Goal: Task Accomplishment & Management: Manage account settings

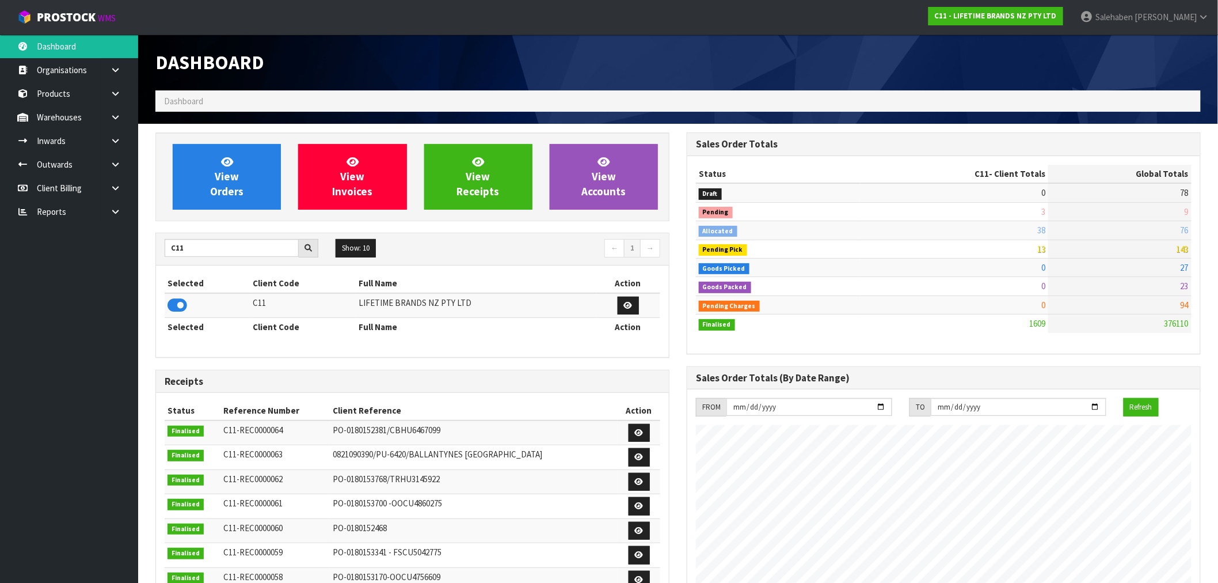
scroll to position [872, 531]
click at [183, 246] on input "C11" at bounding box center [232, 248] width 134 height 18
drag, startPoint x: 183, startPoint y: 248, endPoint x: 157, endPoint y: 256, distance: 27.5
click at [157, 255] on div "C11" at bounding box center [241, 248] width 171 height 18
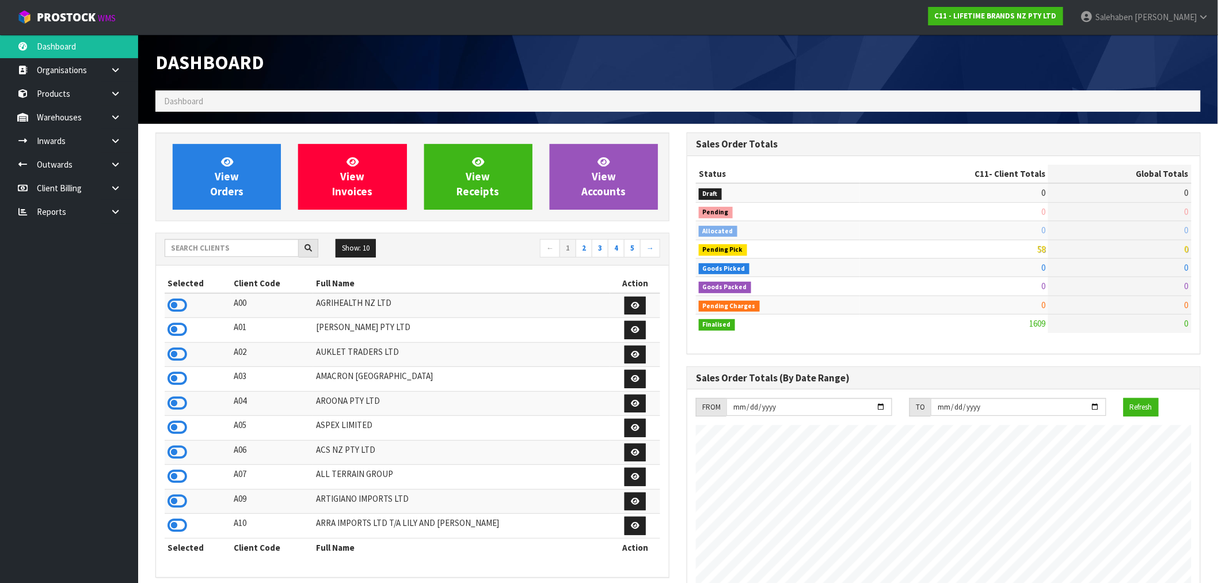
scroll to position [872, 531]
click at [191, 238] on div "Show: 10 5 10 25 50 ← 1 2 3 4 5 →" at bounding box center [412, 249] width 513 height 32
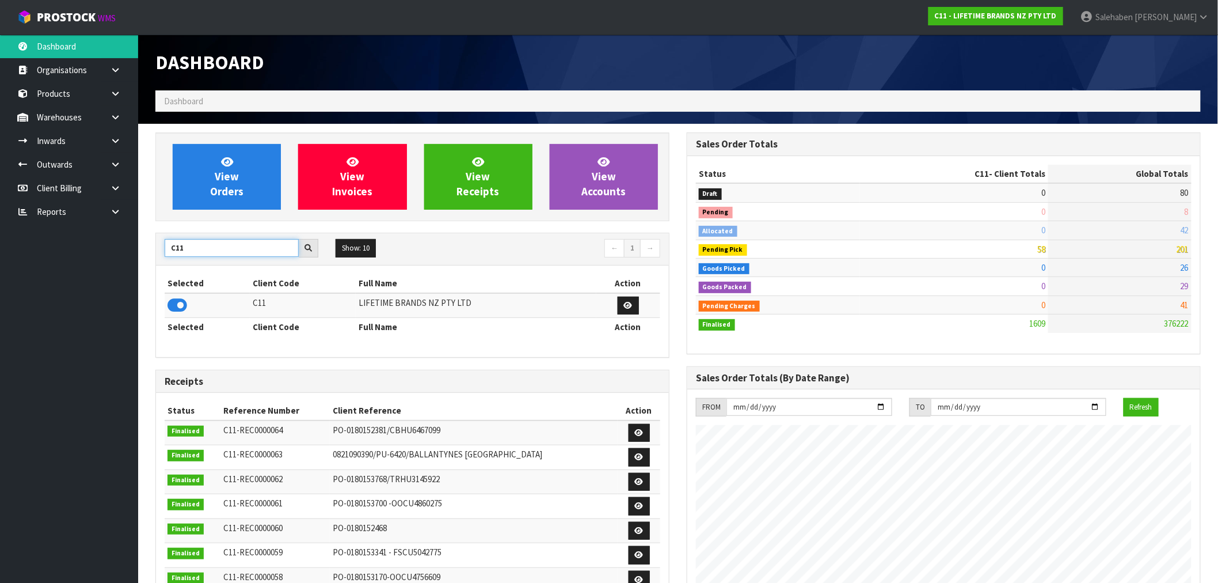
type input "C11"
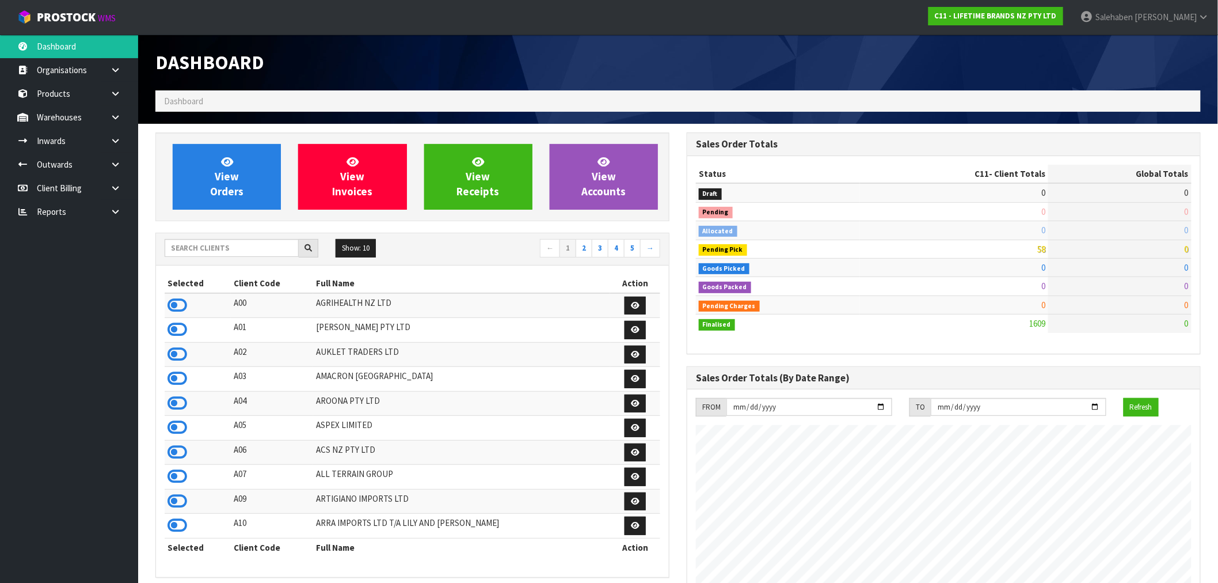
scroll to position [872, 531]
click at [233, 248] on input "text" at bounding box center [232, 248] width 134 height 18
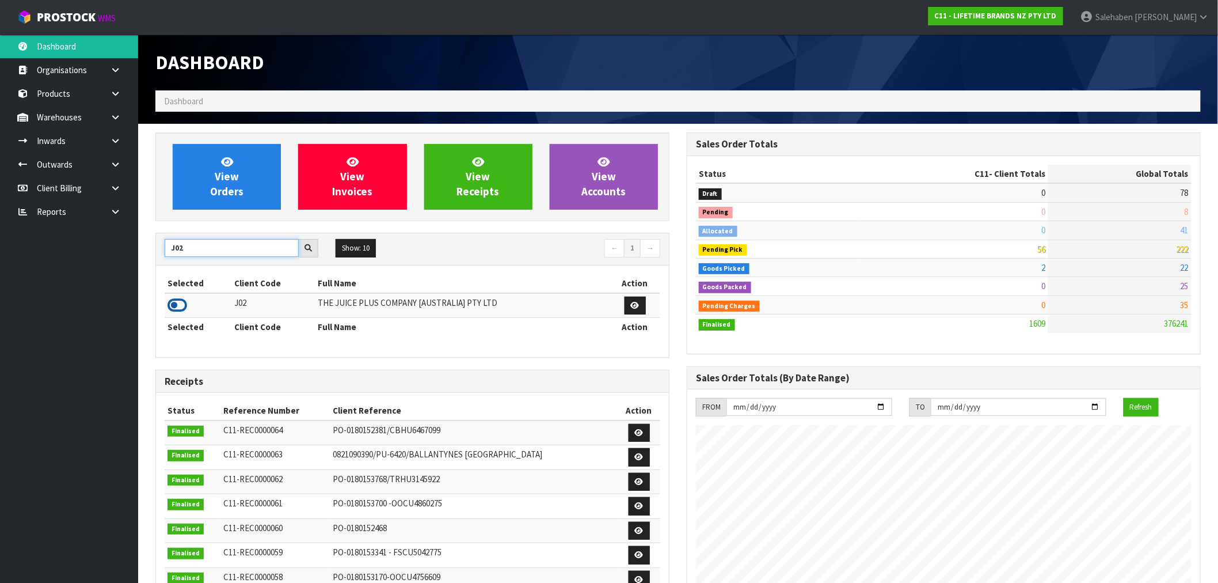
type input "J02"
click at [176, 308] on icon at bounding box center [178, 305] width 20 height 17
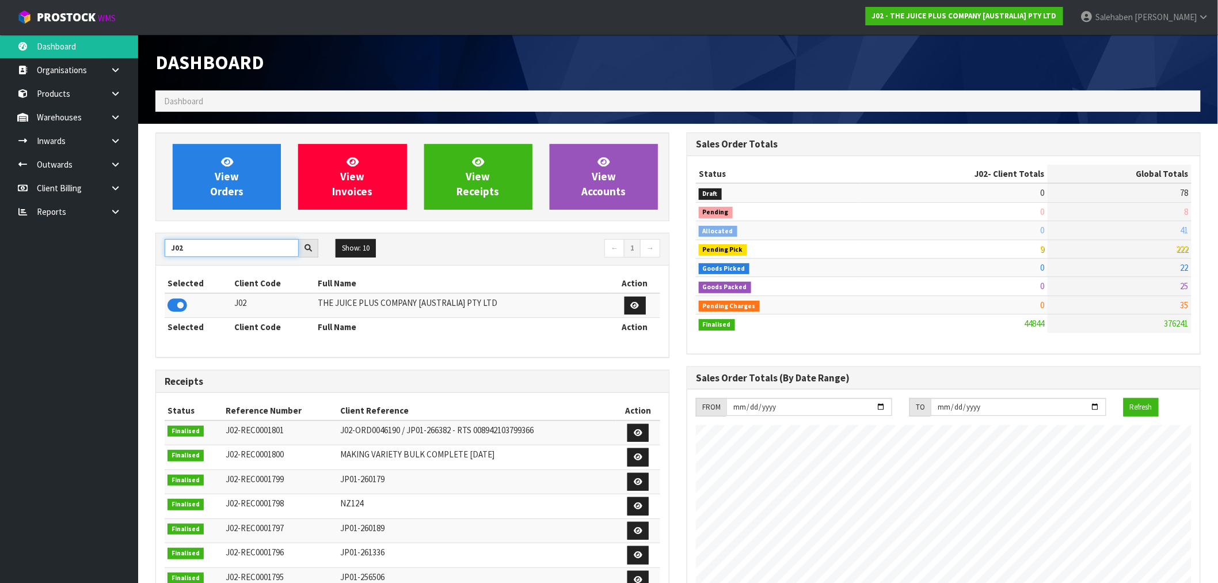
drag, startPoint x: 182, startPoint y: 250, endPoint x: 142, endPoint y: 256, distance: 40.2
click at [143, 256] on section "View Orders View Invoices View Receipts View Accounts J02 Show: 10 5 10 25 50 ←…" at bounding box center [678, 569] width 1080 height 890
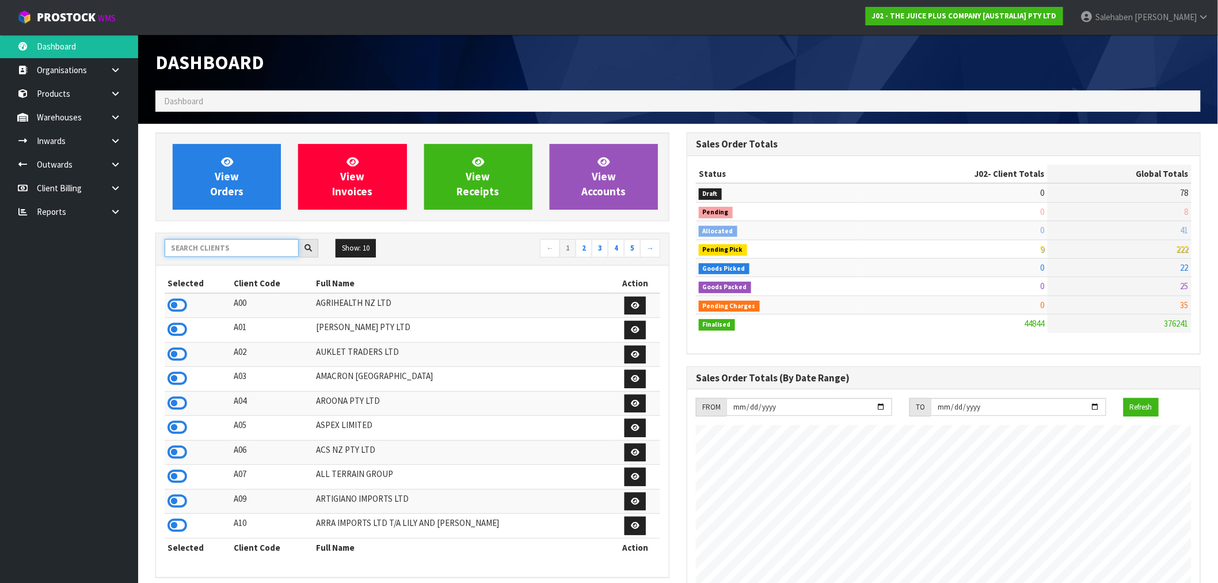
click at [199, 243] on input "text" at bounding box center [232, 248] width 134 height 18
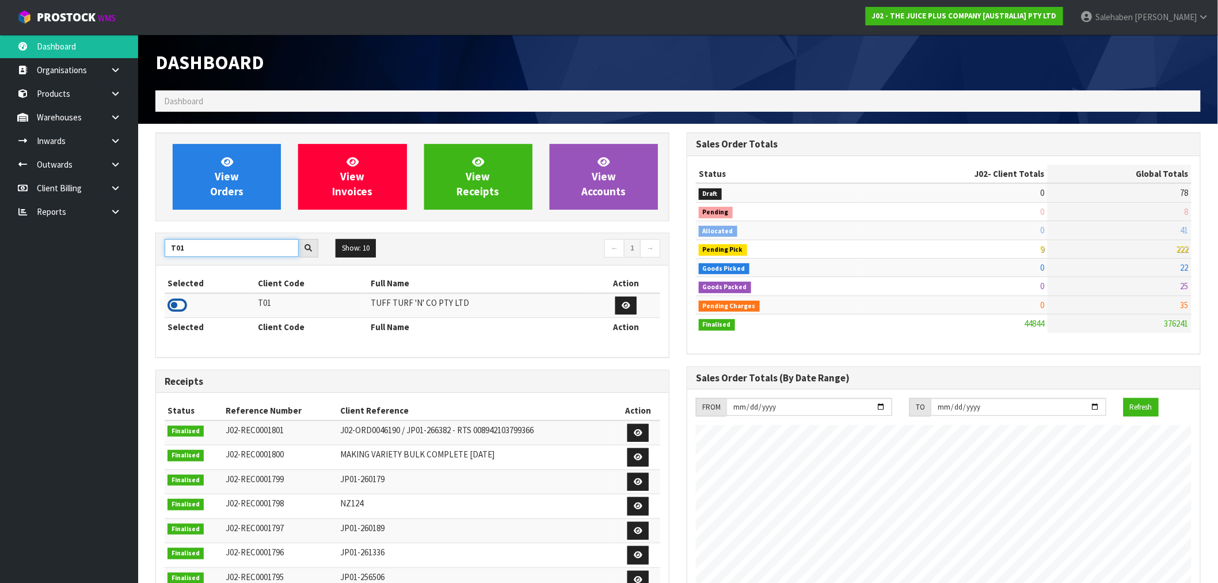
type input "T01"
click at [181, 306] on icon at bounding box center [178, 305] width 20 height 17
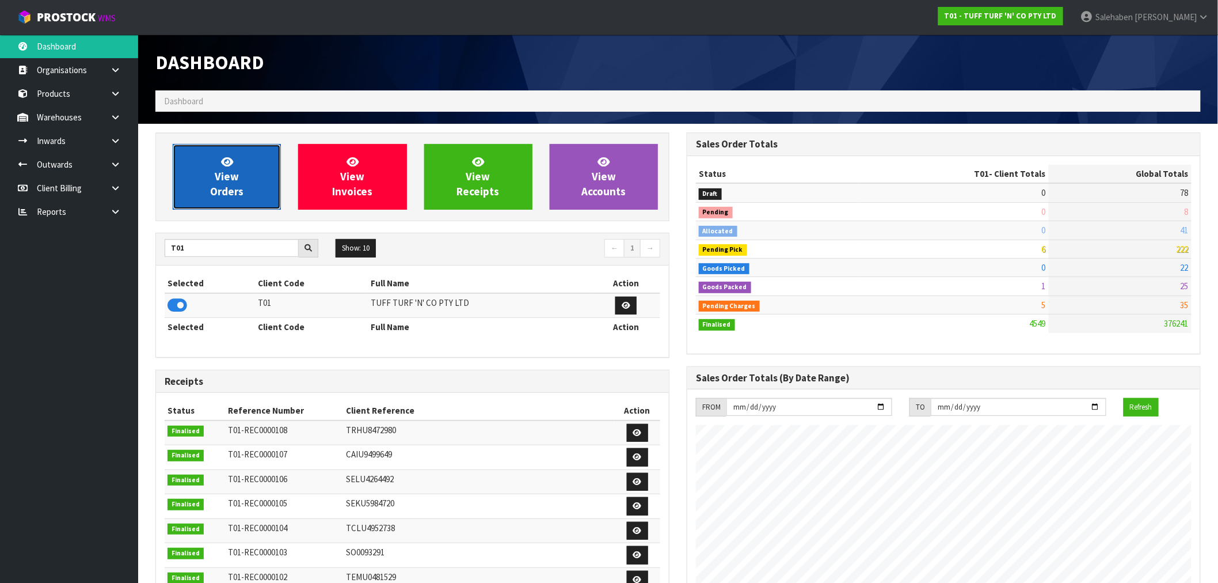
click at [219, 177] on span "View Orders" at bounding box center [226, 176] width 33 height 43
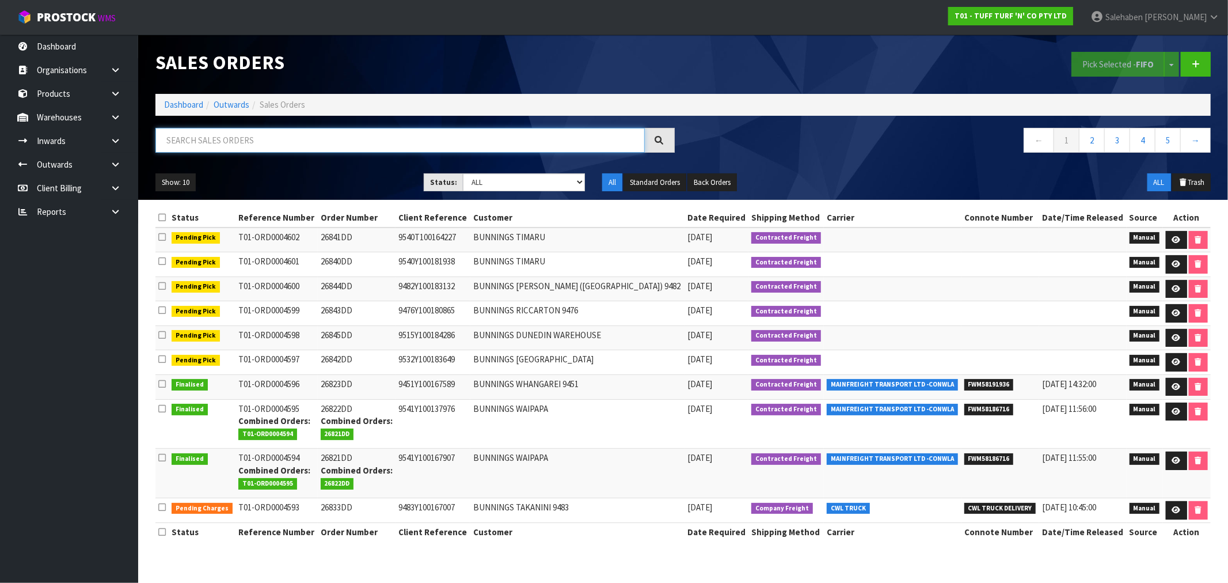
click at [226, 140] on input "text" at bounding box center [399, 140] width 489 height 25
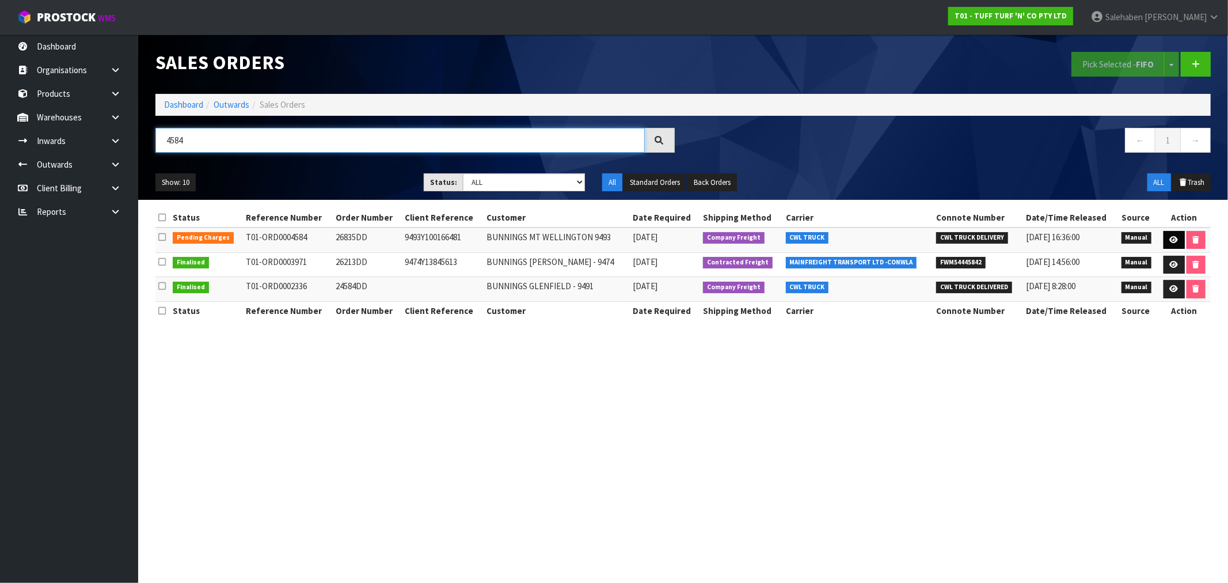
type input "4584"
click at [1180, 237] on link at bounding box center [1174, 240] width 21 height 18
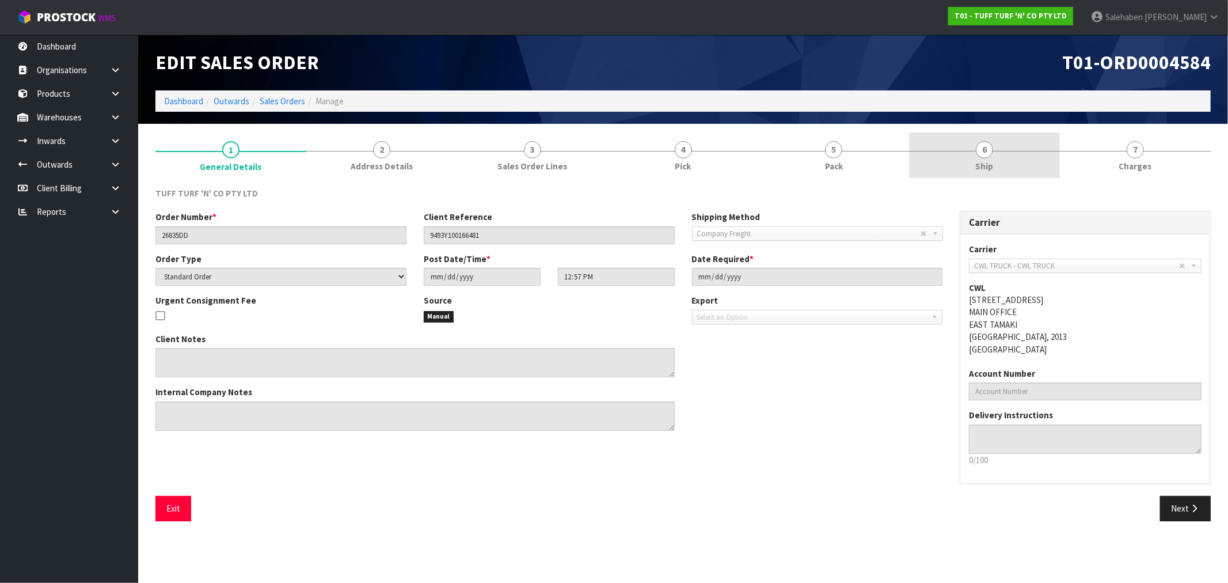
click at [992, 170] on span "Ship" at bounding box center [985, 166] width 18 height 12
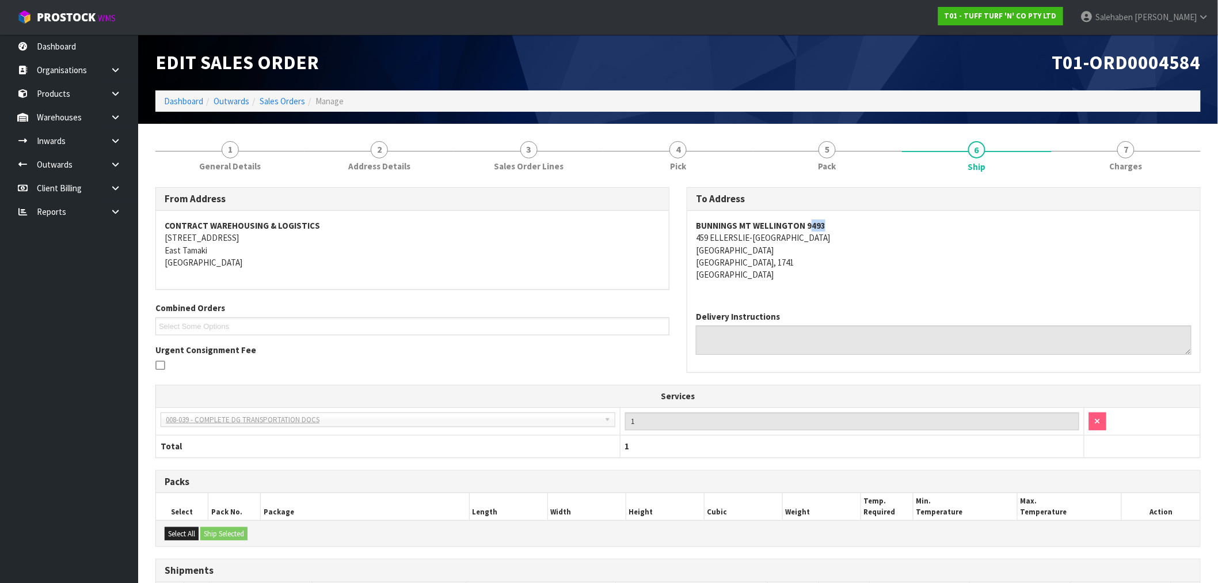
drag, startPoint x: 837, startPoint y: 221, endPoint x: 809, endPoint y: 225, distance: 28.0
click at [809, 225] on address "BUNNINGS MT WELLINGTON 9493 459 ELLERSLIE-PANMURE HIGHWAY MOUNT WELLINGTON AUCK…" at bounding box center [944, 250] width 496 height 62
drag, startPoint x: 695, startPoint y: 225, endPoint x: 789, endPoint y: 269, distance: 104.3
click at [789, 269] on div "BUNNINGS MT WELLINGTON 9493 459 ELLERSLIE-PANMURE HIGHWAY MOUNT WELLINGTON AUCK…" at bounding box center [943, 256] width 513 height 91
copy address "BUNNINGS MT WELLINGTON 9493 459 ELLERSLIE-PANMURE HIGHWAY MOUNT WELLINGTON AUCK…"
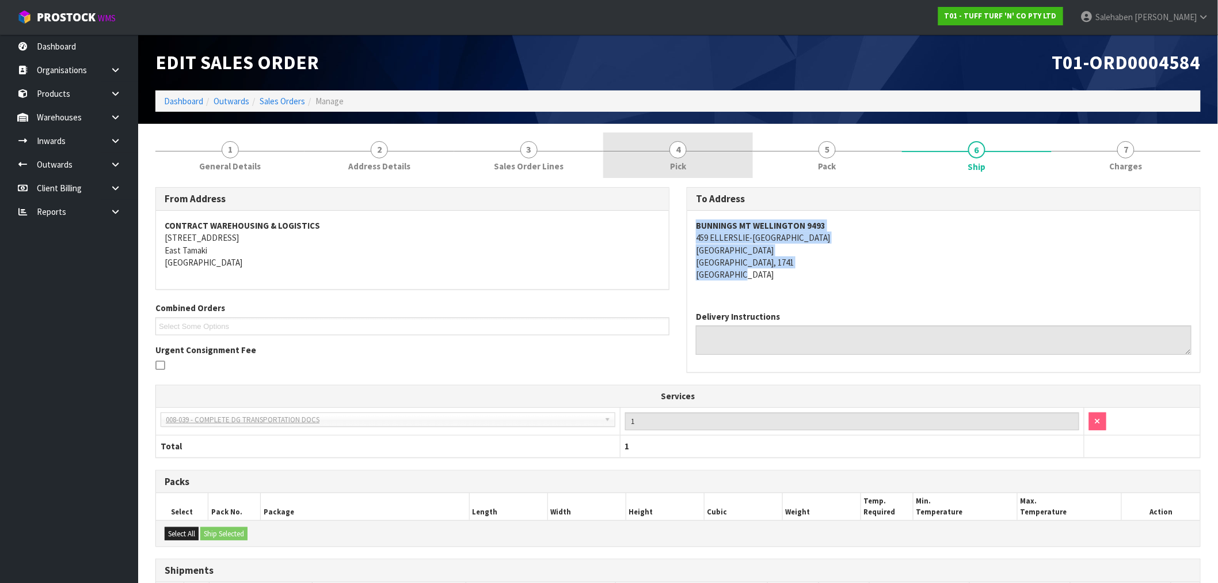
click at [676, 165] on span "Pick" at bounding box center [678, 166] width 16 height 12
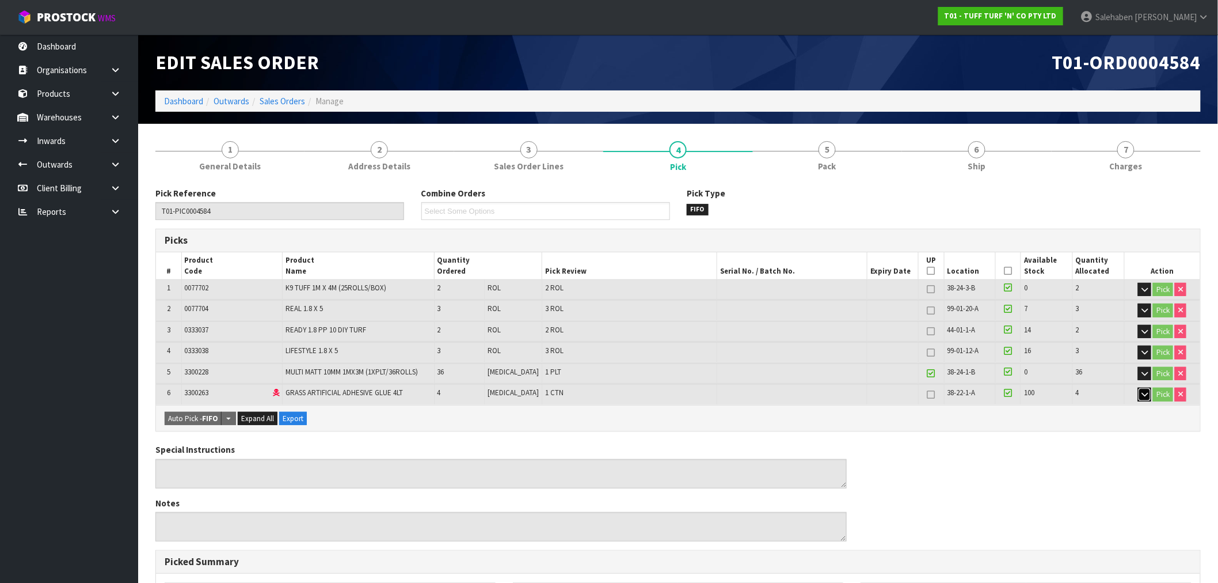
click at [1142, 393] on icon "button" at bounding box center [1145, 393] width 6 height 7
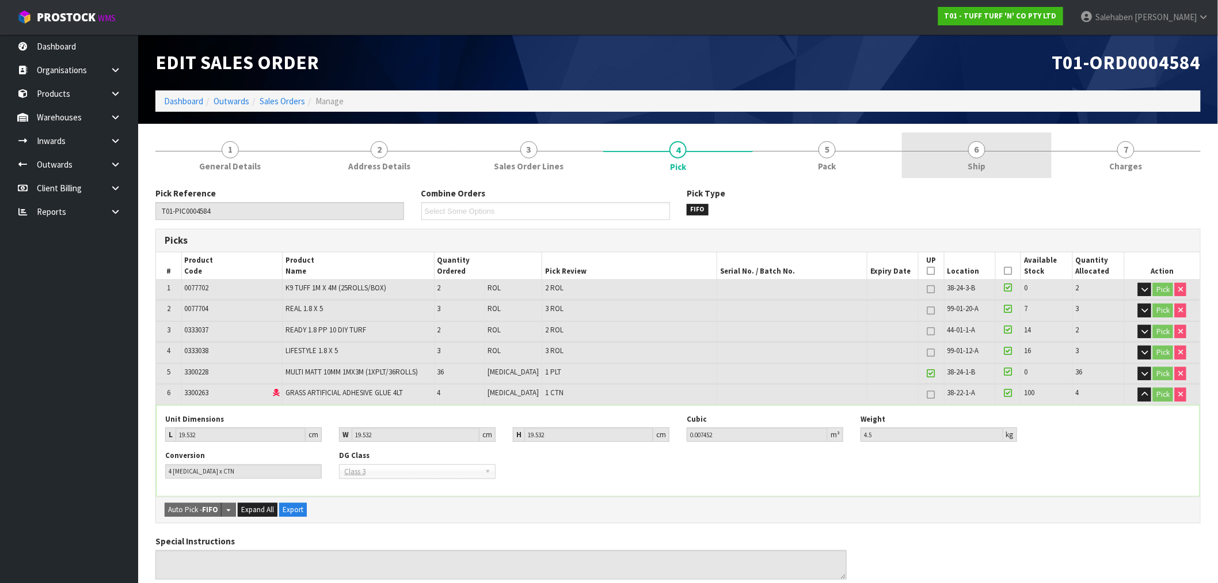
click at [973, 151] on span "6" at bounding box center [976, 149] width 17 height 17
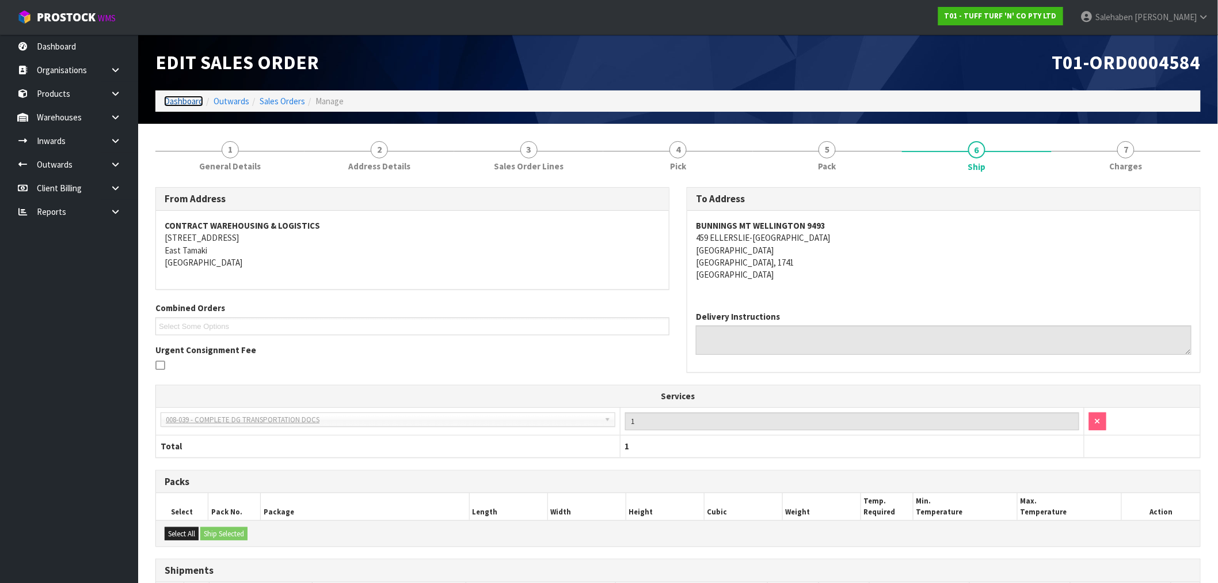
click at [181, 104] on link "Dashboard" at bounding box center [183, 101] width 39 height 11
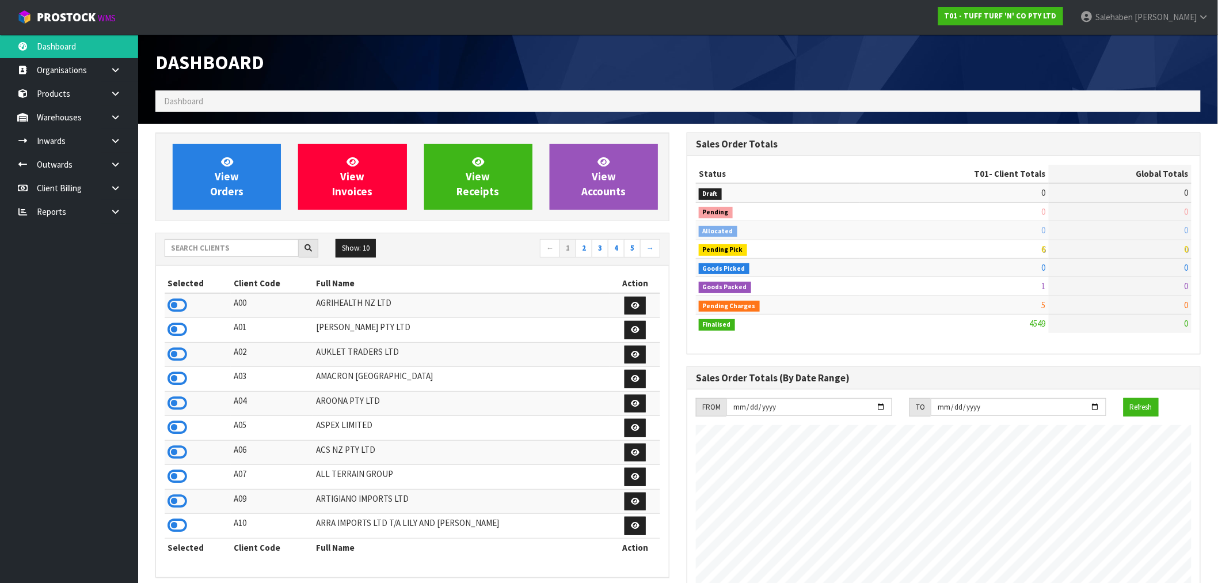
scroll to position [872, 531]
click at [263, 248] on input "text" at bounding box center [232, 248] width 134 height 18
click at [223, 170] on span "View Orders" at bounding box center [226, 176] width 33 height 43
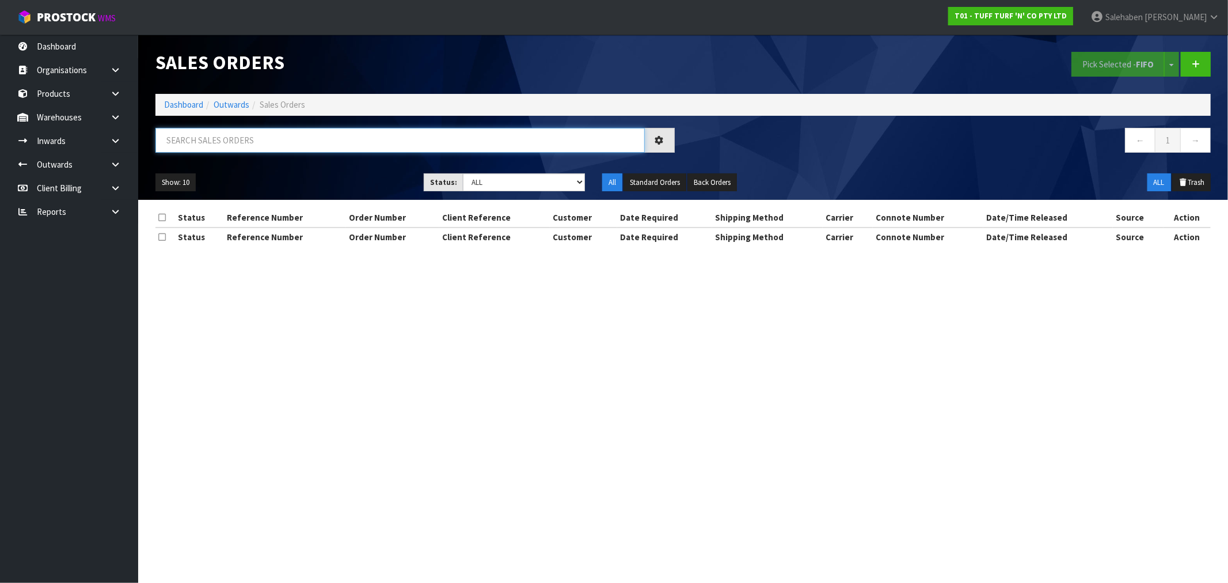
click at [249, 136] on input "text" at bounding box center [399, 140] width 489 height 25
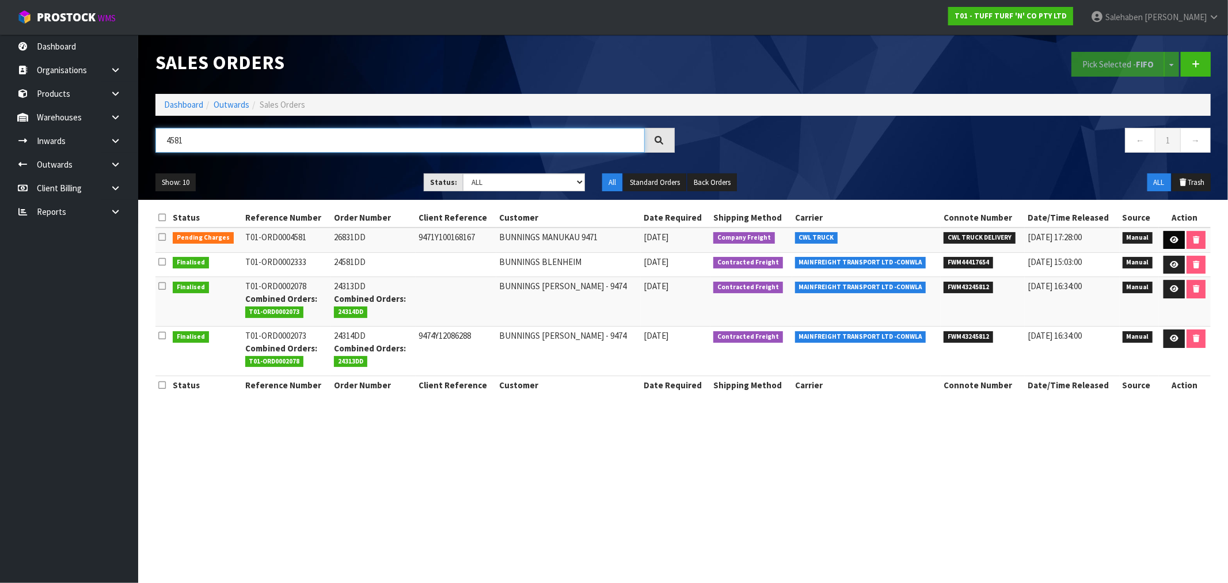
type input "4581"
click at [1175, 237] on icon at bounding box center [1174, 239] width 9 height 7
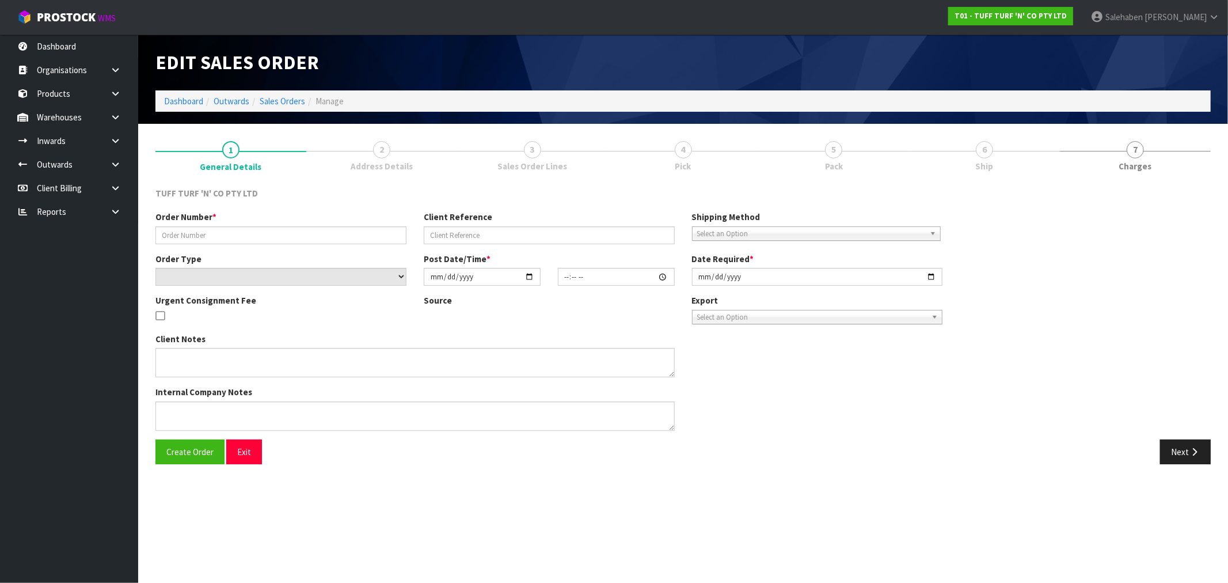
type input "26831DD"
type input "9471Y100168167"
select select "number:0"
type input "2025-08-04"
type input "12:45:00.000"
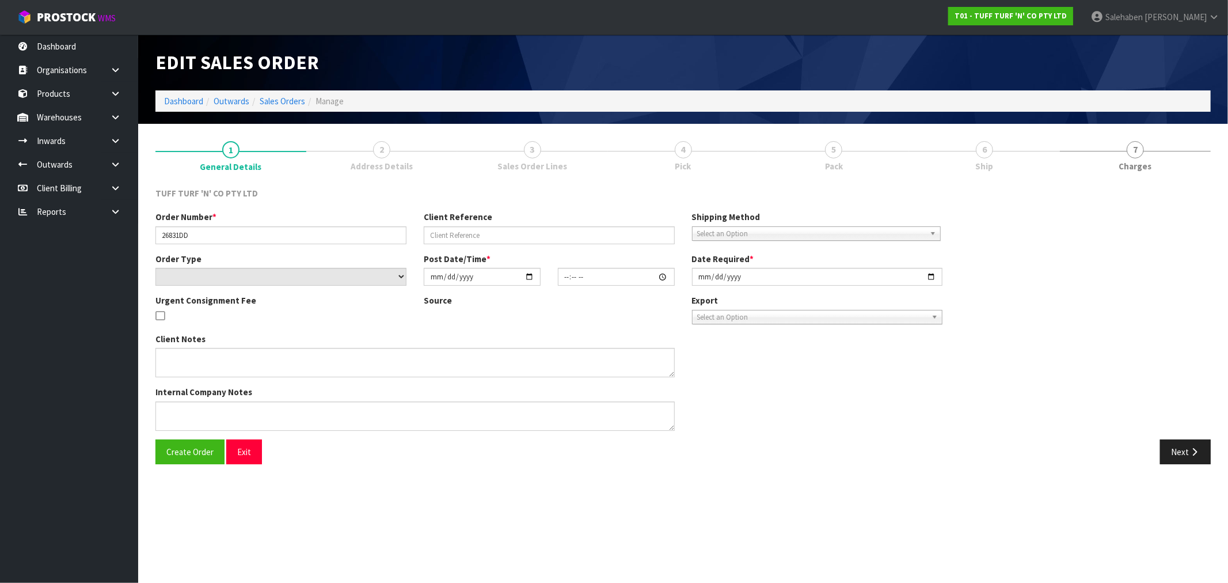
type input "[DATE]"
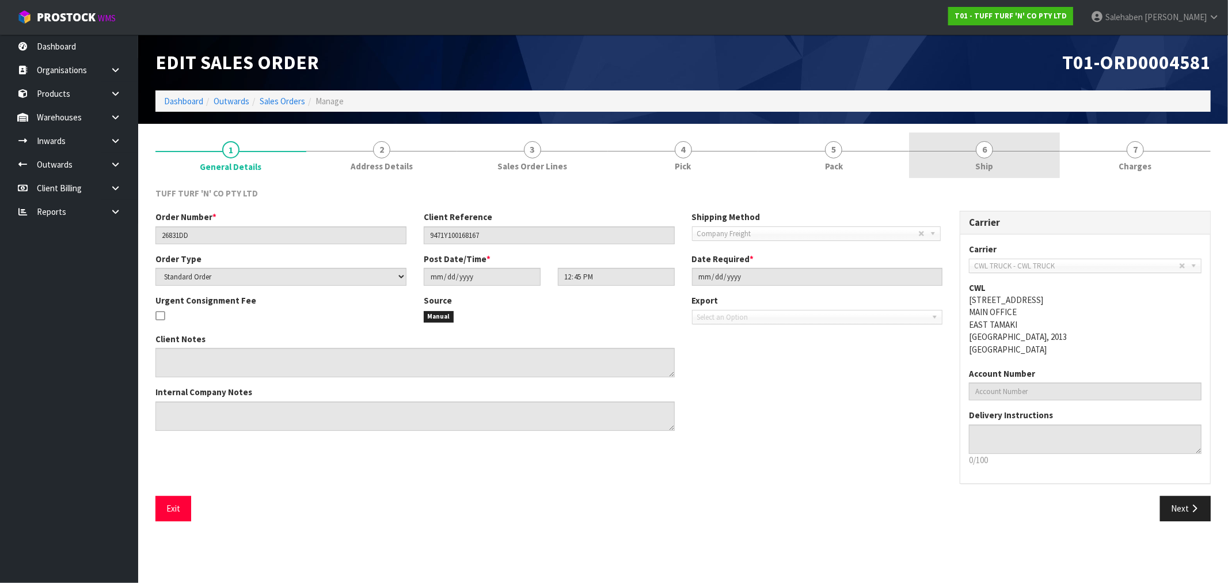
click at [982, 164] on span "Ship" at bounding box center [985, 166] width 18 height 12
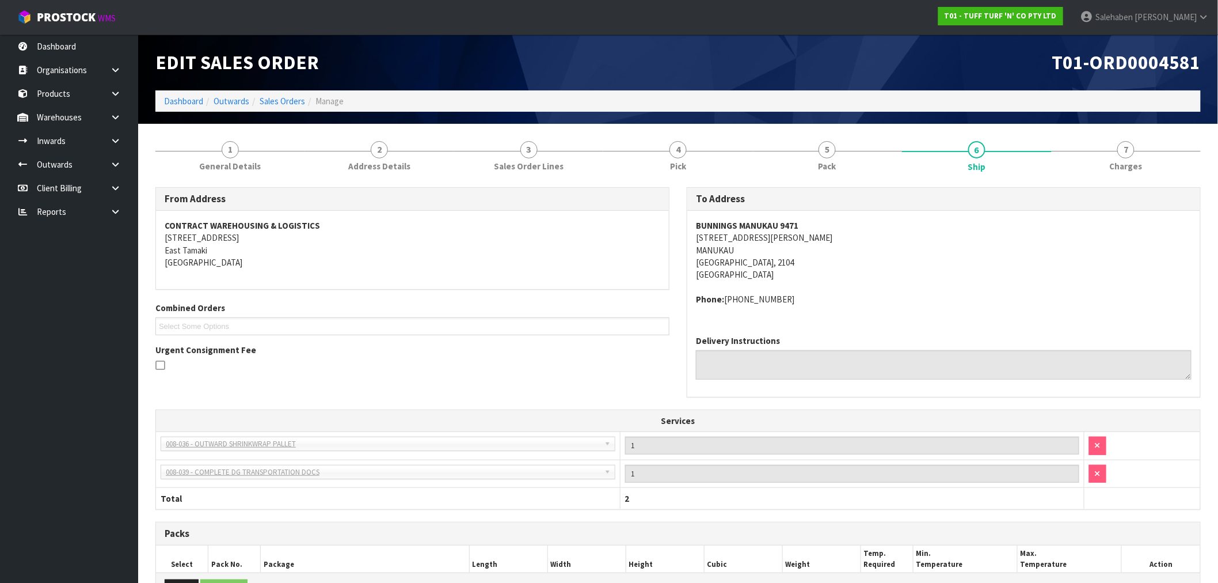
drag, startPoint x: 697, startPoint y: 223, endPoint x: 814, endPoint y: 292, distance: 135.0
click at [814, 292] on span "BUNNINGS MANUKAU 9471 55 LAMBIE DRIVE MANUKAU AUCKLAND, 2104 New Zealand Phone:…" at bounding box center [944, 262] width 496 height 86
copy span "BUNNINGS MANUKAU 9471 55 LAMBIE DRIVE MANUKAU AUCKLAND, 2104 New Zealand Phone:…"
click at [183, 102] on link "Dashboard" at bounding box center [183, 101] width 39 height 11
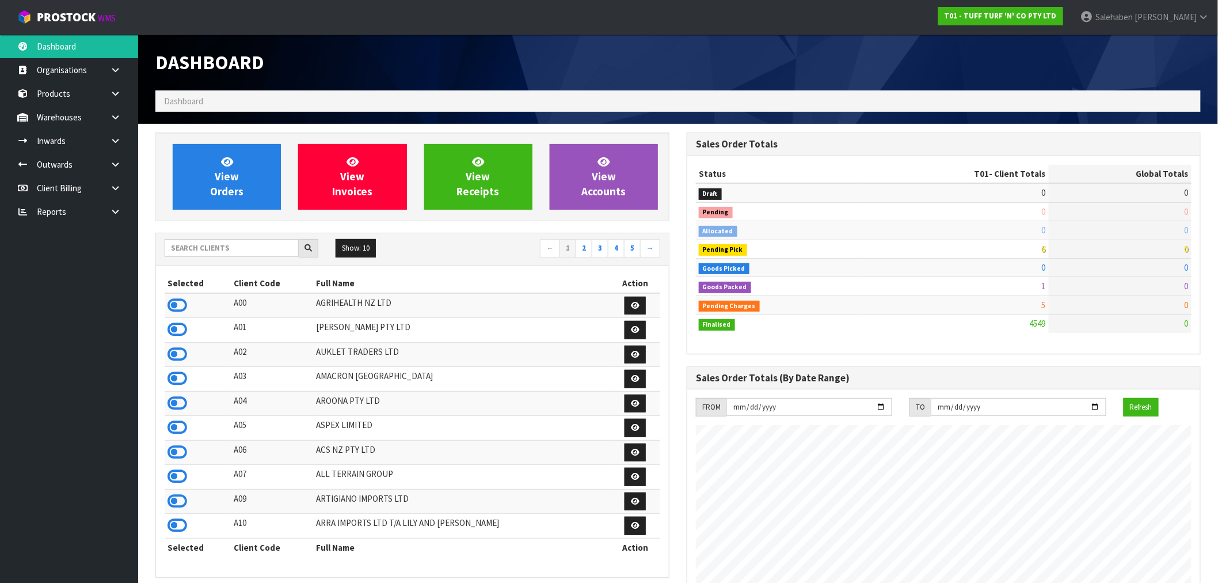
scroll to position [872, 531]
click at [203, 250] on input "text" at bounding box center [232, 248] width 134 height 18
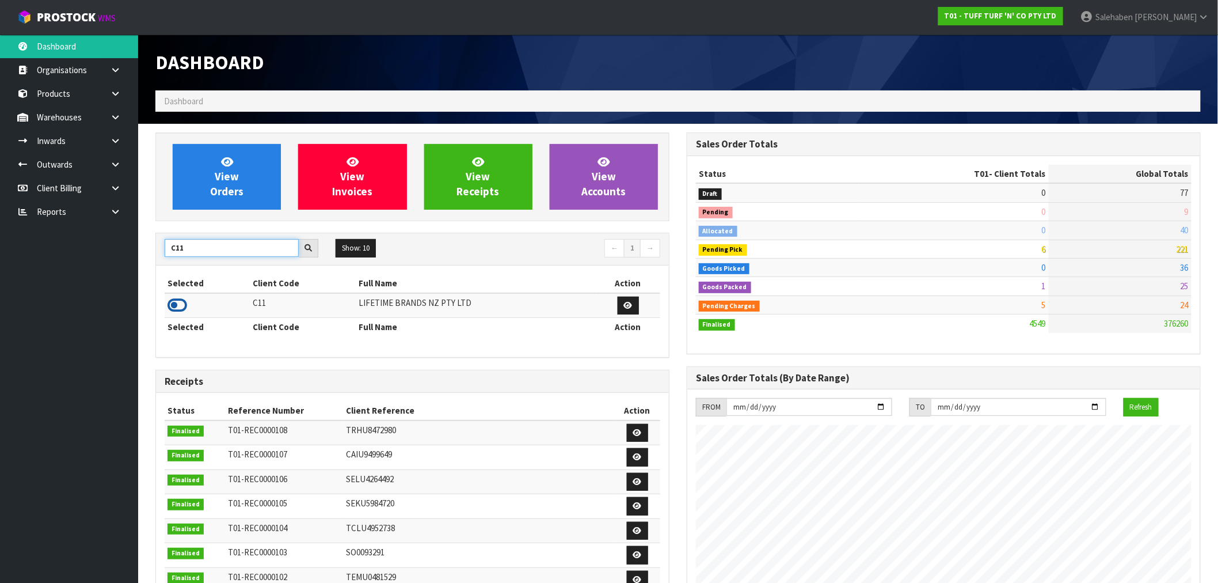
type input "C11"
click at [176, 313] on icon at bounding box center [178, 305] width 20 height 17
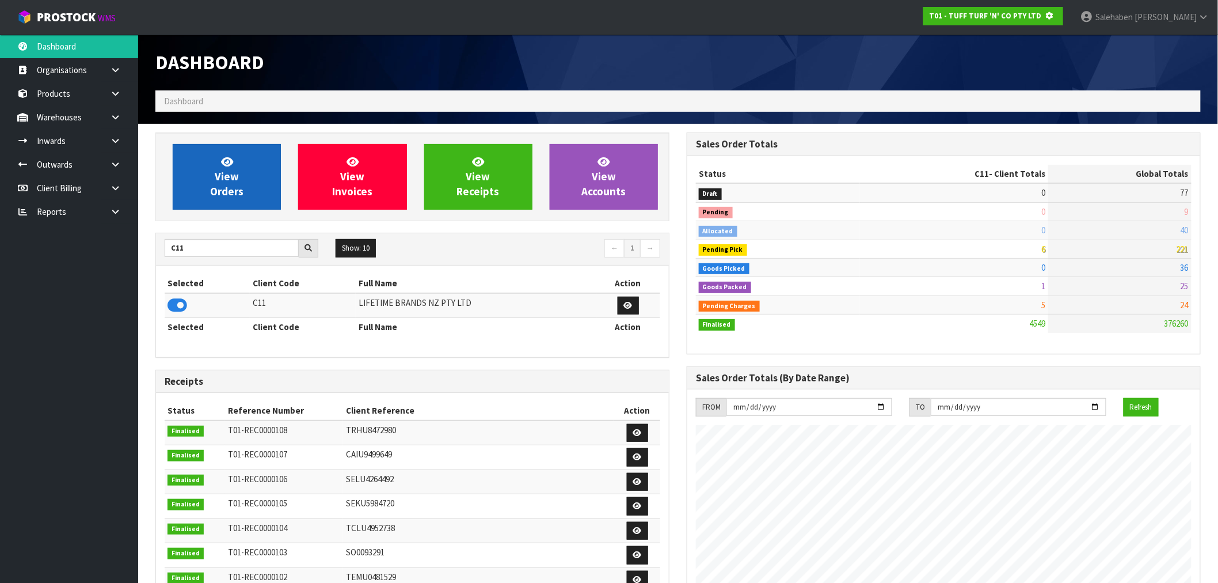
scroll to position [718, 531]
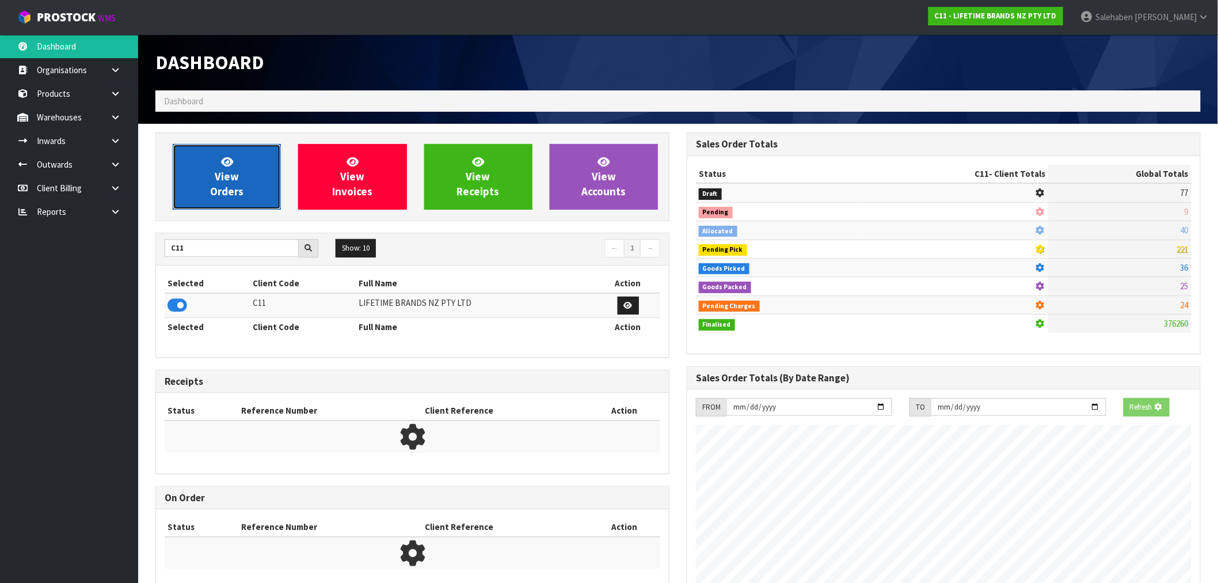
click at [233, 168] on link "View Orders" at bounding box center [227, 177] width 108 height 66
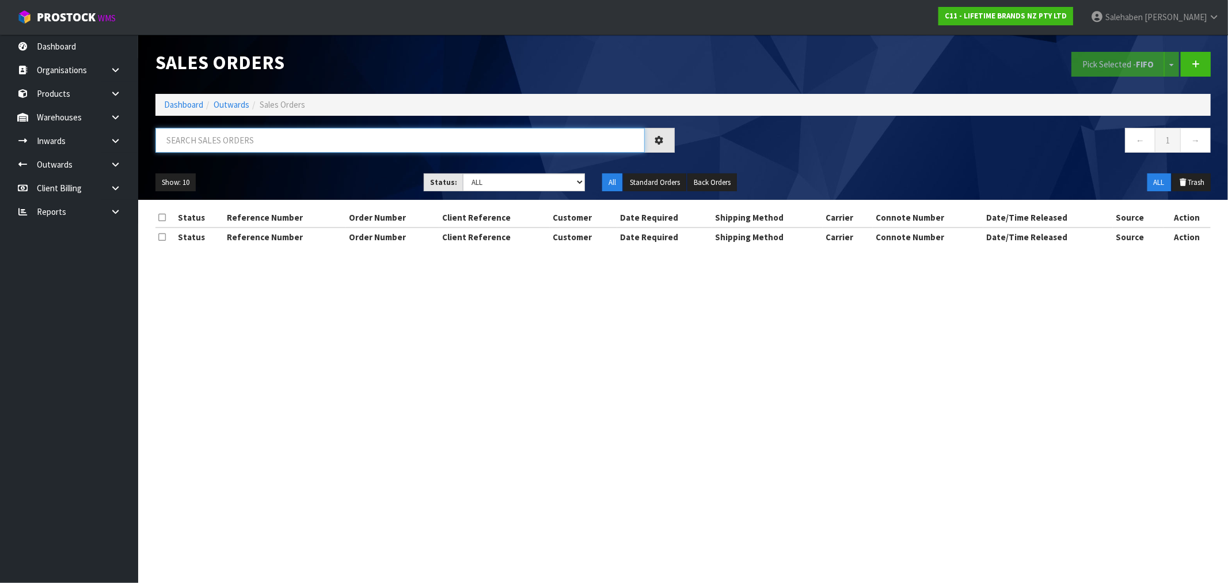
click at [238, 137] on input "text" at bounding box center [399, 140] width 489 height 25
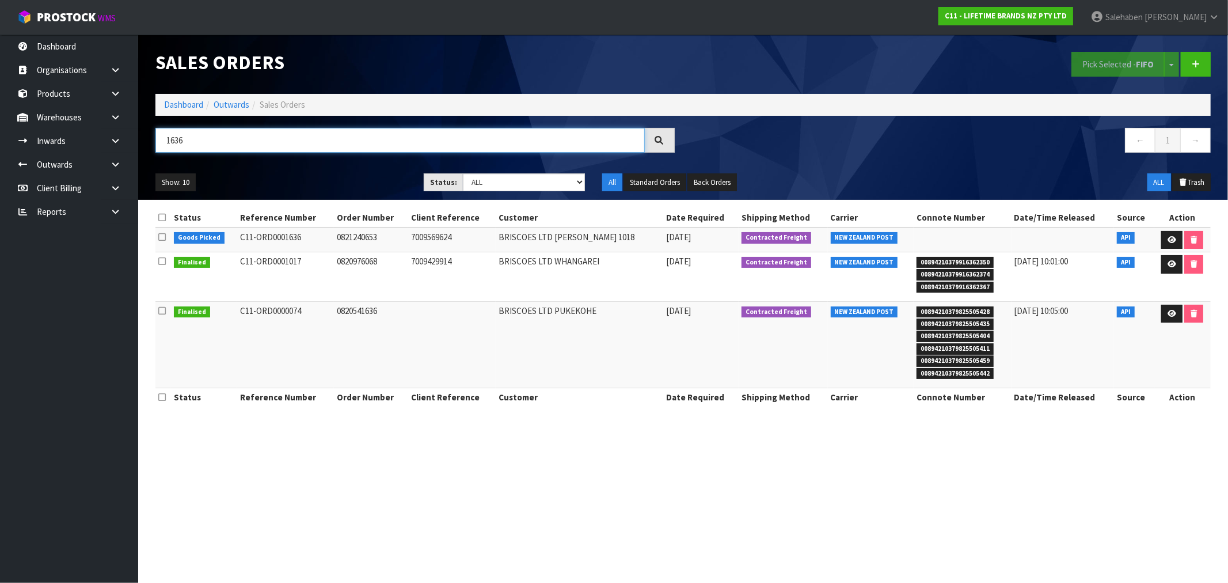
type input "1636"
click at [1158, 242] on td at bounding box center [1182, 239] width 56 height 25
click at [1177, 239] on link at bounding box center [1171, 240] width 21 height 18
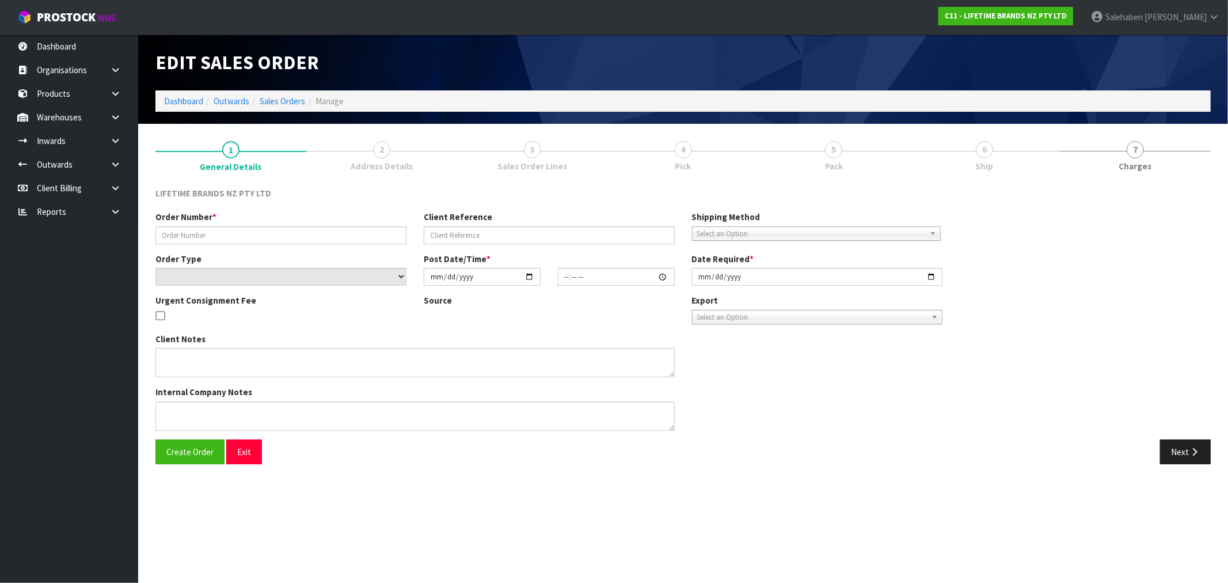
type input "0821240653"
type input "7009569624"
select select "number:0"
type input "2025-08-11"
type input "14:53:19.000"
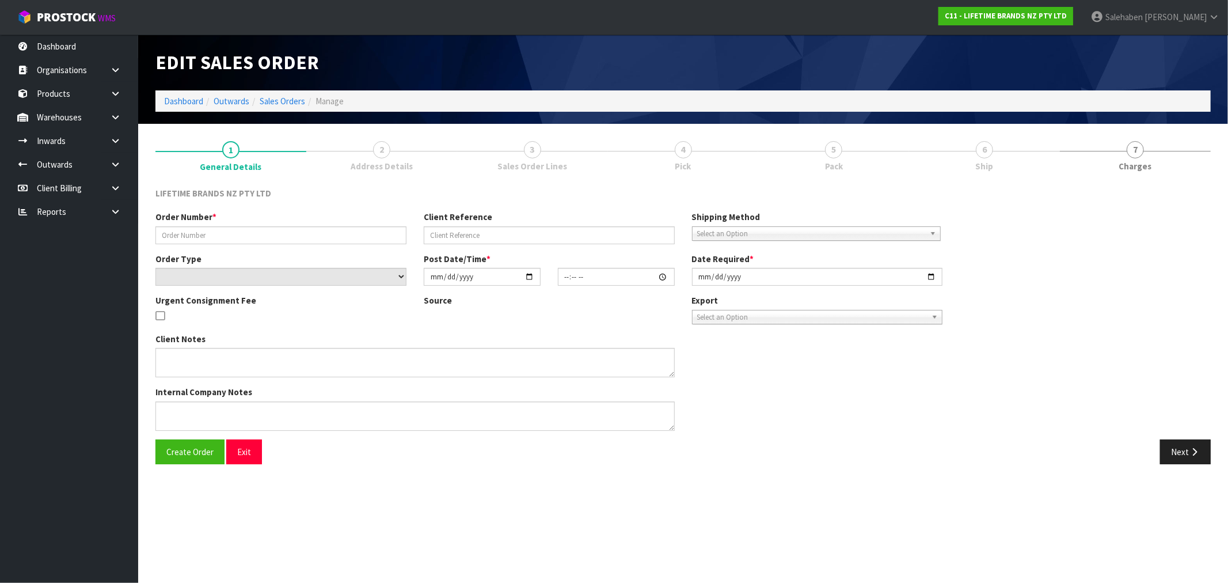
type input "2025-08-12"
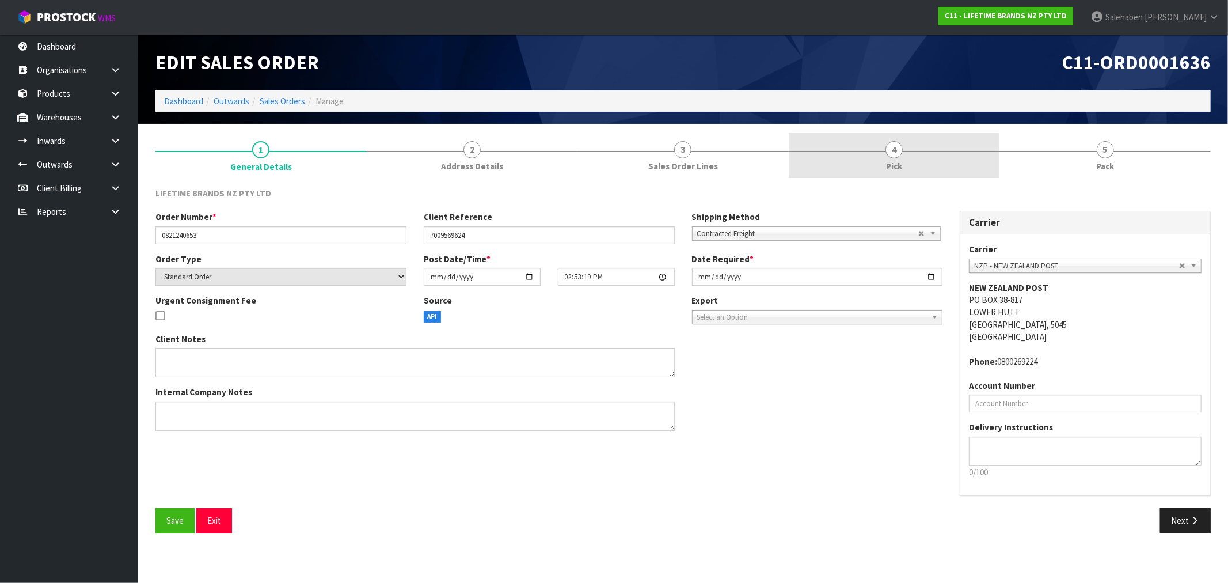
click at [896, 152] on span "4" at bounding box center [894, 149] width 17 height 17
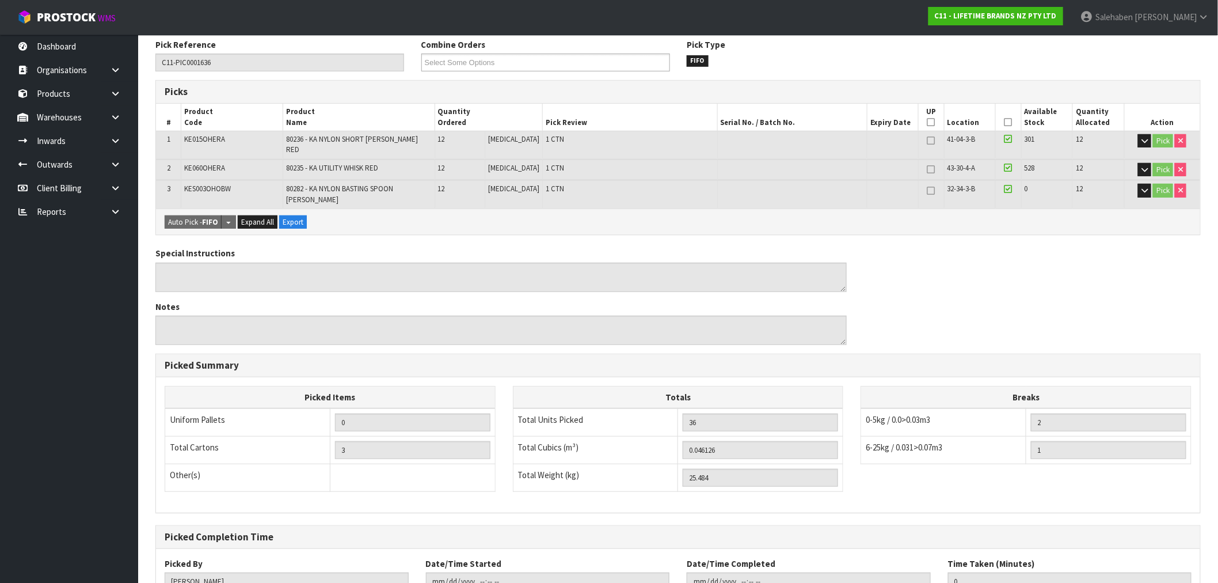
scroll to position [221, 0]
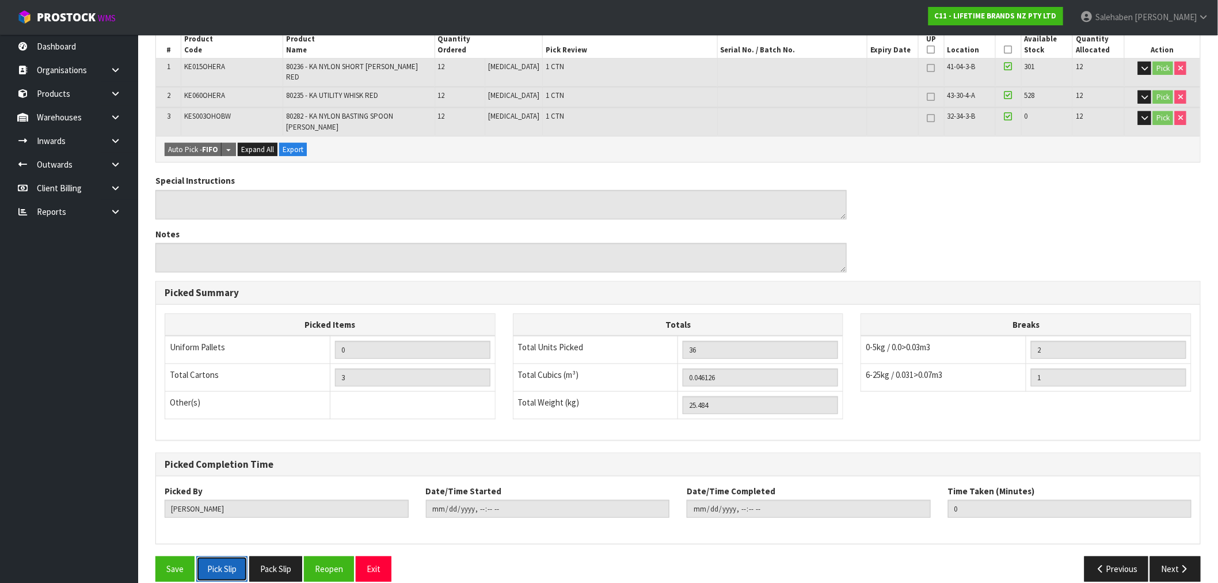
click at [216, 559] on button "Pick Slip" at bounding box center [221, 568] width 51 height 25
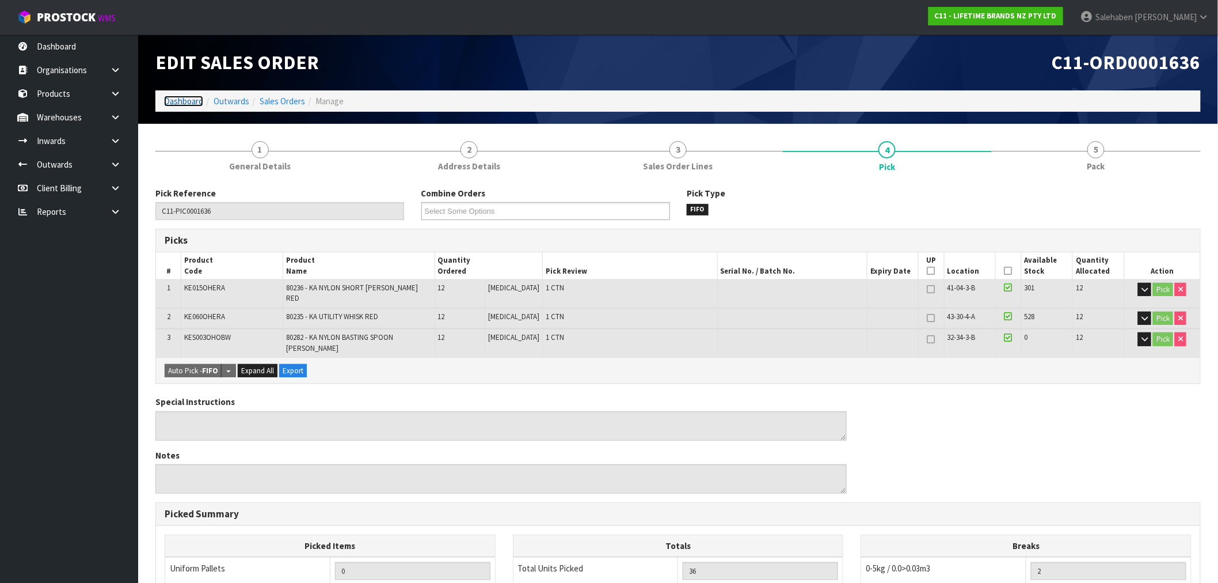
click at [177, 101] on link "Dashboard" at bounding box center [183, 101] width 39 height 11
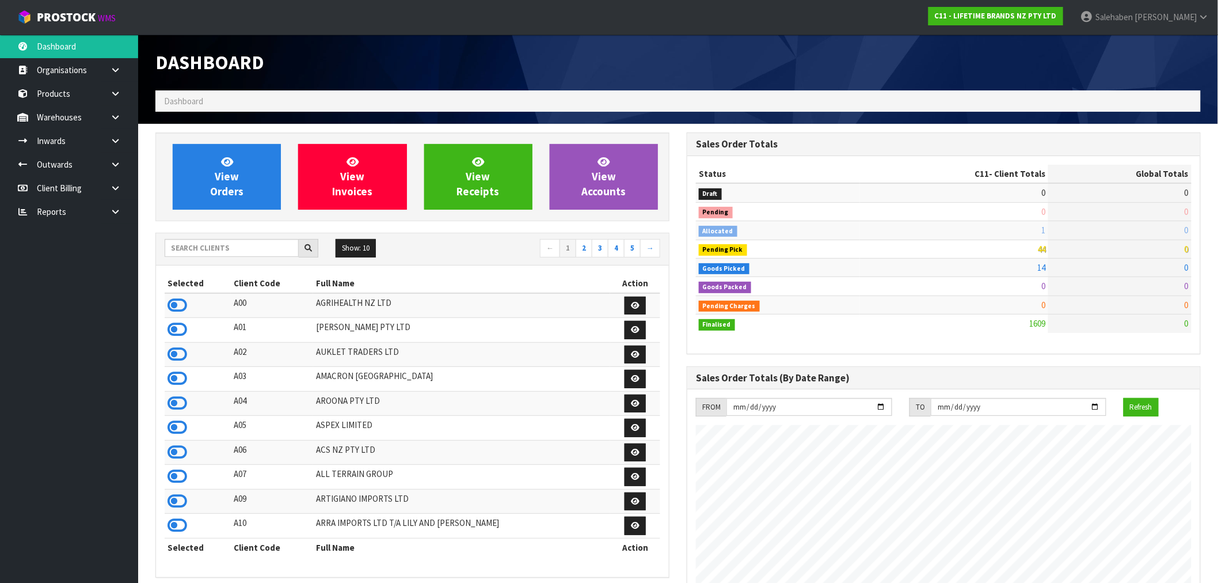
scroll to position [872, 531]
click at [231, 245] on input "text" at bounding box center [232, 248] width 134 height 18
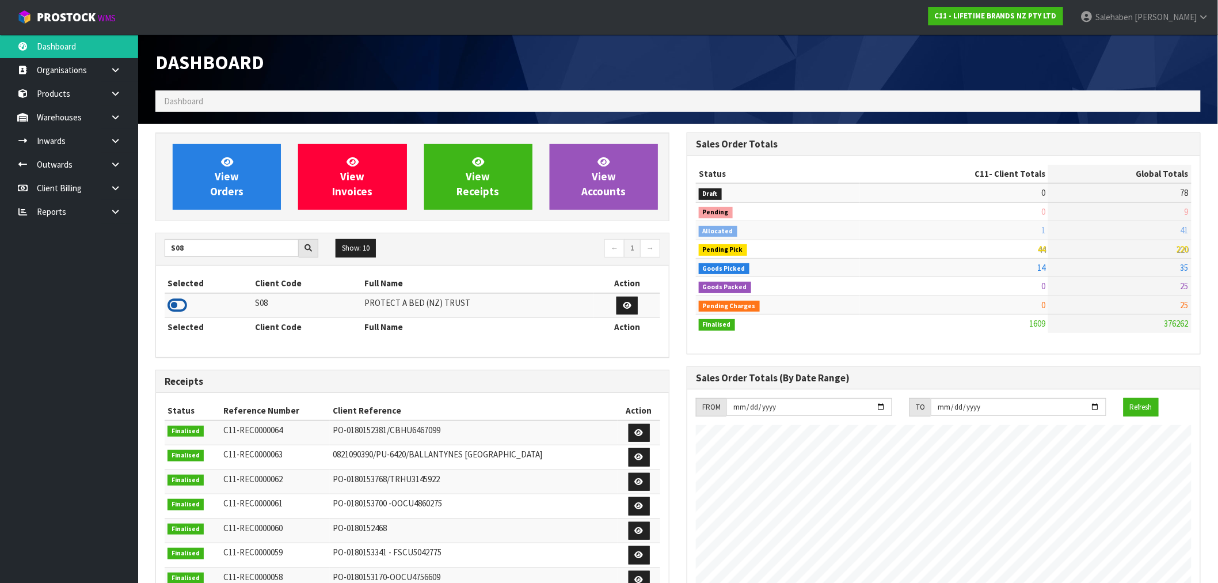
click at [181, 298] on icon at bounding box center [178, 305] width 20 height 17
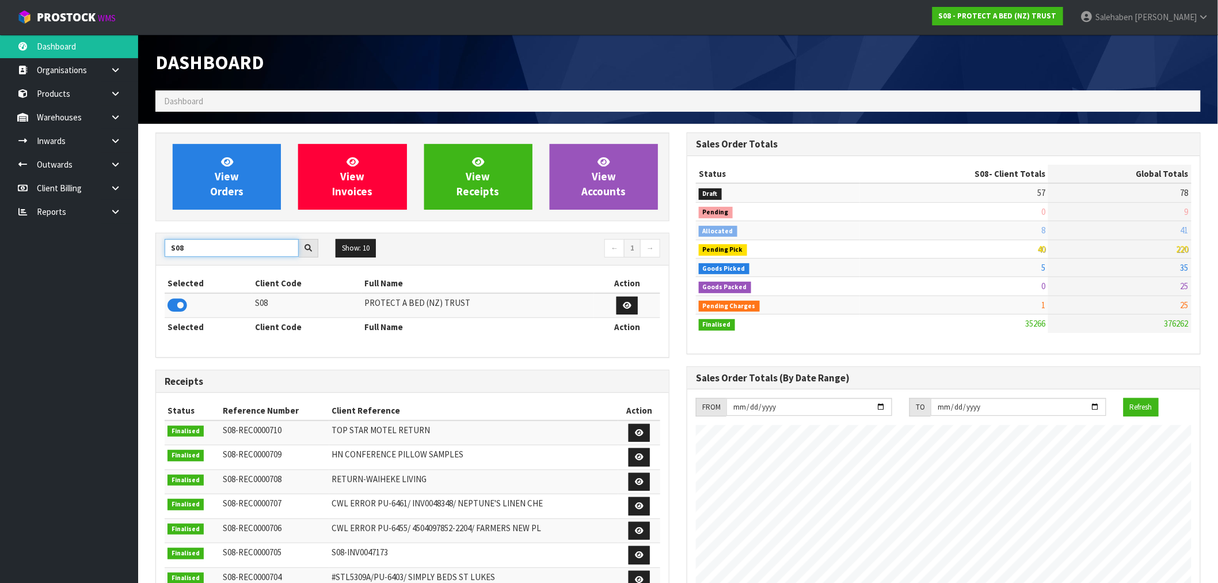
drag, startPoint x: 188, startPoint y: 245, endPoint x: 140, endPoint y: 252, distance: 48.9
click at [140, 252] on section "View Orders View Invoices View Receipts View Accounts S08 Show: 10 5 10 25 50 ←…" at bounding box center [678, 569] width 1080 height 890
type input "J02"
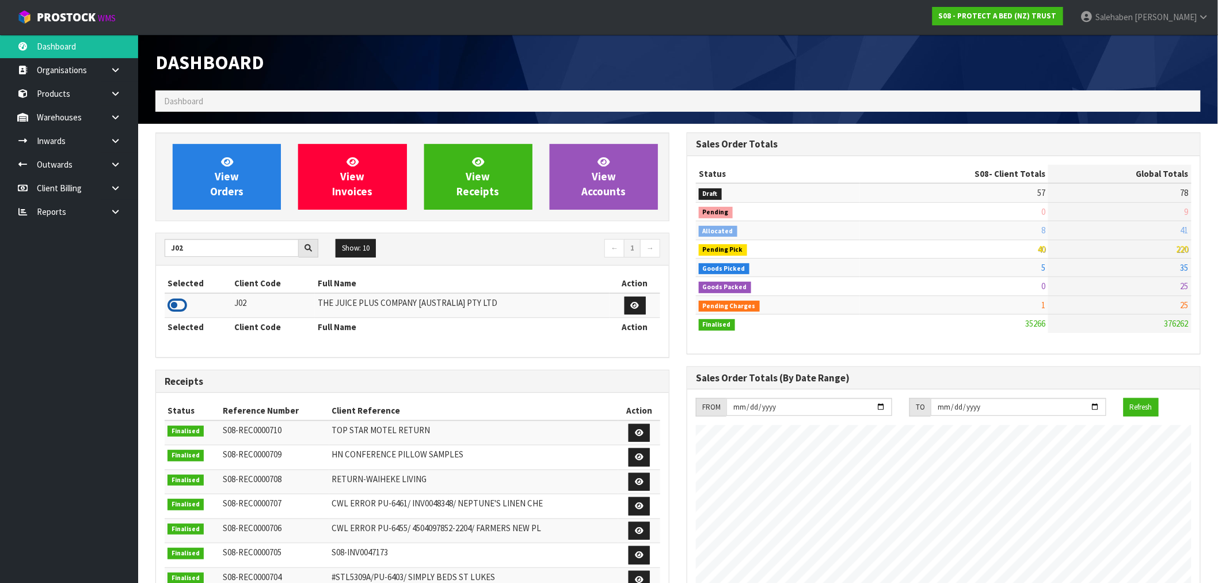
click at [177, 303] on icon at bounding box center [178, 305] width 20 height 17
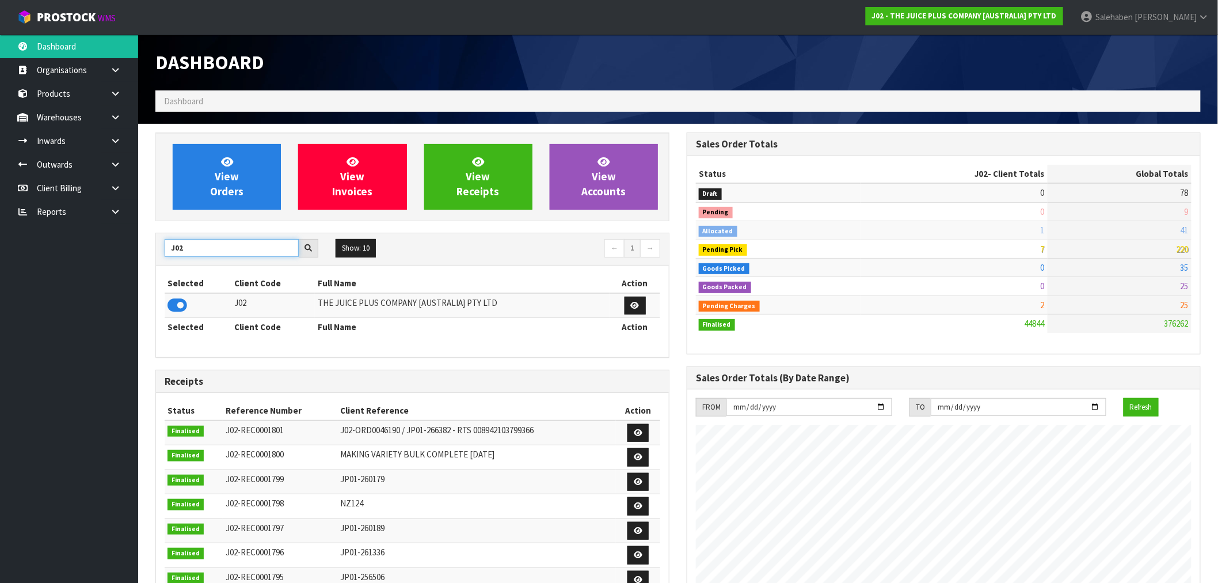
drag, startPoint x: 189, startPoint y: 251, endPoint x: 147, endPoint y: 257, distance: 42.4
click at [147, 257] on div "View Orders View Invoices View Receipts View Accounts J02 Show: 10 5 10 25 50 ←…" at bounding box center [412, 466] width 531 height 668
click at [174, 309] on icon at bounding box center [178, 305] width 20 height 17
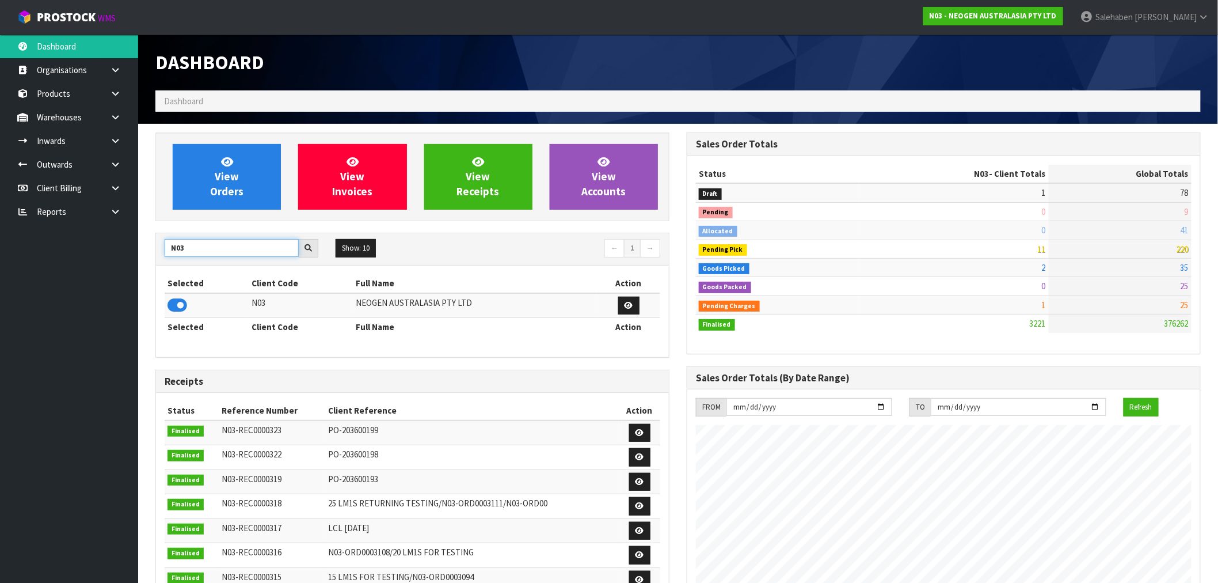
drag, startPoint x: 192, startPoint y: 245, endPoint x: 150, endPoint y: 254, distance: 43.7
click at [150, 254] on div "View Orders View Invoices View Receipts View Accounts N03 Show: 10 5 10 25 50 ←…" at bounding box center [412, 466] width 531 height 668
type input "N"
type input "V02"
click at [176, 298] on icon at bounding box center [178, 305] width 20 height 17
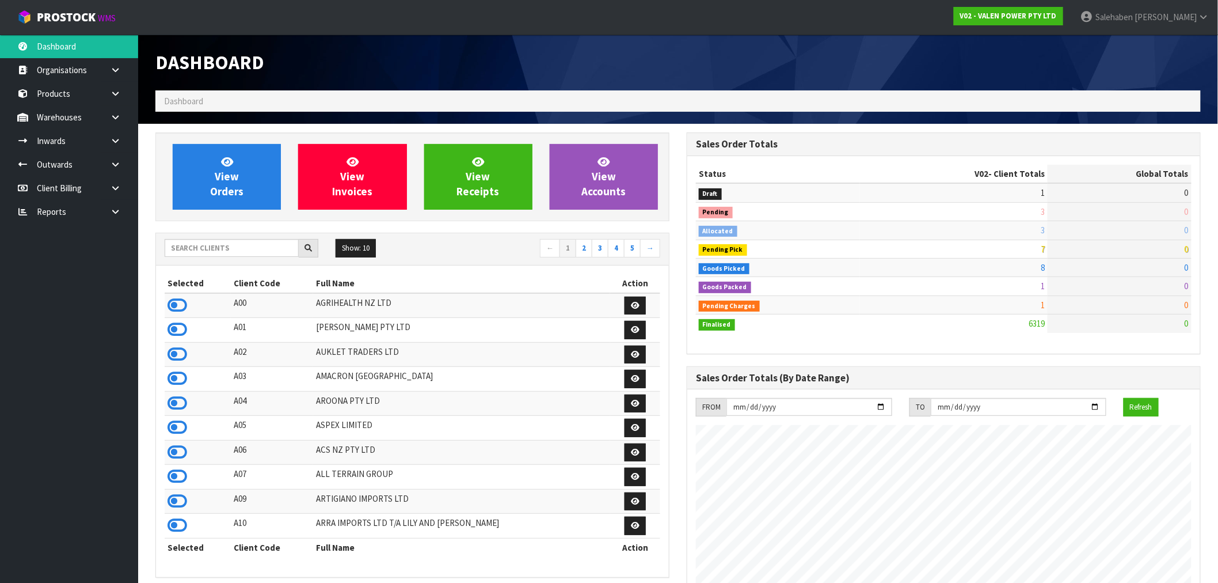
scroll to position [872, 531]
click at [275, 240] on input "text" at bounding box center [232, 248] width 134 height 18
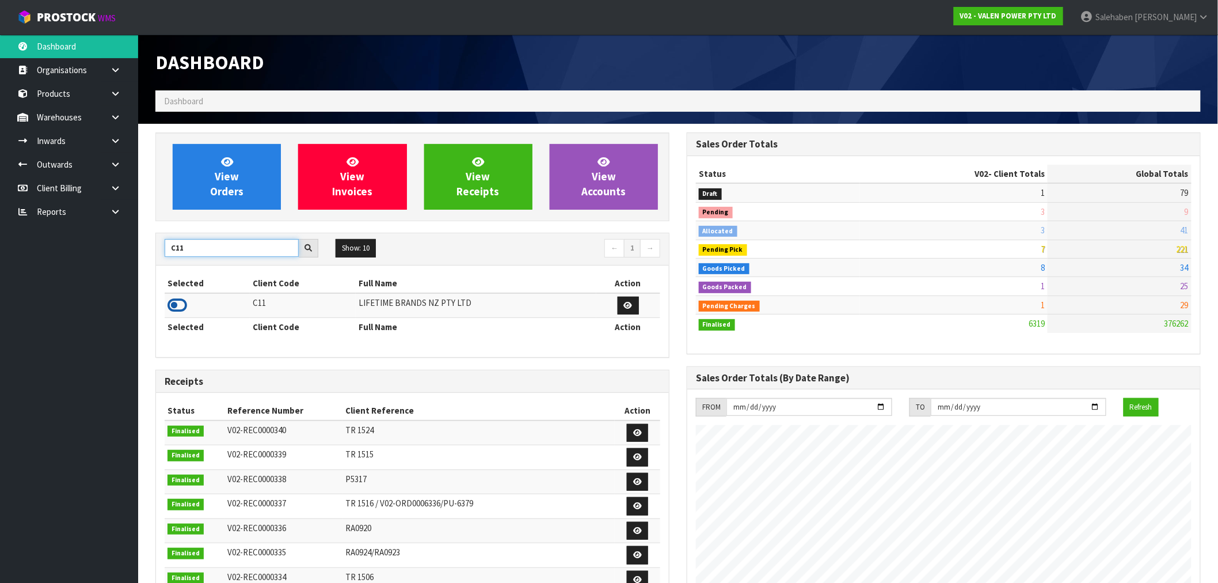
type input "C11"
click at [168, 303] on icon at bounding box center [178, 305] width 20 height 17
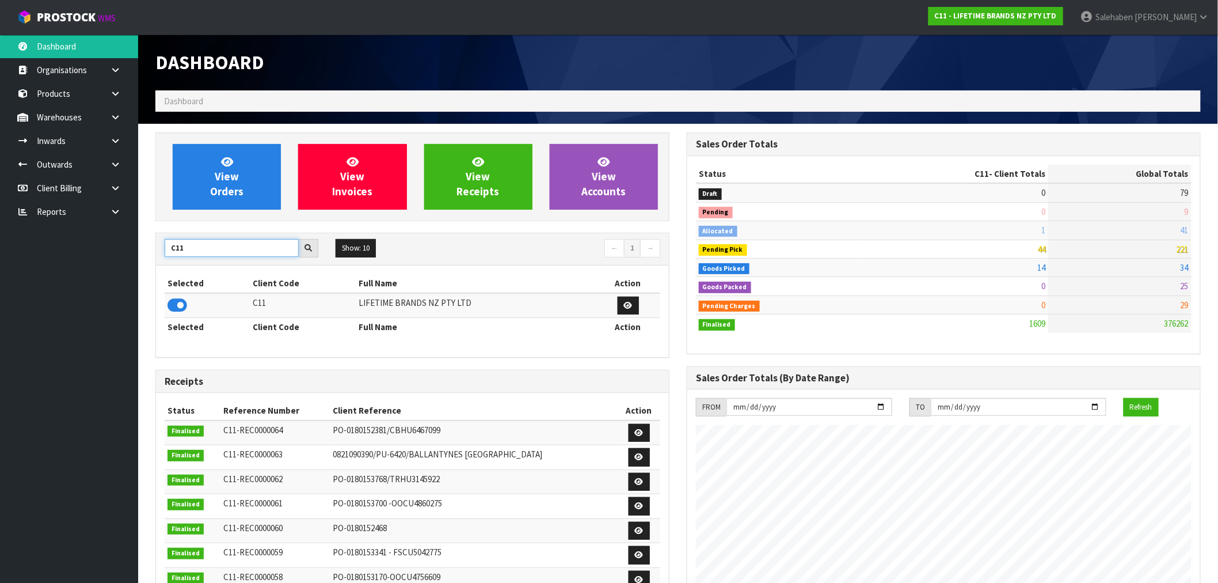
drag, startPoint x: 193, startPoint y: 246, endPoint x: 166, endPoint y: 249, distance: 27.9
click at [167, 249] on input "C11" at bounding box center [232, 248] width 134 height 18
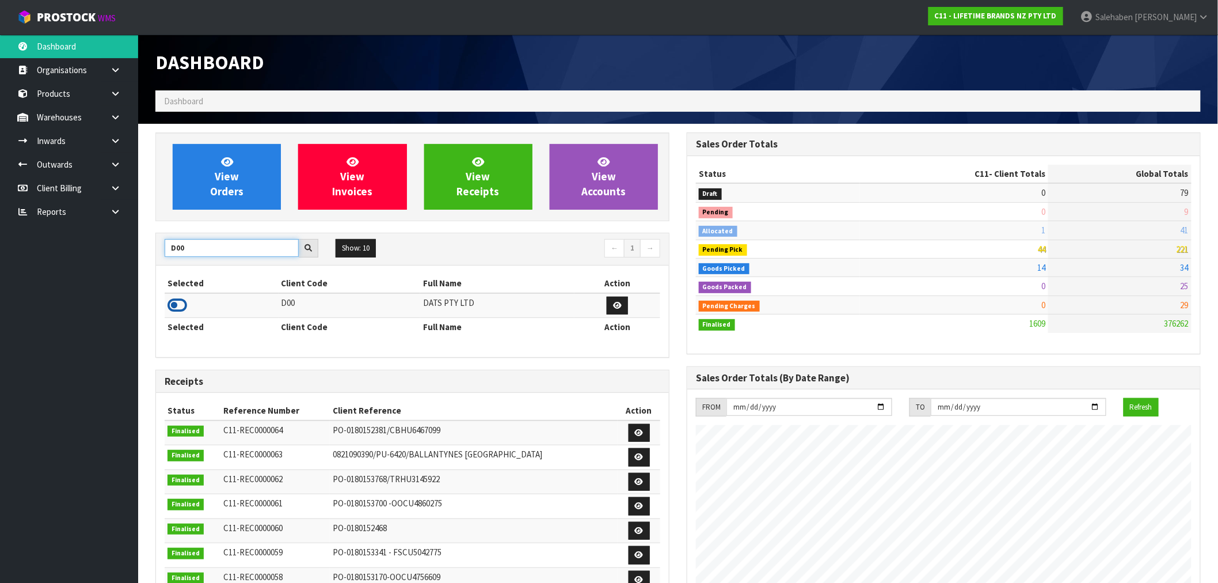
type input "D00"
click at [177, 306] on icon at bounding box center [178, 305] width 20 height 17
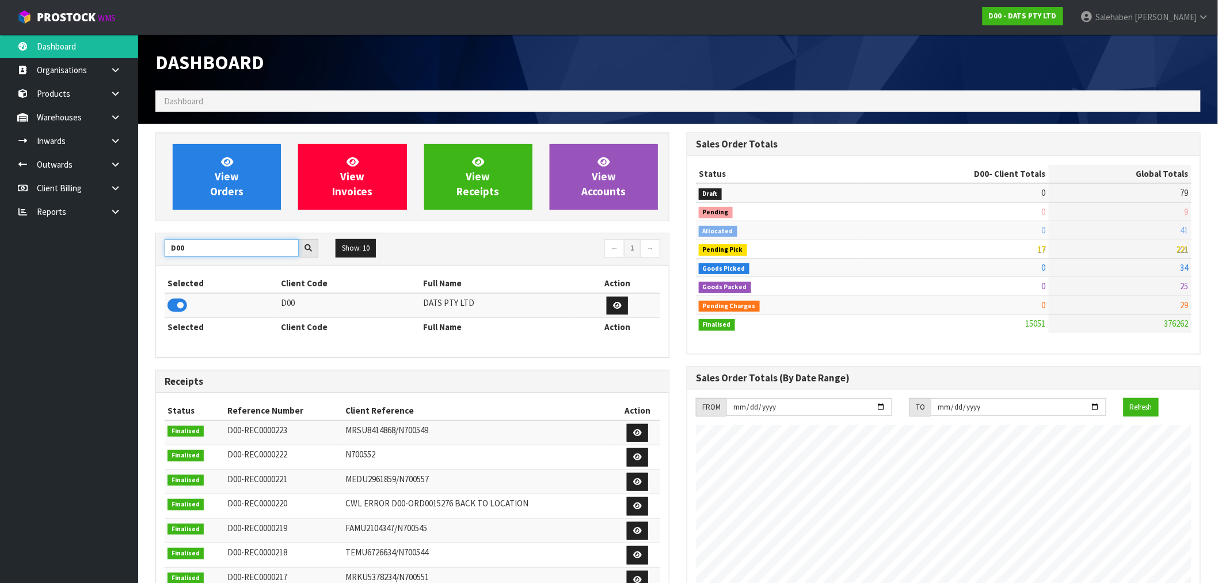
drag, startPoint x: 197, startPoint y: 244, endPoint x: 127, endPoint y: 244, distance: 70.2
click at [131, 245] on body "Toggle navigation ProStock WMS D00 - DATS PTY LTD Salehaben Patel Logout Dashbo…" at bounding box center [609, 291] width 1218 height 583
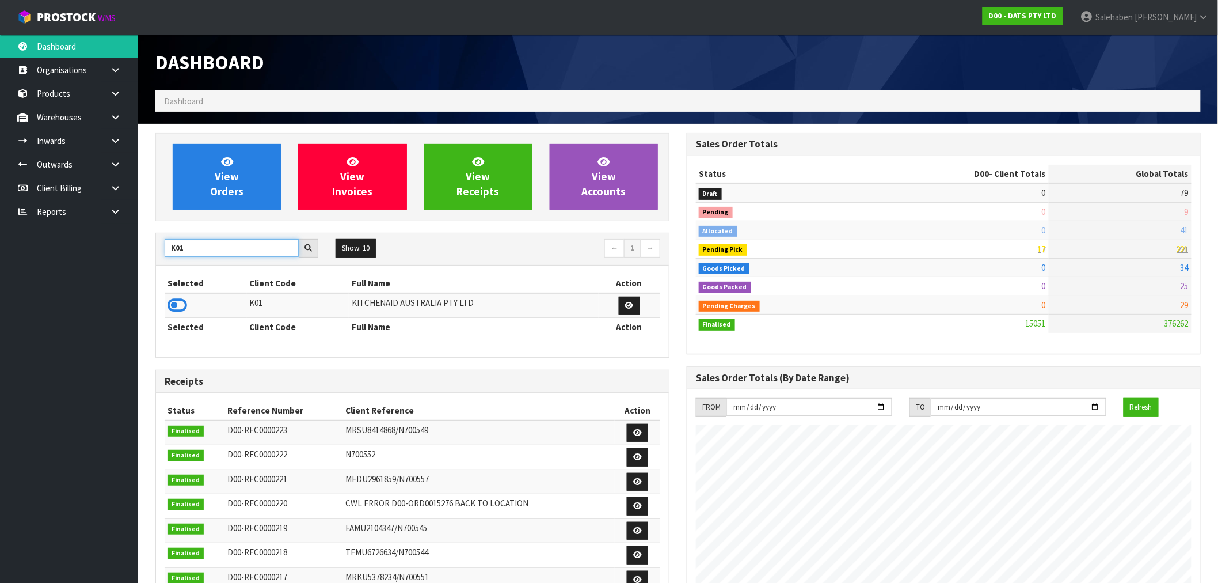
type input "K01"
drag, startPoint x: 165, startPoint y: 296, endPoint x: 181, endPoint y: 303, distance: 18.1
click at [165, 297] on td at bounding box center [206, 305] width 82 height 25
click at [181, 303] on icon at bounding box center [178, 305] width 20 height 17
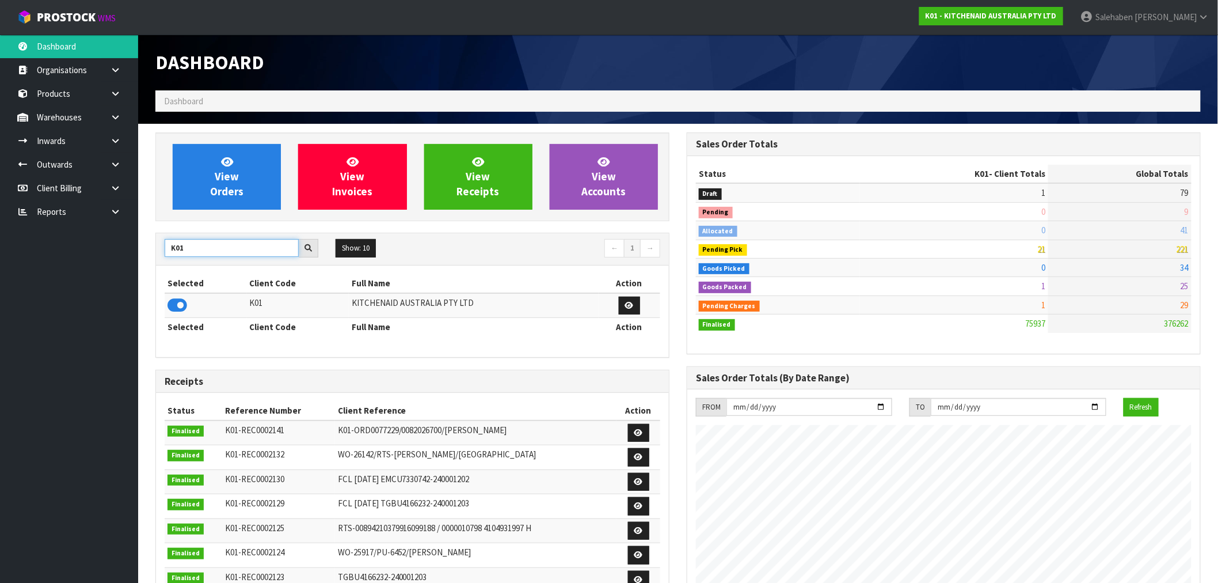
drag, startPoint x: 190, startPoint y: 250, endPoint x: 165, endPoint y: 245, distance: 25.3
click at [166, 249] on input "K01" at bounding box center [232, 248] width 134 height 18
type input "Y01"
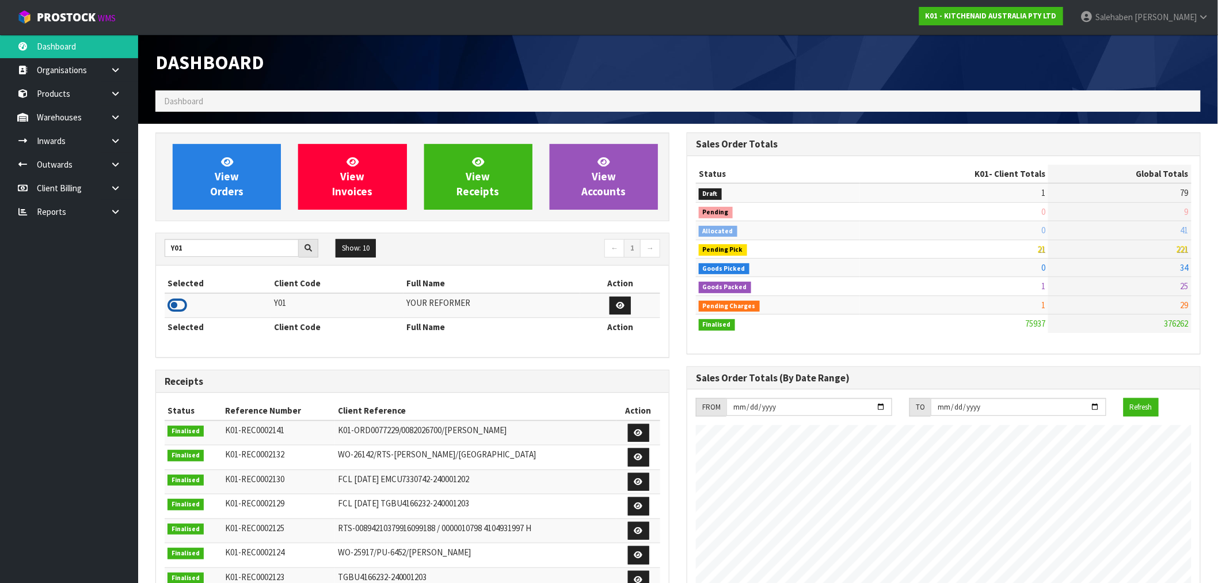
click at [177, 307] on icon at bounding box center [178, 305] width 20 height 17
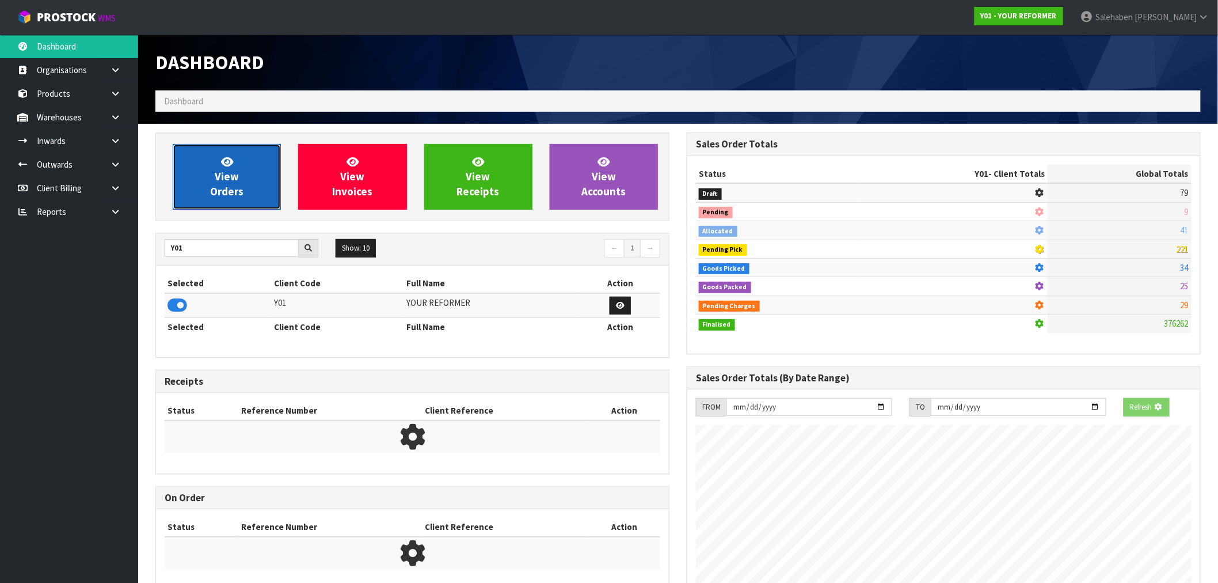
click at [231, 195] on span "View Orders" at bounding box center [226, 176] width 33 height 43
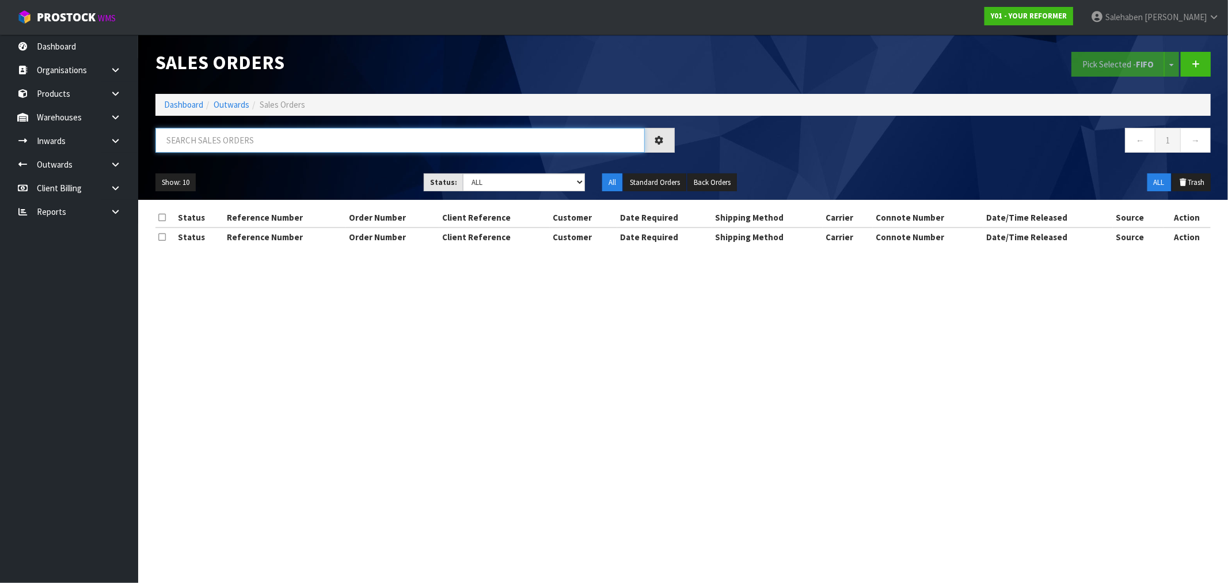
click at [206, 139] on input "text" at bounding box center [399, 140] width 489 height 25
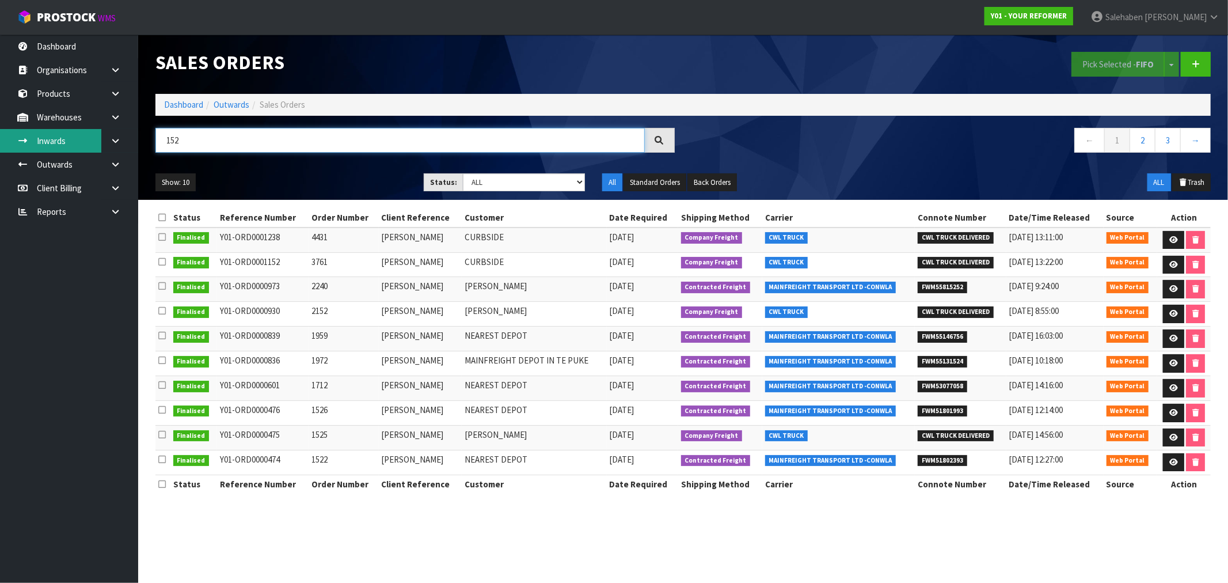
type input "152"
click at [62, 136] on link "Inwards" at bounding box center [69, 141] width 138 height 24
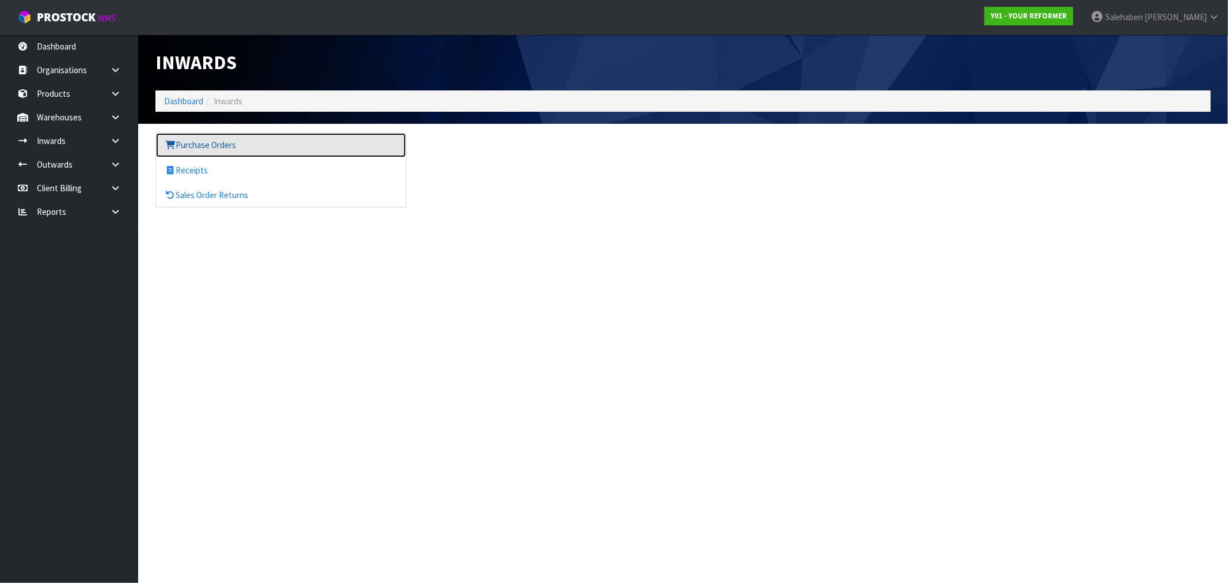
click at [208, 146] on link "Purchase Orders" at bounding box center [281, 145] width 250 height 24
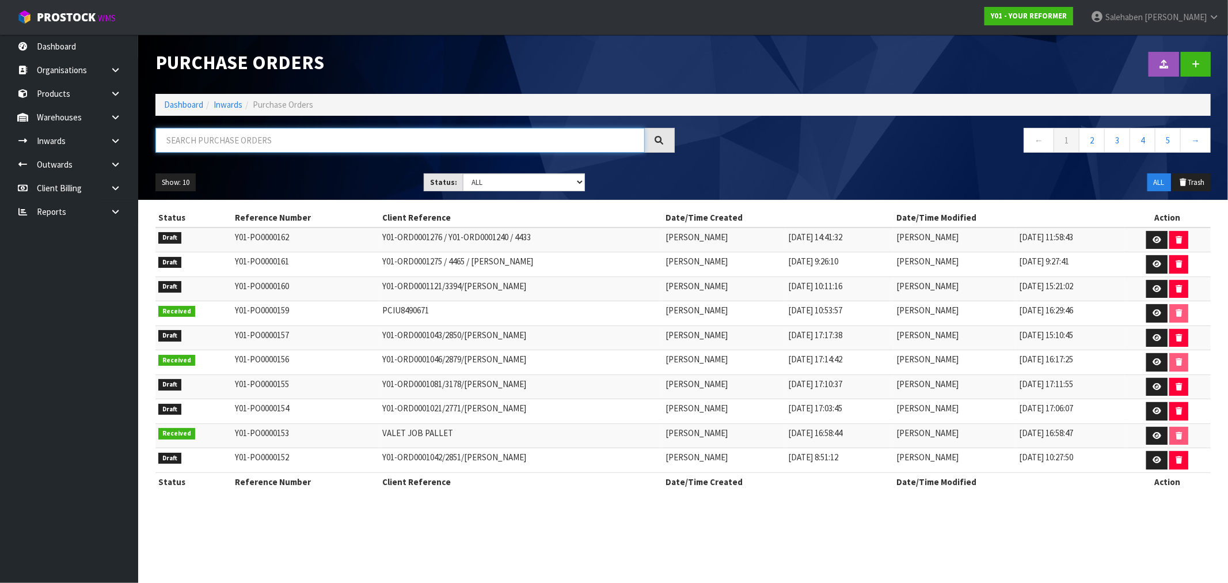
click at [222, 139] on input "text" at bounding box center [399, 140] width 489 height 25
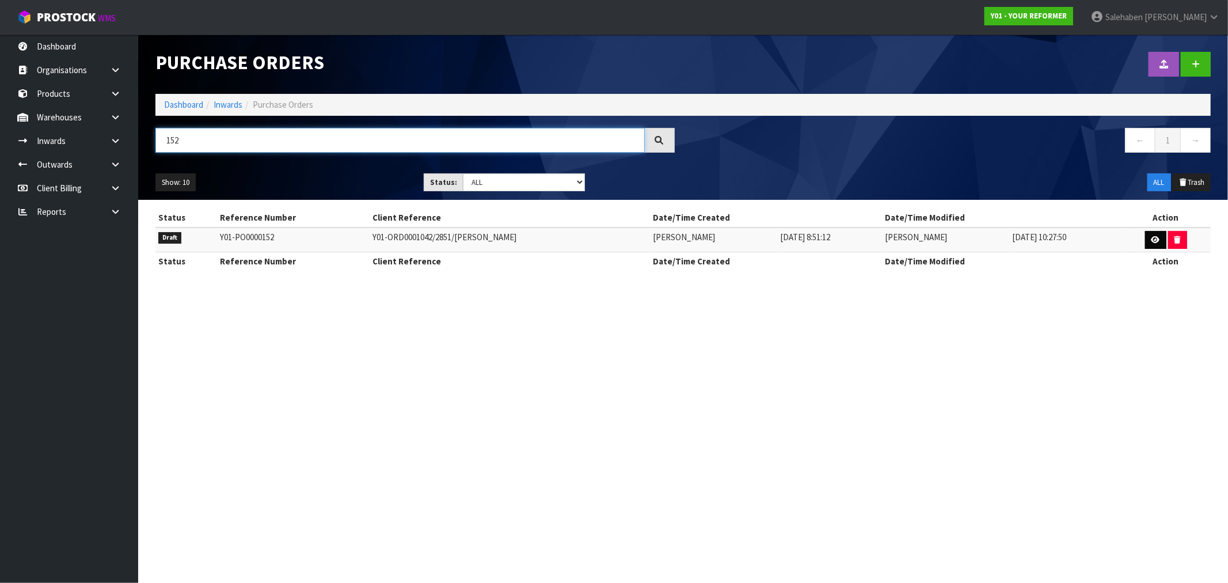
type input "152"
click at [1156, 236] on icon at bounding box center [1156, 239] width 9 height 7
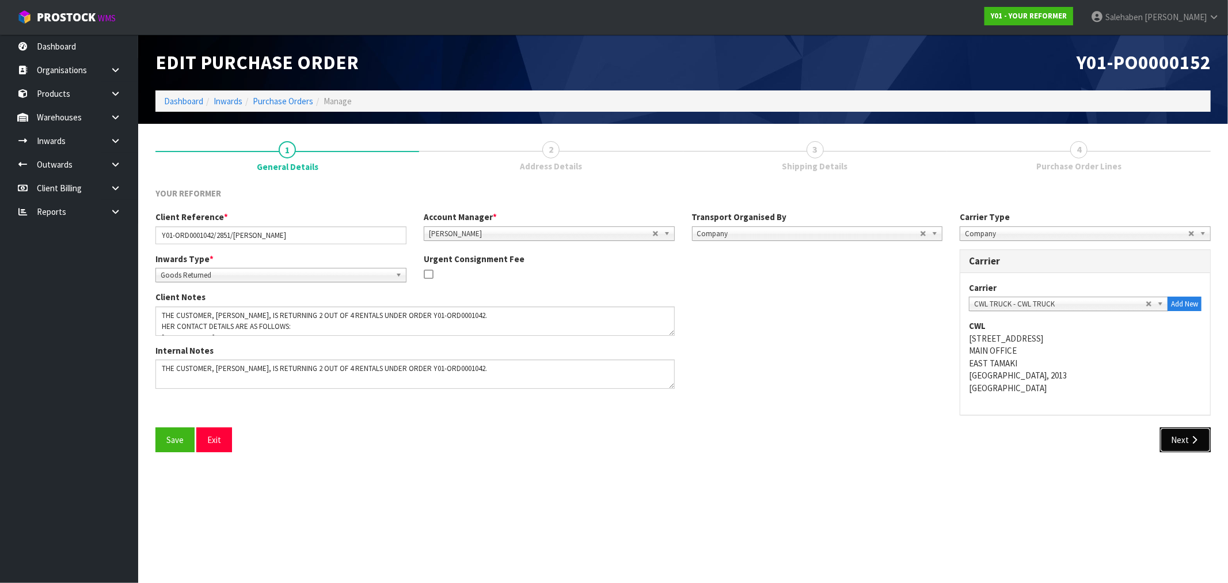
drag, startPoint x: 1188, startPoint y: 445, endPoint x: 1175, endPoint y: 440, distance: 14.2
click at [1188, 444] on button "Next" at bounding box center [1185, 439] width 51 height 25
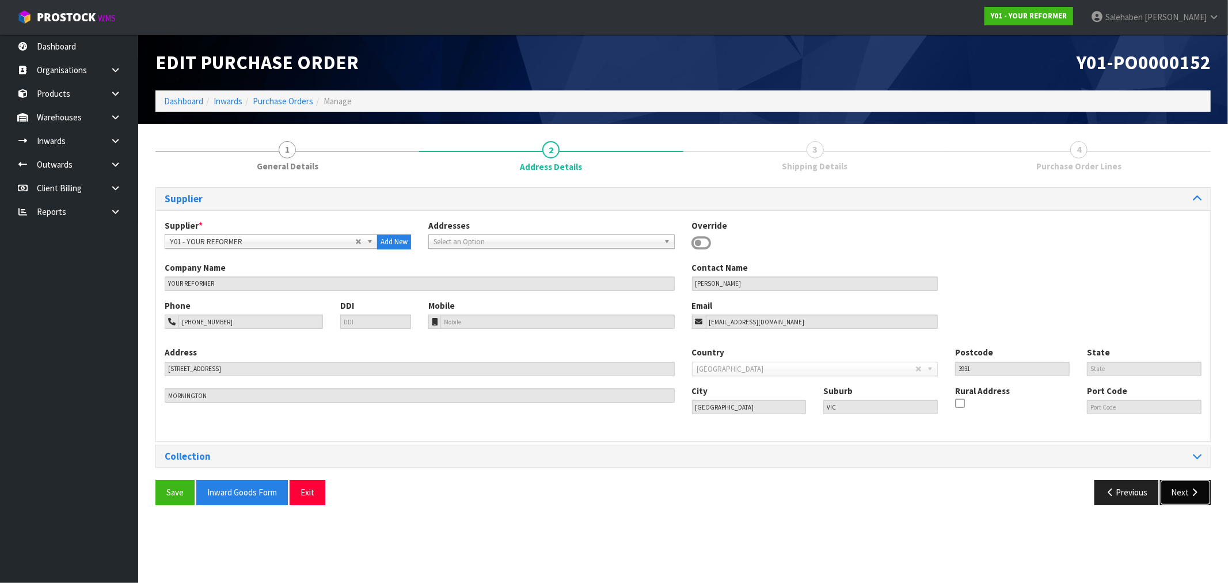
click at [1184, 493] on button "Next" at bounding box center [1185, 492] width 51 height 25
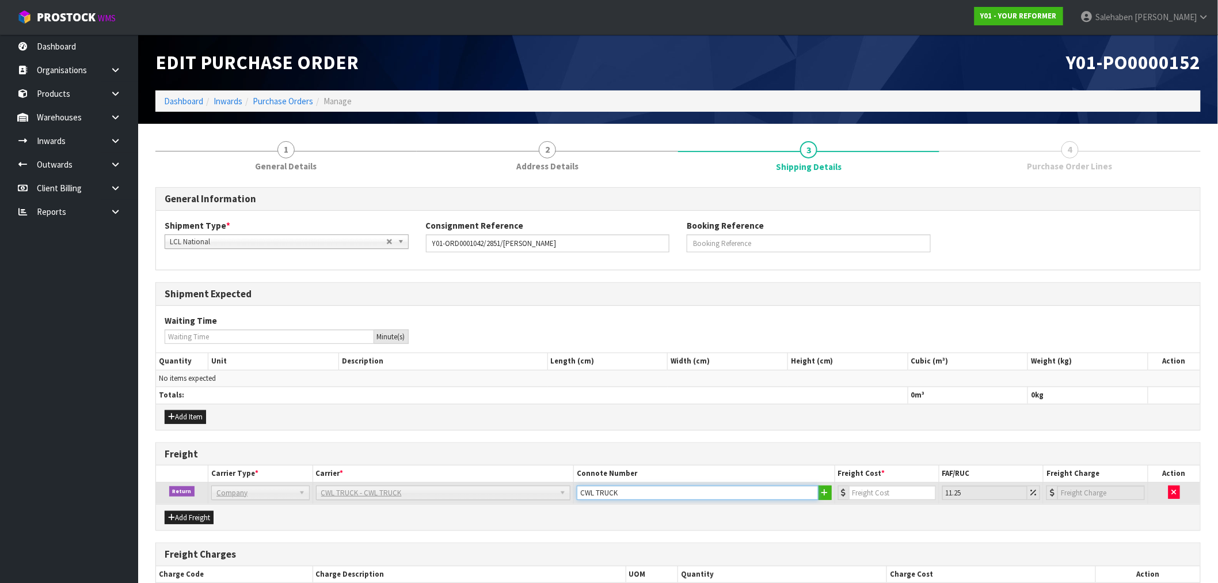
click at [626, 496] on input "CWL TRUCK" at bounding box center [698, 492] width 242 height 14
type input "CWL TRUCK COLLECTED"
click at [878, 492] on input "number" at bounding box center [892, 492] width 87 height 14
type input "2"
type input "2.23"
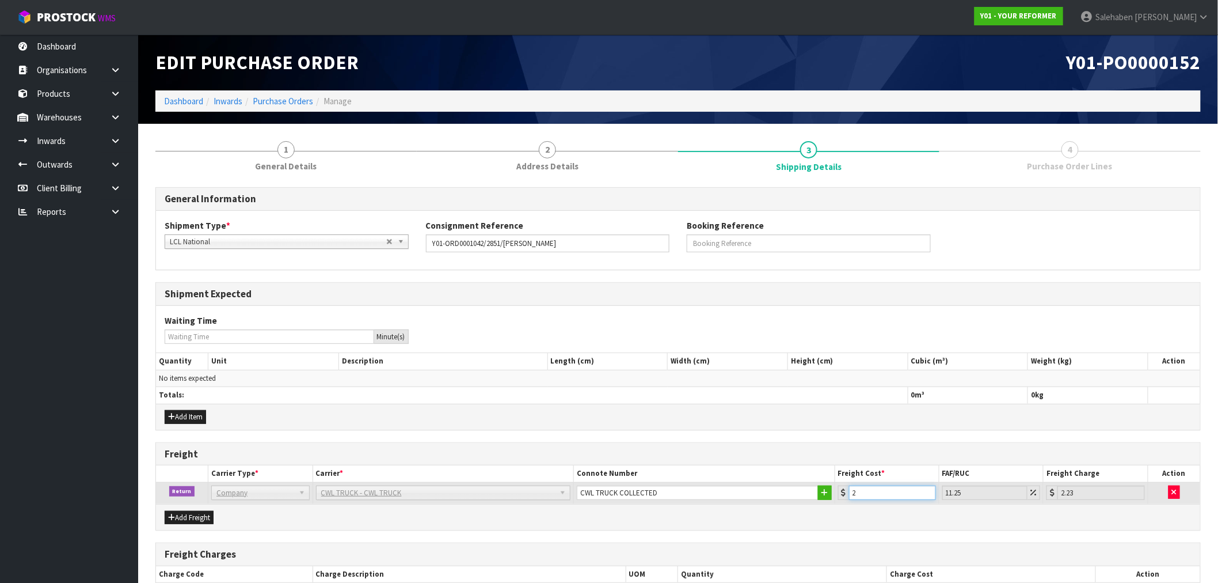
type input "24"
type input "26.7"
type input "240"
type input "267"
type input "240.4"
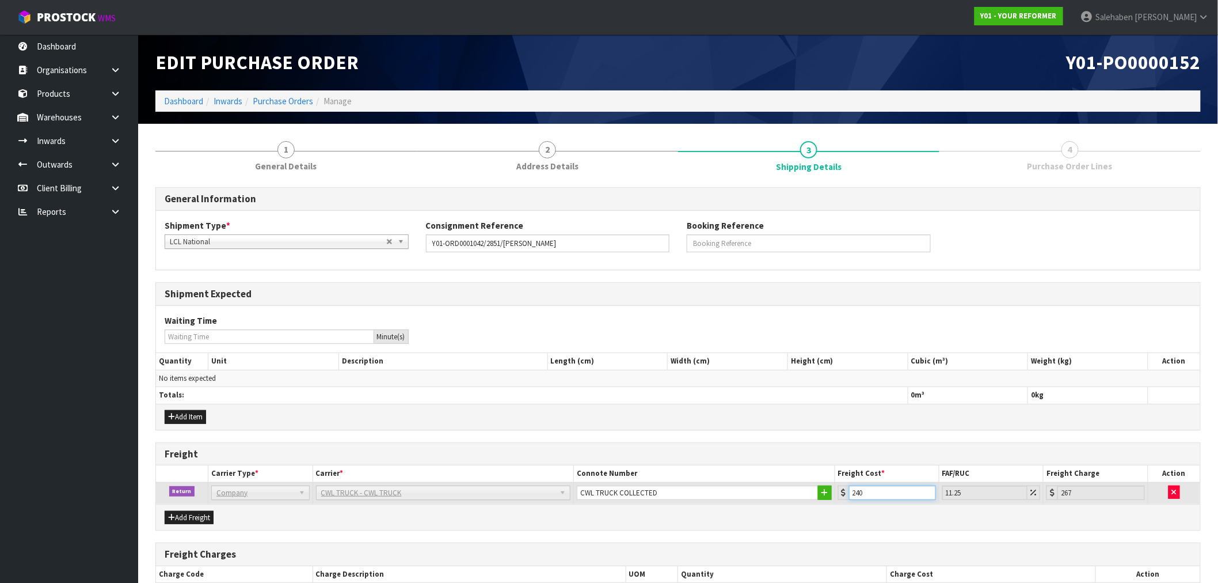
type input "267.45"
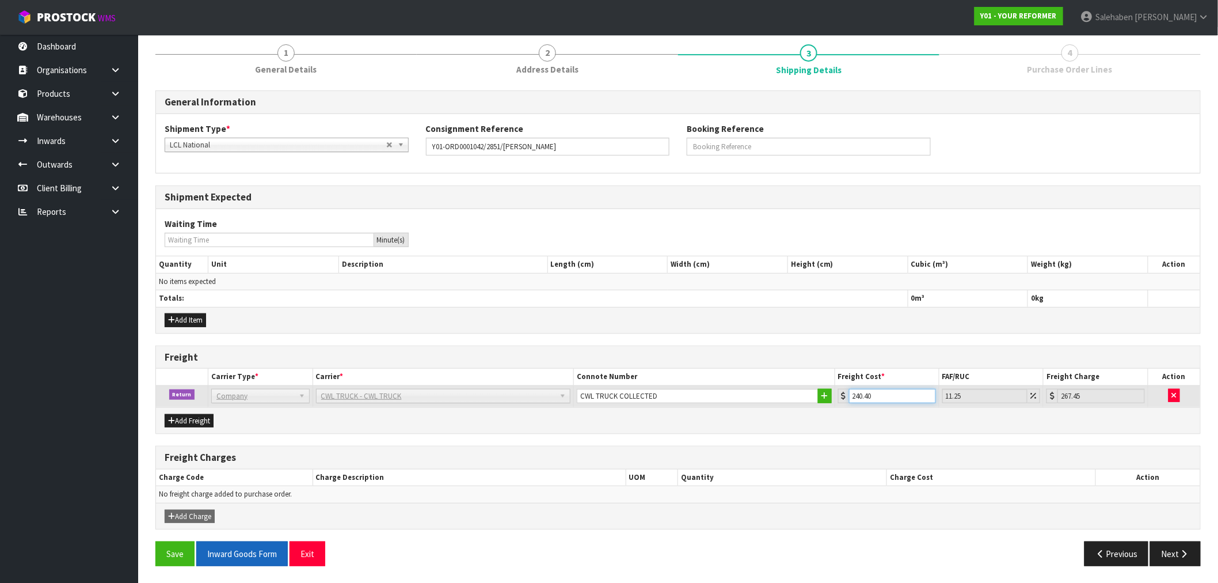
scroll to position [98, 0]
type input "240.40"
drag, startPoint x: 185, startPoint y: 557, endPoint x: 174, endPoint y: 555, distance: 11.6
click at [181, 556] on button "Save" at bounding box center [174, 553] width 39 height 25
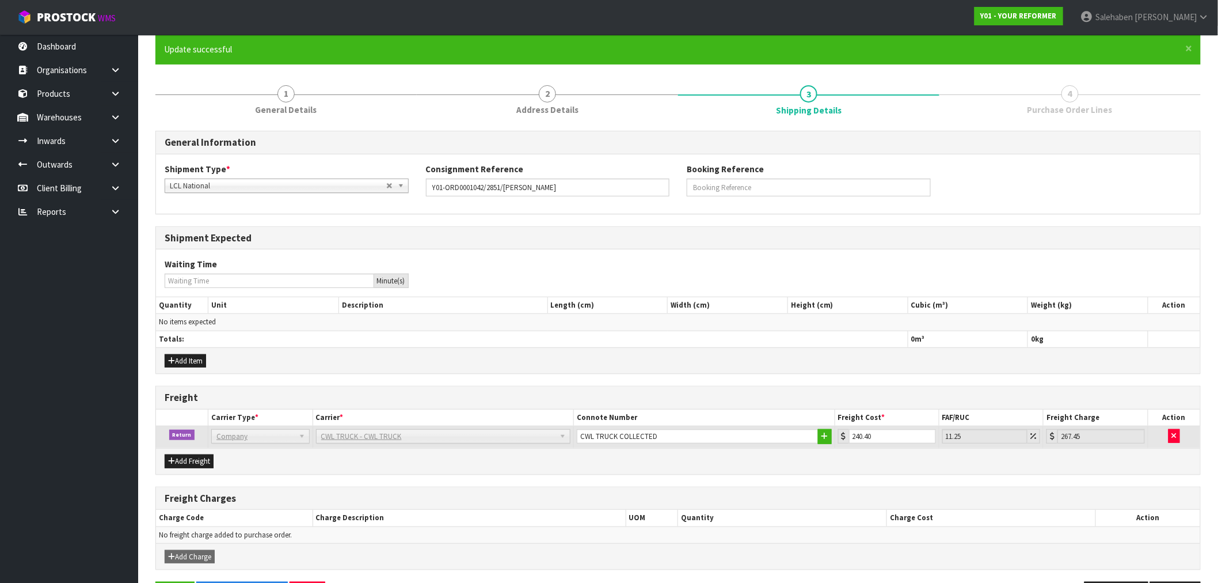
scroll to position [0, 0]
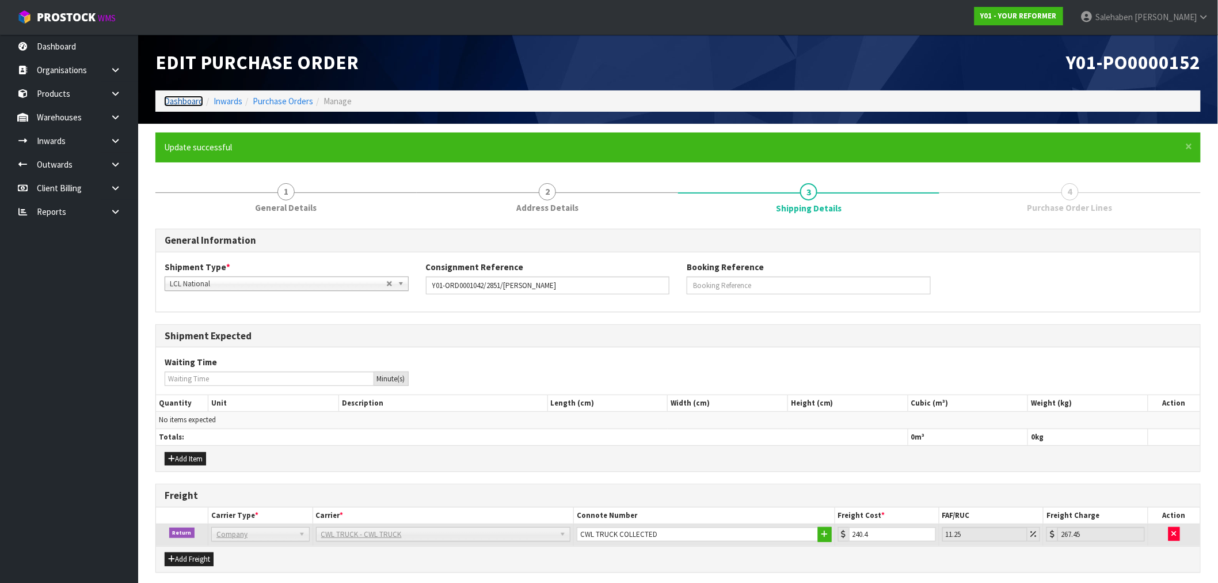
click at [174, 102] on link "Dashboard" at bounding box center [183, 101] width 39 height 11
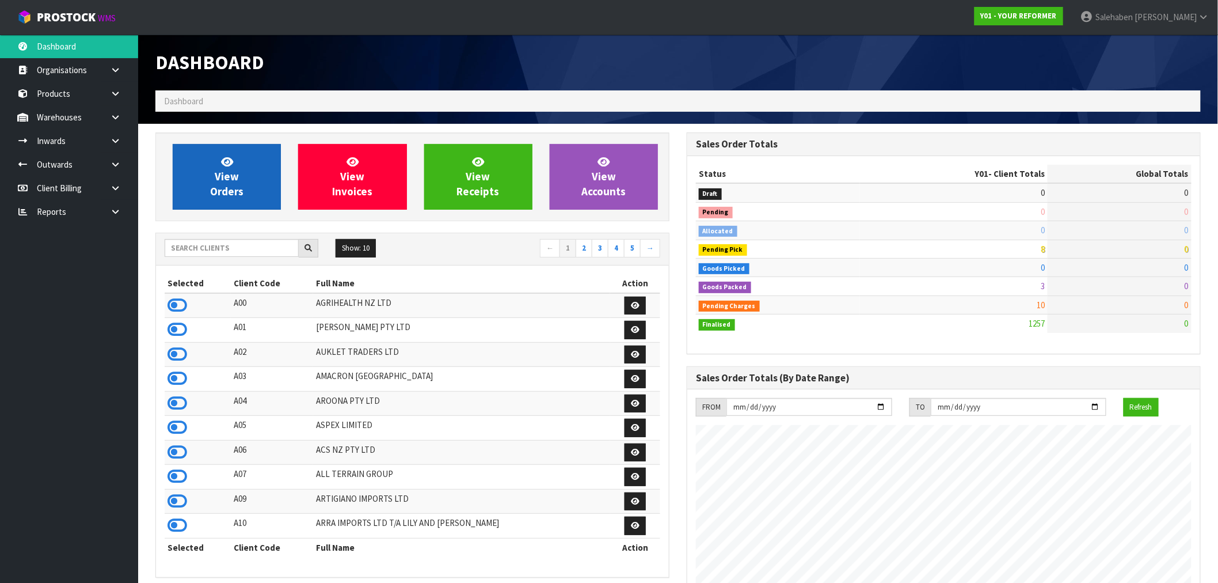
scroll to position [872, 531]
click at [215, 182] on span "View Orders" at bounding box center [226, 176] width 33 height 43
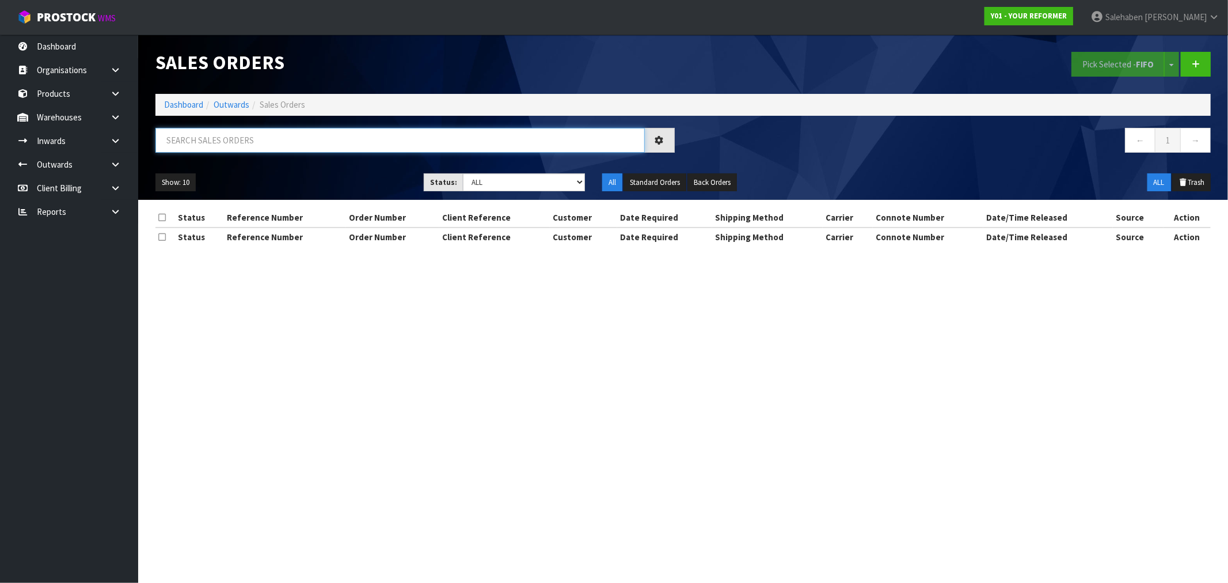
click at [191, 134] on input "text" at bounding box center [399, 140] width 489 height 25
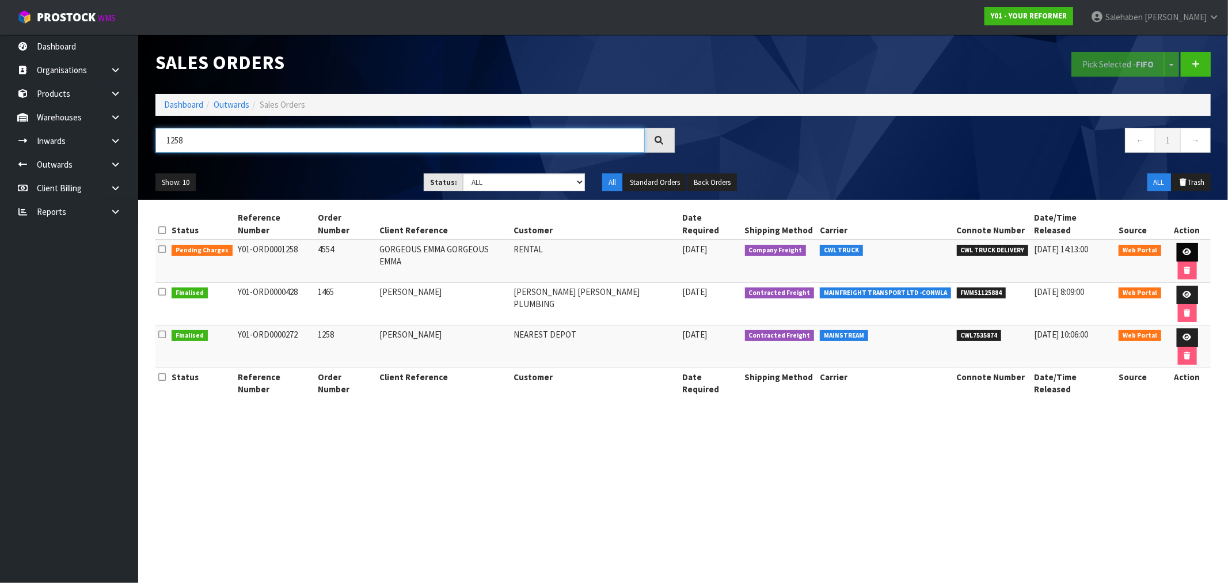
type input "1258"
click at [1183, 248] on icon at bounding box center [1187, 251] width 9 height 7
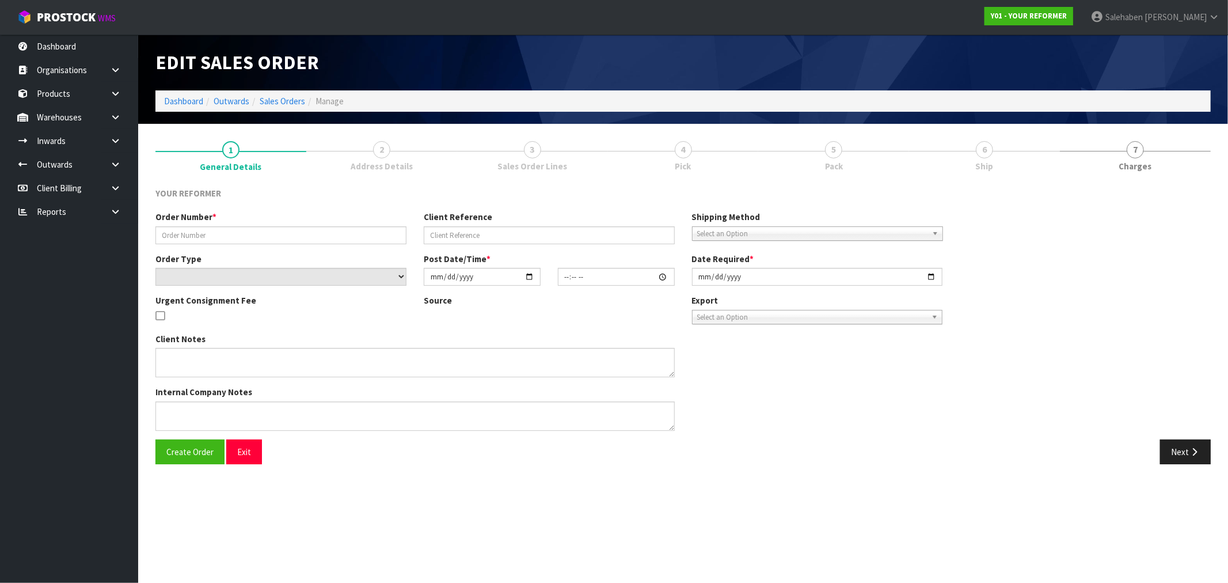
type input "4554"
type input "GORGEOUS EMMA GORGEOUS EMMA"
select select "number:0"
type input "2025-07-28"
type input "12:23:00.000"
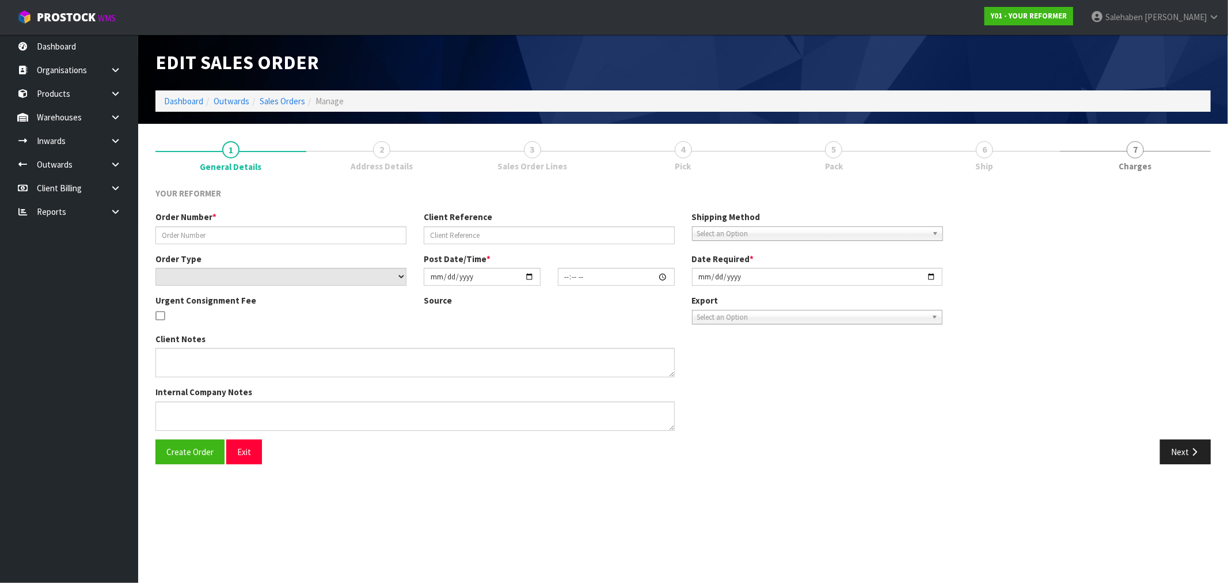
type input "2025-07-29"
type textarea "GORGEOUS EMMA GORGEOUS EMMA 38B WILTSHIRE PL AUK AUCKLAND 2014 NEW ZEALAND +64 …"
type textarea "REMOVED ENVY-RENT-01-ASS AND USED SOCK FROM CANCELLED ORDER 1228"
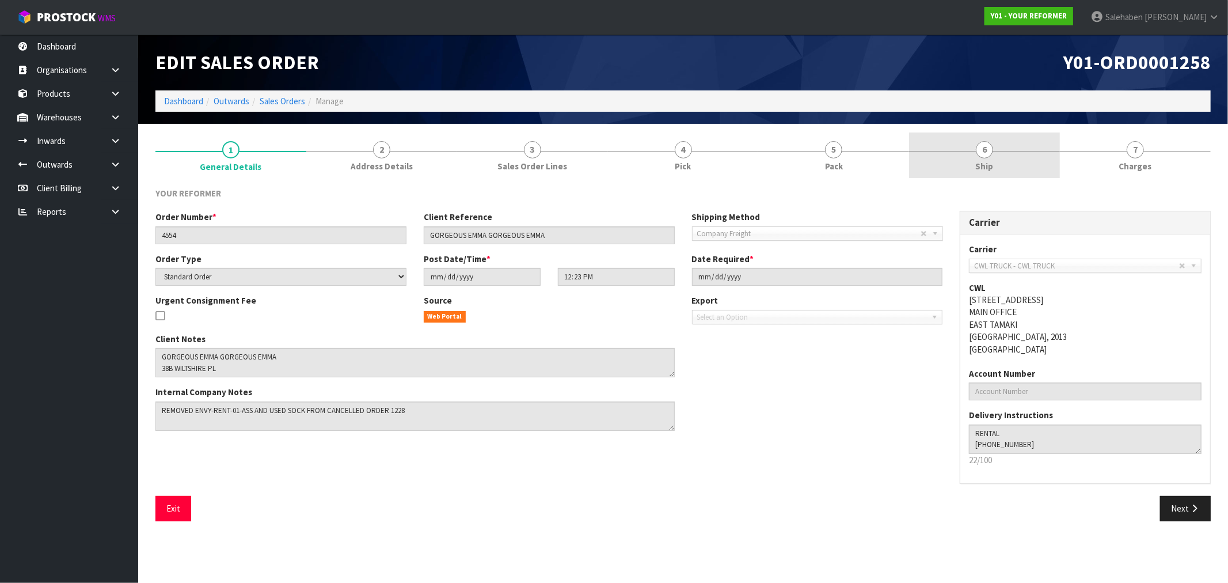
click at [981, 158] on link "6 Ship" at bounding box center [984, 154] width 151 height 45
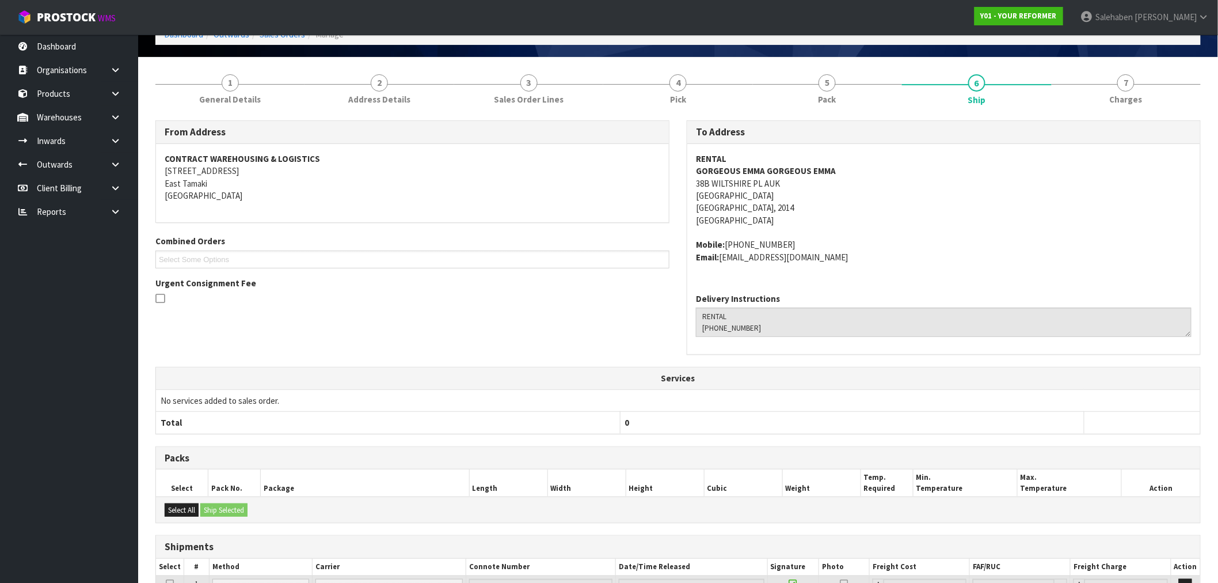
scroll to position [169, 0]
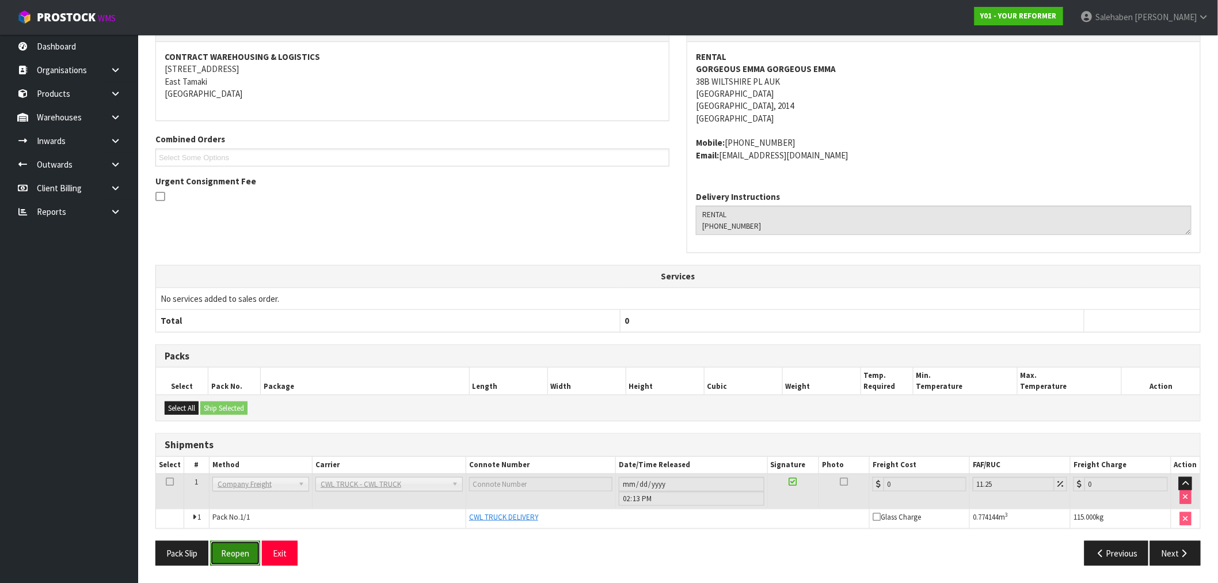
click at [246, 545] on button "Reopen" at bounding box center [235, 553] width 50 height 25
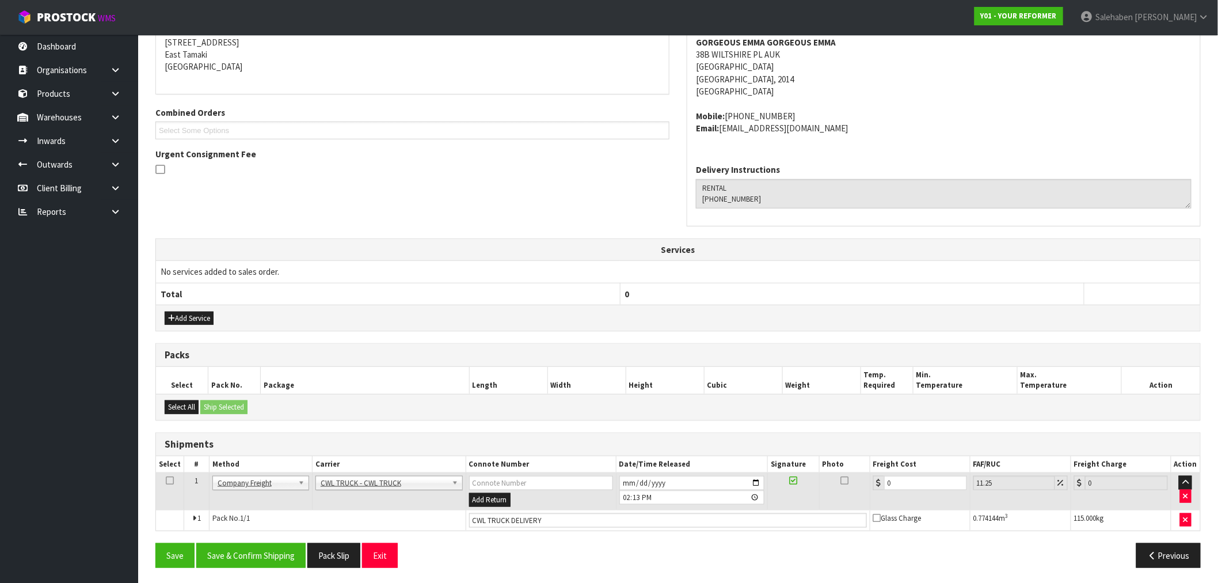
scroll to position [240, 0]
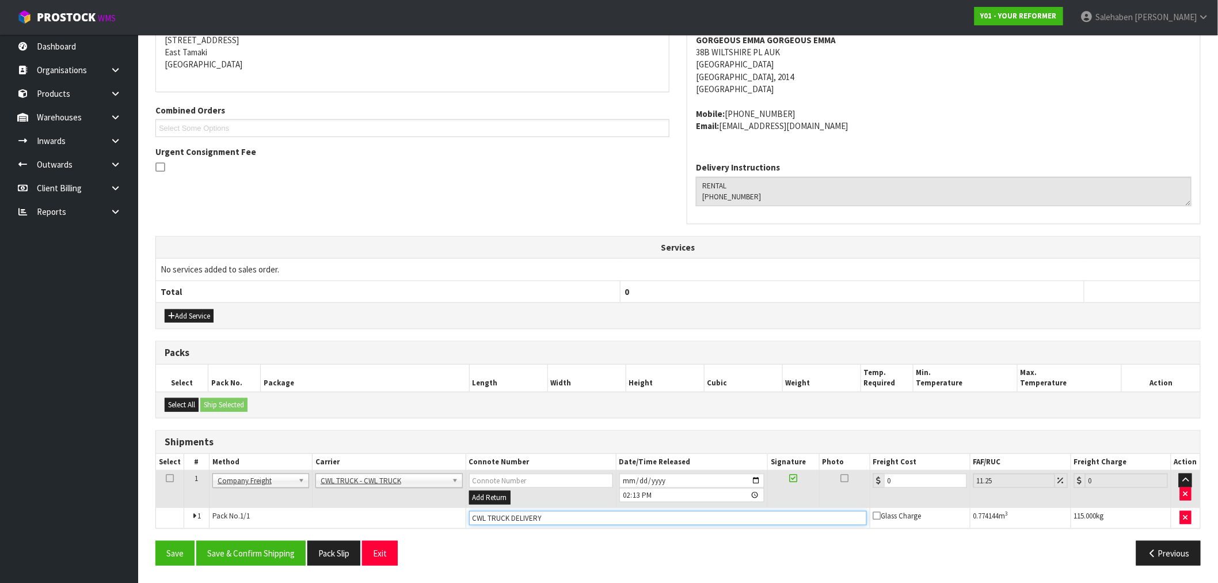
drag, startPoint x: 557, startPoint y: 520, endPoint x: 551, endPoint y: 517, distance: 6.4
click at [557, 519] on input "CWL TRUCK DELIVERY" at bounding box center [668, 518] width 398 height 14
type input "CWL TRUCK DELIVERED"
drag, startPoint x: 904, startPoint y: 481, endPoint x: 871, endPoint y: 470, distance: 34.6
click at [890, 476] on input "0" at bounding box center [925, 480] width 83 height 14
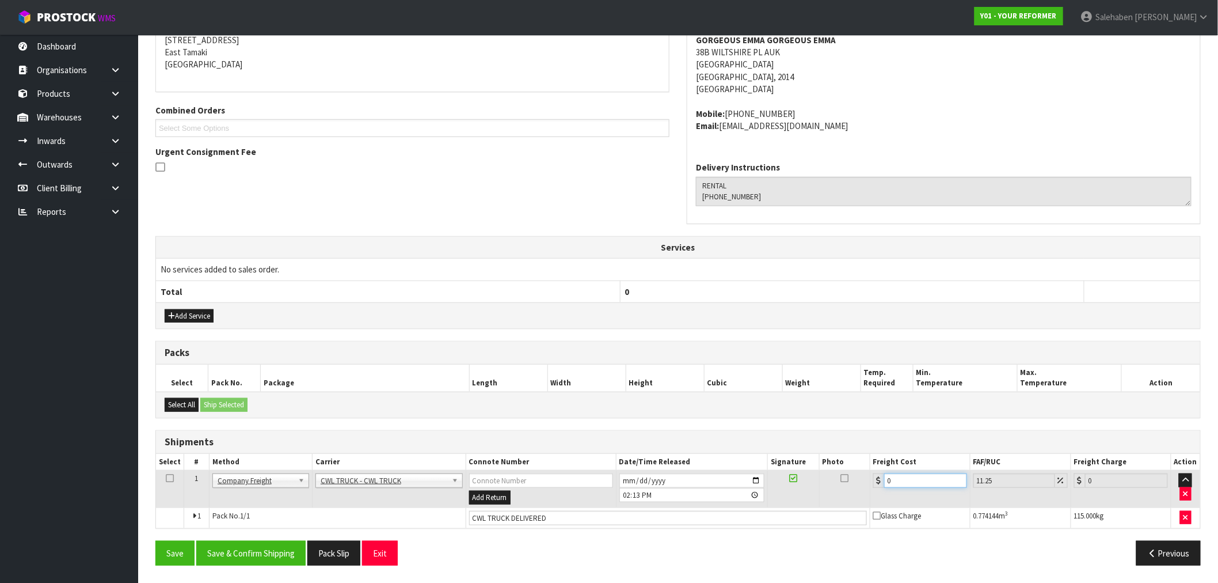
type input "1"
type input "1.11"
type input "16"
type input "17.8"
type input "165"
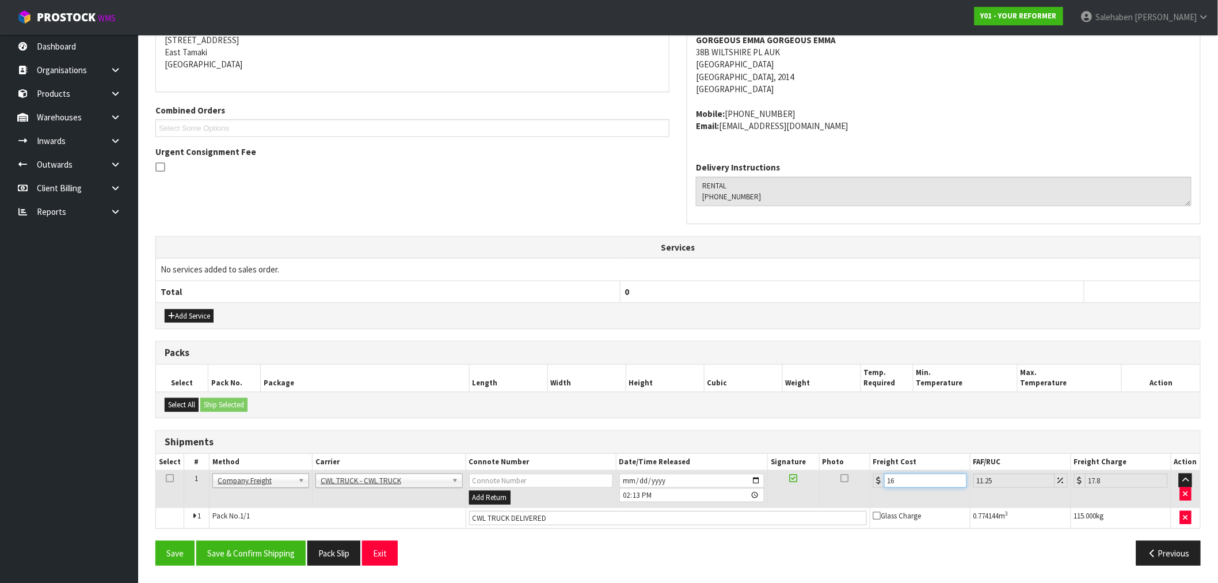
type input "183.56"
type input "165.8"
type input "184.45"
type input "165.80"
click at [246, 553] on button "Save & Confirm Shipping" at bounding box center [250, 553] width 109 height 25
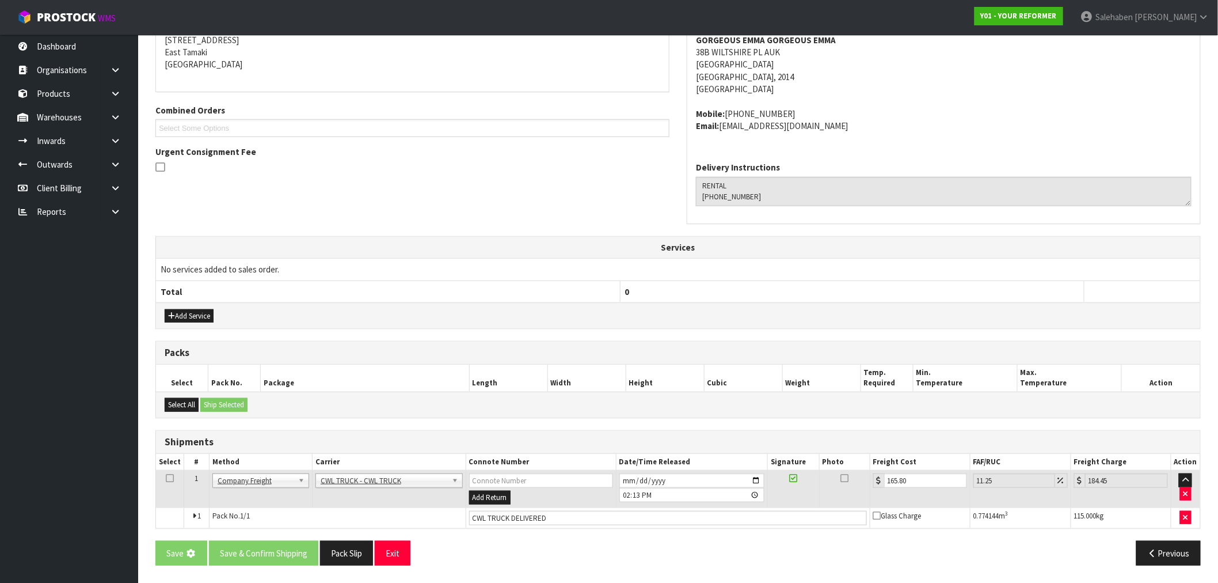
scroll to position [0, 0]
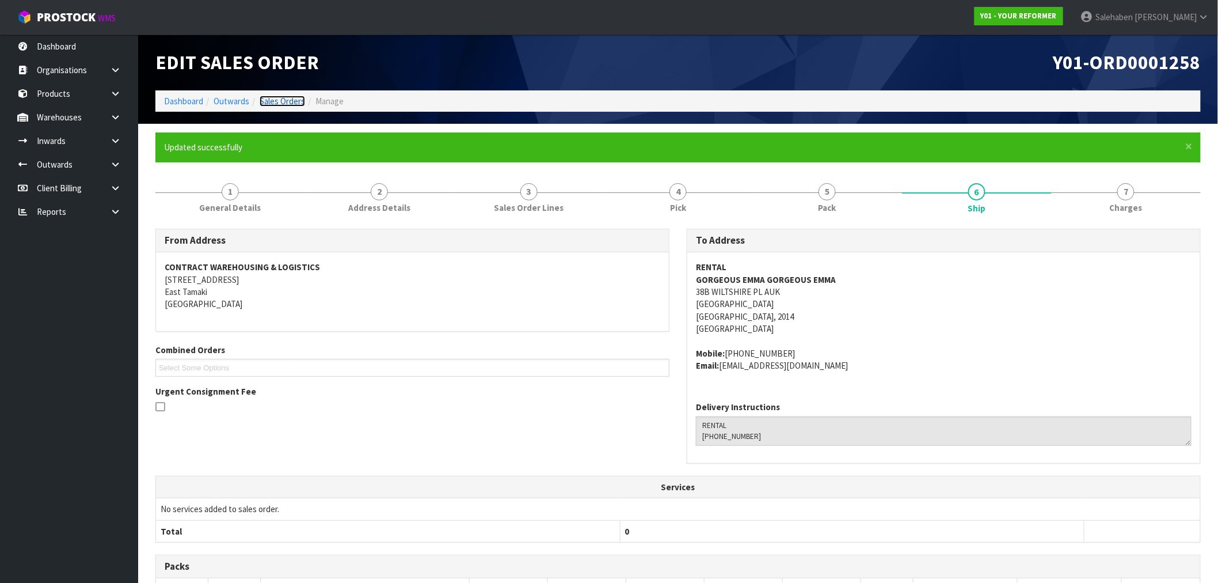
click at [279, 100] on link "Sales Orders" at bounding box center [282, 101] width 45 height 11
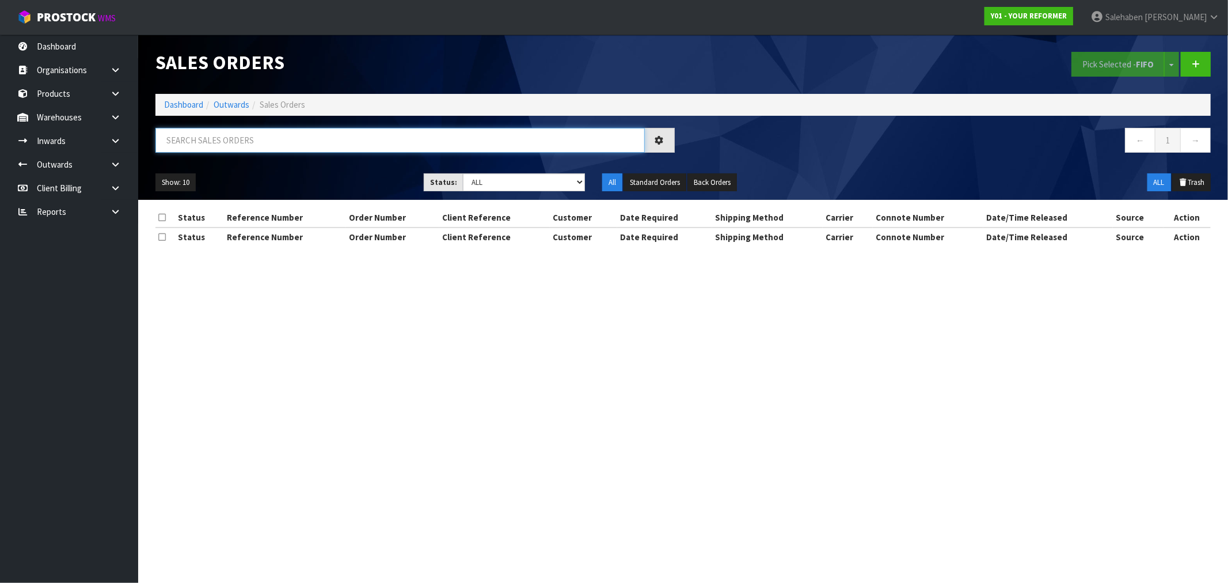
click at [269, 138] on input "text" at bounding box center [399, 140] width 489 height 25
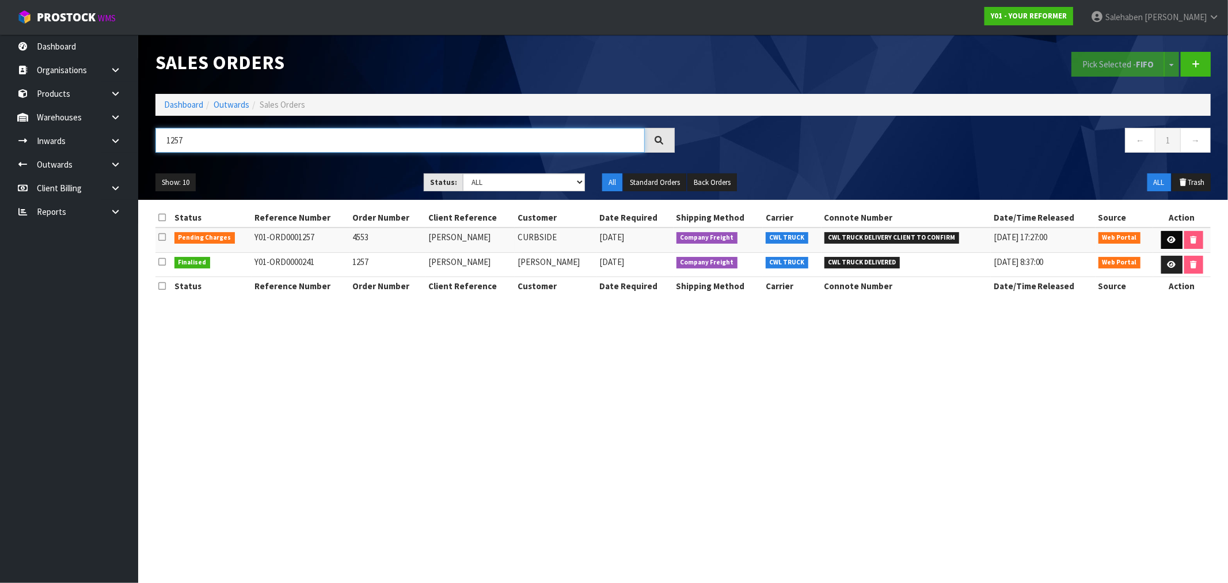
type input "1257"
click at [1163, 238] on link at bounding box center [1171, 240] width 21 height 18
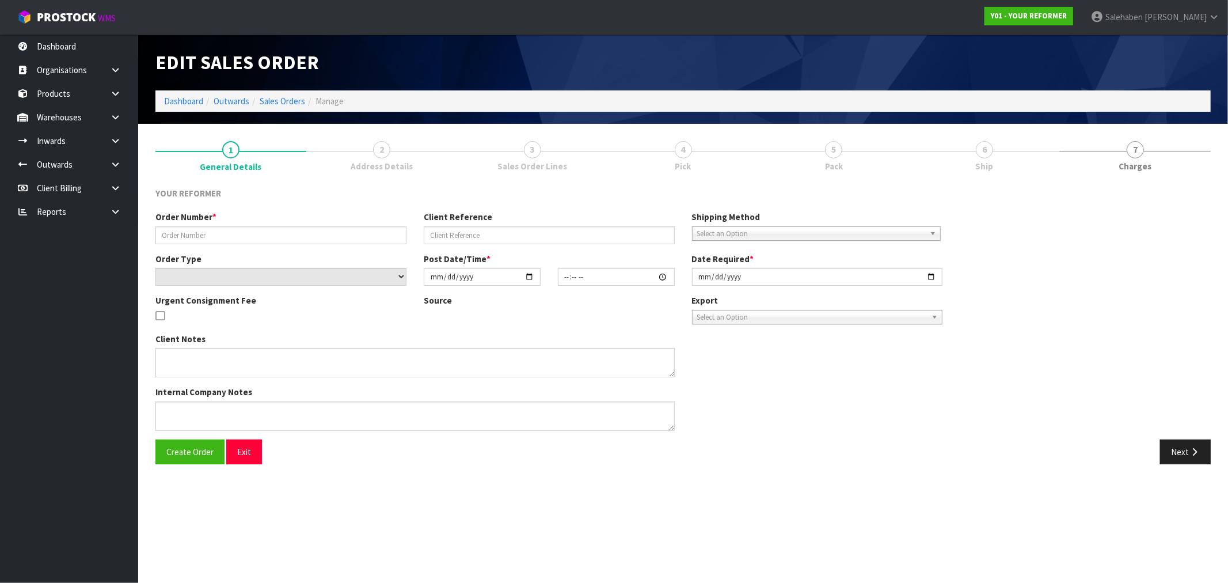
type input "4553"
type input "NICOLE WATTON"
select select "number:0"
type input "2025-07-28"
type input "14:13:00.000"
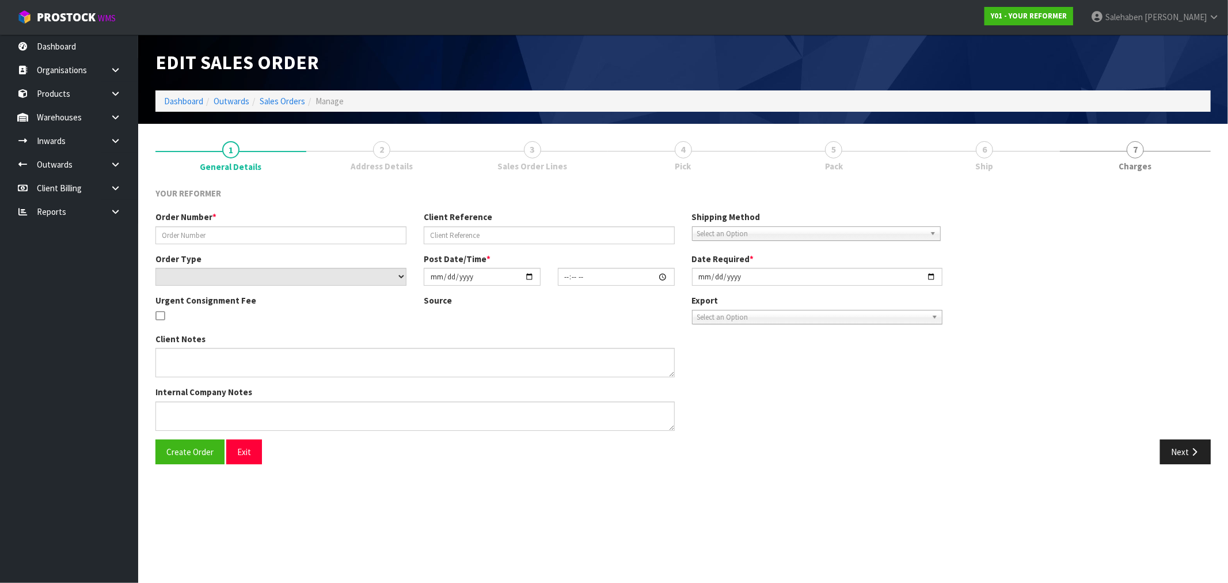
type input "2025-07-29"
type textarea "NICOLE WATTON 144 RUNCIMAN ROAD AUK PUKEKOHE EAST 2677 NEW ZEALAND +64 21 132 8…"
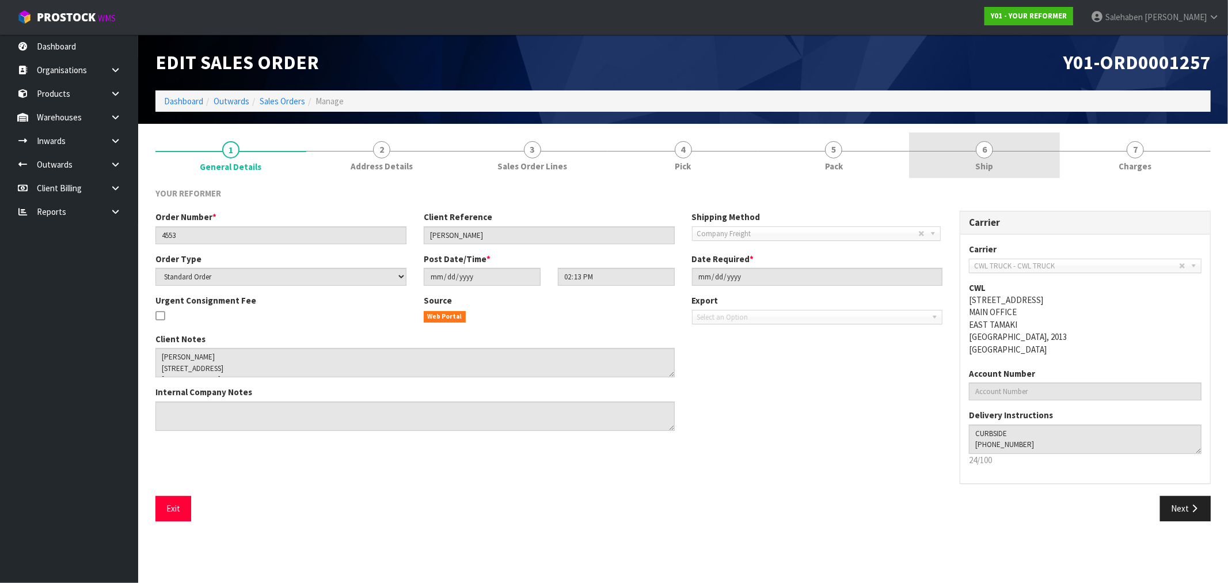
click at [989, 162] on span "Ship" at bounding box center [985, 166] width 18 height 12
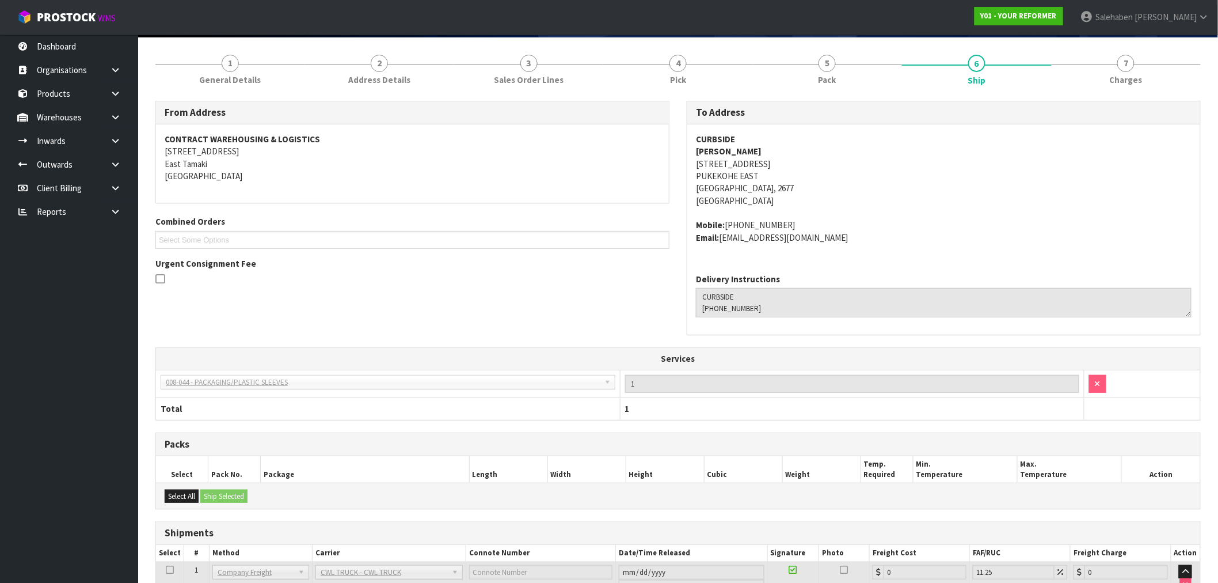
scroll to position [215, 0]
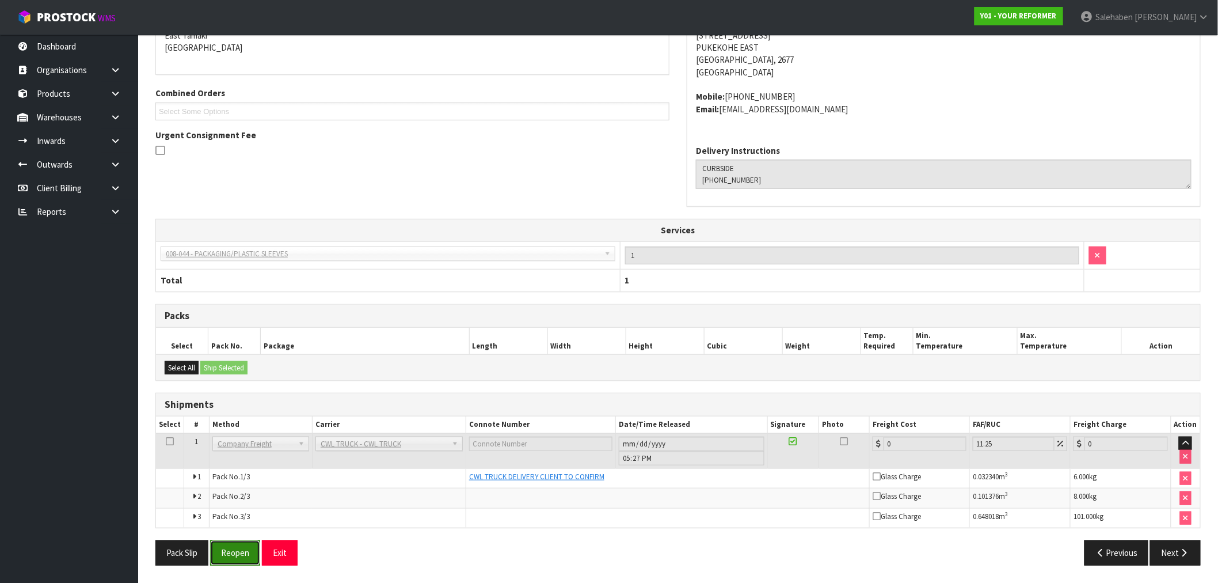
click at [240, 561] on button "Reopen" at bounding box center [235, 552] width 50 height 25
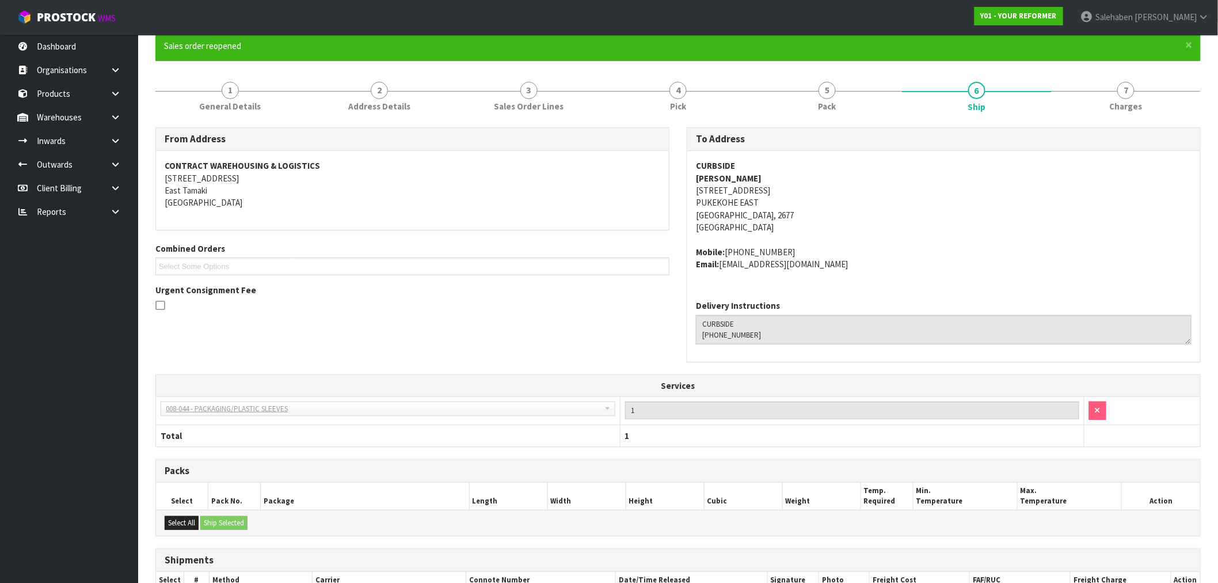
scroll to position [257, 0]
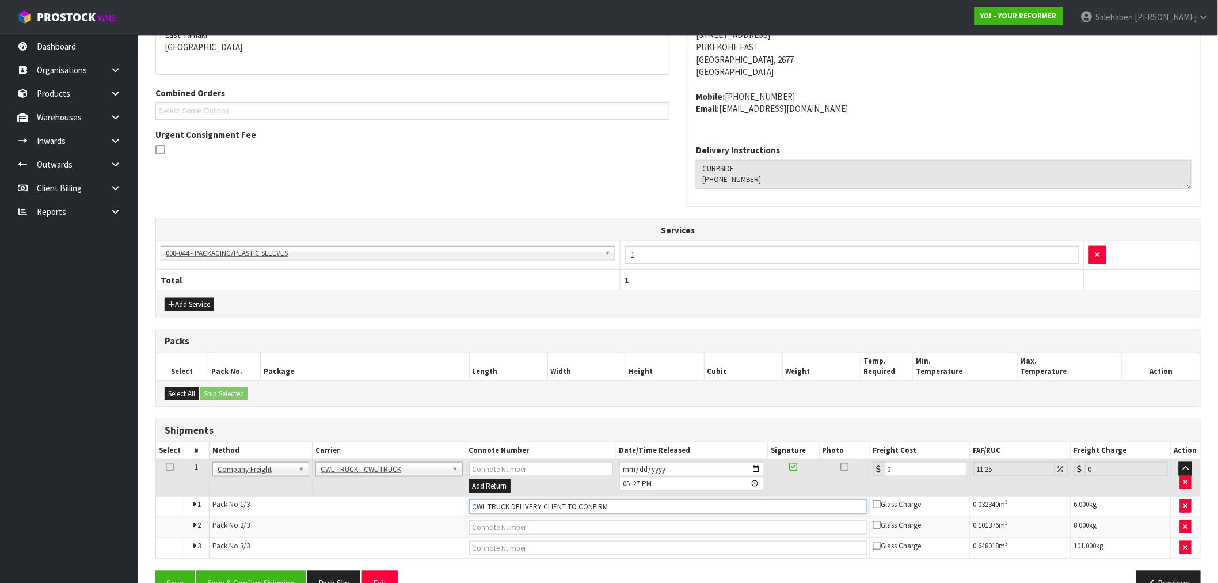
drag, startPoint x: 629, startPoint y: 502, endPoint x: 538, endPoint y: 507, distance: 91.1
click at [538, 507] on input "CWL TRUCK DELIVERY CLIENT TO CONFIRM" at bounding box center [668, 506] width 398 height 14
type input "CWL TRUCK DELIVERED"
drag, startPoint x: 896, startPoint y: 469, endPoint x: 870, endPoint y: 472, distance: 26.7
click at [873, 472] on td "0" at bounding box center [920, 477] width 100 height 37
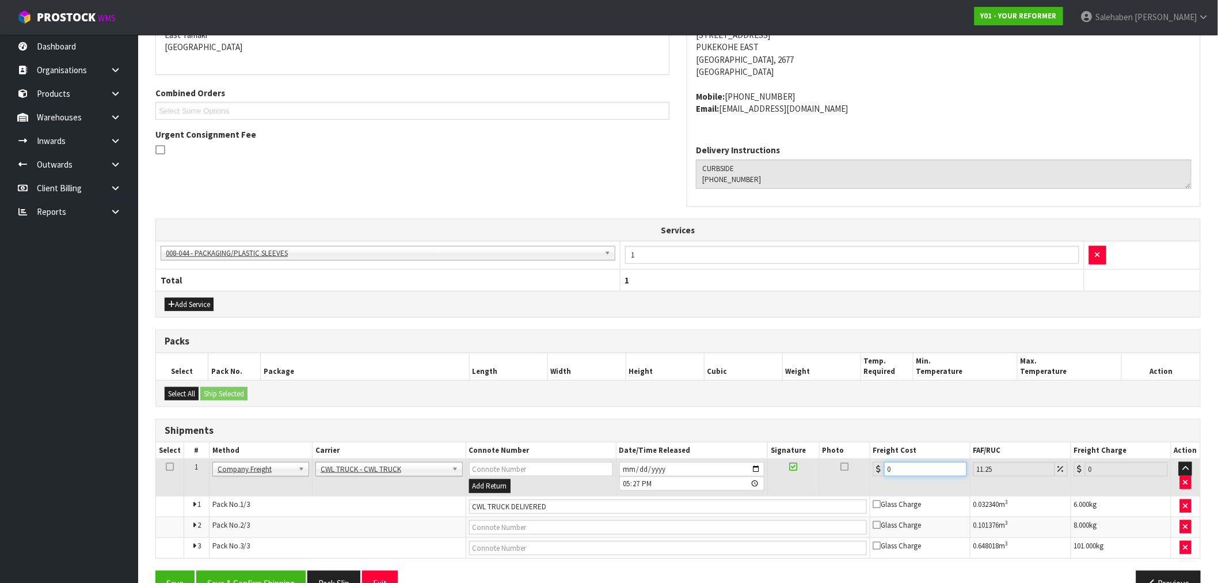
type input "2"
type input "2.23"
type input "25"
type input "27.81"
type input "250"
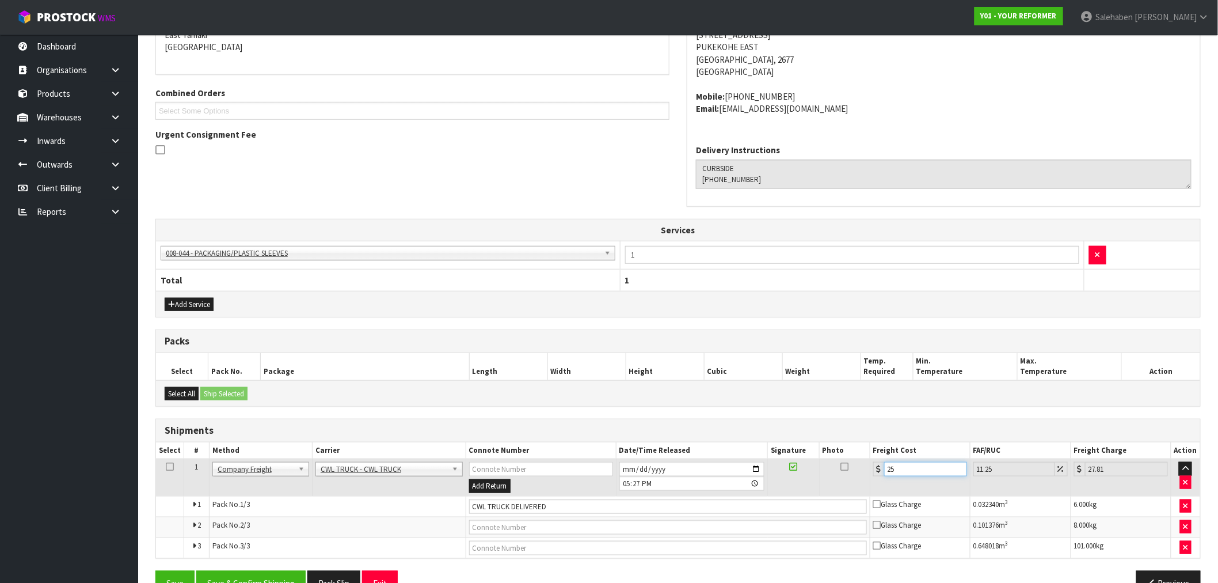
type input "278.13"
type input "250.4"
type input "278.57"
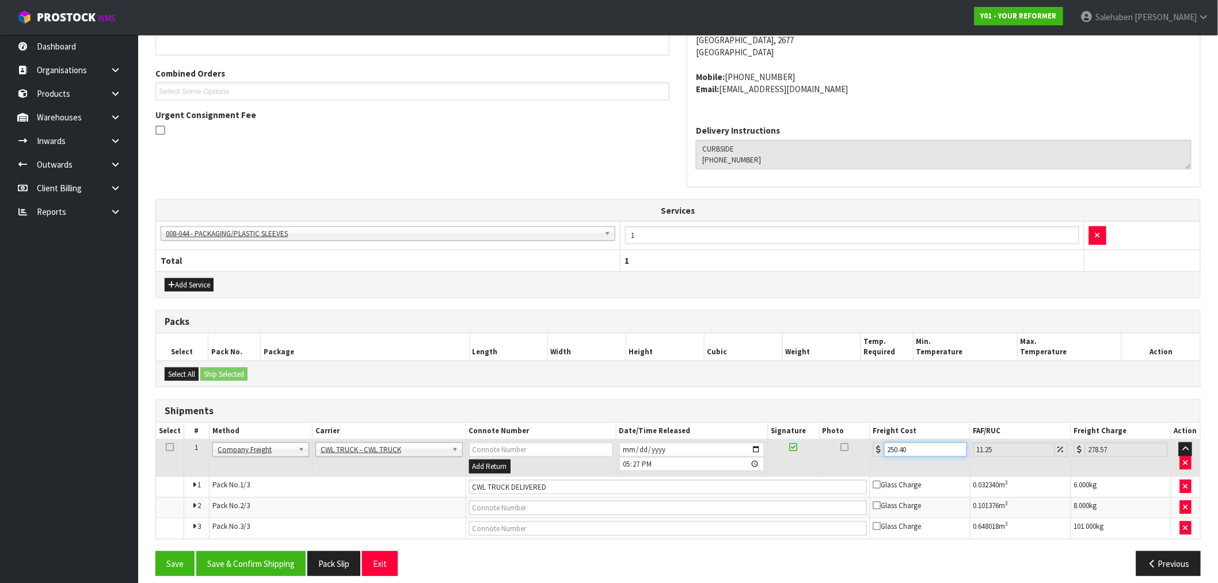
scroll to position [287, 0]
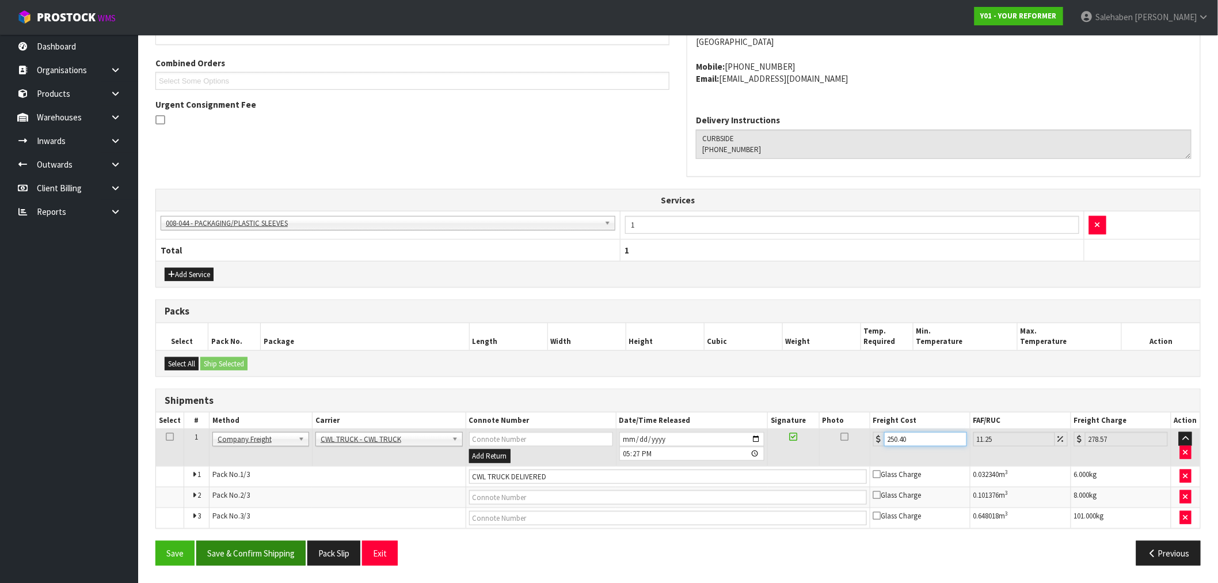
type input "250.40"
click at [250, 554] on button "Save & Confirm Shipping" at bounding box center [250, 553] width 109 height 25
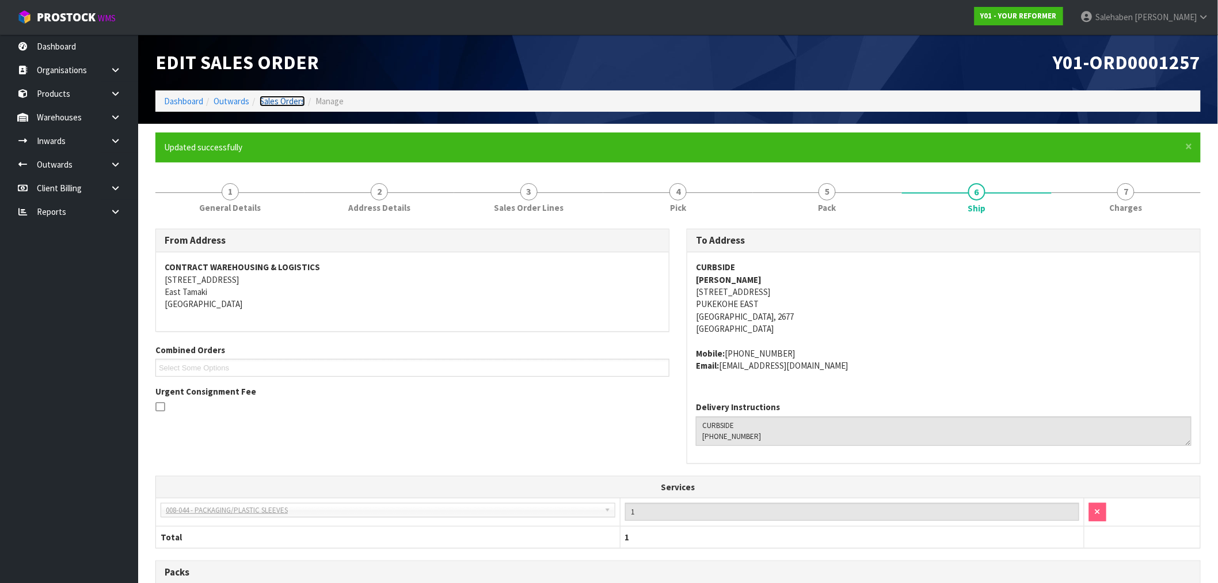
click at [279, 102] on link "Sales Orders" at bounding box center [282, 101] width 45 height 11
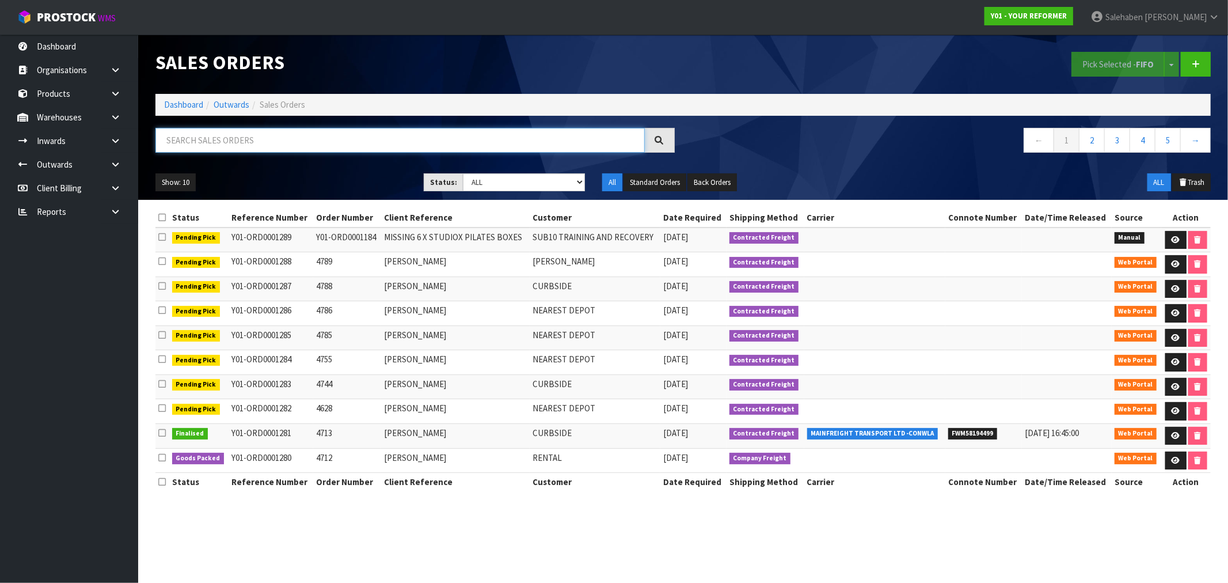
click at [265, 146] on input "text" at bounding box center [399, 140] width 489 height 25
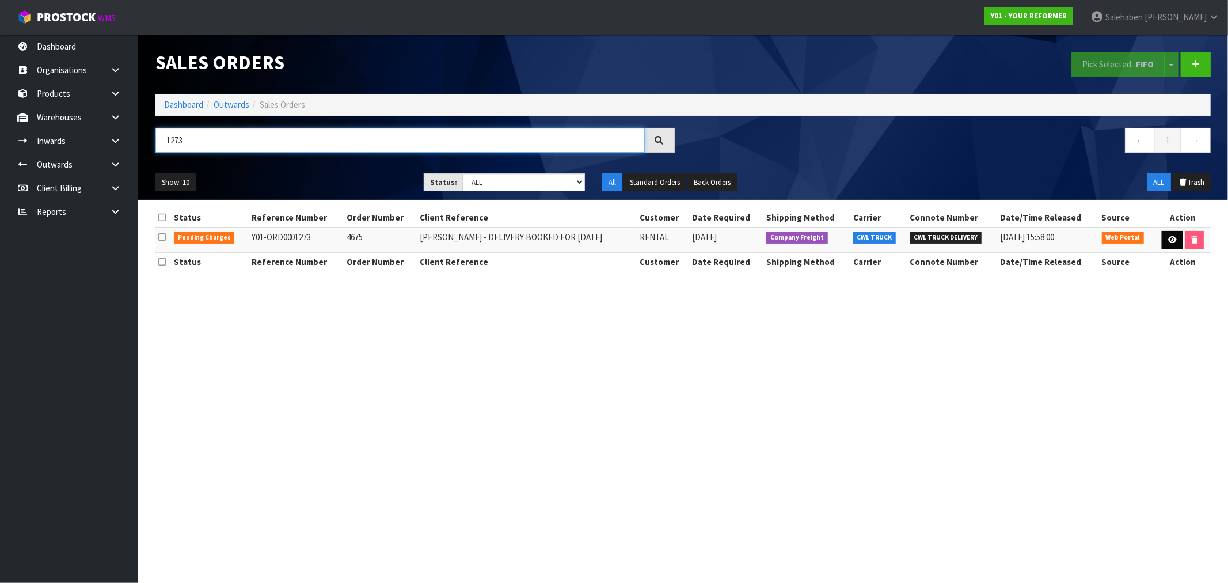
type input "1273"
click at [1171, 234] on link at bounding box center [1172, 240] width 21 height 18
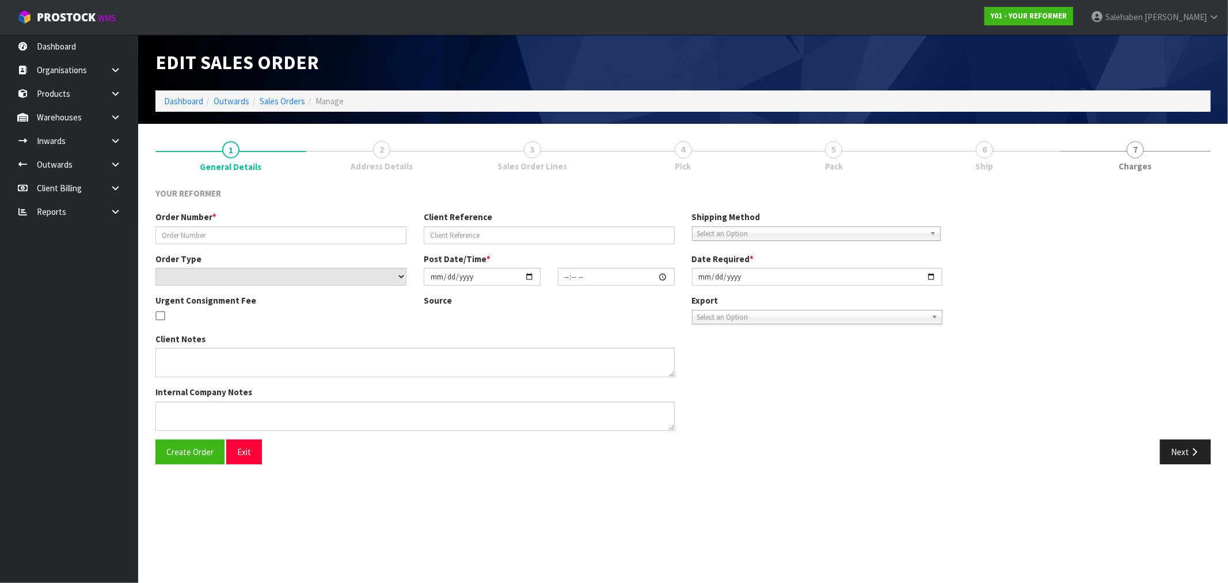
type input "4675"
type input "JACEL RIBAS - DELIVERY BOOKED FOR MONDAY 11/8/25"
select select "number:0"
type input "[DATE]"
type input "12:27:00.000"
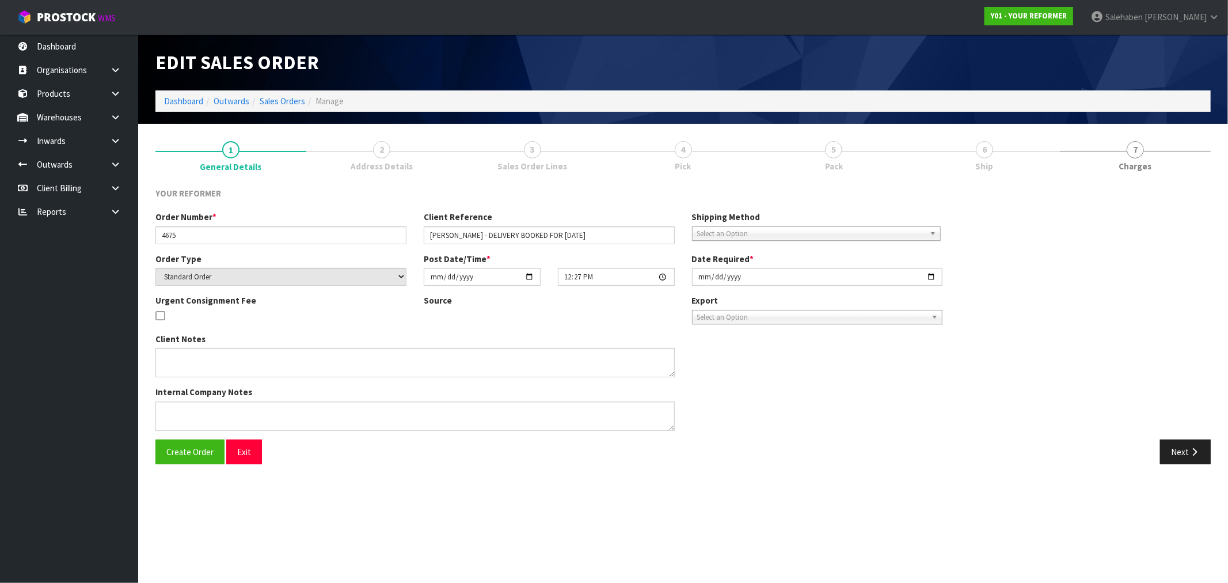
type input "2025-08-06"
type textarea "JACEL RIBAS 62 KEYWELLA DRIVE CONIFER GROVE AUK AUCKLAND 2112 NEW ZEALAND +64 2…"
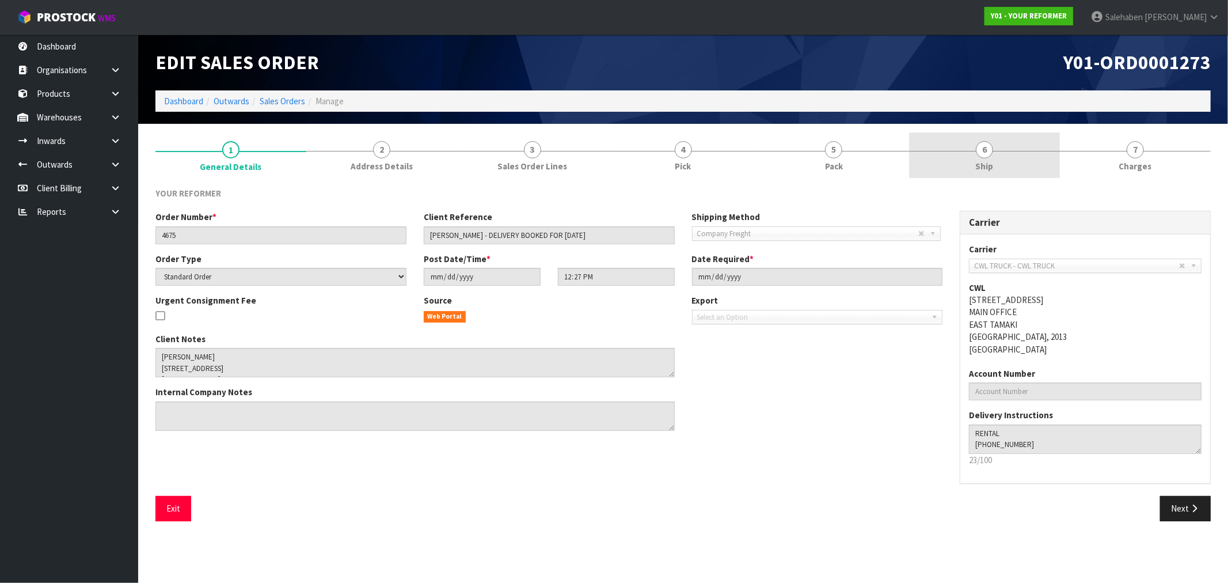
drag, startPoint x: 985, startPoint y: 168, endPoint x: 917, endPoint y: 170, distance: 68.0
click at [985, 168] on span "Ship" at bounding box center [985, 166] width 18 height 12
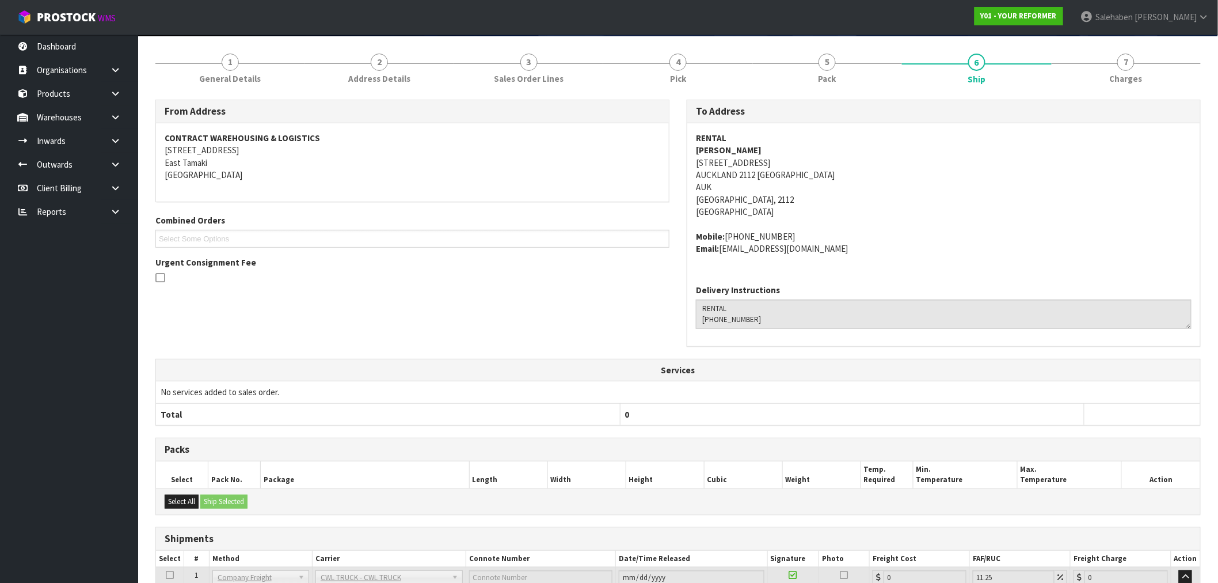
scroll to position [181, 0]
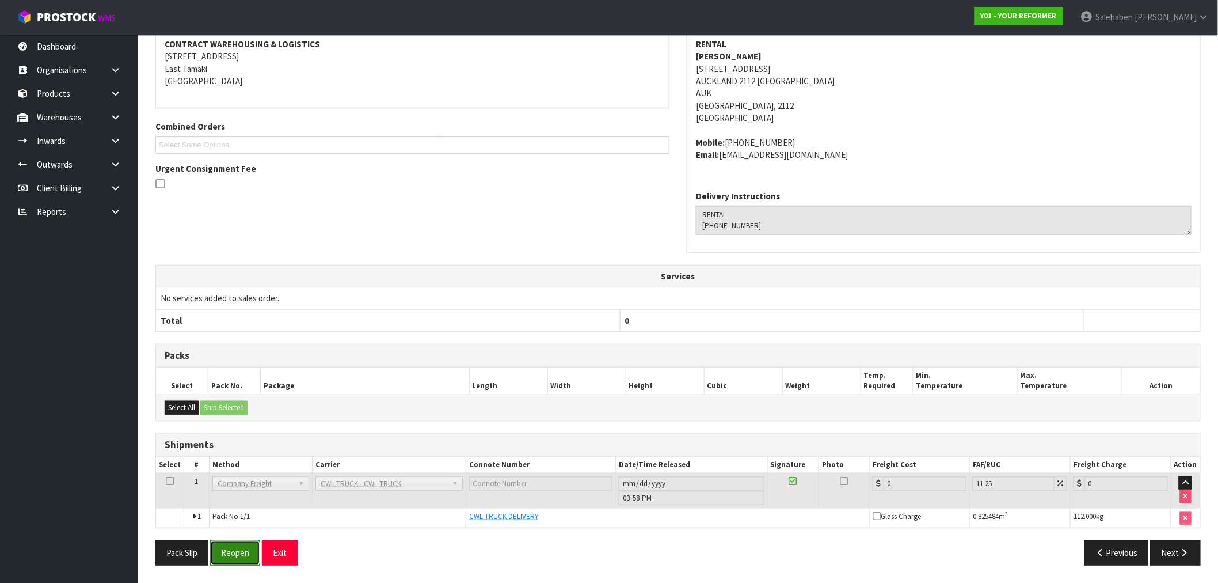
click at [234, 557] on button "Reopen" at bounding box center [235, 552] width 50 height 25
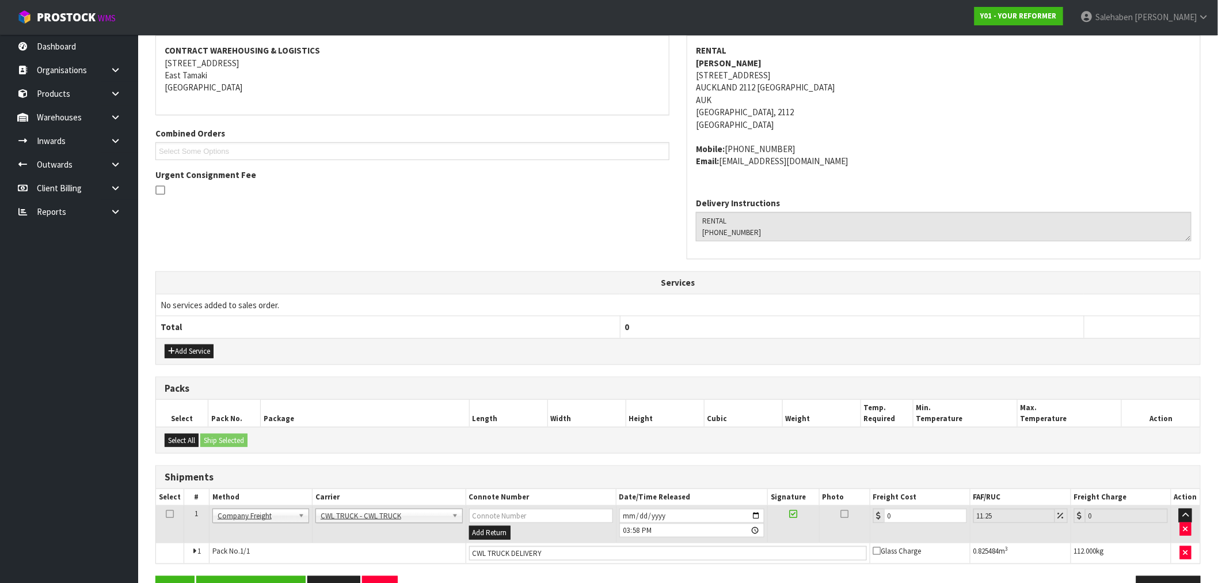
scroll to position [252, 0]
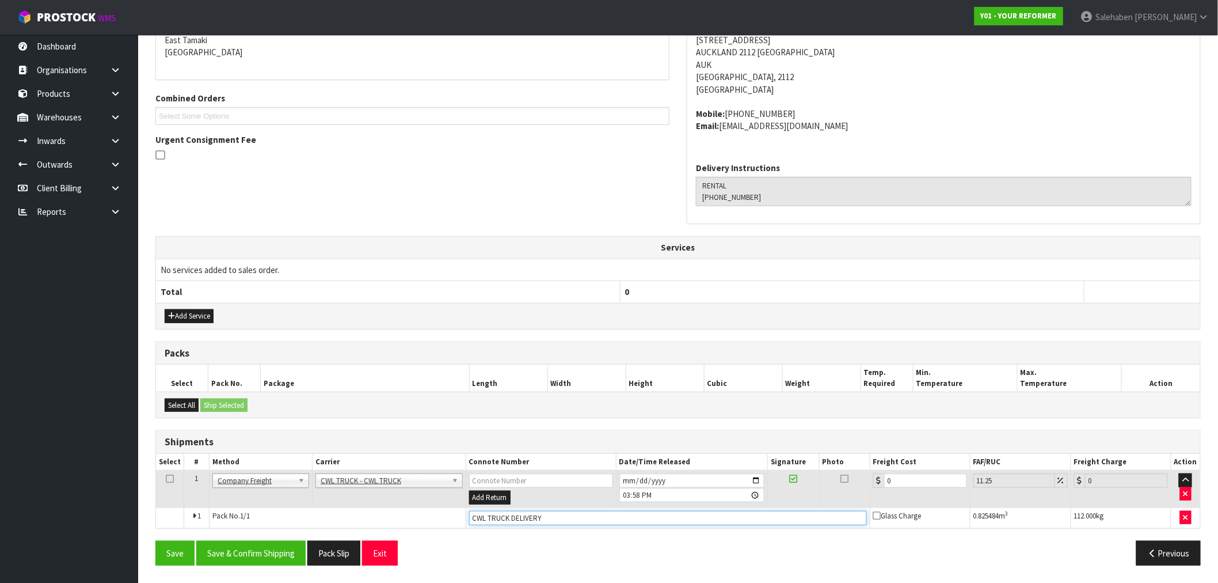
click at [547, 520] on input "CWL TRUCK DELIVERY" at bounding box center [668, 518] width 398 height 14
type input "CWL TRUCK DELIVERED"
drag, startPoint x: 897, startPoint y: 484, endPoint x: 847, endPoint y: 489, distance: 50.4
click at [849, 489] on tr "1 Client Local Pickup Customer Local Pickup Company Freight Contracted Freight …" at bounding box center [678, 488] width 1044 height 37
type input "2"
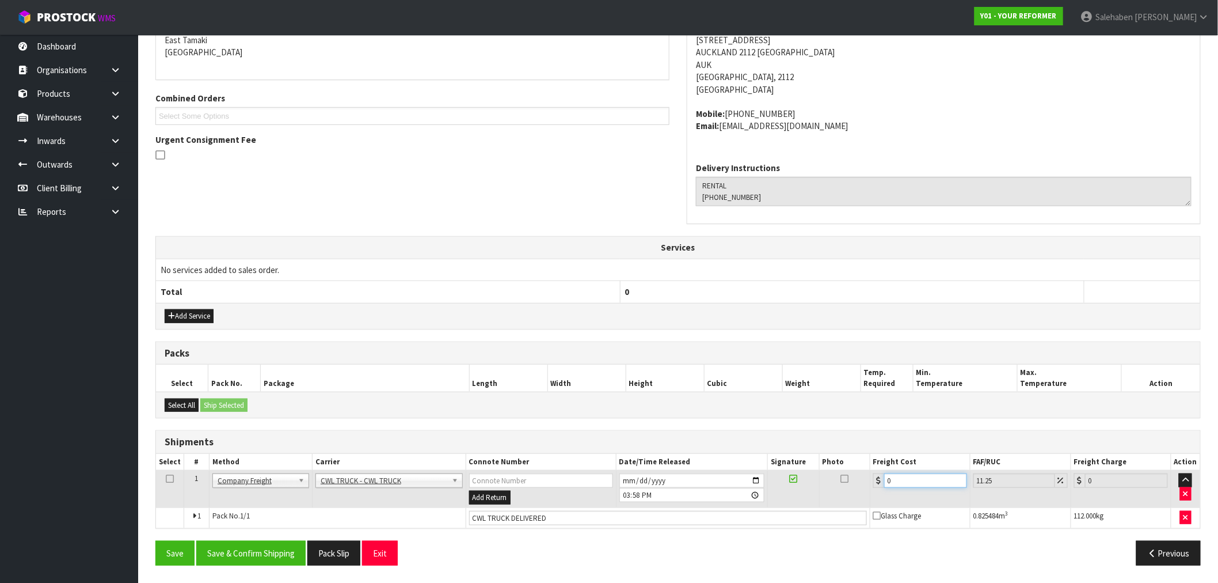
type input "2.23"
type input "24"
type input "26.7"
type input "243"
type input "270.34"
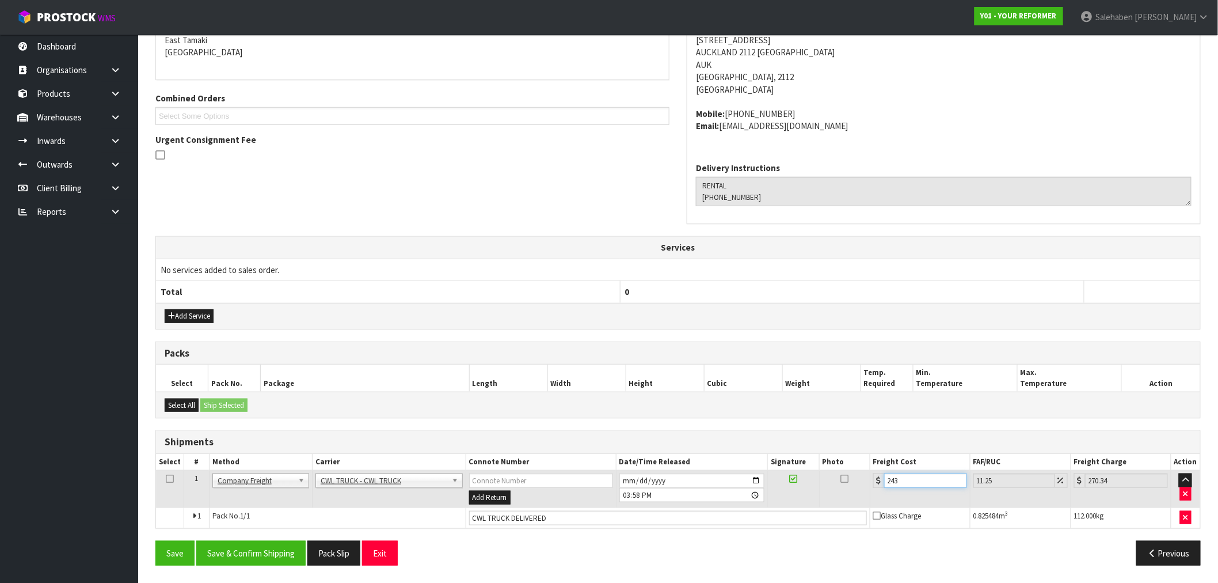
type input "243.5"
type input "270.89"
type input "243.50"
click at [248, 553] on button "Save & Confirm Shipping" at bounding box center [250, 553] width 109 height 25
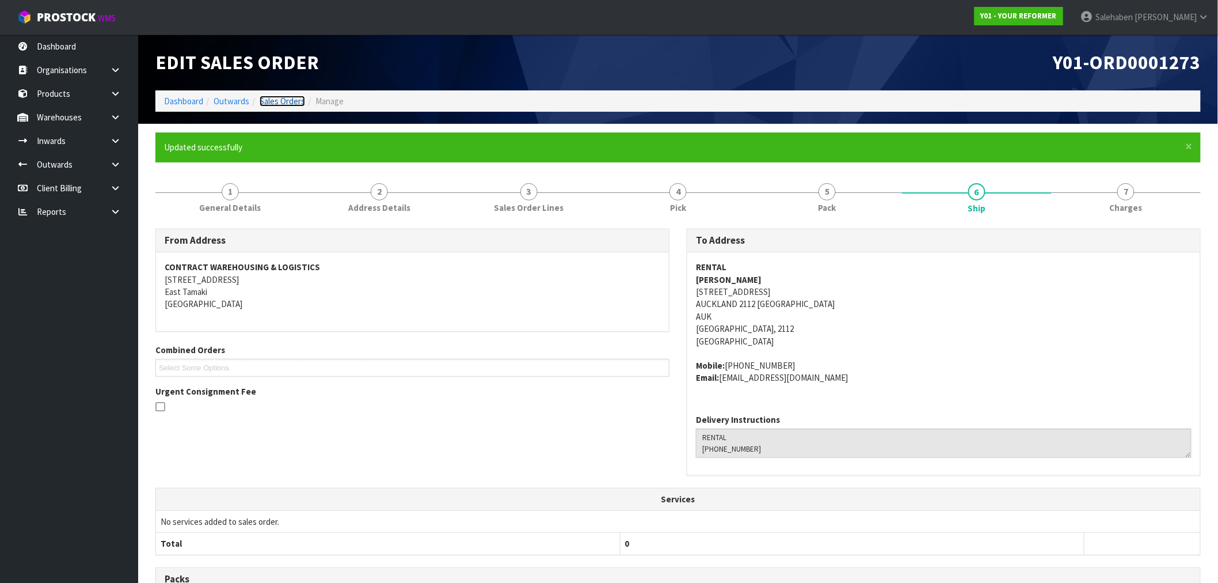
click at [282, 98] on link "Sales Orders" at bounding box center [282, 101] width 45 height 11
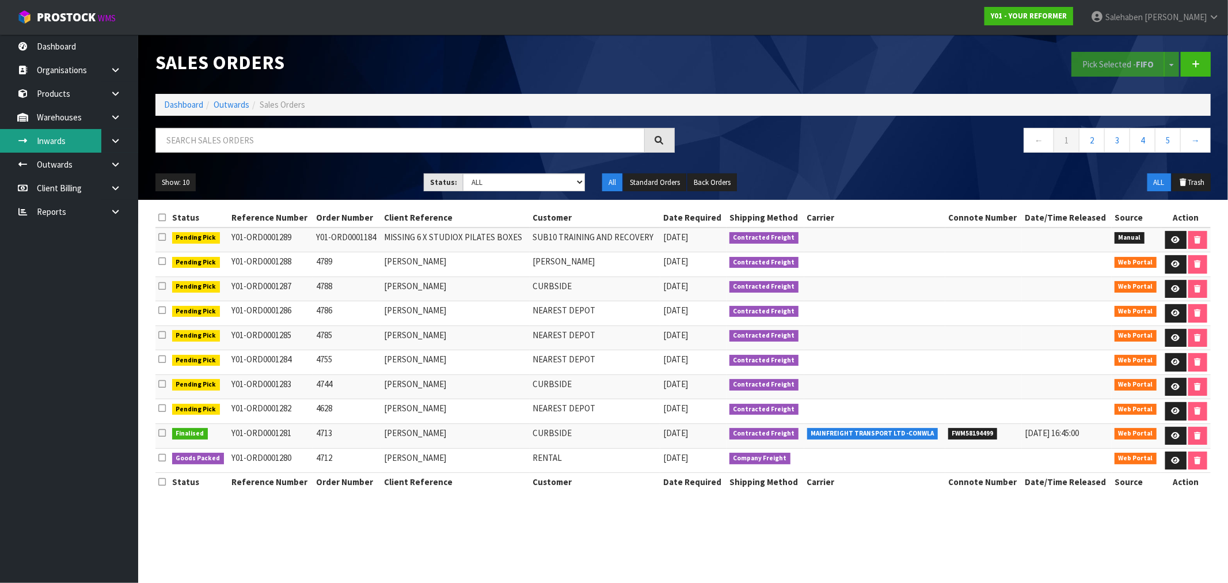
click at [52, 145] on link "Inwards" at bounding box center [69, 141] width 138 height 24
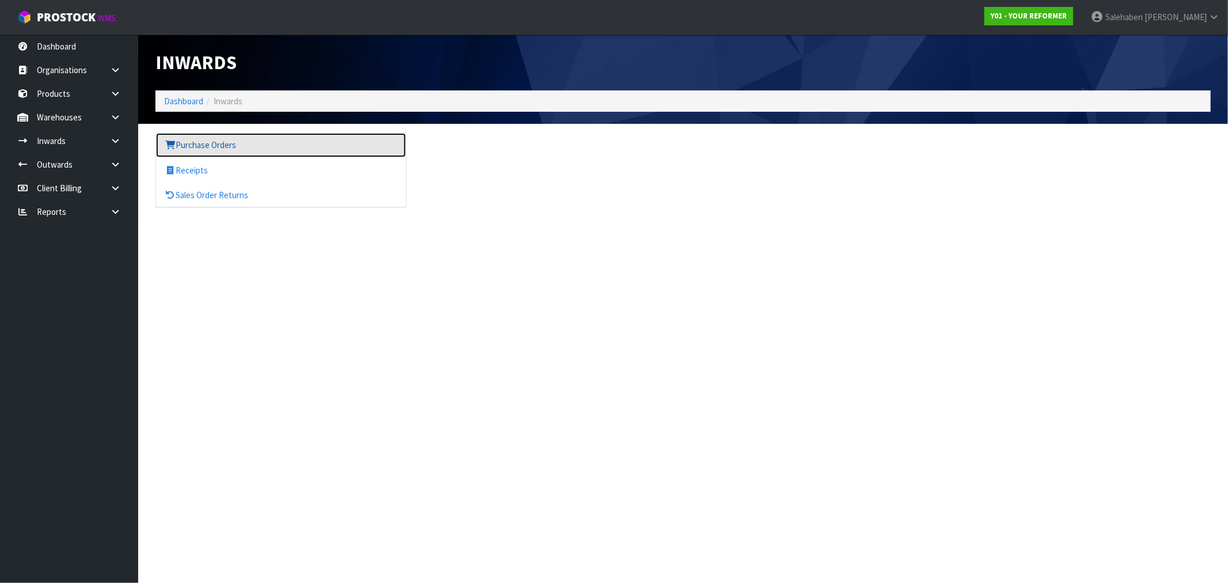
click at [202, 147] on link "Purchase Orders" at bounding box center [281, 145] width 250 height 24
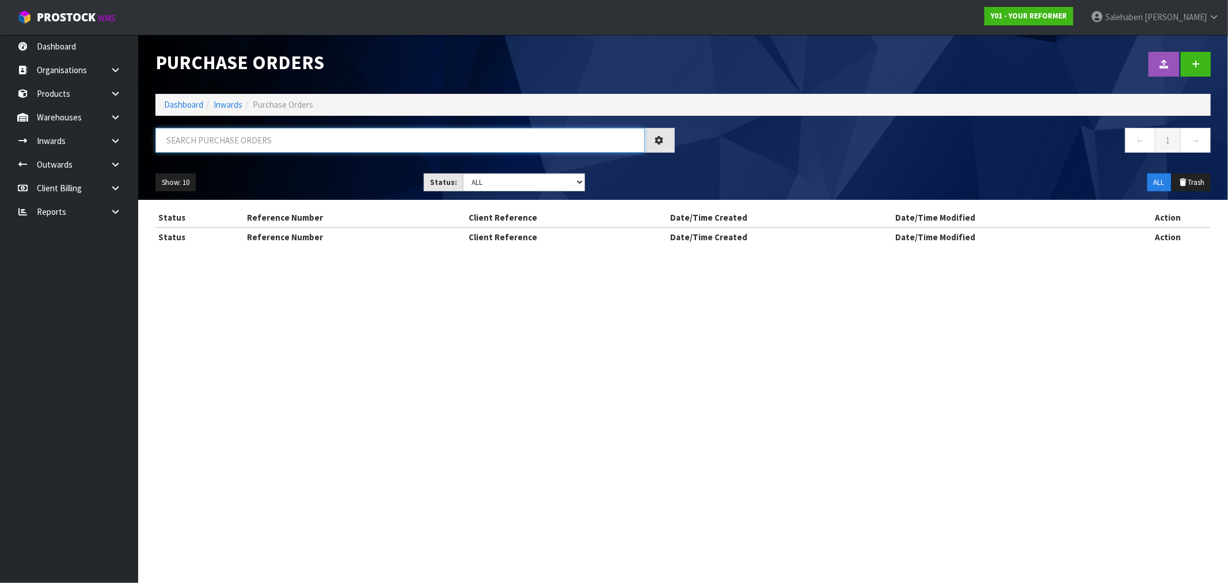
click at [180, 129] on input "text" at bounding box center [399, 140] width 489 height 25
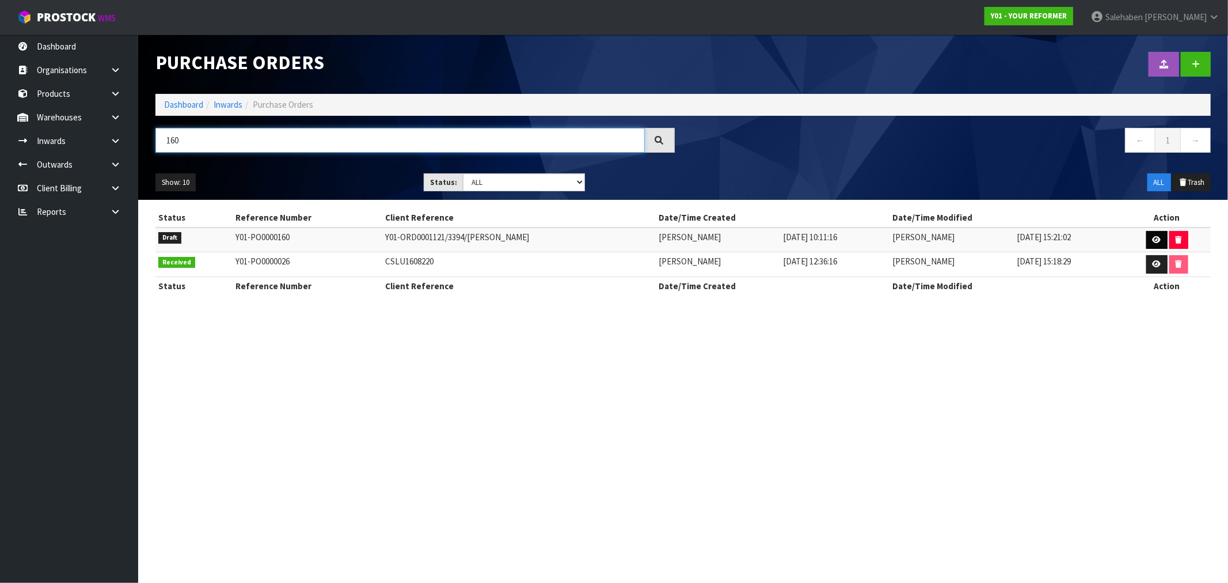
type input "160"
click at [1153, 237] on icon at bounding box center [1157, 239] width 9 height 7
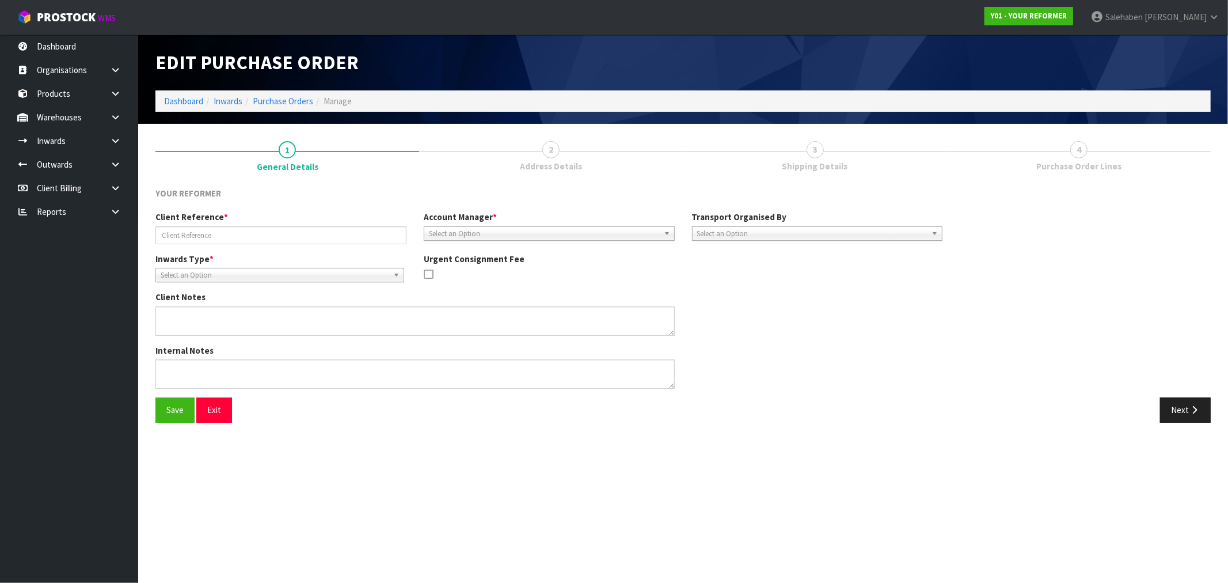
type input "Y01-ORD0001121/3394/TRACEY NEIL"
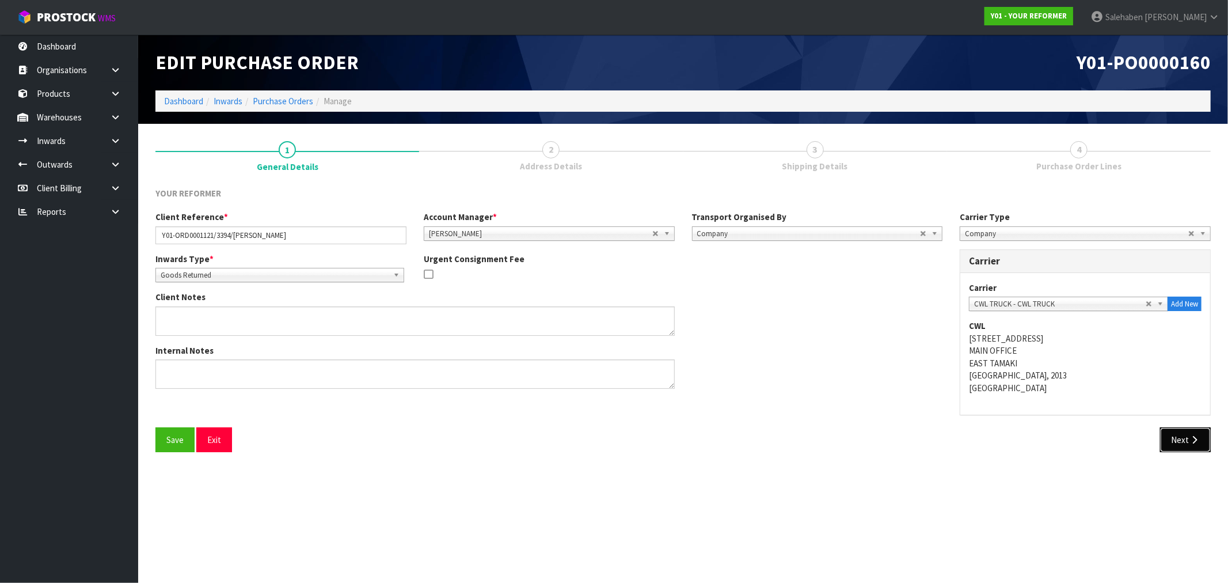
click at [1187, 442] on button "Next" at bounding box center [1185, 439] width 51 height 25
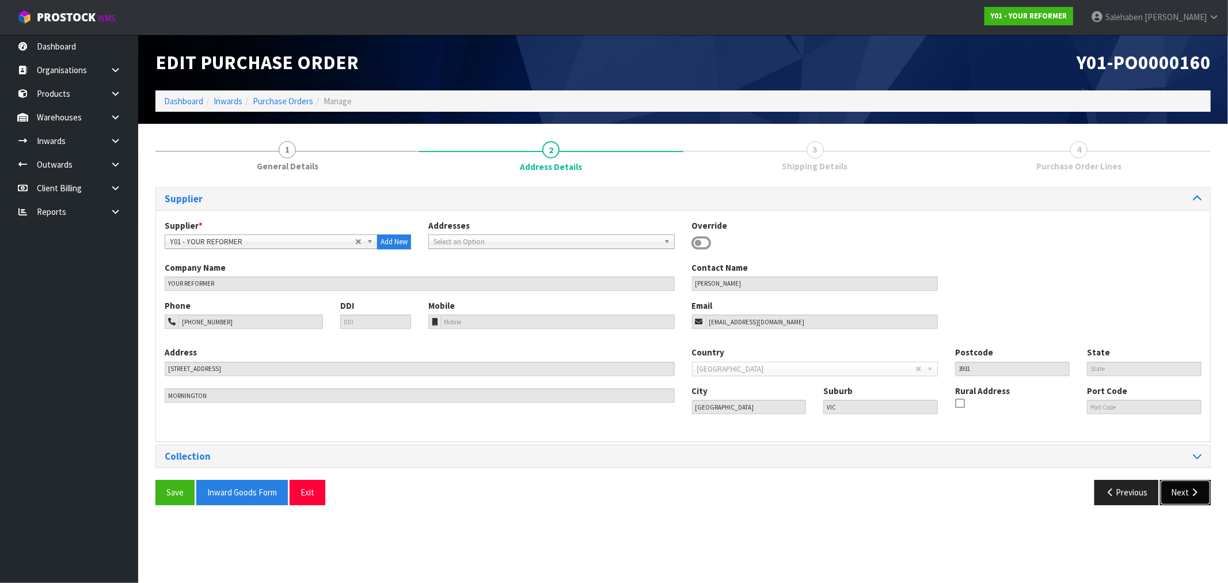
click at [1179, 493] on button "Next" at bounding box center [1185, 492] width 51 height 25
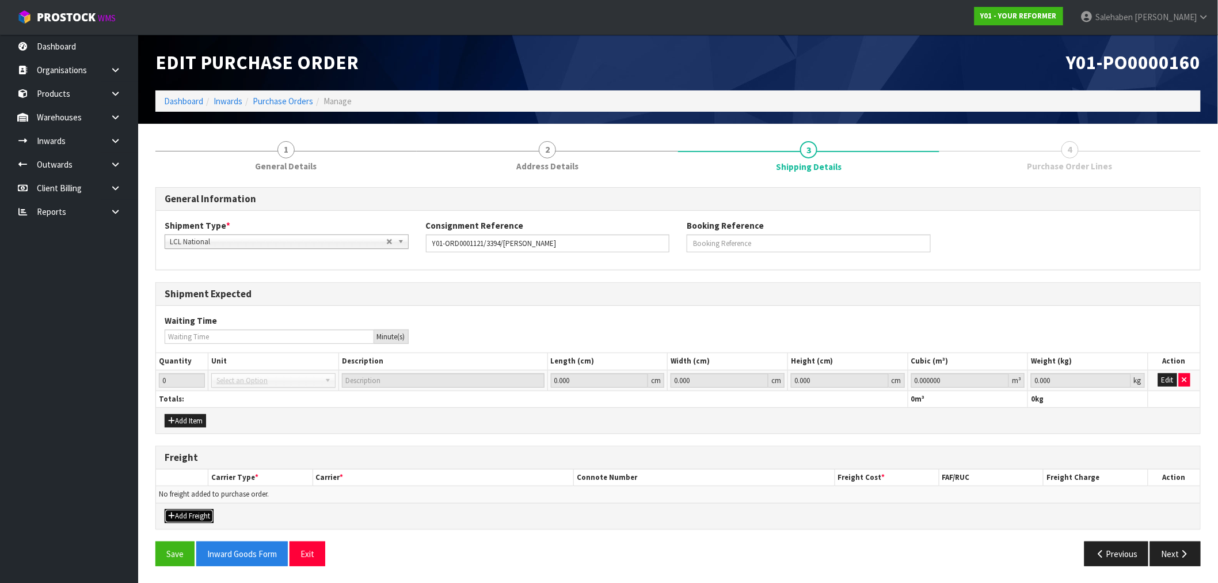
click at [189, 514] on button "Add Freight" at bounding box center [189, 516] width 49 height 14
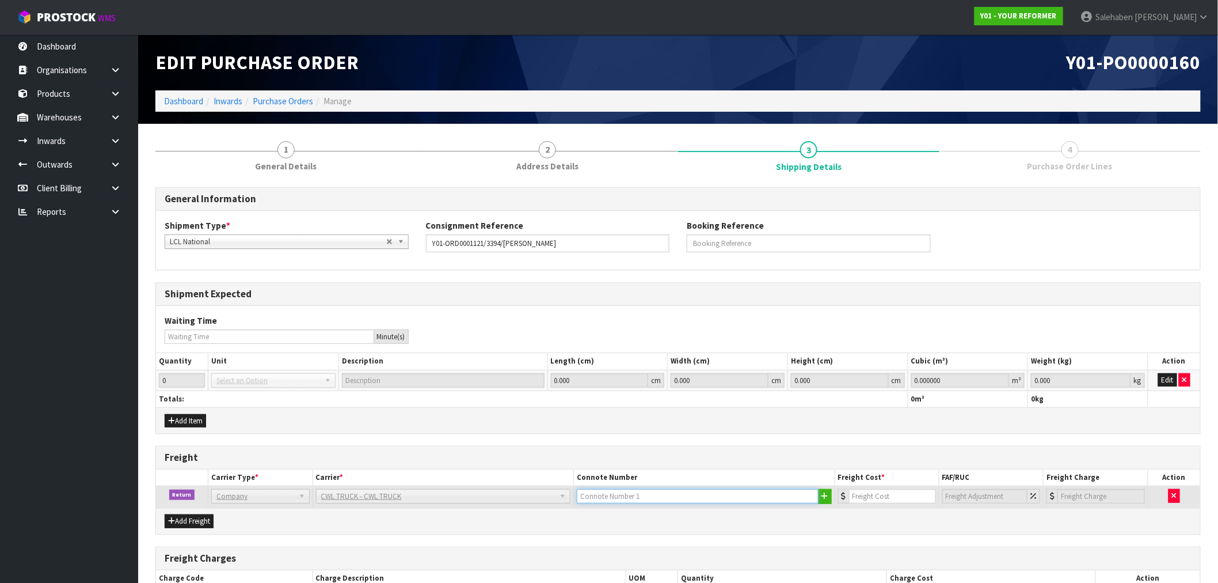
click at [618, 499] on input "text" at bounding box center [698, 496] width 242 height 14
type input "CWL TREUCK COLLECTED"
click at [866, 492] on input "number" at bounding box center [892, 496] width 87 height 14
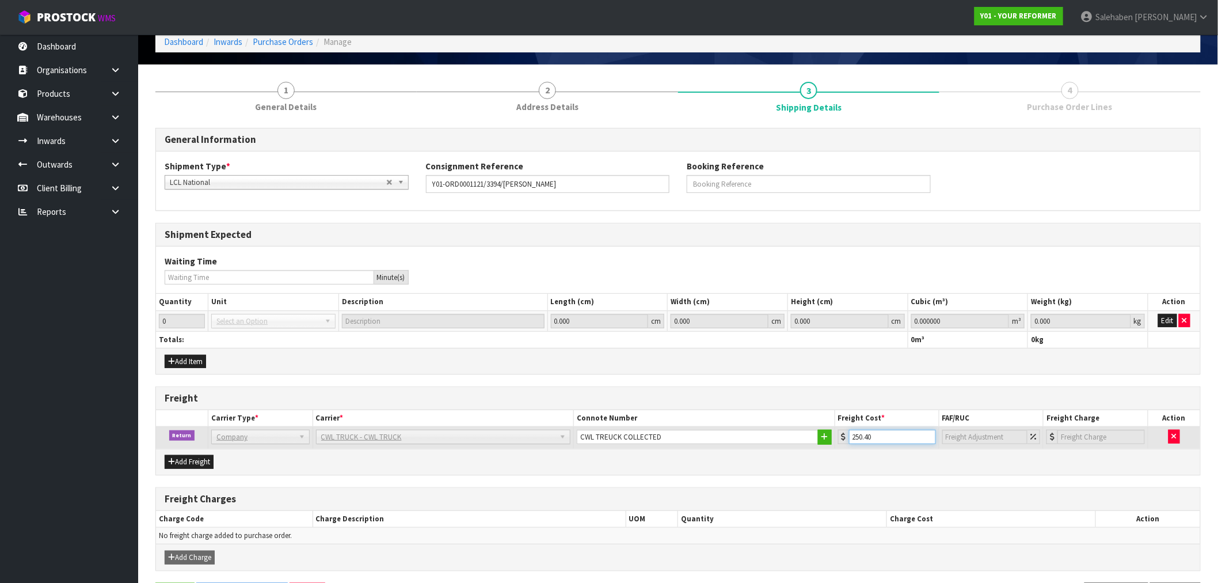
scroll to position [101, 0]
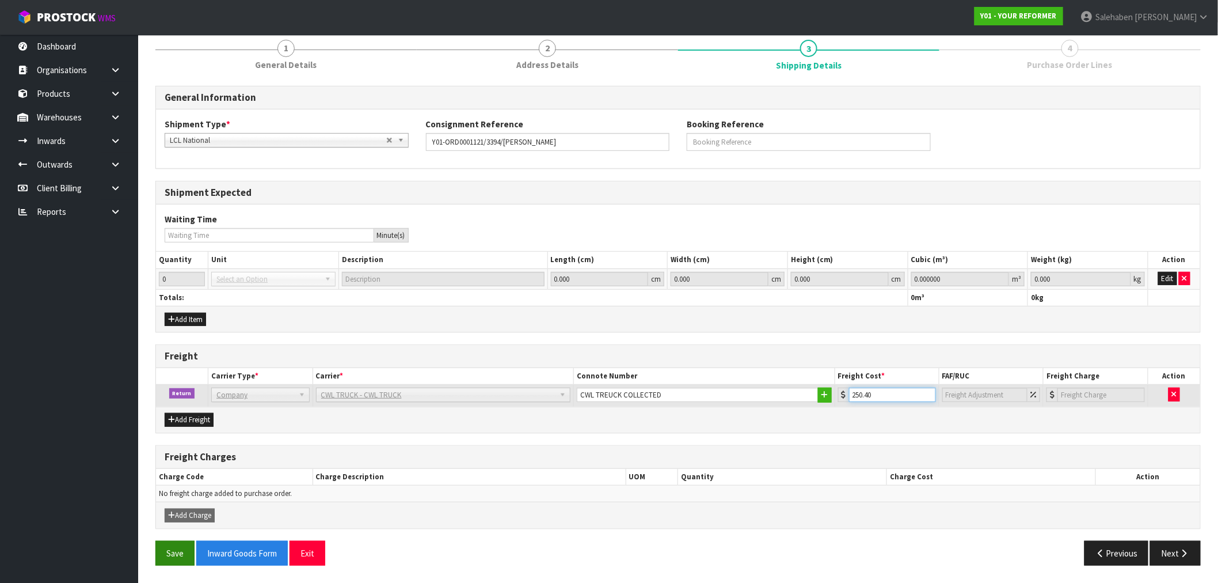
type input "250.40"
click at [177, 556] on button "Save" at bounding box center [174, 553] width 39 height 25
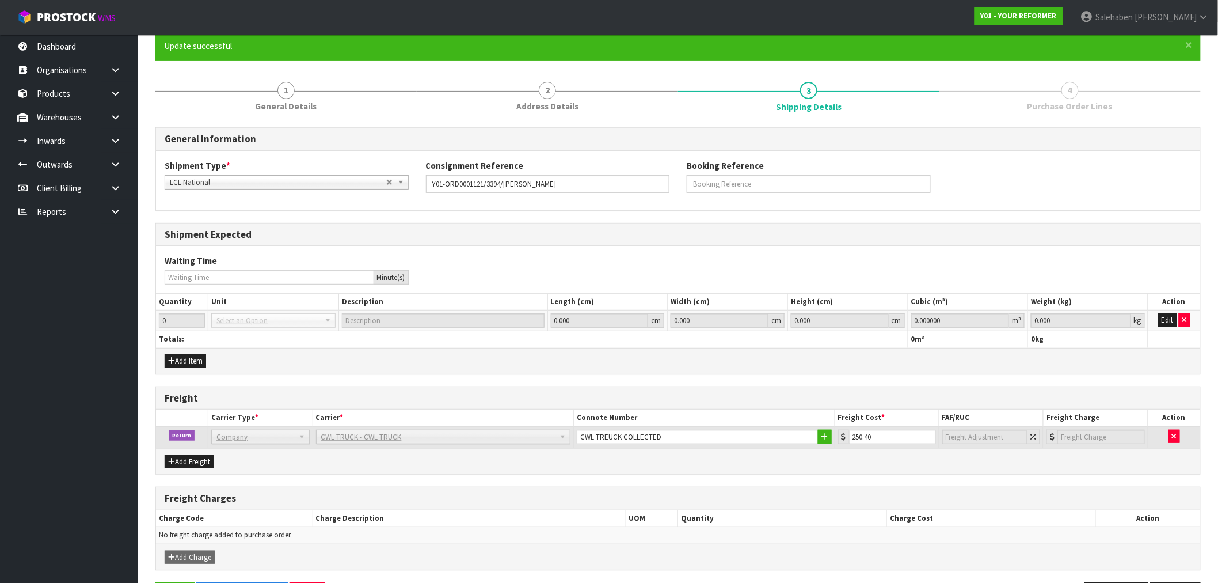
scroll to position [0, 0]
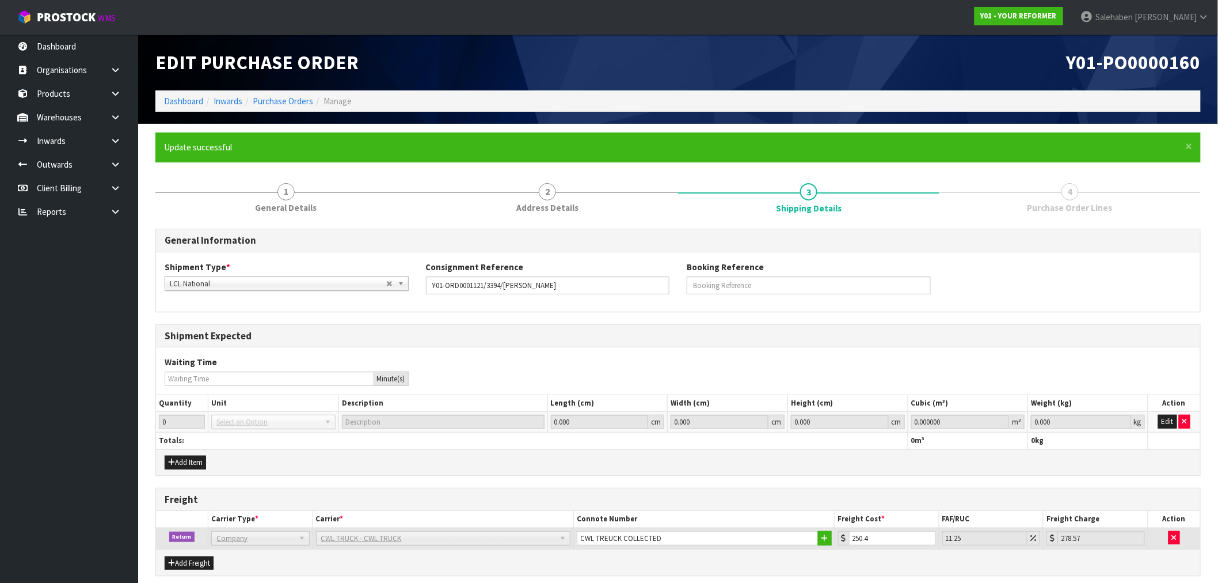
click at [180, 107] on li "Dashboard" at bounding box center [183, 101] width 39 height 12
click at [183, 102] on link "Dashboard" at bounding box center [183, 101] width 39 height 11
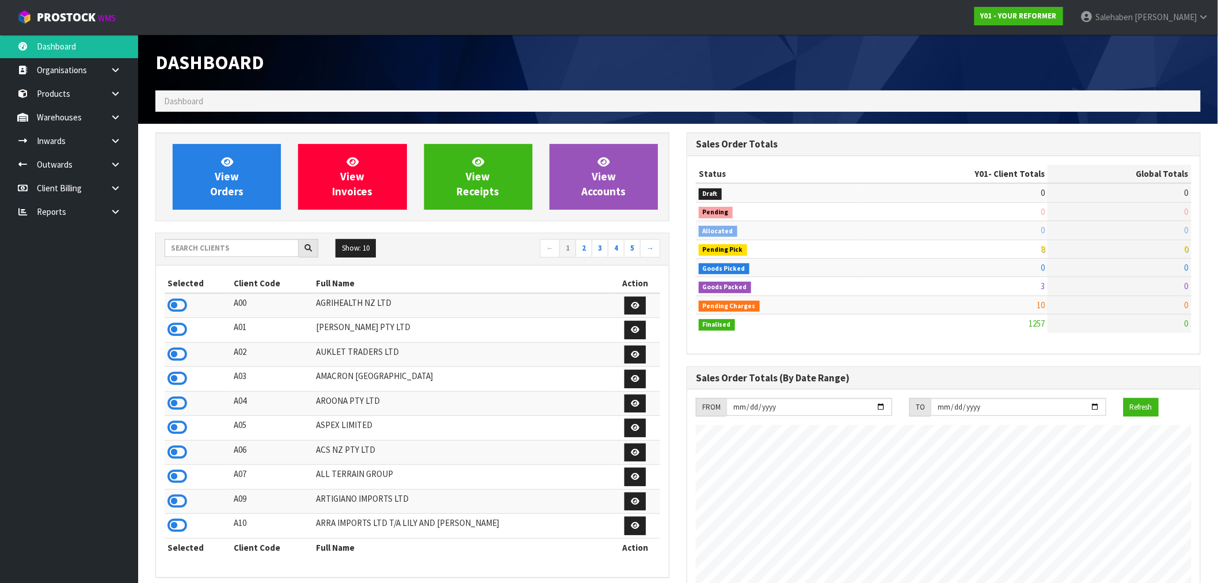
scroll to position [872, 531]
click at [180, 299] on icon at bounding box center [178, 305] width 20 height 17
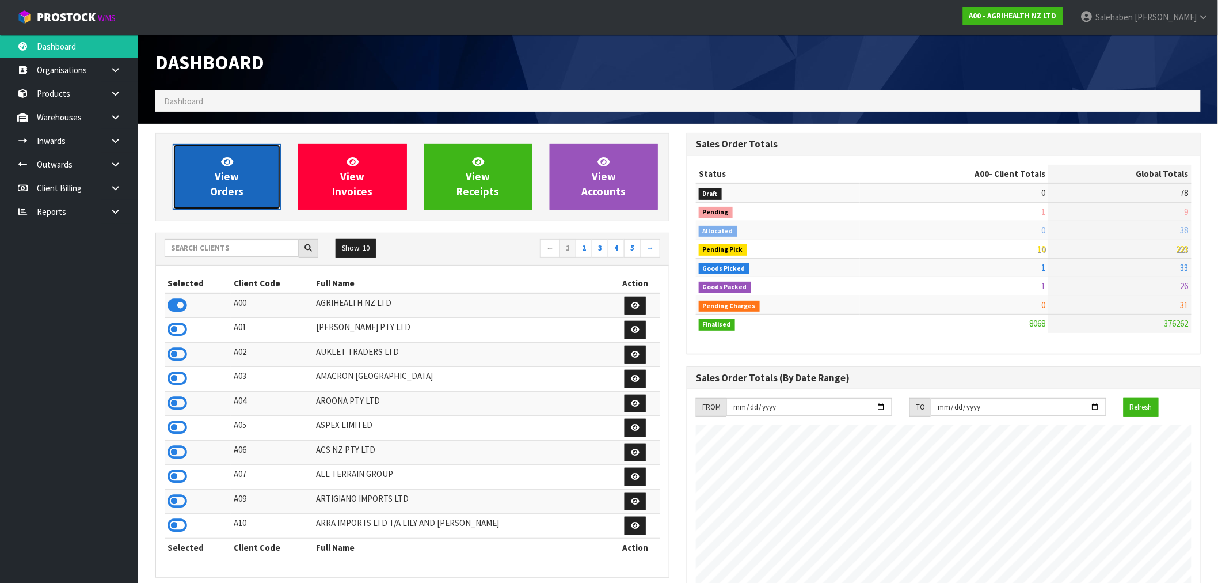
click at [255, 159] on link "View Orders" at bounding box center [227, 177] width 108 height 66
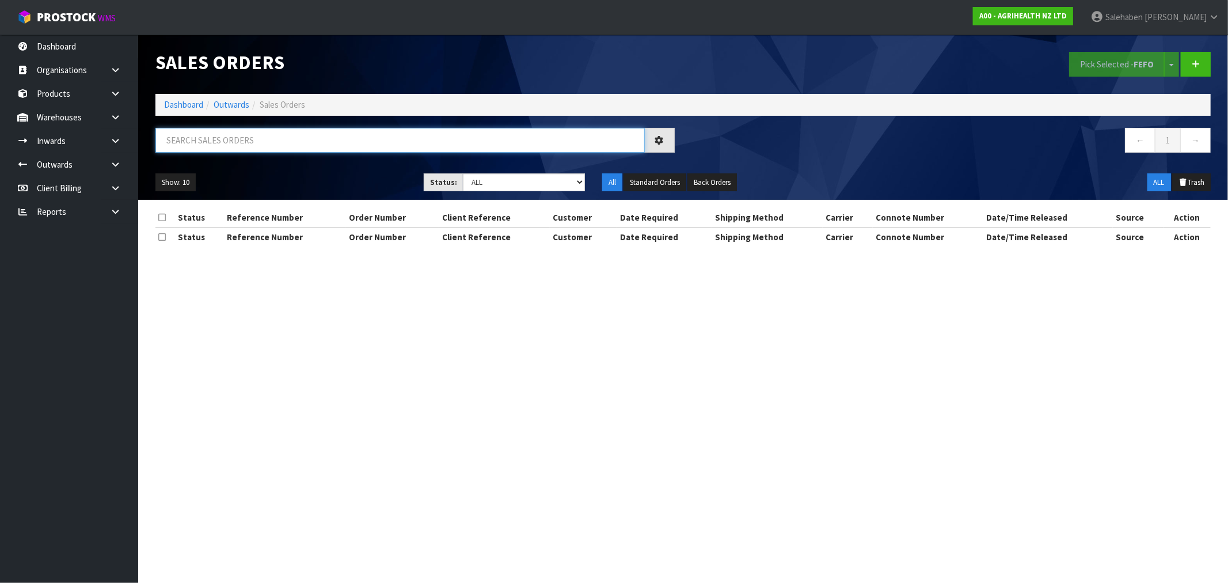
click at [244, 136] on input "text" at bounding box center [399, 140] width 489 height 25
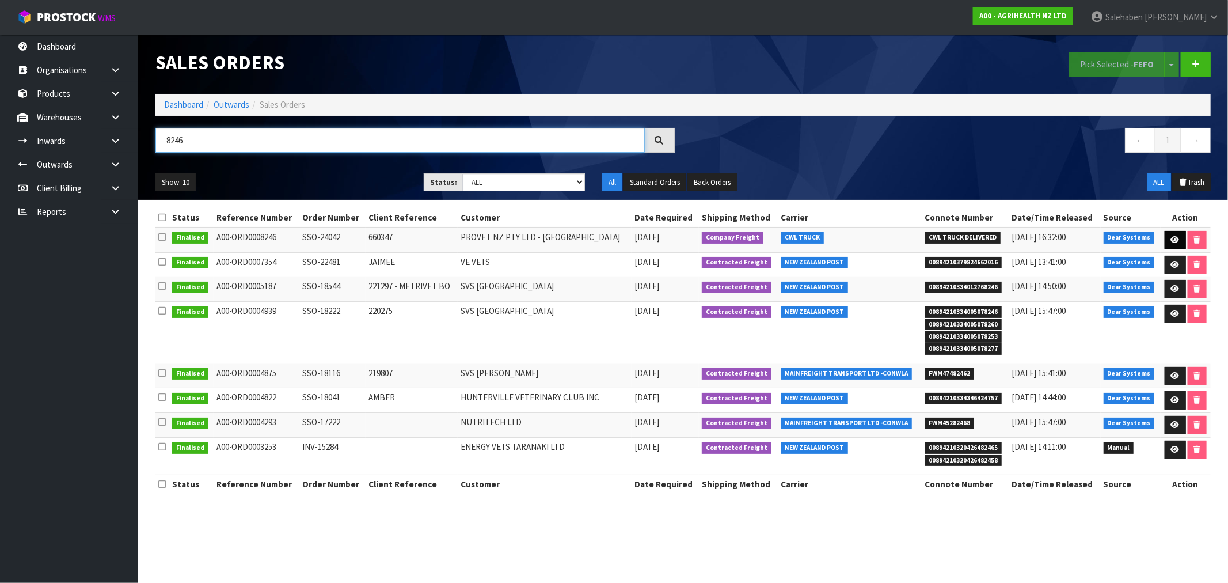
type input "8246"
click at [1173, 238] on icon at bounding box center [1175, 239] width 9 height 7
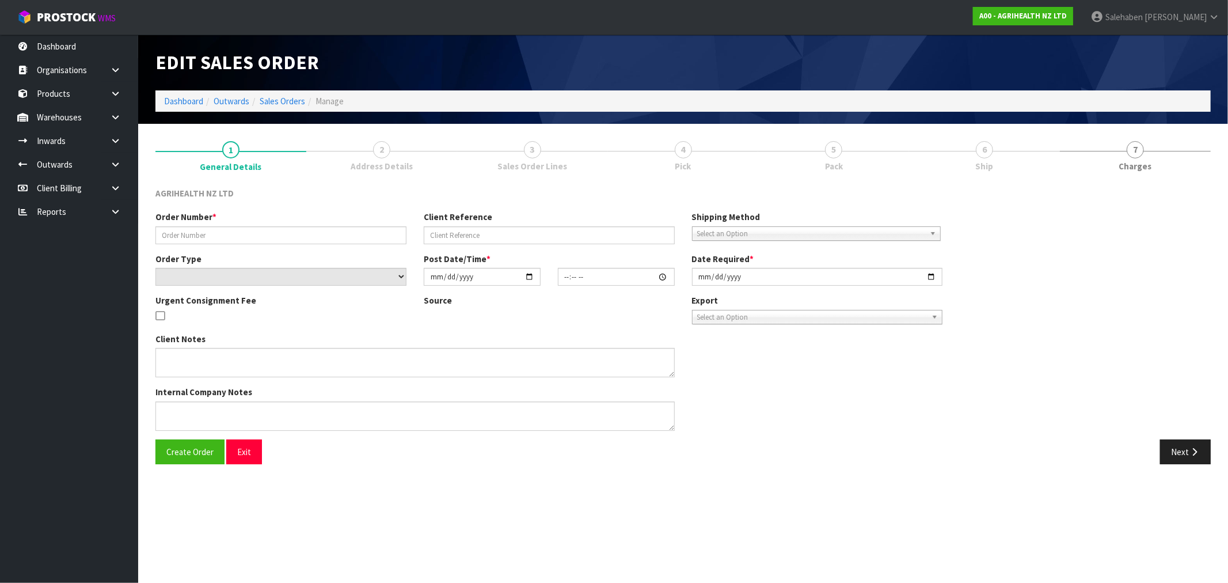
type input "SSO-24042"
type input "660347"
select select "number:0"
type input "2025-08-08"
type input "09:25:03.000"
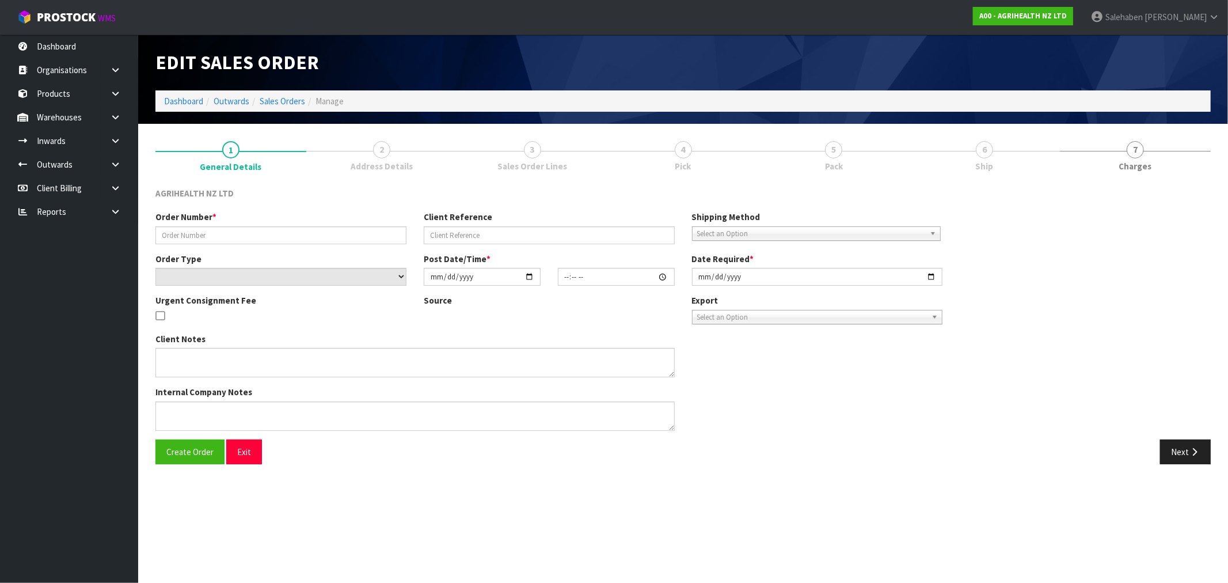
type input "2025-08-08"
type textarea "X2 EXAGEN ON BACK ORDER SHIP BY: Freight"
type textarea "PDF IS 24041"
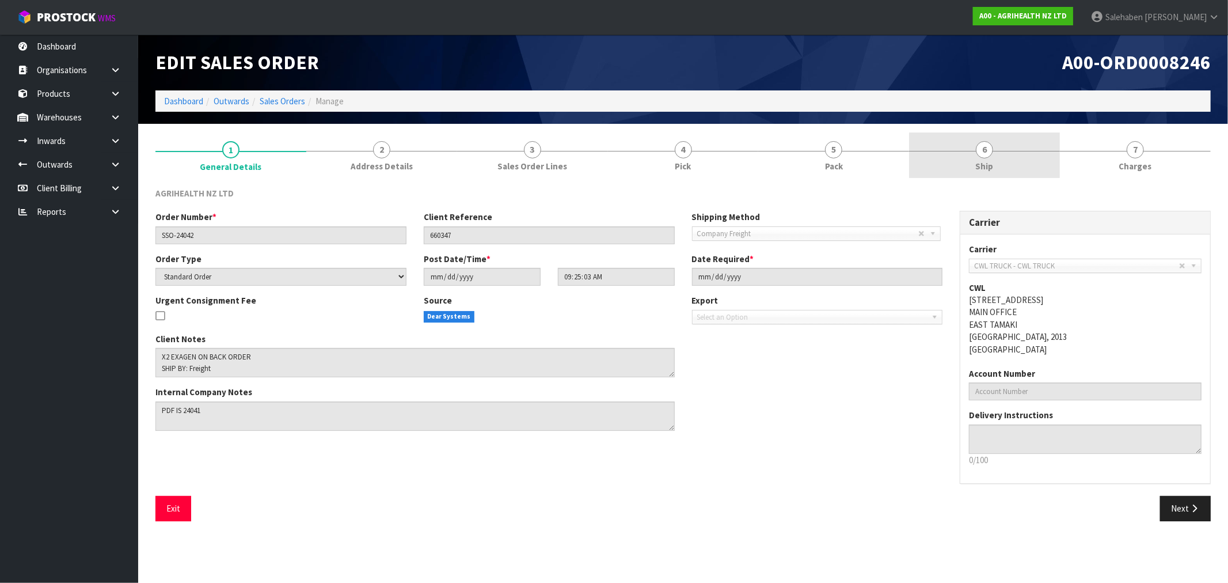
click at [982, 165] on span "Ship" at bounding box center [985, 166] width 18 height 12
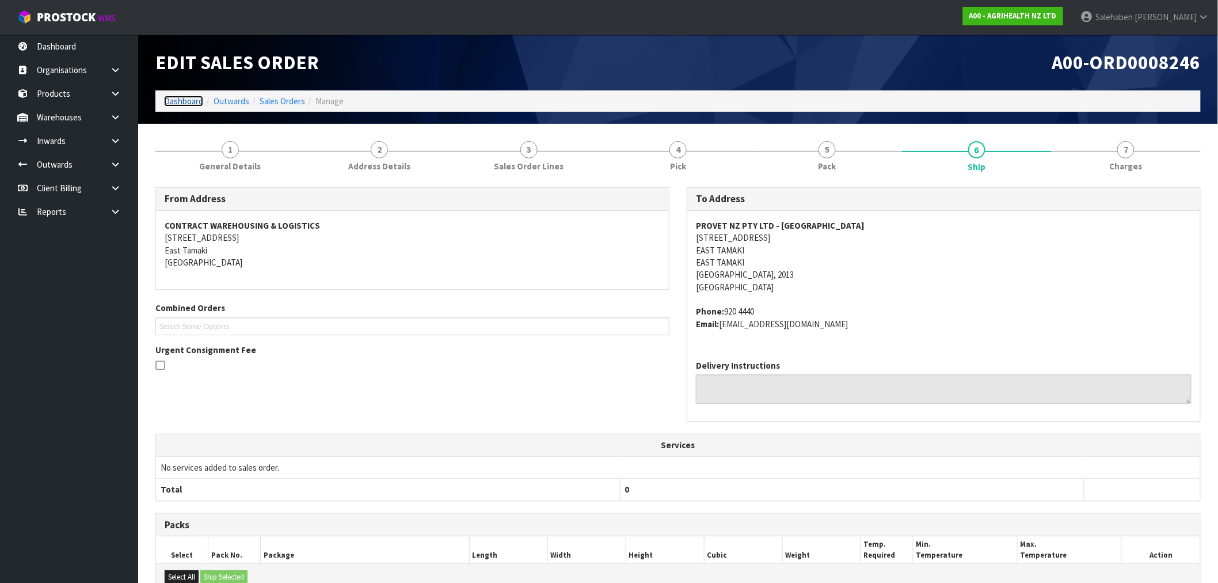
click at [172, 98] on link "Dashboard" at bounding box center [183, 101] width 39 height 11
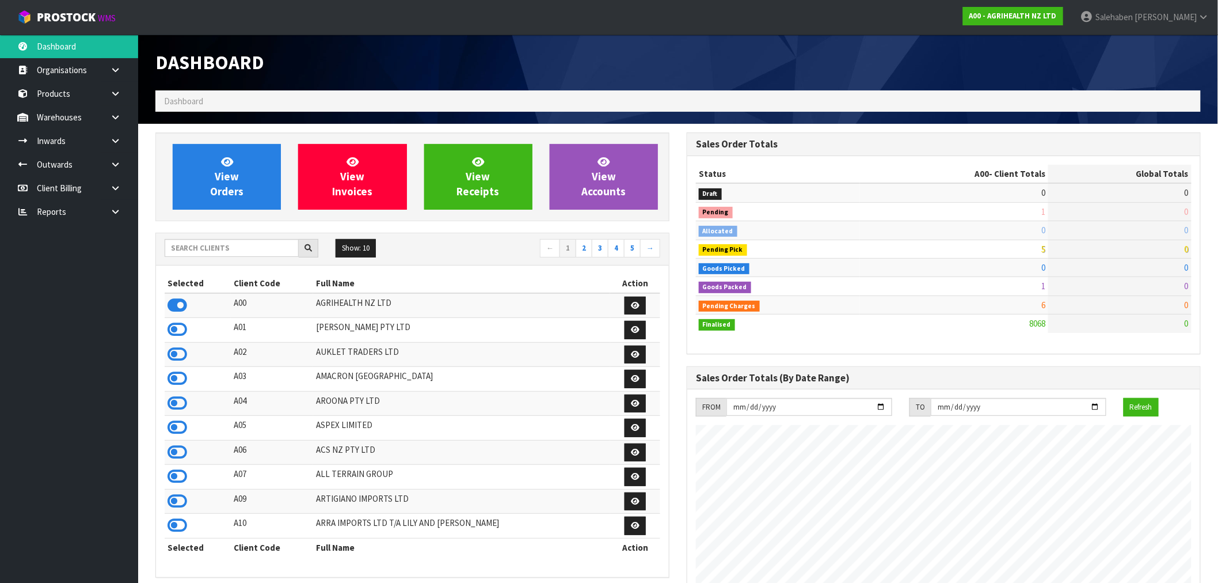
scroll to position [872, 531]
click at [219, 250] on input "text" at bounding box center [232, 248] width 134 height 18
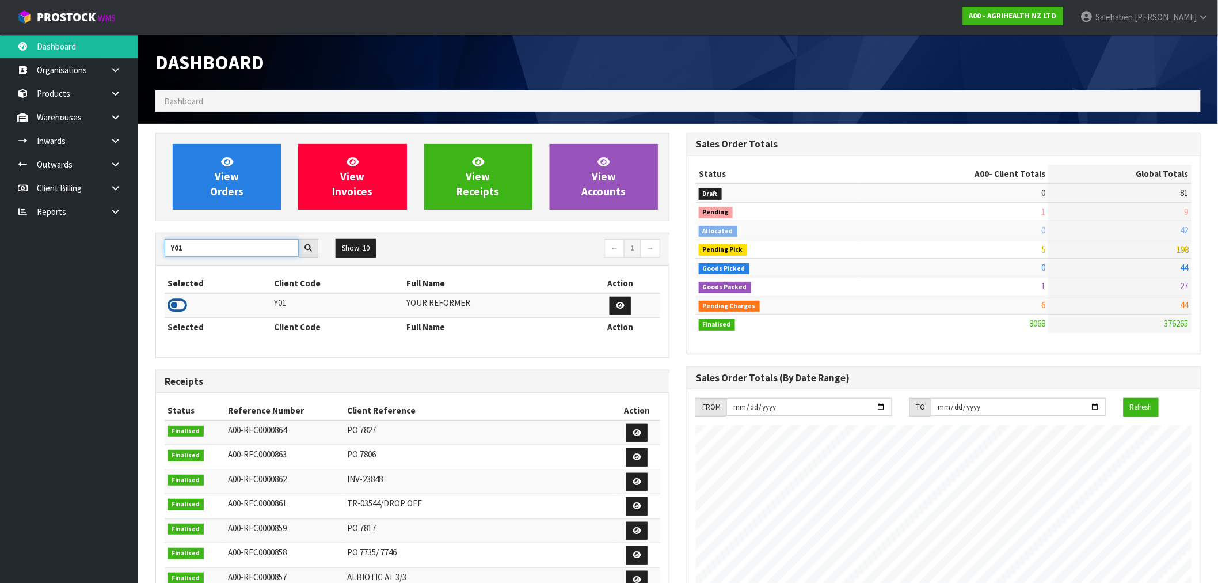
type input "Y01"
drag, startPoint x: 176, startPoint y: 308, endPoint x: 234, endPoint y: 183, distance: 138.6
click at [176, 307] on icon at bounding box center [178, 305] width 20 height 17
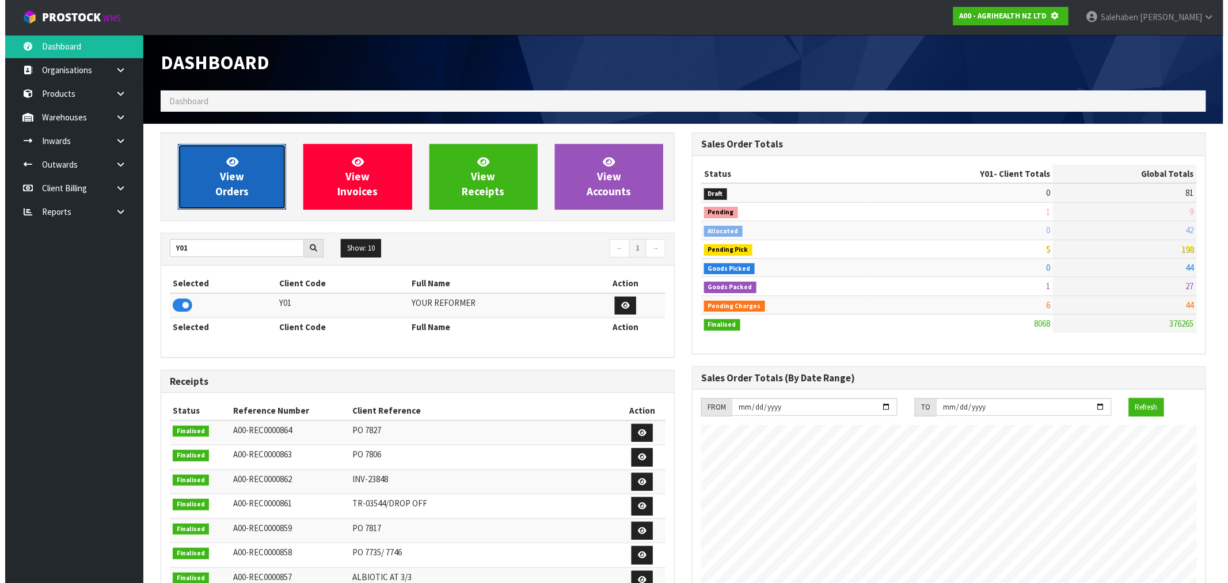
scroll to position [575042, 575228]
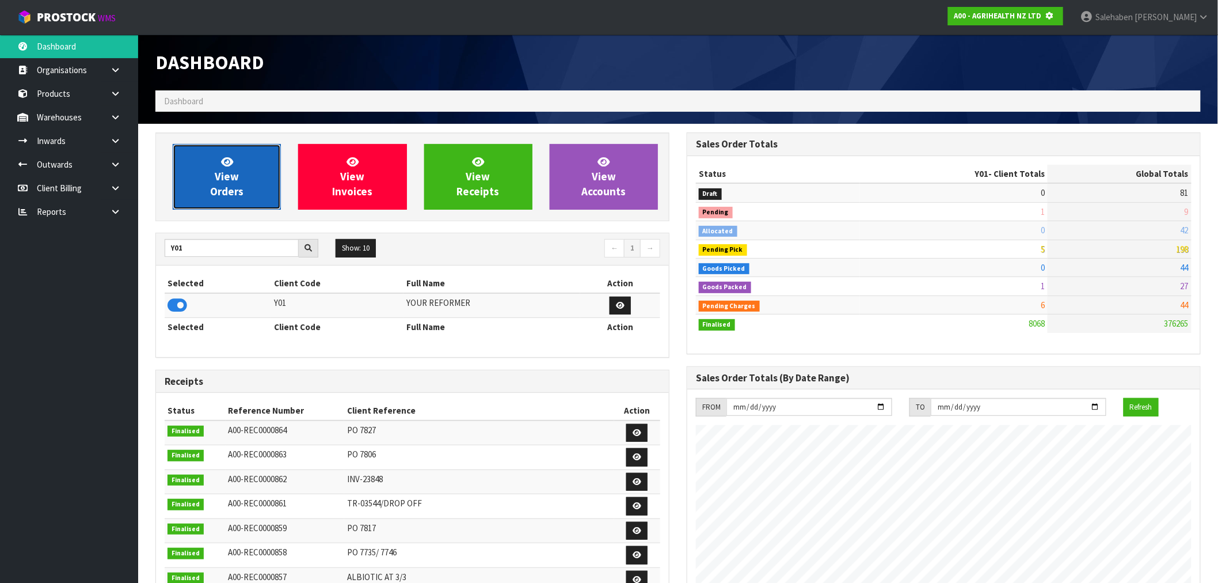
click at [242, 158] on link "View Orders" at bounding box center [227, 177] width 108 height 66
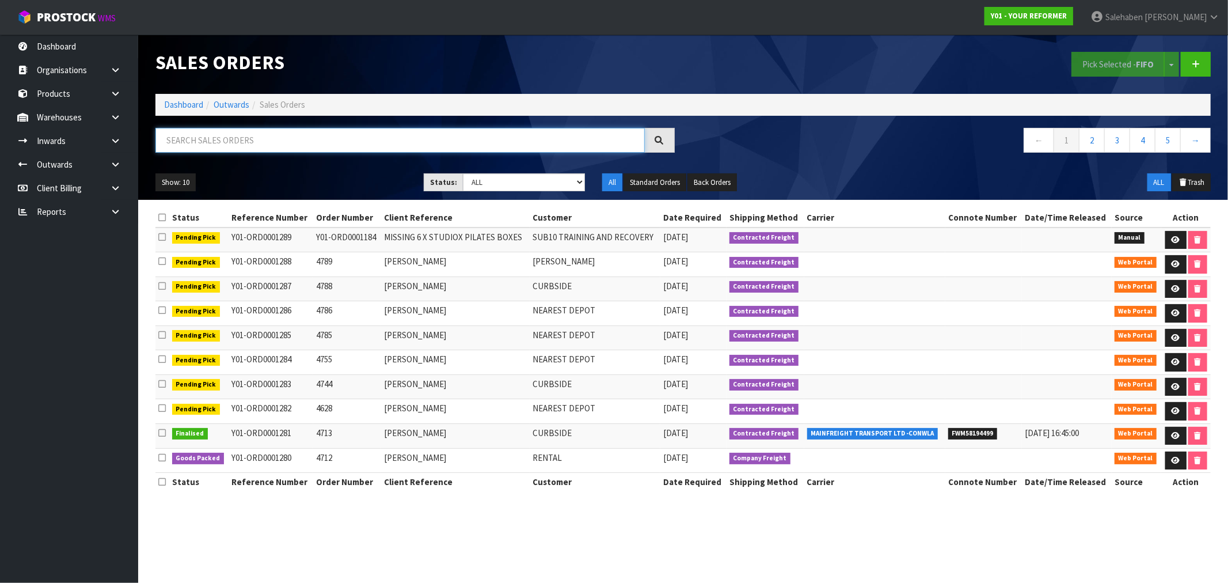
click at [245, 142] on input "text" at bounding box center [399, 140] width 489 height 25
type input "257"
click at [328, 135] on input "text" at bounding box center [399, 140] width 489 height 25
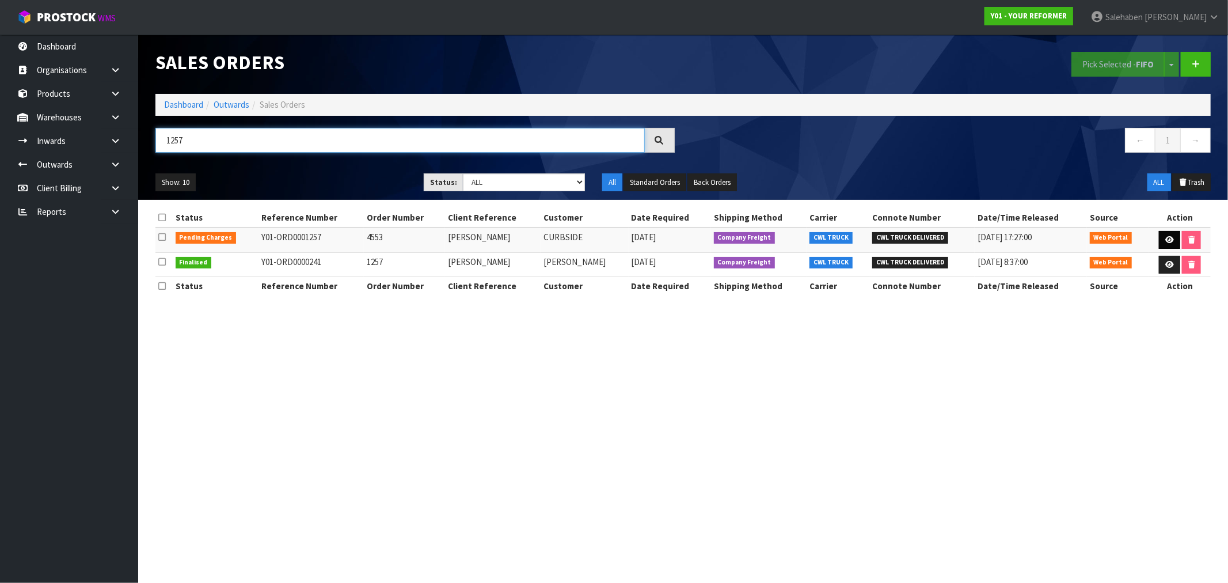
type input "1257"
click at [1173, 234] on link at bounding box center [1169, 240] width 21 height 18
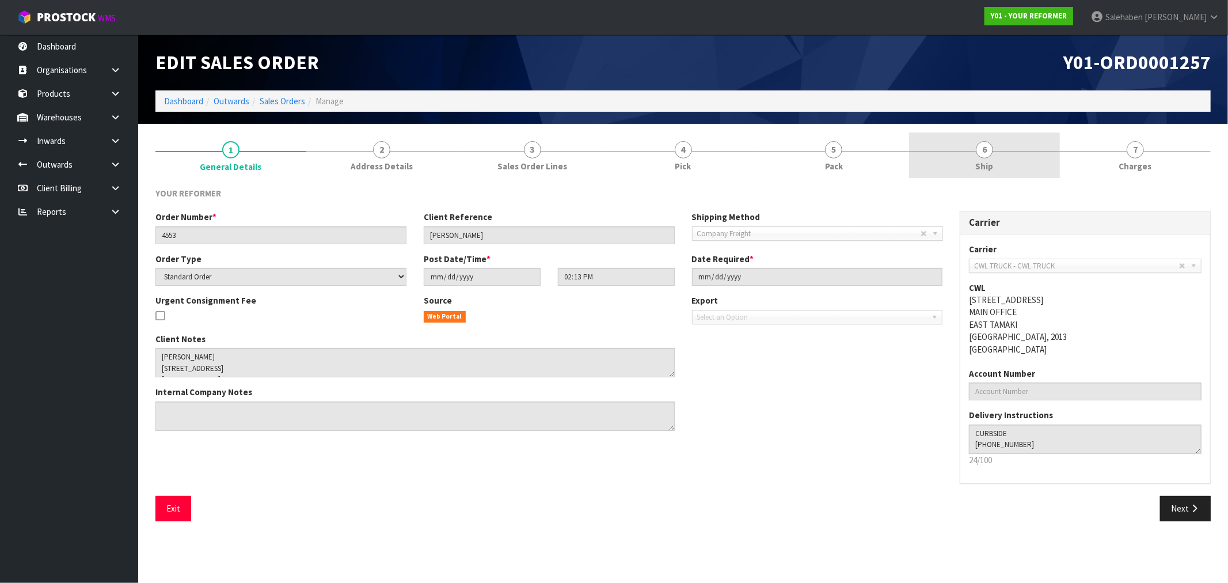
click at [975, 160] on link "6 Ship" at bounding box center [984, 154] width 151 height 45
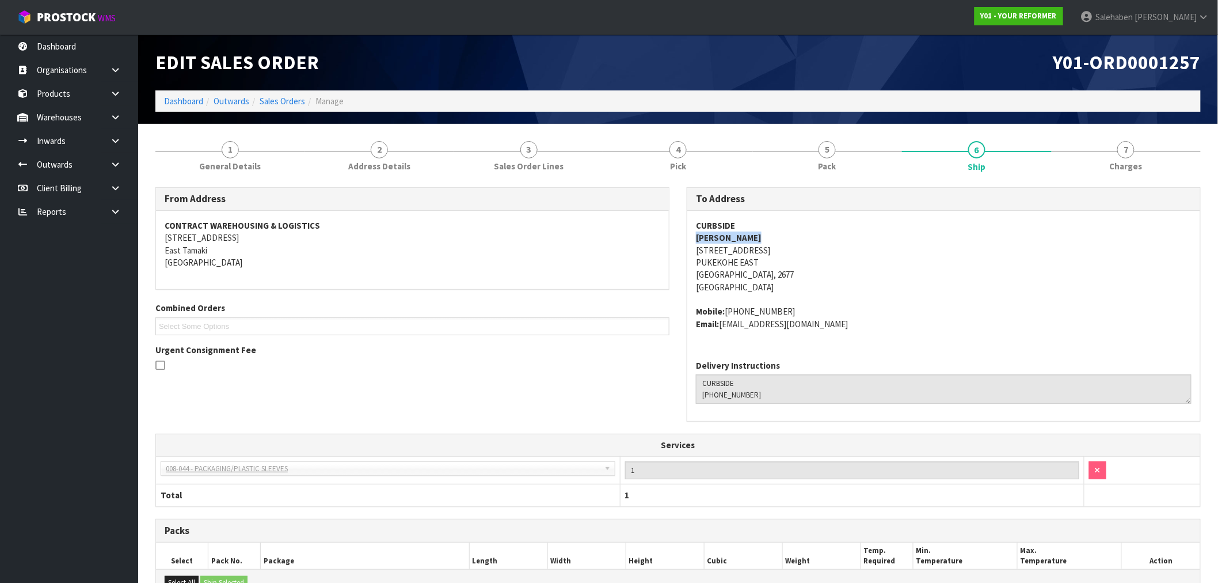
drag, startPoint x: 760, startPoint y: 237, endPoint x: 697, endPoint y: 237, distance: 62.8
click at [697, 237] on address "CURBSIDE NICOLE WATTON 144 RUNCIMAN ROAD PUKEKOHE EAST Auckland, 2677 New Zeala…" at bounding box center [944, 256] width 496 height 74
copy strong "NICOLE WATTON"
drag, startPoint x: 785, startPoint y: 309, endPoint x: 725, endPoint y: 307, distance: 59.9
click at [725, 307] on address "Mobile: +64 21 132 8313 Email: nicolewatton015@gmail.com" at bounding box center [944, 317] width 496 height 25
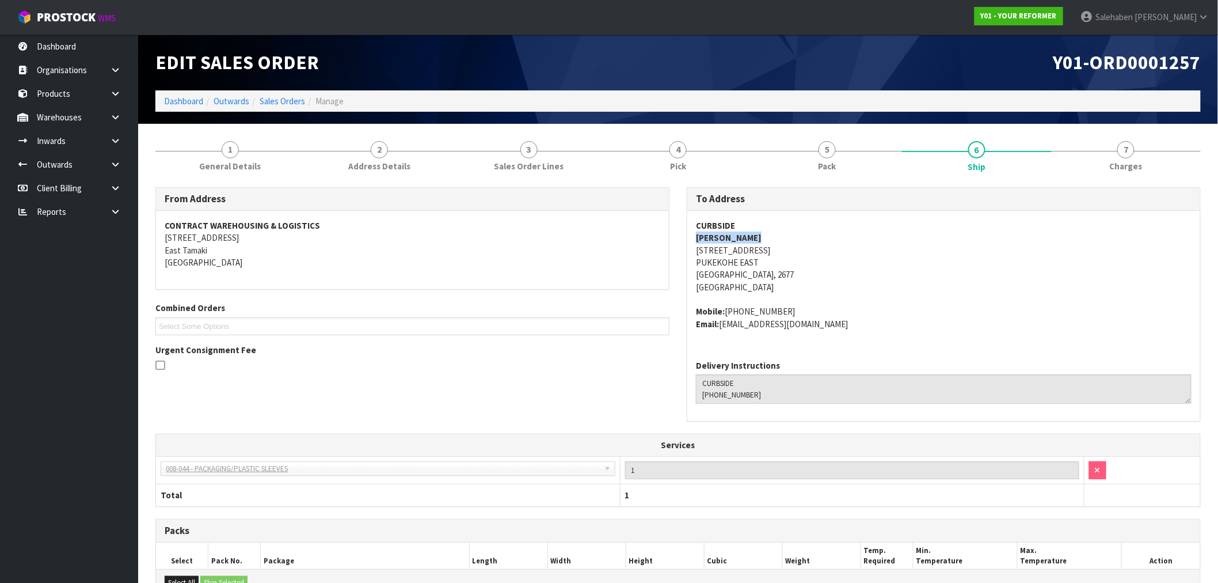
copy address "+64 21 132 8313"
click at [275, 102] on link "Sales Orders" at bounding box center [282, 101] width 45 height 11
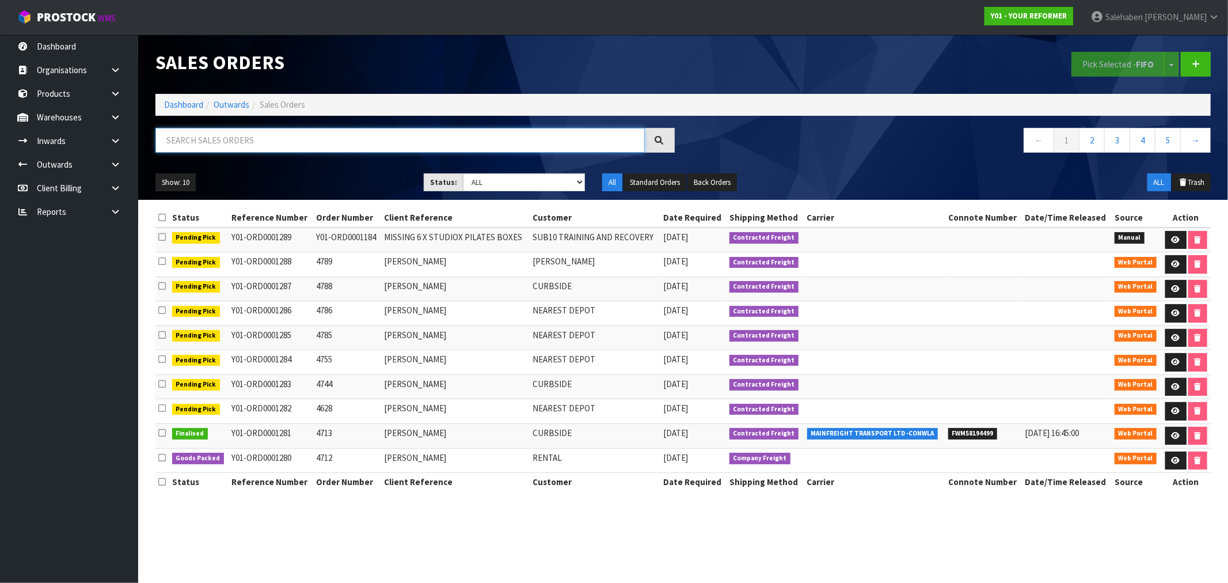
click at [260, 138] on input "text" at bounding box center [399, 140] width 489 height 25
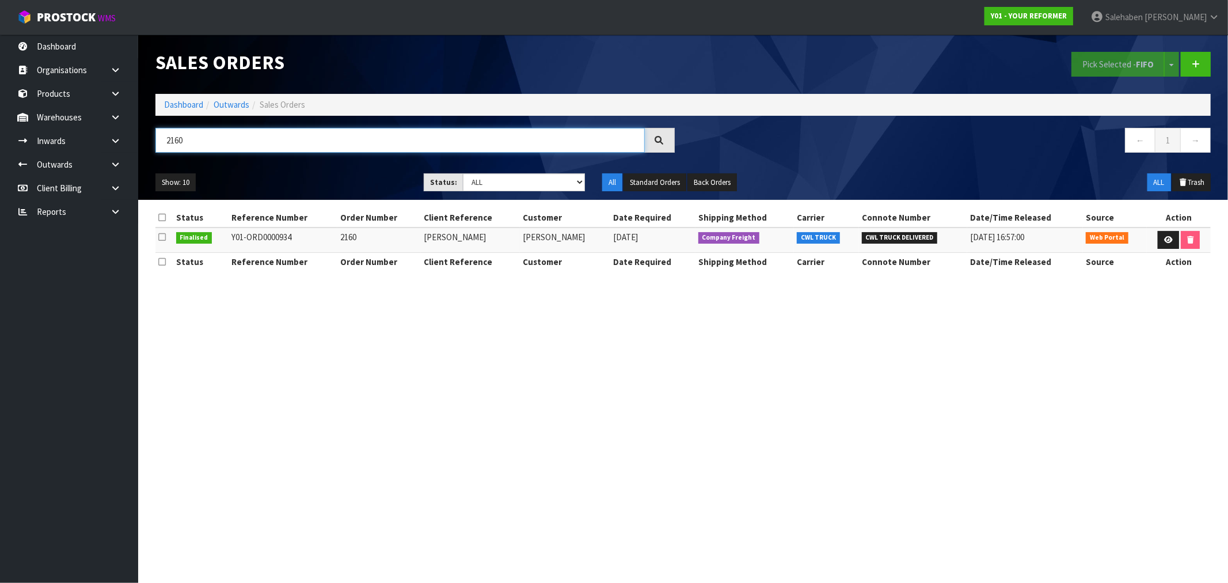
drag, startPoint x: 197, startPoint y: 138, endPoint x: 153, endPoint y: 151, distance: 45.6
click at [153, 151] on div "2160" at bounding box center [415, 144] width 537 height 33
type input "2160"
drag, startPoint x: 189, startPoint y: 141, endPoint x: 165, endPoint y: 142, distance: 23.6
click at [165, 142] on input "2160" at bounding box center [399, 140] width 489 height 25
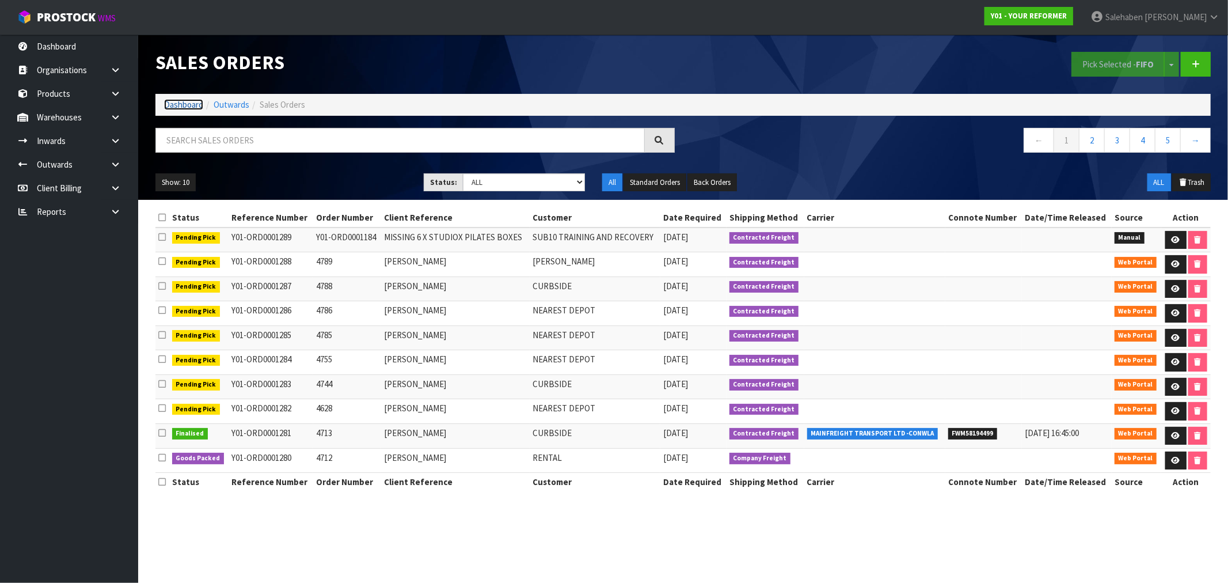
click at [188, 102] on link "Dashboard" at bounding box center [183, 104] width 39 height 11
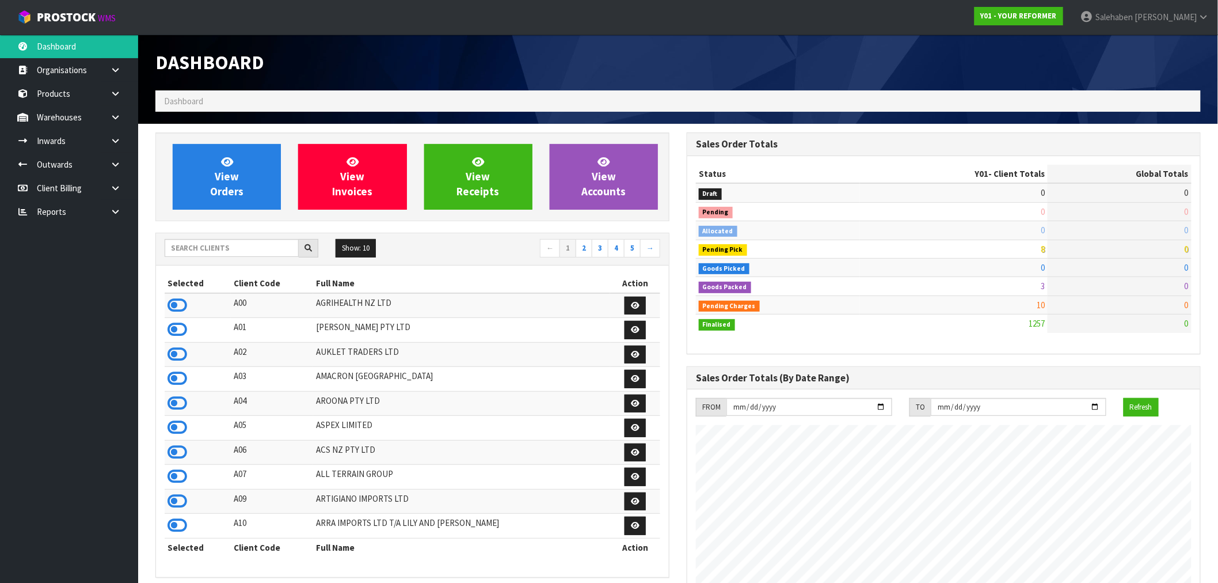
scroll to position [872, 531]
click at [227, 249] on input "text" at bounding box center [232, 248] width 134 height 18
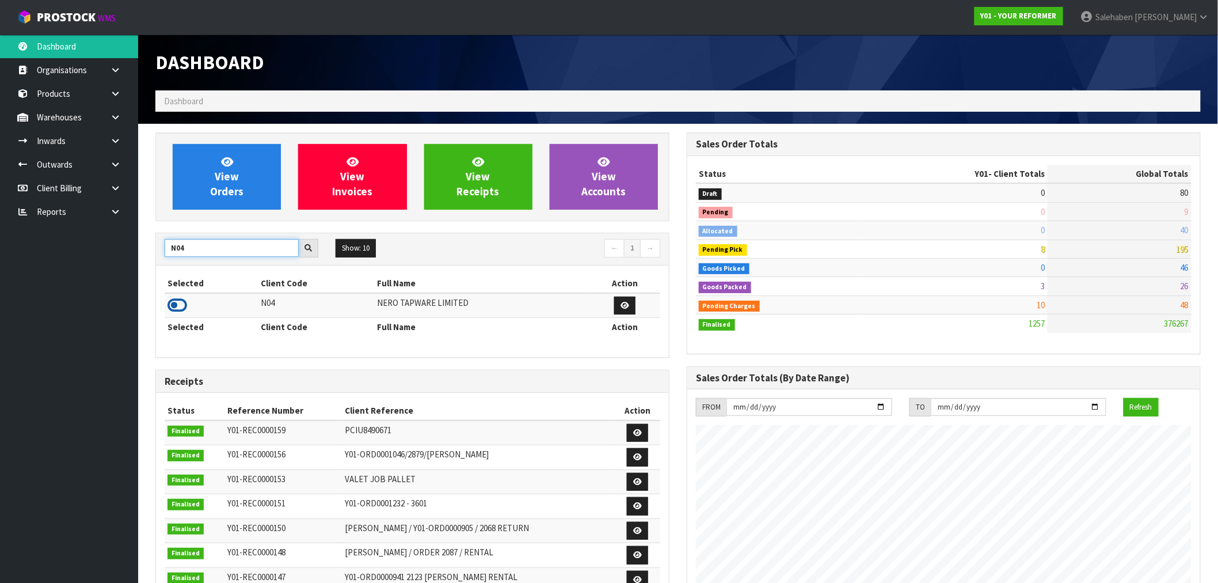
type input "N04"
click at [177, 303] on icon at bounding box center [178, 305] width 20 height 17
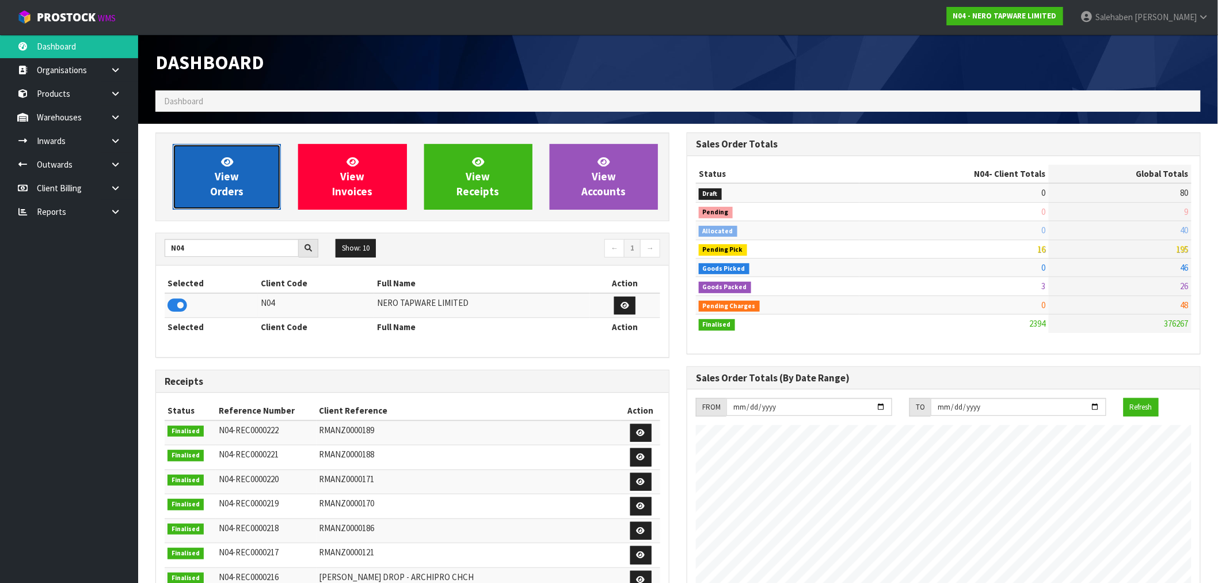
click at [215, 182] on link "View Orders" at bounding box center [227, 177] width 108 height 66
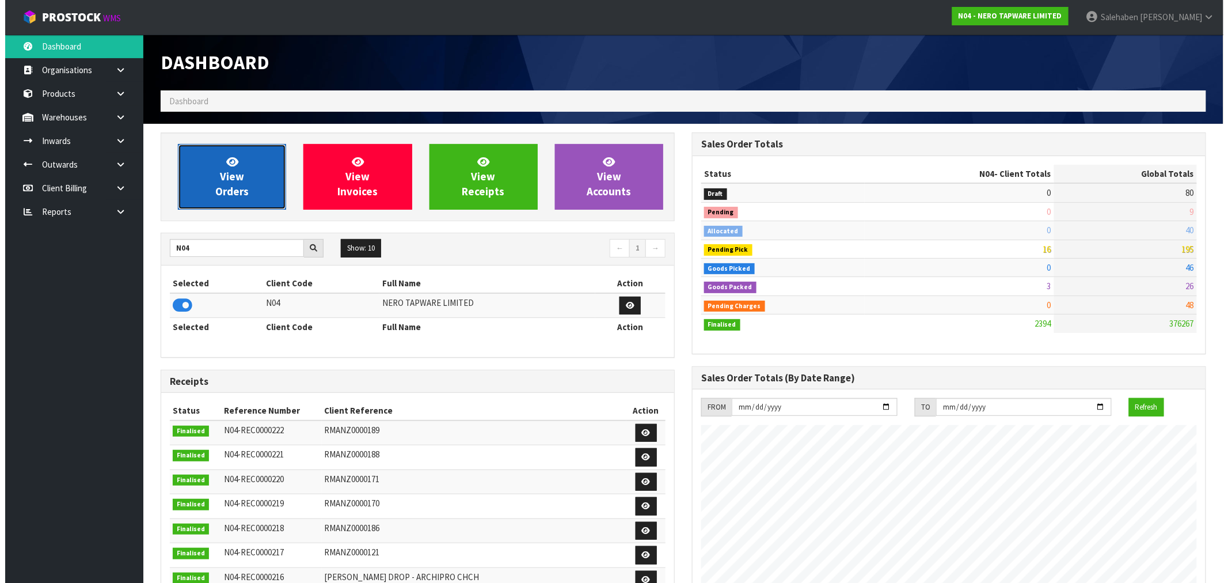
scroll to position [897, 531]
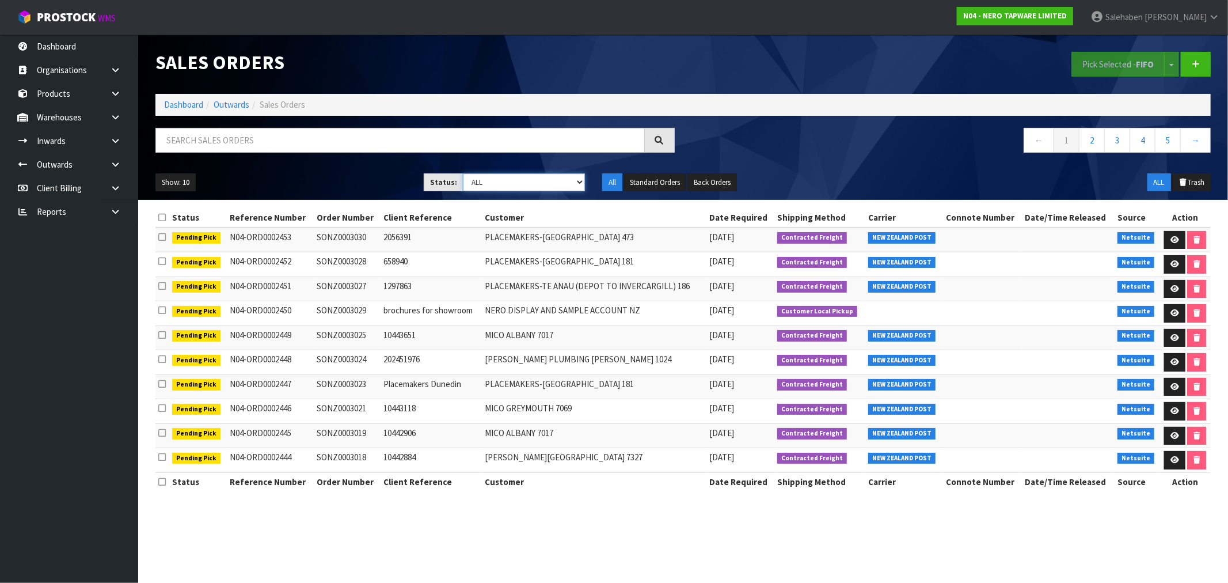
click at [501, 187] on select "Draft Pending Allocated Pending Pick Goods Picked Goods Packed Pending Charges …" at bounding box center [524, 182] width 122 height 18
click at [463, 173] on select "Draft Pending Allocated Pending Pick Goods Picked Goods Packed Pending Charges …" at bounding box center [524, 182] width 122 height 18
click at [510, 184] on select "Draft Pending Allocated Pending Pick Goods Picked Goods Packed Pending Charges …" at bounding box center [524, 182] width 122 height 18
select select "string:5"
click at [463, 173] on select "Draft Pending Allocated Pending Pick Goods Picked Goods Packed Pending Charges …" at bounding box center [524, 182] width 122 height 18
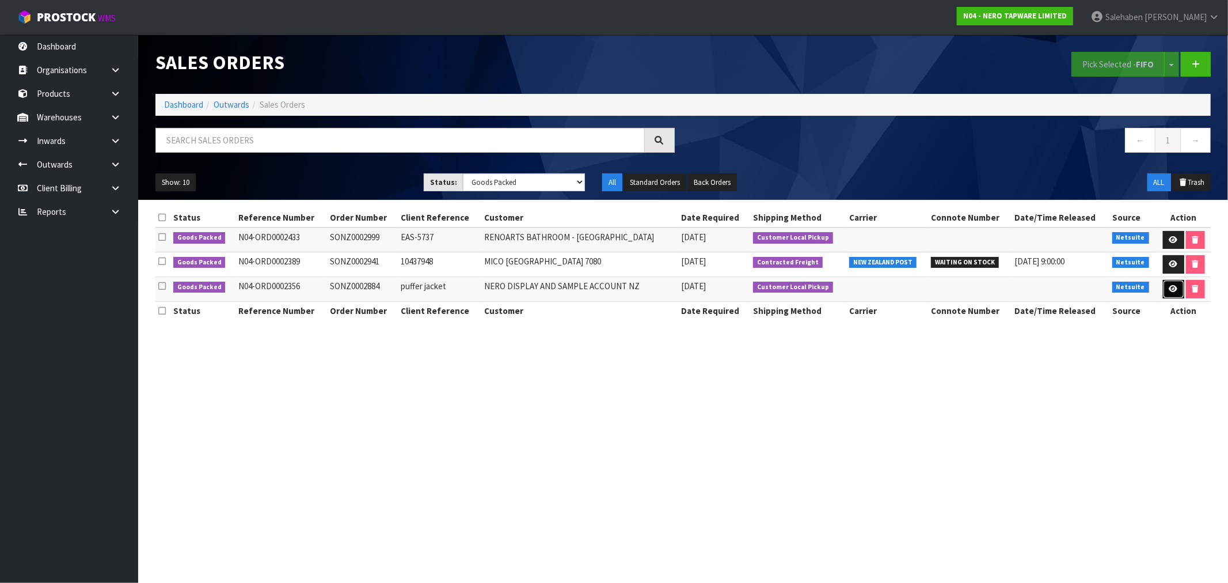
click at [1172, 286] on icon at bounding box center [1173, 288] width 9 height 7
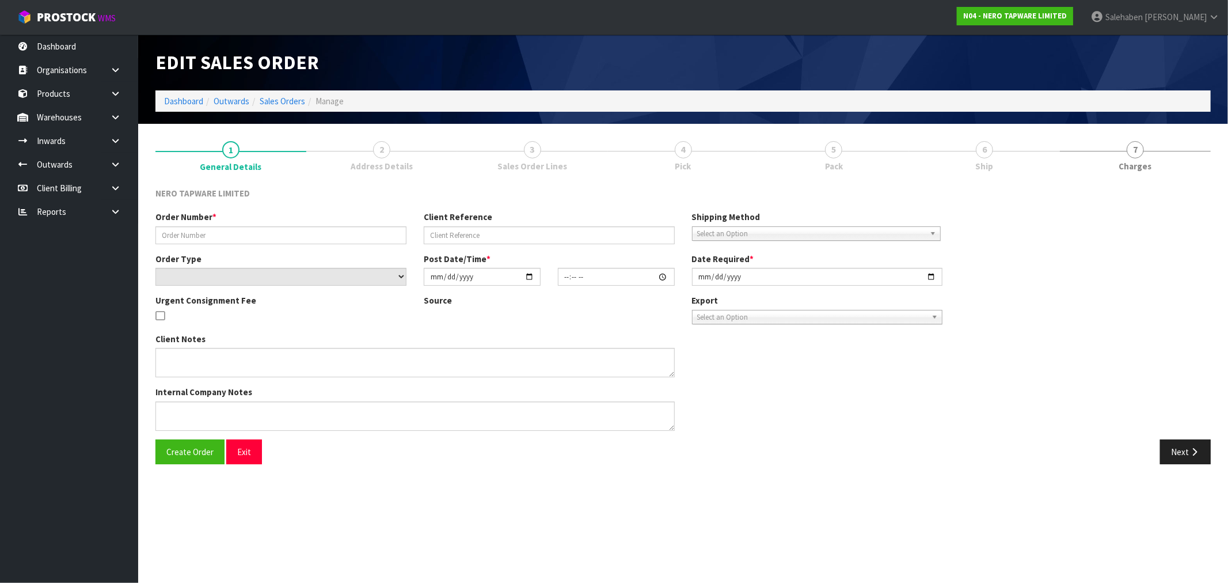
type input "SONZ0002884"
type input "puffer jacket"
select select "number:0"
type input "[DATE]"
type input "16:00:06.000"
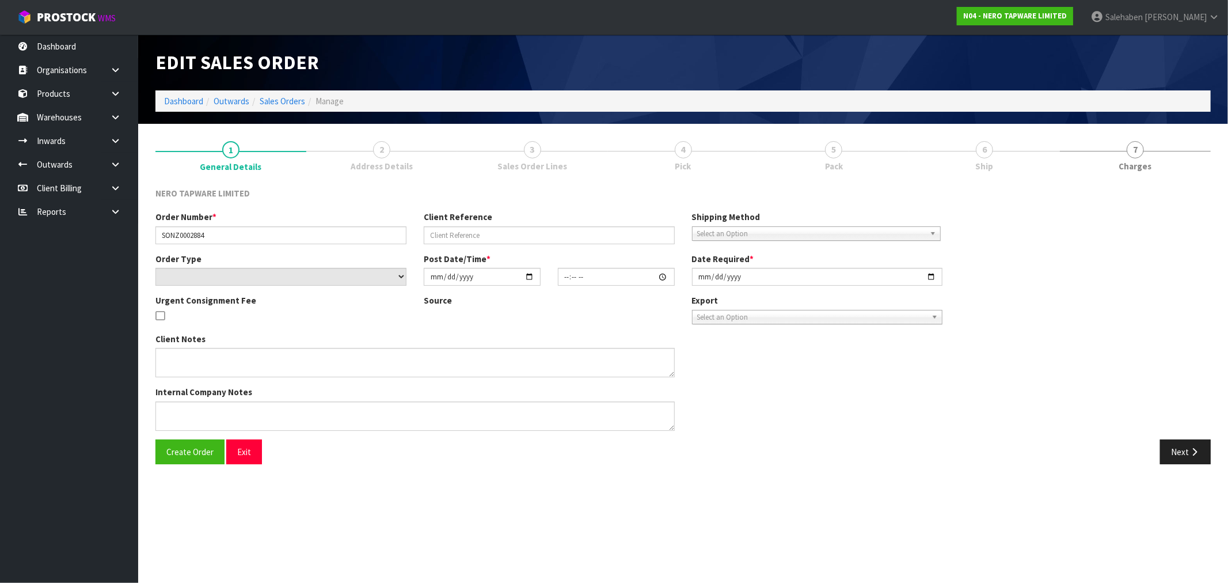
type input "2025-08-04"
type textarea "Tony to pick up"
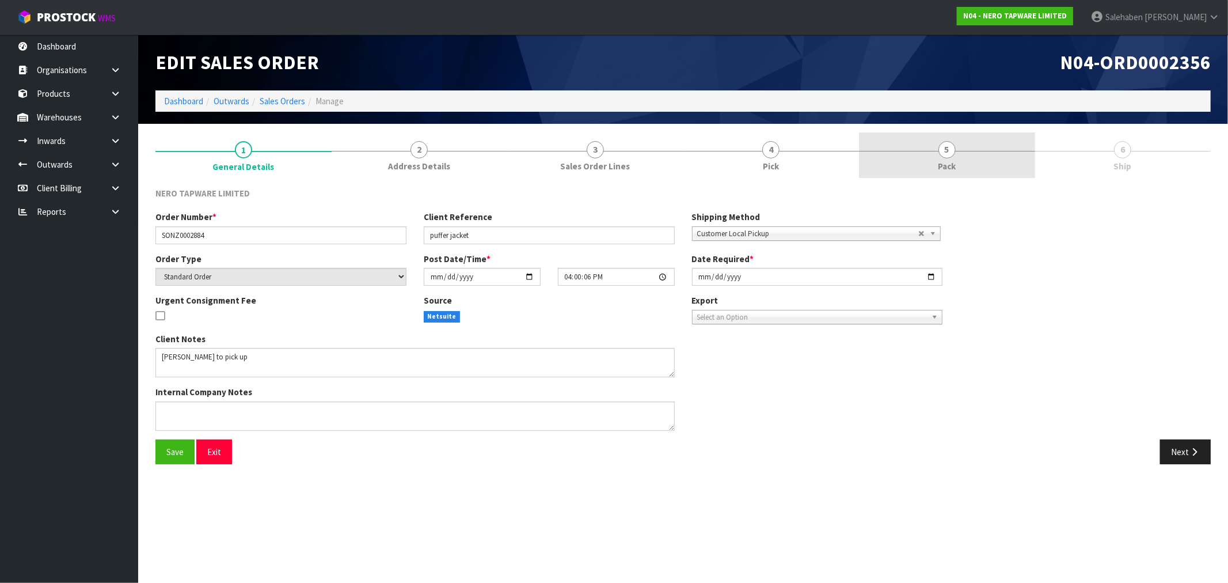
click at [942, 164] on span "Pack" at bounding box center [947, 166] width 18 height 12
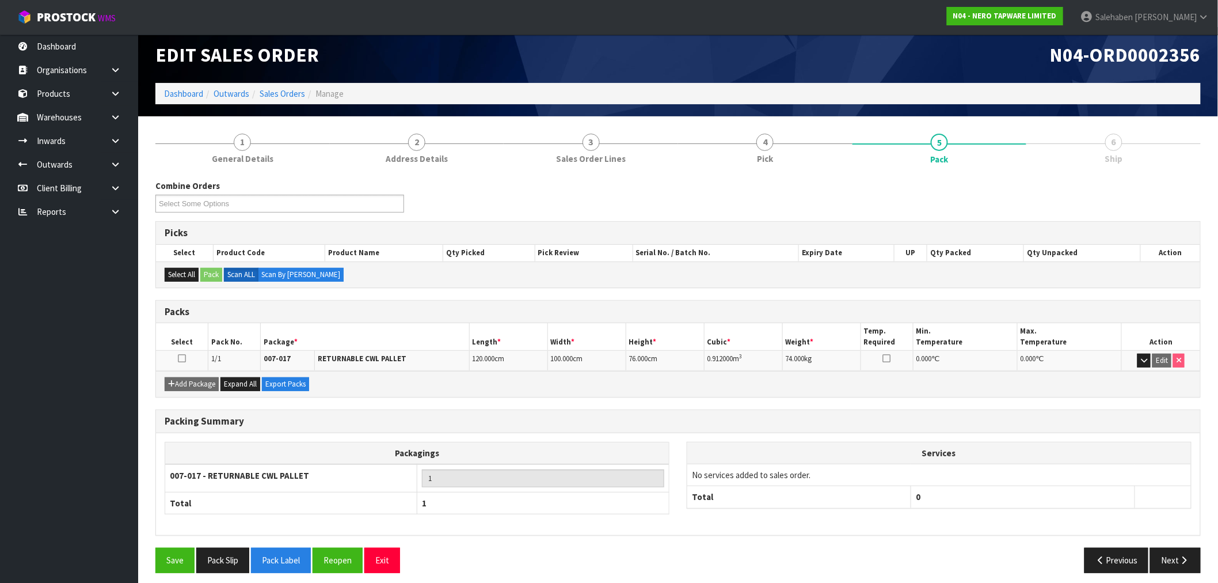
scroll to position [14, 0]
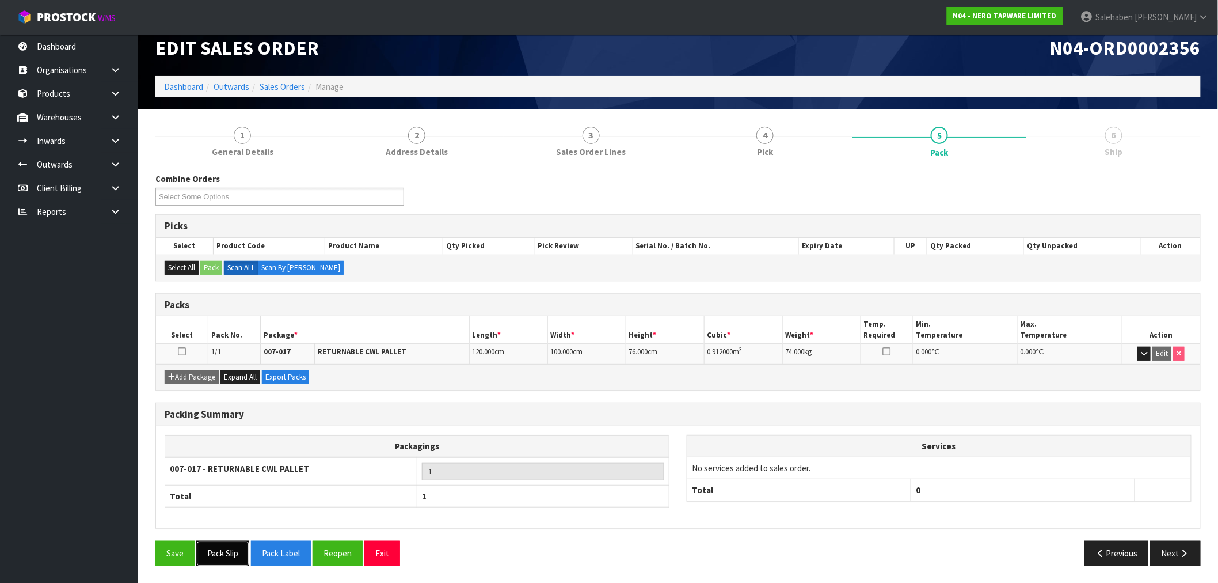
click at [219, 560] on button "Pack Slip" at bounding box center [222, 553] width 53 height 25
click at [1165, 546] on button "Next" at bounding box center [1175, 553] width 51 height 25
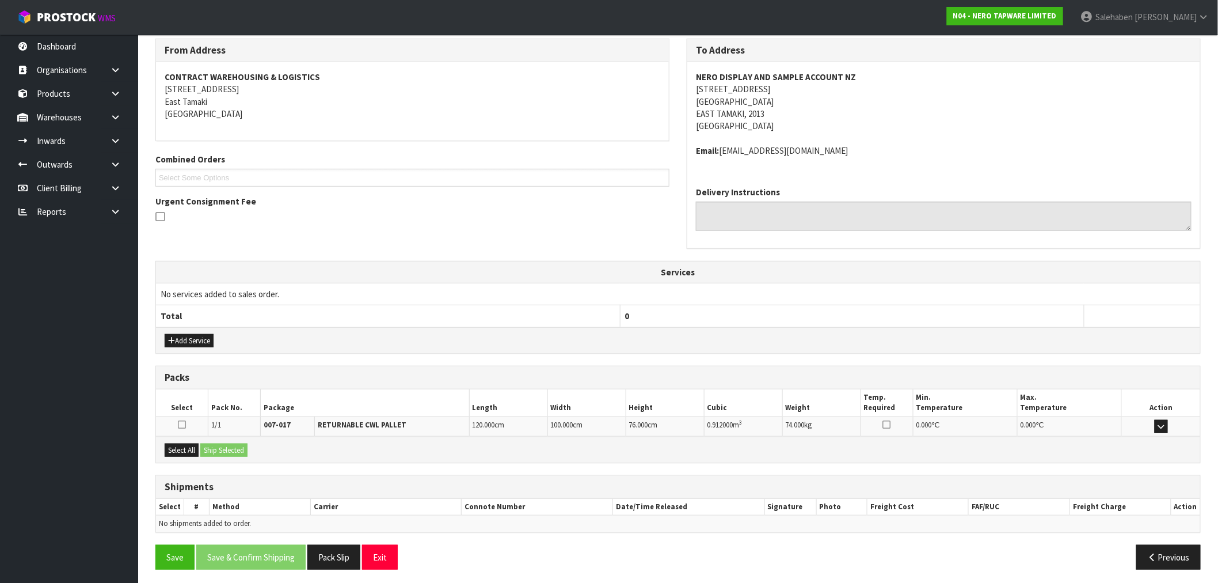
scroll to position [0, 0]
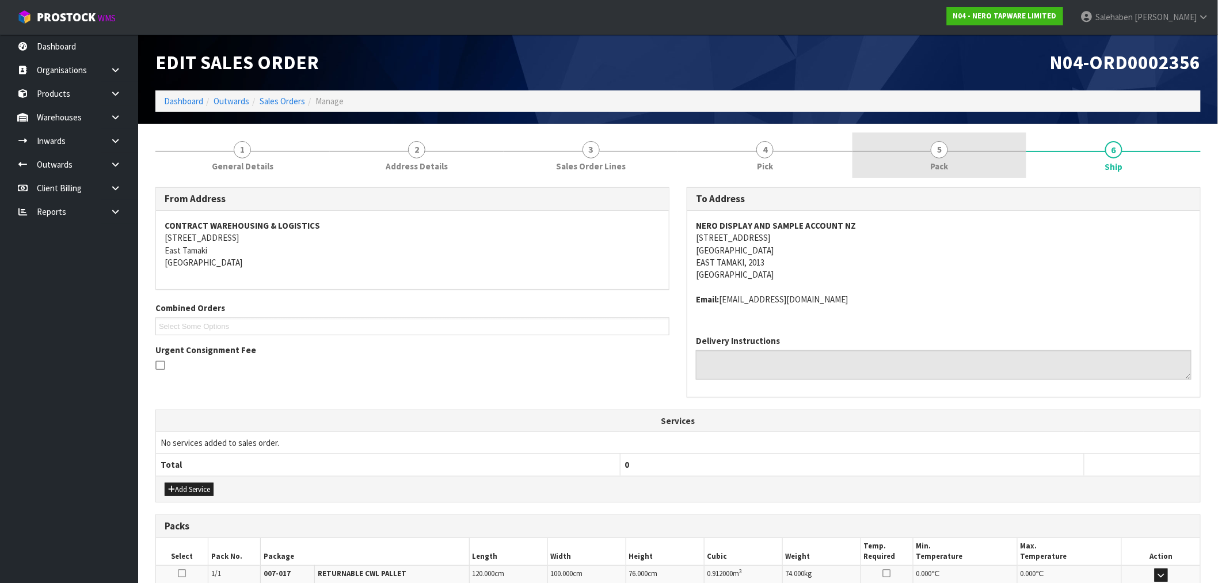
click at [944, 163] on span "Pack" at bounding box center [940, 166] width 18 height 12
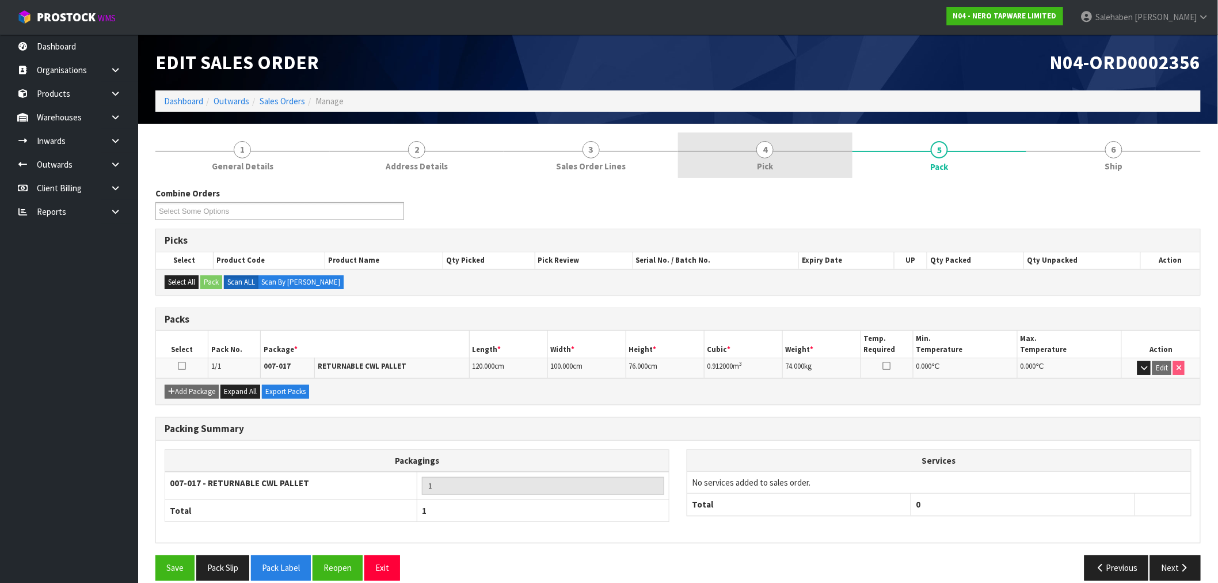
click at [760, 162] on span "Pick" at bounding box center [765, 166] width 16 height 12
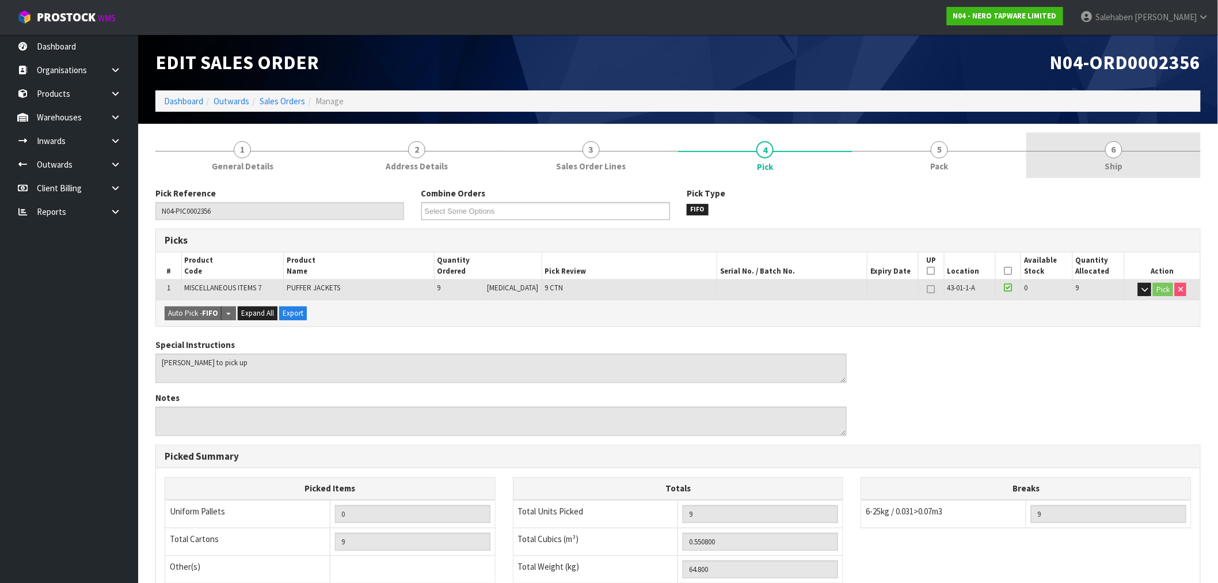
click at [1109, 154] on span "6" at bounding box center [1113, 149] width 17 height 17
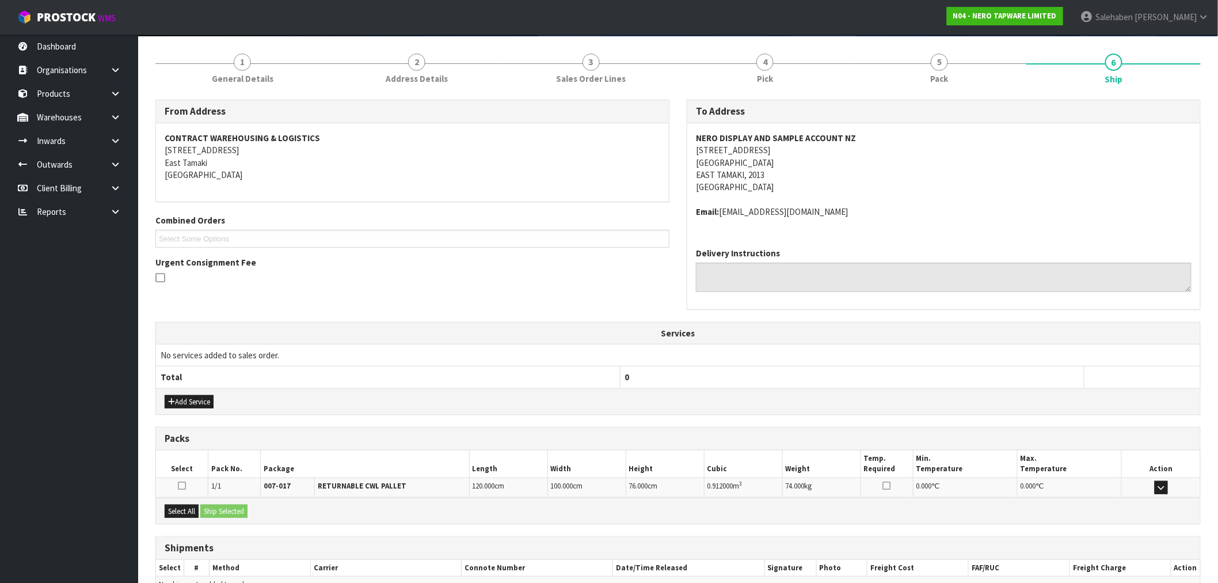
scroll to position [153, 0]
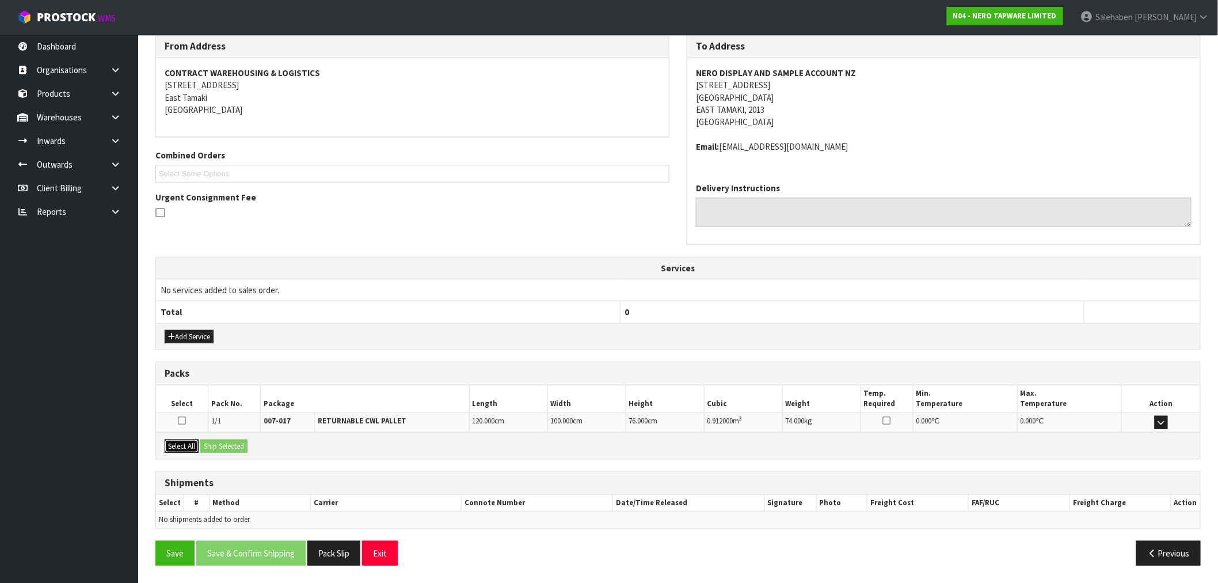
drag, startPoint x: 175, startPoint y: 440, endPoint x: 174, endPoint y: 446, distance: 5.8
click at [176, 440] on button "Select All" at bounding box center [182, 446] width 34 height 14
click at [223, 444] on button "Ship Selected" at bounding box center [223, 446] width 47 height 14
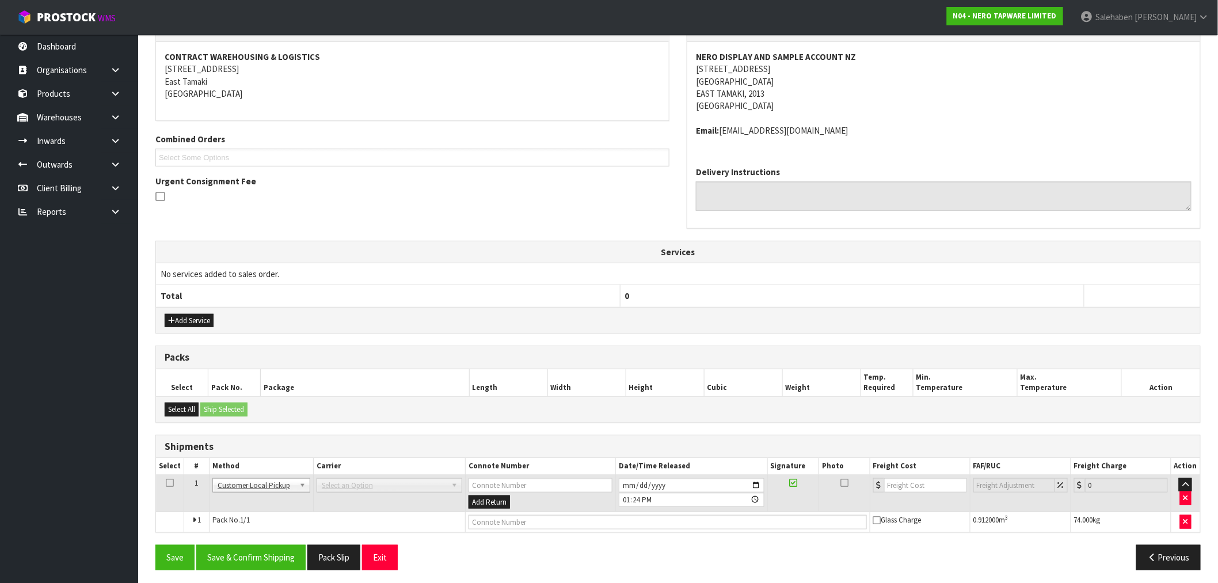
scroll to position [173, 0]
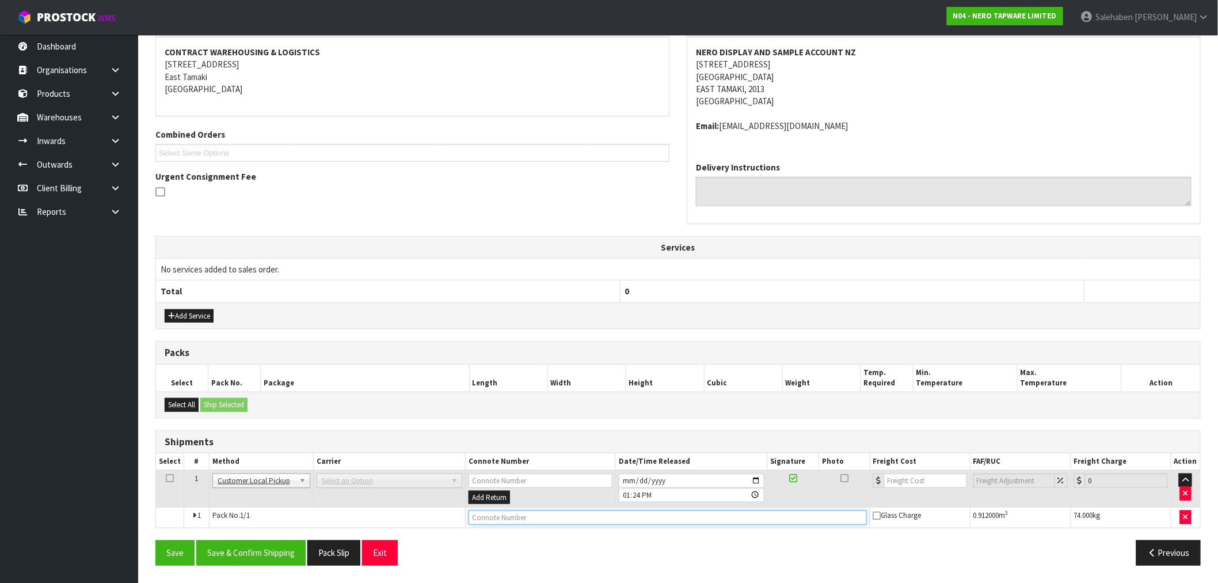
click at [498, 519] on input "text" at bounding box center [668, 517] width 398 height 14
type input "CUSTOMER COLLECTED"
click at [258, 545] on button "Save & Confirm Shipping" at bounding box center [250, 552] width 109 height 25
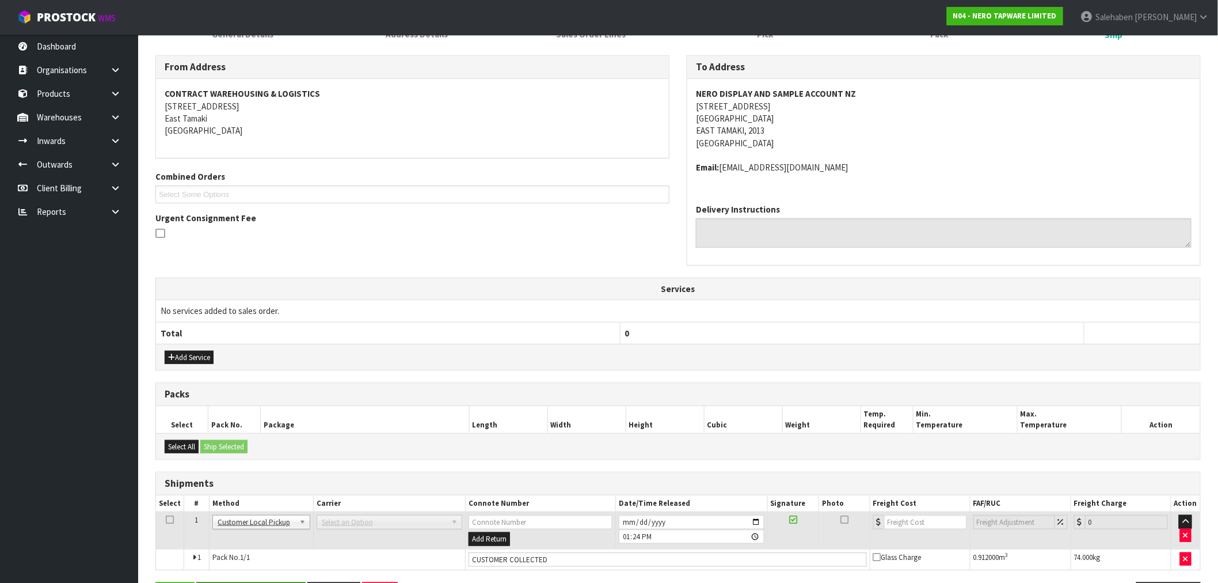
scroll to position [0, 0]
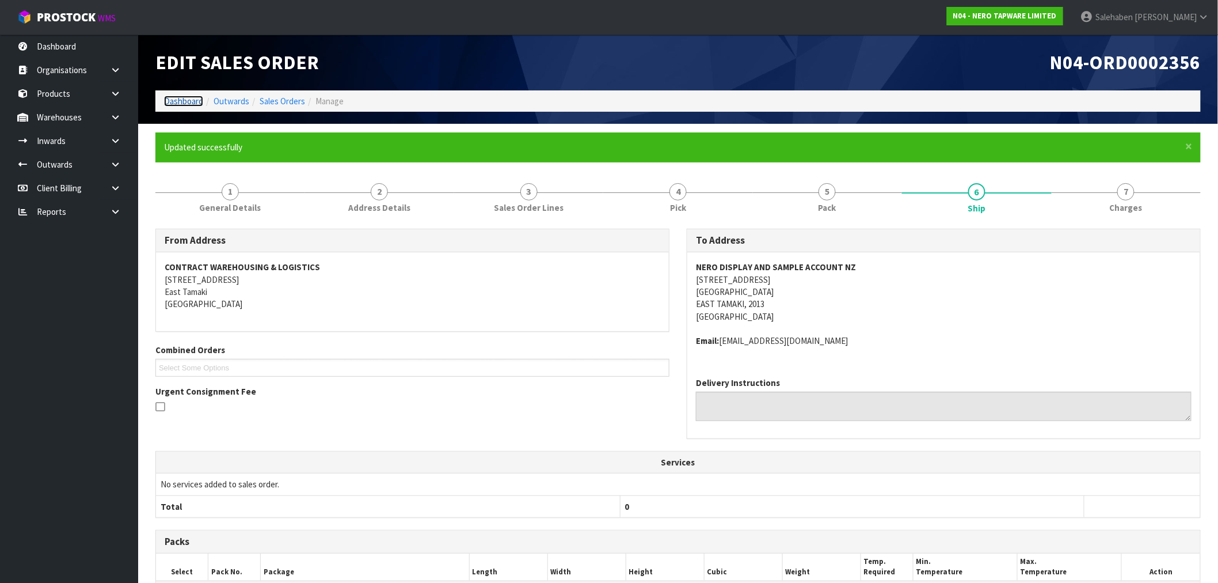
click at [177, 100] on link "Dashboard" at bounding box center [183, 101] width 39 height 11
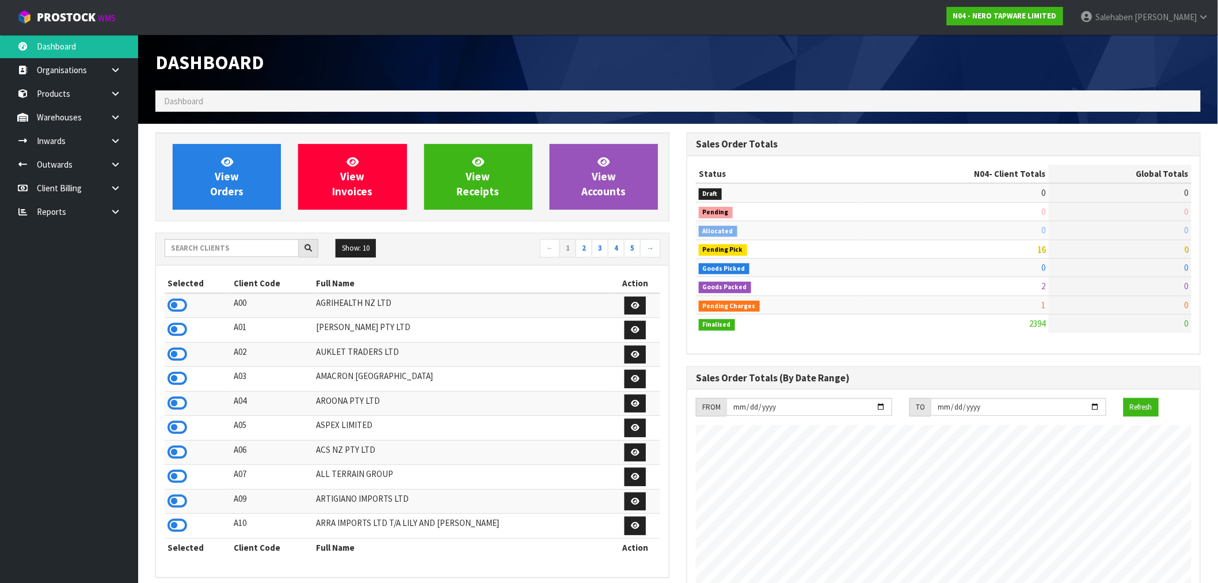
scroll to position [897, 531]
click at [231, 253] on input "text" at bounding box center [232, 248] width 134 height 18
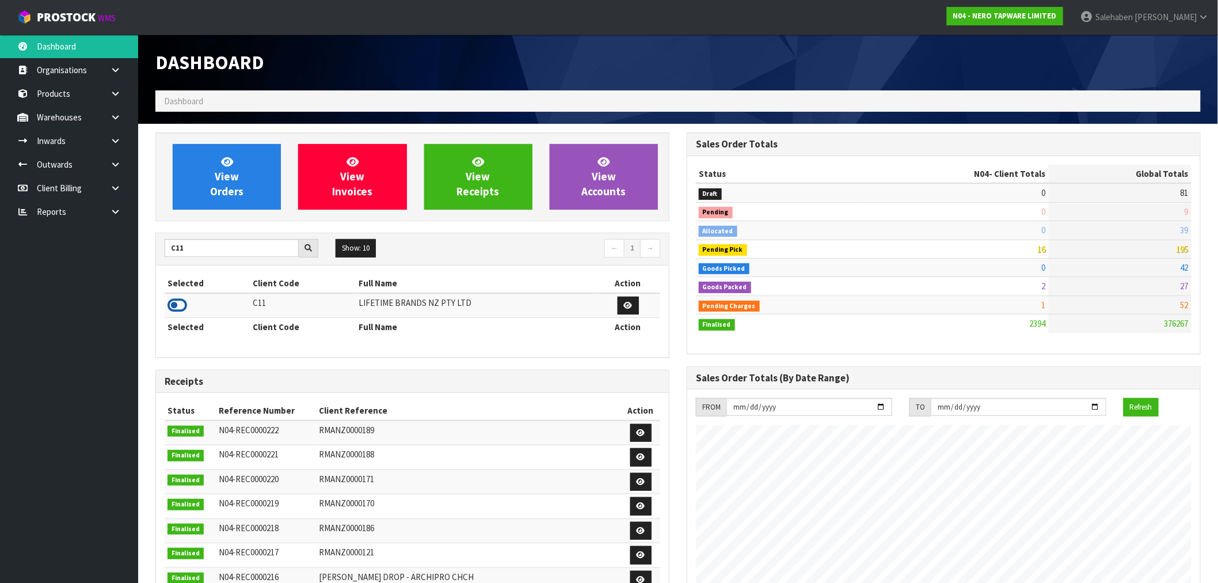
click at [174, 303] on icon at bounding box center [178, 305] width 20 height 17
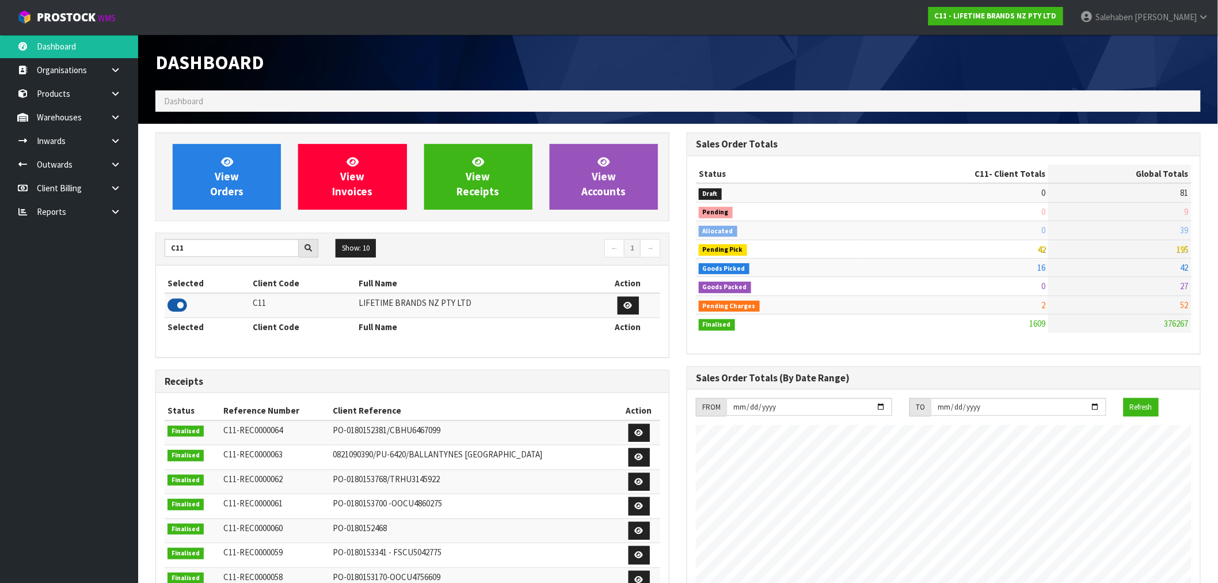
scroll to position [872, 531]
drag, startPoint x: 188, startPoint y: 252, endPoint x: 158, endPoint y: 253, distance: 30.0
click at [158, 253] on div "C11" at bounding box center [241, 248] width 171 height 18
click at [176, 302] on icon at bounding box center [178, 305] width 20 height 17
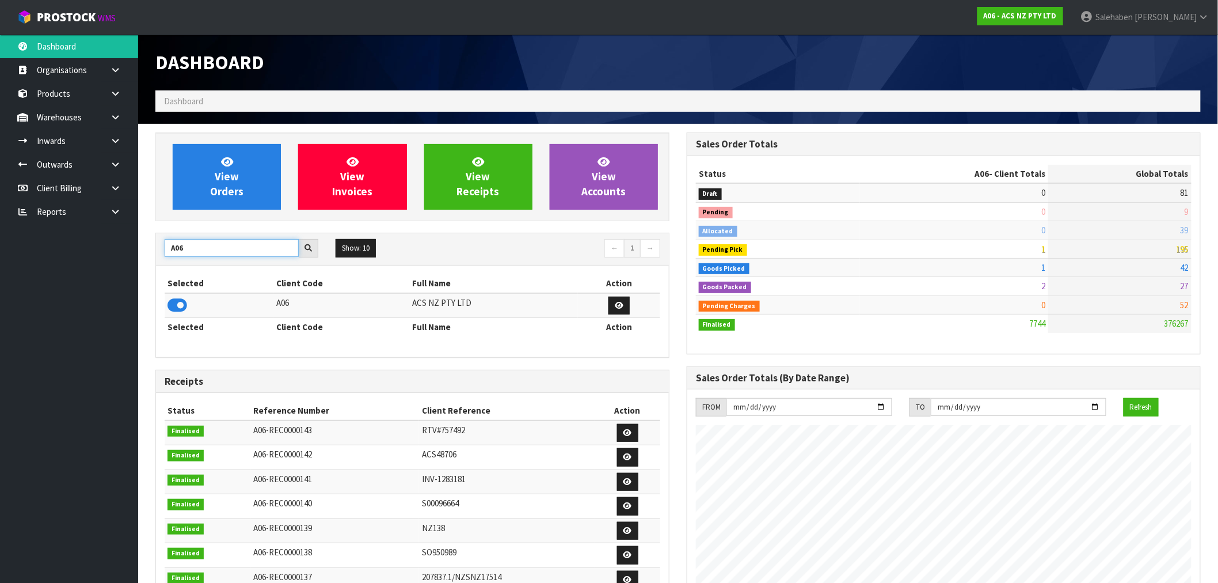
drag, startPoint x: 188, startPoint y: 246, endPoint x: 81, endPoint y: 261, distance: 108.6
click at [81, 261] on body "Toggle navigation ProStock WMS A06 - ACS NZ PTY LTD Salehaben Patel Logout Dash…" at bounding box center [609, 291] width 1218 height 583
type input "SFA"
click at [176, 303] on icon at bounding box center [178, 305] width 20 height 17
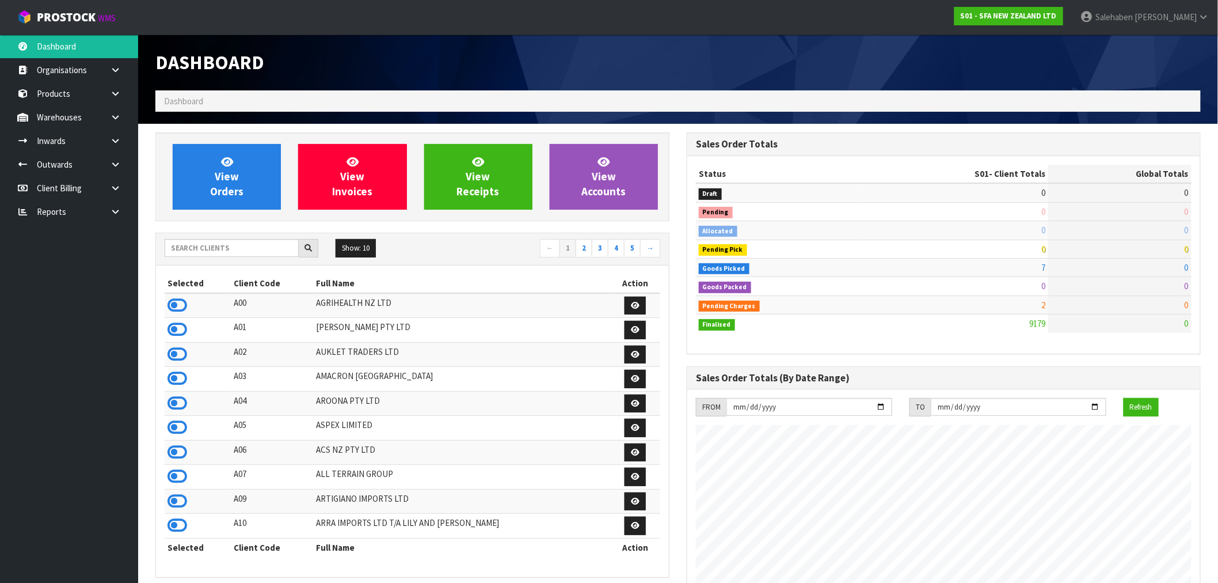
scroll to position [872, 531]
click at [261, 245] on input "text" at bounding box center [232, 248] width 134 height 18
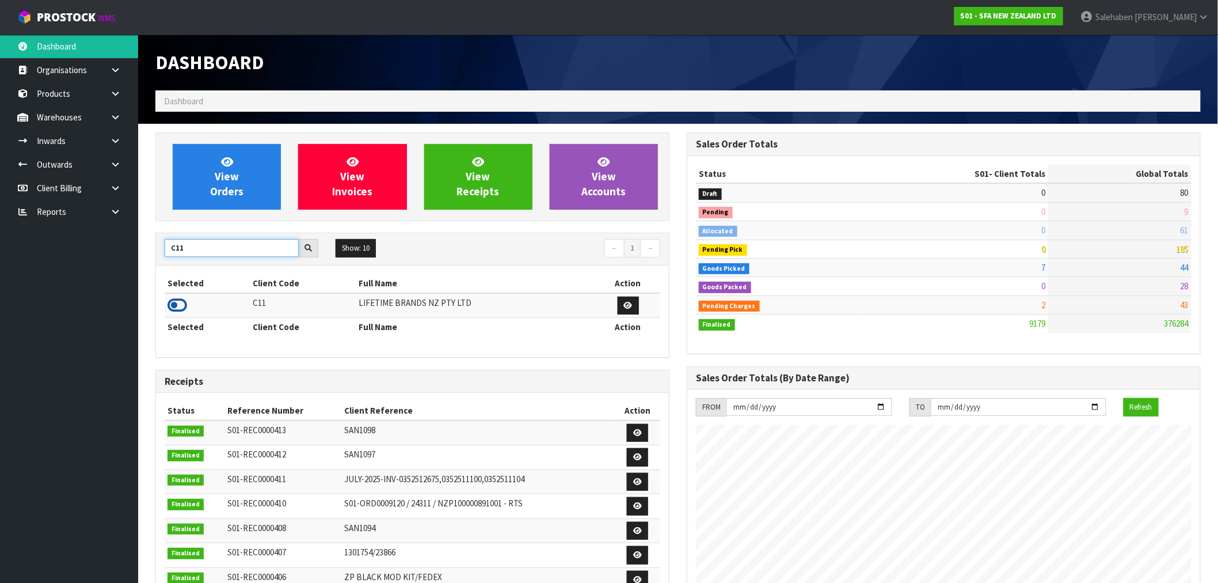
type input "C11"
click at [173, 303] on icon at bounding box center [178, 305] width 20 height 17
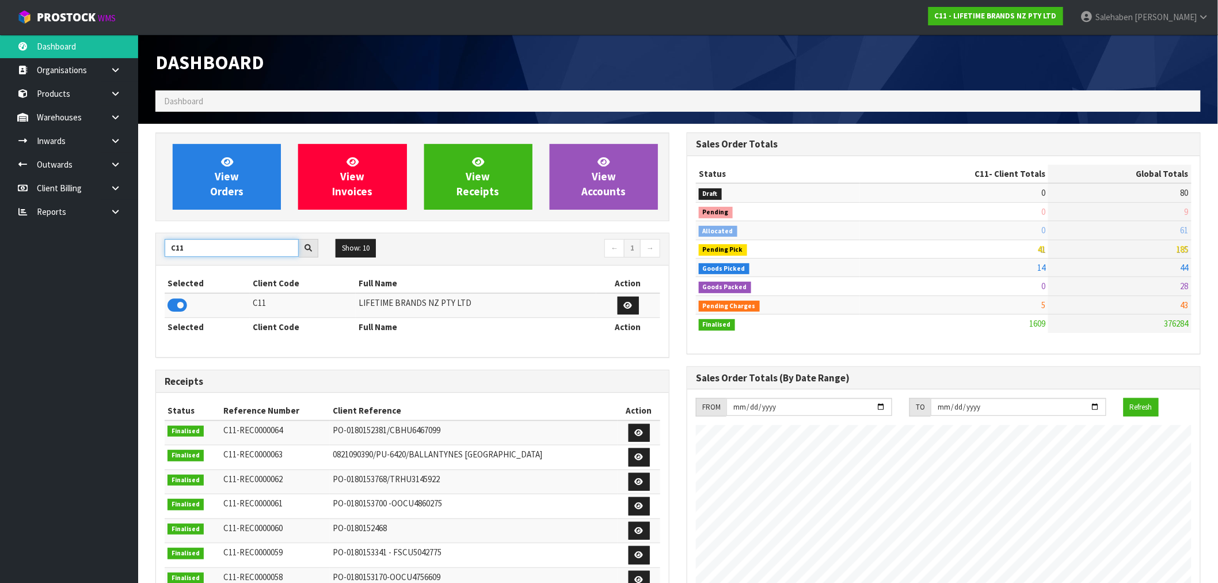
drag, startPoint x: 191, startPoint y: 252, endPoint x: 130, endPoint y: 257, distance: 60.6
click at [130, 257] on body "Toggle navigation ProStock WMS C11 - LIFETIME BRANDS NZ PTY LTD [PERSON_NAME] L…" at bounding box center [609, 291] width 1218 height 583
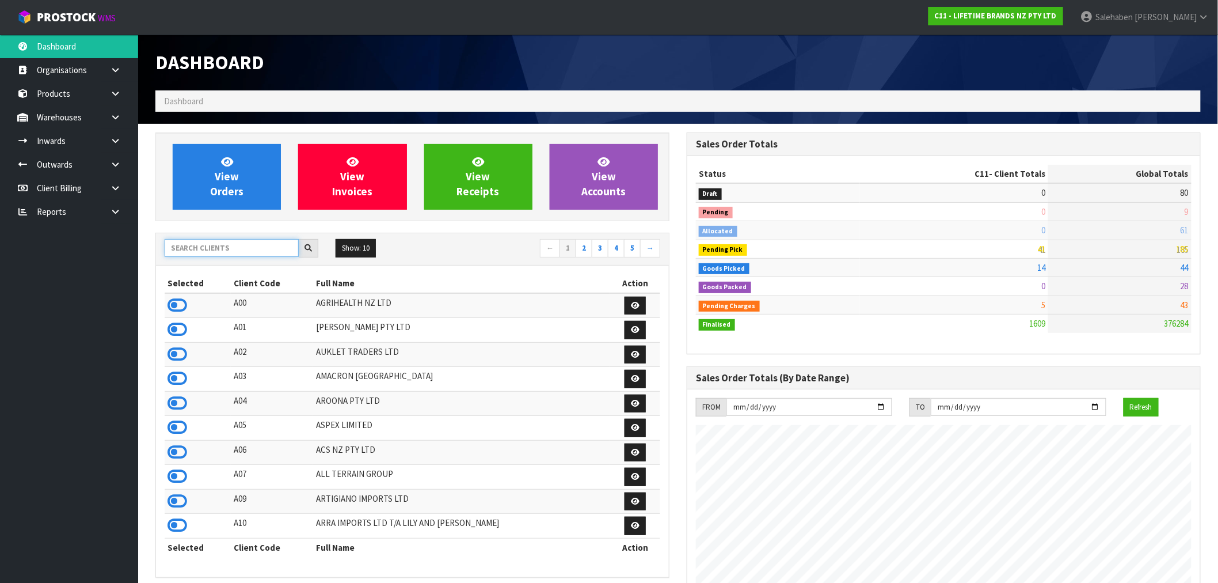
click at [227, 246] on input "text" at bounding box center [232, 248] width 134 height 18
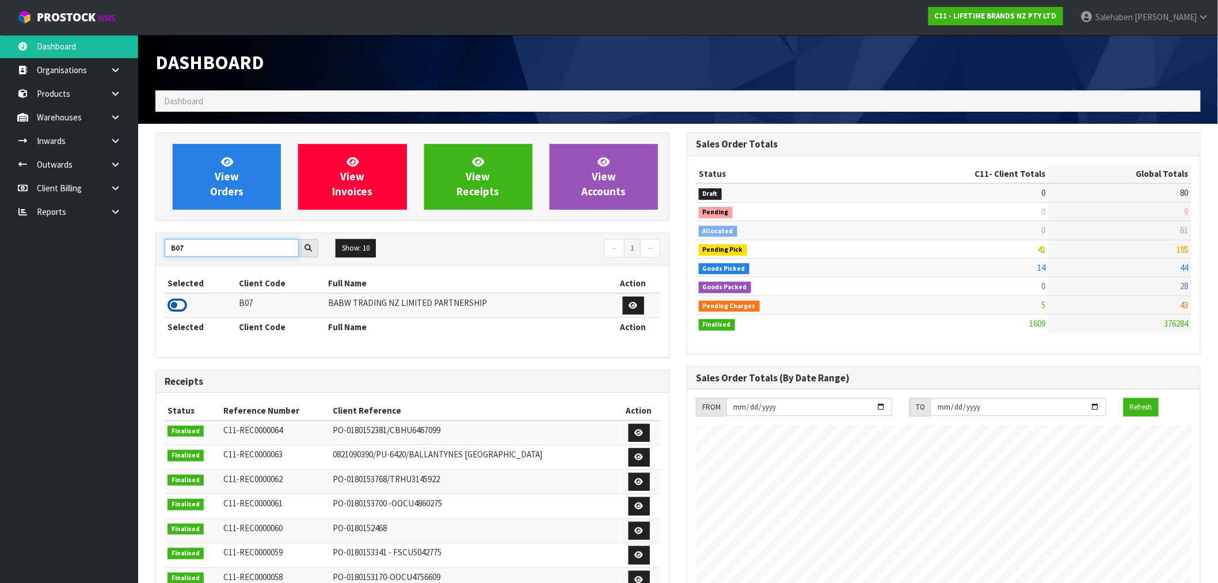
type input "B07"
click at [180, 306] on icon at bounding box center [178, 305] width 20 height 17
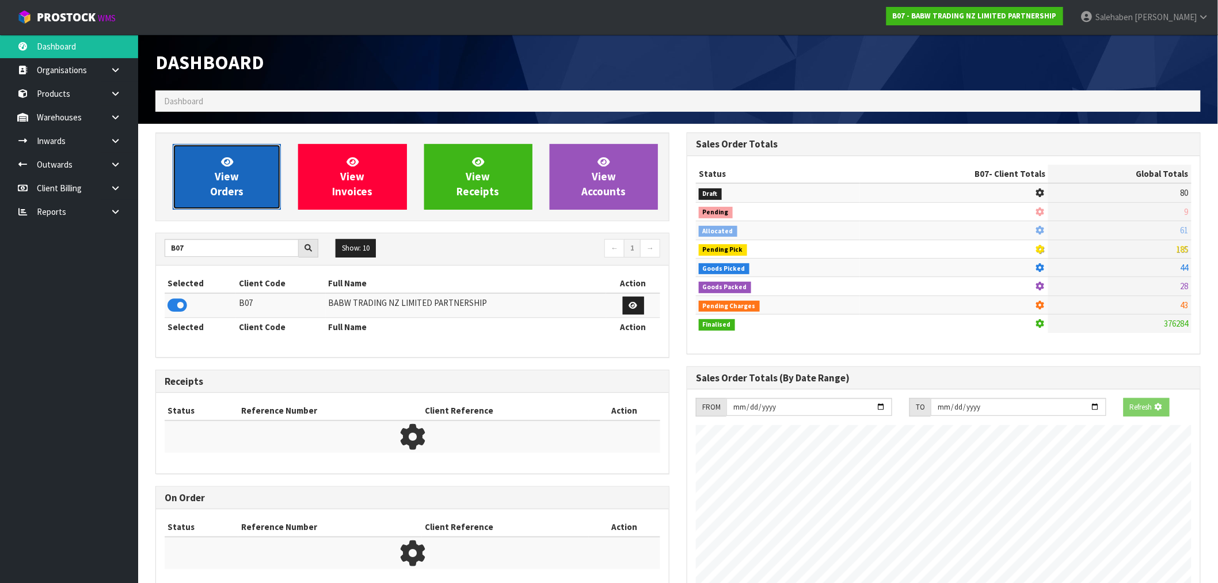
click at [234, 192] on span "View Orders" at bounding box center [226, 176] width 33 height 43
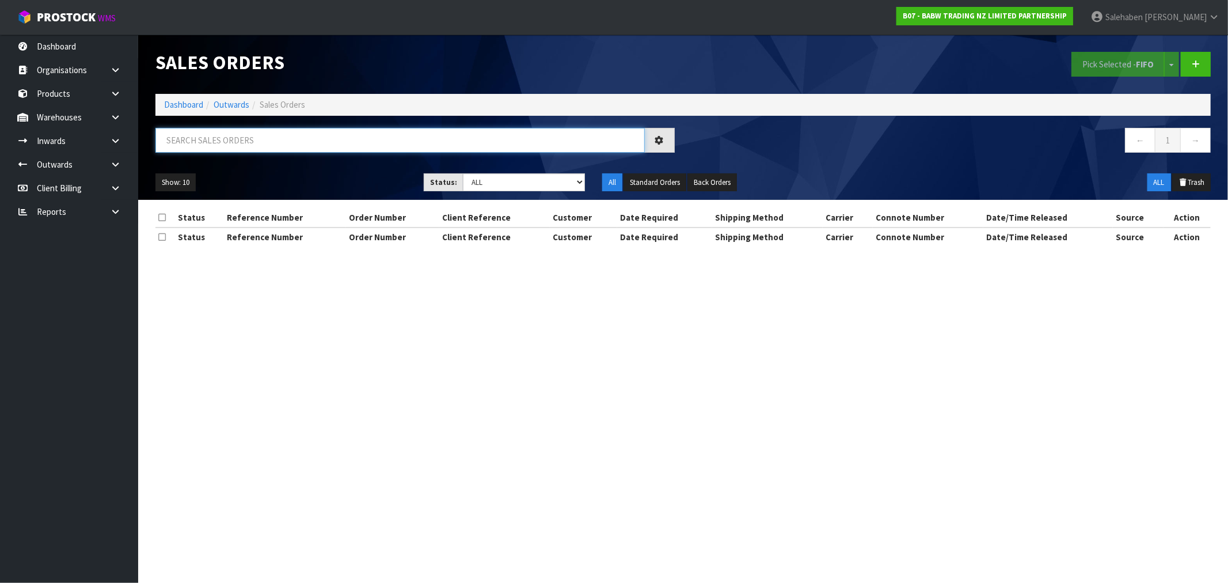
click at [243, 140] on input "text" at bounding box center [399, 140] width 489 height 25
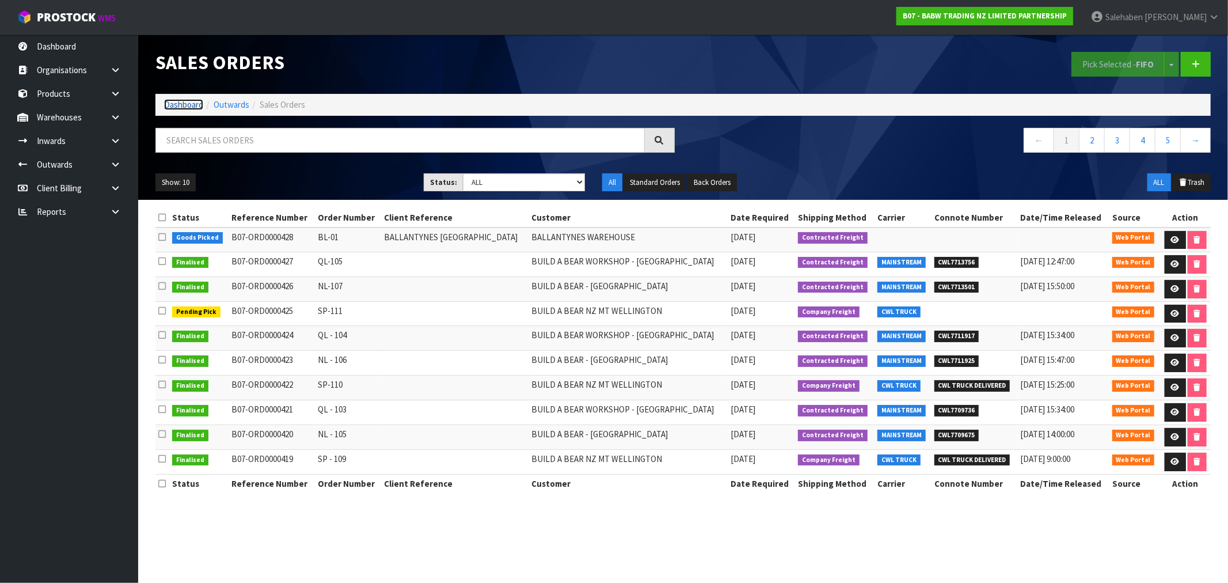
click at [176, 105] on link "Dashboard" at bounding box center [183, 104] width 39 height 11
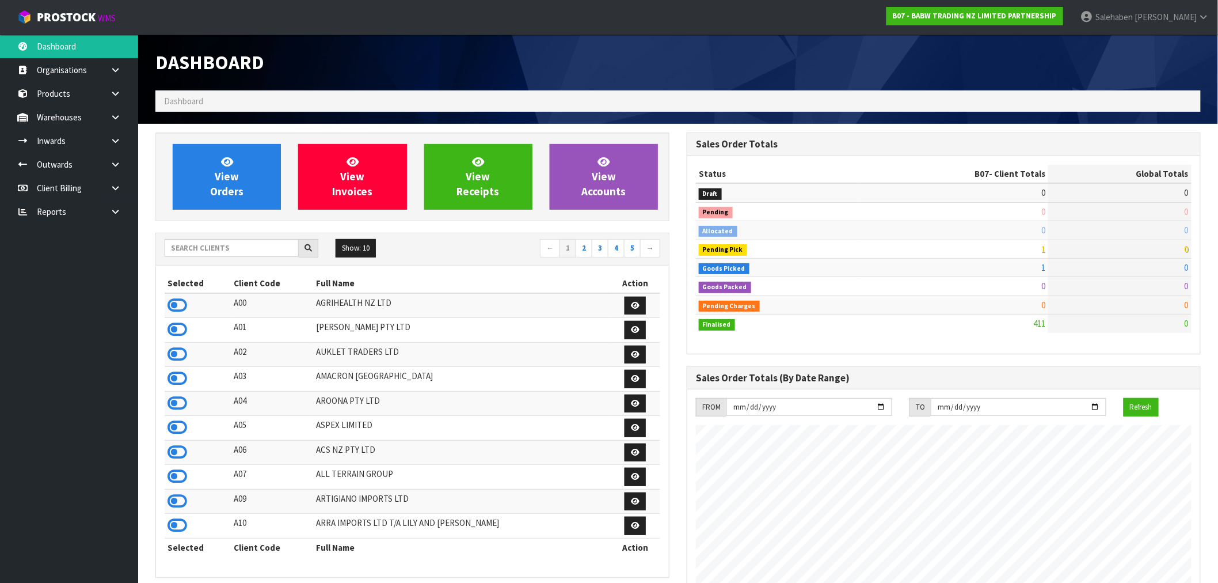
scroll to position [872, 531]
click at [205, 254] on input "text" at bounding box center [232, 248] width 134 height 18
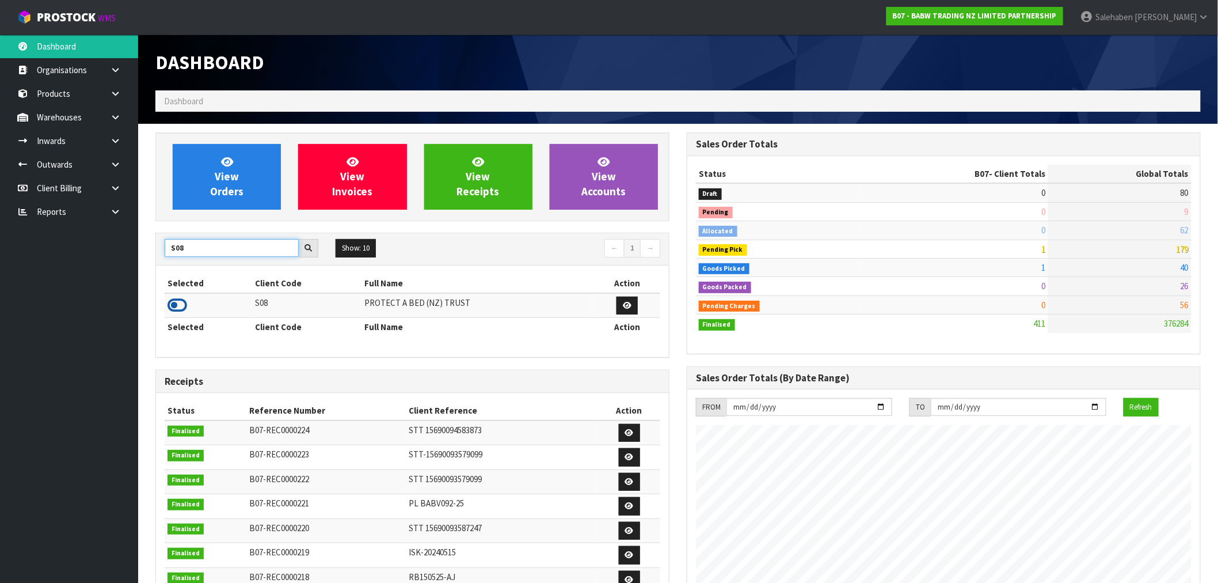
type input "S08"
click at [183, 308] on icon at bounding box center [178, 305] width 20 height 17
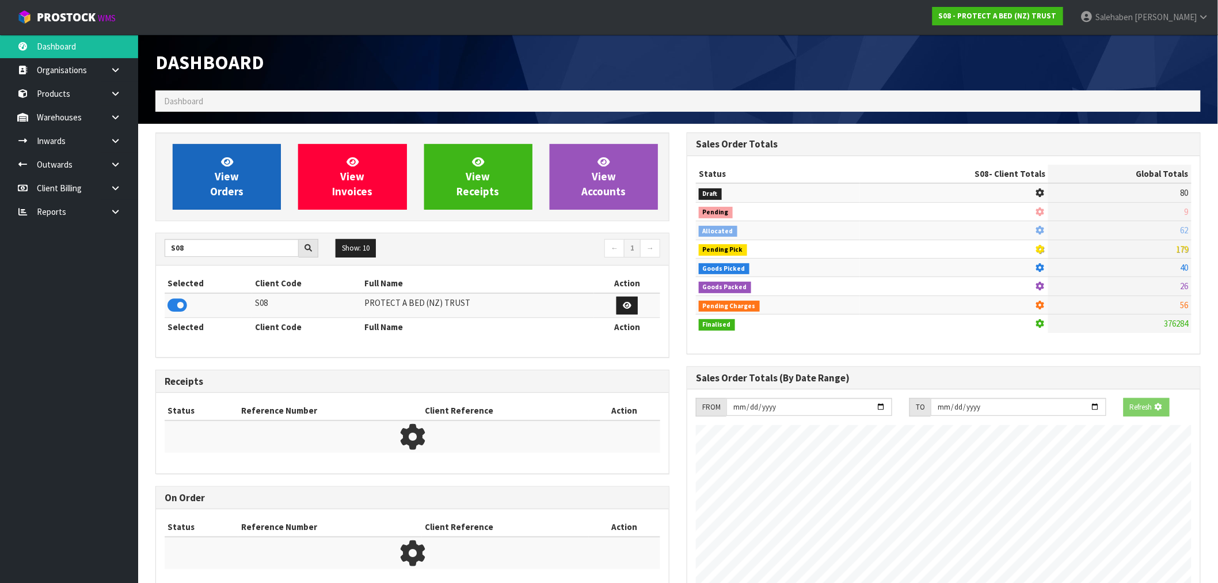
scroll to position [575042, 575228]
click at [210, 188] on link "View Orders" at bounding box center [227, 177] width 108 height 66
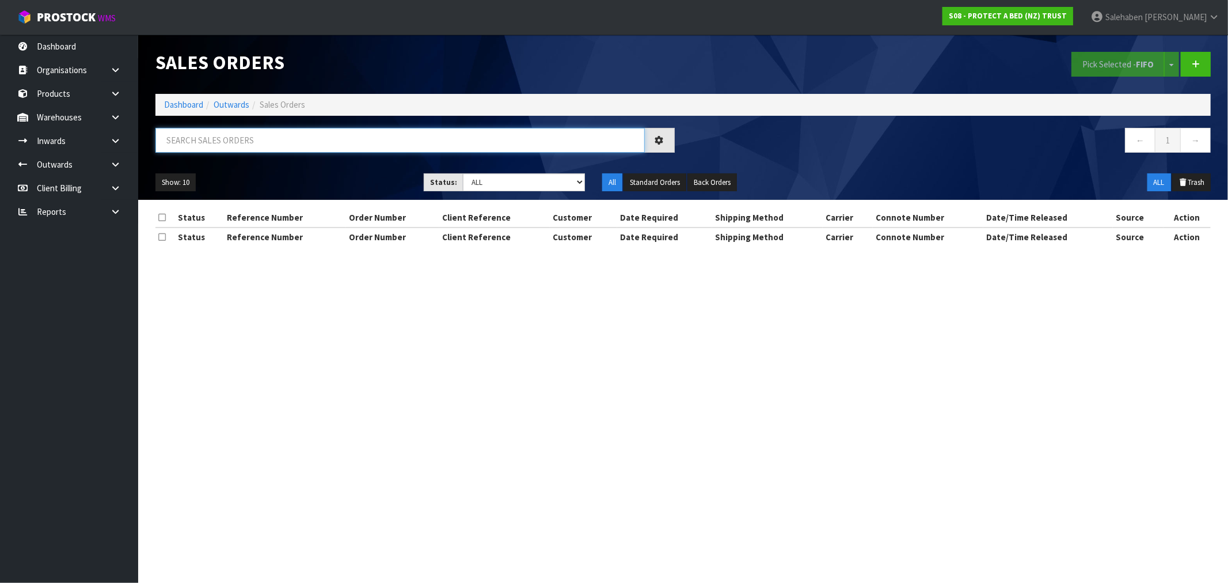
click at [215, 145] on input "text" at bounding box center [399, 140] width 489 height 25
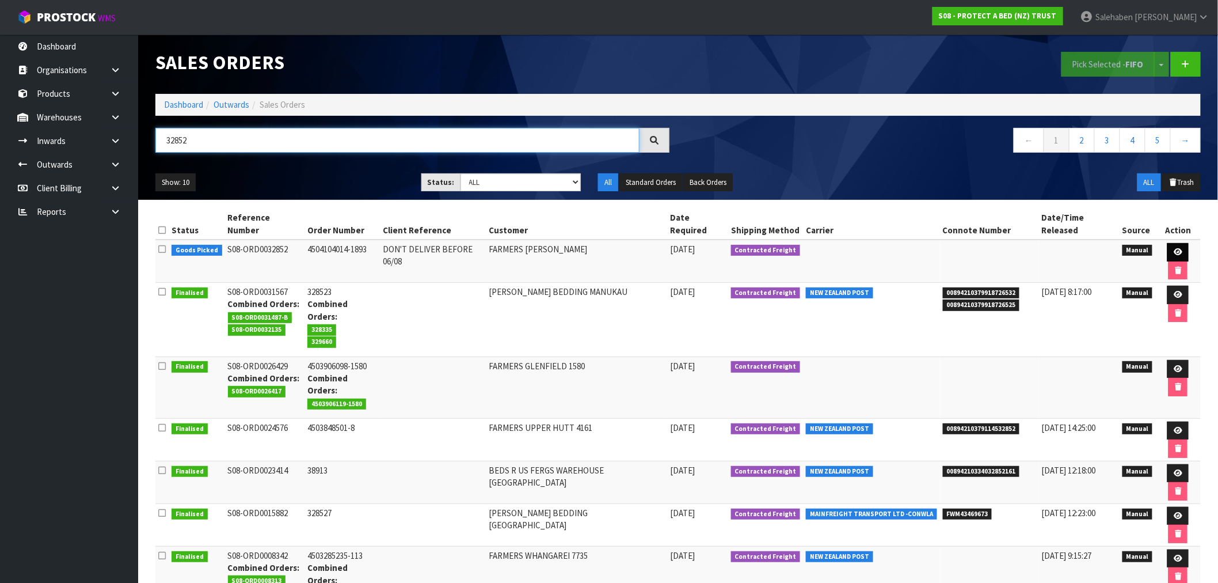
type input "32852"
click at [1174, 248] on icon at bounding box center [1178, 251] width 9 height 7
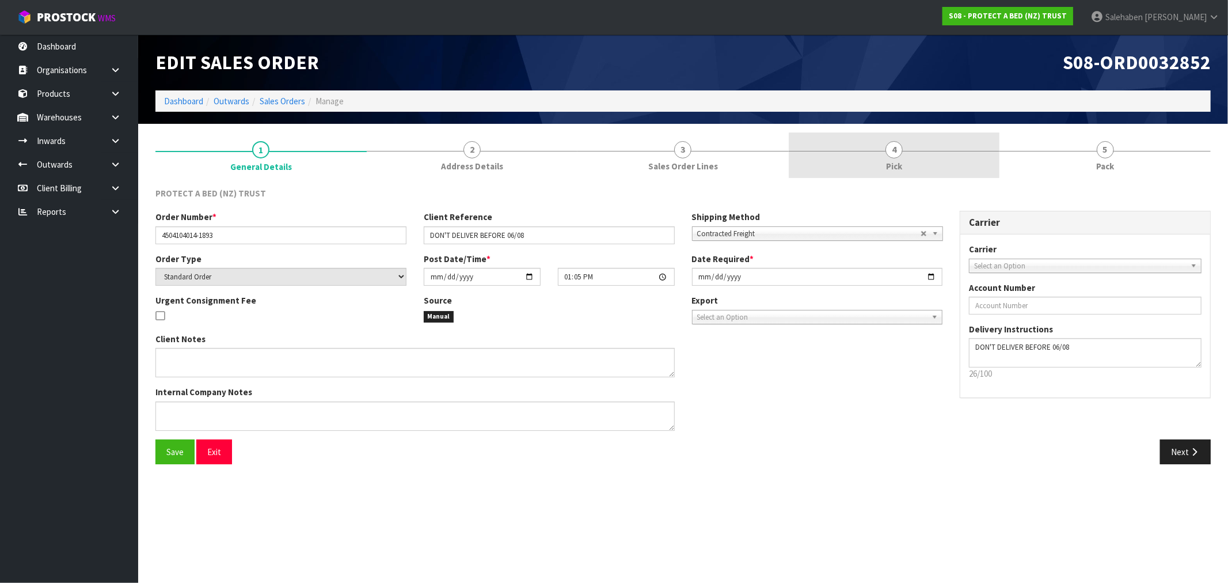
click at [899, 154] on span "4" at bounding box center [894, 149] width 17 height 17
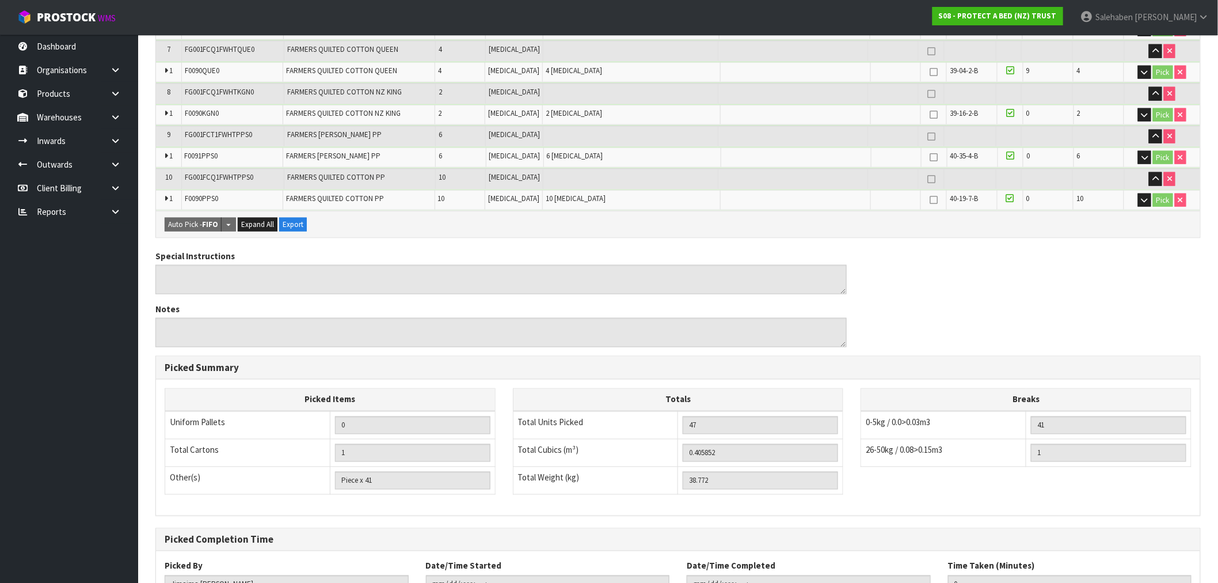
scroll to position [585, 0]
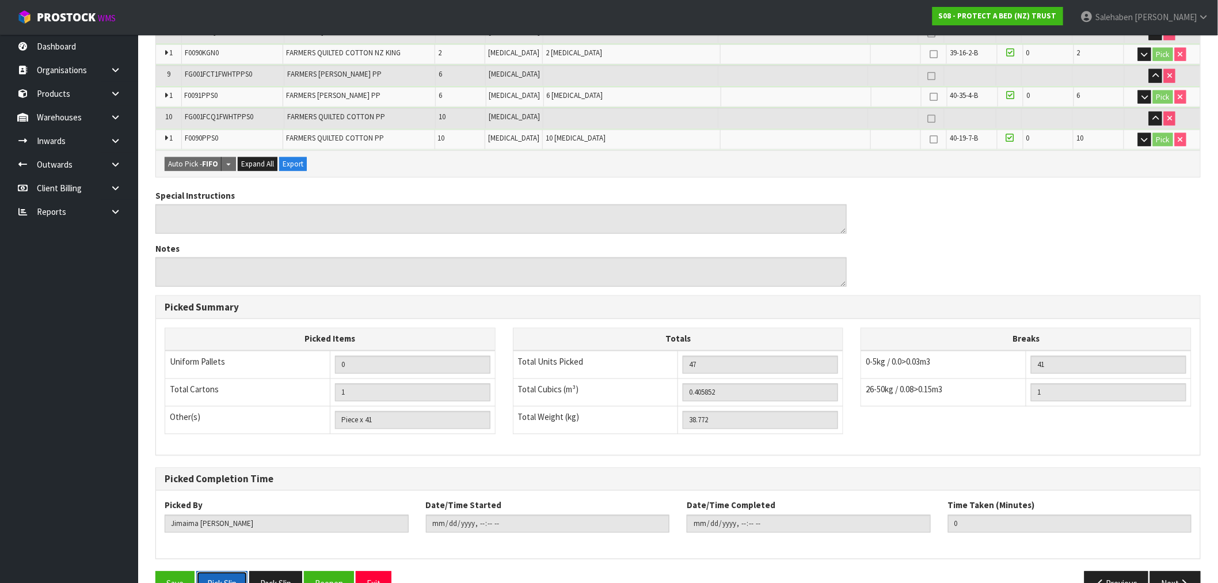
click at [226, 571] on button "Pick Slip" at bounding box center [221, 583] width 51 height 25
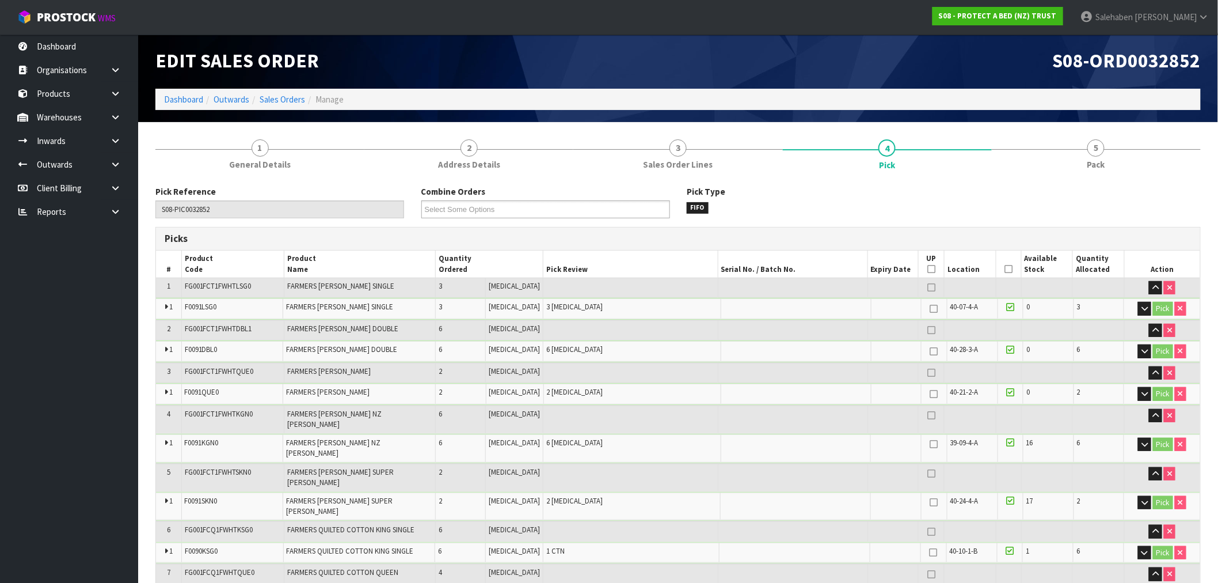
scroll to position [0, 0]
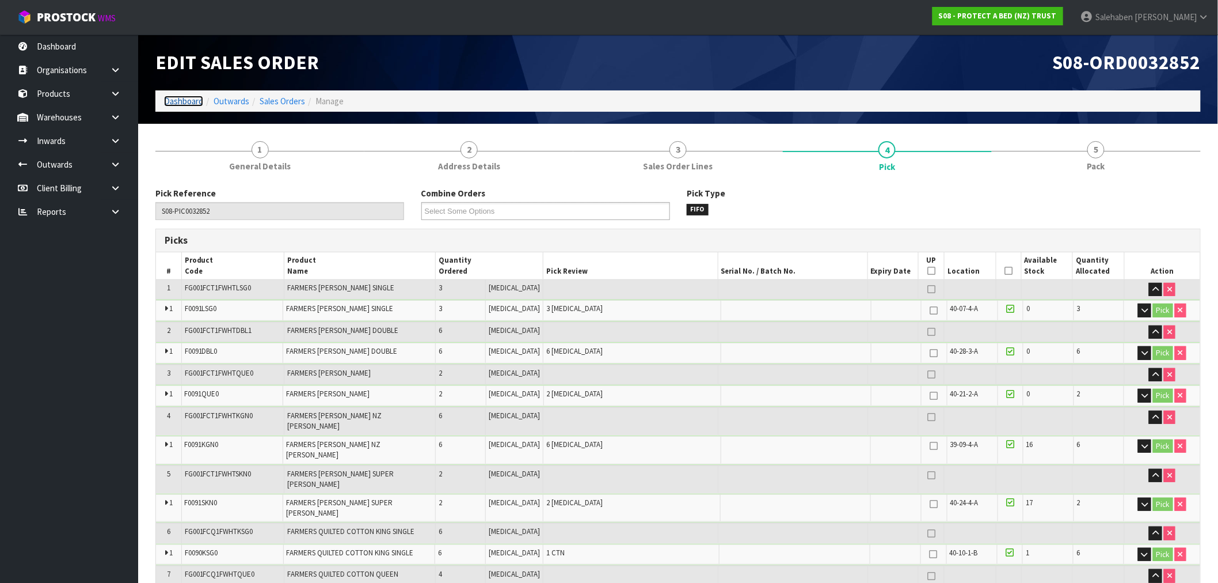
click at [185, 99] on link "Dashboard" at bounding box center [183, 101] width 39 height 11
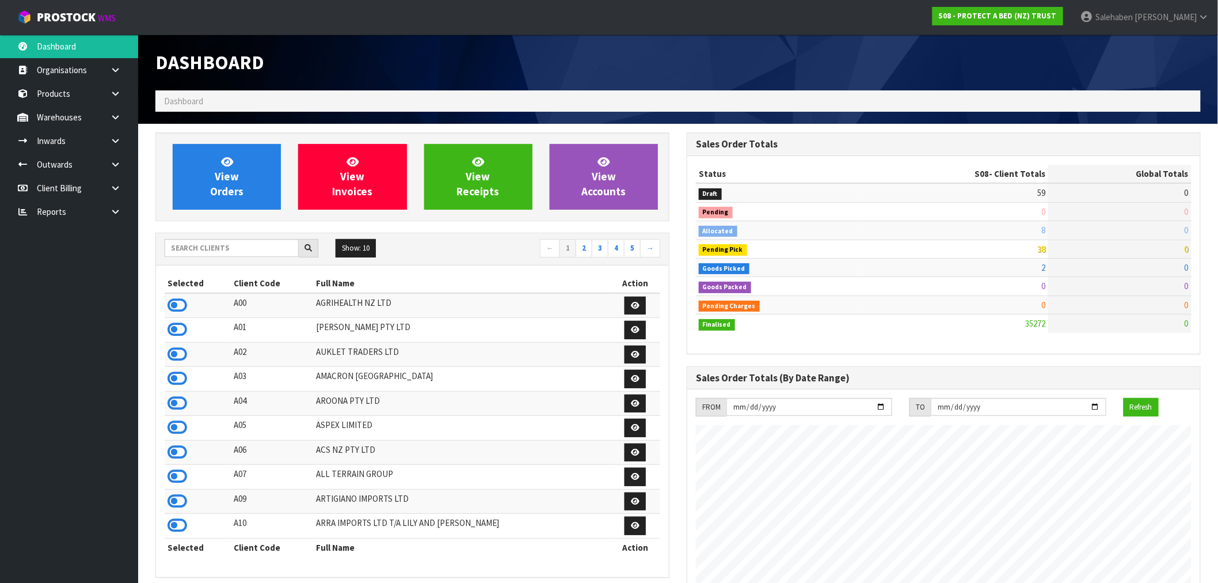
scroll to position [872, 531]
click at [229, 248] on input "text" at bounding box center [232, 248] width 134 height 18
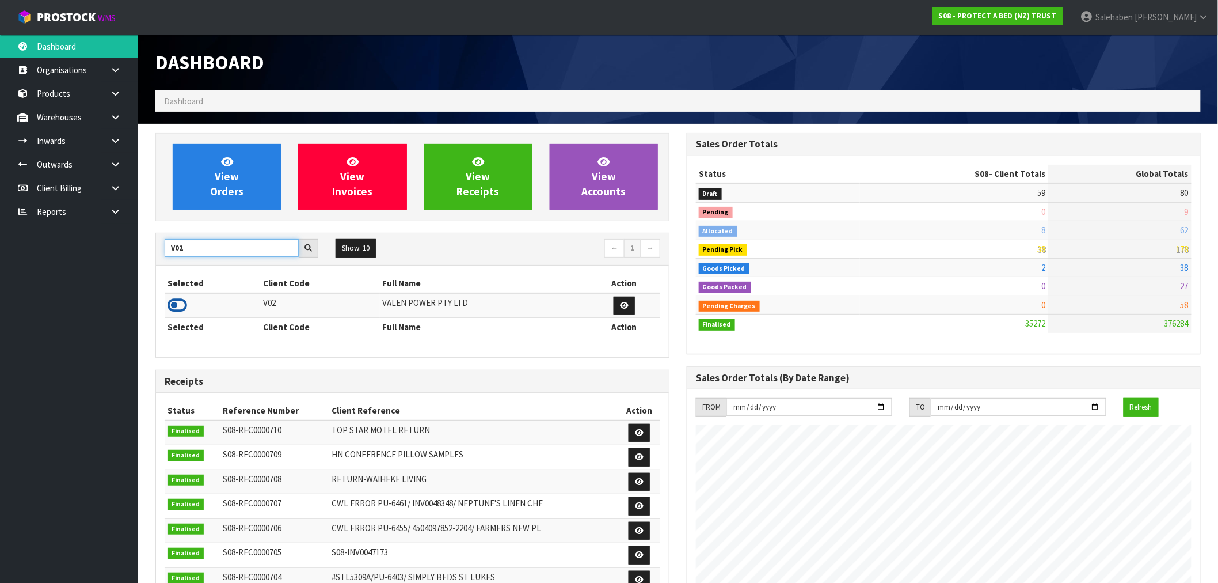
type input "V02"
click at [180, 305] on icon at bounding box center [178, 305] width 20 height 17
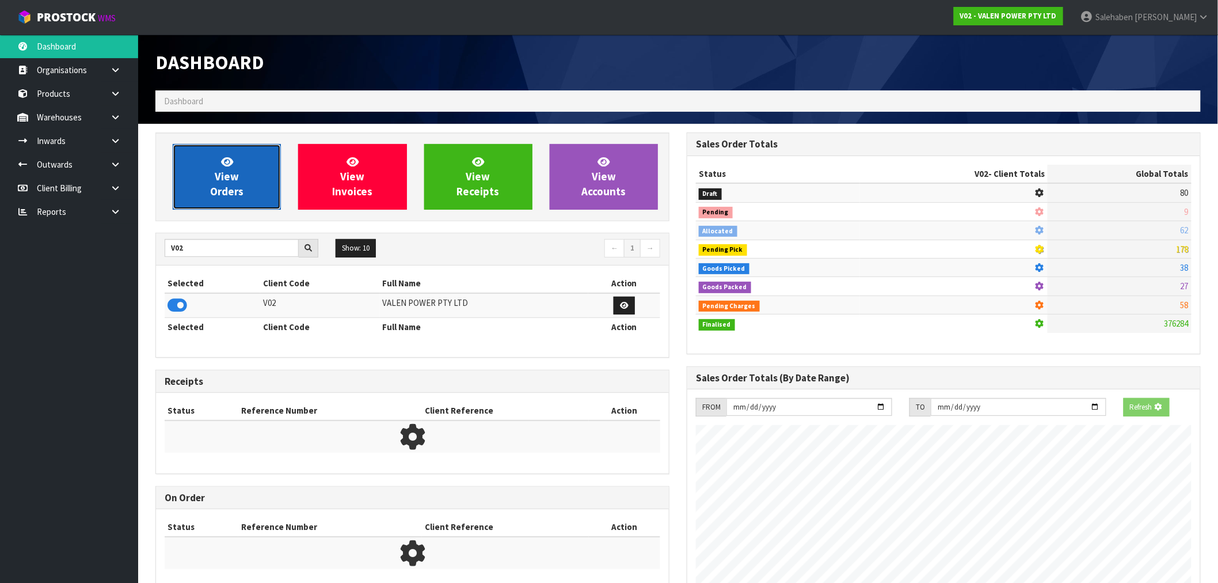
click at [234, 196] on span "View Orders" at bounding box center [226, 176] width 33 height 43
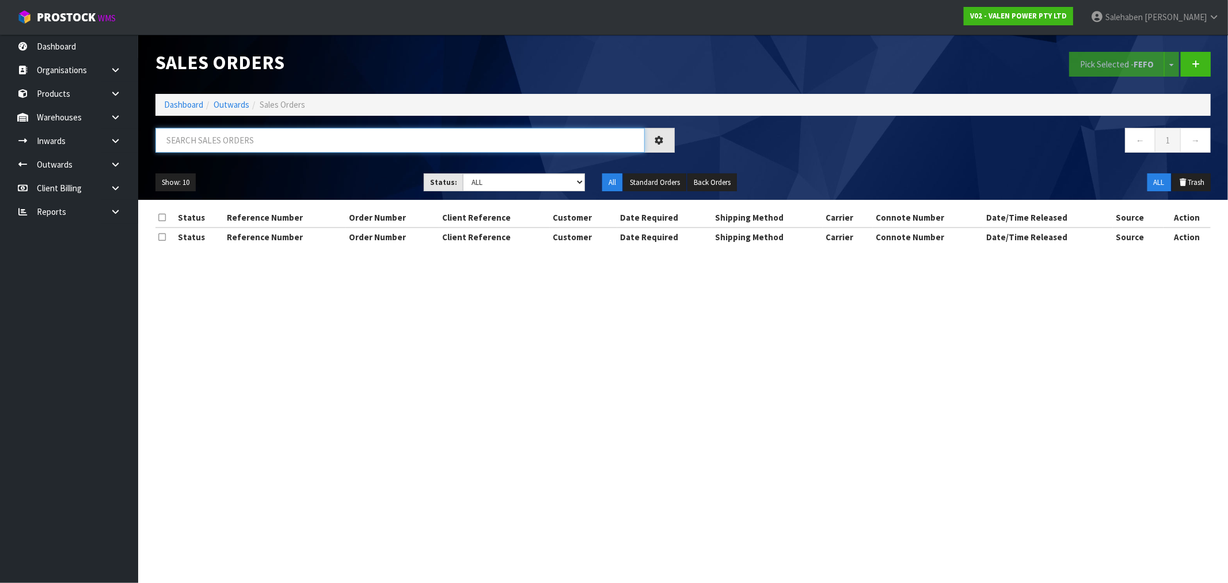
click at [234, 142] on input "text" at bounding box center [399, 140] width 489 height 25
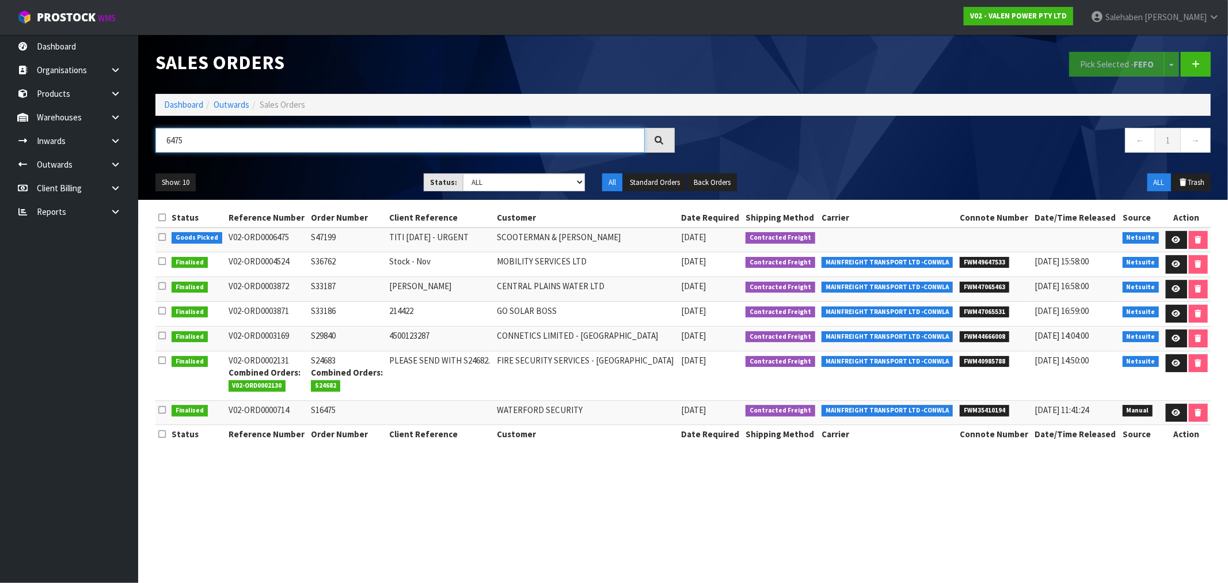
type input "6475"
click at [190, 100] on link "Dashboard" at bounding box center [183, 104] width 39 height 11
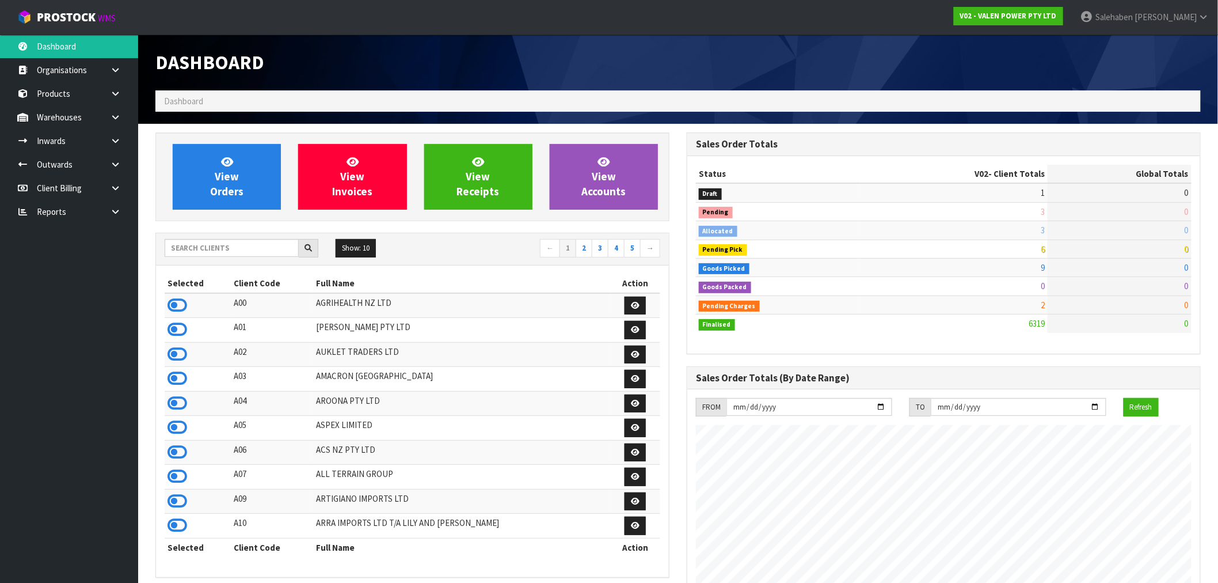
scroll to position [872, 531]
click at [223, 241] on input "text" at bounding box center [232, 248] width 134 height 18
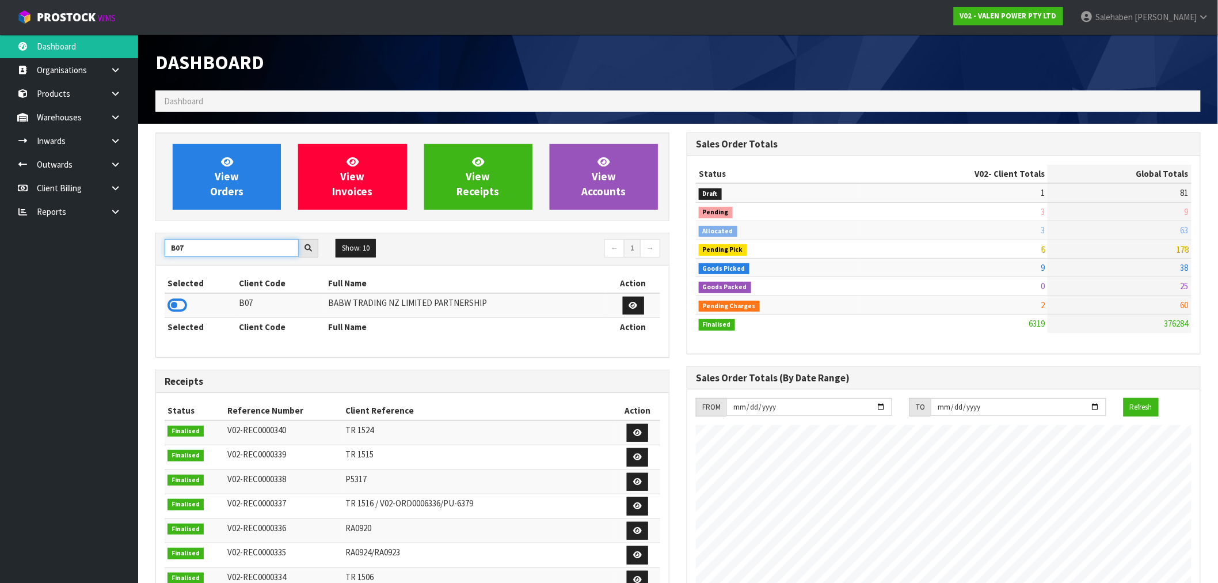
type input "B07"
click at [178, 310] on icon at bounding box center [178, 305] width 20 height 17
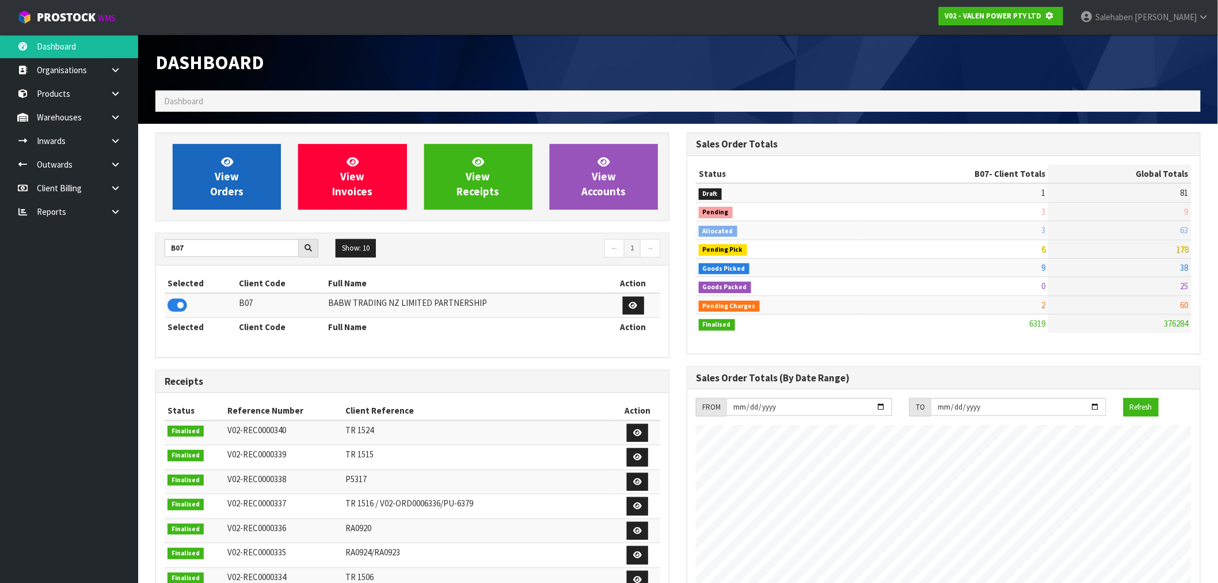
scroll to position [575042, 575228]
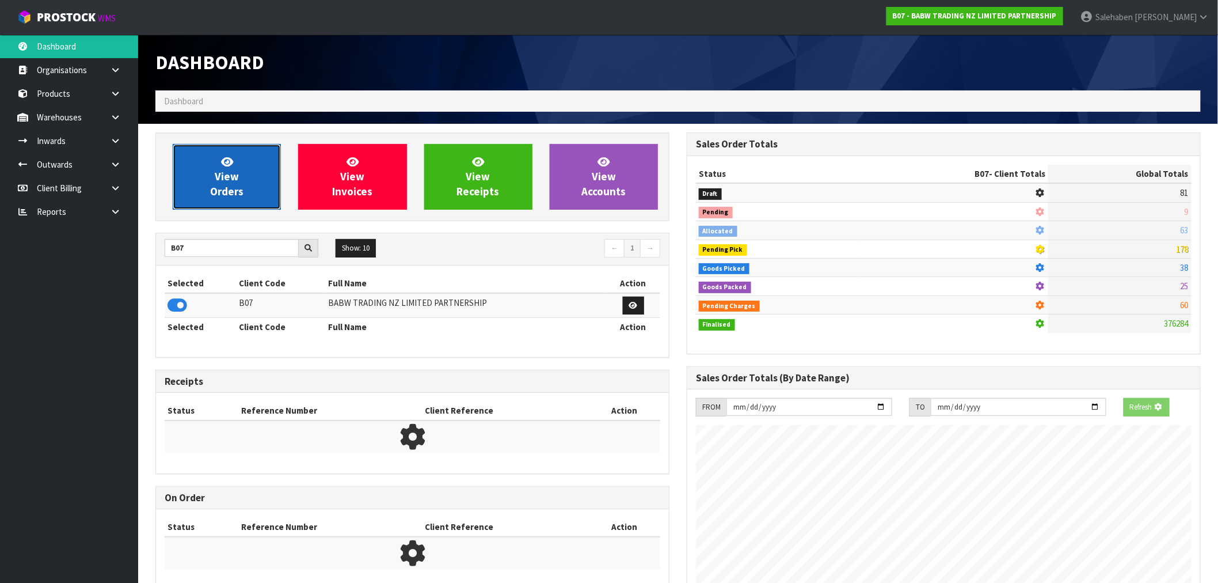
click at [252, 182] on link "View Orders" at bounding box center [227, 177] width 108 height 66
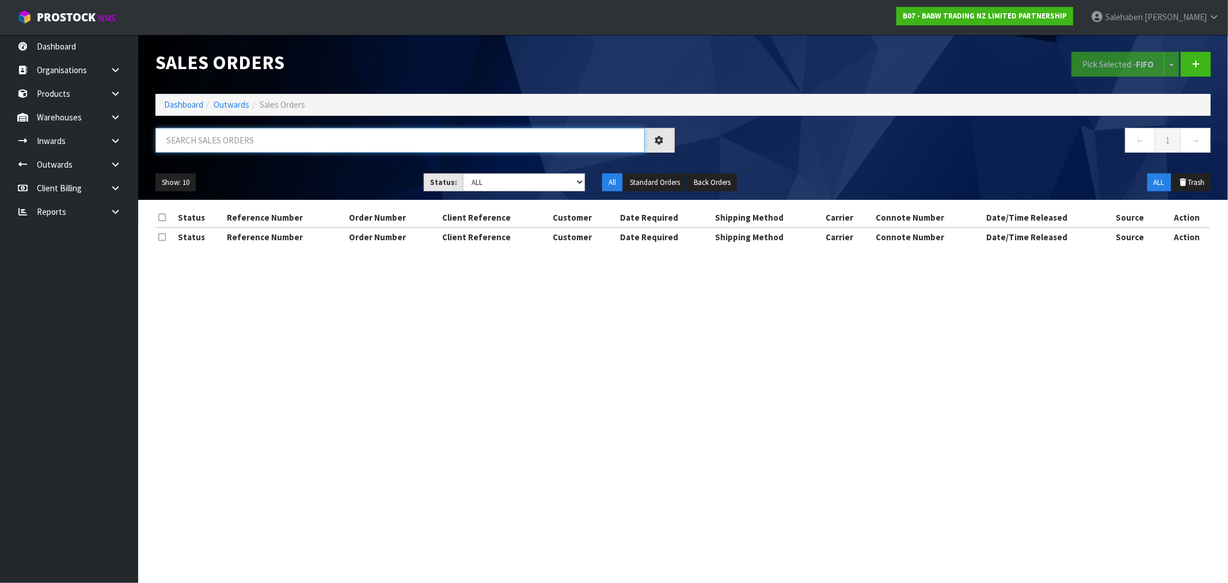
click at [257, 145] on input "text" at bounding box center [399, 140] width 489 height 25
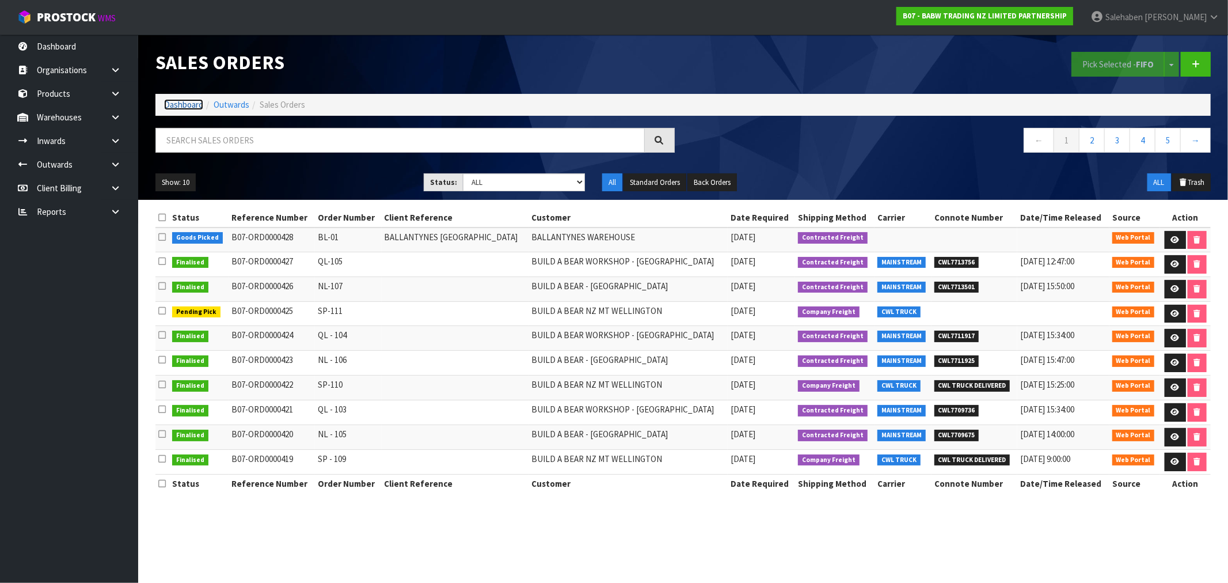
click at [183, 106] on link "Dashboard" at bounding box center [183, 104] width 39 height 11
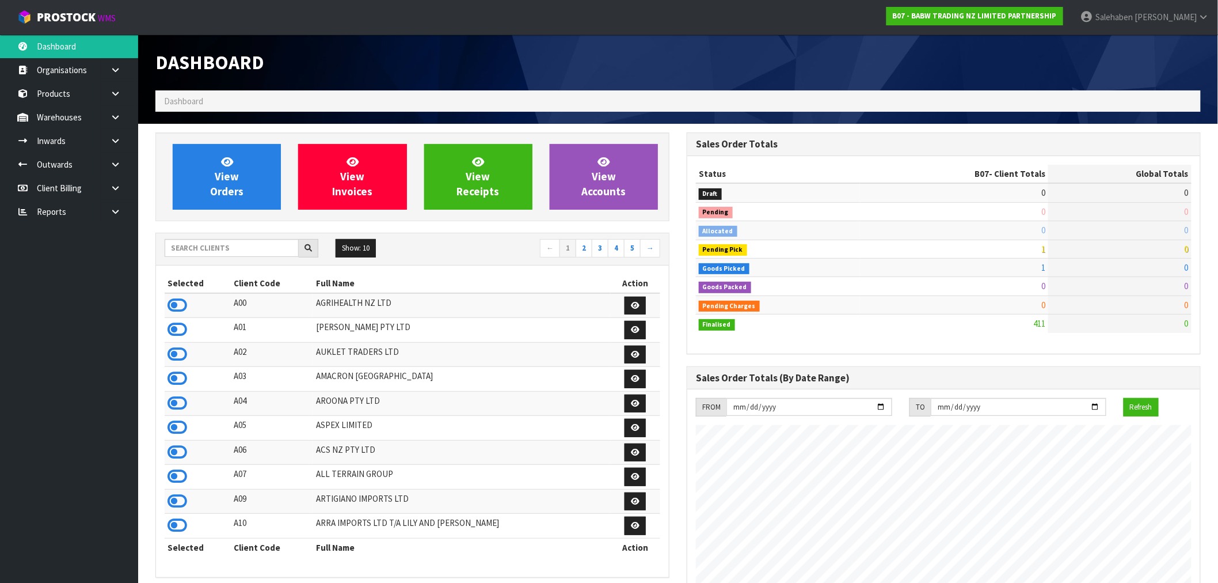
scroll to position [872, 531]
click at [194, 245] on input "text" at bounding box center [232, 248] width 134 height 18
type input "3045"
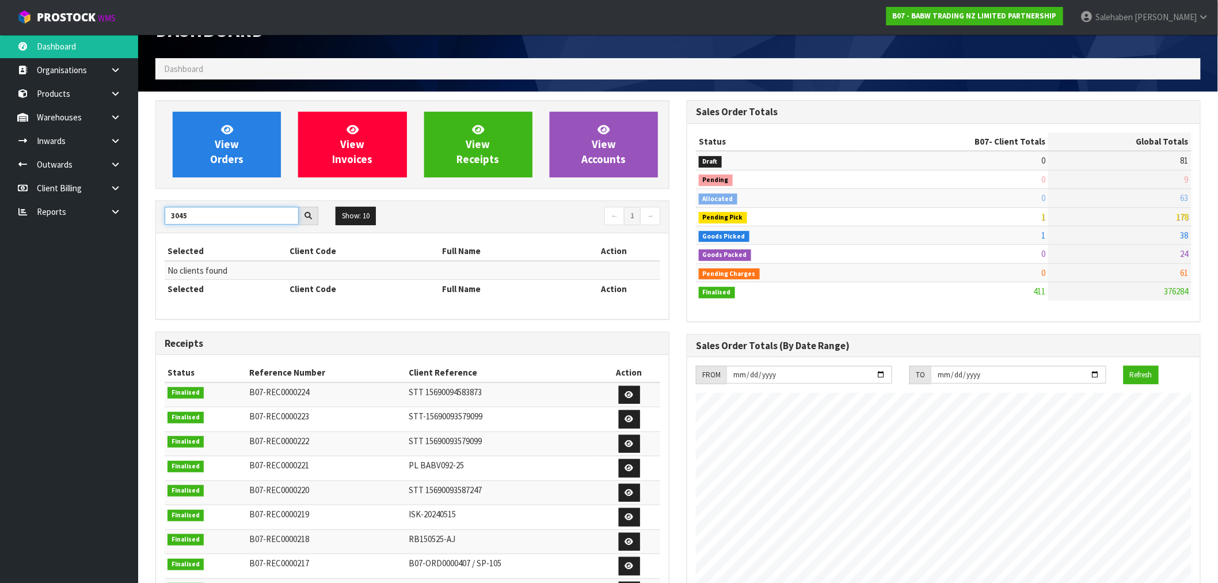
scroll to position [64, 0]
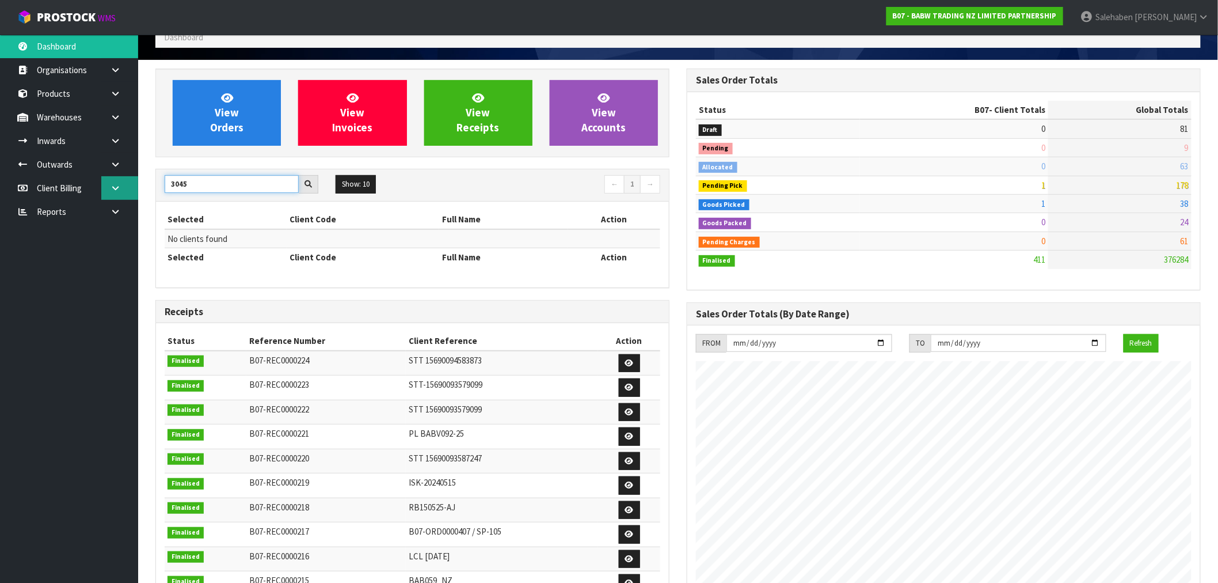
drag, startPoint x: 187, startPoint y: 185, endPoint x: 126, endPoint y: 197, distance: 62.2
click at [126, 197] on body "Toggle navigation ProStock WMS B07 - BABW TRADING NZ LIMITED PARTNERSHIP [PERSO…" at bounding box center [609, 227] width 1218 height 583
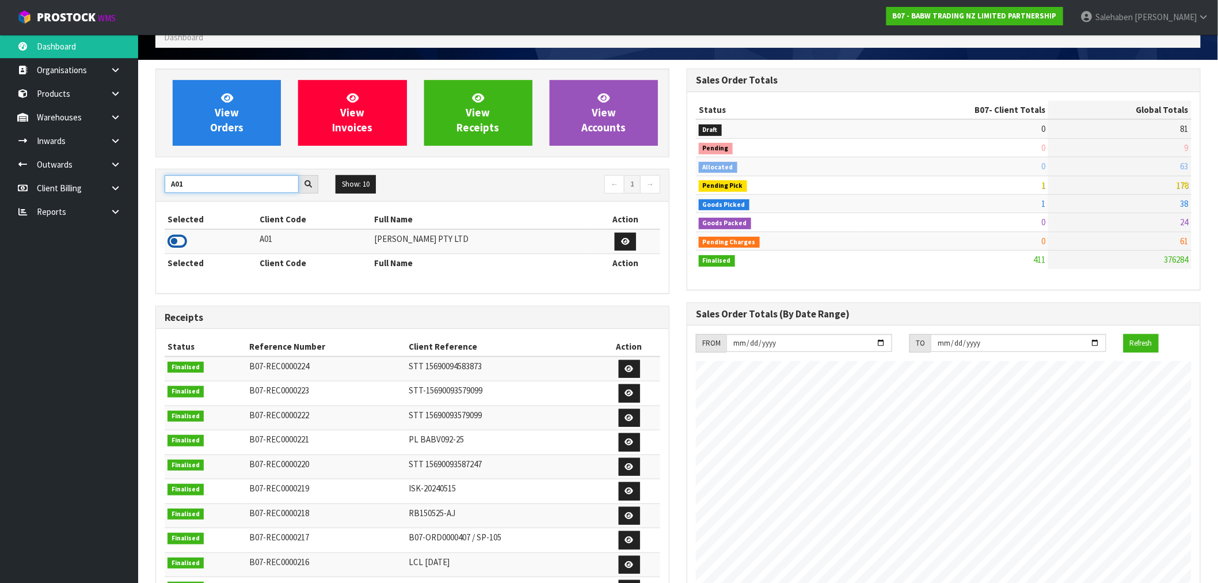
type input "A01"
click at [177, 237] on icon at bounding box center [178, 241] width 20 height 17
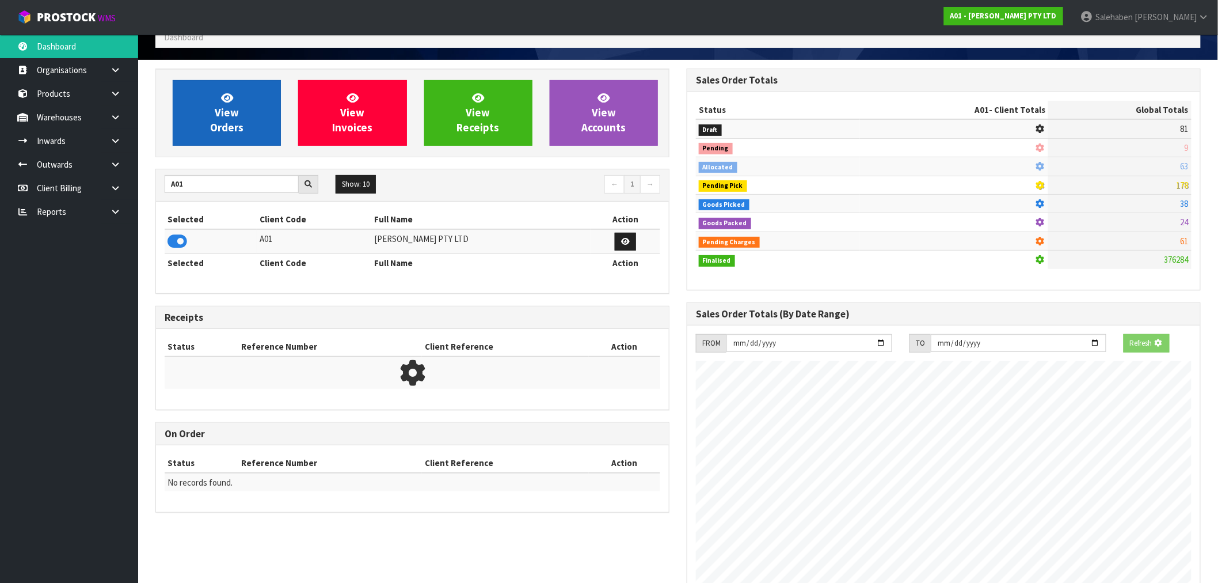
scroll to position [835, 531]
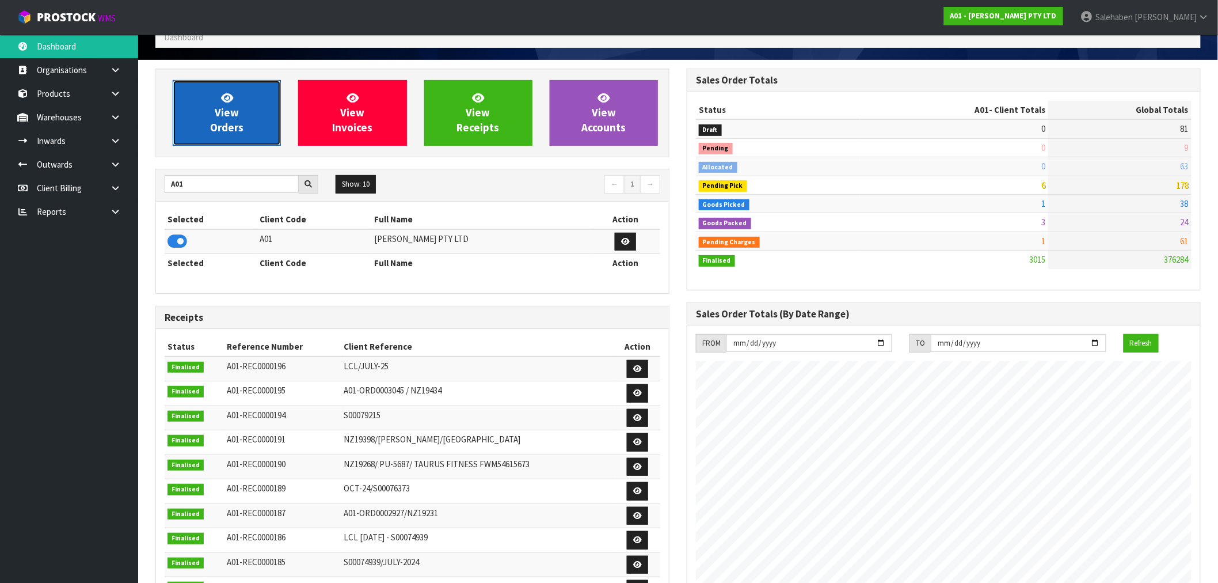
click at [236, 136] on link "View Orders" at bounding box center [227, 113] width 108 height 66
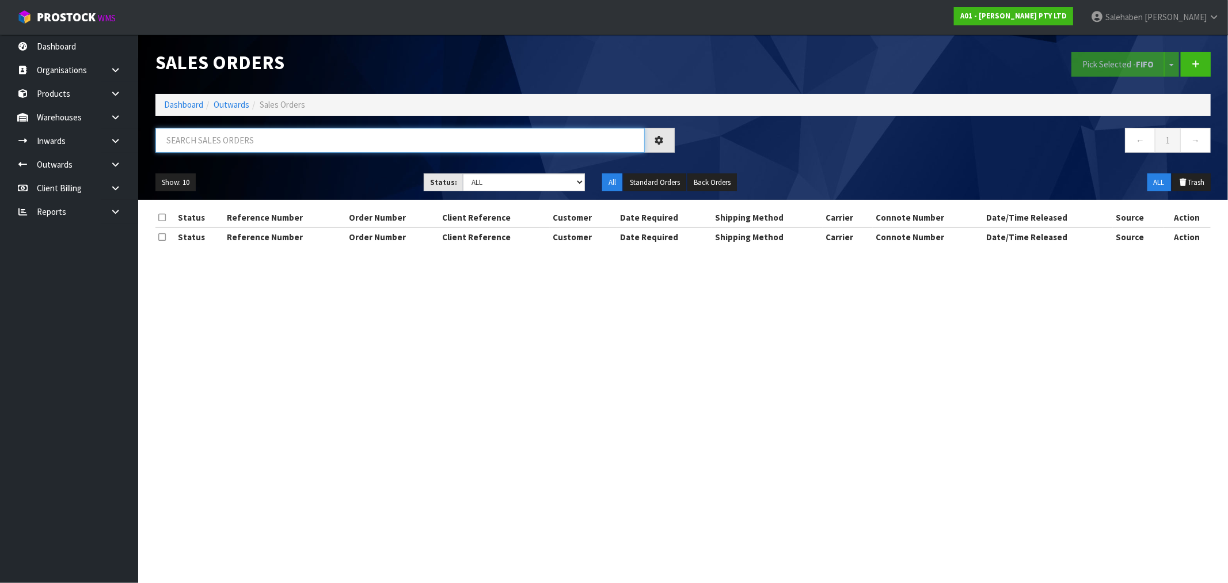
click at [255, 145] on input "text" at bounding box center [399, 140] width 489 height 25
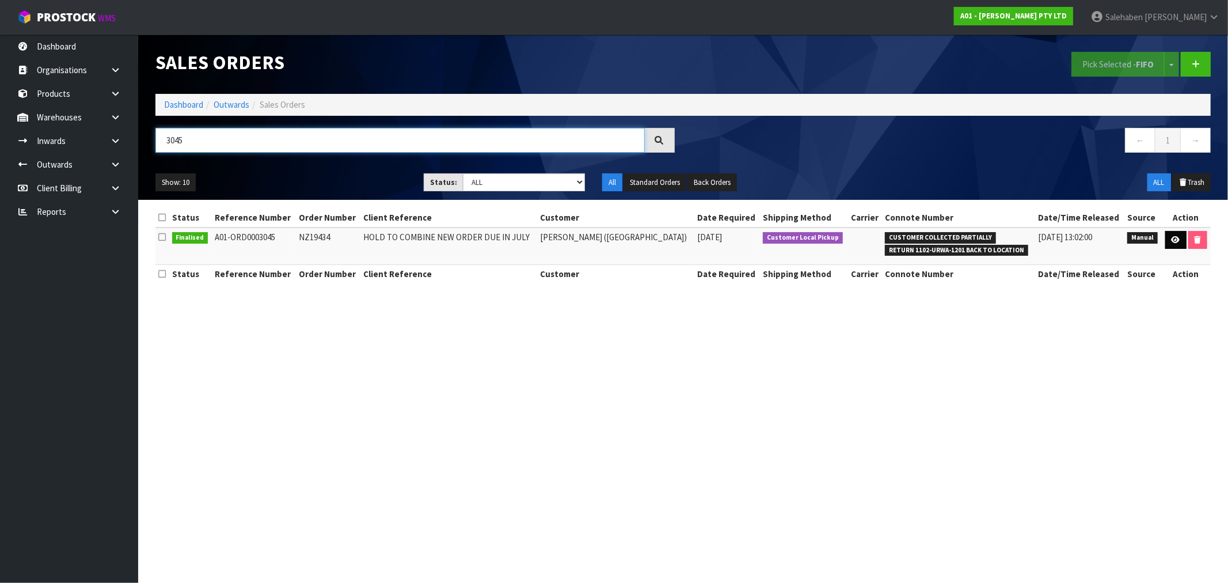
type input "3045"
click at [1172, 241] on icon at bounding box center [1176, 239] width 9 height 7
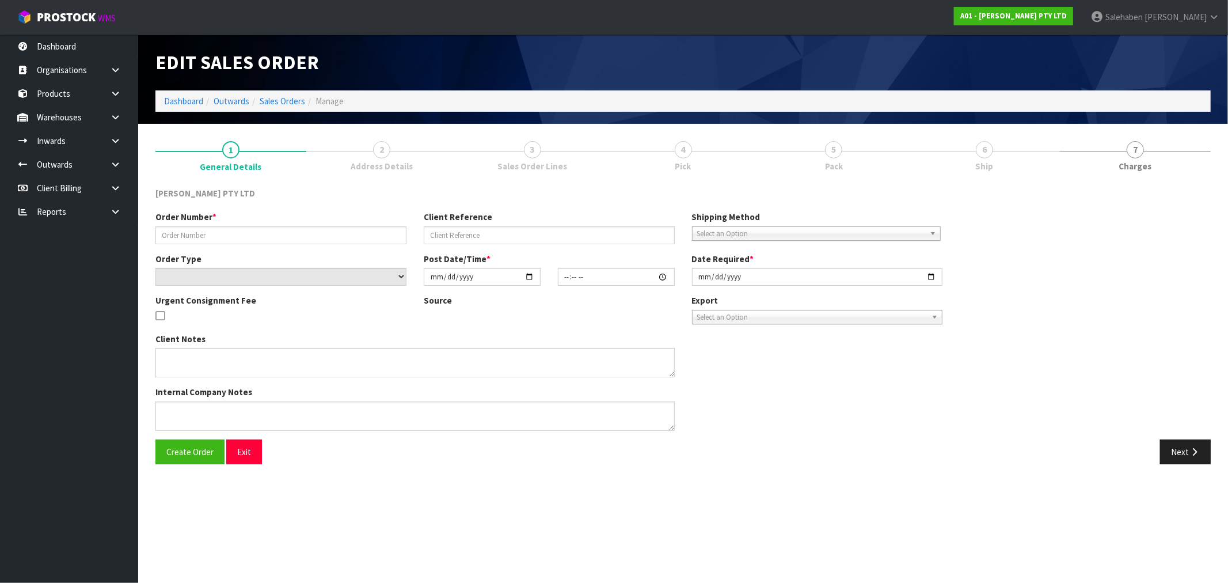
type input "NZ19434"
type input "HOLD TO COMBINE NEW ORDER DUE IN JULY"
select select "number:0"
type input "2025-05-06"
type input "08:45:00.000"
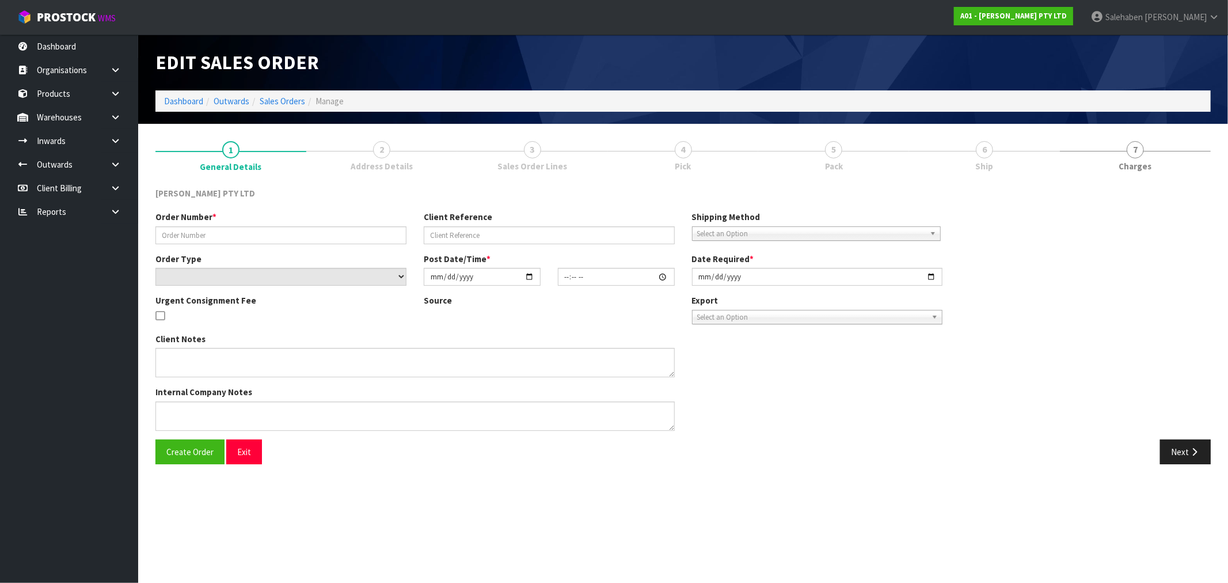
type input "2025-05-14"
type textarea "THE CUSTOMER REPLIED AND HE SAID THAT THEY ARE GOING TO WAIT FOR THE REST OF TH…"
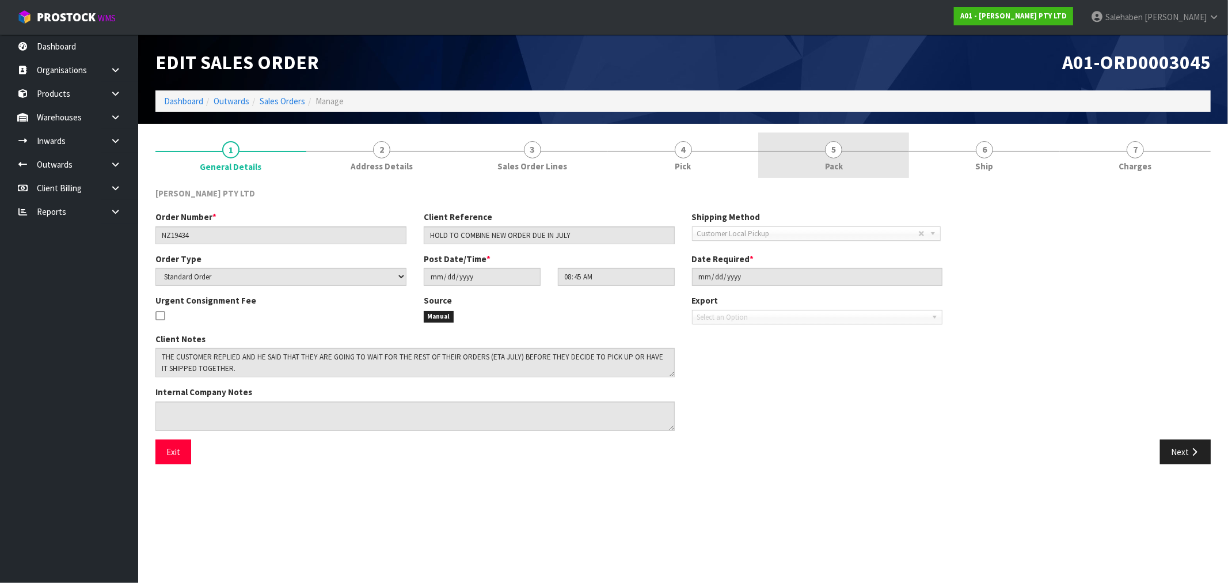
click at [835, 158] on link "5 Pack" at bounding box center [833, 154] width 151 height 45
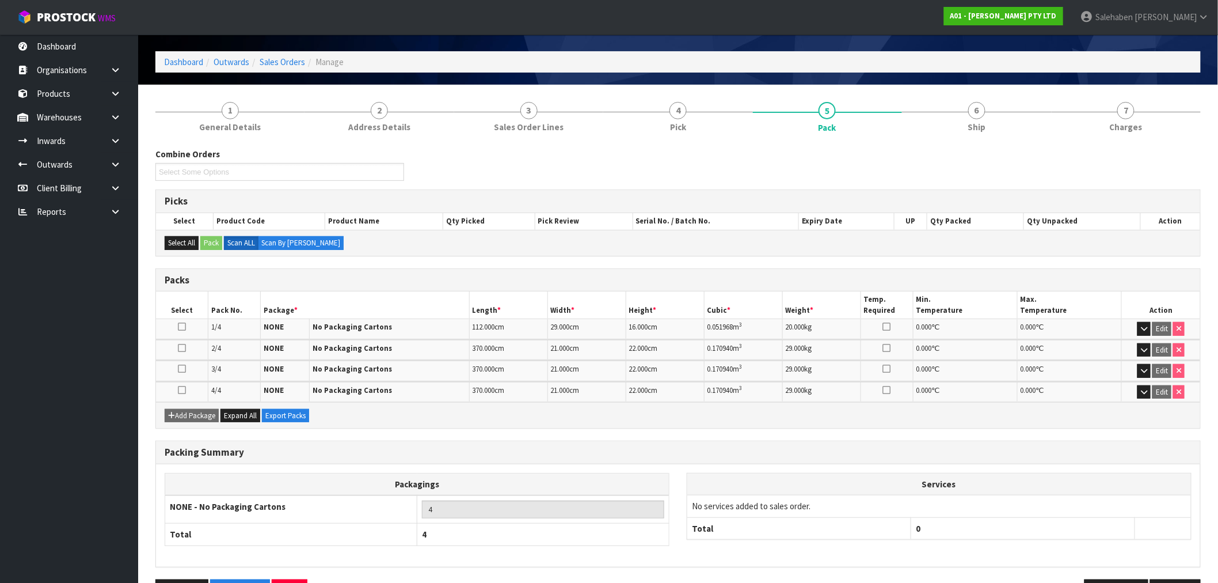
scroll to position [77, 0]
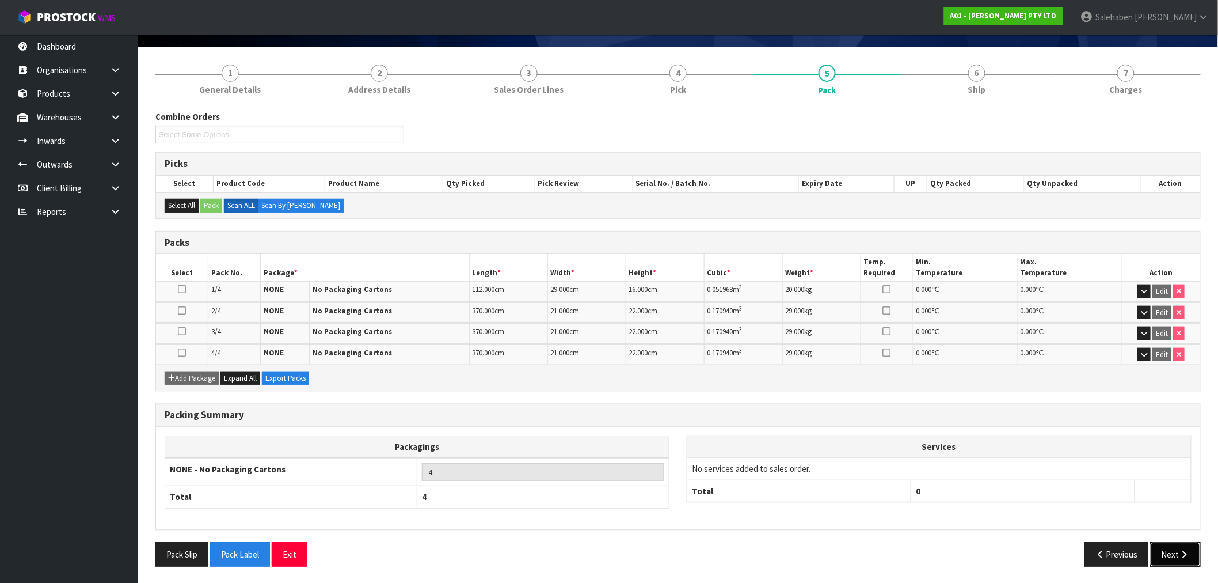
click at [1172, 553] on button "Next" at bounding box center [1175, 554] width 51 height 25
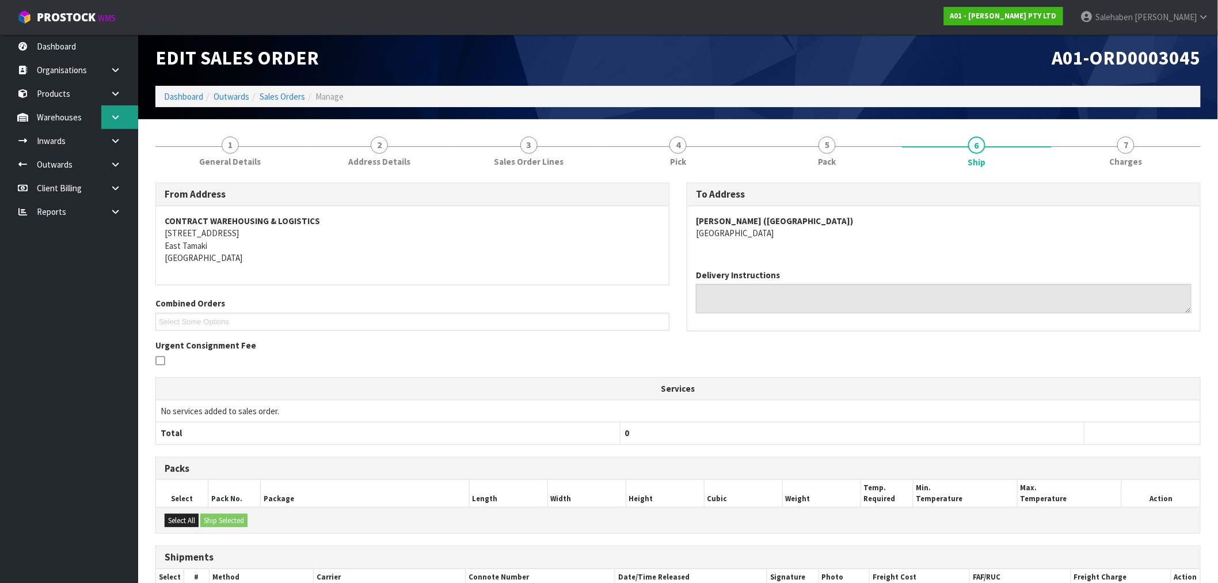
scroll to position [0, 0]
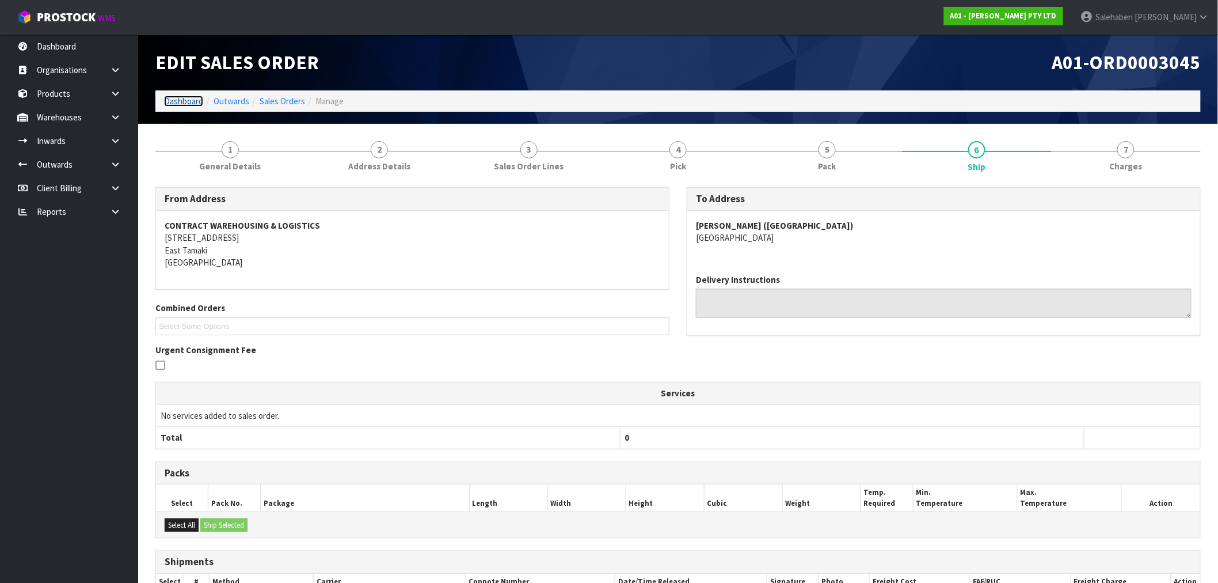
click at [177, 101] on link "Dashboard" at bounding box center [183, 101] width 39 height 11
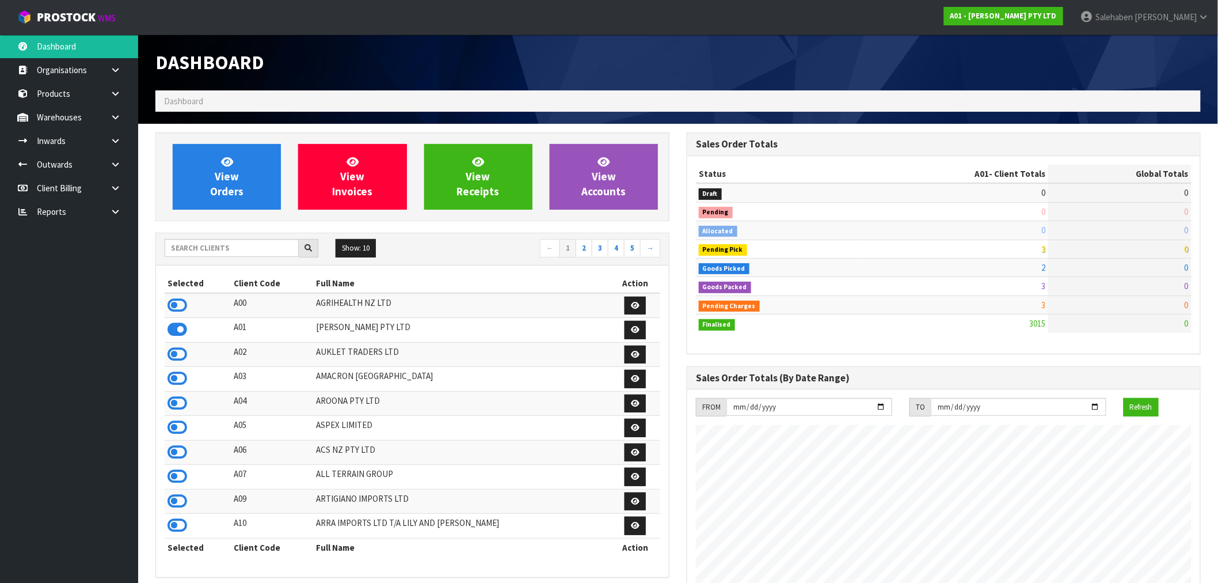
scroll to position [835, 531]
click at [246, 249] on input "text" at bounding box center [232, 248] width 134 height 18
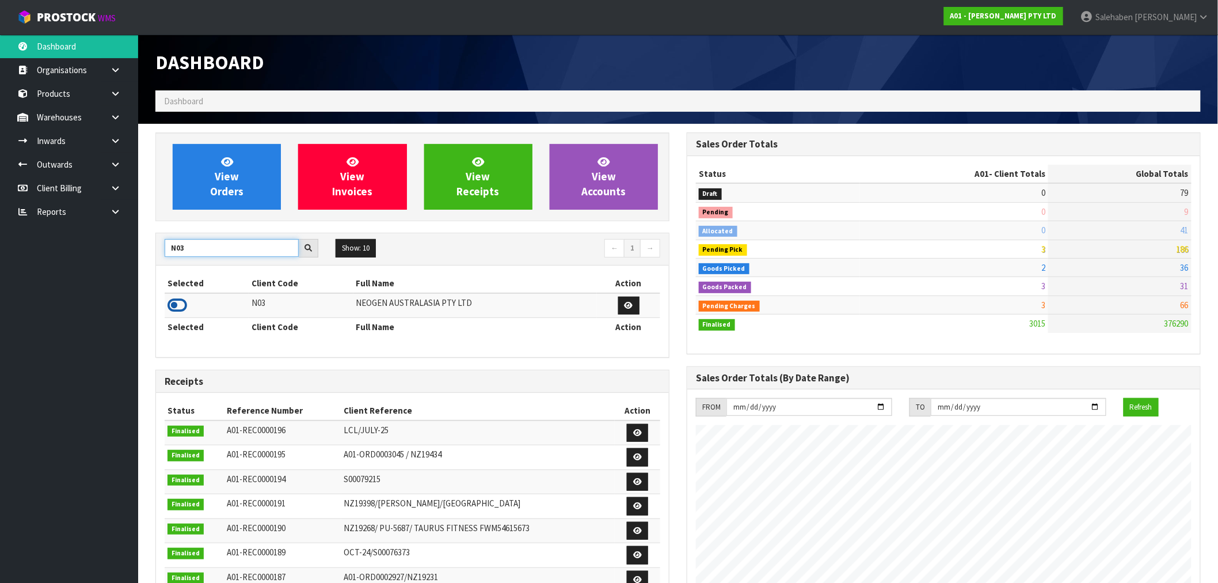
type input "N03"
click at [174, 306] on icon at bounding box center [178, 305] width 20 height 17
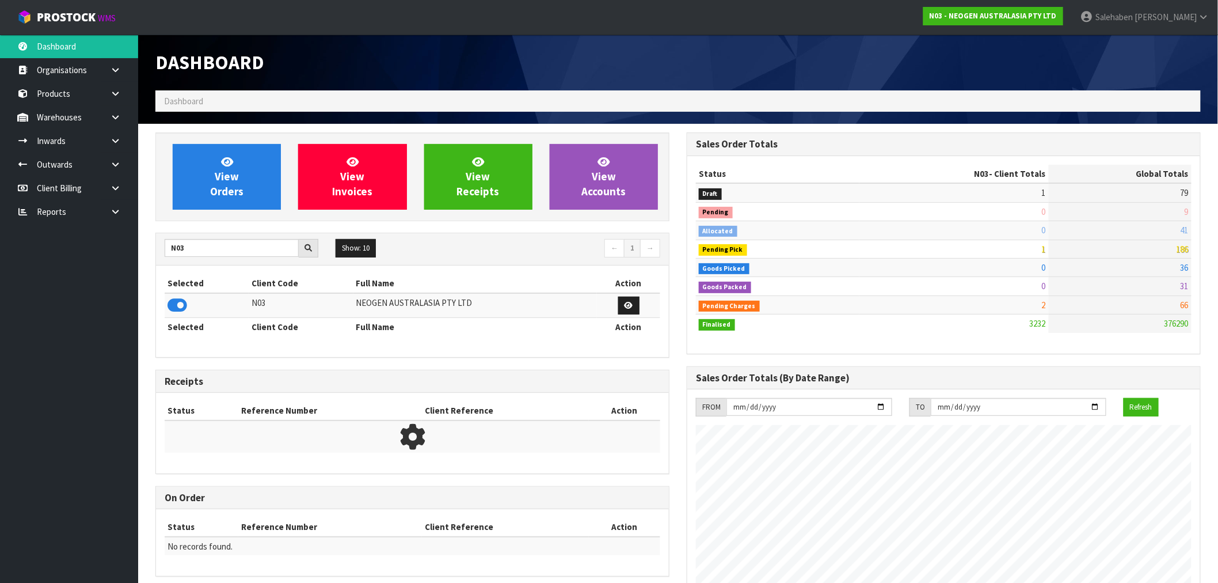
scroll to position [872, 531]
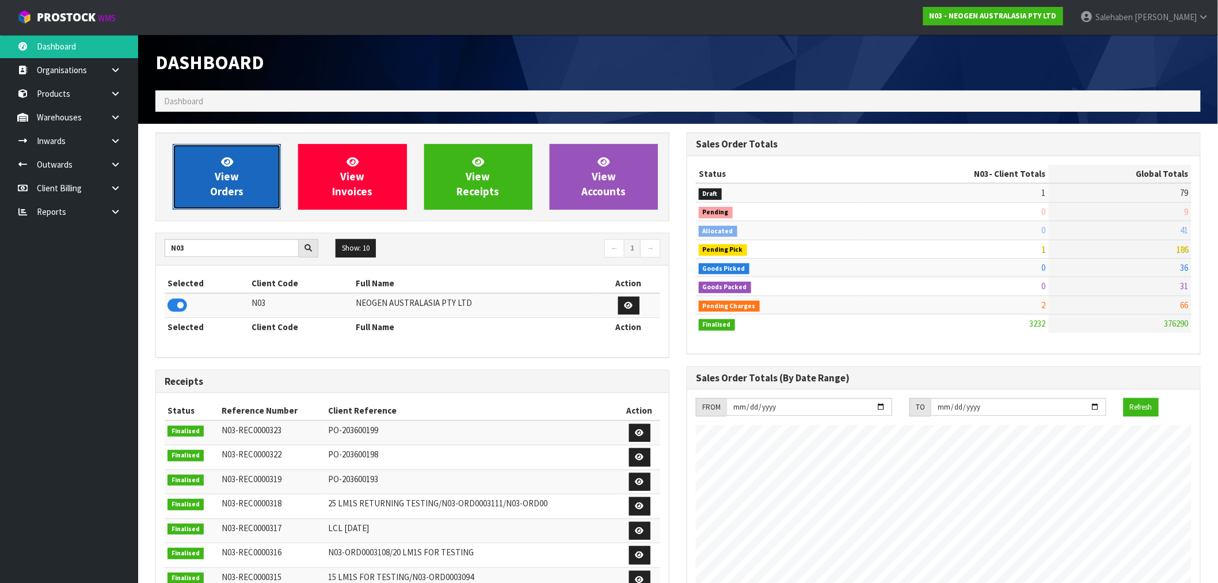
click at [223, 182] on span "View Orders" at bounding box center [226, 176] width 33 height 43
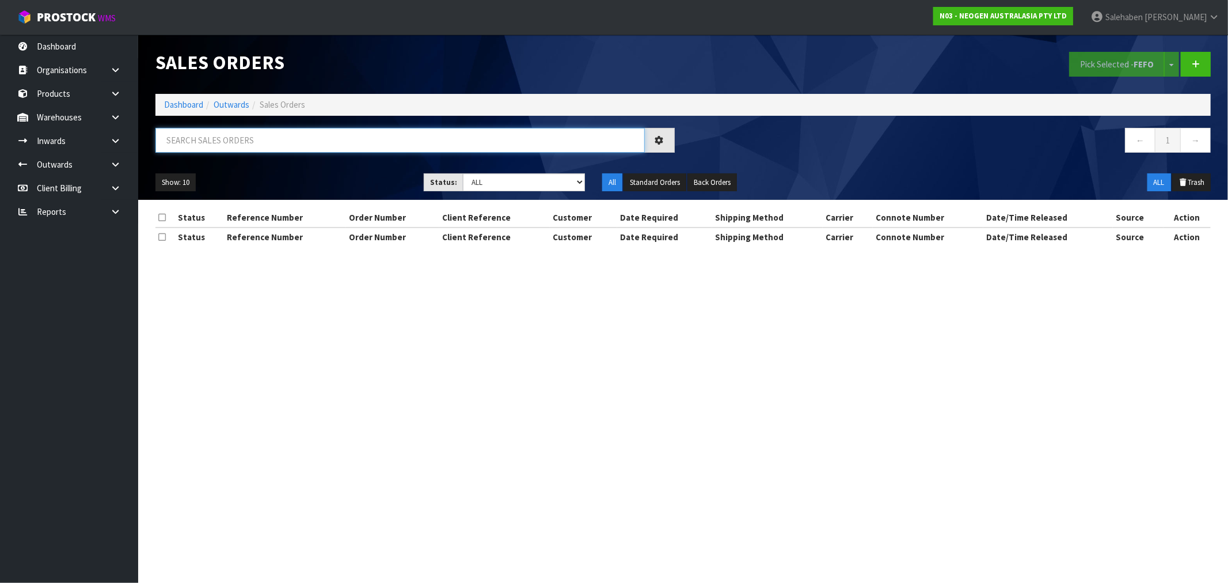
click at [246, 140] on input "text" at bounding box center [399, 140] width 489 height 25
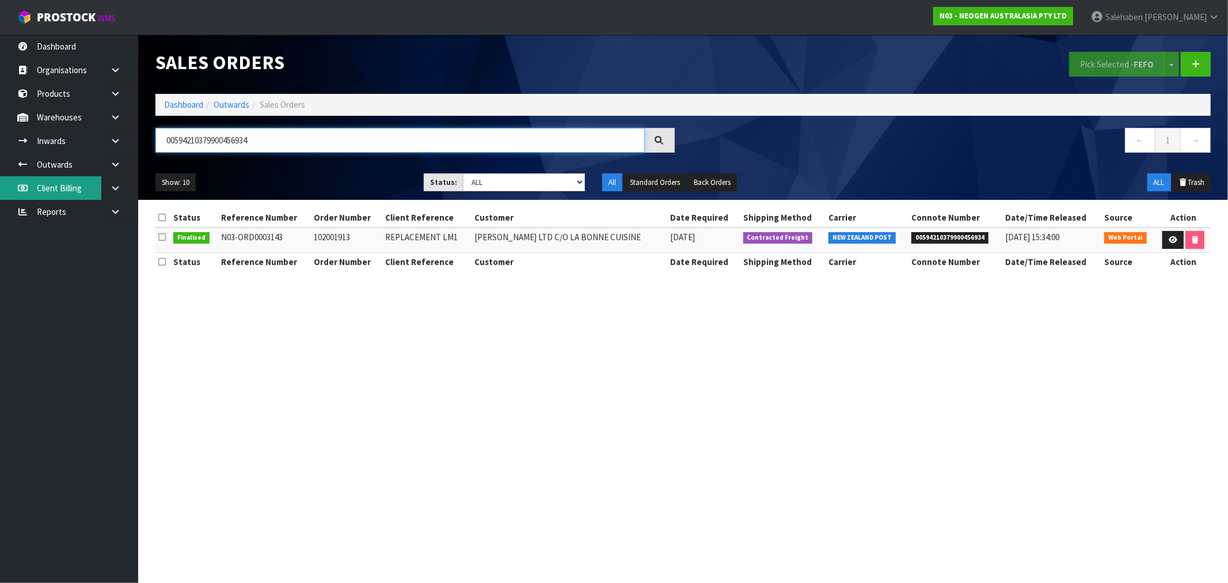
type input "00594210379900456934"
click at [190, 105] on link "Dashboard" at bounding box center [183, 104] width 39 height 11
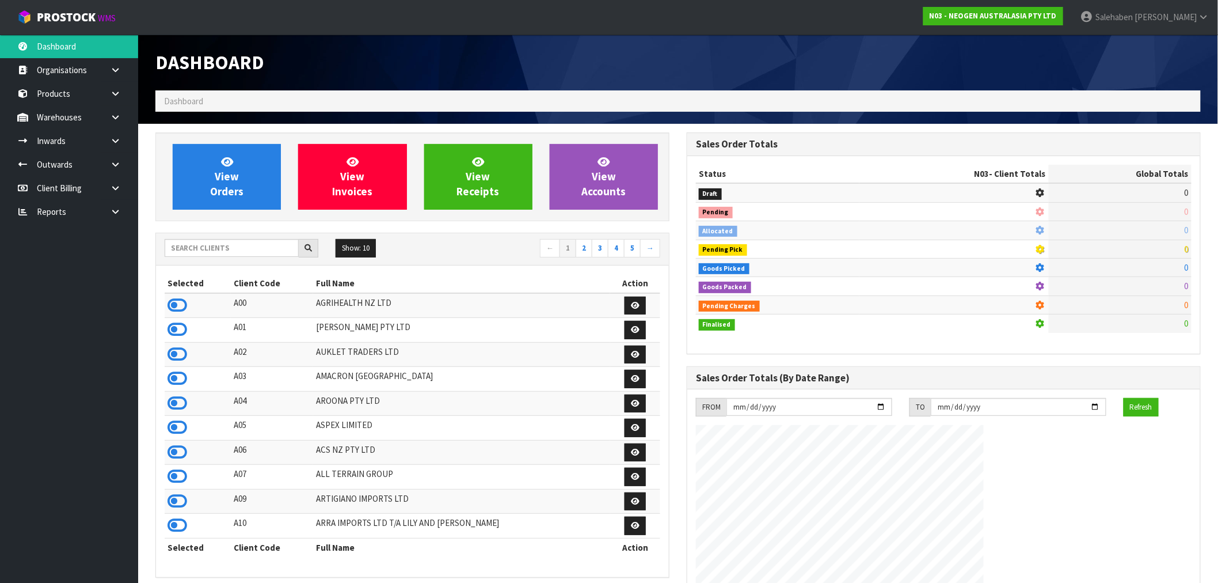
scroll to position [872, 531]
click at [238, 246] on input "text" at bounding box center [232, 248] width 134 height 18
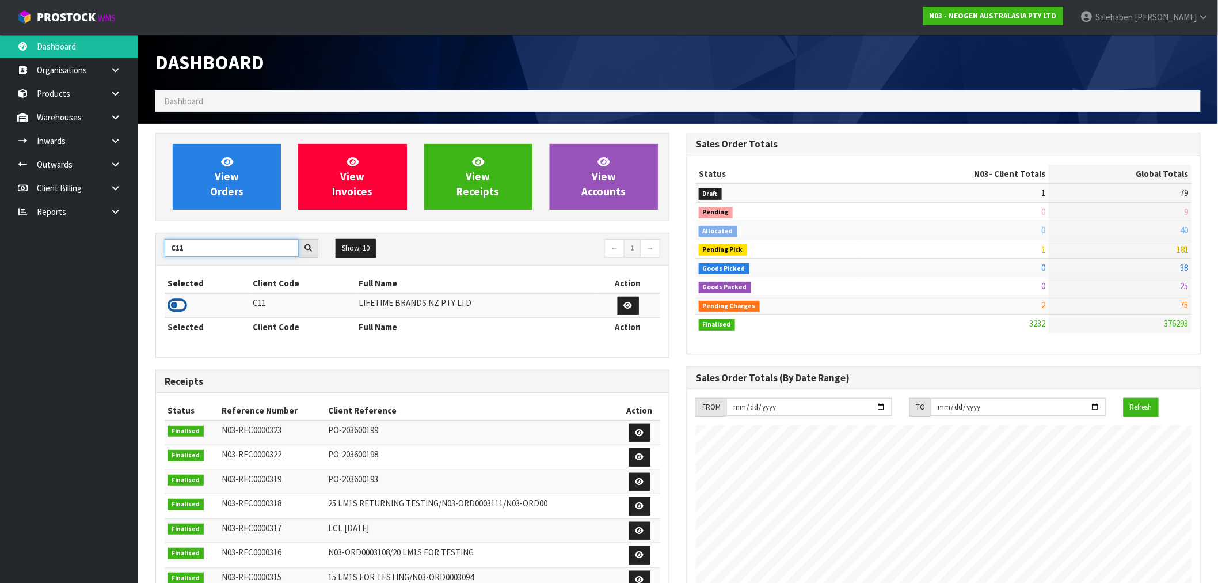
type input "C11"
click at [178, 313] on icon at bounding box center [178, 305] width 20 height 17
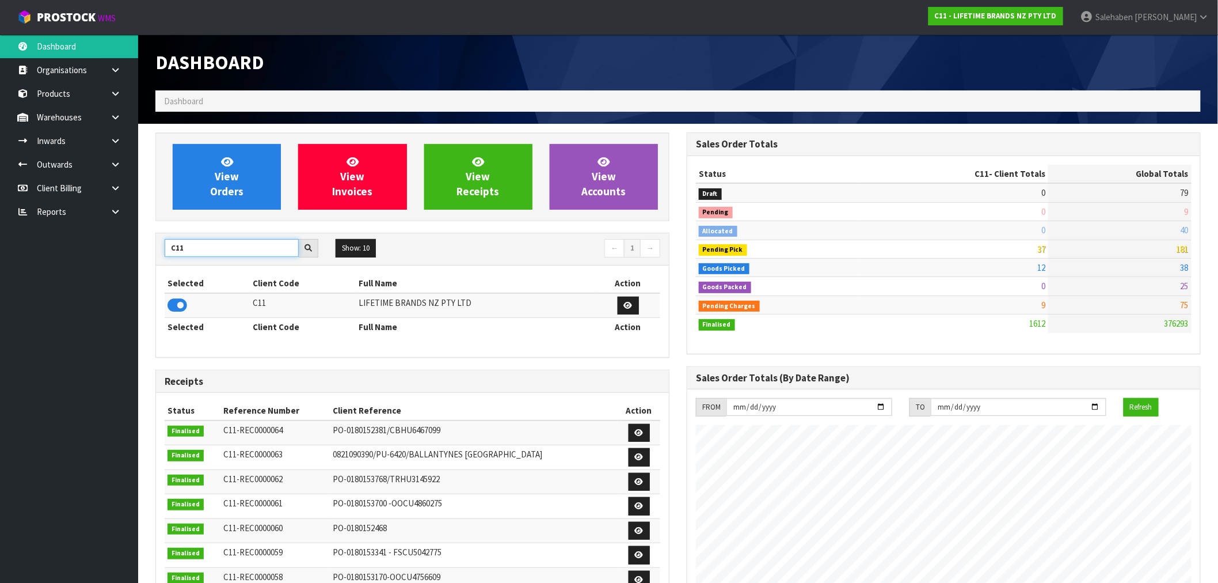
drag, startPoint x: 193, startPoint y: 250, endPoint x: 157, endPoint y: 265, distance: 39.8
click at [157, 265] on div "C11 Show: 10 5 10 25 50 ← 1 →" at bounding box center [412, 249] width 513 height 32
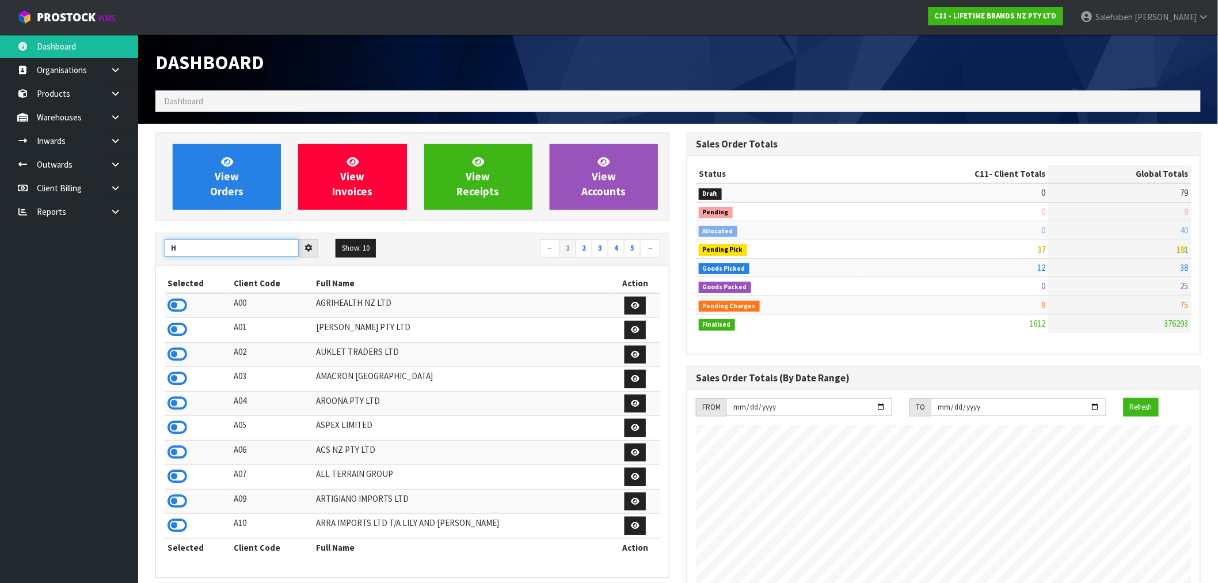
type input "H"
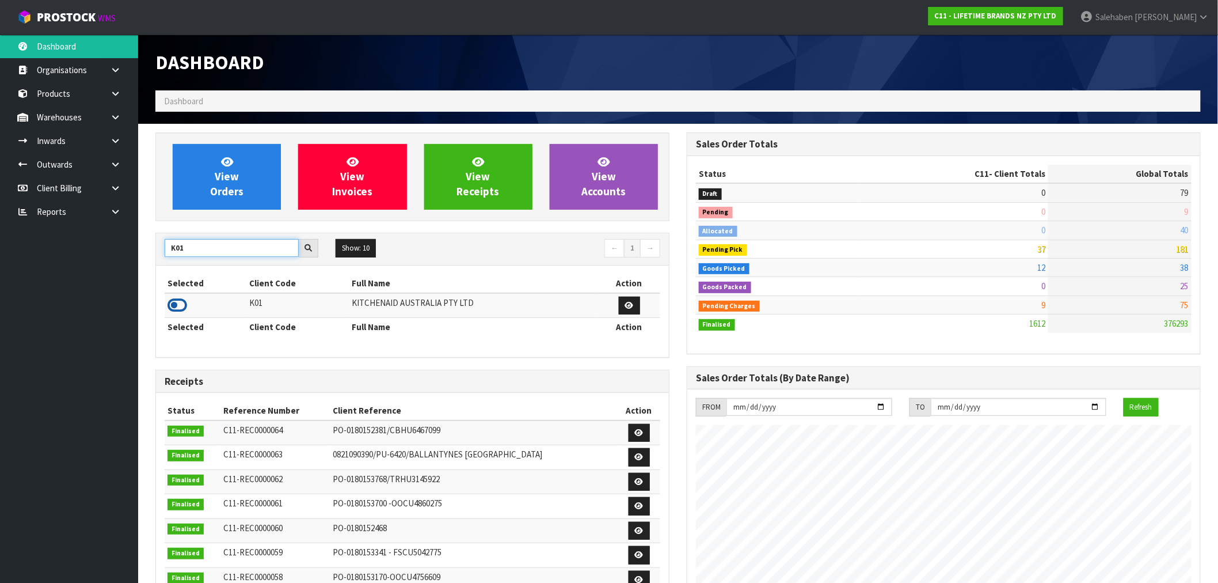
type input "K01"
click at [178, 311] on icon at bounding box center [178, 305] width 20 height 17
click at [189, 243] on input "K01" at bounding box center [232, 248] width 134 height 18
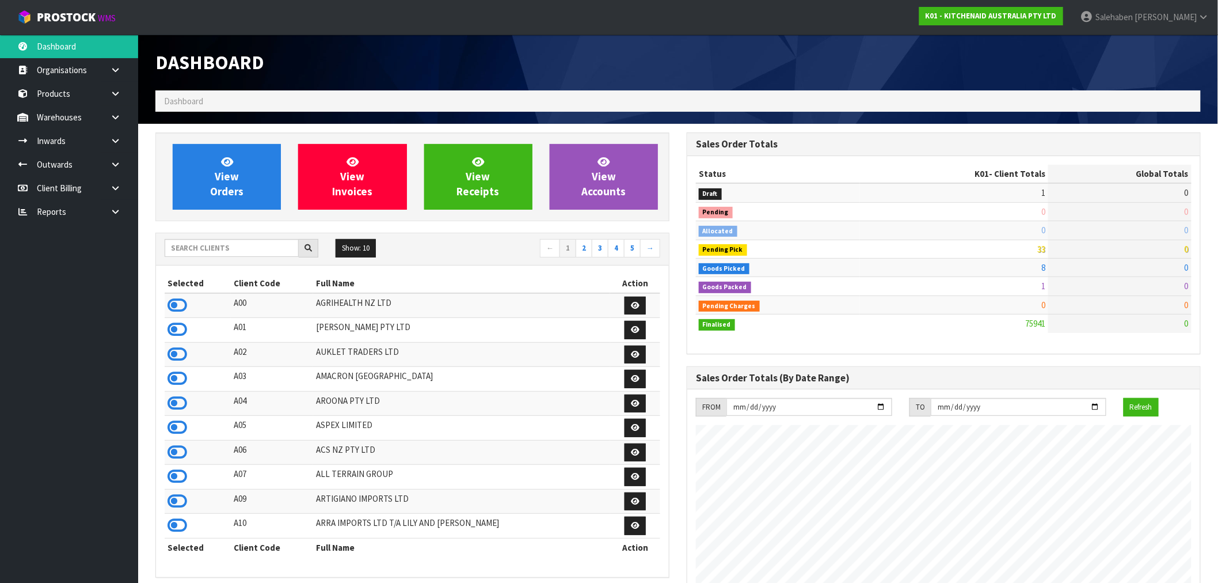
scroll to position [872, 531]
click at [200, 240] on input "text" at bounding box center [232, 248] width 134 height 18
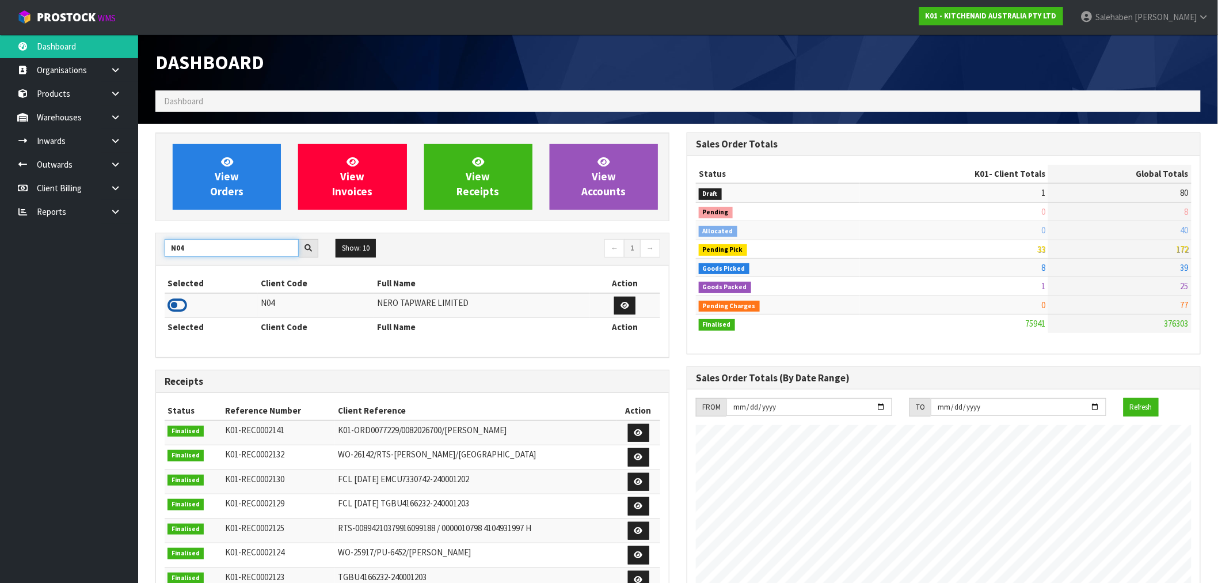
type input "N04"
click at [175, 305] on icon at bounding box center [178, 305] width 20 height 17
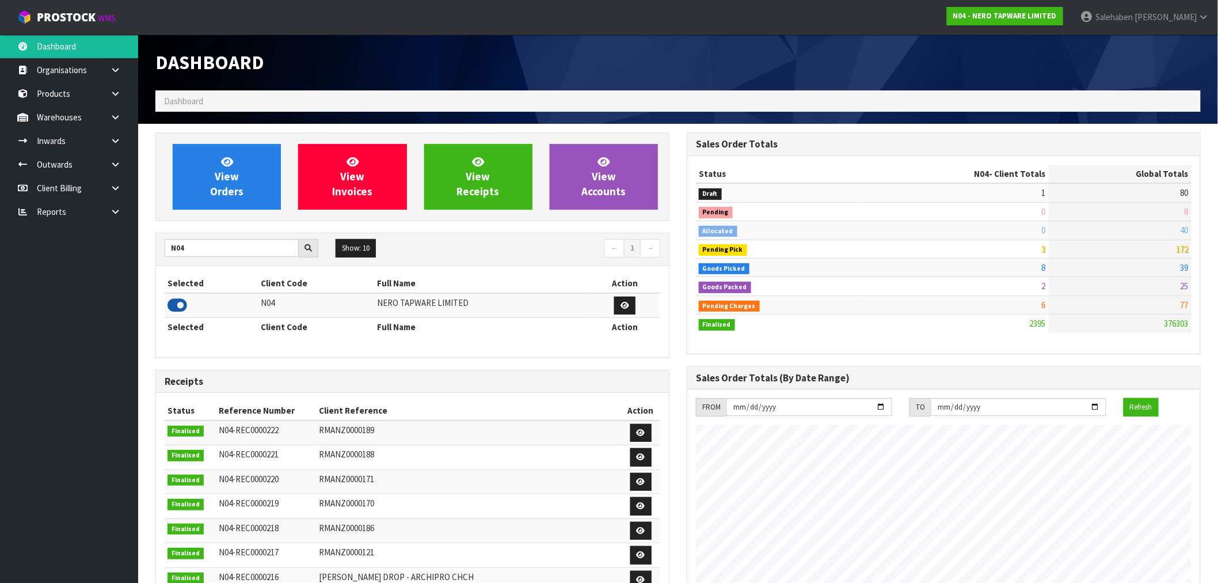
scroll to position [897, 531]
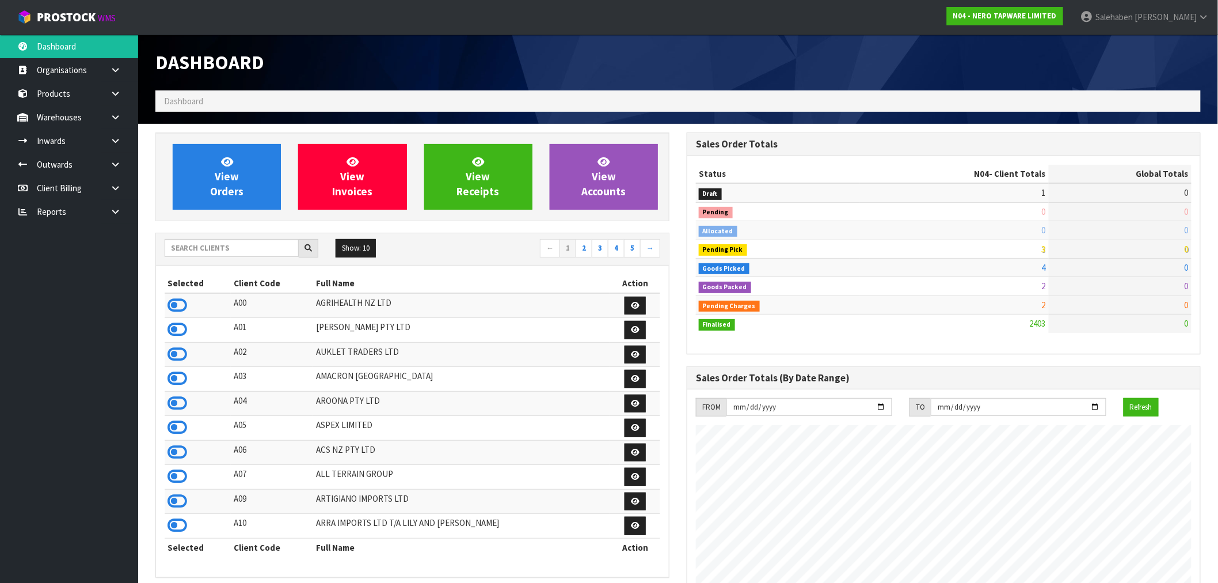
scroll to position [897, 531]
click at [234, 244] on input "text" at bounding box center [232, 248] width 134 height 18
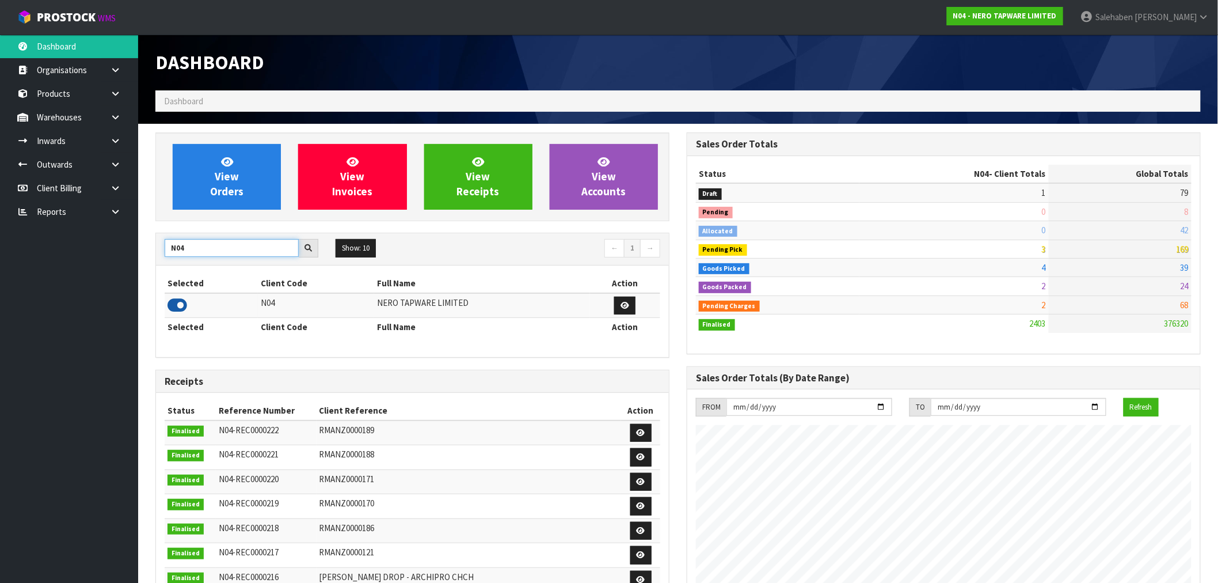
type input "N04"
click at [178, 302] on icon at bounding box center [178, 305] width 20 height 17
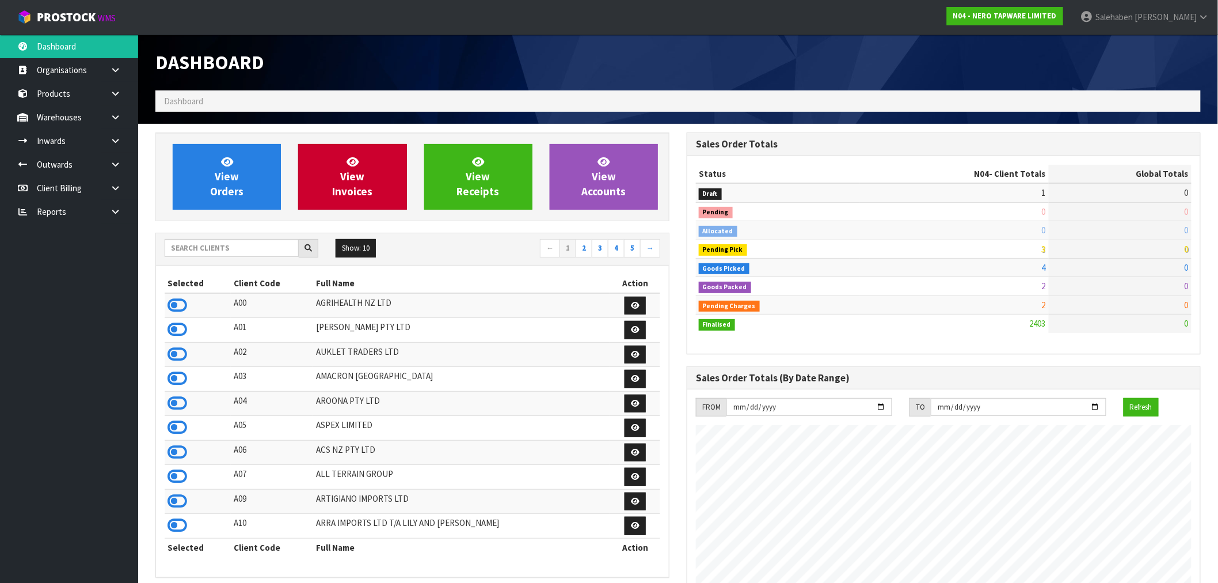
scroll to position [897, 531]
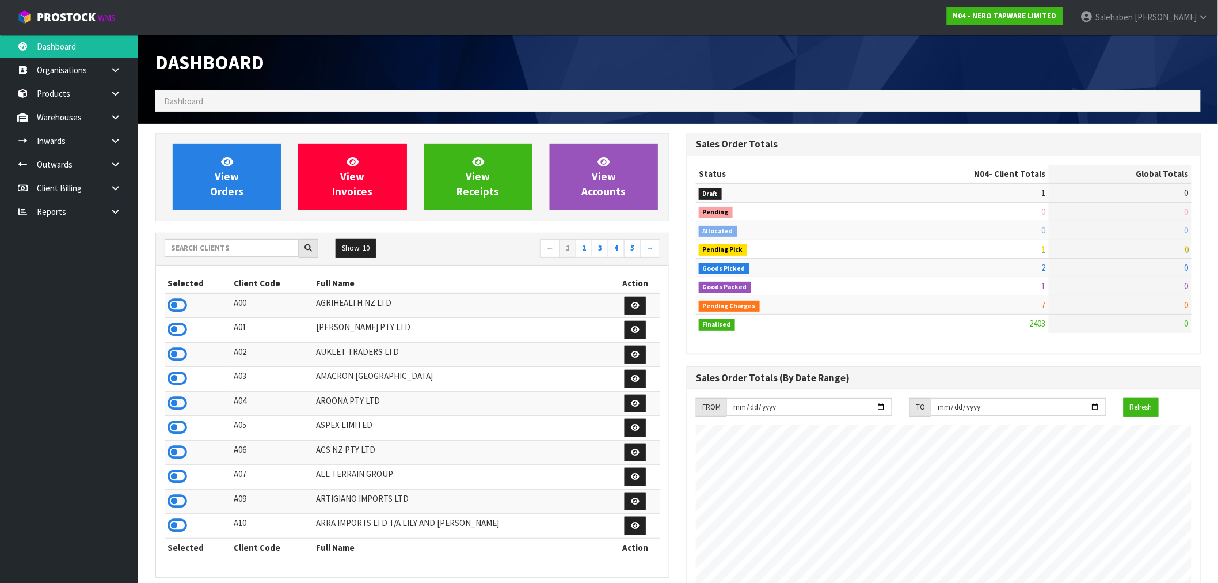
scroll to position [897, 531]
click at [202, 246] on input "text" at bounding box center [232, 248] width 134 height 18
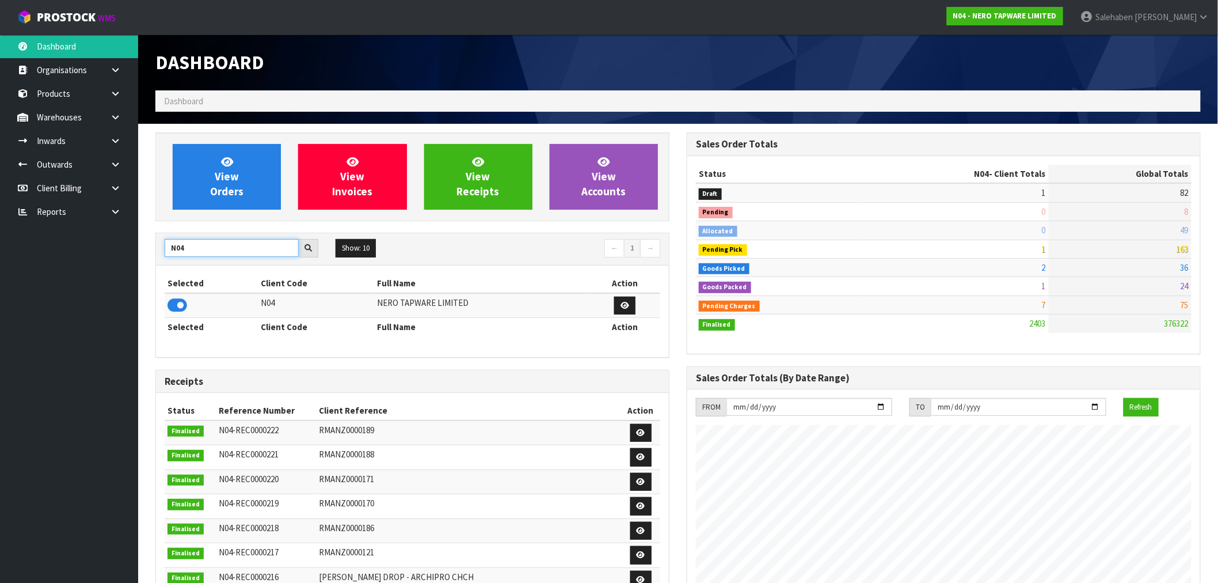
type input "N04"
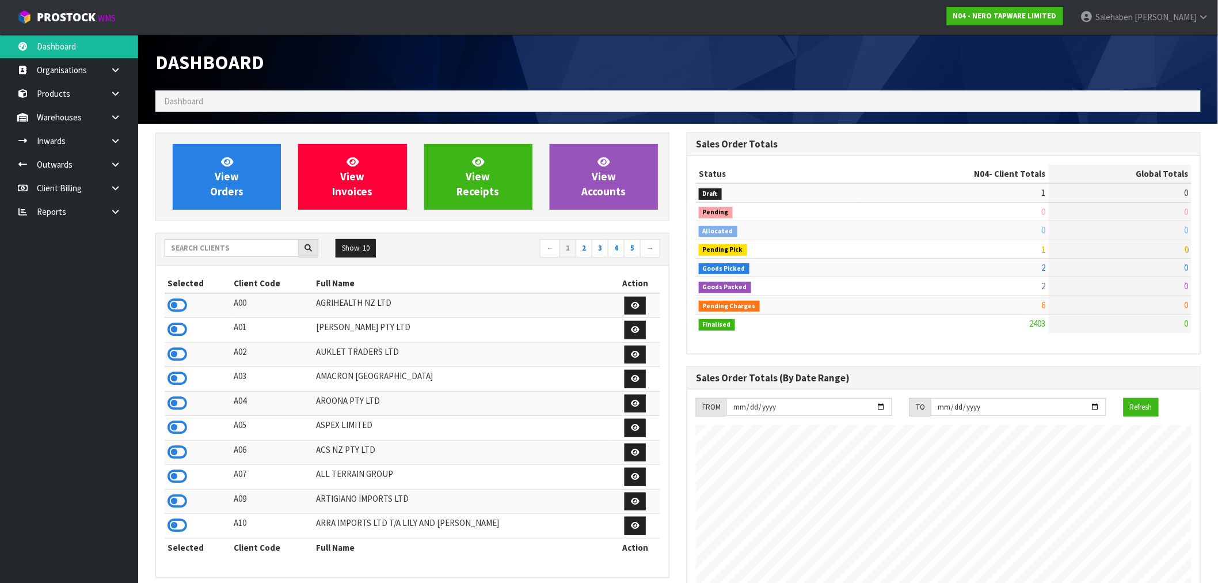
scroll to position [897, 531]
click at [237, 173] on span "View Orders" at bounding box center [226, 176] width 33 height 43
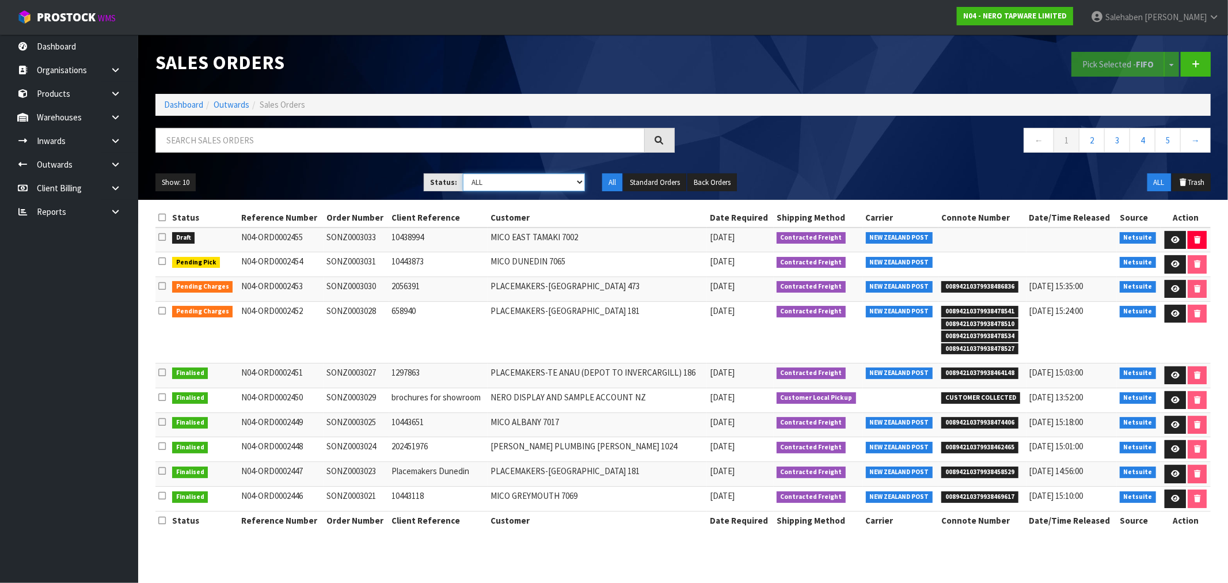
click at [539, 176] on select "Draft Pending Allocated Pending Pick Goods Picked Goods Packed Pending Charges …" at bounding box center [524, 182] width 122 height 18
select select "string:4"
click at [463, 173] on select "Draft Pending Allocated Pending Pick Goods Picked Goods Packed Pending Charges …" at bounding box center [524, 182] width 122 height 18
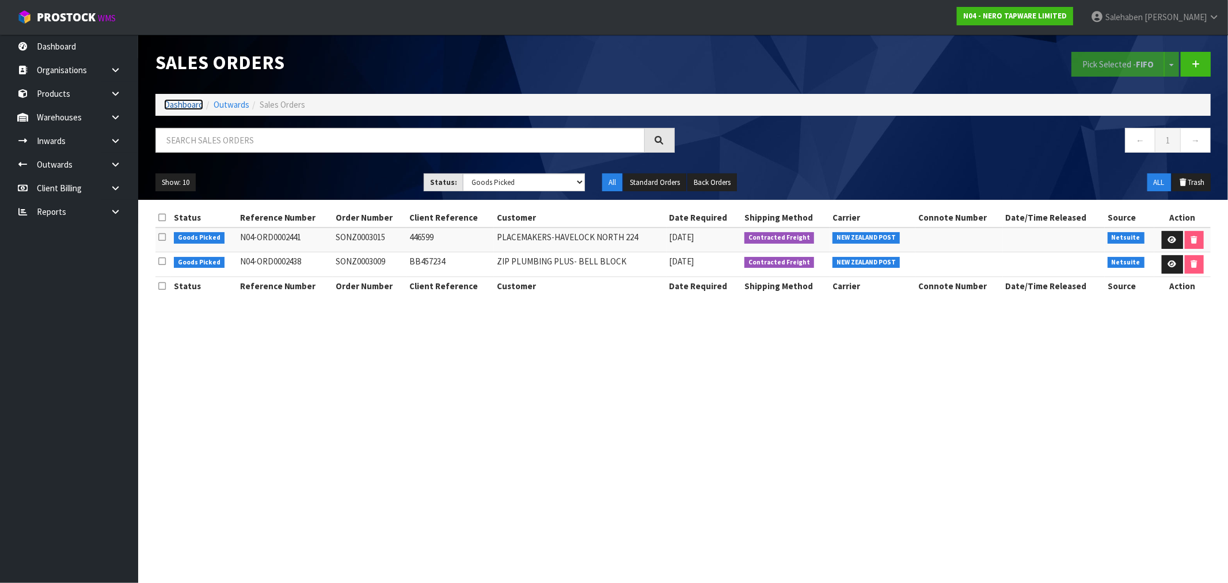
click at [175, 105] on link "Dashboard" at bounding box center [183, 104] width 39 height 11
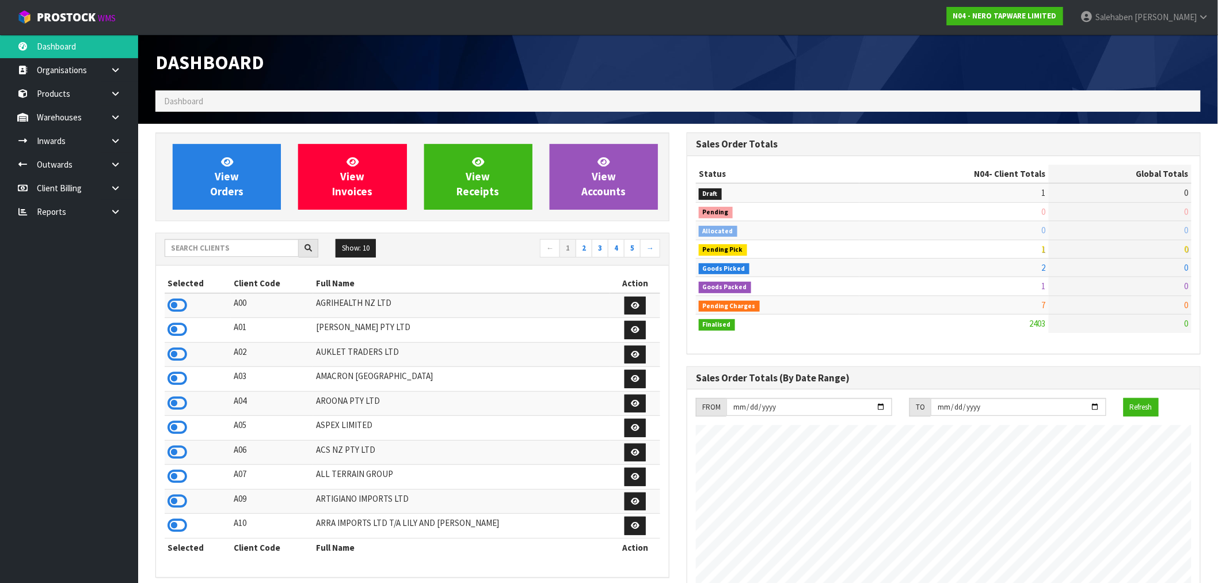
scroll to position [897, 531]
click at [231, 250] on input "text" at bounding box center [232, 248] width 134 height 18
click at [260, 248] on input "text" at bounding box center [232, 248] width 134 height 18
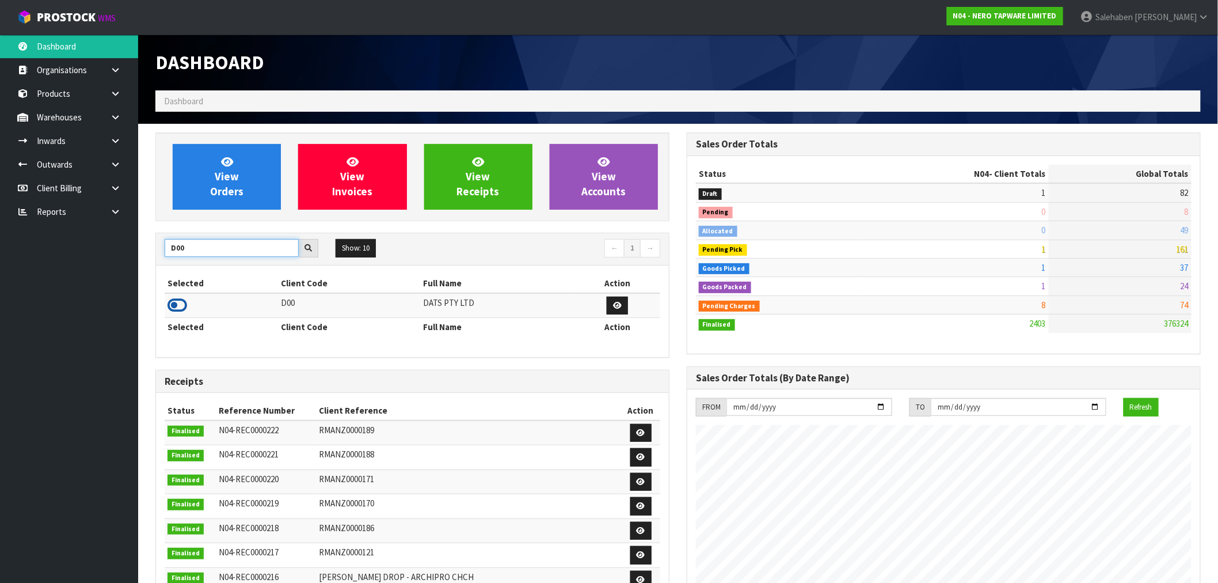
type input "D00"
click at [174, 306] on icon at bounding box center [178, 305] width 20 height 17
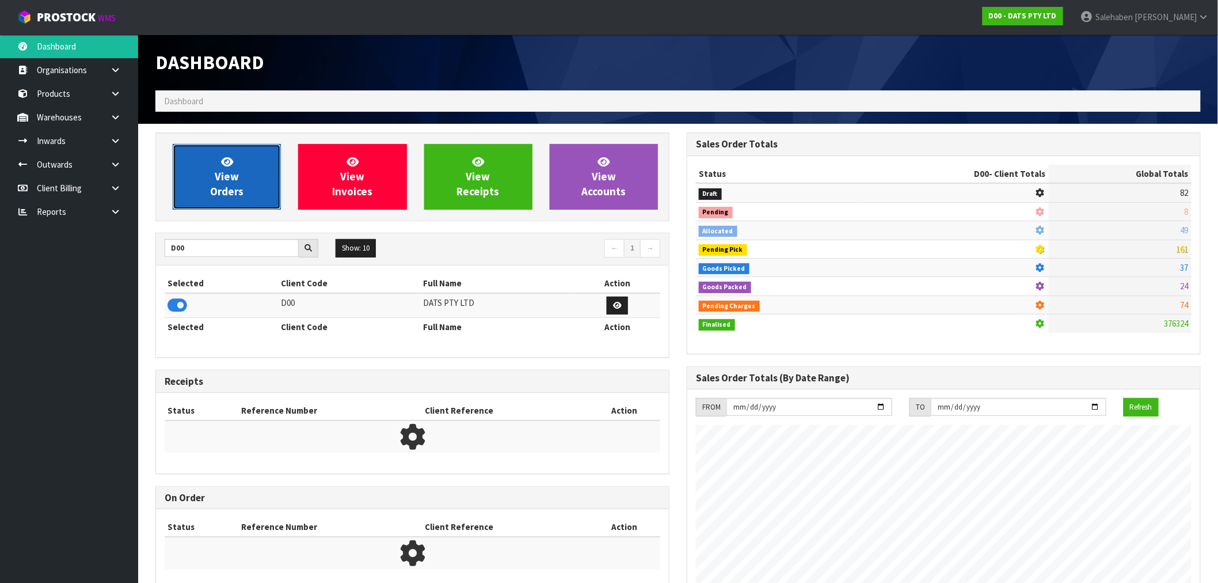
click at [221, 159] on icon at bounding box center [227, 161] width 12 height 11
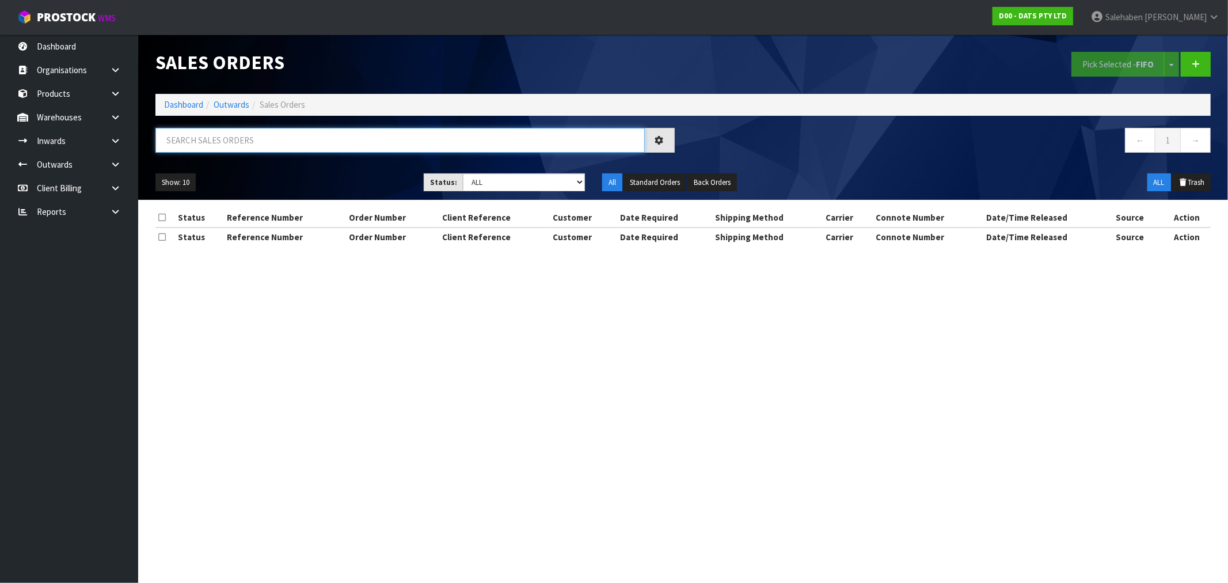
click at [240, 142] on input "text" at bounding box center [399, 140] width 489 height 25
paste input "CWL7711035"
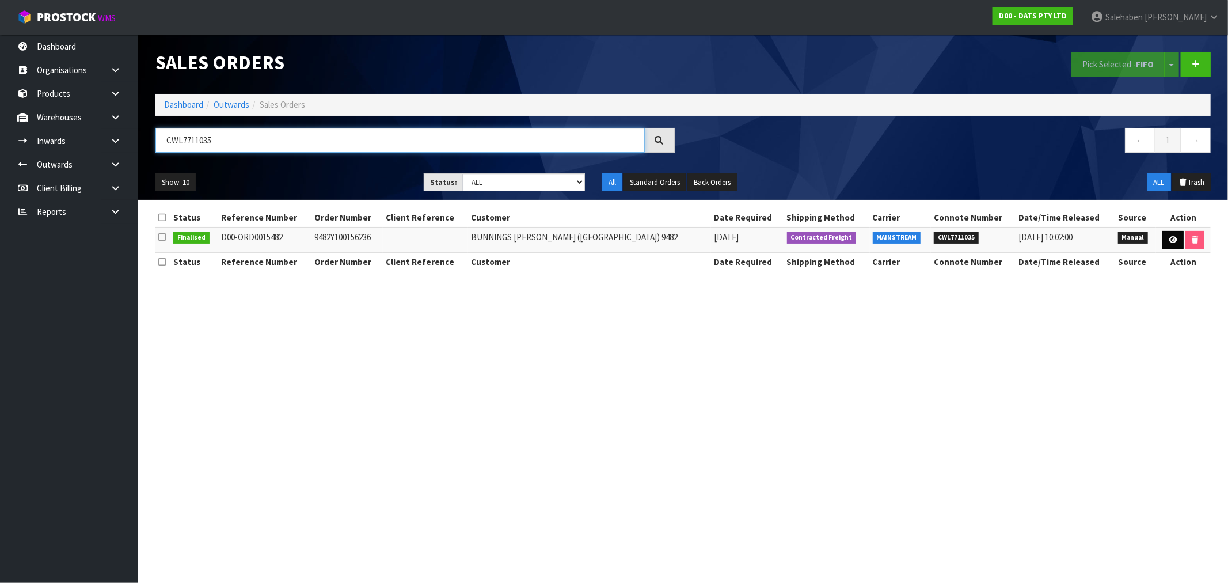
type input "CWL7711035"
click at [1166, 233] on link at bounding box center [1172, 240] width 21 height 18
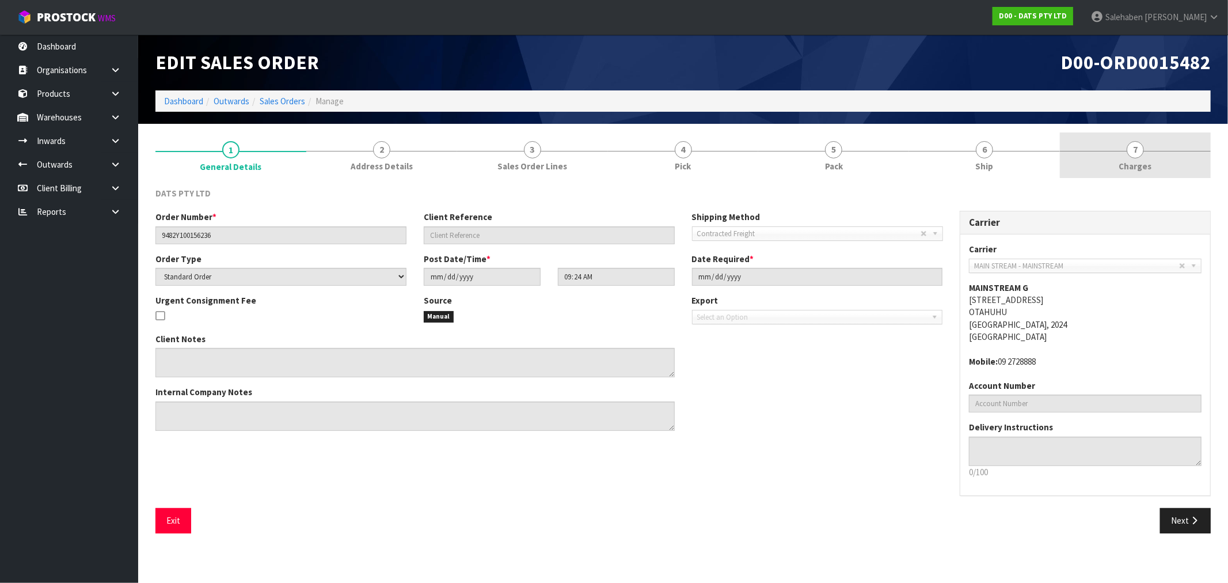
click at [1142, 153] on span "7" at bounding box center [1135, 149] width 17 height 17
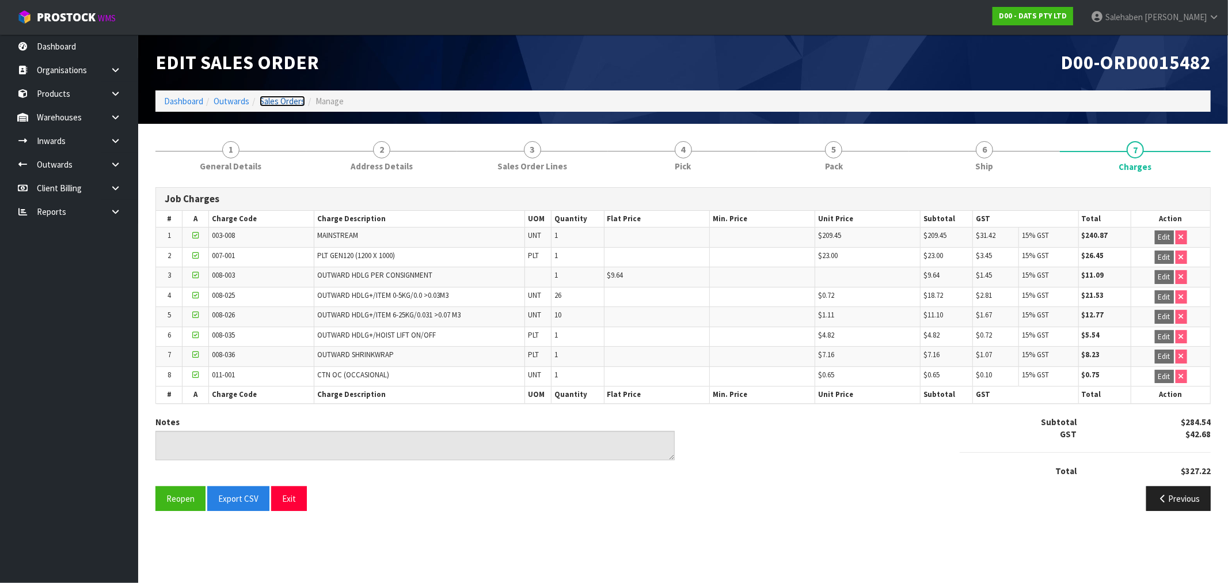
click at [288, 99] on link "Sales Orders" at bounding box center [282, 101] width 45 height 11
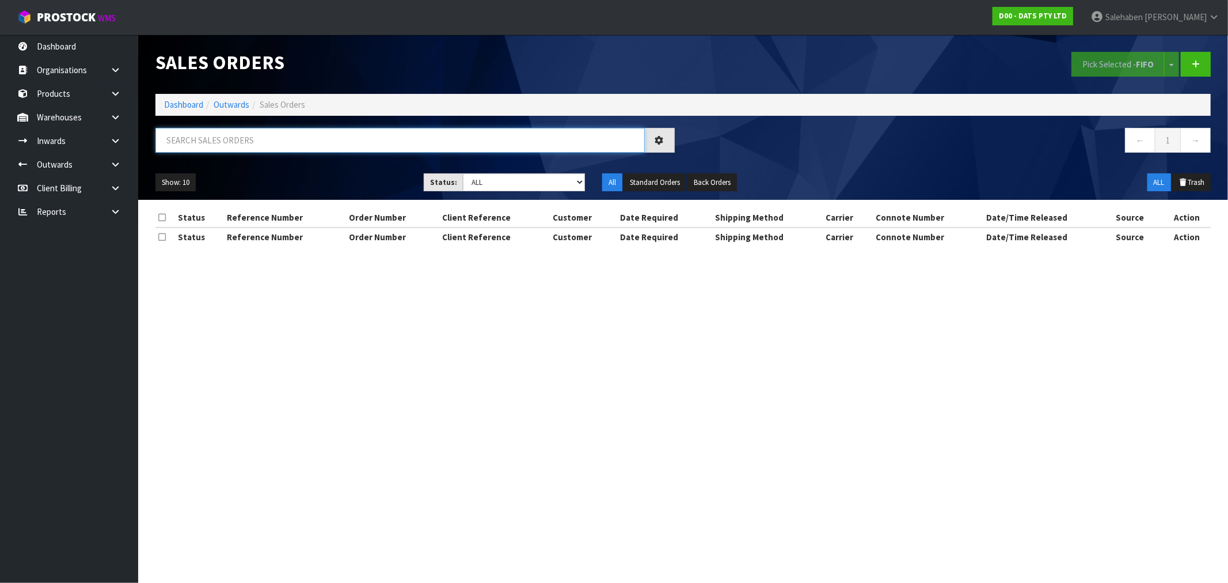
click at [277, 142] on input "text" at bounding box center [399, 140] width 489 height 25
paste input "CWL7711042"
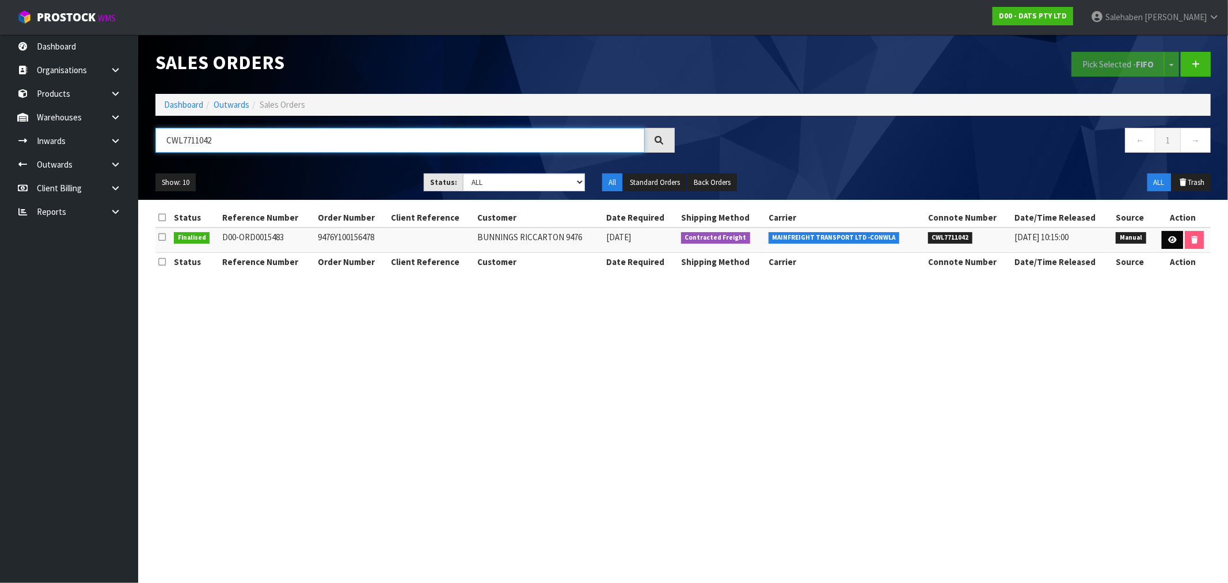
type input "CWL7711042"
click at [1176, 238] on link at bounding box center [1172, 240] width 21 height 18
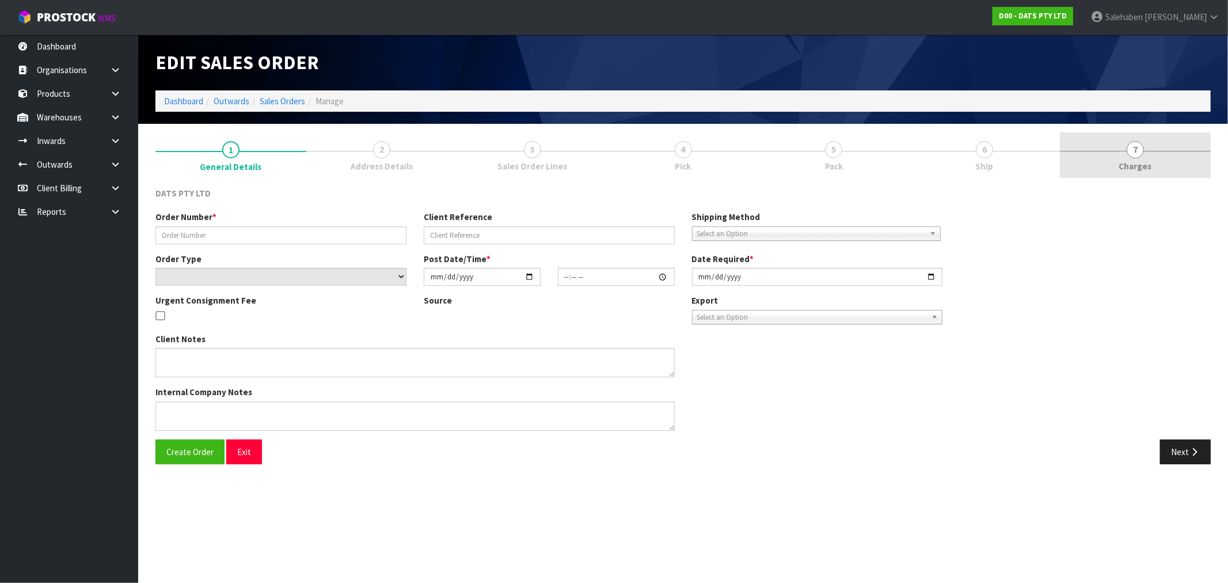
type input "9476Y100156478"
select select "number:0"
type input "[DATE]"
type input "09:32:00.000"
type input "[DATE]"
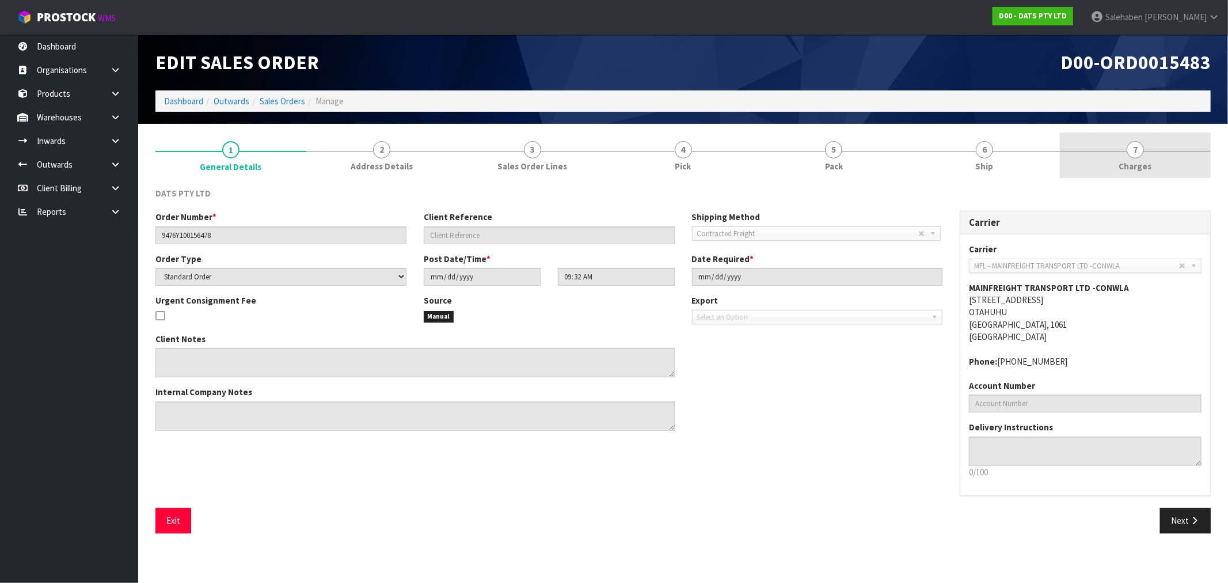
click at [1131, 166] on span "Charges" at bounding box center [1135, 166] width 33 height 12
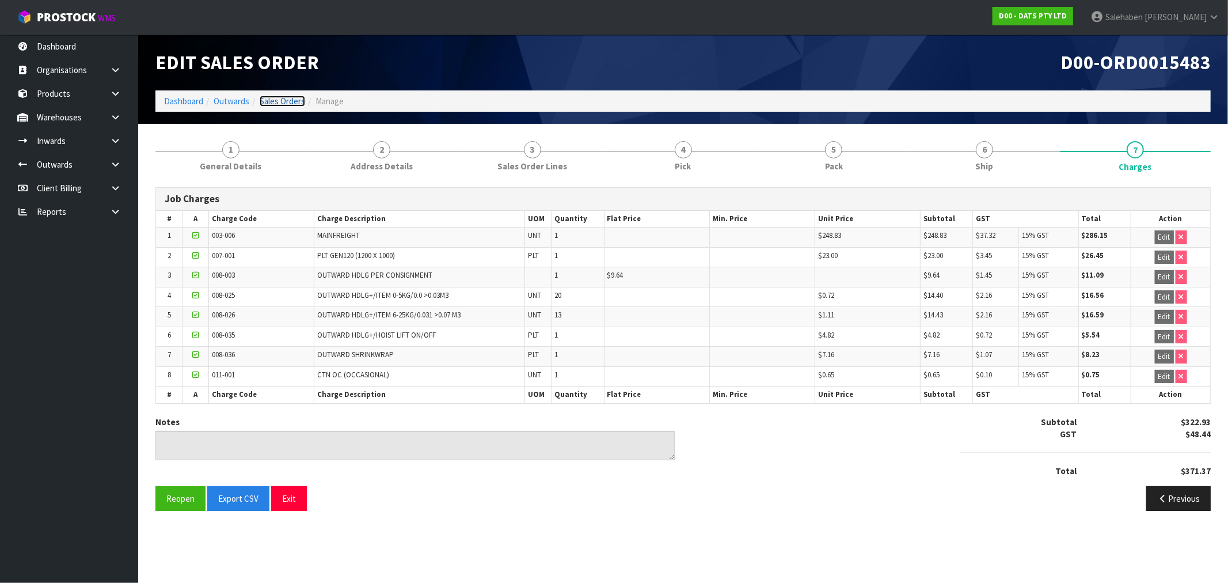
click at [276, 101] on link "Sales Orders" at bounding box center [282, 101] width 45 height 11
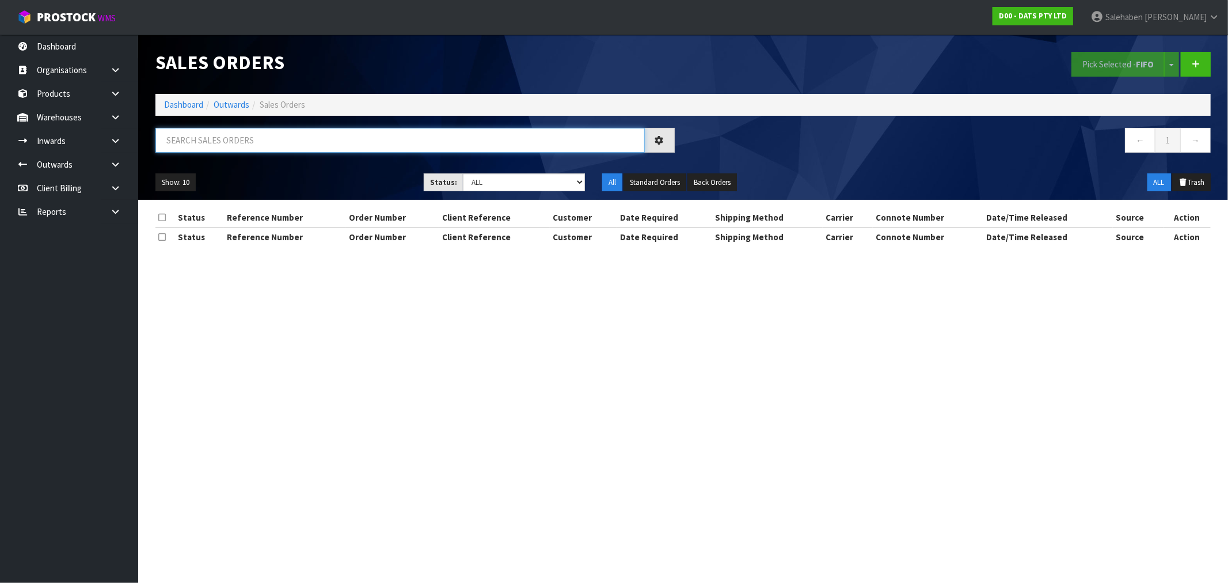
click at [239, 144] on input "text" at bounding box center [399, 140] width 489 height 25
paste input "CWL7711058"
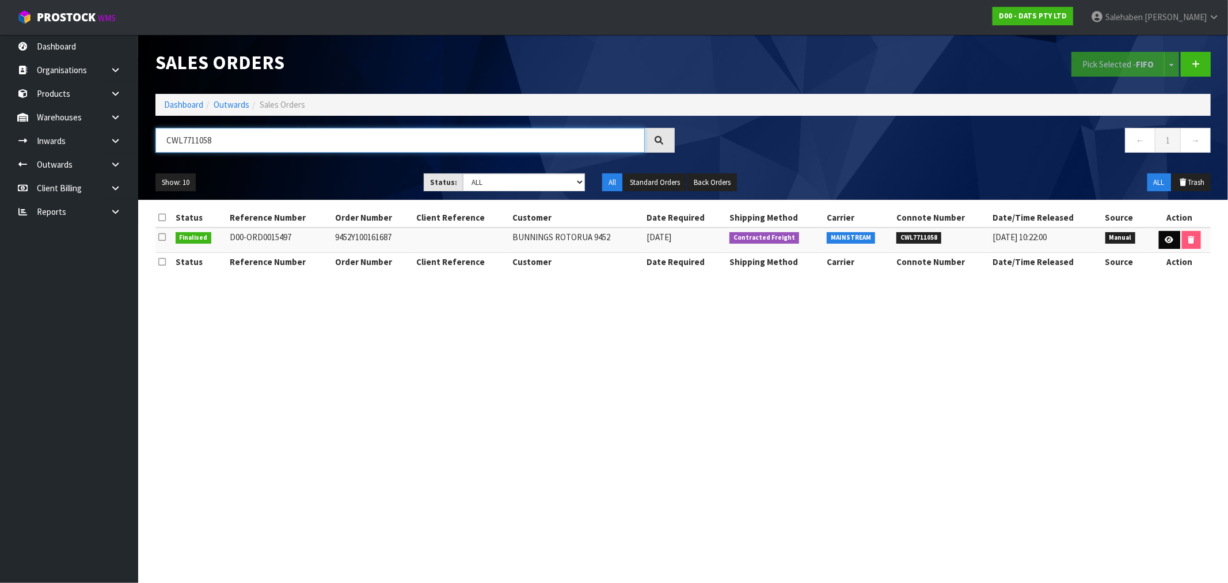
type input "CWL7711058"
click at [1166, 239] on icon at bounding box center [1169, 239] width 9 height 7
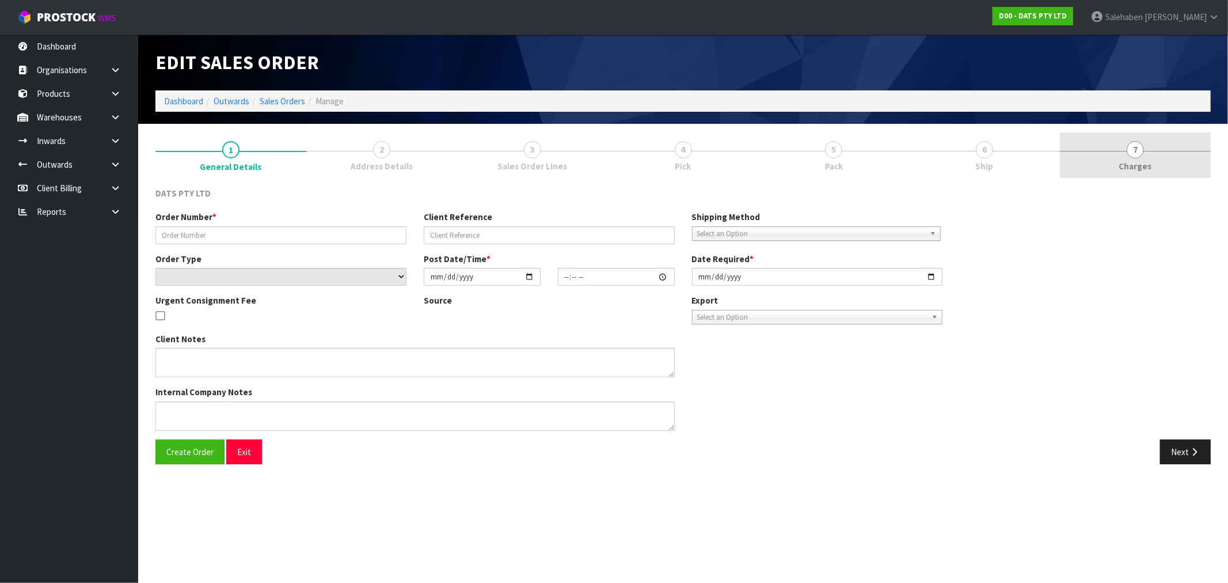
type input "9452Y100161687"
select select "number:0"
type input "[DATE]"
type input "09:22:00.000"
type input "[DATE]"
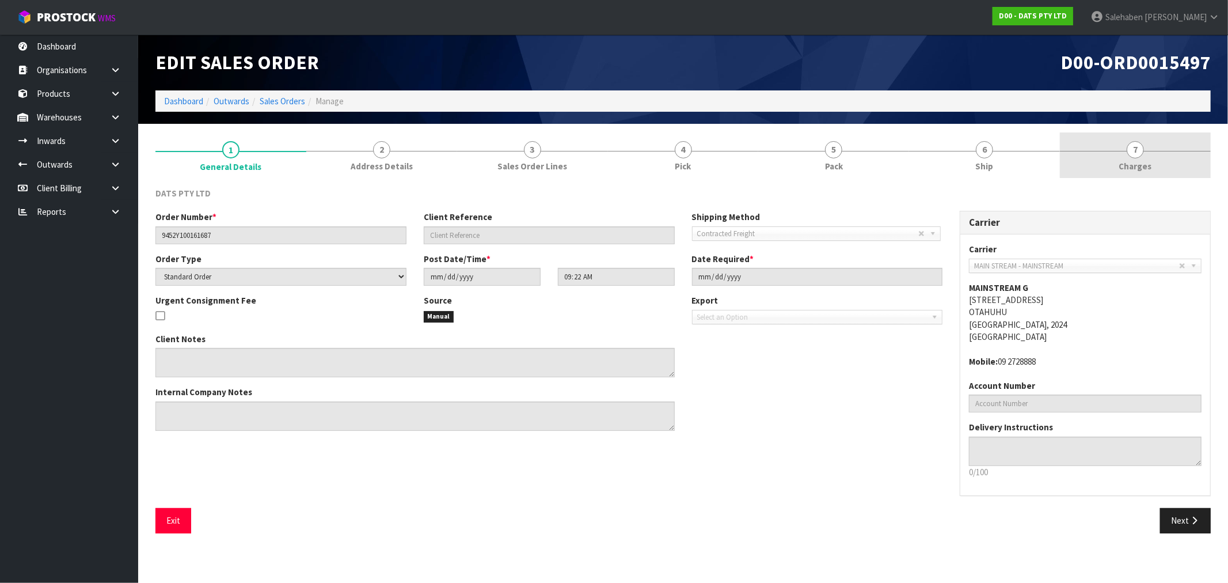
click at [1132, 160] on span "Charges" at bounding box center [1135, 166] width 33 height 12
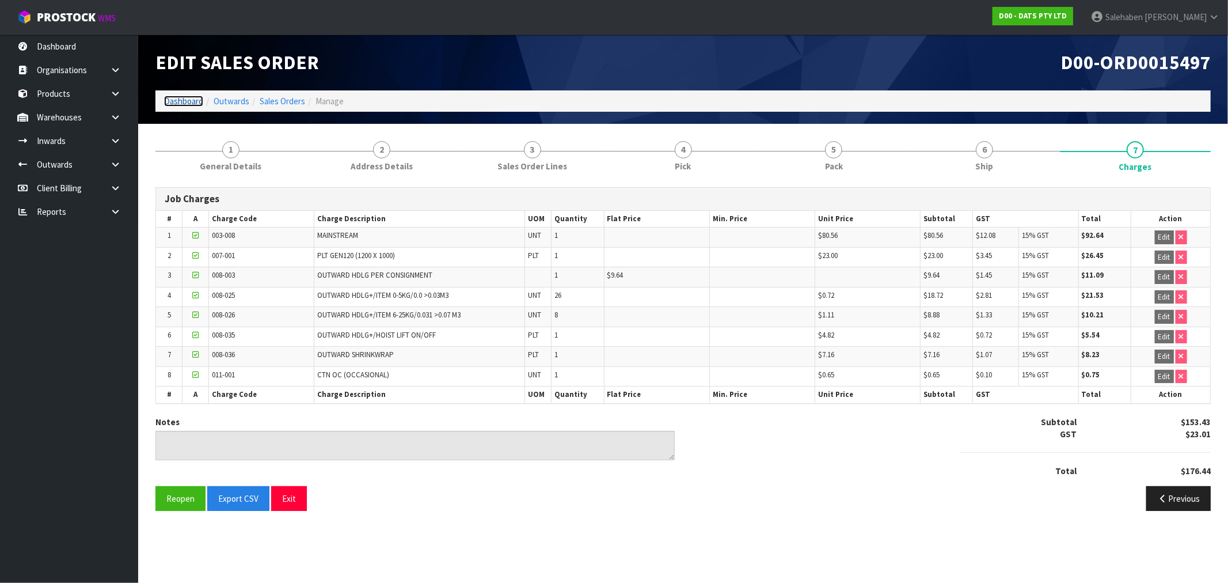
click at [181, 100] on link "Dashboard" at bounding box center [183, 101] width 39 height 11
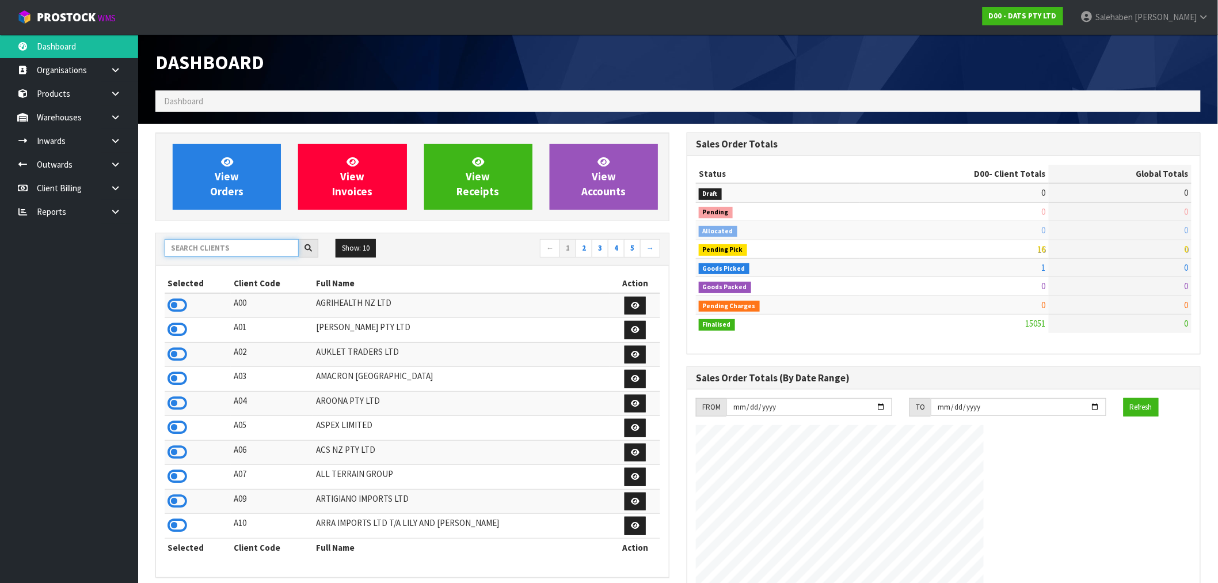
click at [225, 244] on input "text" at bounding box center [232, 248] width 134 height 18
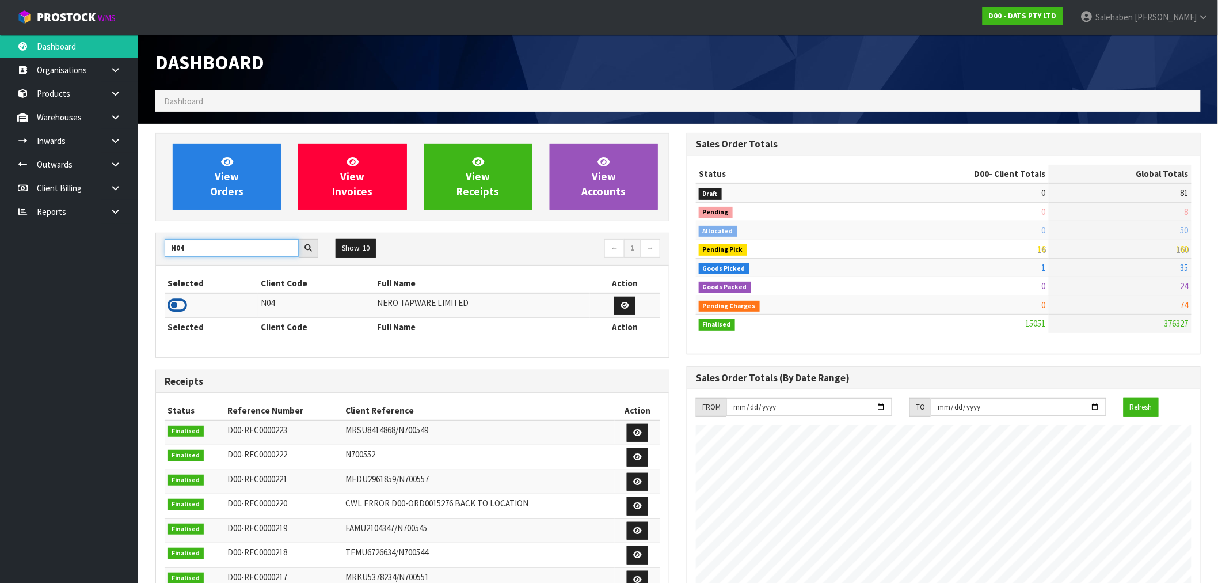
type input "N04"
click at [183, 302] on icon at bounding box center [178, 305] width 20 height 17
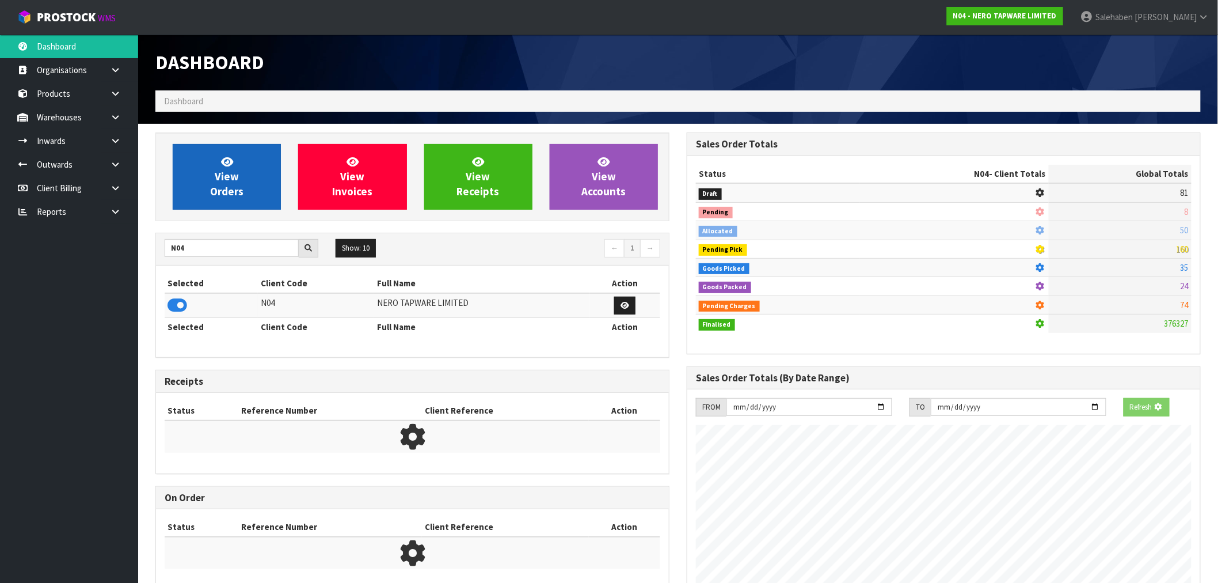
scroll to position [718, 531]
click at [231, 157] on icon at bounding box center [227, 161] width 12 height 11
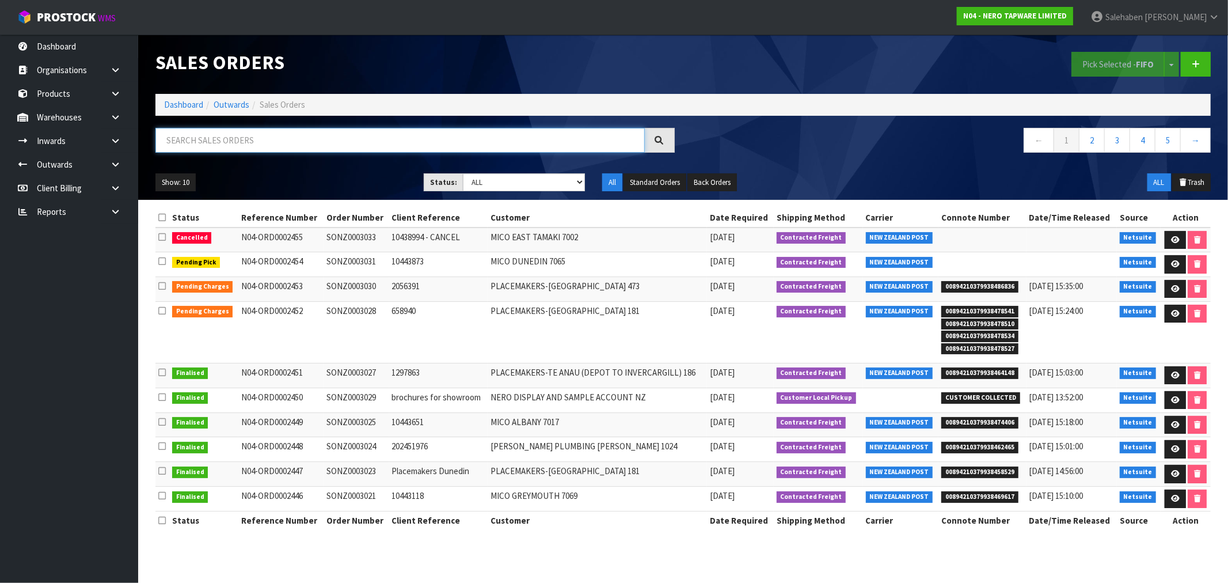
paste input "CWL7711195"
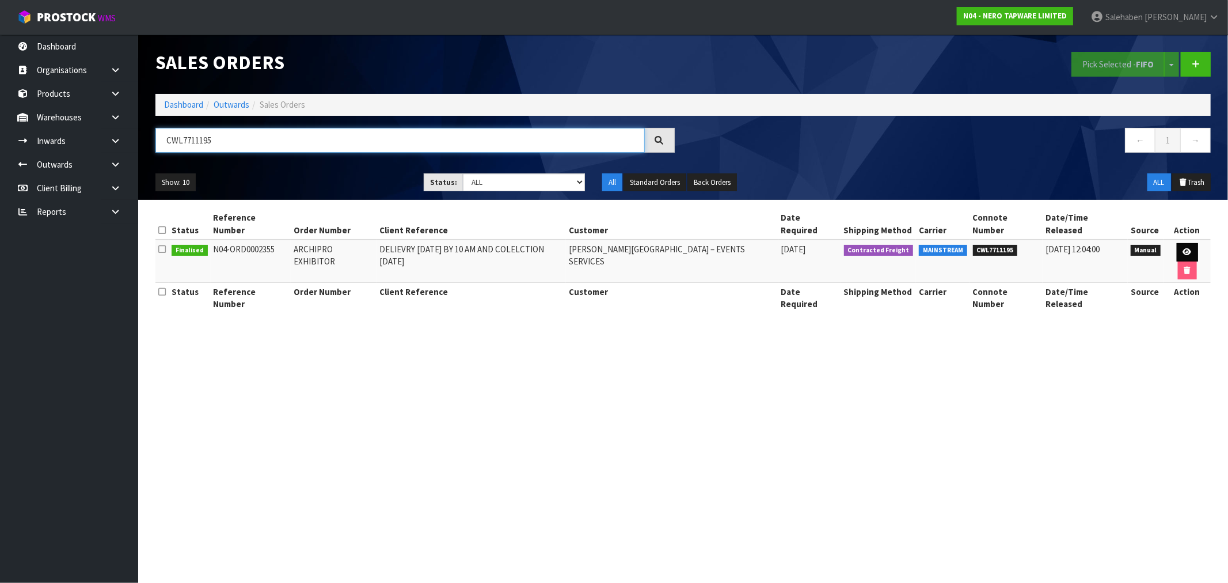
type input "CWL7711195"
click at [1186, 250] on icon at bounding box center [1187, 251] width 9 height 7
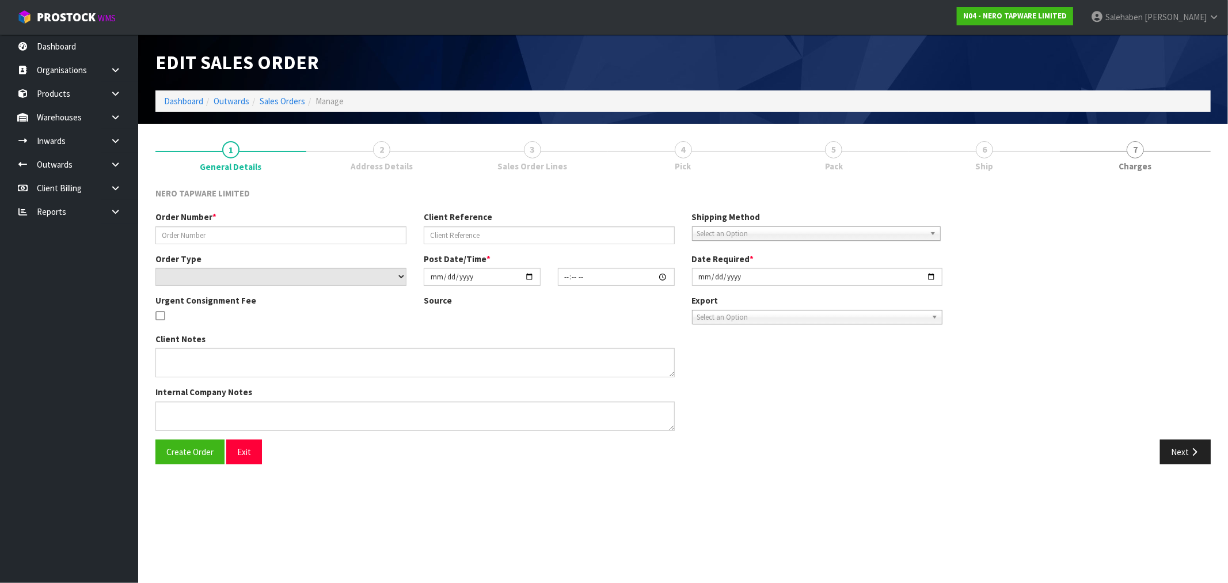
type input "ARCHIPRO EXHIBITOR"
type input "DELIEVRY [DATE] BY 10 AM AND COLELCTION [DATE]"
select select "number:0"
type input "[DATE]"
type input "15:46:00.000"
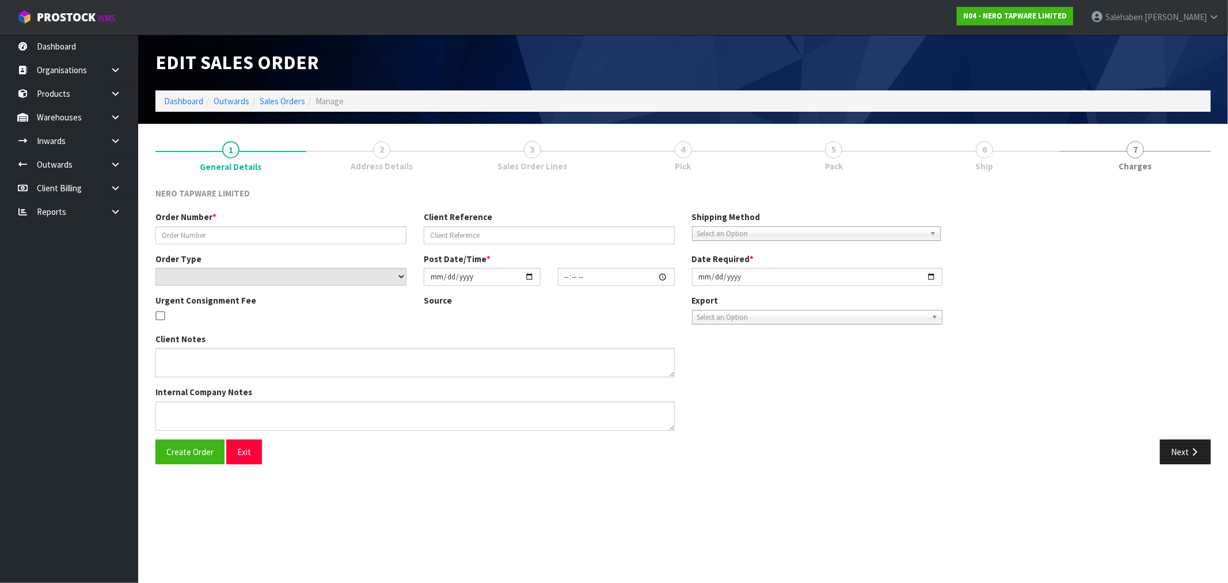
type input "[DATE]"
type textarea "ACCESS TO THE LOADING DOCK IS FROM [GEOGRAPHIC_DATA] ONLY. MOVEMENT OF VEHICLES…"
type textarea "FREIGHT IS DATE AND TIME SPECIFIC NOT $100 .00"
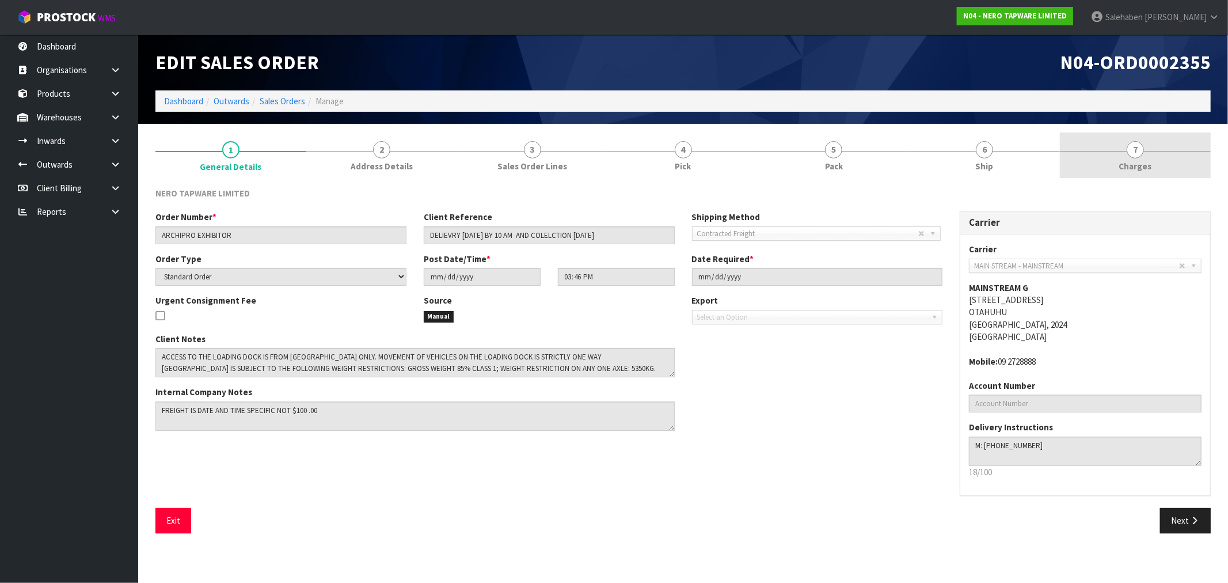
click at [1130, 168] on span "Charges" at bounding box center [1135, 166] width 33 height 12
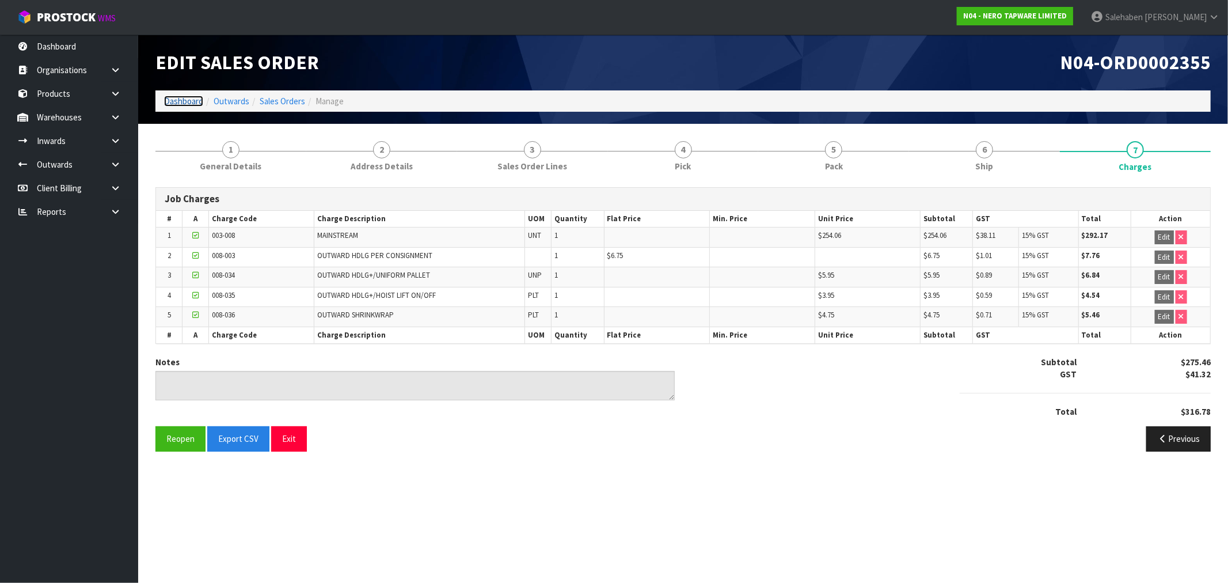
click at [174, 100] on link "Dashboard" at bounding box center [183, 101] width 39 height 11
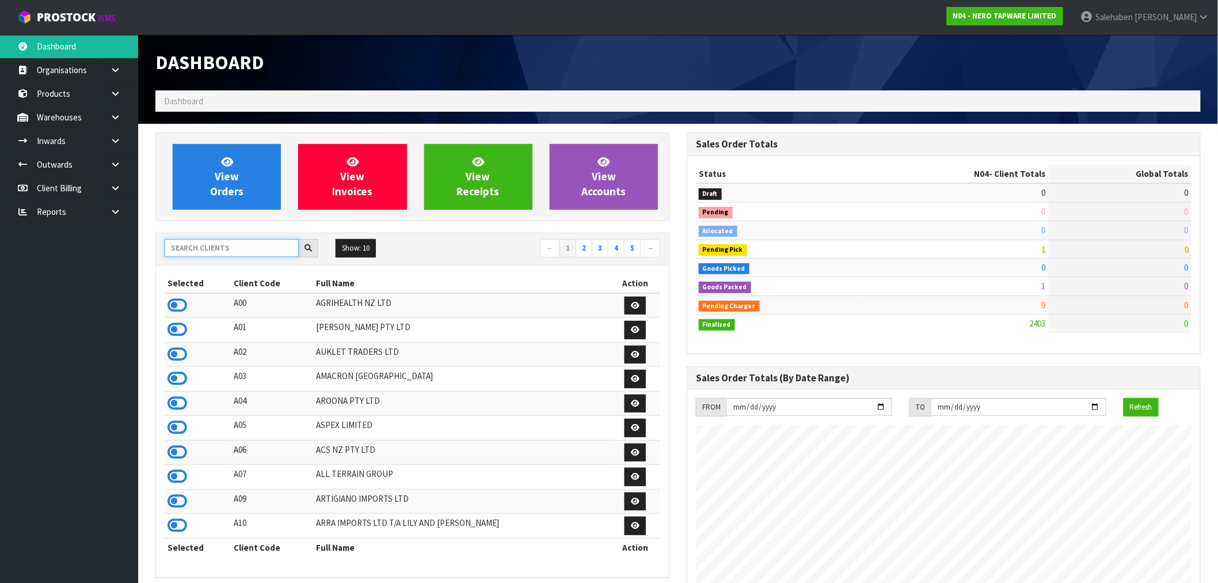
click at [185, 249] on input "text" at bounding box center [232, 248] width 134 height 18
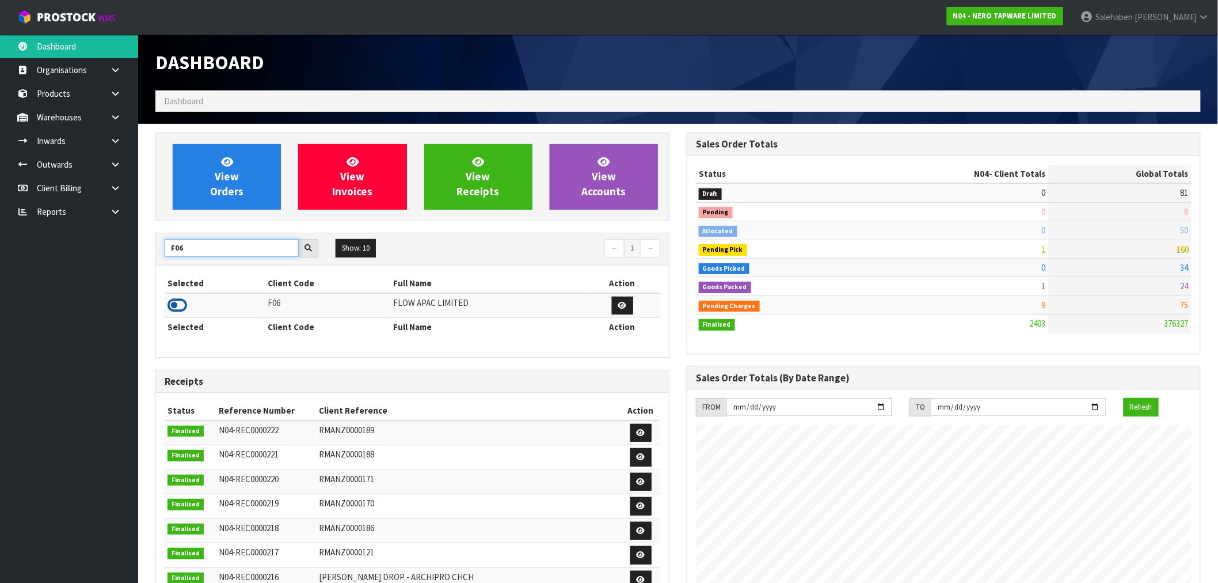
type input "F06"
click at [176, 301] on icon at bounding box center [178, 305] width 20 height 17
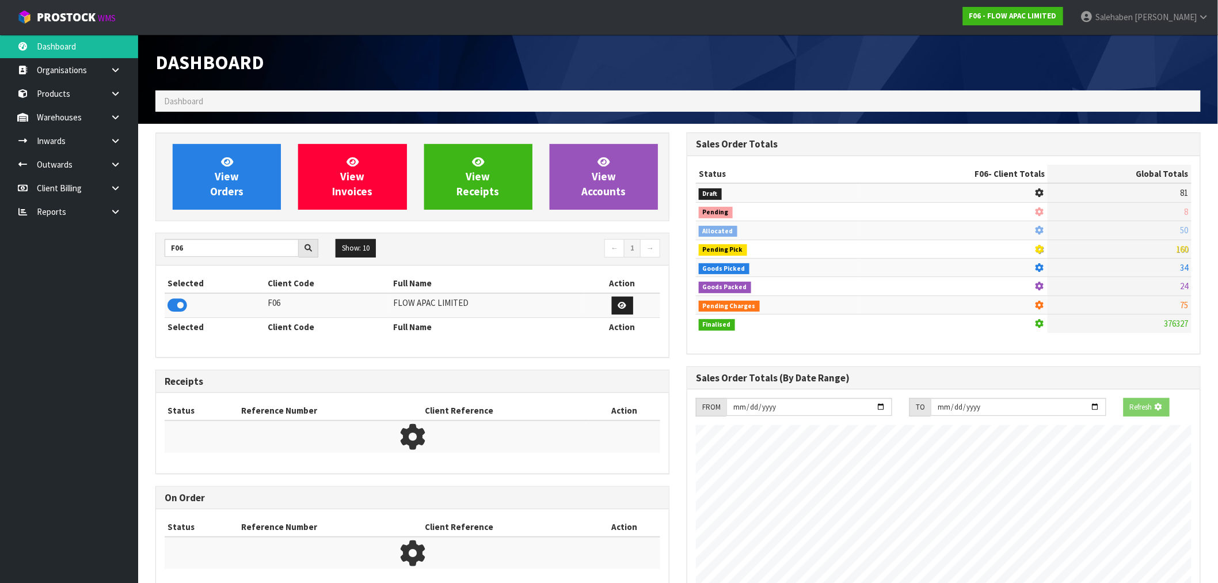
scroll to position [718, 531]
click at [233, 166] on icon at bounding box center [227, 161] width 12 height 11
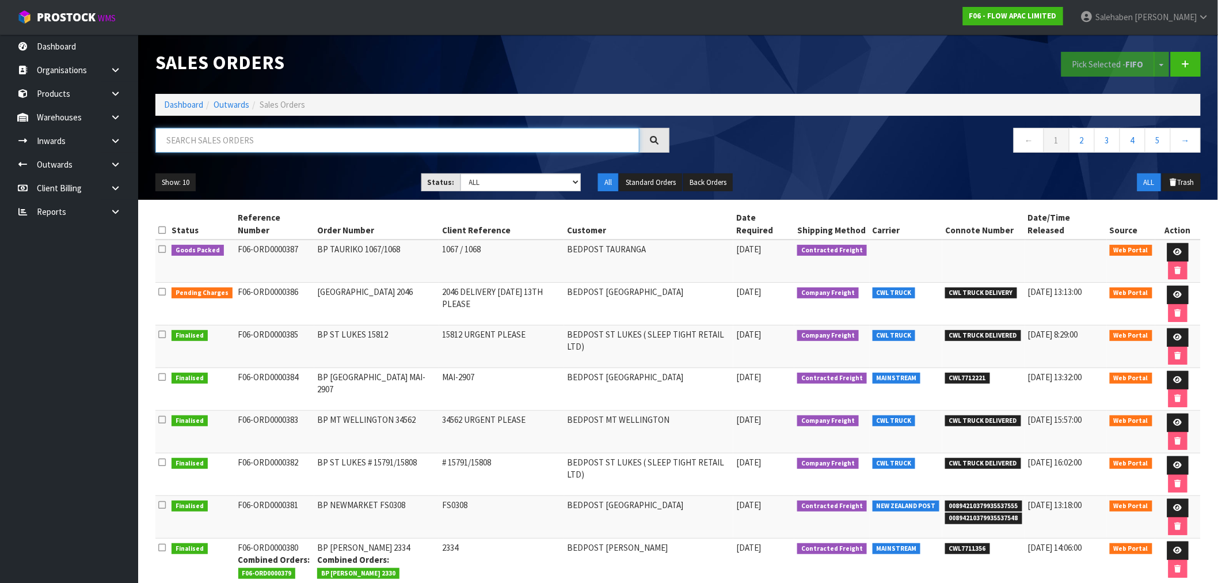
paste input "CWL7711356"
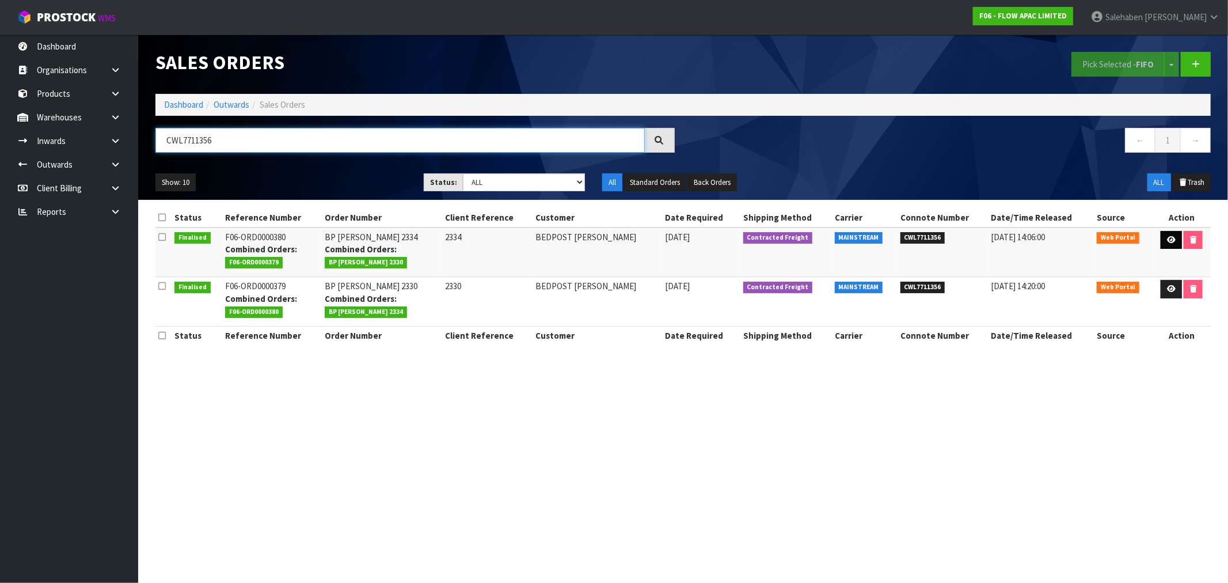
type input "CWL7711356"
click at [1164, 244] on link at bounding box center [1171, 240] width 21 height 18
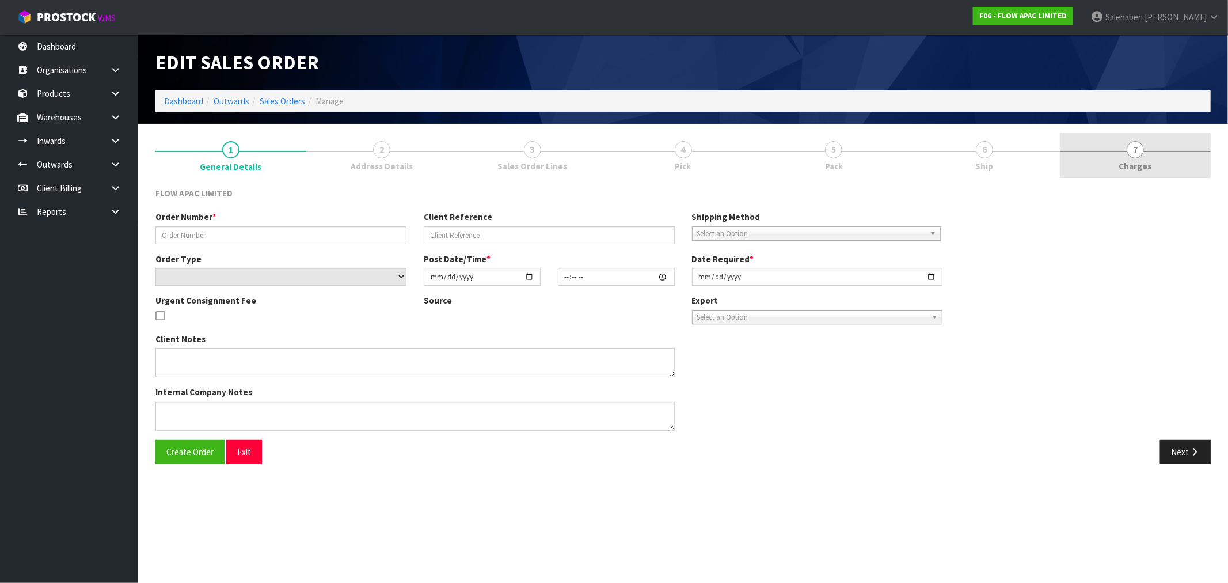
type input "BP [PERSON_NAME] 2334"
type input "2334"
select select "number:0"
type input "[DATE]"
type input "21:52:00.000"
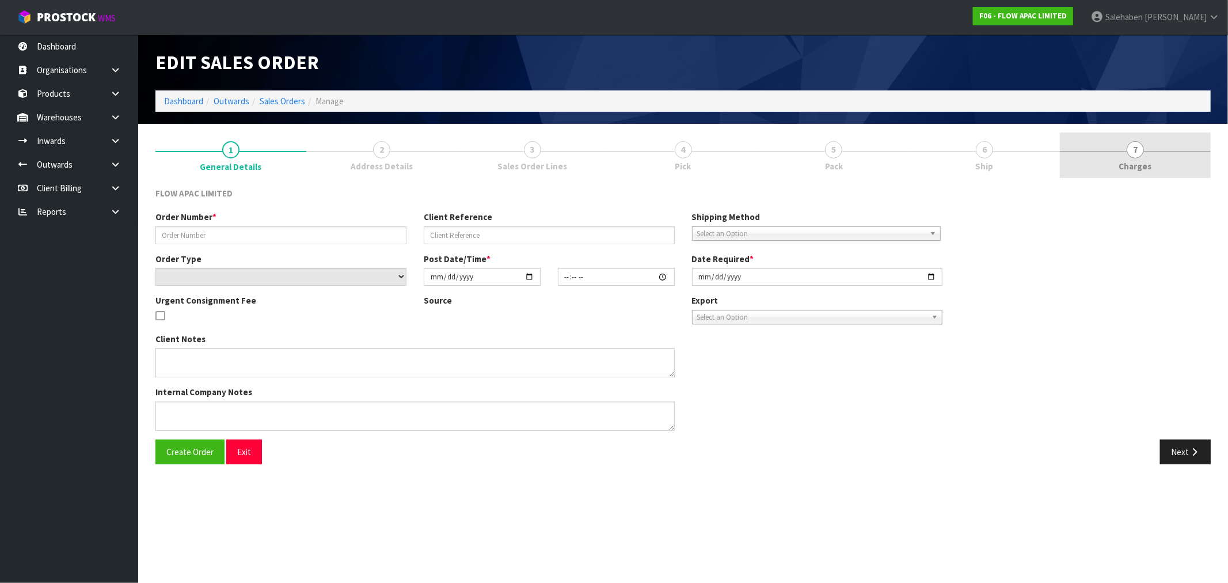
type input "[DATE]"
click at [1146, 168] on span "Charges" at bounding box center [1135, 166] width 33 height 12
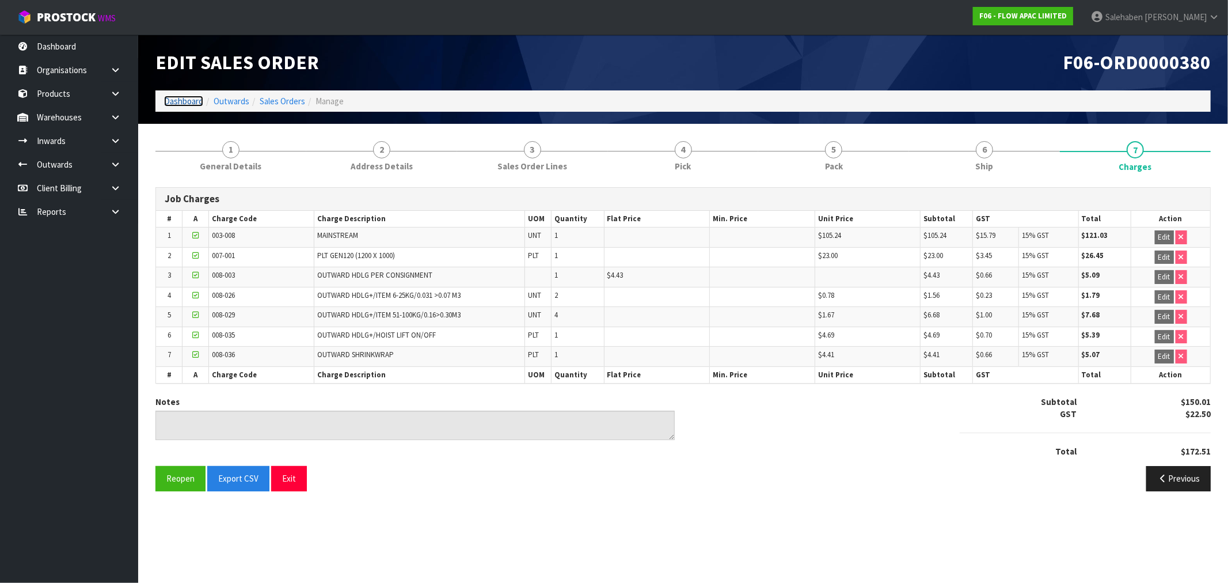
click at [181, 104] on link "Dashboard" at bounding box center [183, 101] width 39 height 11
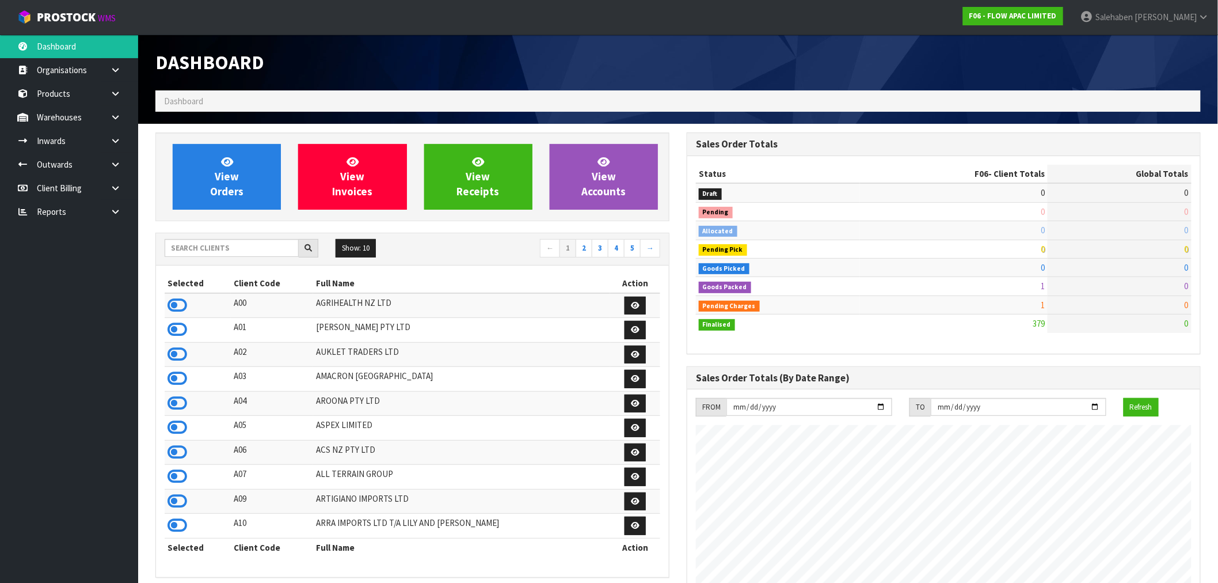
scroll to position [872, 531]
click at [189, 250] on input "text" at bounding box center [232, 248] width 134 height 18
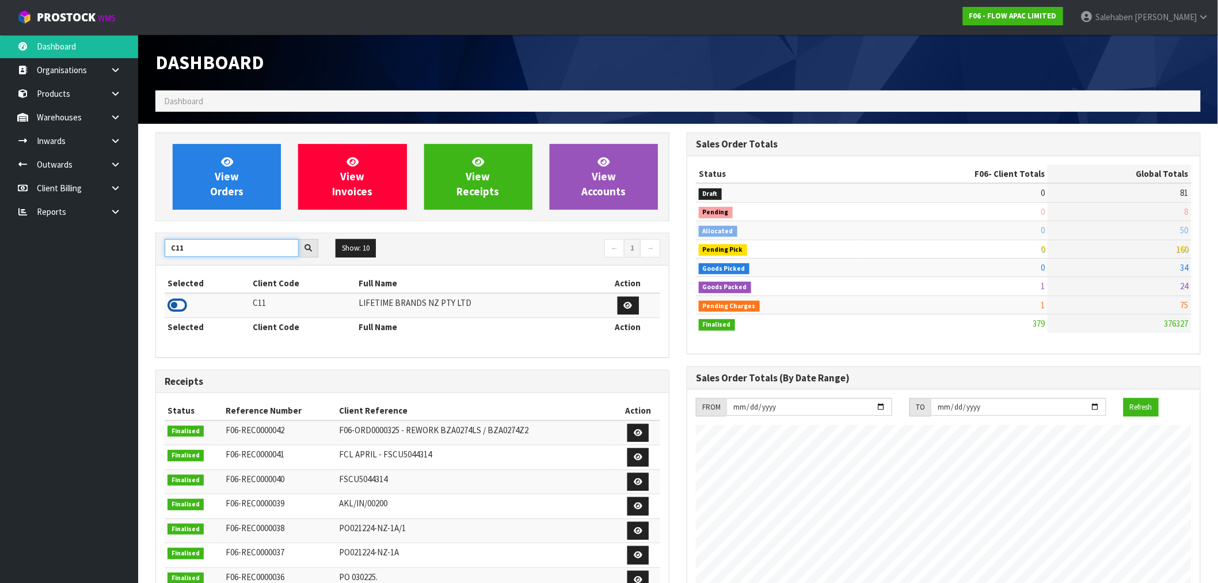
type input "C11"
click at [175, 304] on icon at bounding box center [178, 305] width 20 height 17
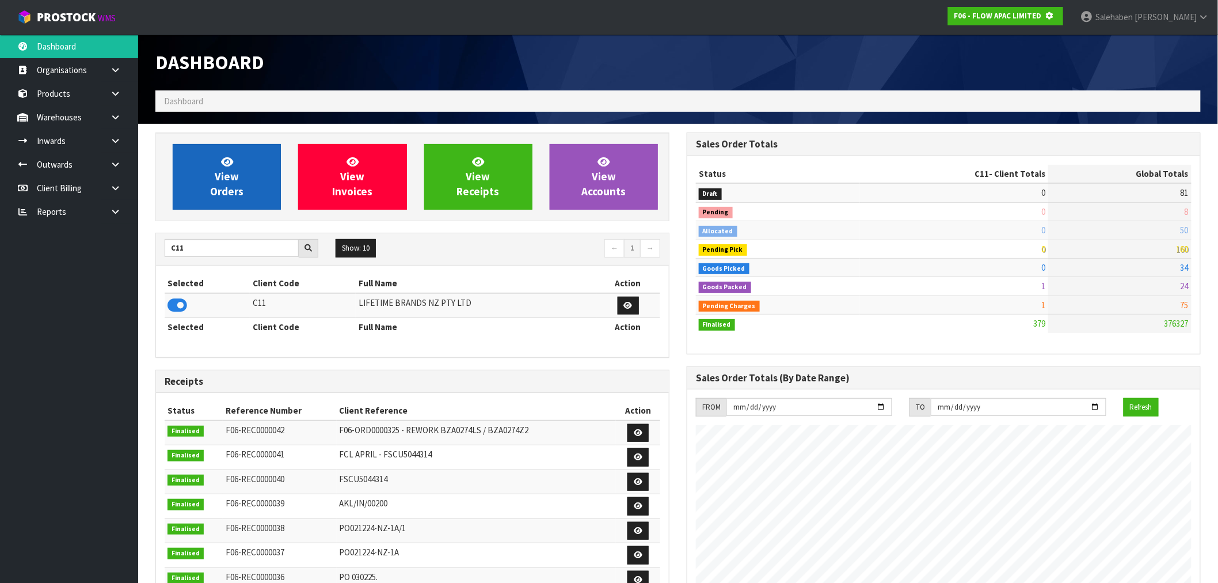
scroll to position [718, 531]
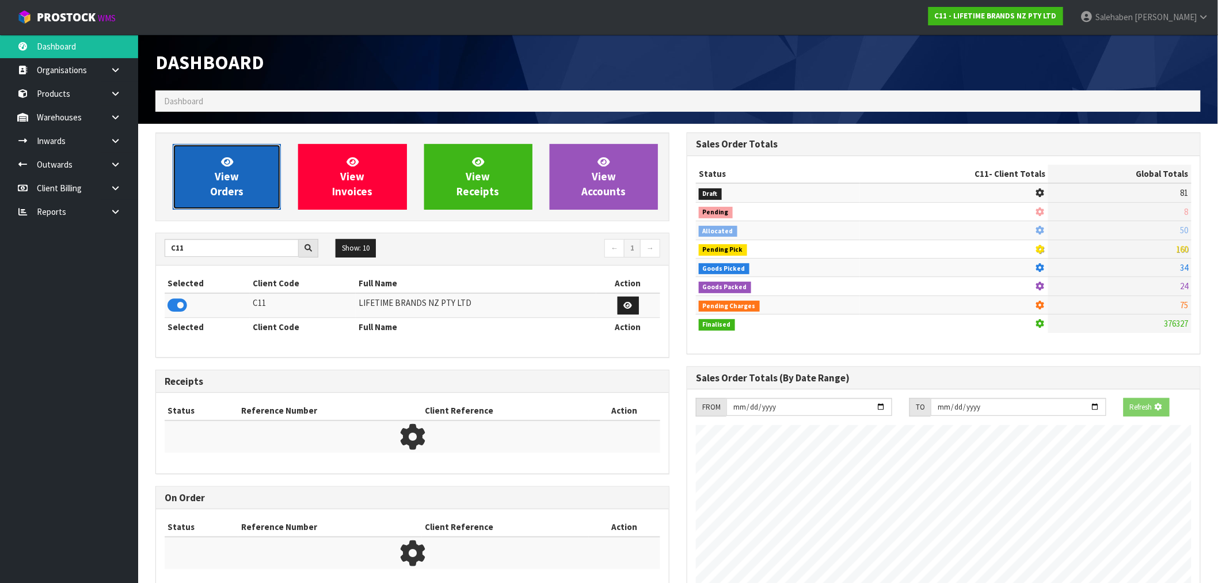
click at [209, 182] on link "View Orders" at bounding box center [227, 177] width 108 height 66
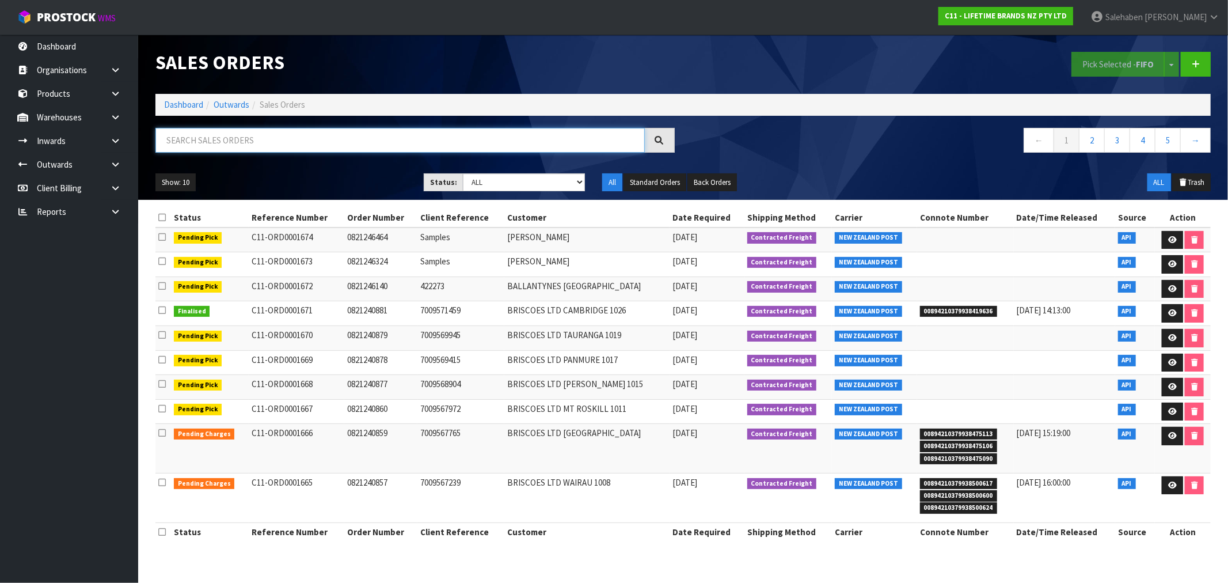
paste input "CWL7711406"
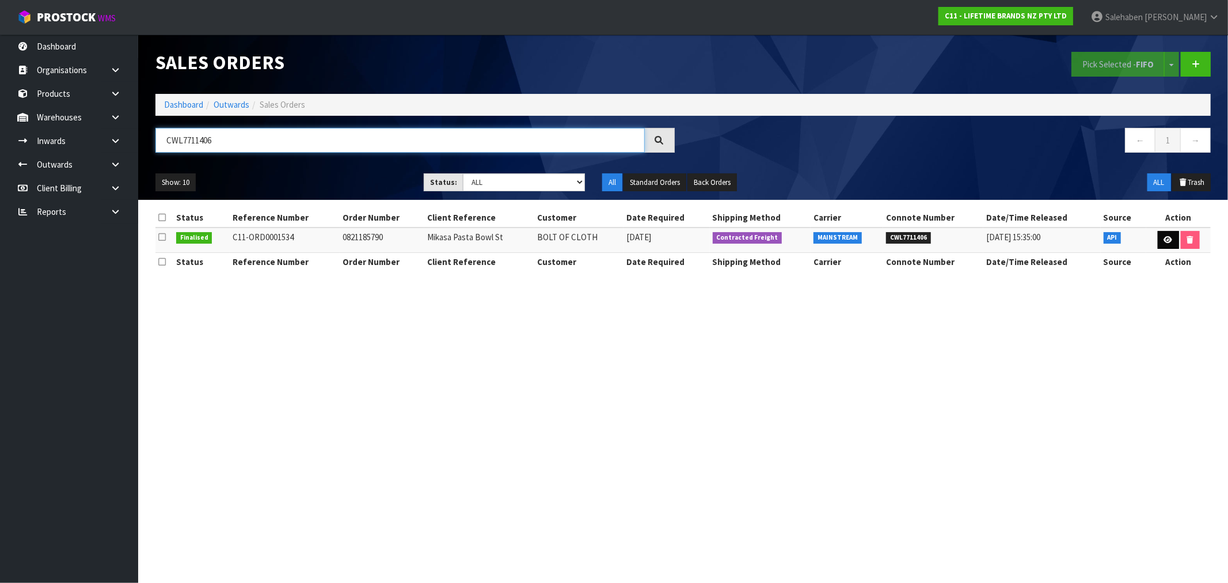
type input "CWL7711406"
click at [1168, 240] on icon at bounding box center [1168, 239] width 9 height 7
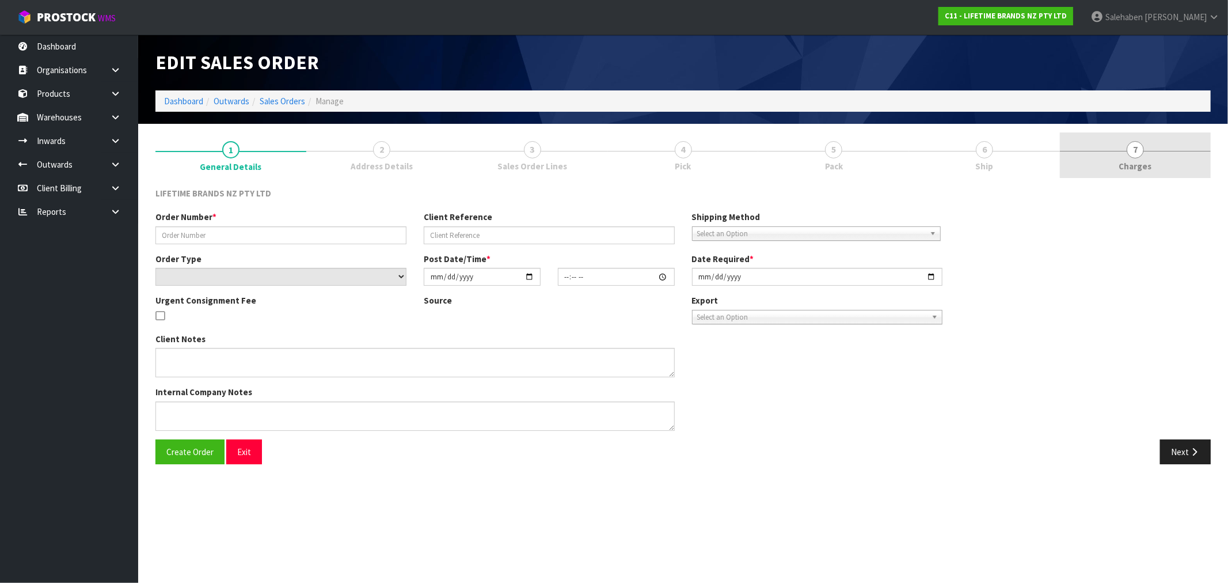
type input "0821185790"
type input "Mikasa Pasta Bowl St"
select select "number:0"
type input "[DATE]"
type input "20:37:55.000"
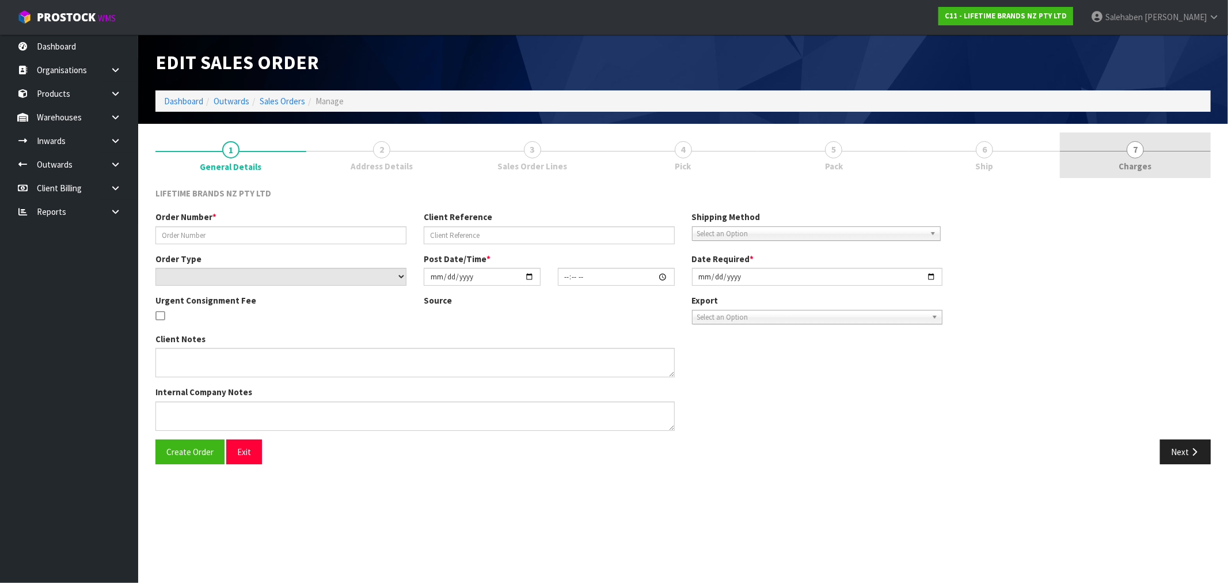
type input "[DATE]"
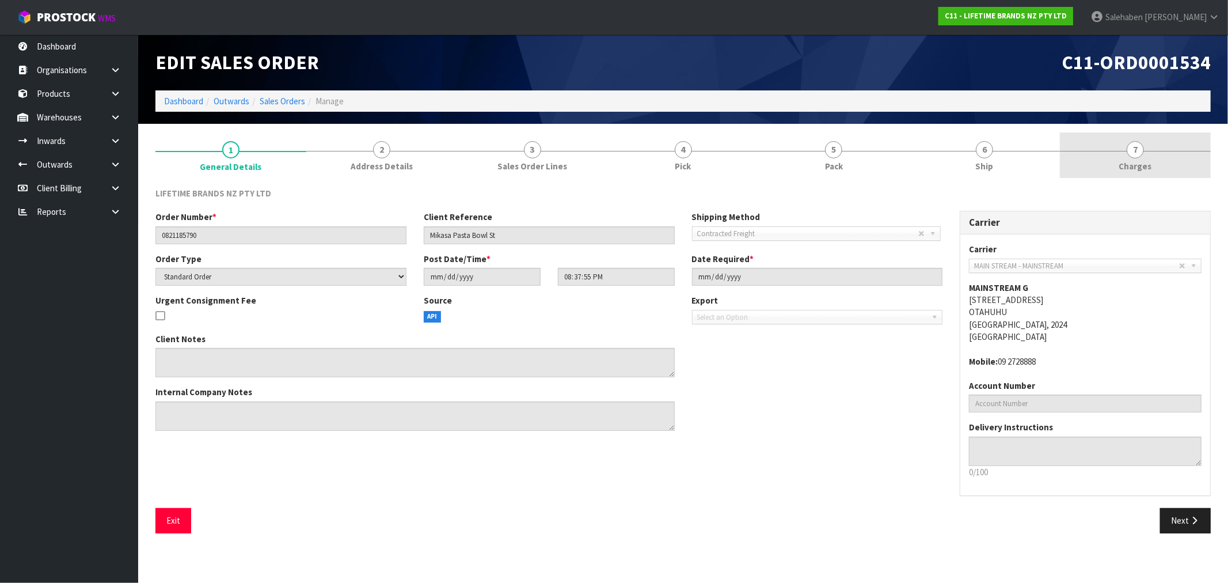
click at [1130, 168] on span "Charges" at bounding box center [1135, 166] width 33 height 12
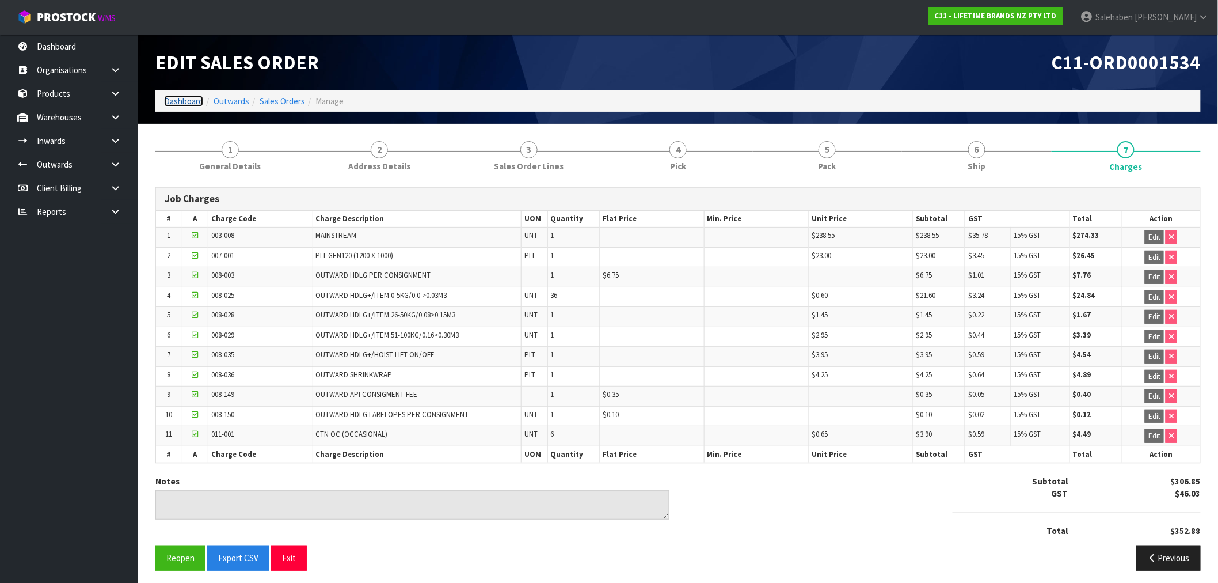
click at [171, 104] on link "Dashboard" at bounding box center [183, 101] width 39 height 11
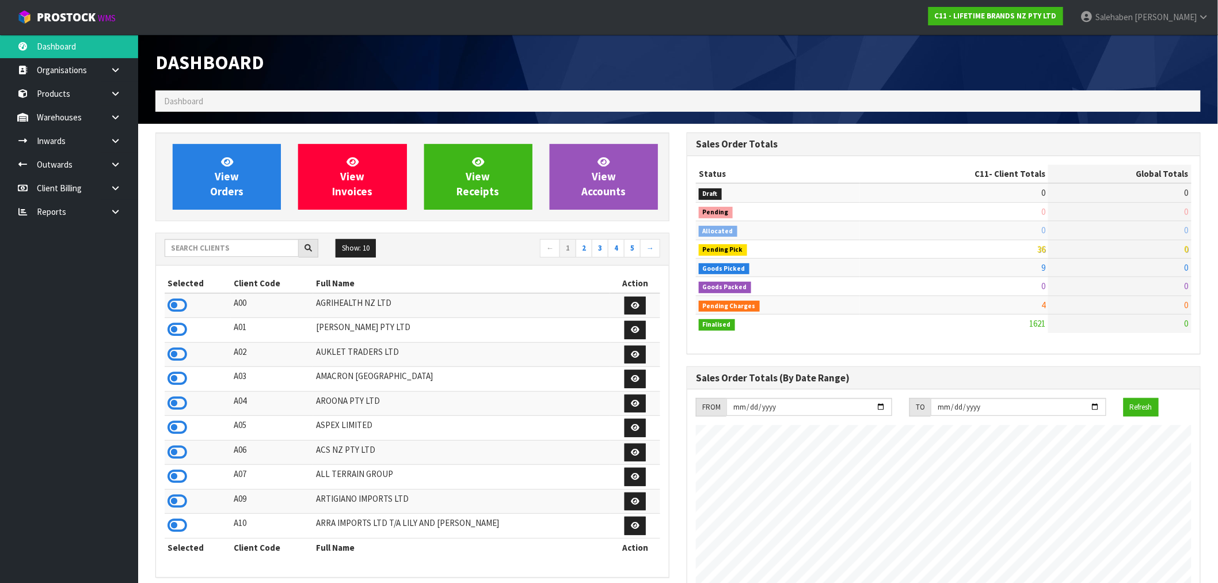
scroll to position [872, 531]
click at [196, 246] on input "text" at bounding box center [232, 248] width 134 height 18
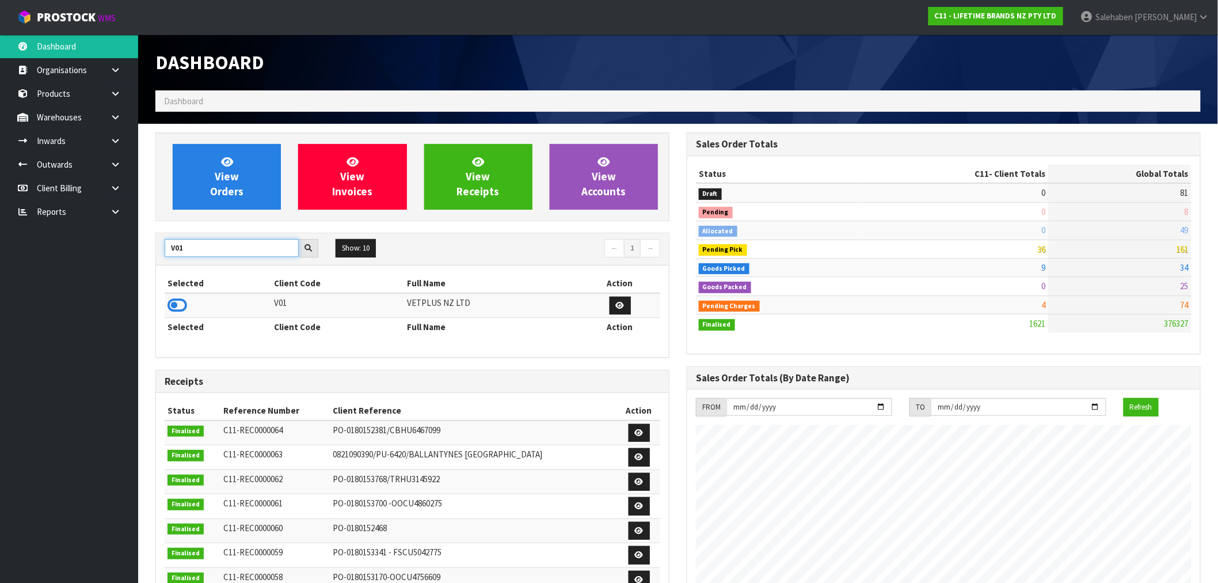
type input "V01"
click at [181, 318] on th "Selected" at bounding box center [218, 327] width 107 height 18
click at [182, 309] on icon at bounding box center [178, 305] width 20 height 17
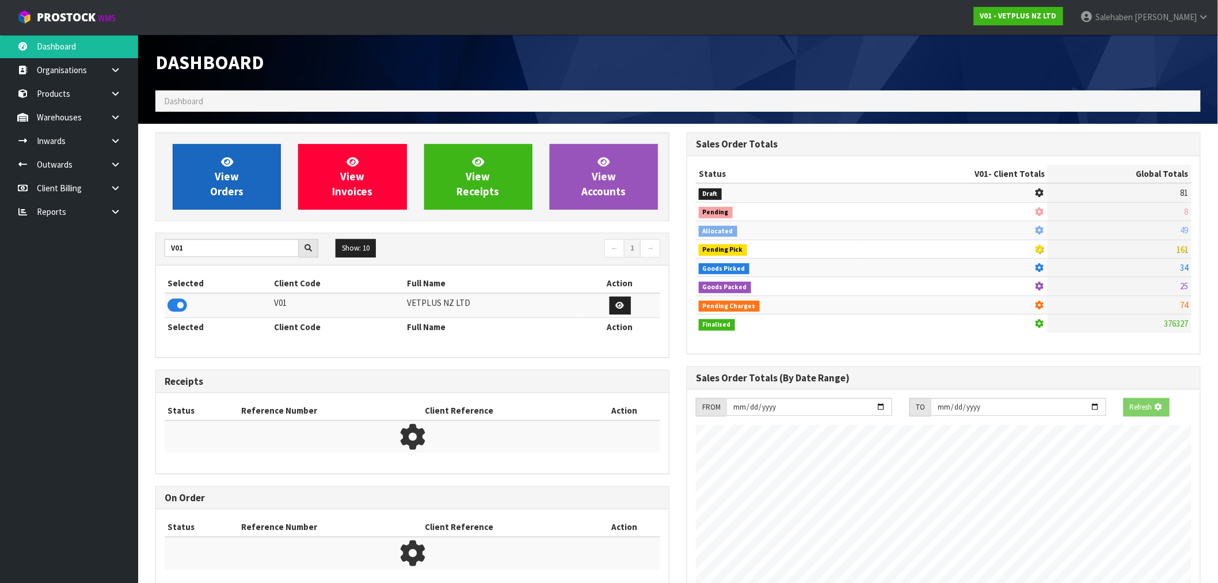
scroll to position [575042, 575228]
click at [257, 170] on link "View Orders" at bounding box center [227, 177] width 108 height 66
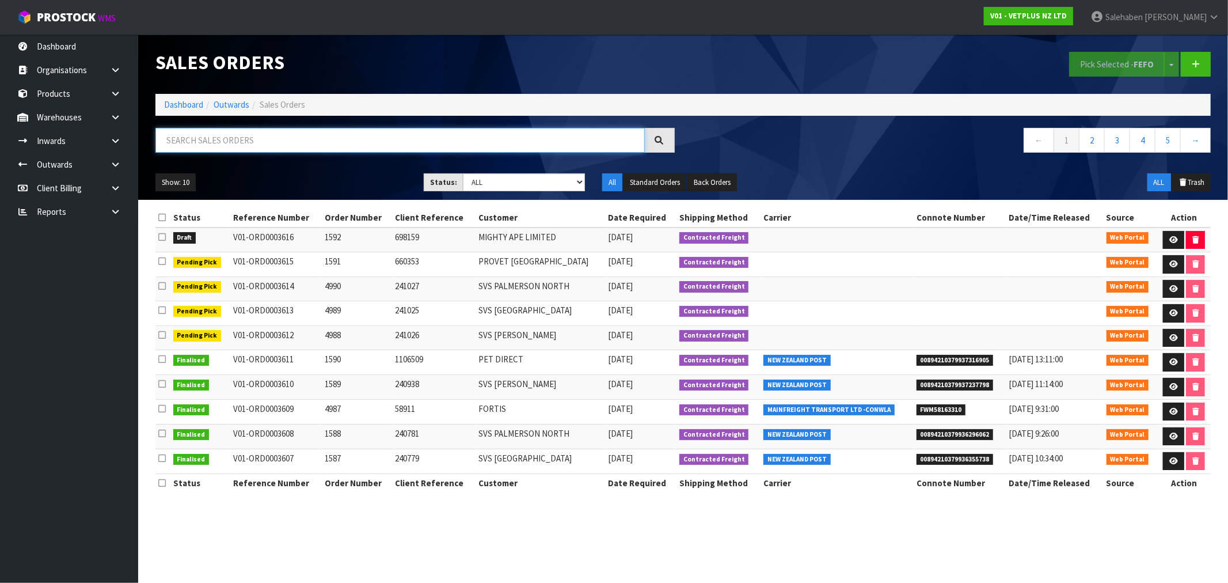
paste input "CWL7711408"
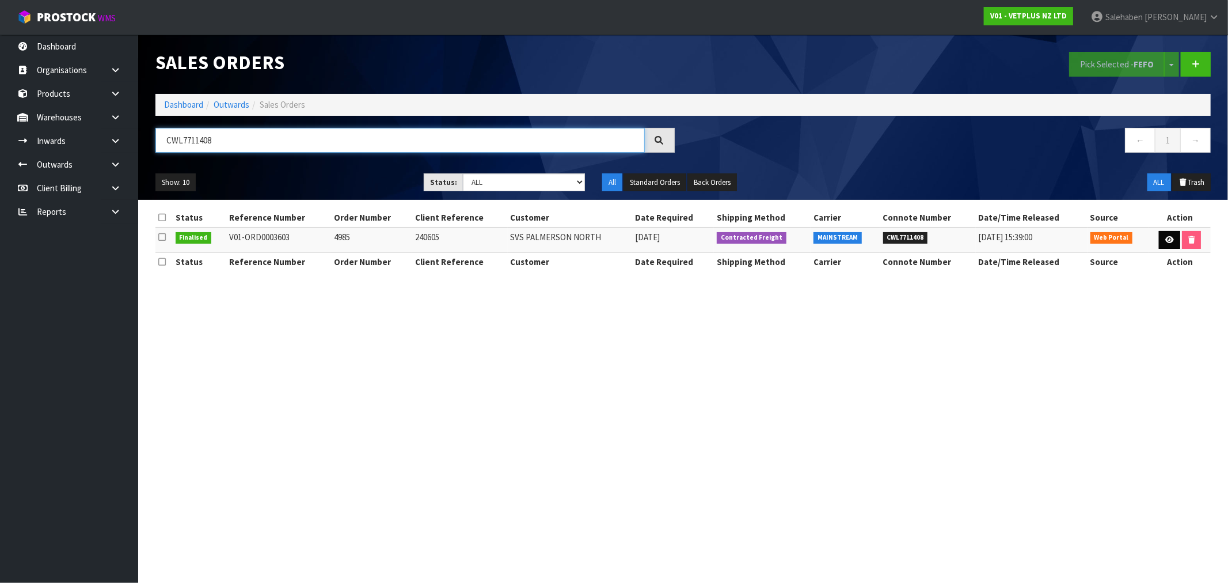
type input "CWL7711408"
click at [1166, 245] on link at bounding box center [1169, 240] width 21 height 18
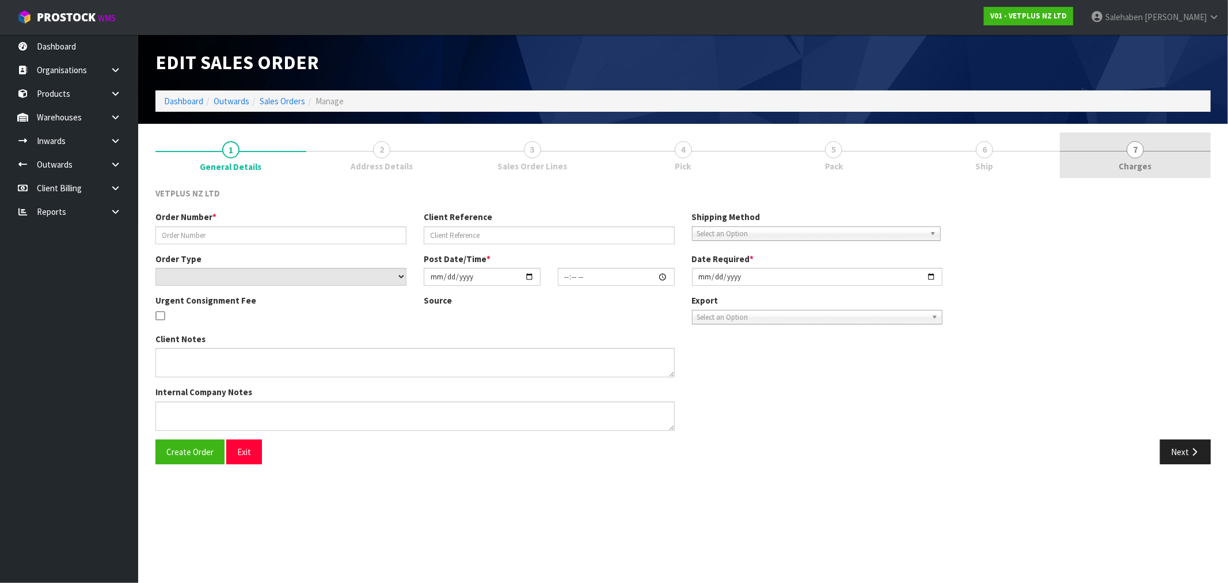
type input "4985"
type input "240605"
select select "number:0"
type input "[DATE]"
type input "15:14:00.000"
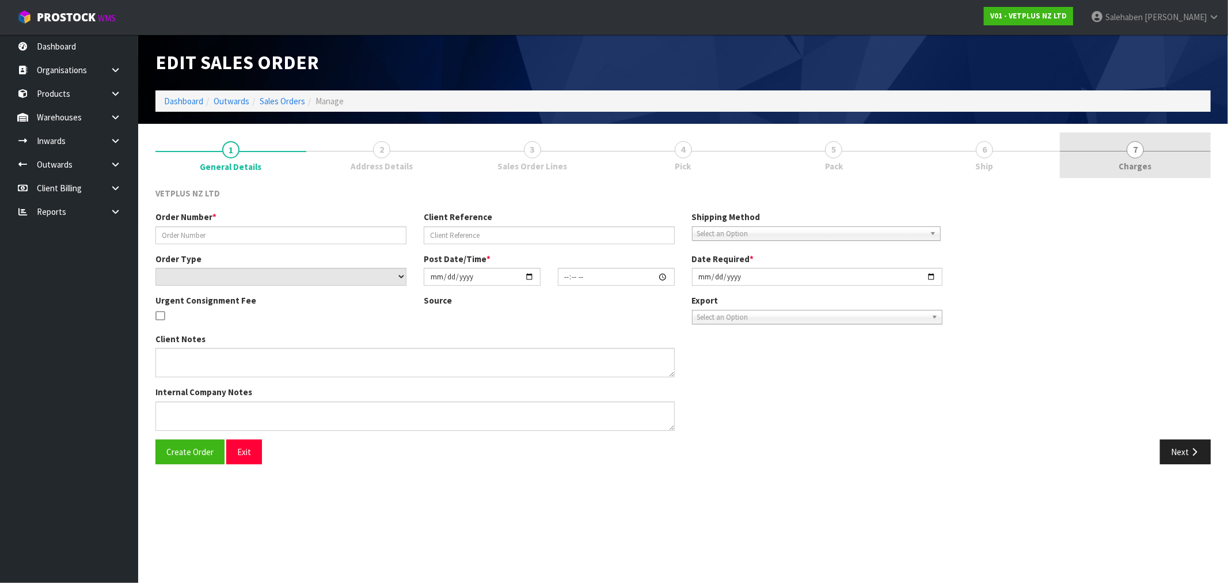
type input "[DATE]"
type textarea "BACK ORDER - 50517 LYPEX X 12"
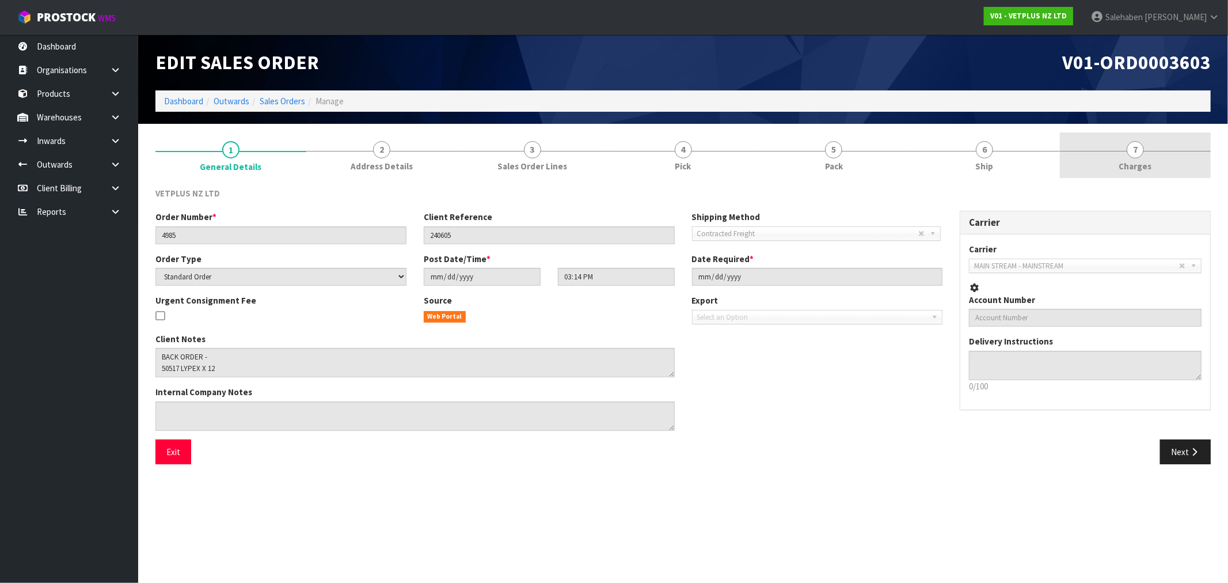
click at [1134, 163] on span "Charges" at bounding box center [1135, 166] width 33 height 12
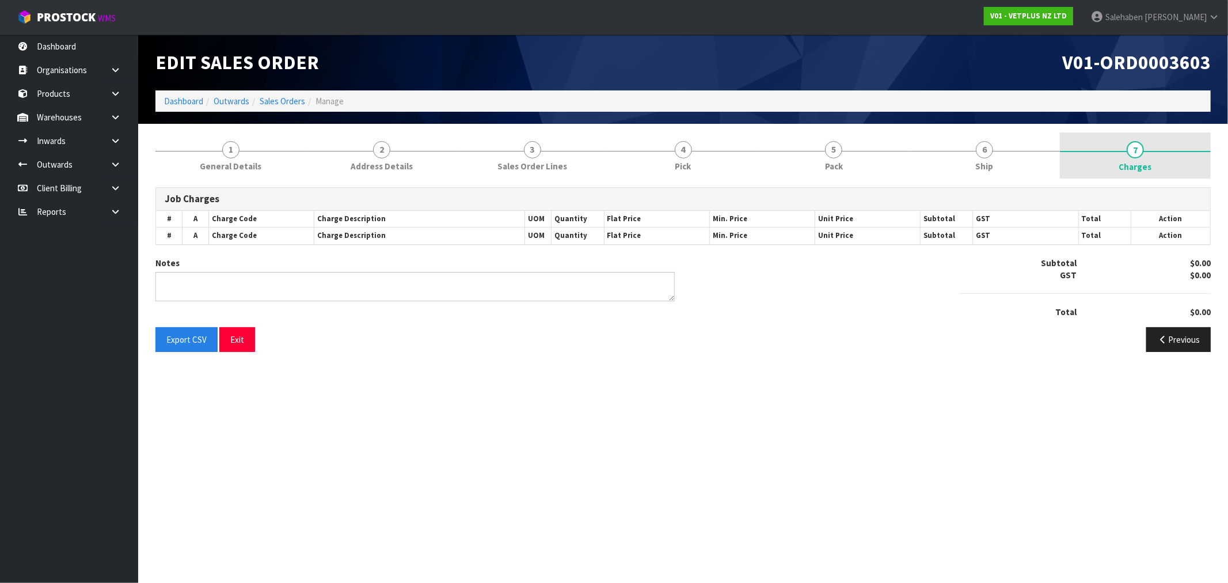
click at [1134, 163] on span "Charges" at bounding box center [1135, 167] width 33 height 12
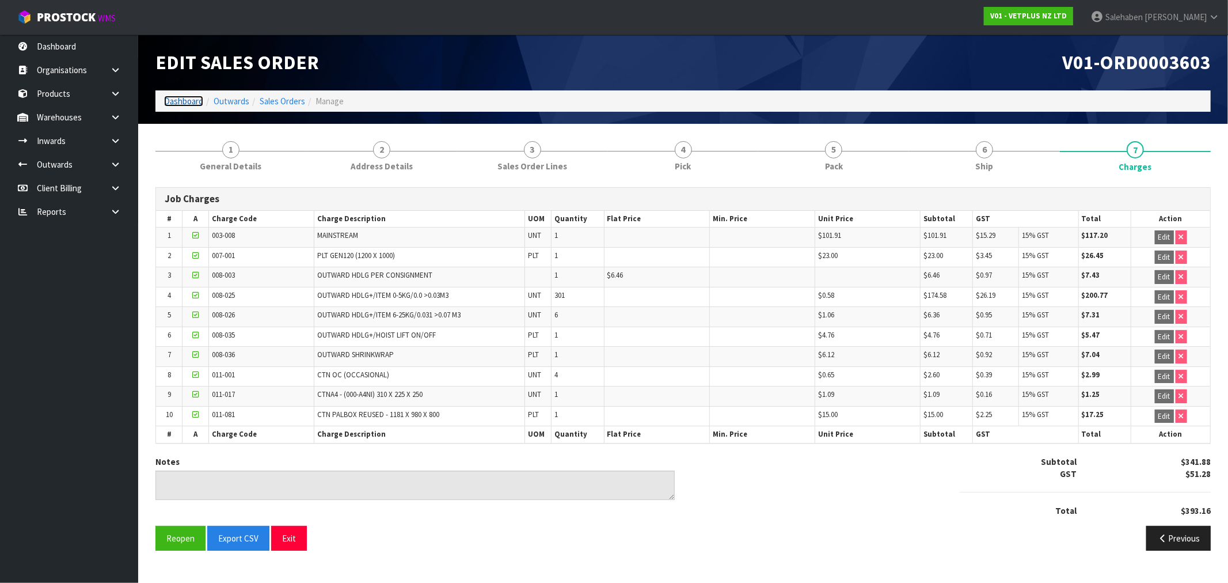
click at [170, 101] on link "Dashboard" at bounding box center [183, 101] width 39 height 11
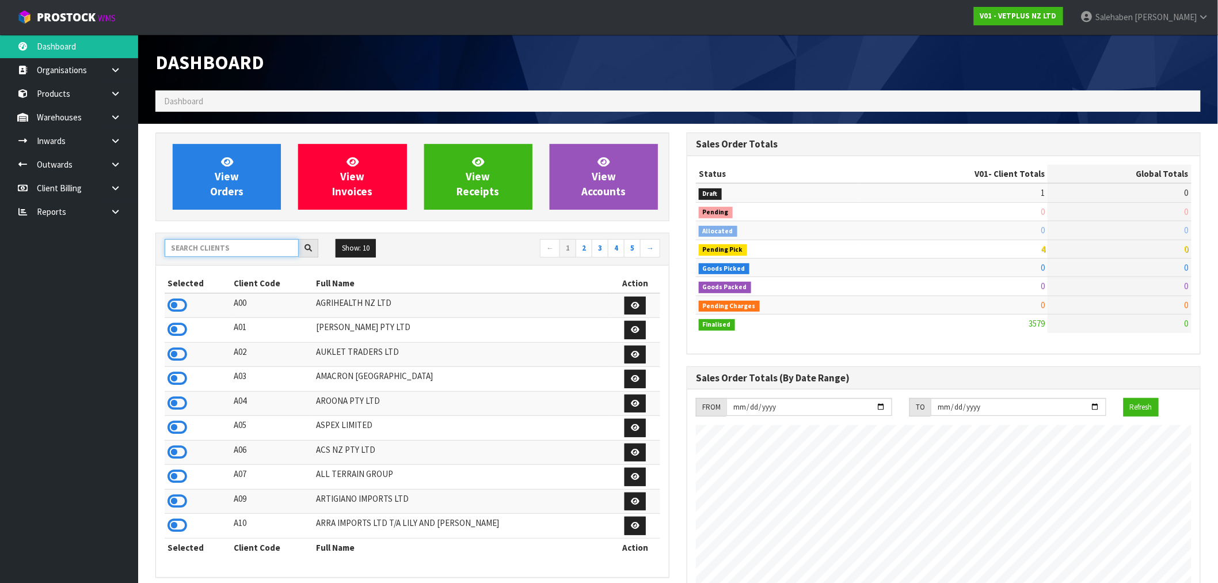
scroll to position [872, 531]
click at [198, 248] on input "text" at bounding box center [232, 248] width 134 height 18
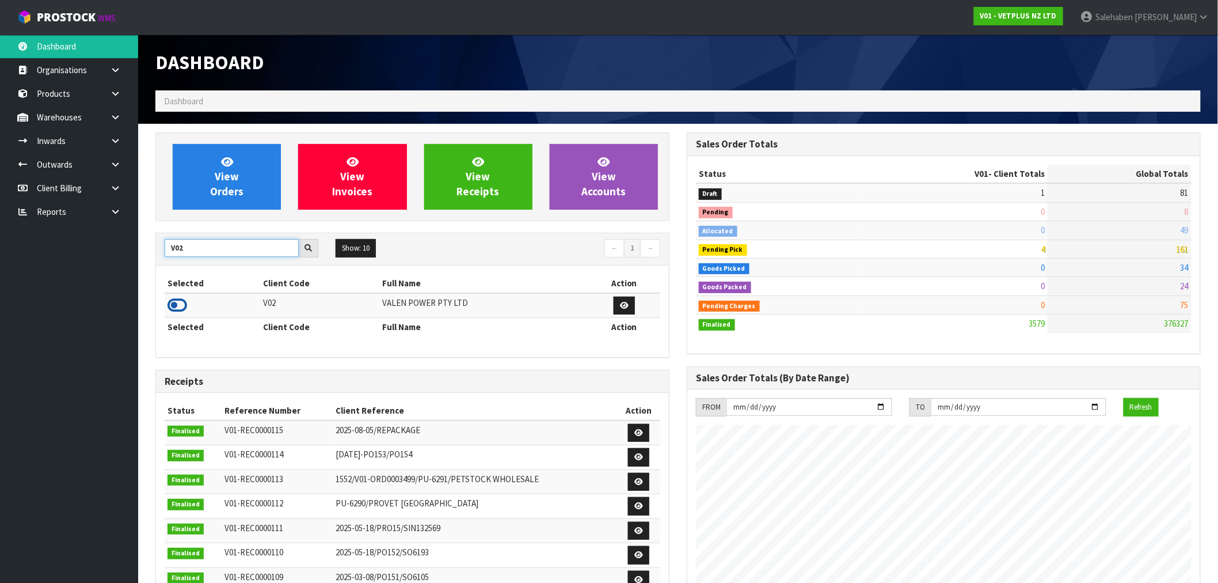
type input "V02"
click at [169, 304] on icon at bounding box center [178, 305] width 20 height 17
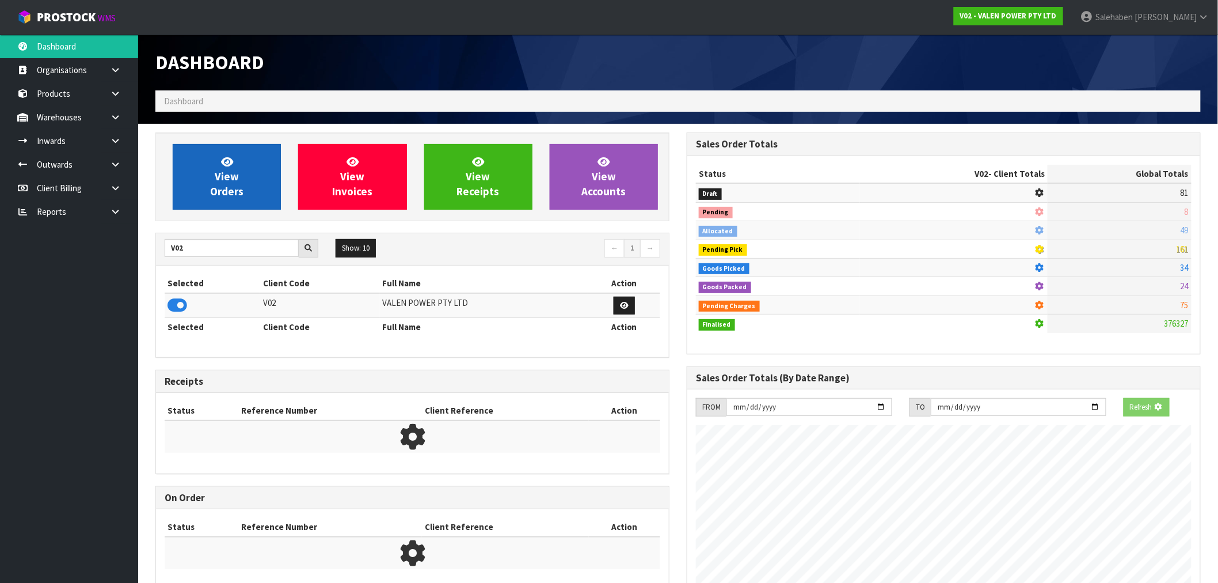
scroll to position [575042, 575228]
click at [236, 174] on span "View Orders" at bounding box center [226, 176] width 33 height 43
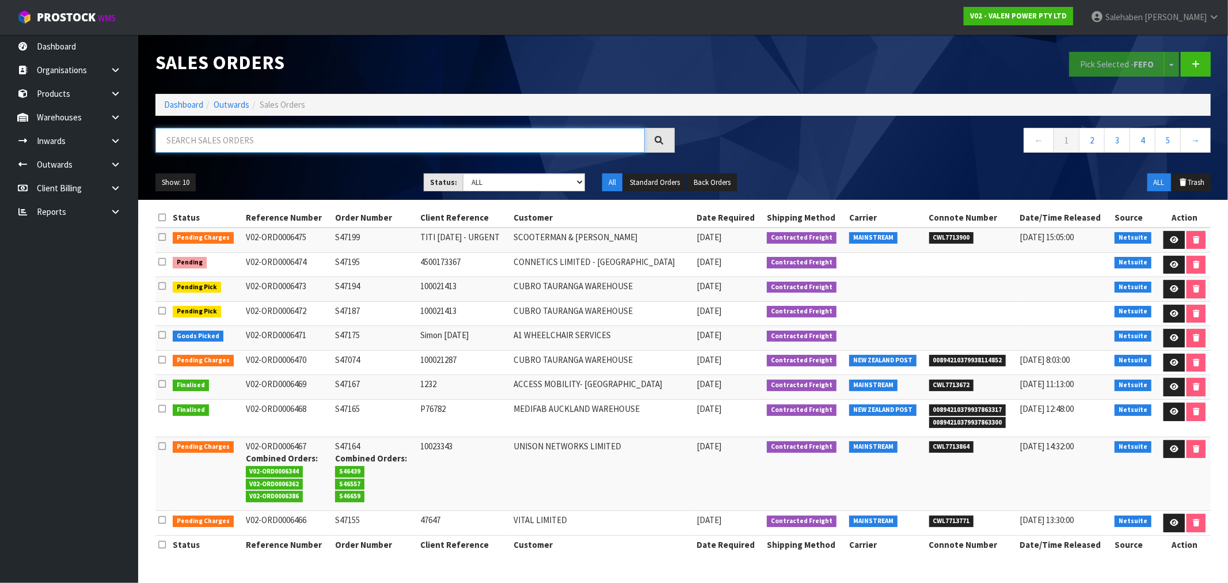
paste input "CWL7711412"
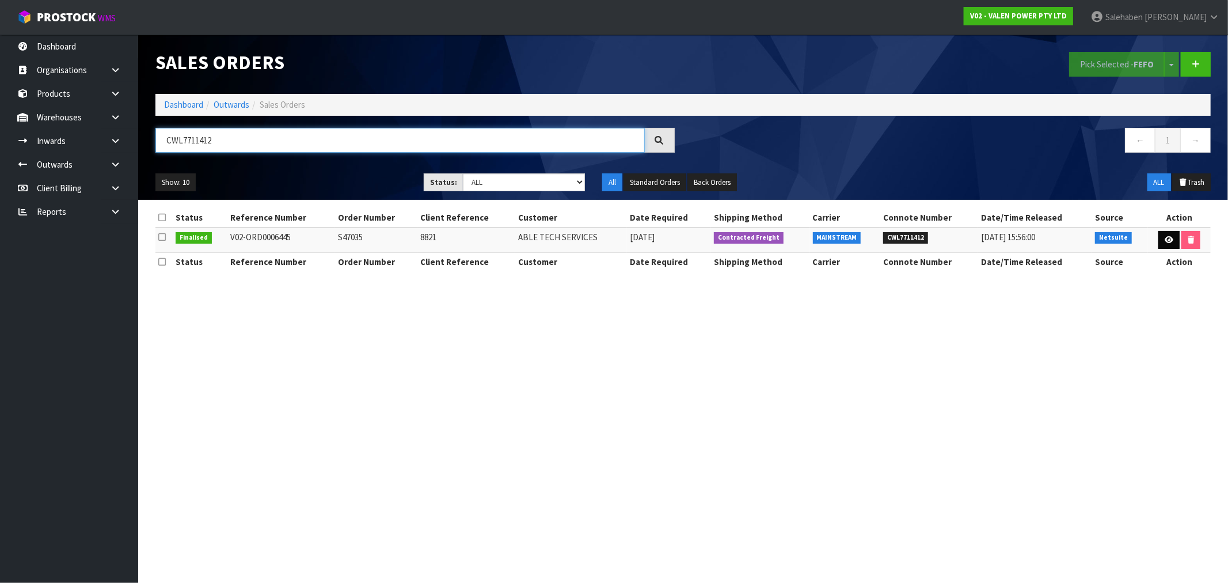
type input "CWL7711412"
click at [1161, 239] on link at bounding box center [1168, 240] width 21 height 18
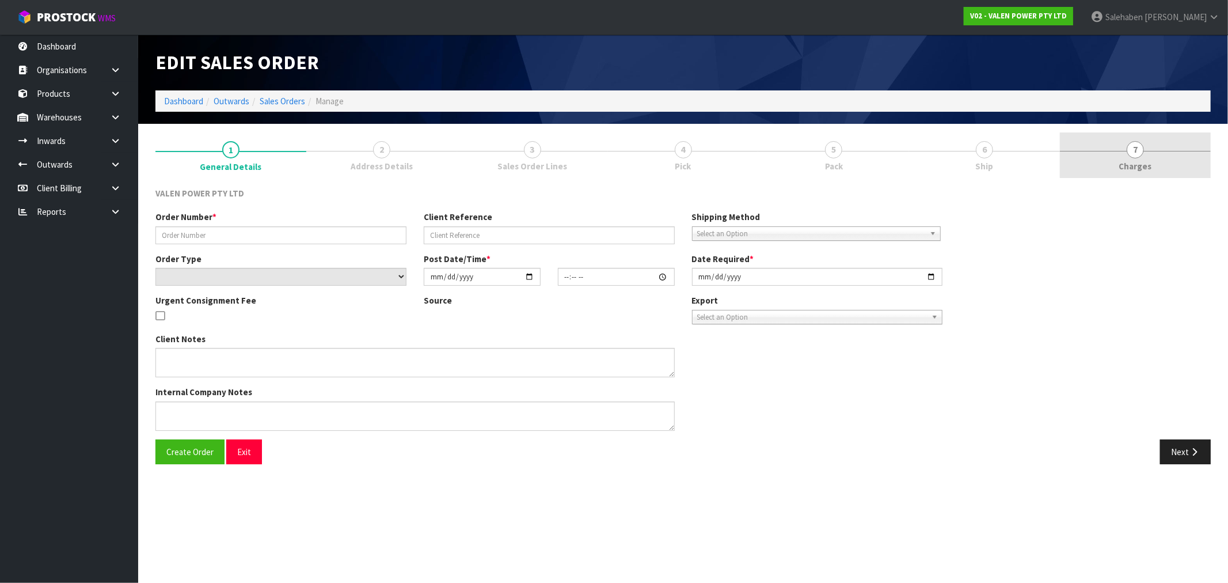
click at [1130, 165] on span "Charges" at bounding box center [1135, 166] width 33 height 12
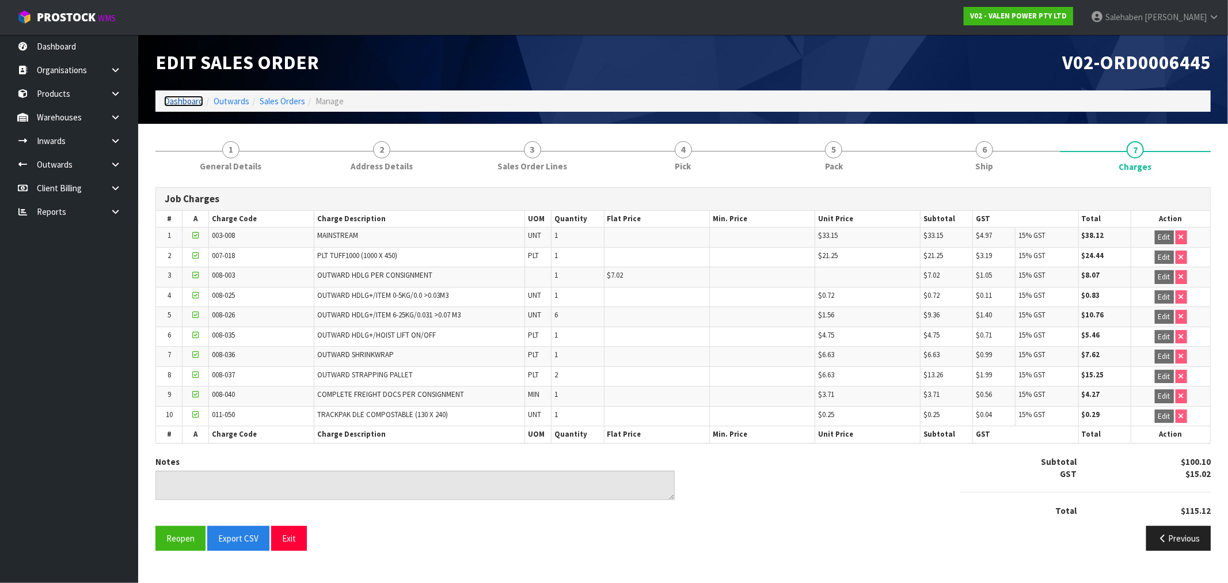
click at [181, 101] on link "Dashboard" at bounding box center [183, 101] width 39 height 11
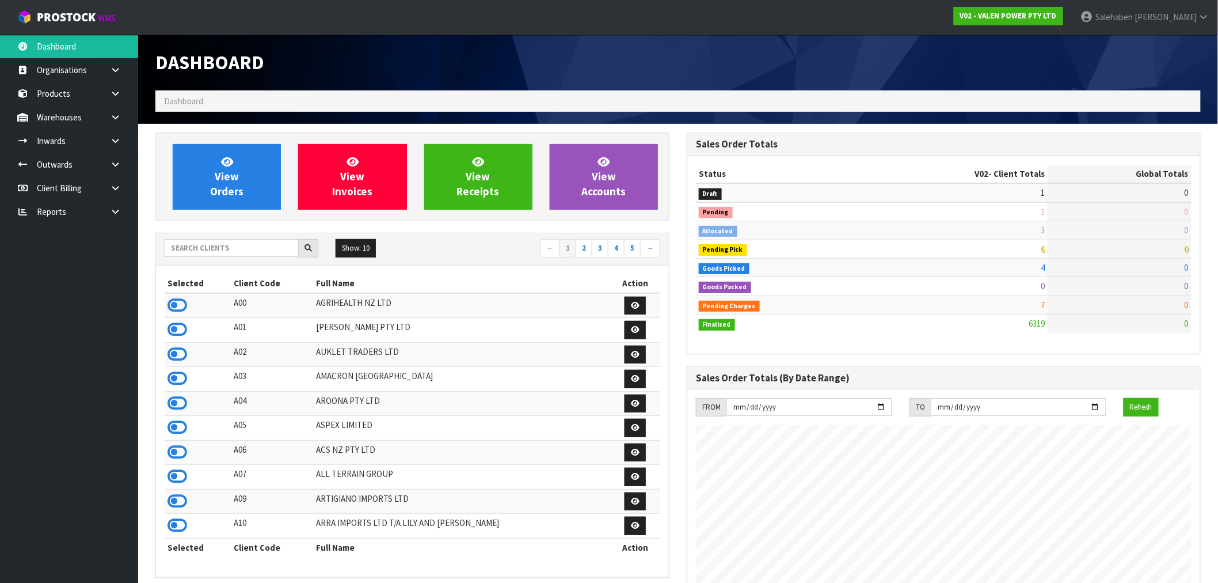
scroll to position [872, 531]
click at [181, 242] on input "text" at bounding box center [232, 248] width 134 height 18
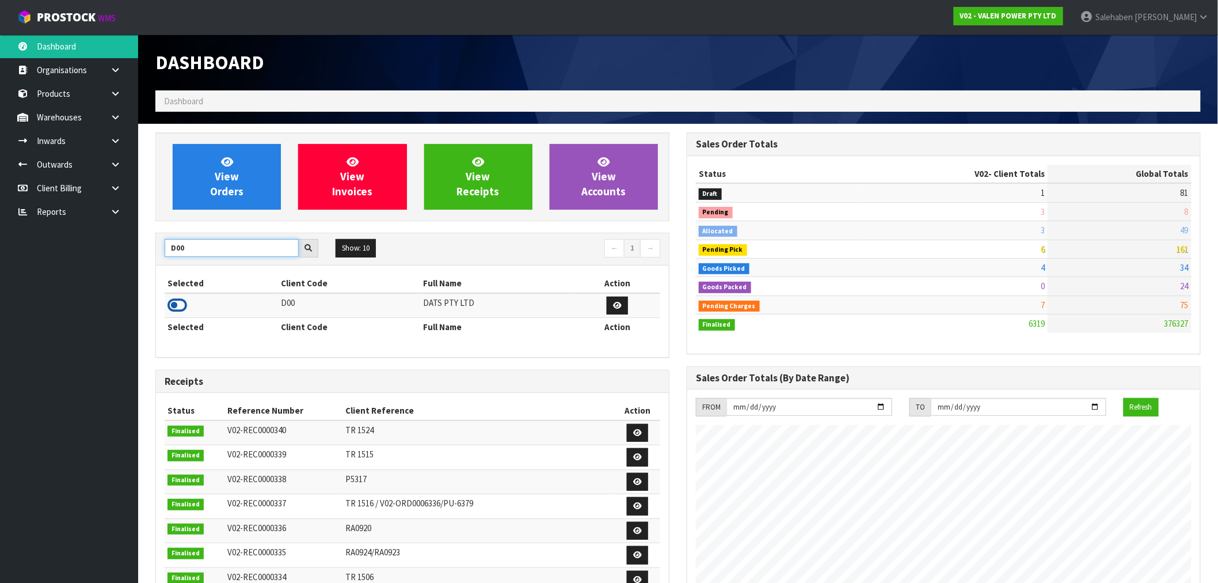
type input "D00"
click at [177, 300] on icon at bounding box center [178, 305] width 20 height 17
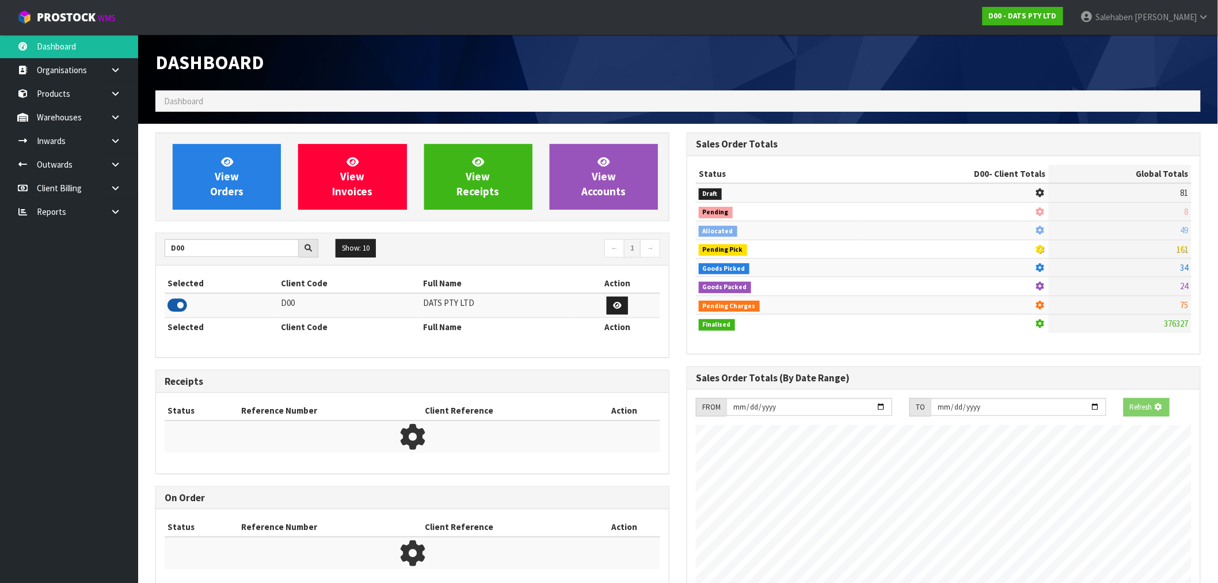
scroll to position [575042, 575228]
click at [252, 180] on link "View Orders" at bounding box center [227, 177] width 108 height 66
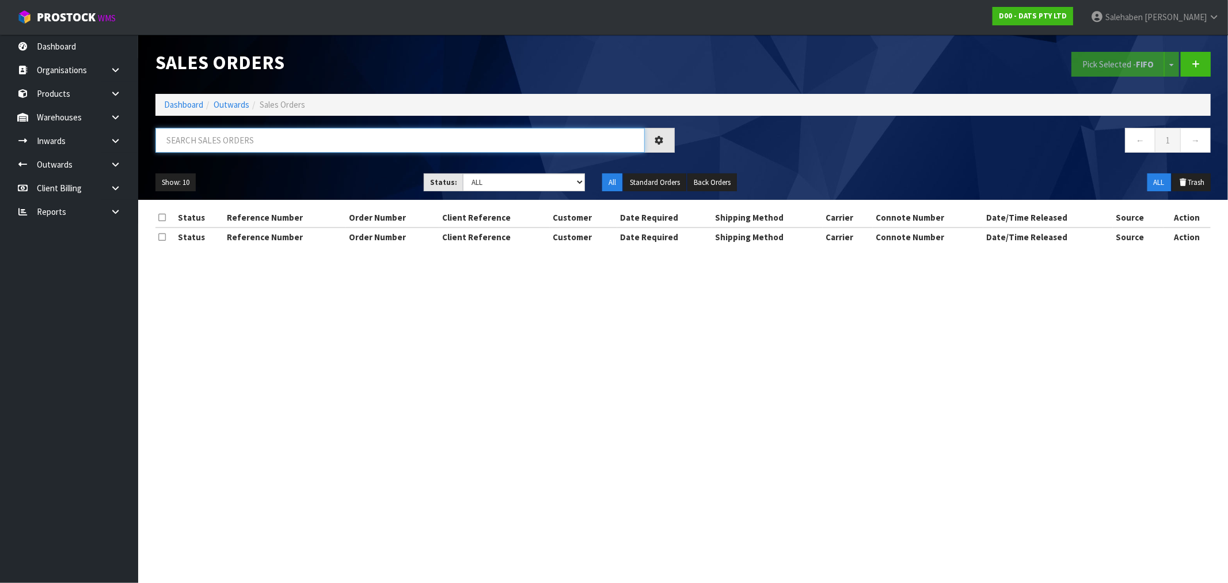
paste input "CWL7711428"
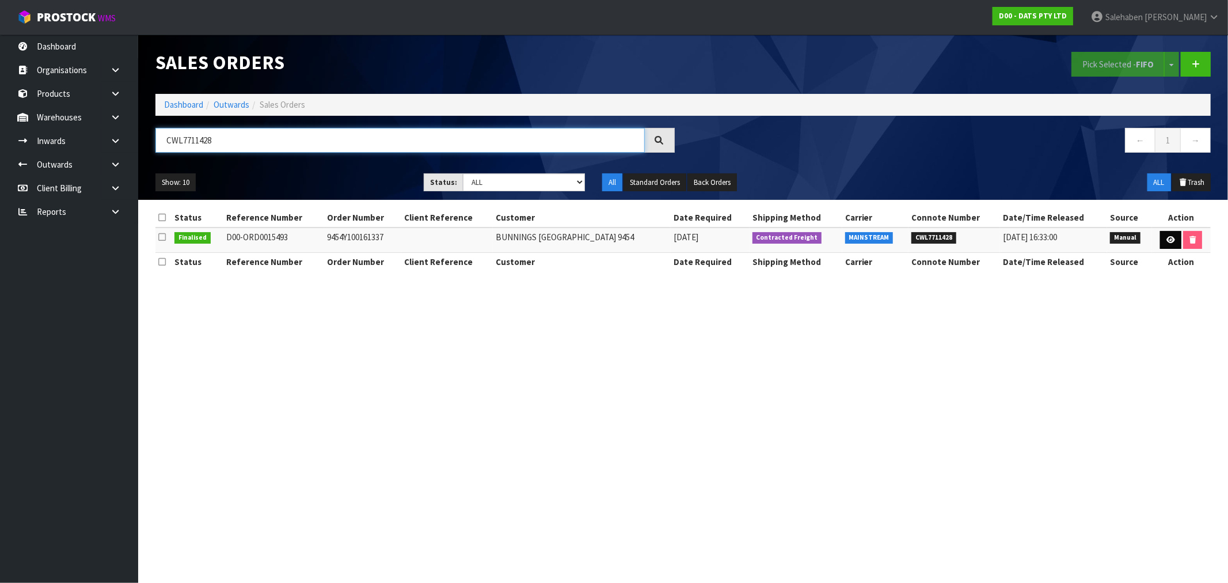
type input "CWL7711428"
click at [1164, 245] on link at bounding box center [1170, 240] width 21 height 18
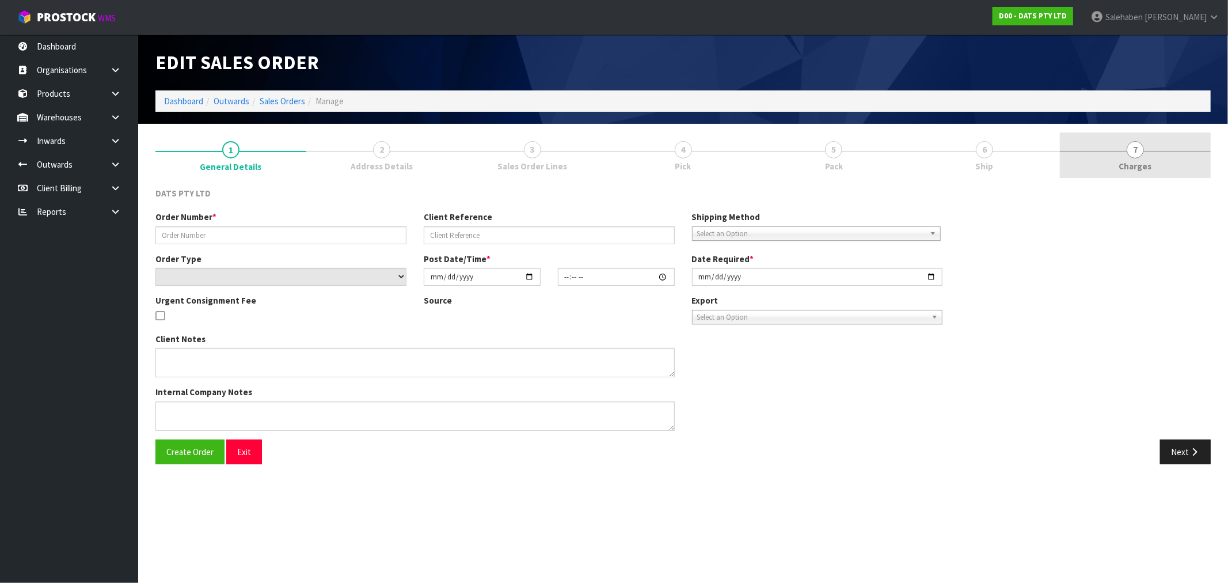
type input "9454Y100161337"
select select "number:0"
type input "[DATE]"
type input "08:50:00.000"
type input "[DATE]"
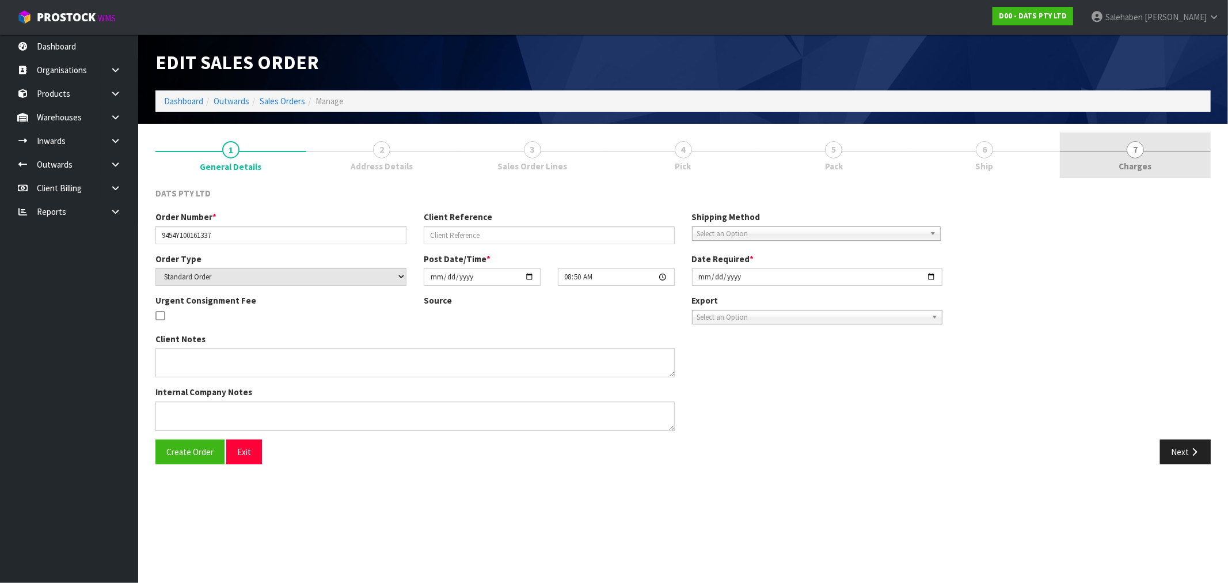
click at [1127, 157] on link "7 [GEOGRAPHIC_DATA]" at bounding box center [1135, 154] width 151 height 45
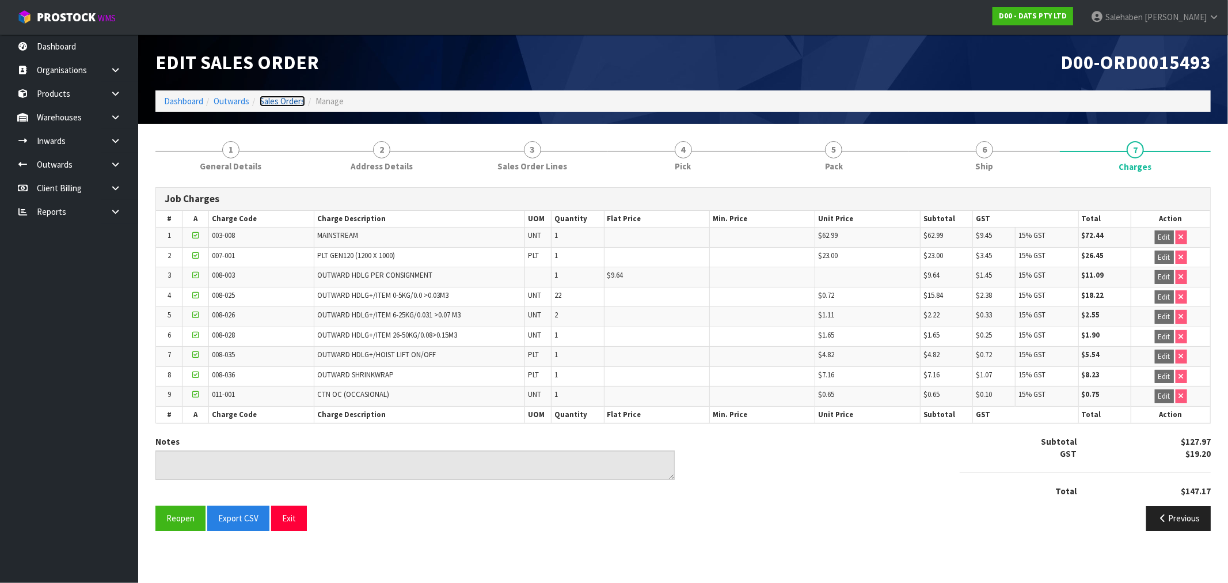
click at [288, 100] on link "Sales Orders" at bounding box center [282, 101] width 45 height 11
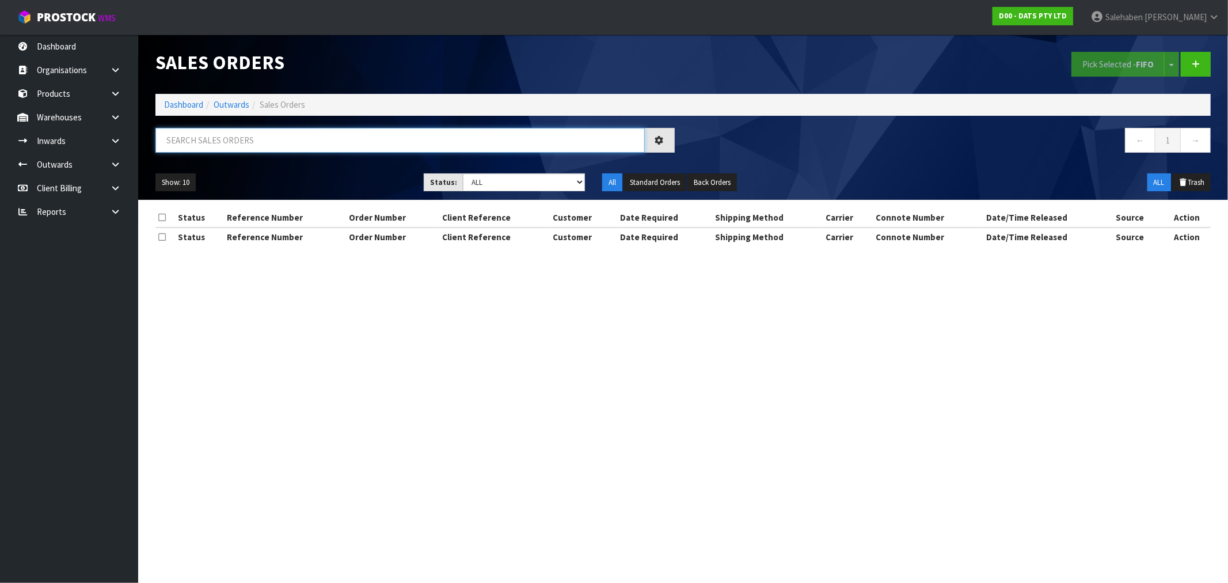
click at [269, 139] on input "text" at bounding box center [399, 140] width 489 height 25
paste input "CWL7711430"
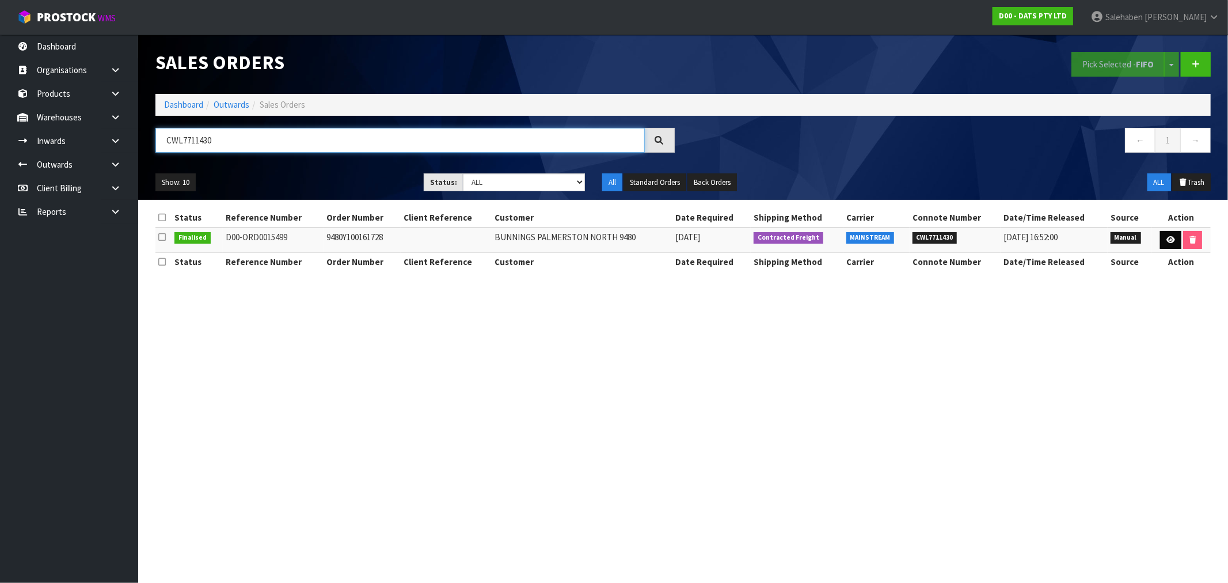
type input "CWL7711430"
click at [1167, 240] on icon at bounding box center [1170, 239] width 9 height 7
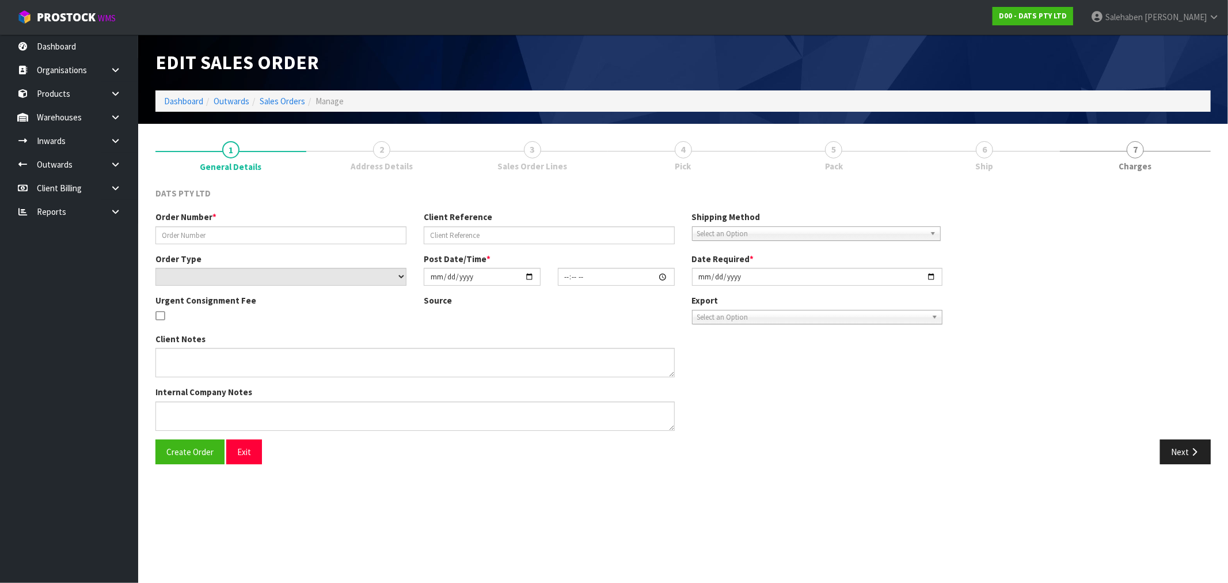
type input "9480Y100161728"
select select "number:0"
type input "[DATE]"
type input "09:27:00.000"
type input "[DATE]"
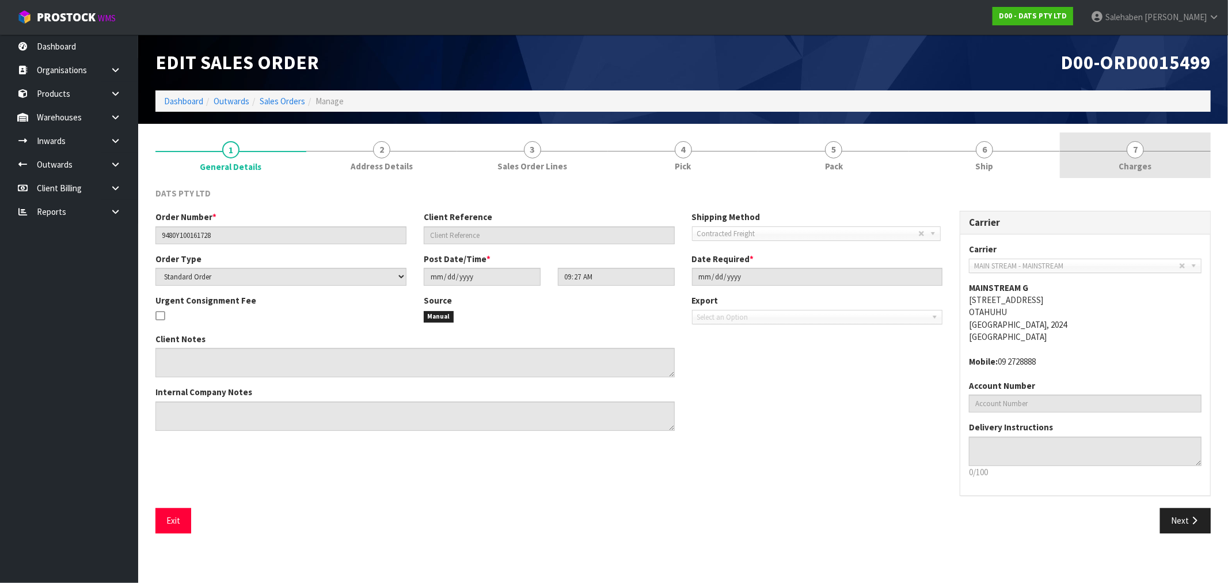
click at [1143, 162] on span "Charges" at bounding box center [1135, 166] width 33 height 12
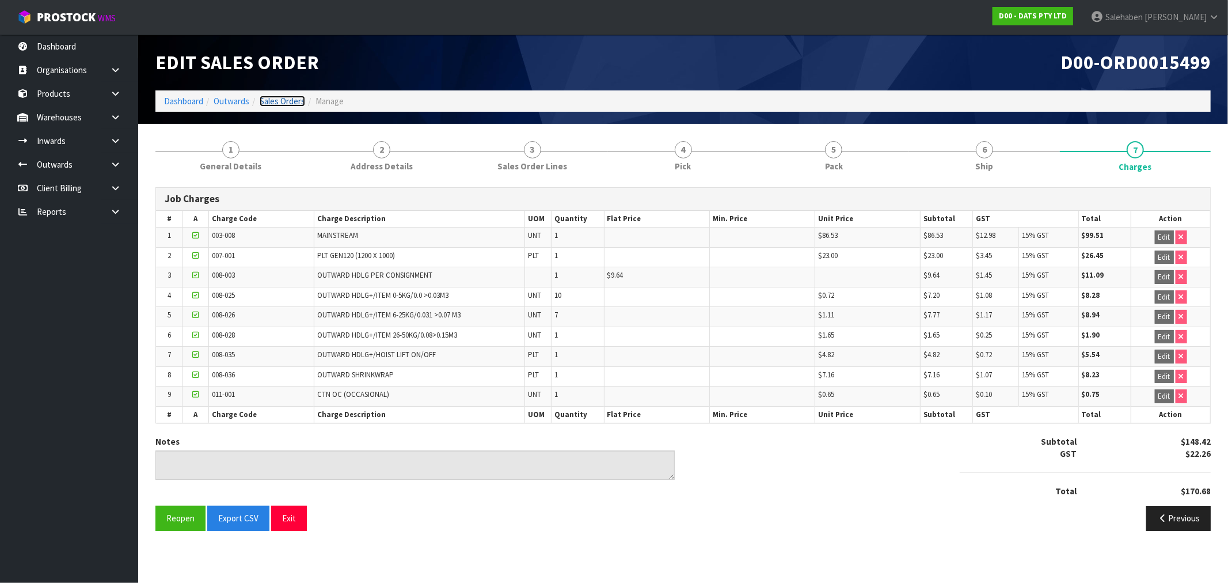
click at [278, 97] on link "Sales Orders" at bounding box center [282, 101] width 45 height 11
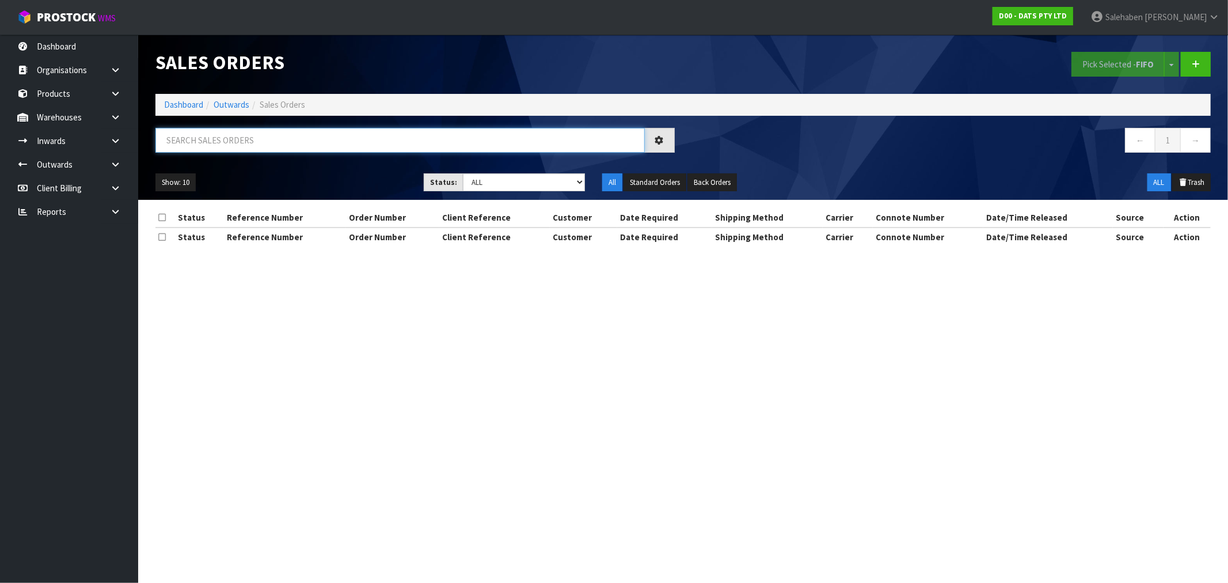
click at [233, 145] on input "text" at bounding box center [399, 140] width 489 height 25
paste input "CWL7711445"
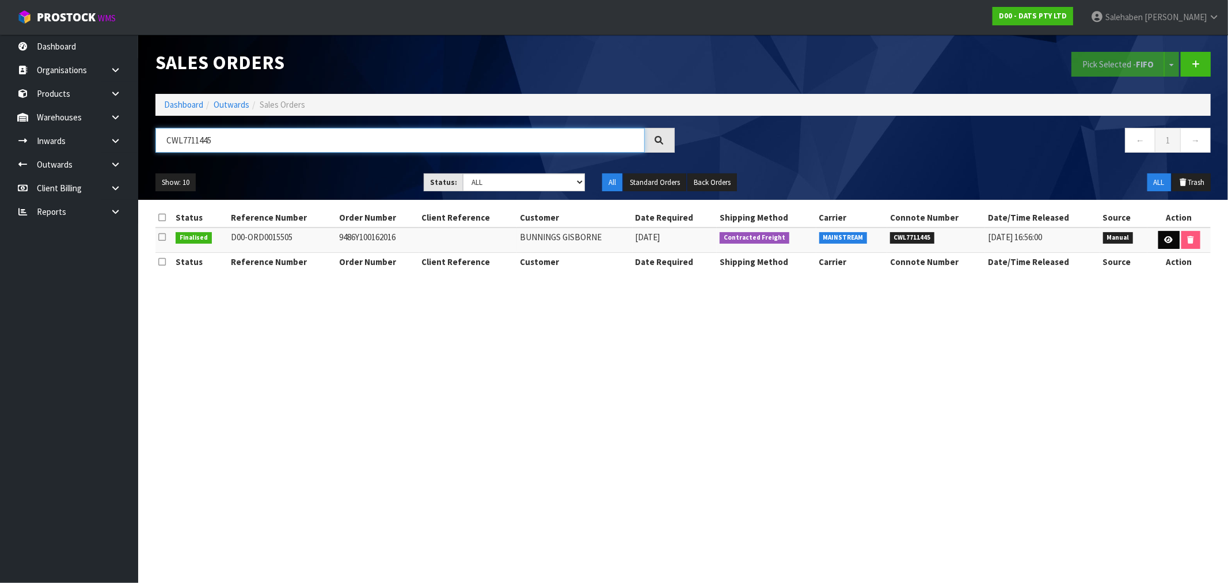
type input "CWL7711445"
click at [1169, 237] on icon at bounding box center [1169, 239] width 9 height 7
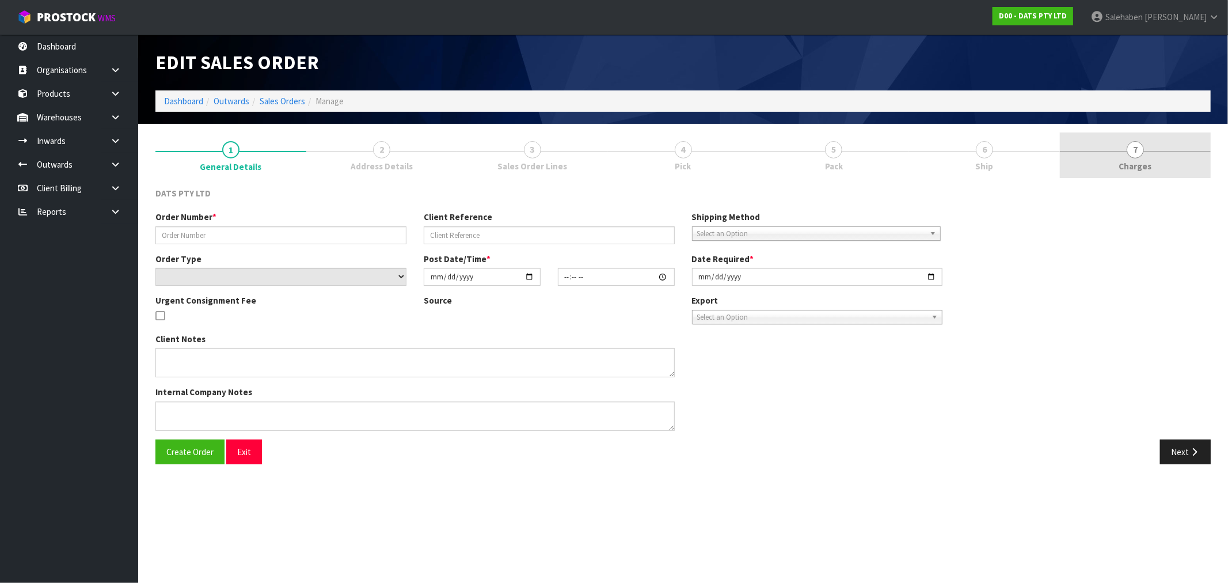
type input "9486Y100162016"
select select "number:0"
type input "[DATE]"
type input "09:42:00.000"
type input "[DATE]"
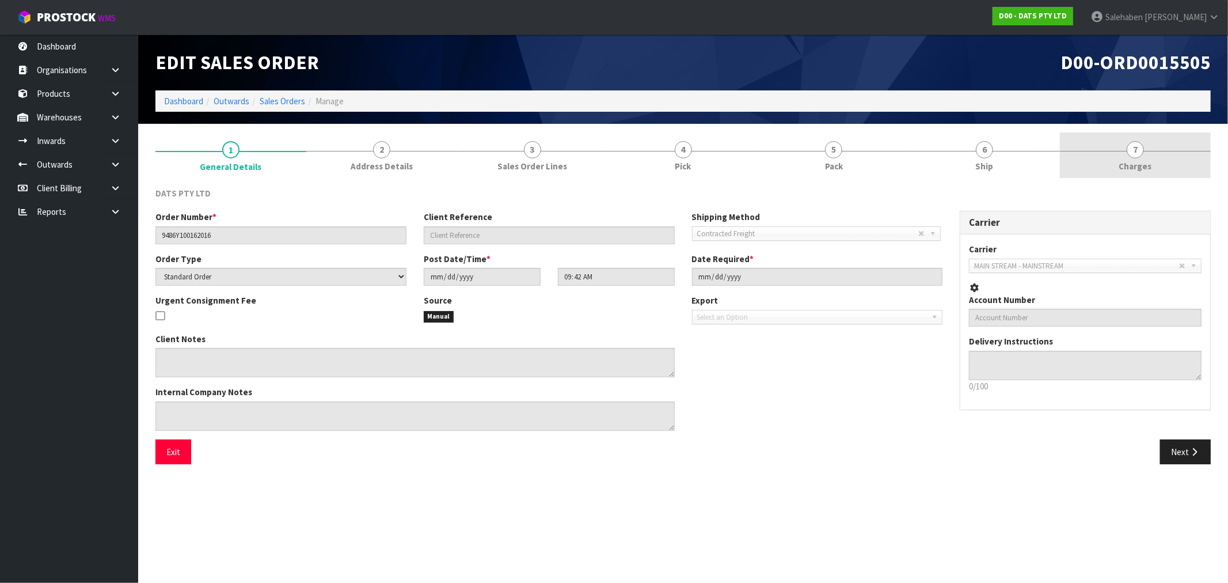
click at [1138, 160] on span "Charges" at bounding box center [1135, 166] width 33 height 12
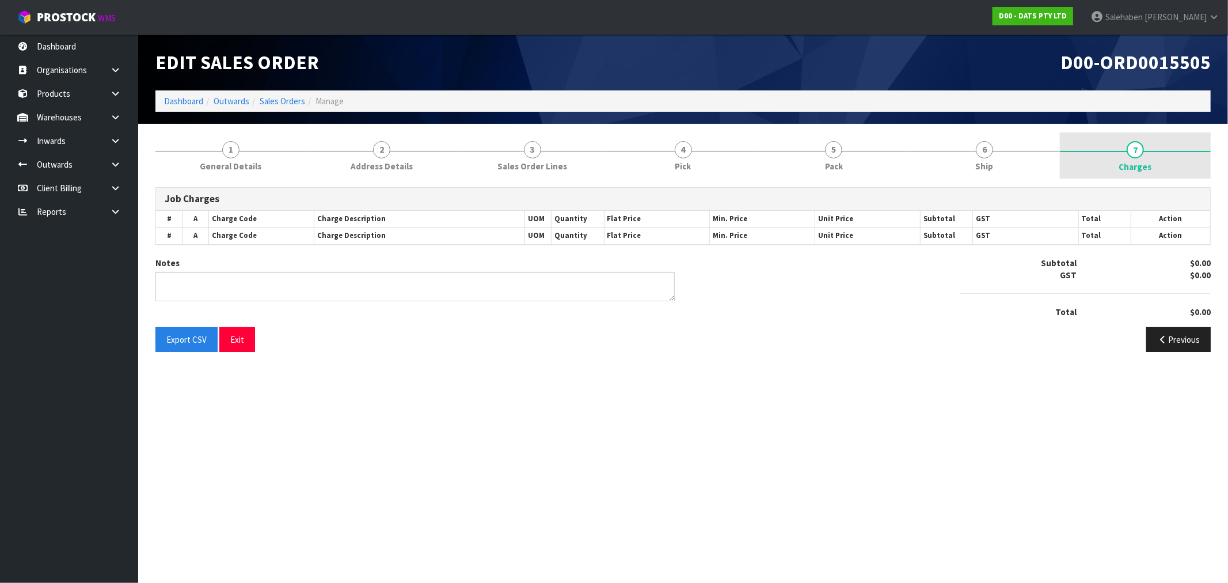
click at [1138, 161] on span "Charges" at bounding box center [1135, 167] width 33 height 12
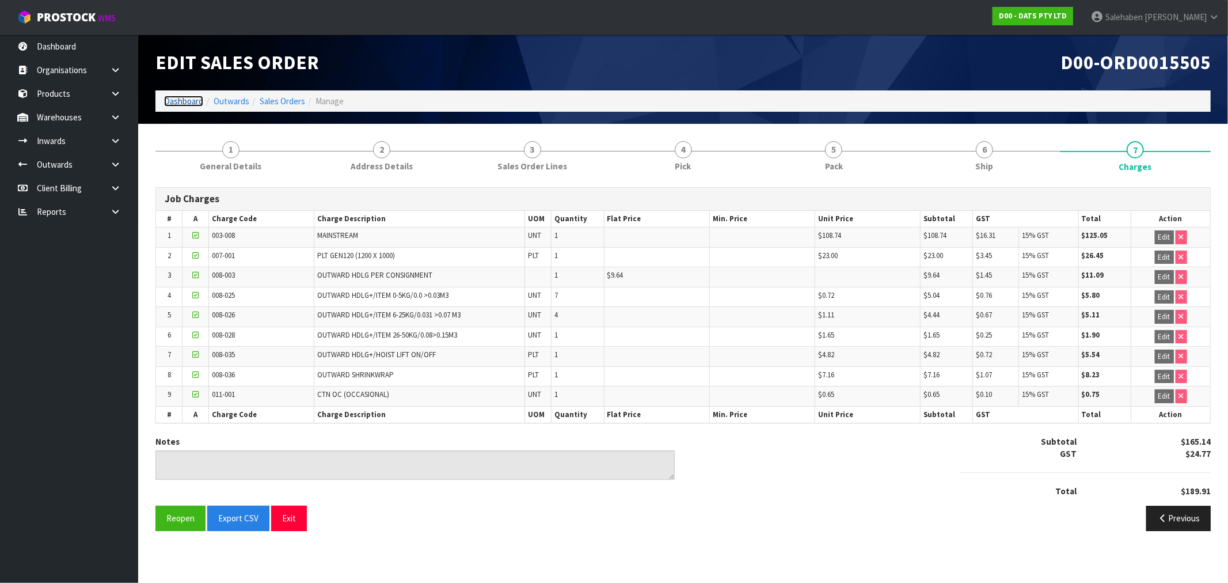
click at [181, 99] on link "Dashboard" at bounding box center [183, 101] width 39 height 11
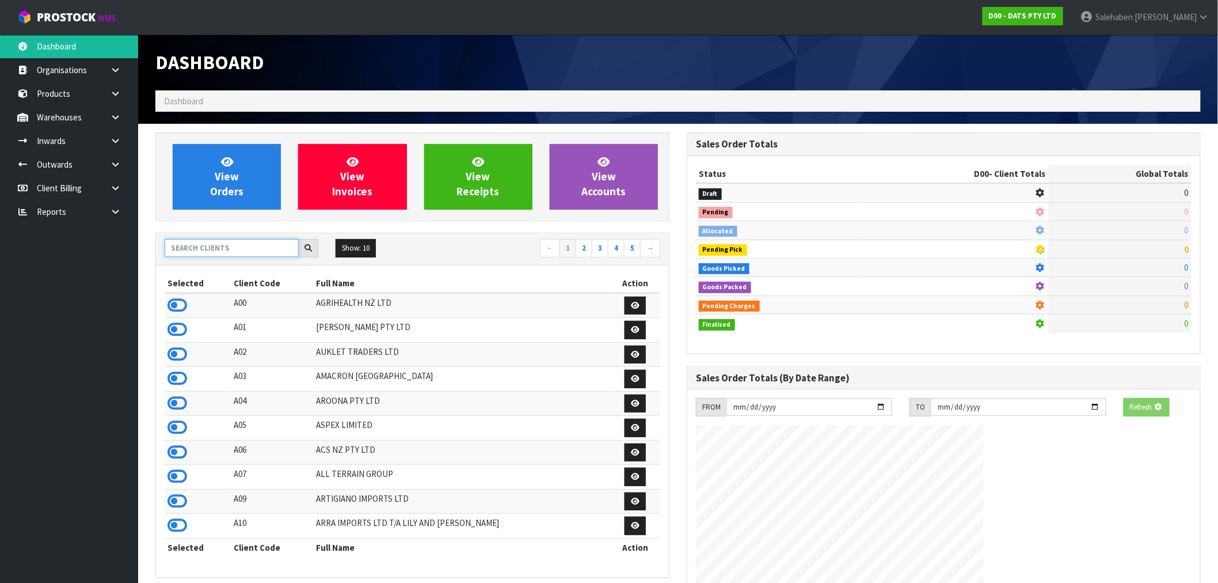
click at [238, 254] on input "text" at bounding box center [232, 248] width 134 height 18
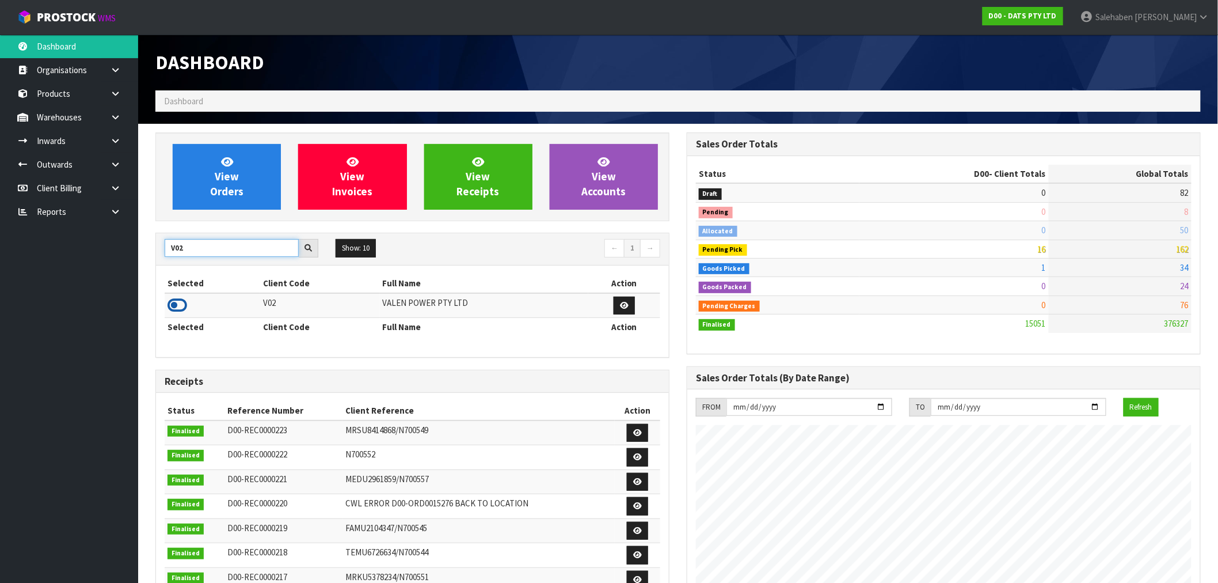
type input "V02"
click at [175, 309] on icon at bounding box center [178, 305] width 20 height 17
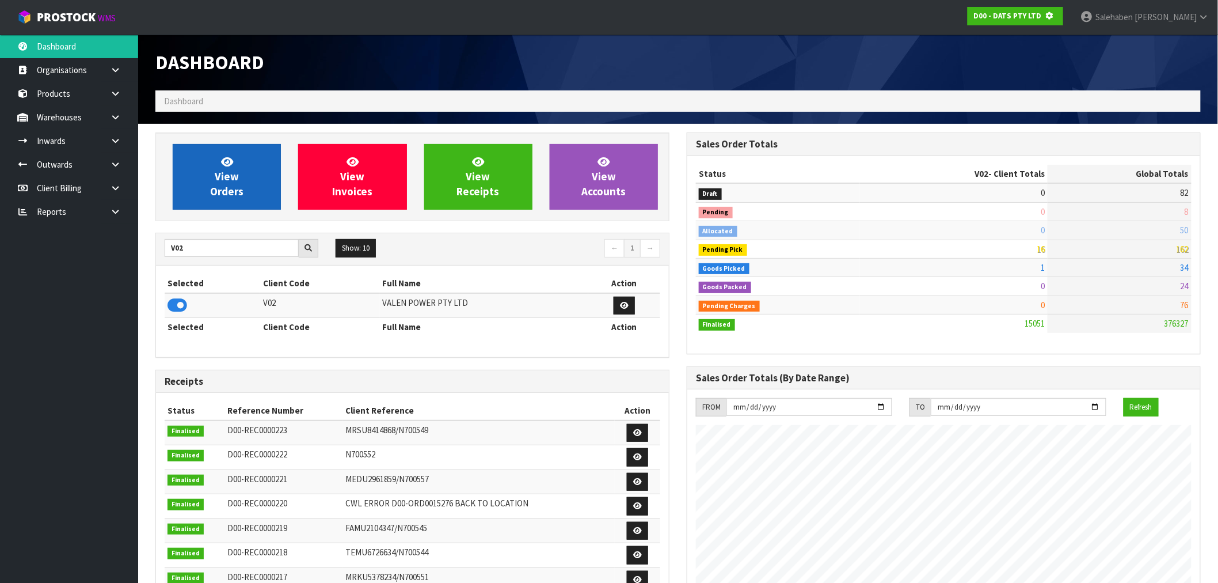
scroll to position [575042, 575228]
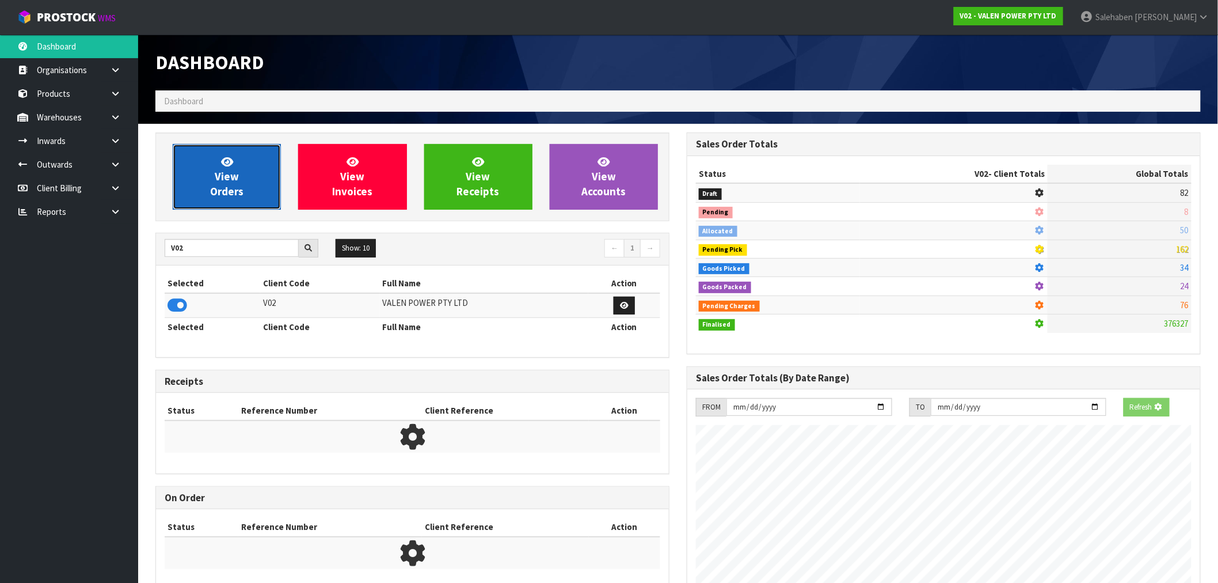
click at [233, 198] on link "View Orders" at bounding box center [227, 177] width 108 height 66
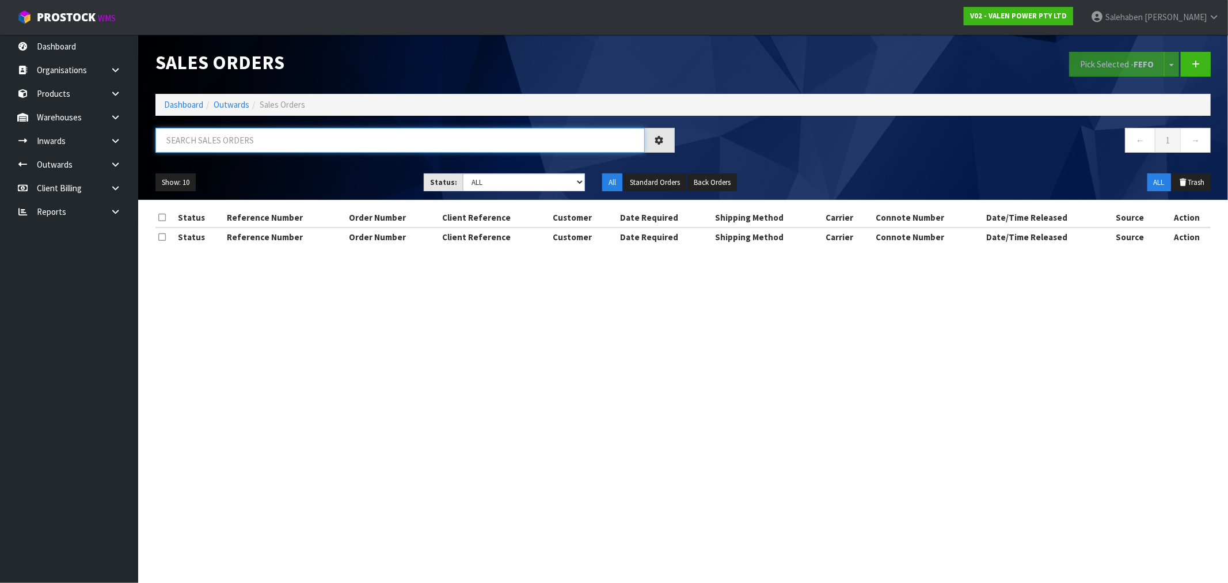
click at [265, 131] on input "text" at bounding box center [399, 140] width 489 height 25
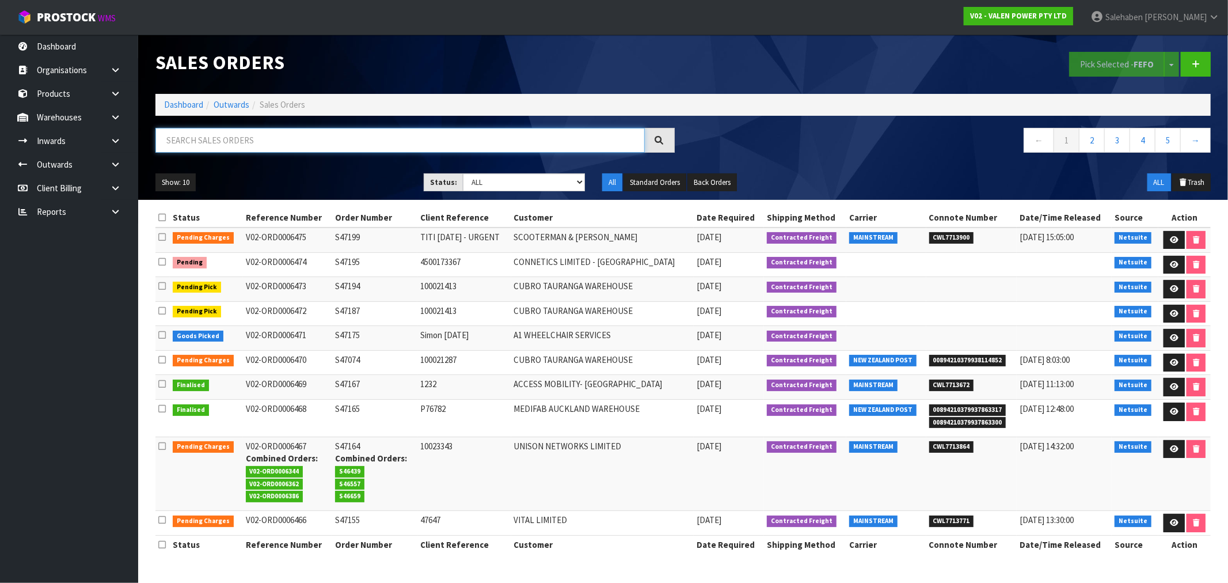
paste input "CWL7711529"
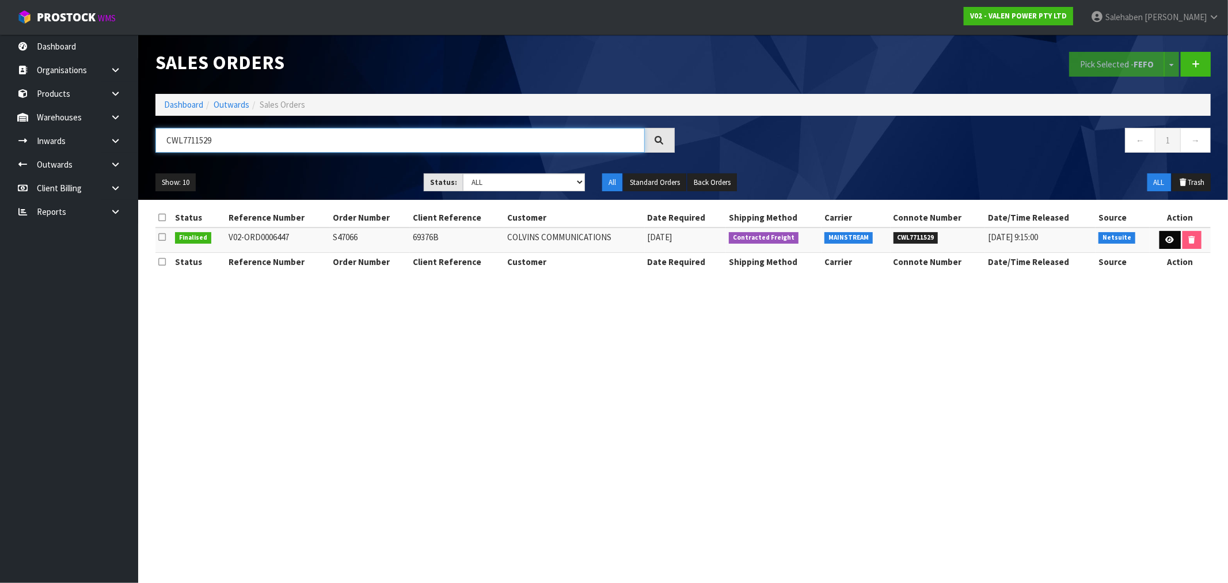
type input "CWL7711529"
click at [1166, 242] on icon at bounding box center [1170, 239] width 9 height 7
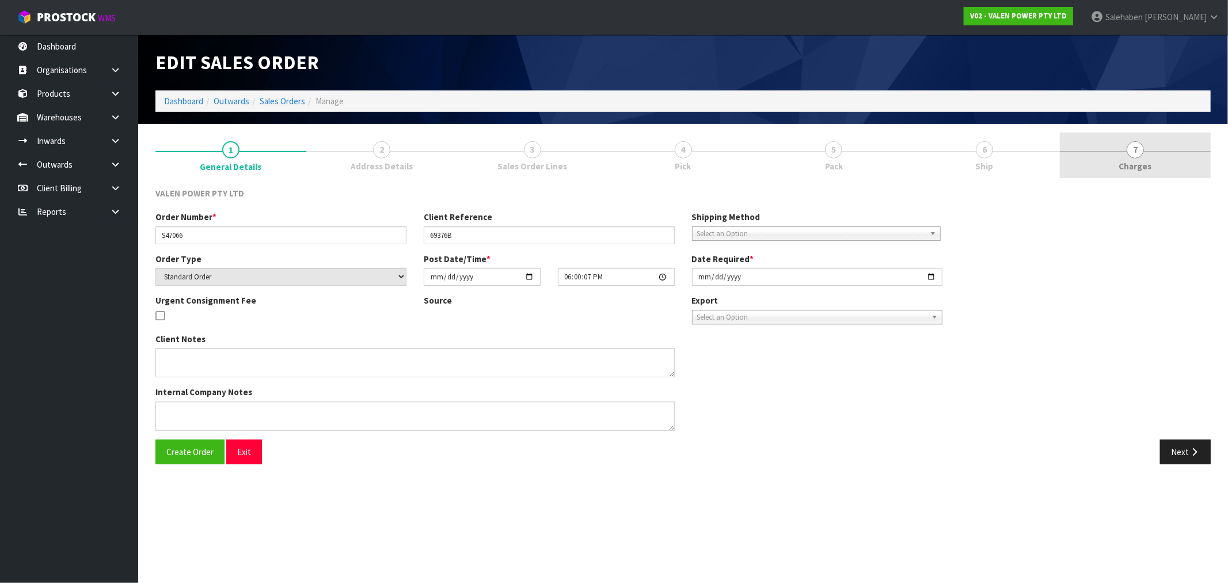
click at [1141, 160] on span "Charges" at bounding box center [1135, 166] width 33 height 12
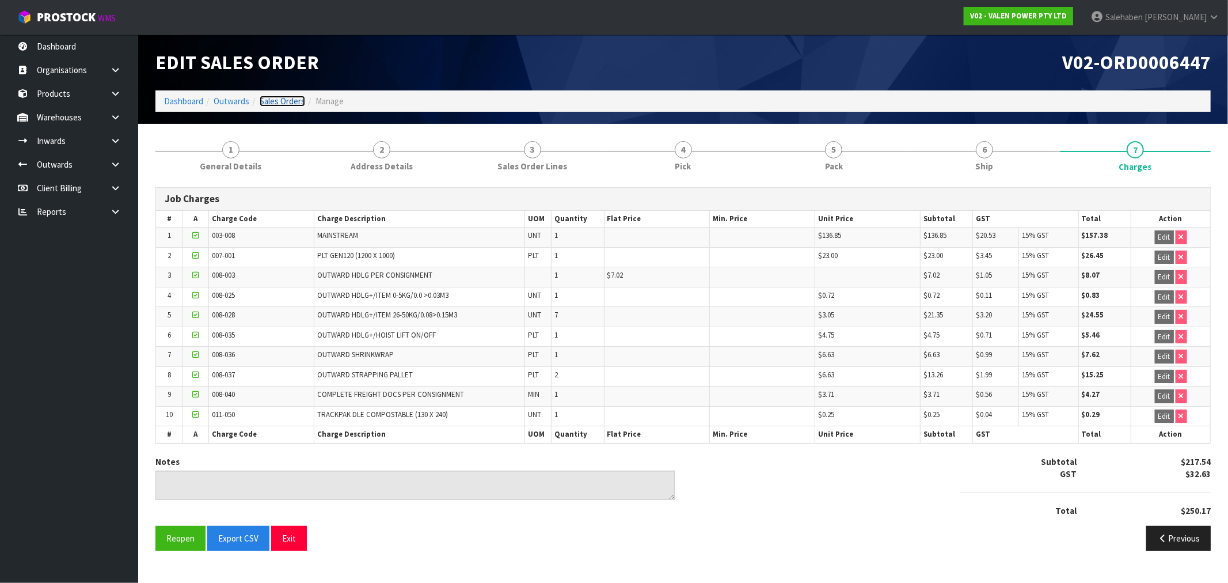
click at [275, 101] on link "Sales Orders" at bounding box center [282, 101] width 45 height 11
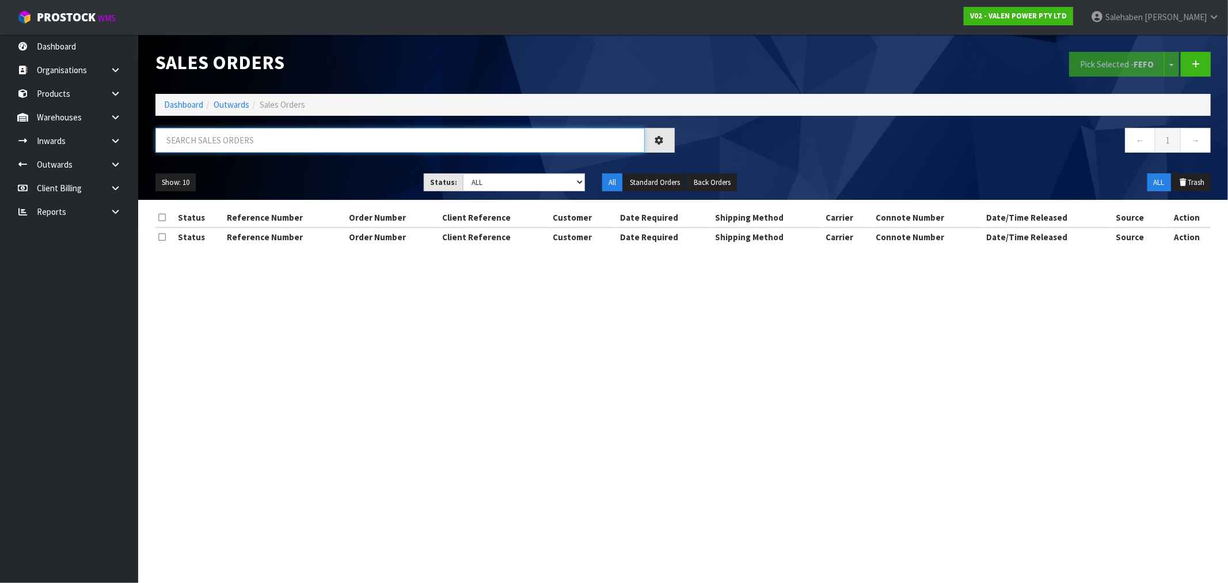
click at [269, 147] on input "text" at bounding box center [399, 140] width 489 height 25
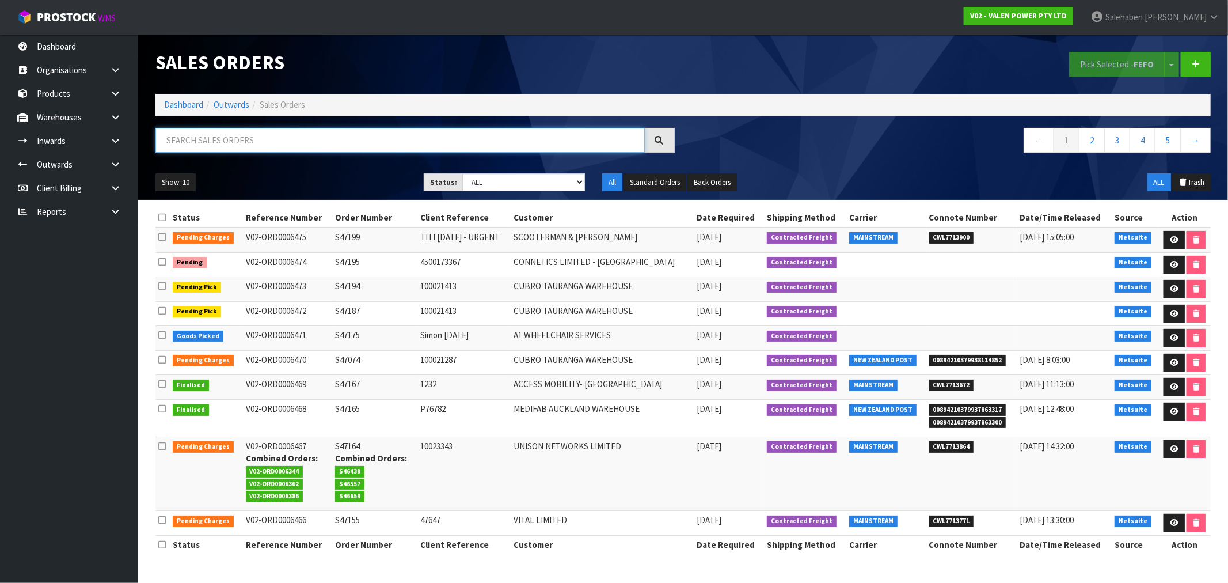
paste input "CWL7711533"
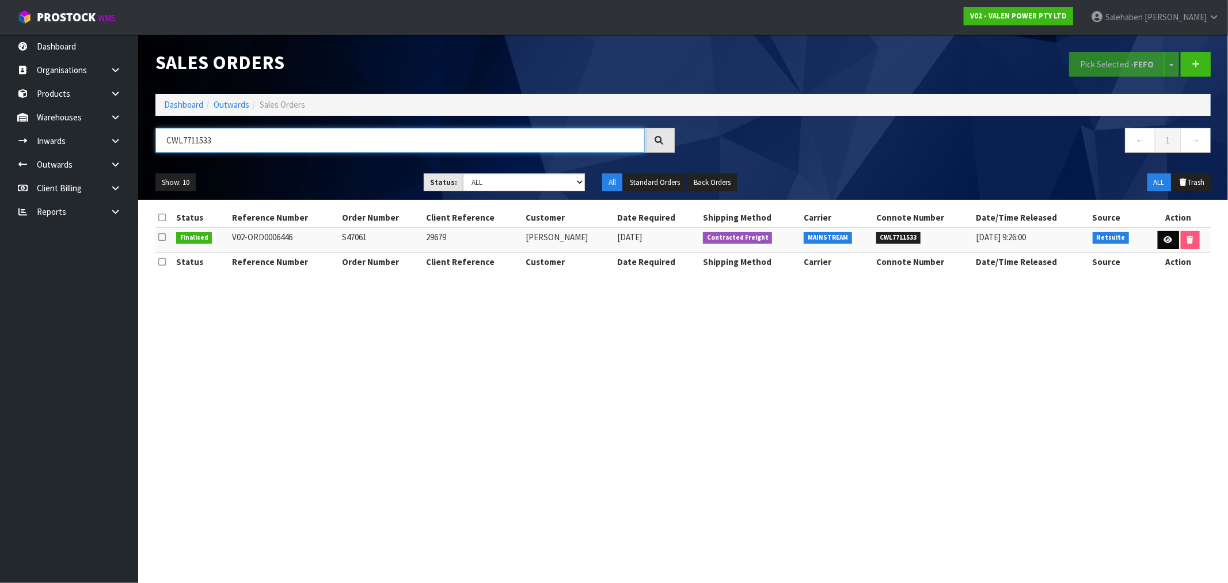
type input "CWL7711533"
click at [1165, 240] on icon at bounding box center [1168, 239] width 9 height 7
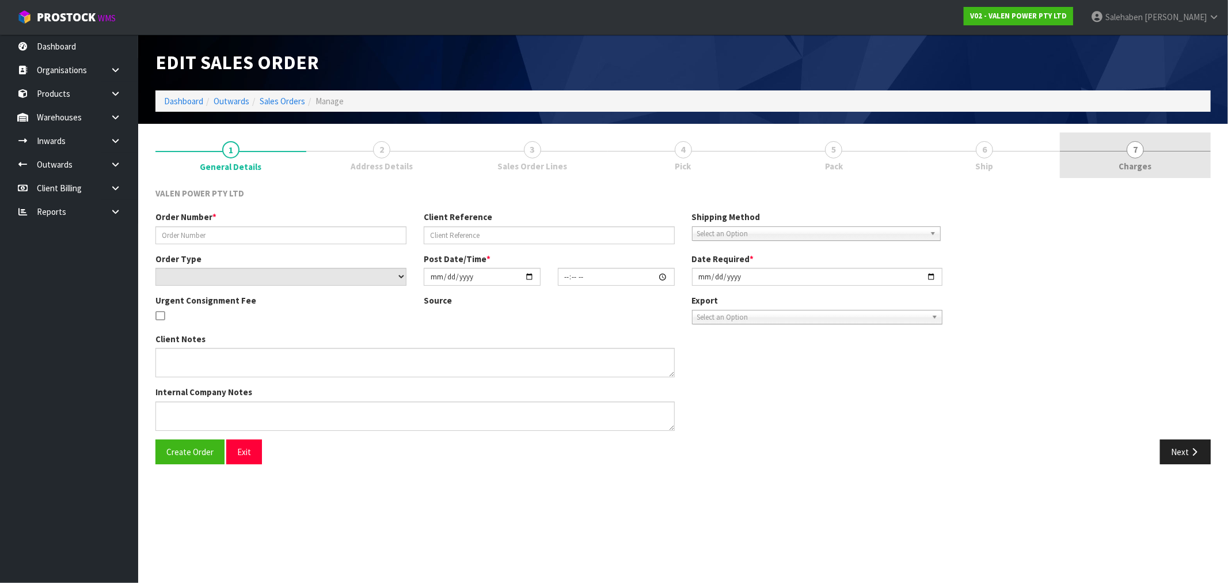
click at [1132, 166] on span "Charges" at bounding box center [1135, 166] width 33 height 12
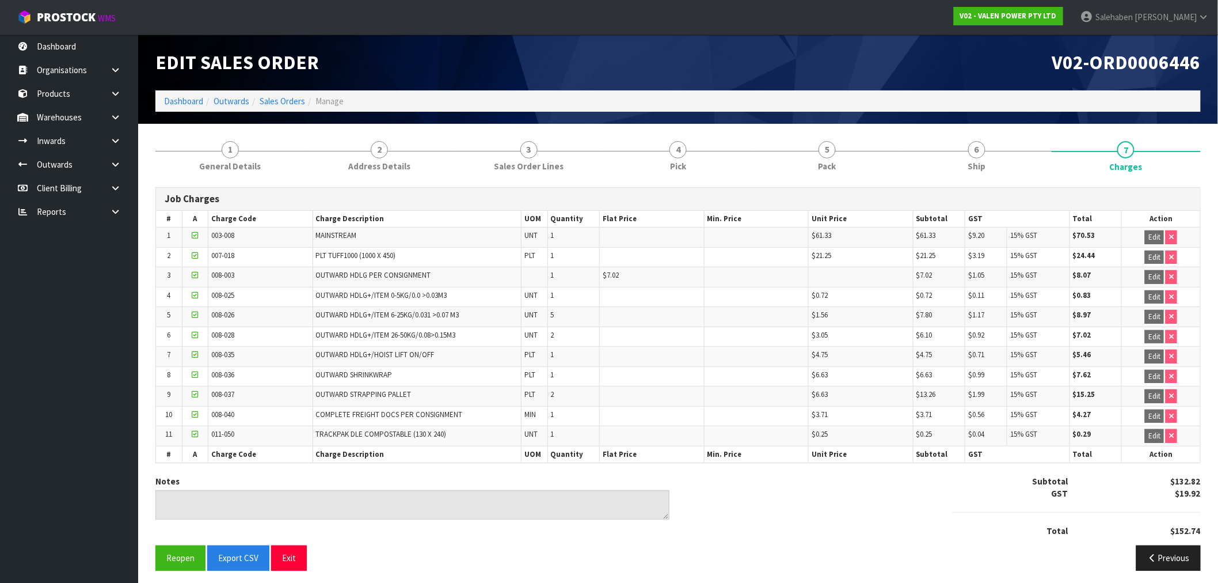
click at [181, 92] on ol "Dashboard Outwards Sales Orders Manage" at bounding box center [678, 100] width 1046 height 21
click at [177, 96] on link "Dashboard" at bounding box center [183, 101] width 39 height 11
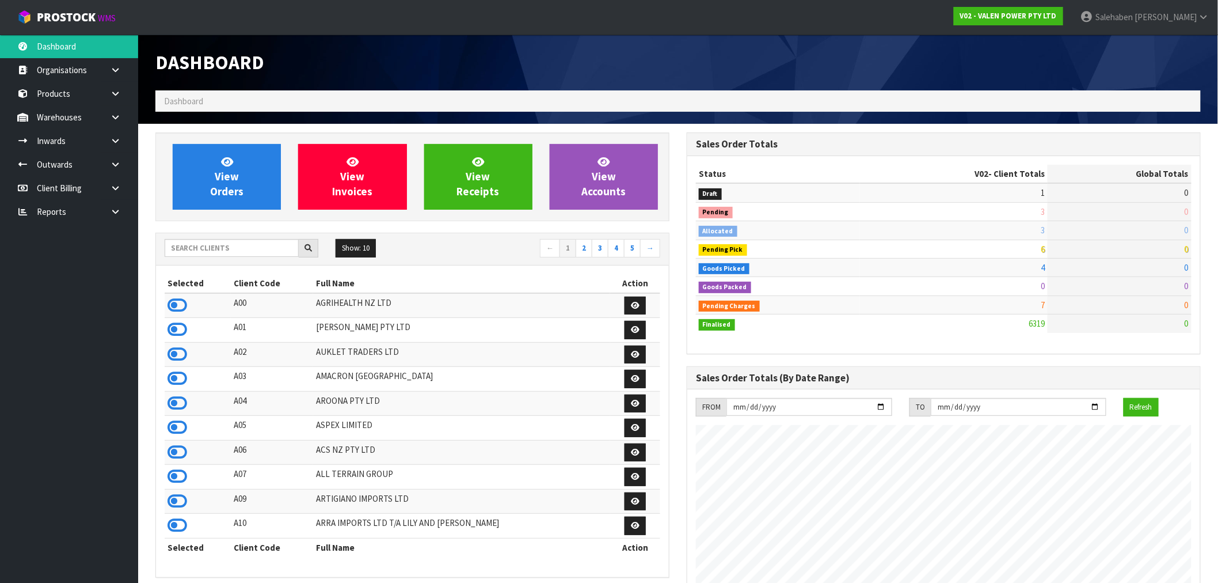
scroll to position [872, 531]
drag, startPoint x: 187, startPoint y: 245, endPoint x: 177, endPoint y: 248, distance: 9.8
click at [181, 246] on input "text" at bounding box center [232, 248] width 134 height 18
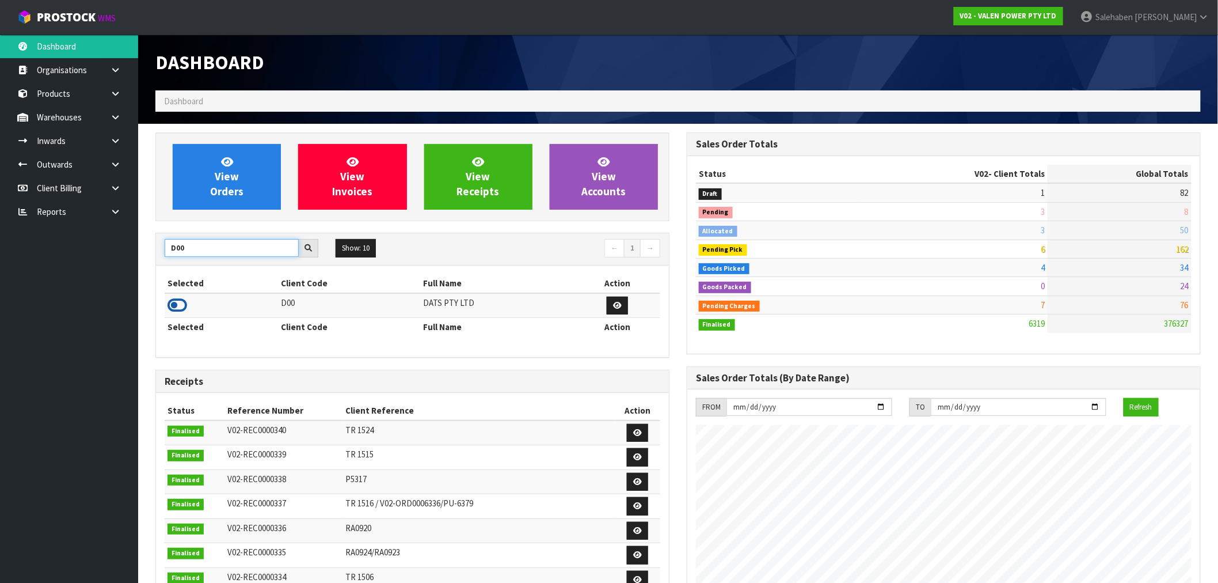
type input "D00"
click at [172, 309] on icon at bounding box center [178, 305] width 20 height 17
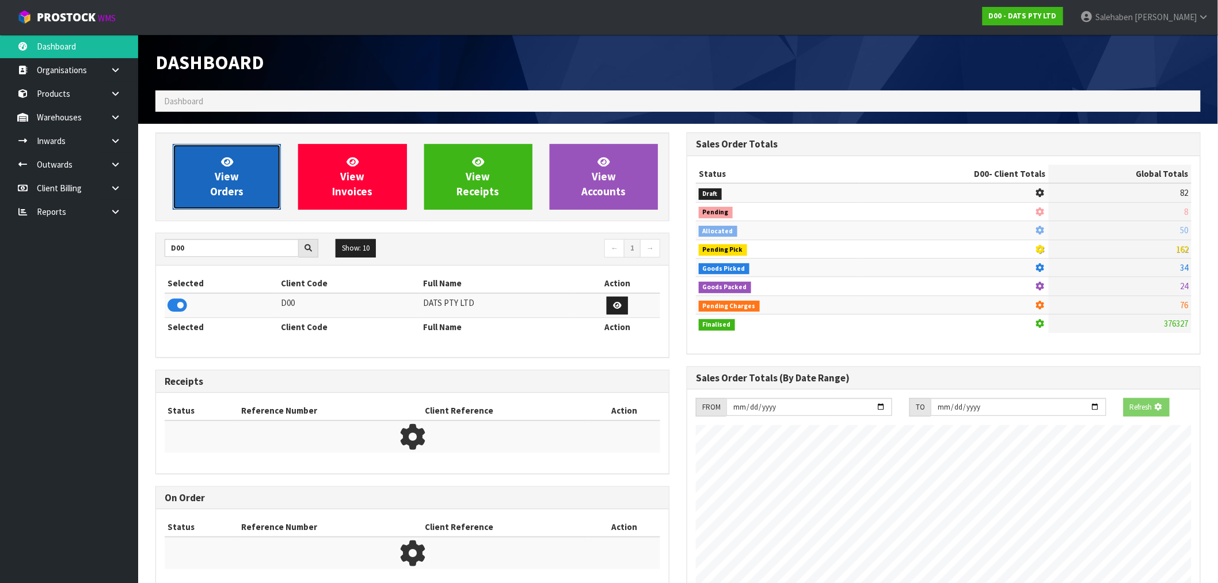
click at [249, 195] on link "View Orders" at bounding box center [227, 177] width 108 height 66
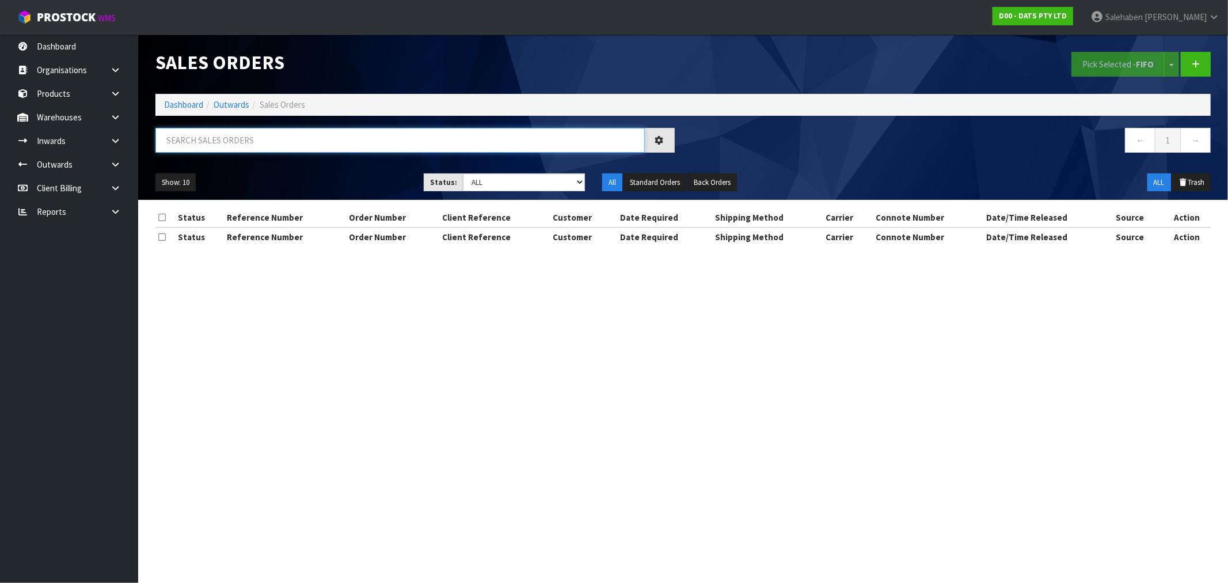
click at [295, 139] on input "text" at bounding box center [399, 140] width 489 height 25
paste input "CWL7711541"
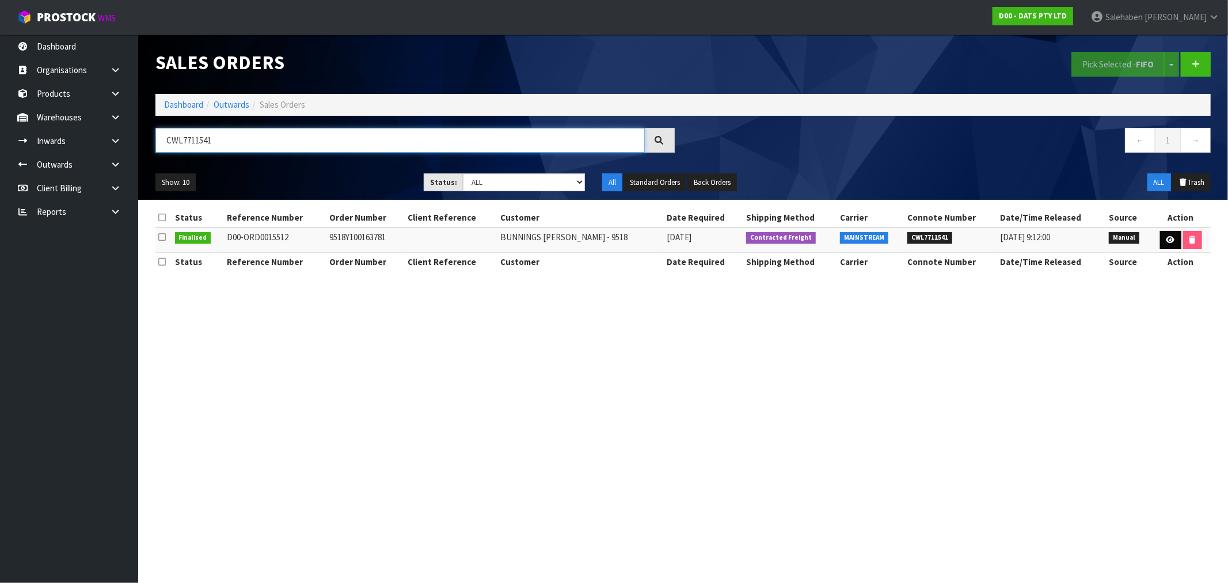
type input "CWL7711541"
click at [1172, 240] on link at bounding box center [1170, 240] width 21 height 18
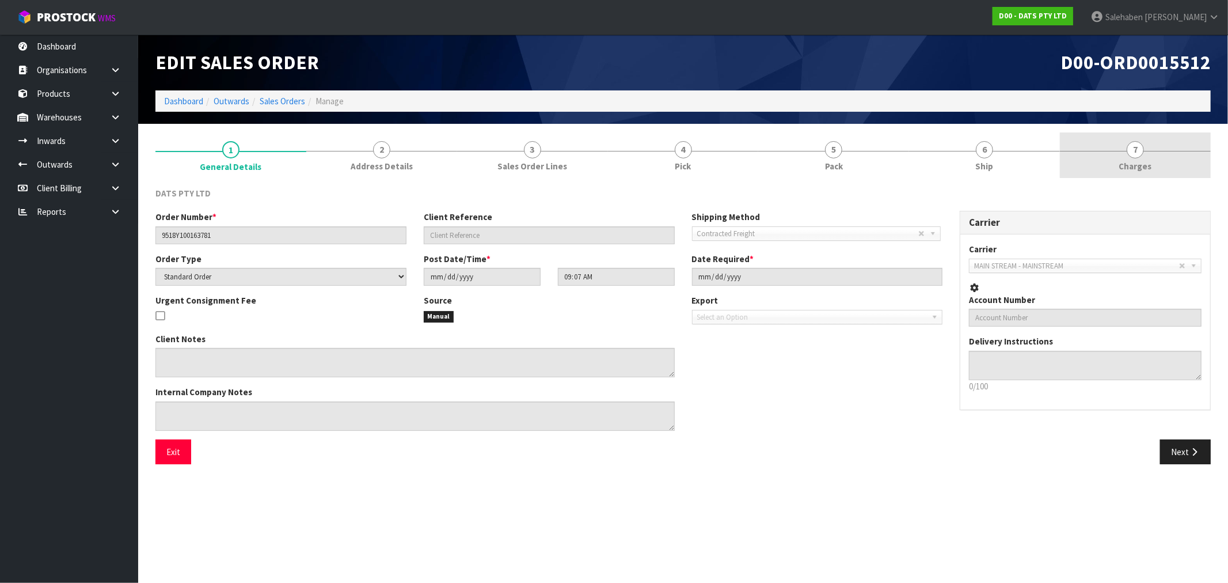
click at [1130, 168] on span "Charges" at bounding box center [1135, 166] width 33 height 12
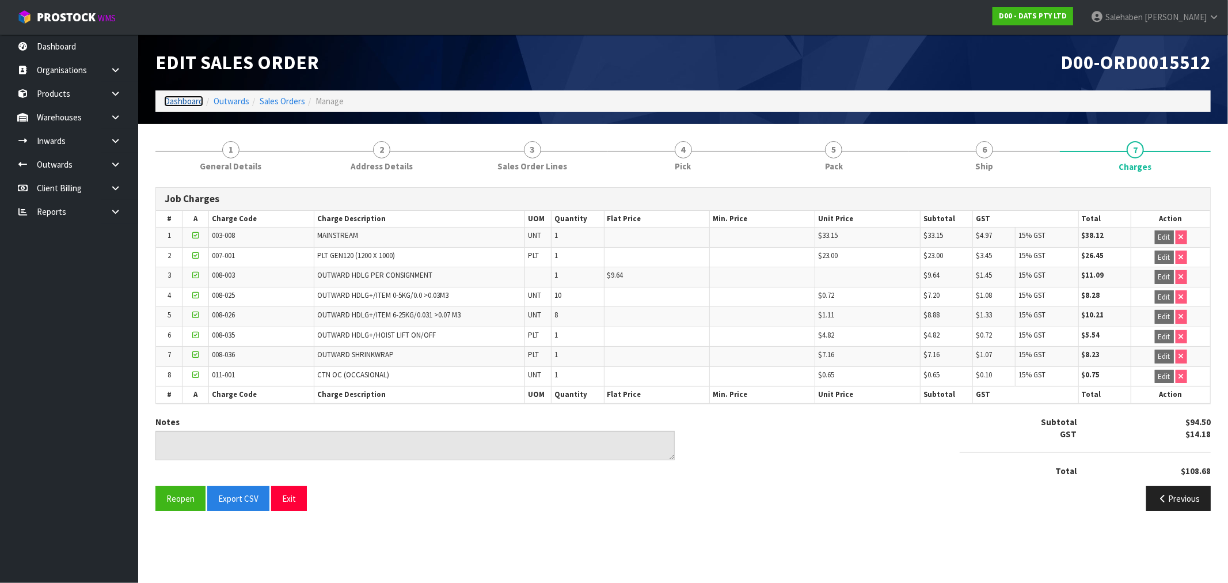
click at [188, 101] on link "Dashboard" at bounding box center [183, 101] width 39 height 11
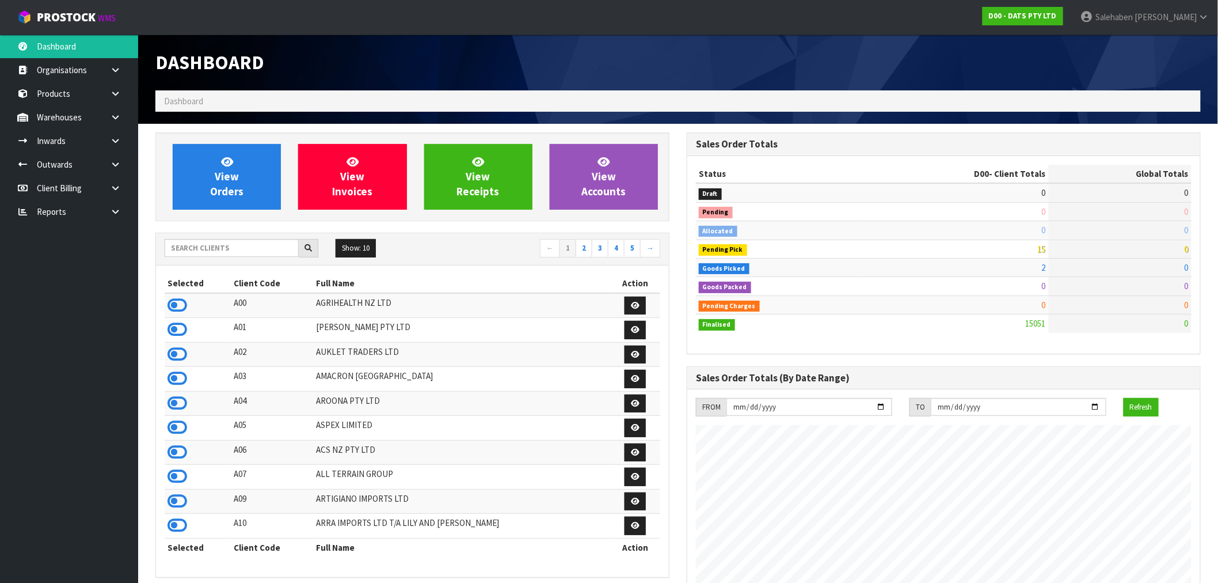
scroll to position [872, 531]
click at [185, 249] on input "text" at bounding box center [232, 248] width 134 height 18
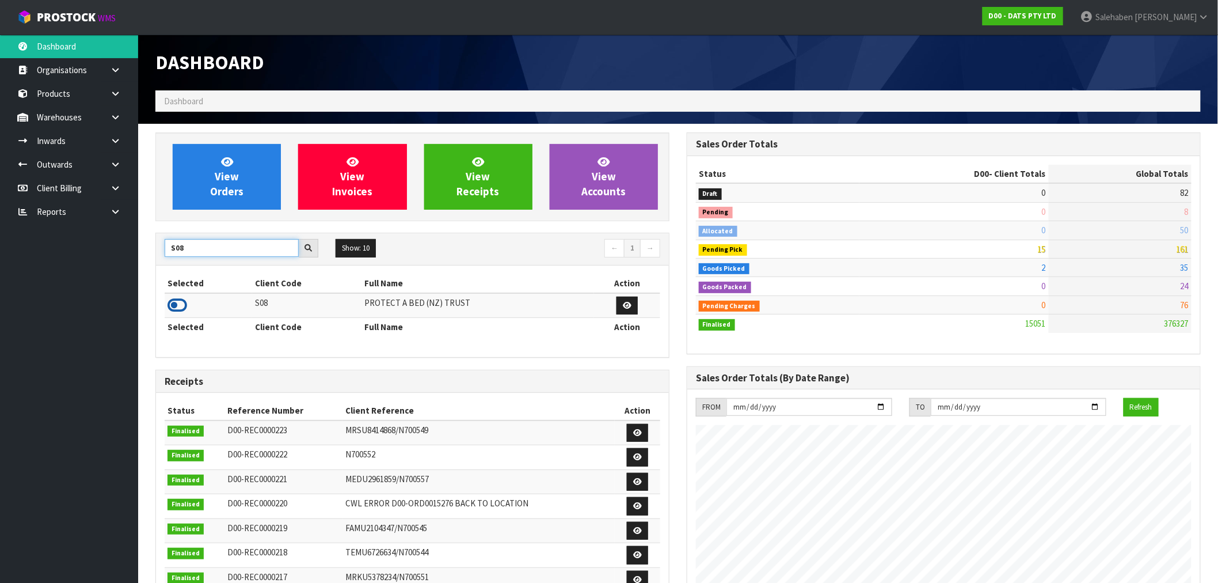
type input "S08"
click at [174, 305] on icon at bounding box center [178, 305] width 20 height 17
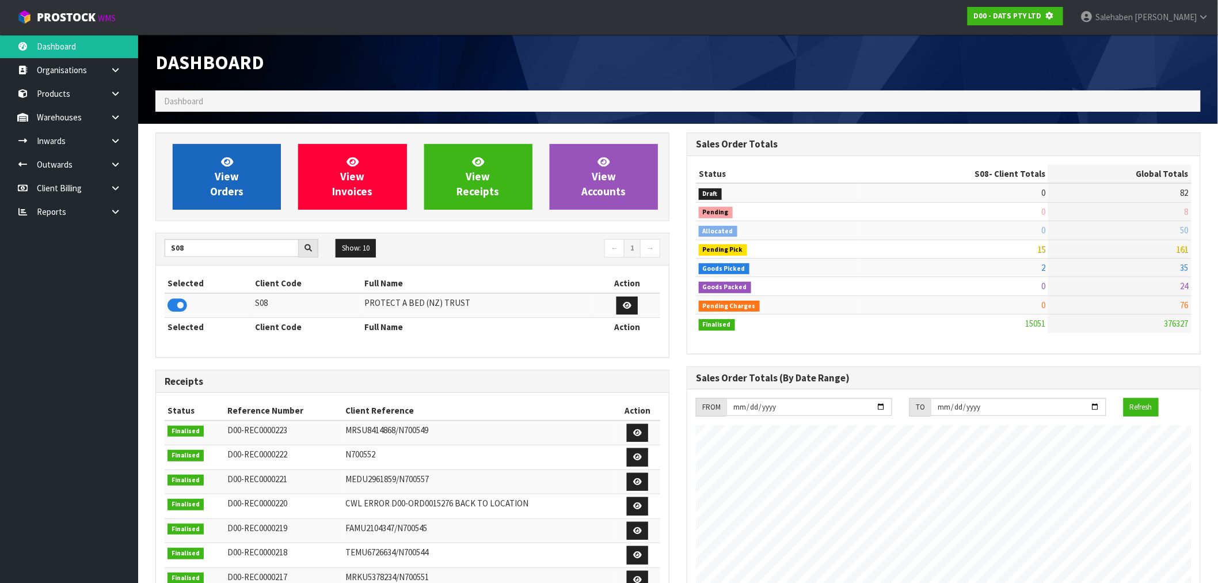
scroll to position [575042, 575228]
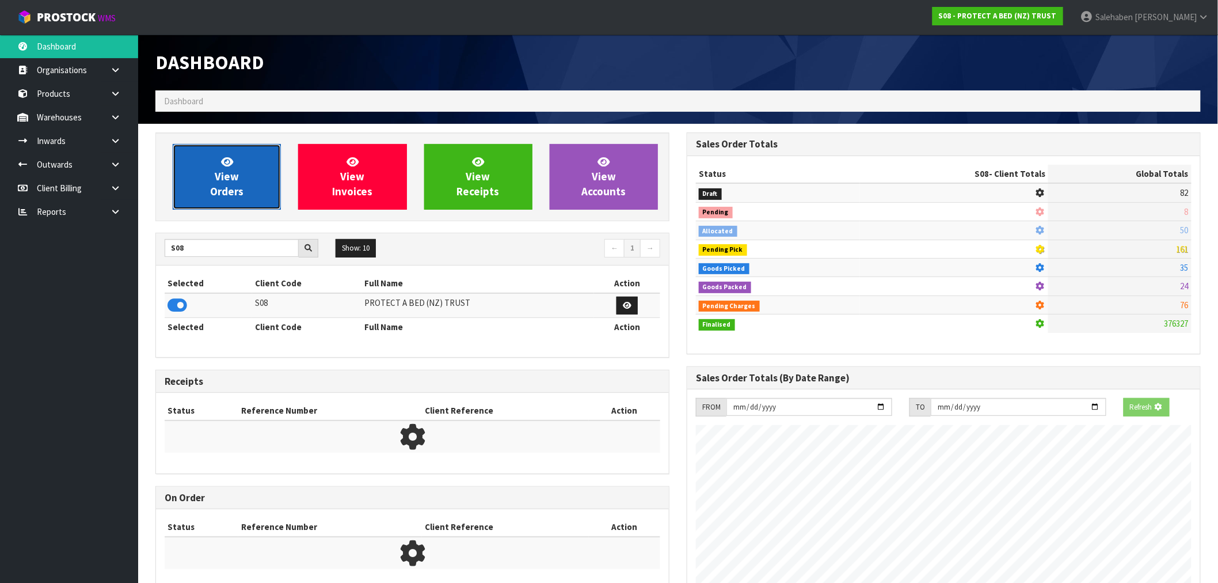
click at [219, 185] on span "View Orders" at bounding box center [226, 176] width 33 height 43
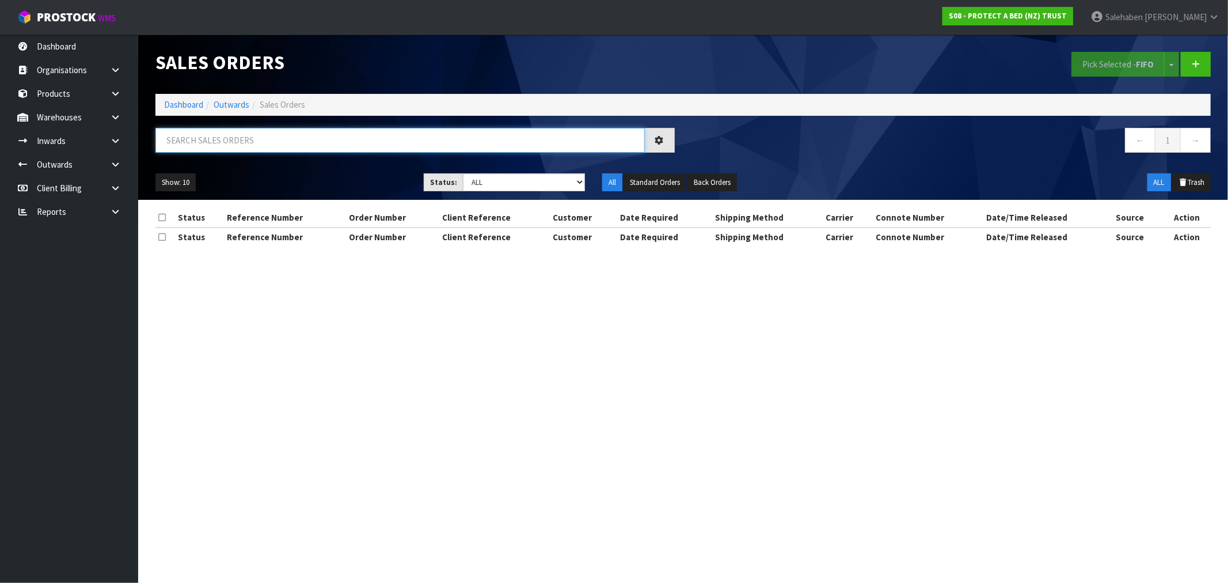
click at [298, 139] on input "text" at bounding box center [399, 140] width 489 height 25
paste input "CWL7711649"
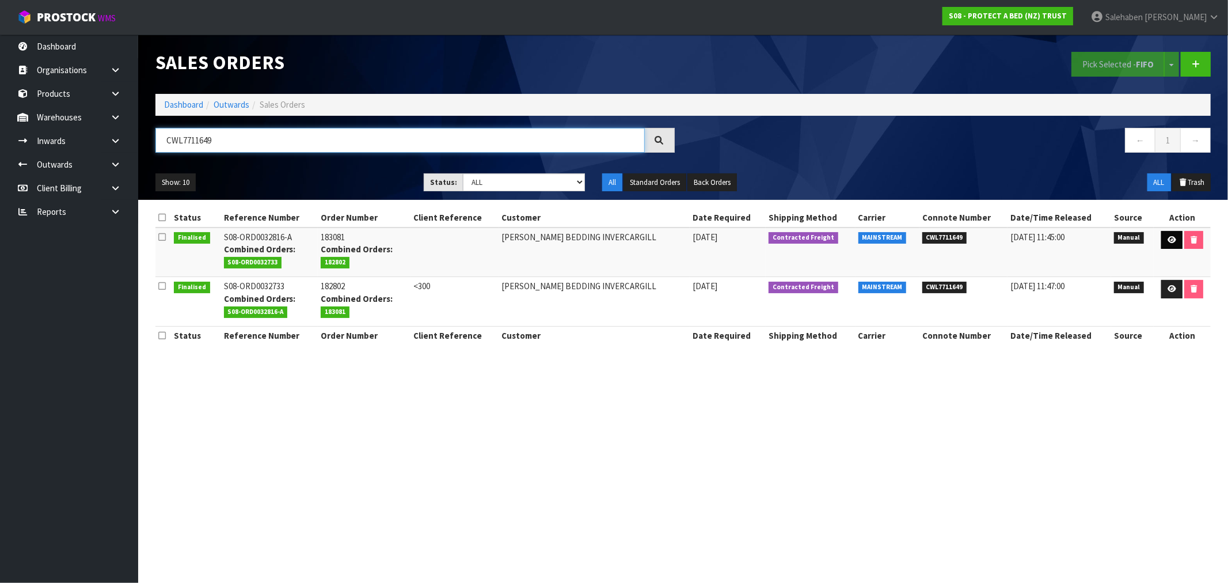
type input "CWL7711649"
click at [1171, 242] on icon at bounding box center [1172, 239] width 9 height 7
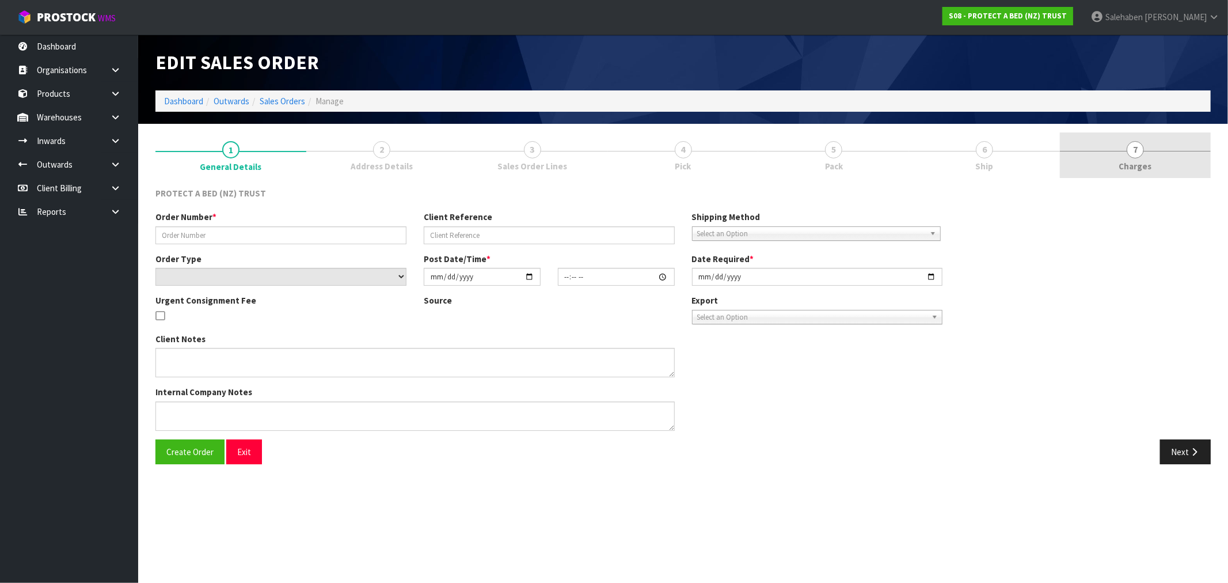
type input "183081"
select select "number:0"
type input "[DATE]"
type input "14:16:00.000"
type input "[DATE]"
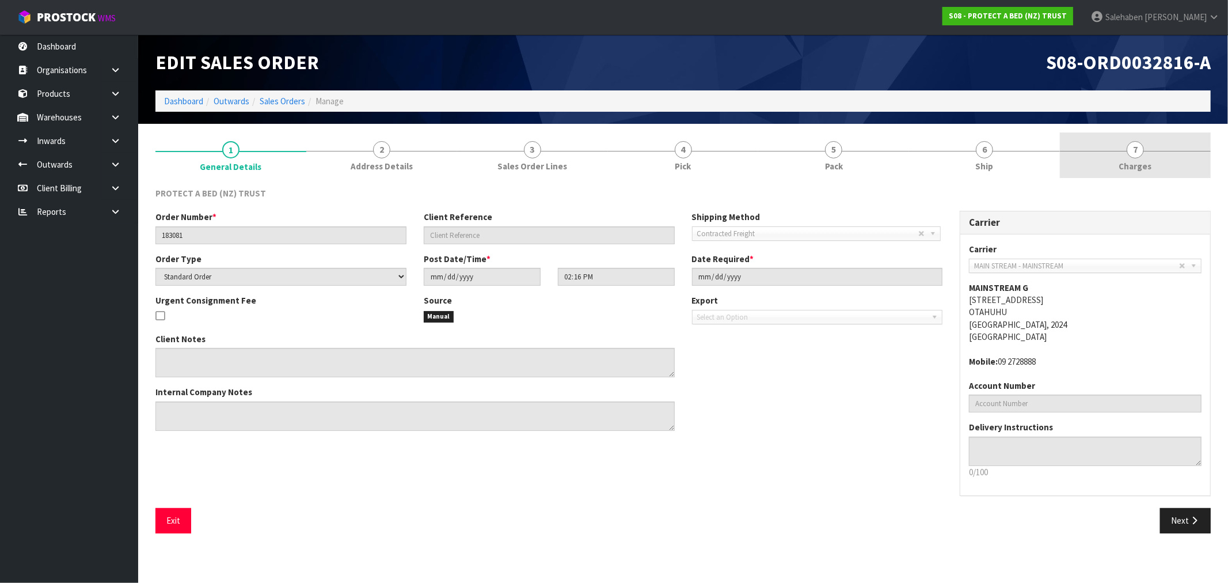
click at [1131, 164] on span "Charges" at bounding box center [1135, 166] width 33 height 12
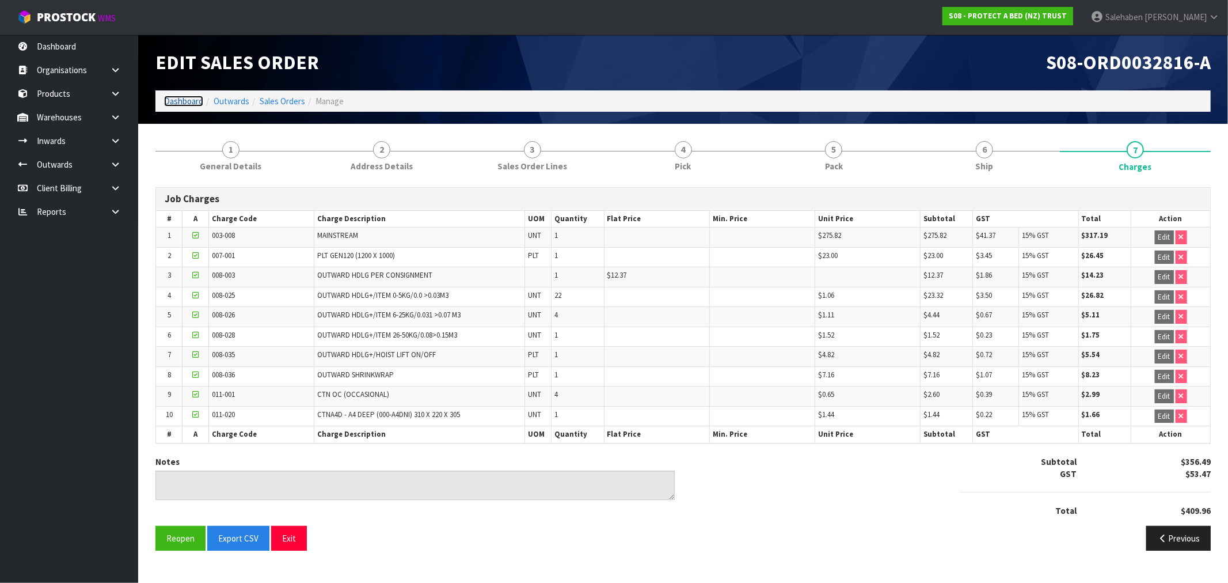
click at [185, 100] on link "Dashboard" at bounding box center [183, 101] width 39 height 11
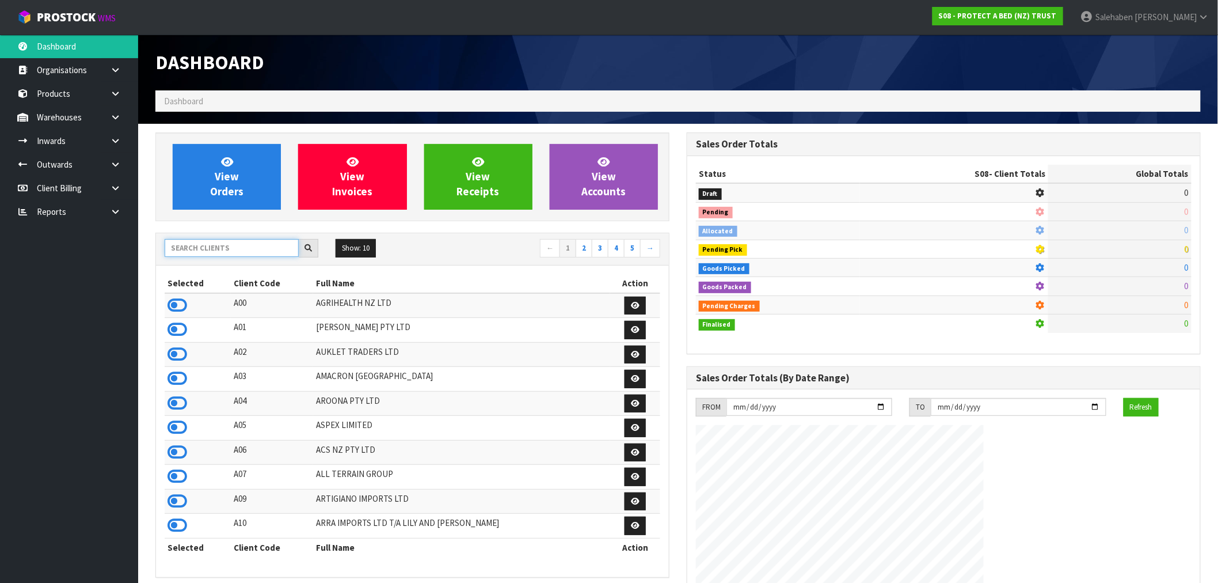
click at [203, 248] on input "text" at bounding box center [232, 248] width 134 height 18
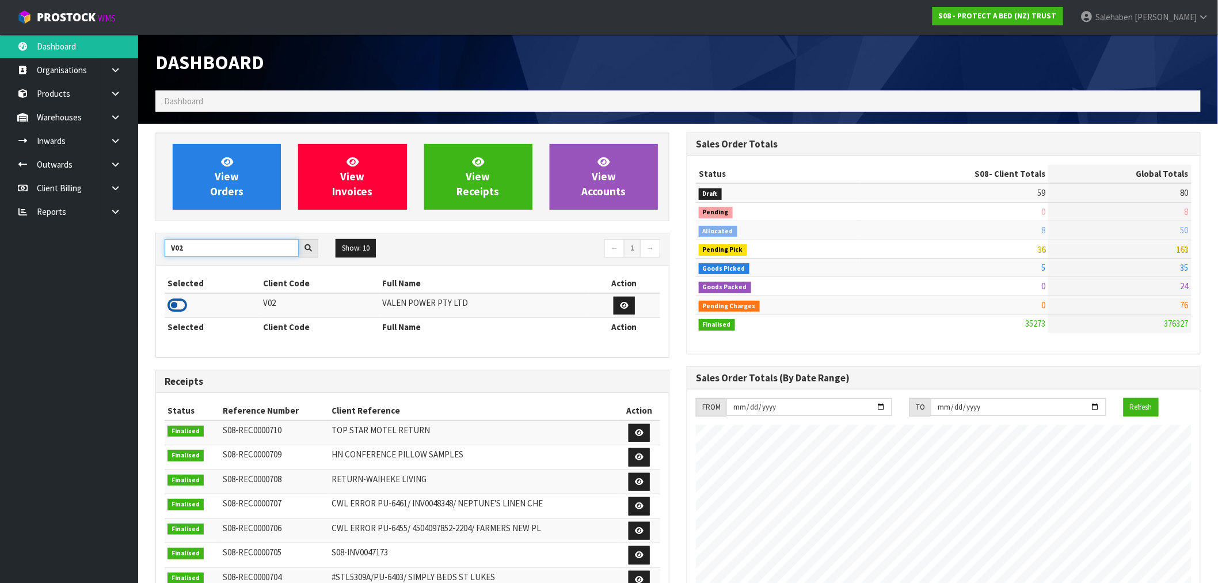
type input "V02"
click at [170, 308] on icon at bounding box center [178, 305] width 20 height 17
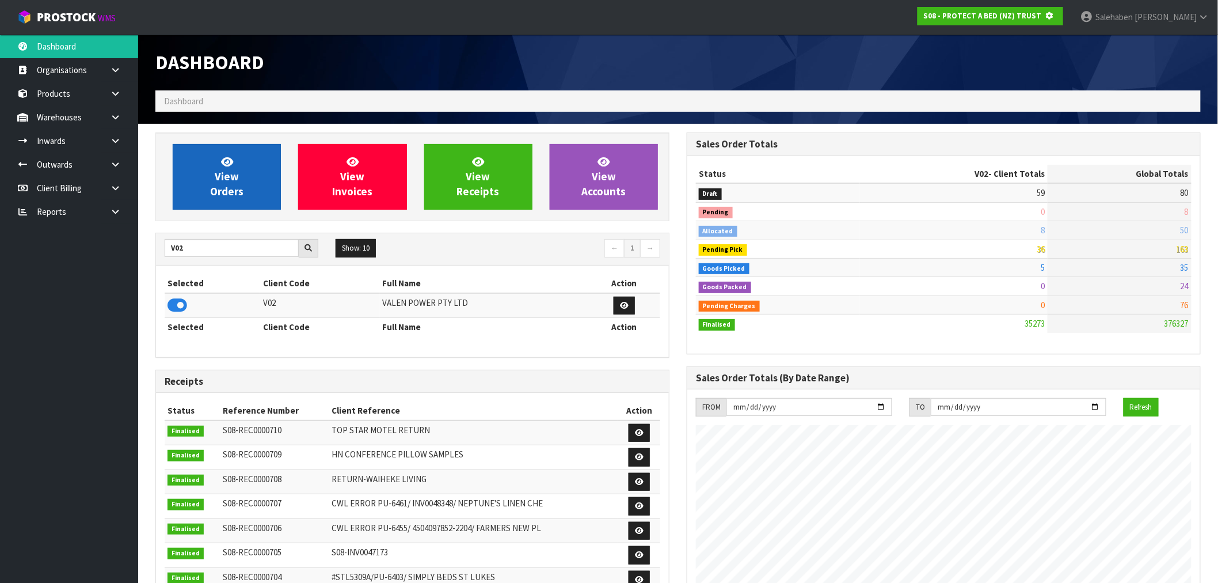
scroll to position [718, 531]
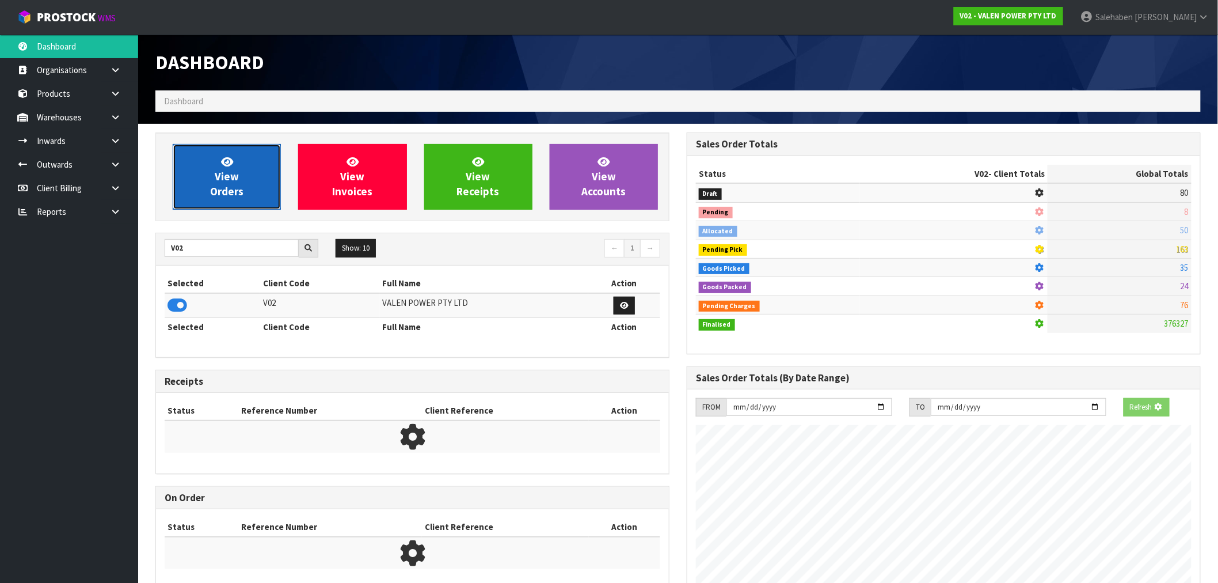
click at [234, 174] on span "View Orders" at bounding box center [226, 176] width 33 height 43
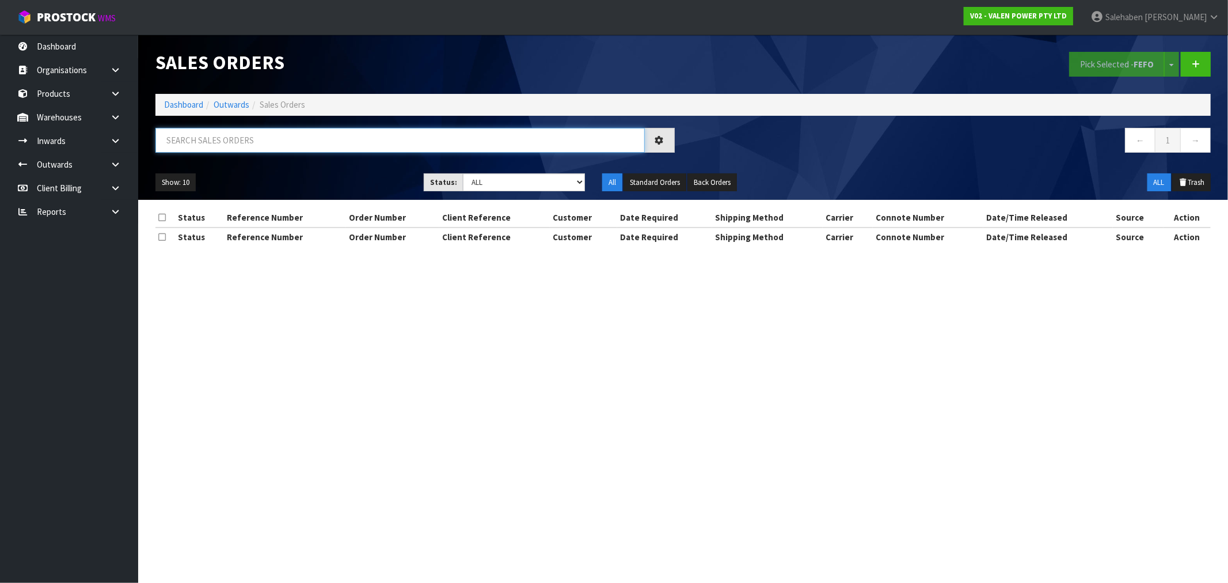
click at [237, 140] on input "text" at bounding box center [399, 140] width 489 height 25
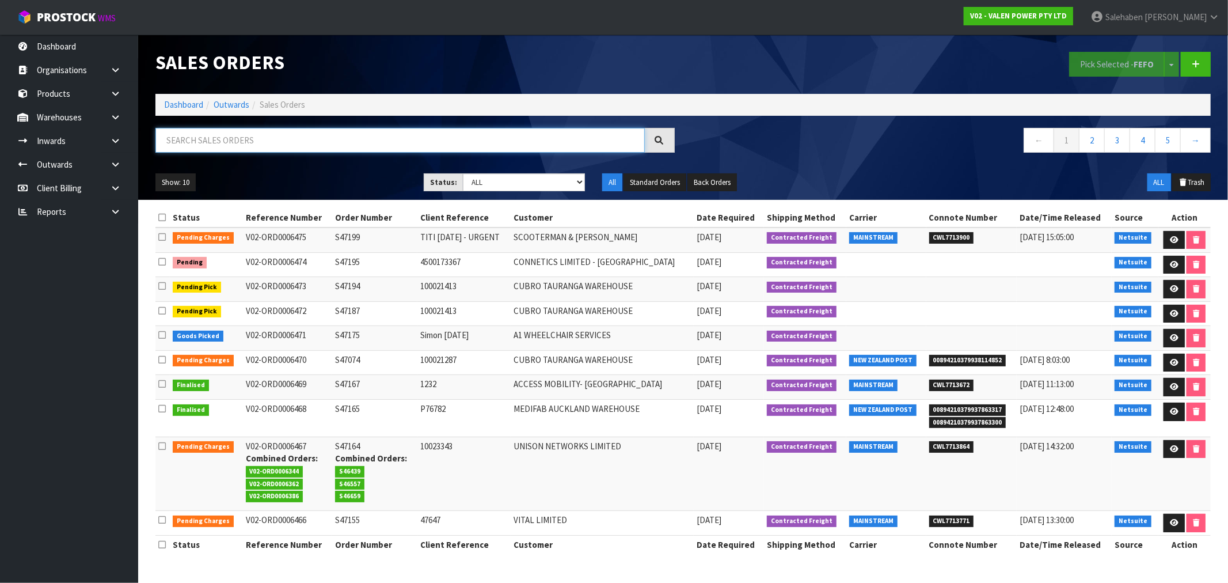
paste input "CWL7711834"
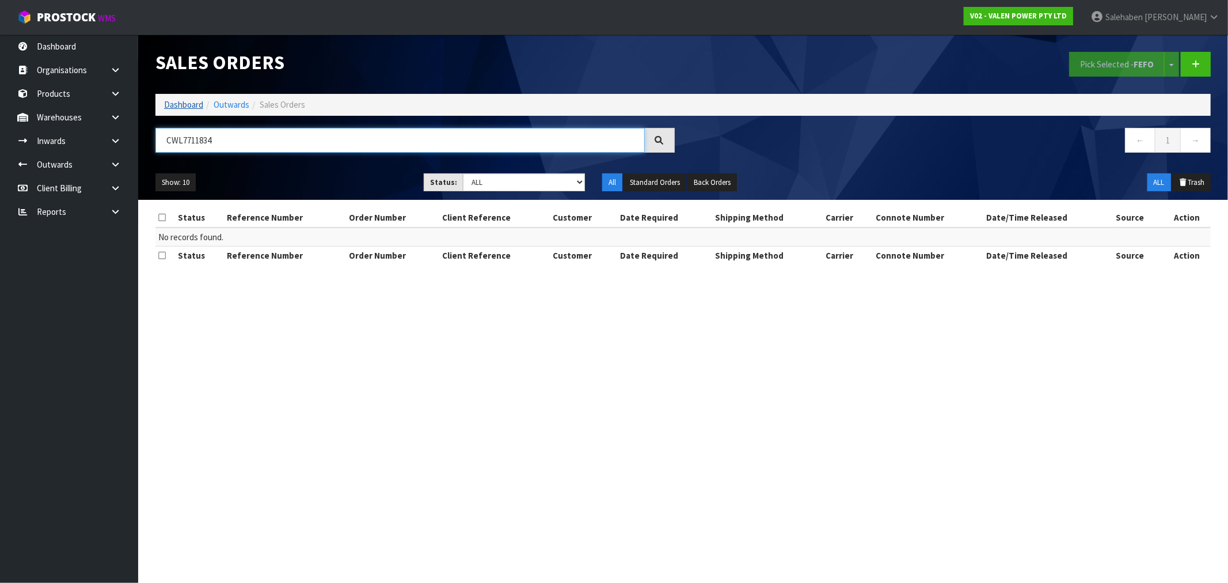
type input "CWL7711834"
click at [188, 107] on link "Dashboard" at bounding box center [183, 104] width 39 height 11
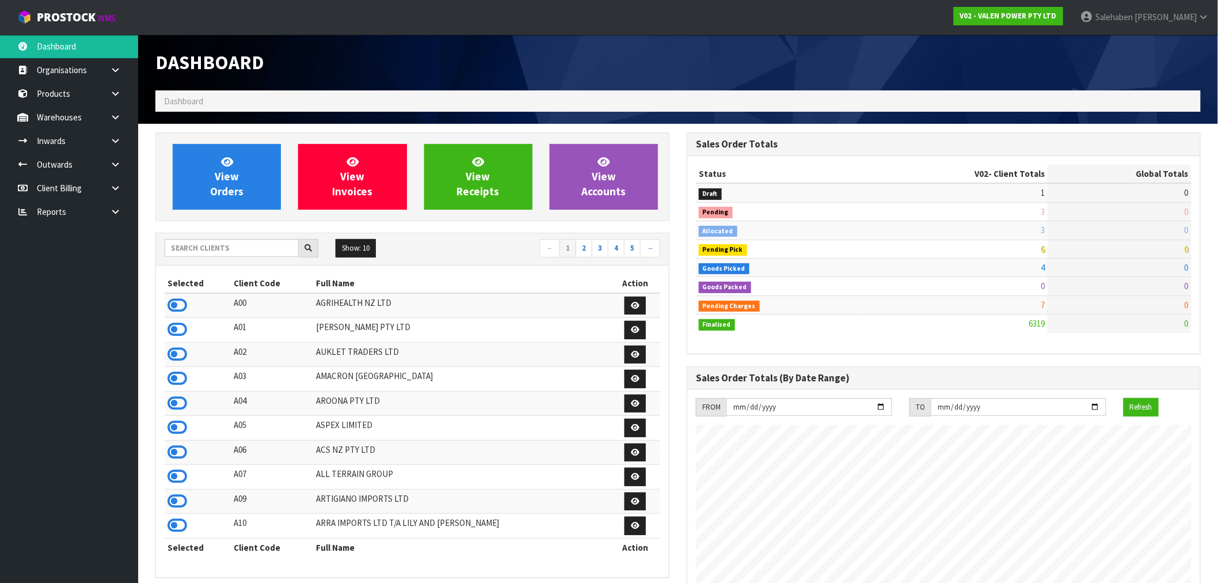
scroll to position [872, 531]
click at [189, 254] on input "text" at bounding box center [232, 248] width 134 height 18
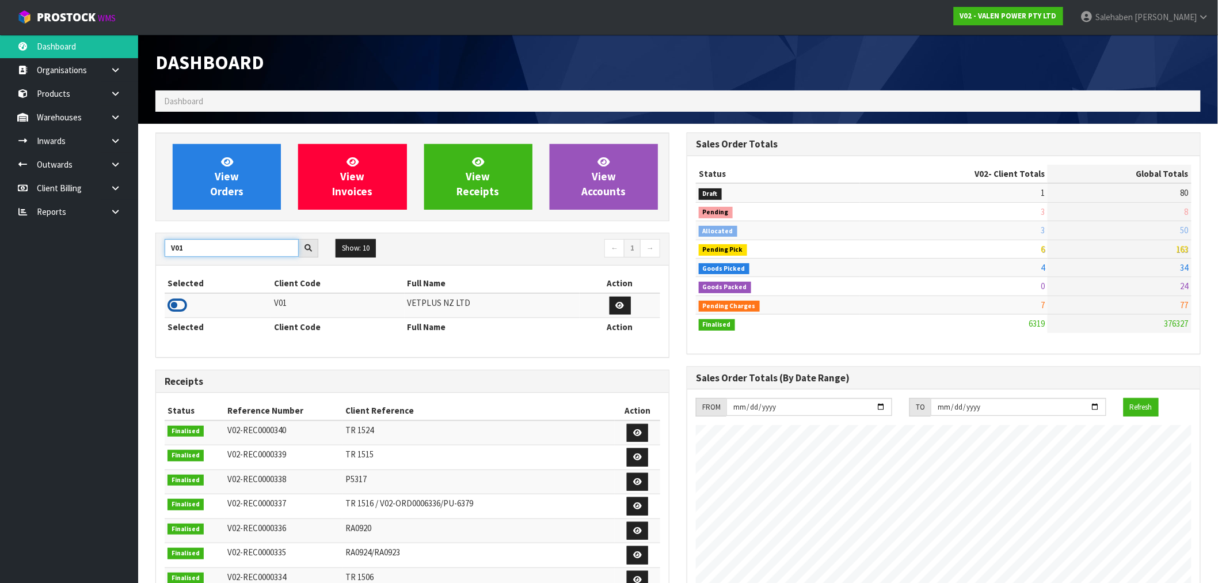
type input "V01"
click at [174, 306] on icon at bounding box center [178, 305] width 20 height 17
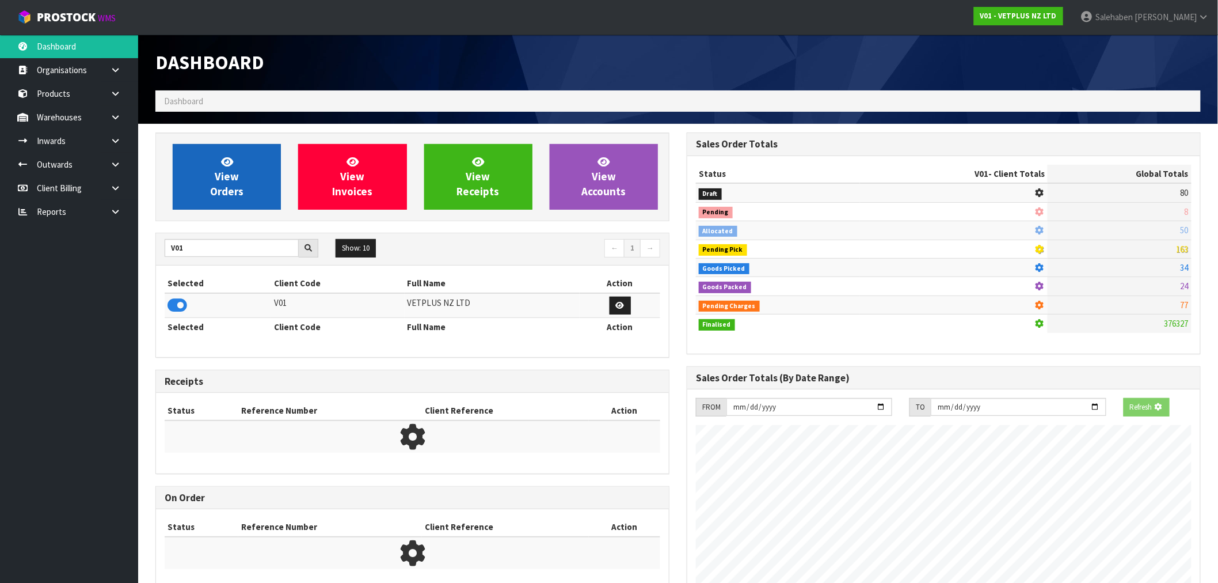
scroll to position [575042, 575228]
click at [244, 147] on link "View Orders" at bounding box center [227, 177] width 108 height 66
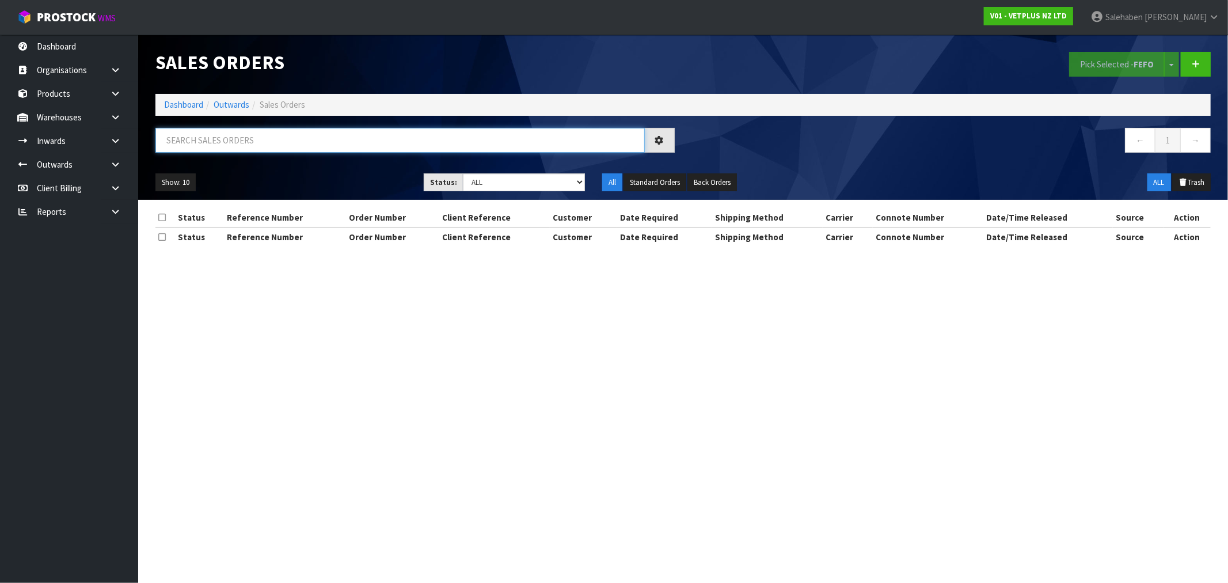
click at [254, 142] on input "text" at bounding box center [399, 140] width 489 height 25
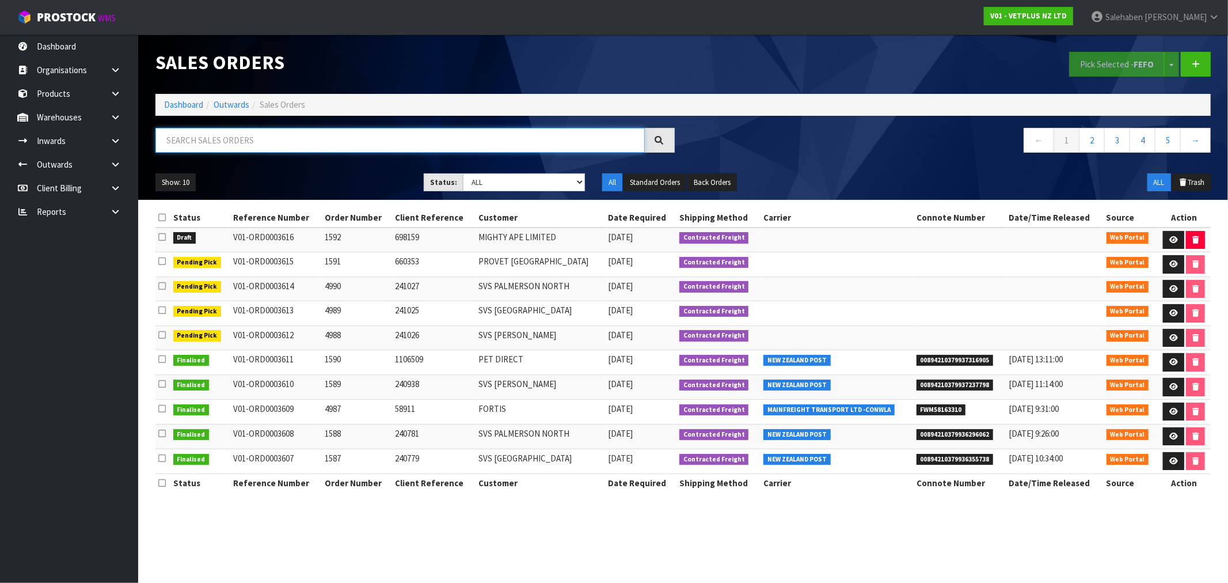
paste input "CWL7711834"
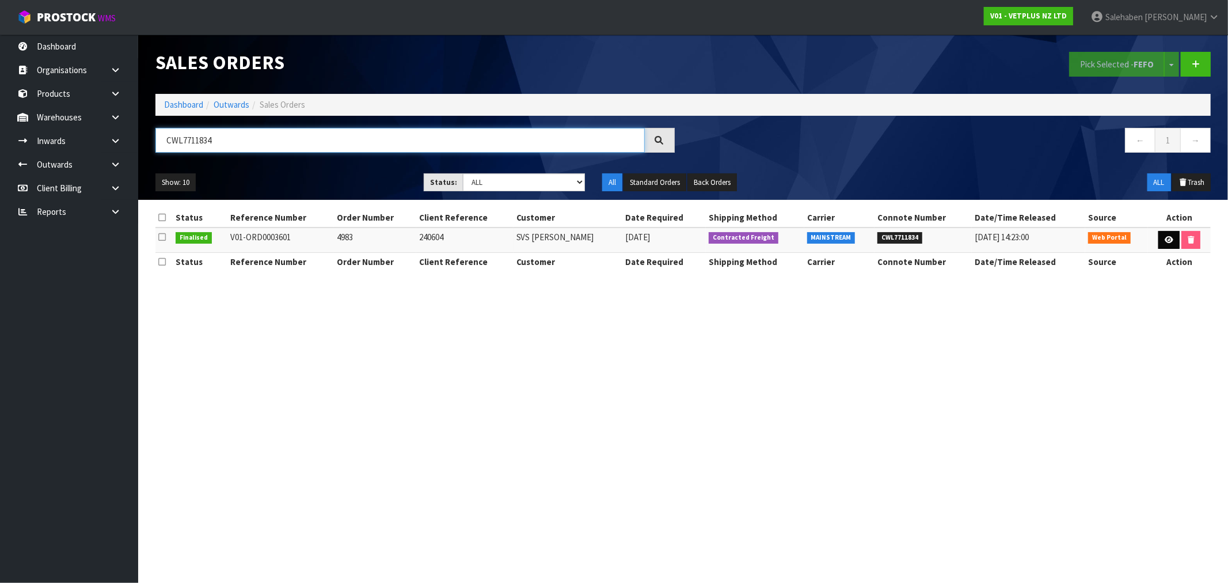
type input "CWL7711834"
click at [1167, 237] on icon at bounding box center [1169, 239] width 9 height 7
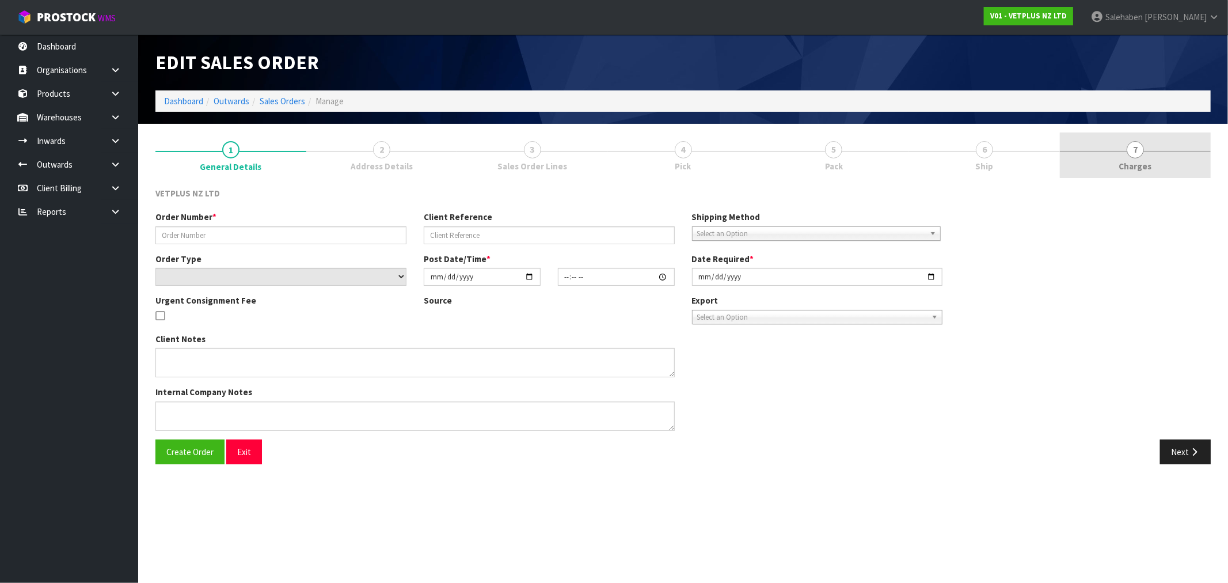
click at [1142, 167] on span "Charges" at bounding box center [1135, 166] width 33 height 12
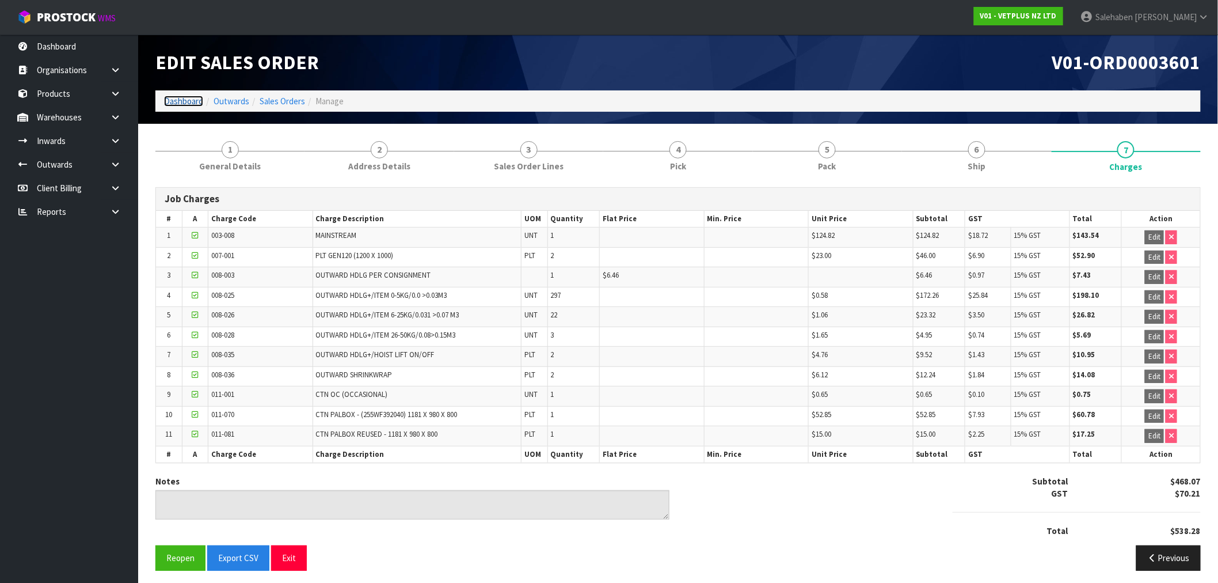
click at [191, 102] on link "Dashboard" at bounding box center [183, 101] width 39 height 11
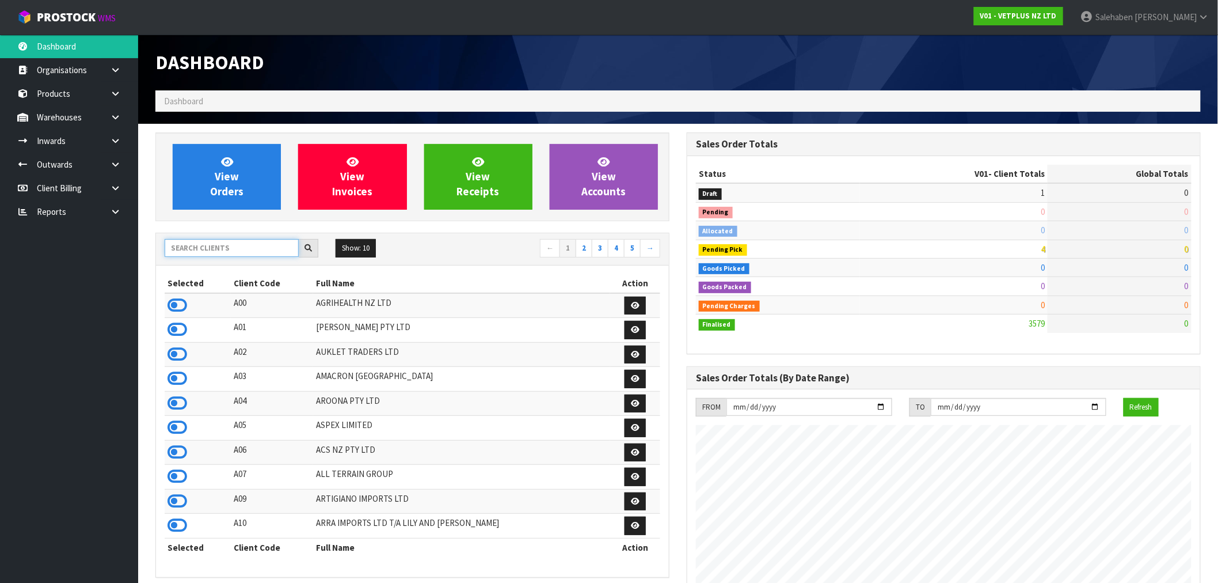
click at [198, 250] on input "text" at bounding box center [232, 248] width 134 height 18
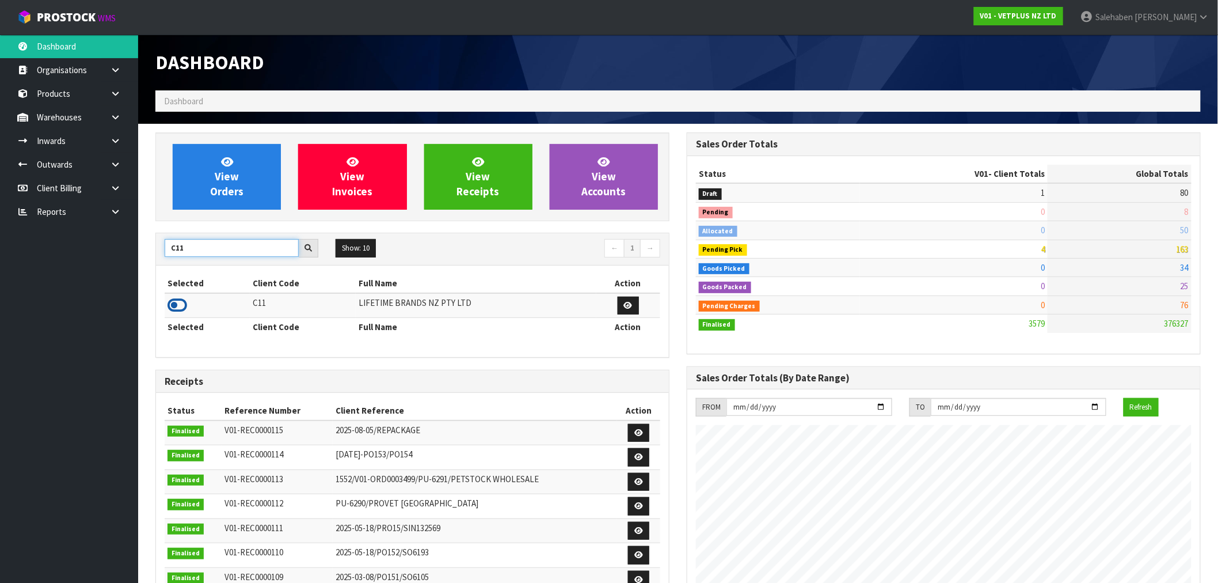
type input "C11"
click at [175, 309] on icon at bounding box center [178, 305] width 20 height 17
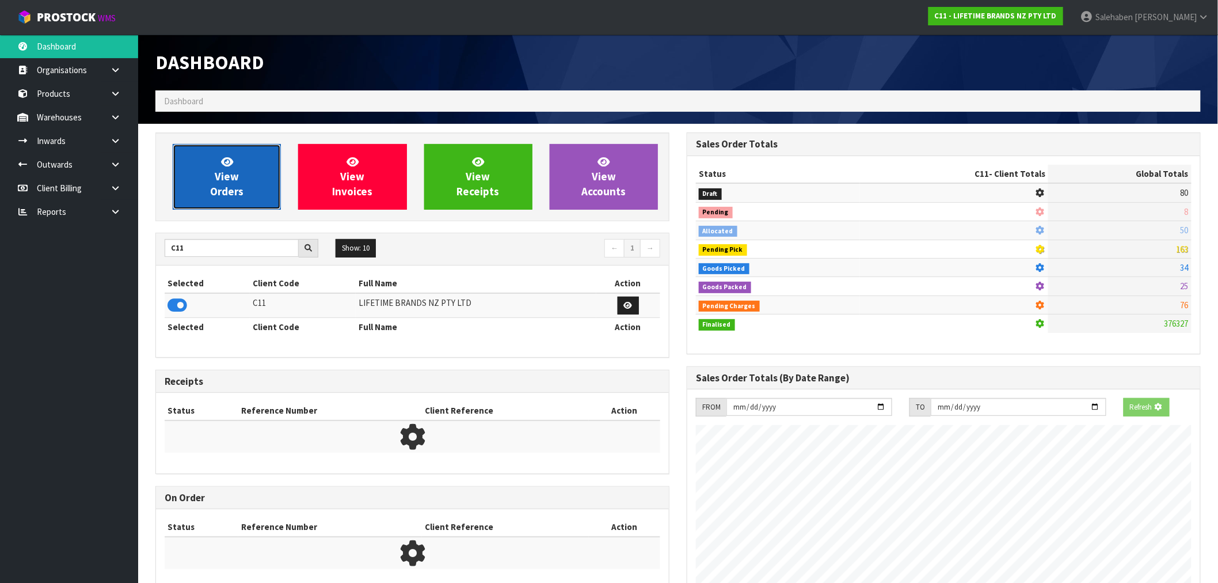
scroll to position [575042, 575228]
click at [236, 192] on span "View Orders" at bounding box center [226, 176] width 33 height 43
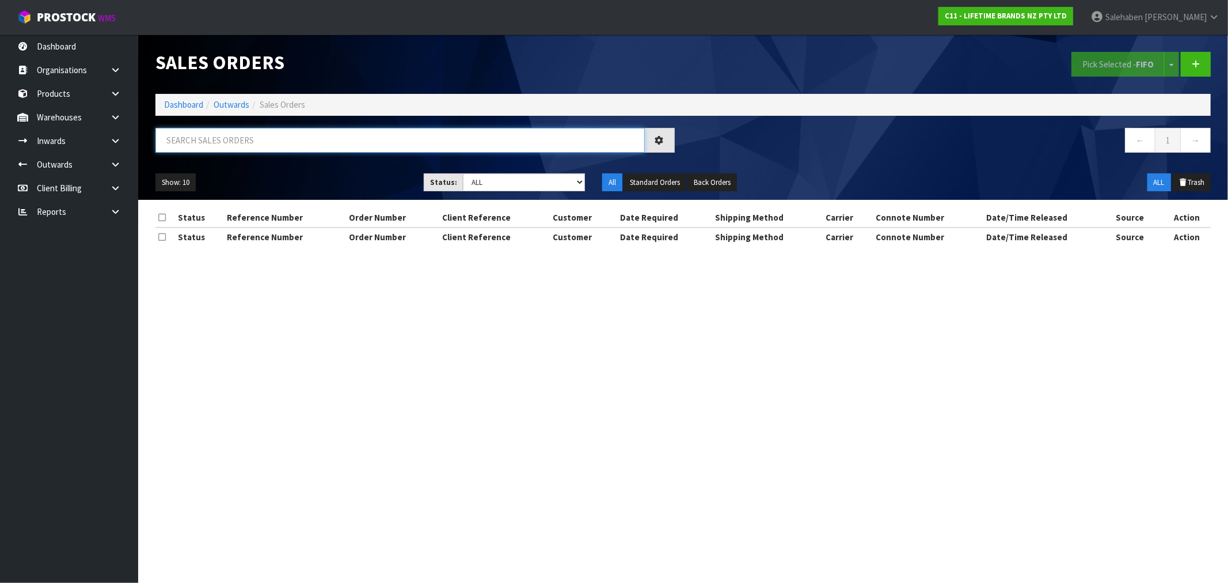
click at [298, 143] on input "text" at bounding box center [399, 140] width 489 height 25
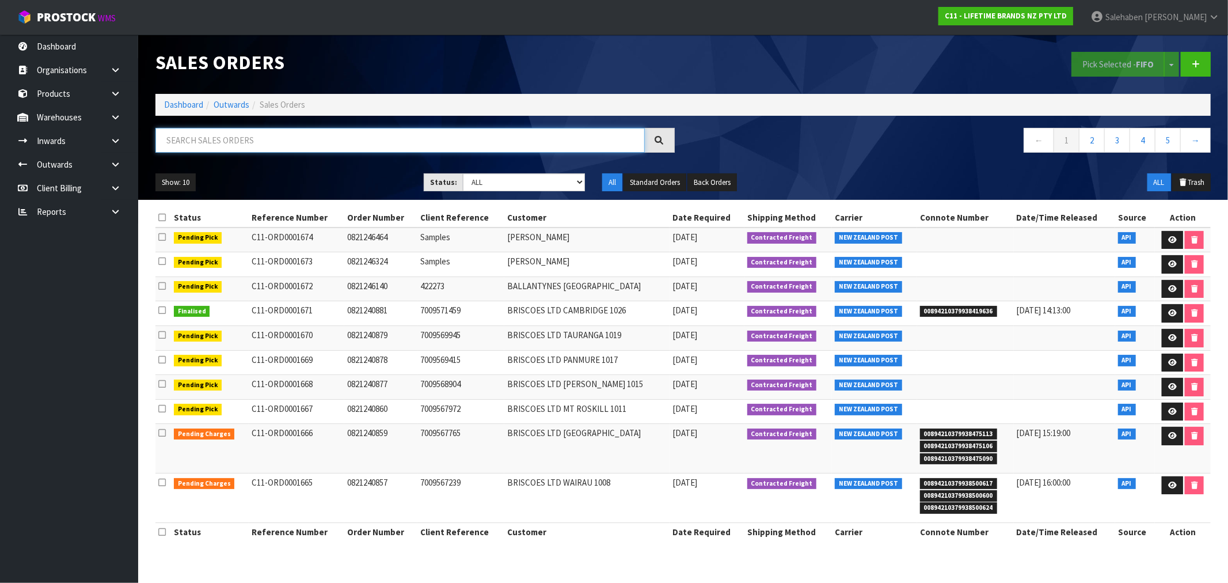
paste input "CWL7711849"
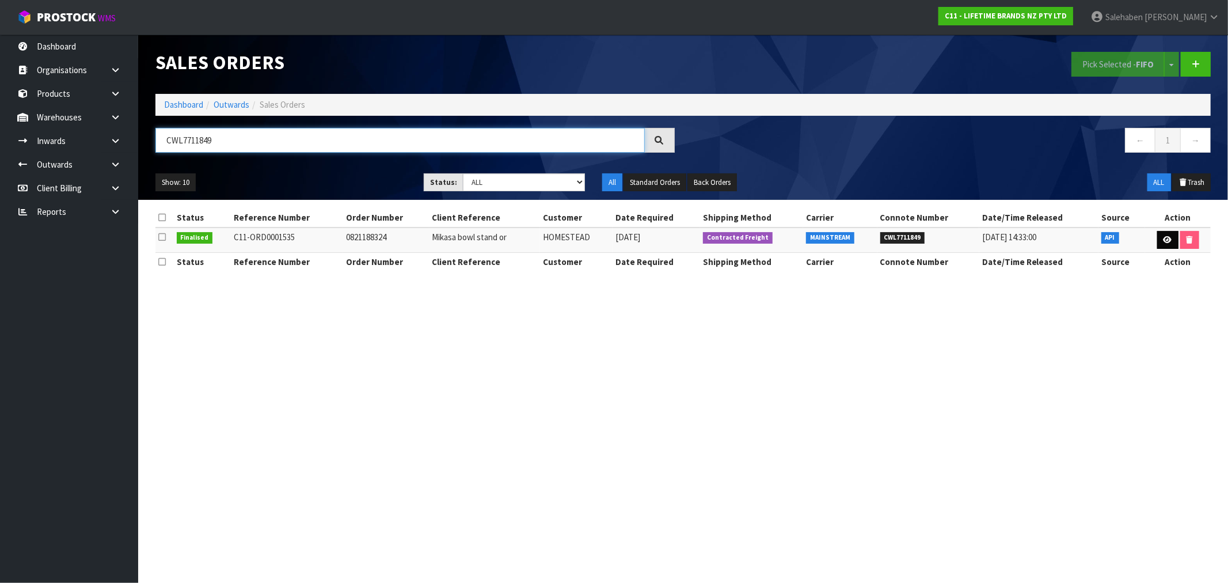
type input "CWL7711849"
click at [1171, 240] on link at bounding box center [1167, 240] width 21 height 18
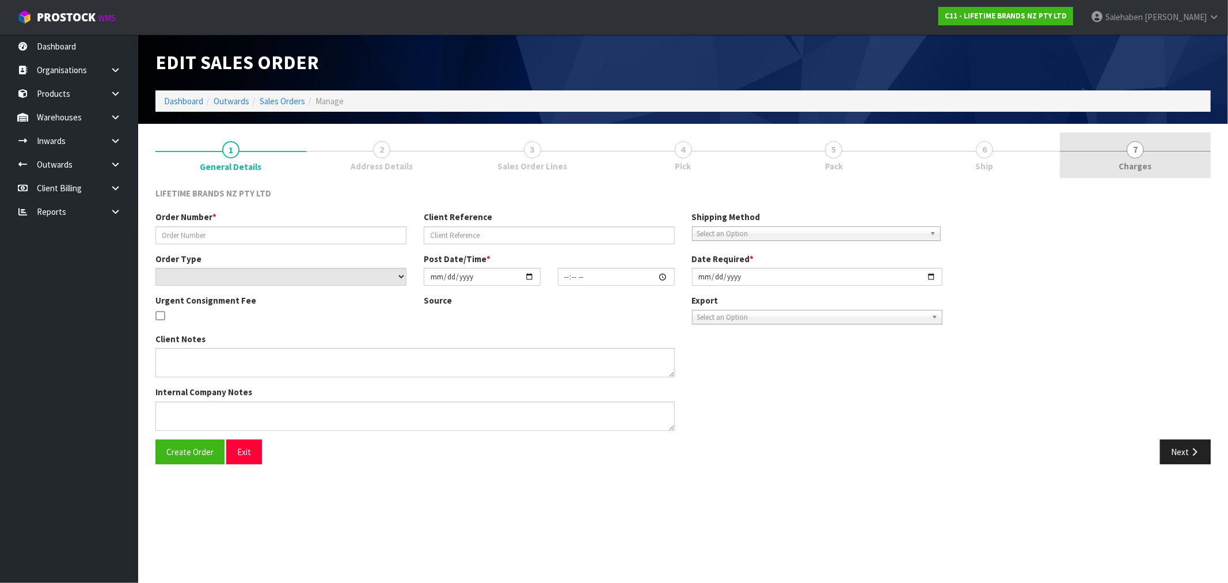
click at [1138, 162] on span "Charges" at bounding box center [1135, 166] width 33 height 12
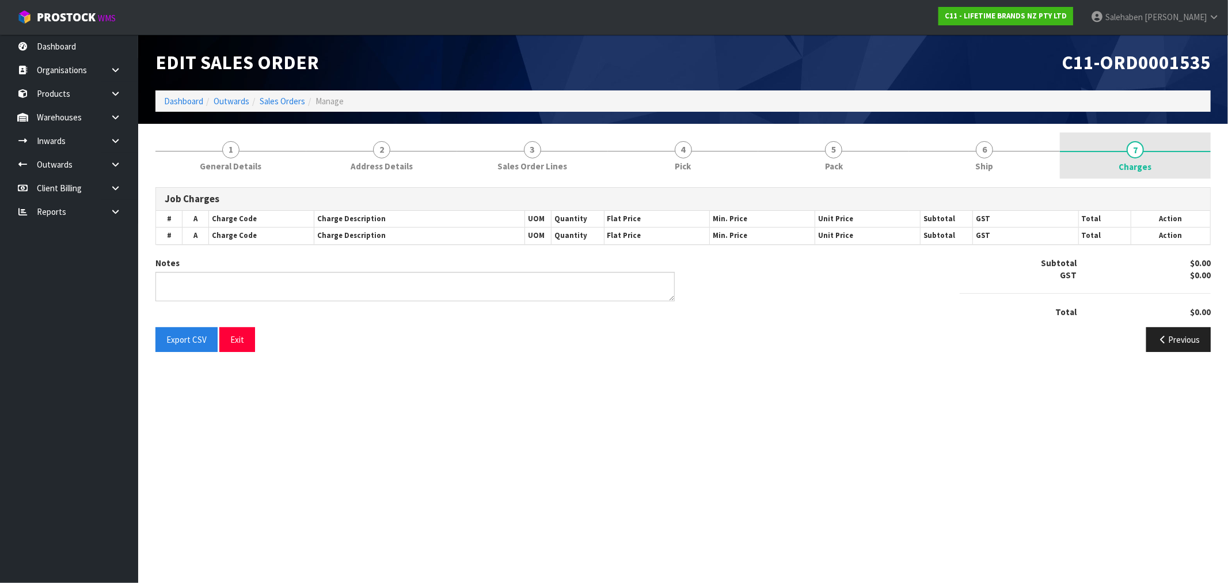
click at [1137, 164] on span "Charges" at bounding box center [1135, 167] width 33 height 12
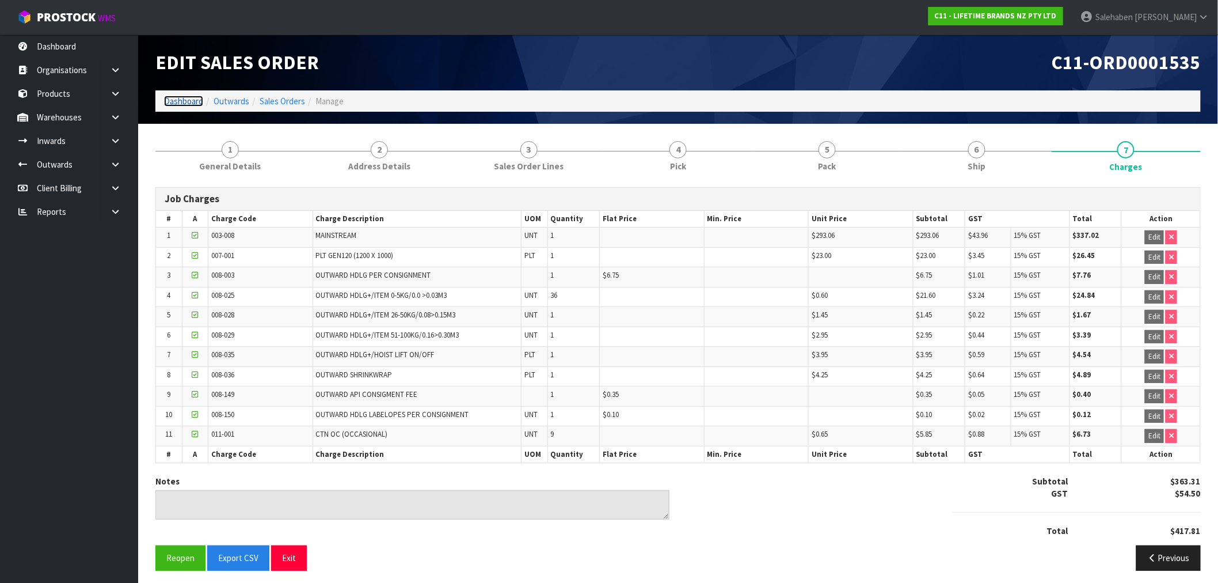
click at [174, 100] on link "Dashboard" at bounding box center [183, 101] width 39 height 11
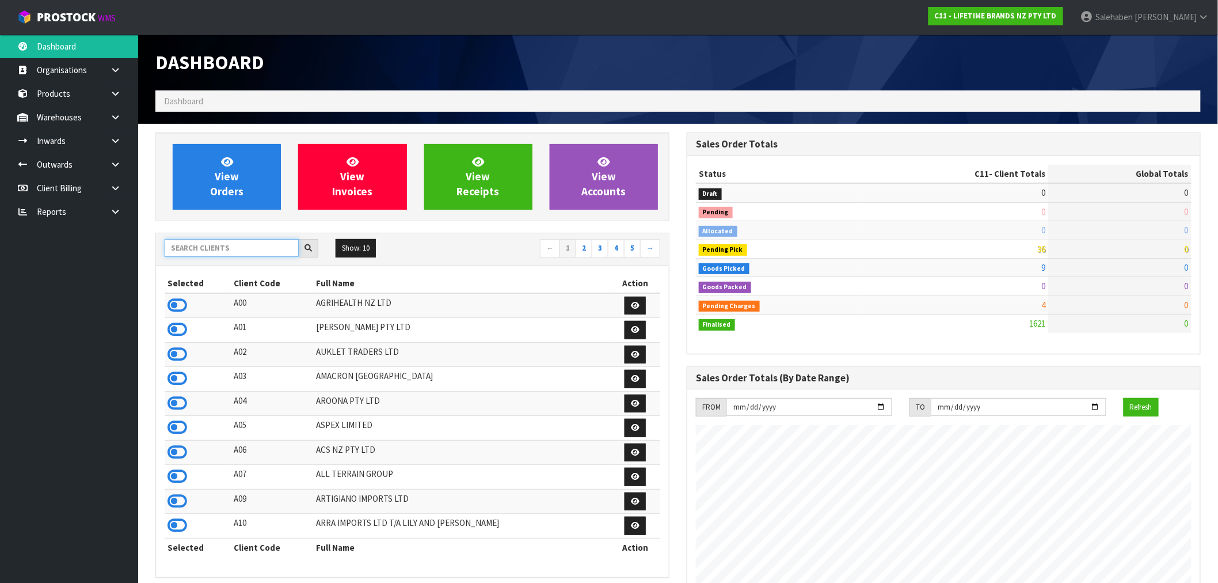
click at [227, 242] on input "text" at bounding box center [232, 248] width 134 height 18
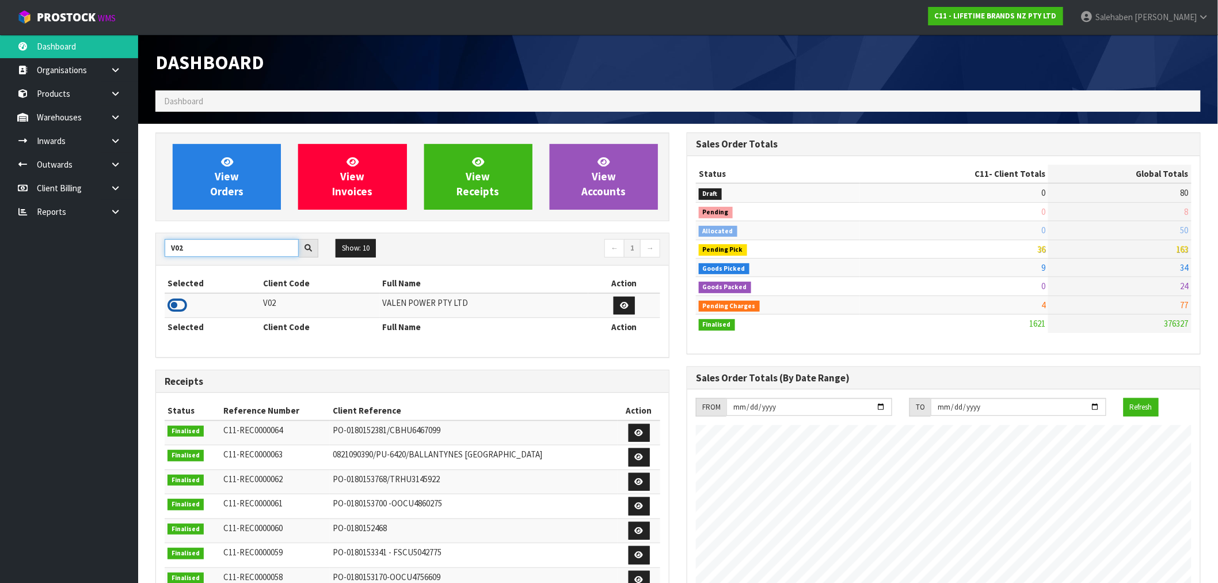
type input "V02"
click at [178, 306] on icon at bounding box center [178, 305] width 20 height 17
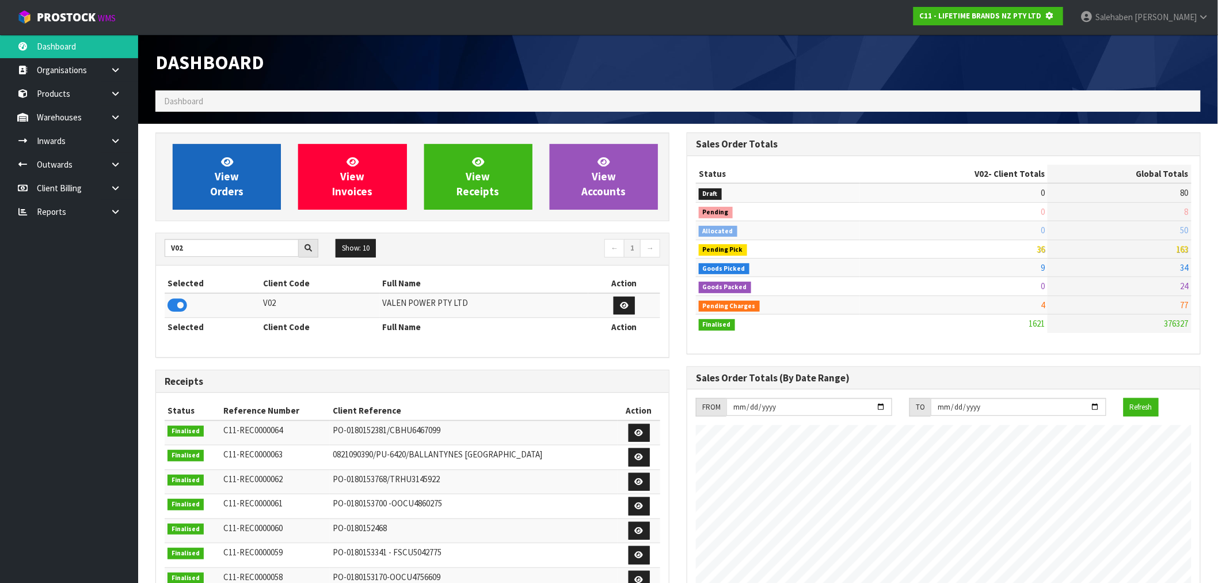
scroll to position [718, 531]
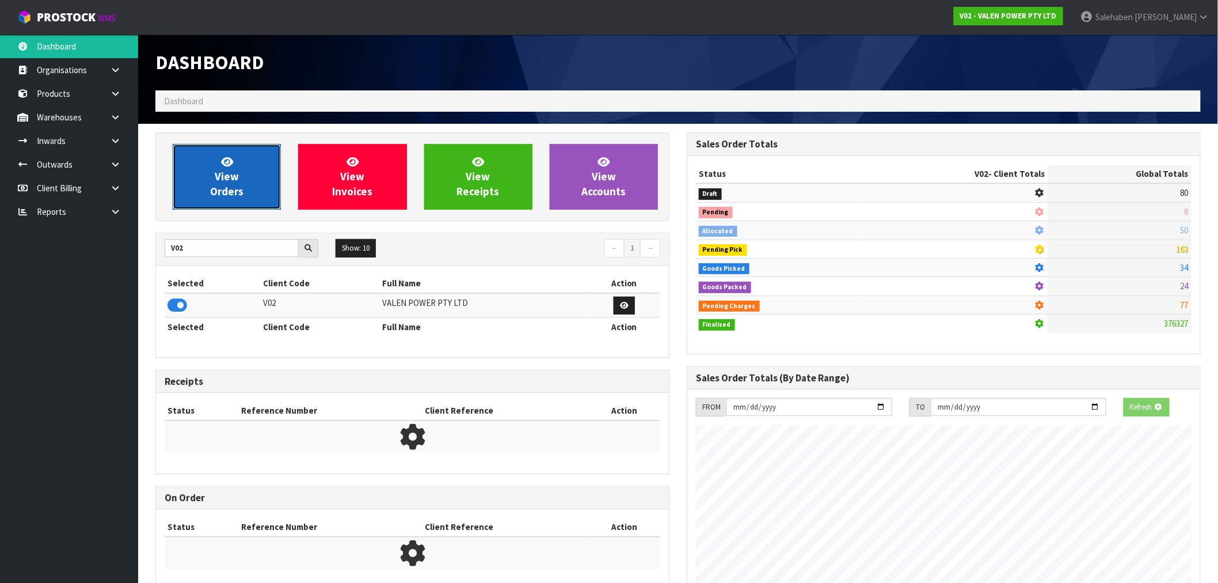
click at [249, 181] on link "View Orders" at bounding box center [227, 177] width 108 height 66
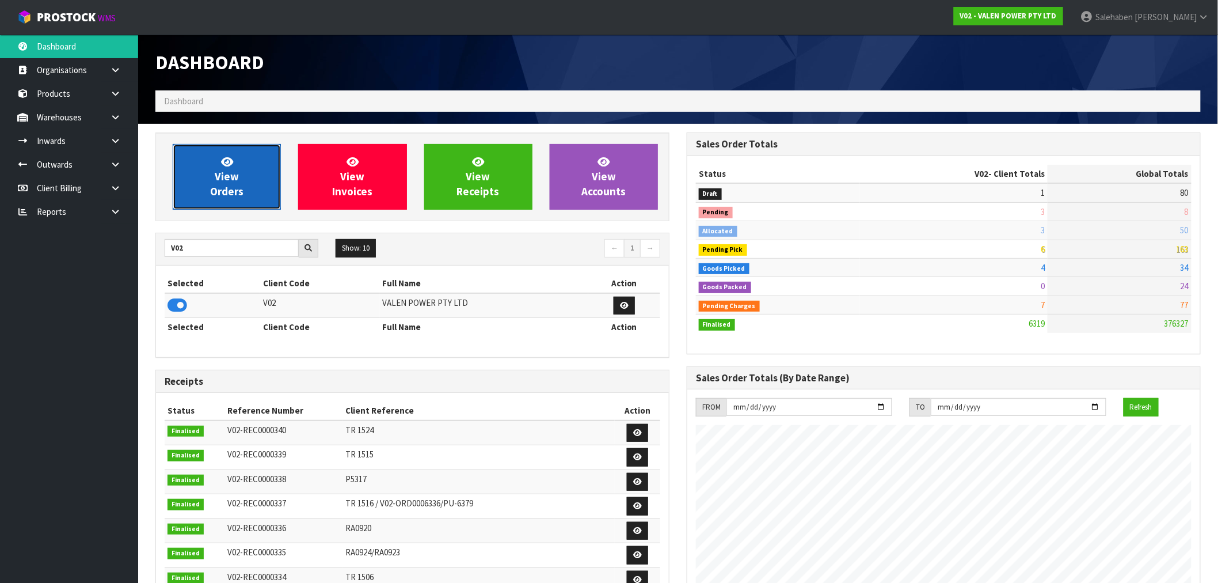
scroll to position [872, 531]
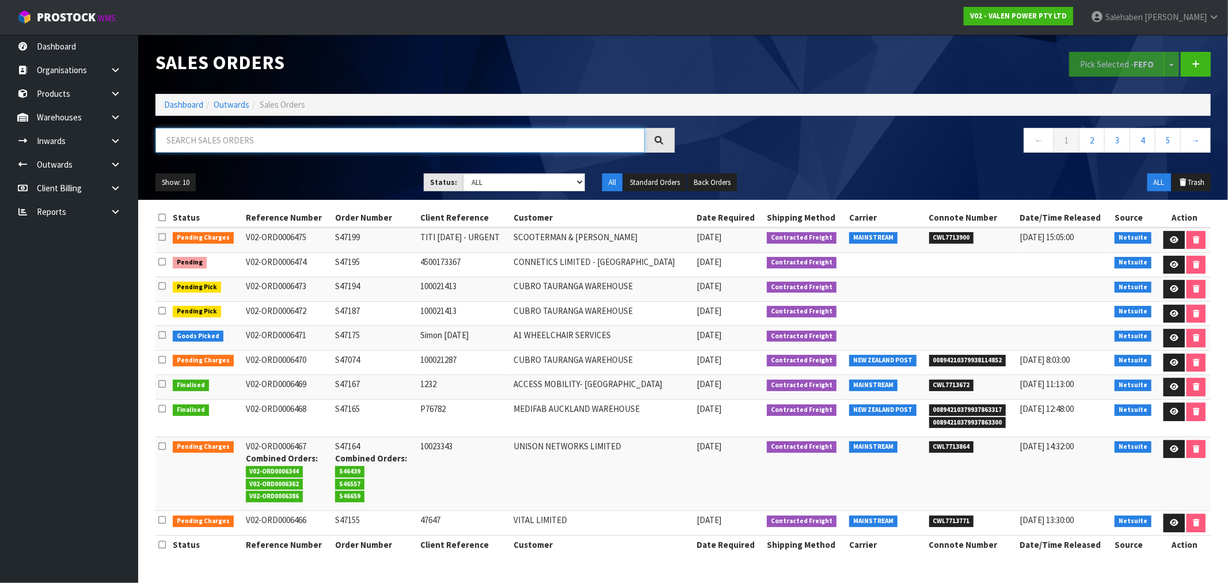
paste input "CWL7711858"
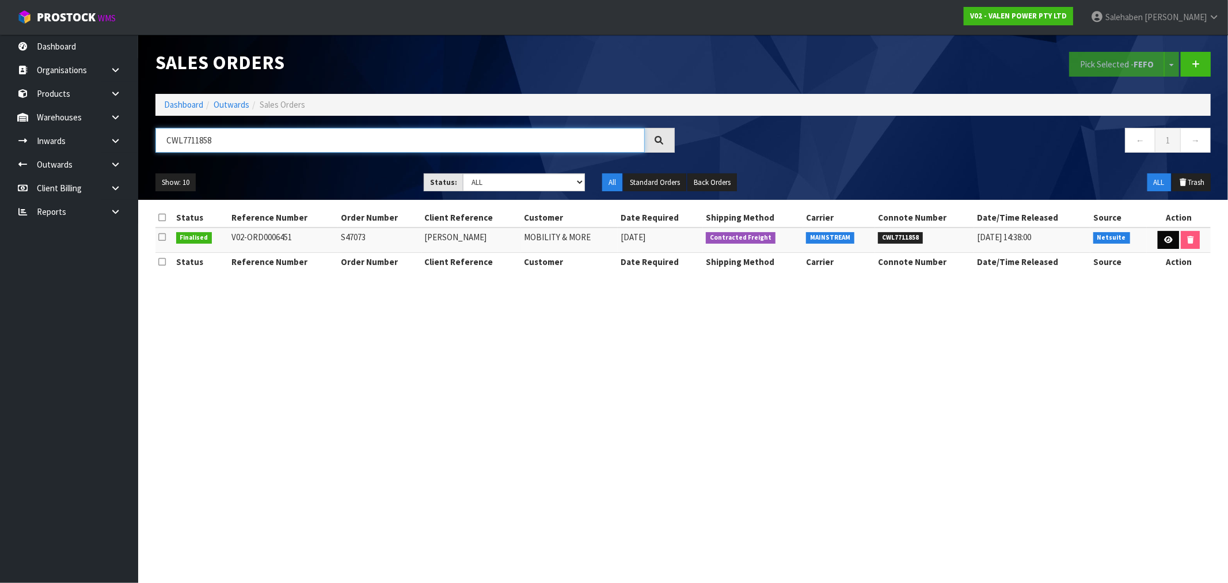
type input "CWL7711858"
click at [1165, 238] on icon at bounding box center [1168, 239] width 9 height 7
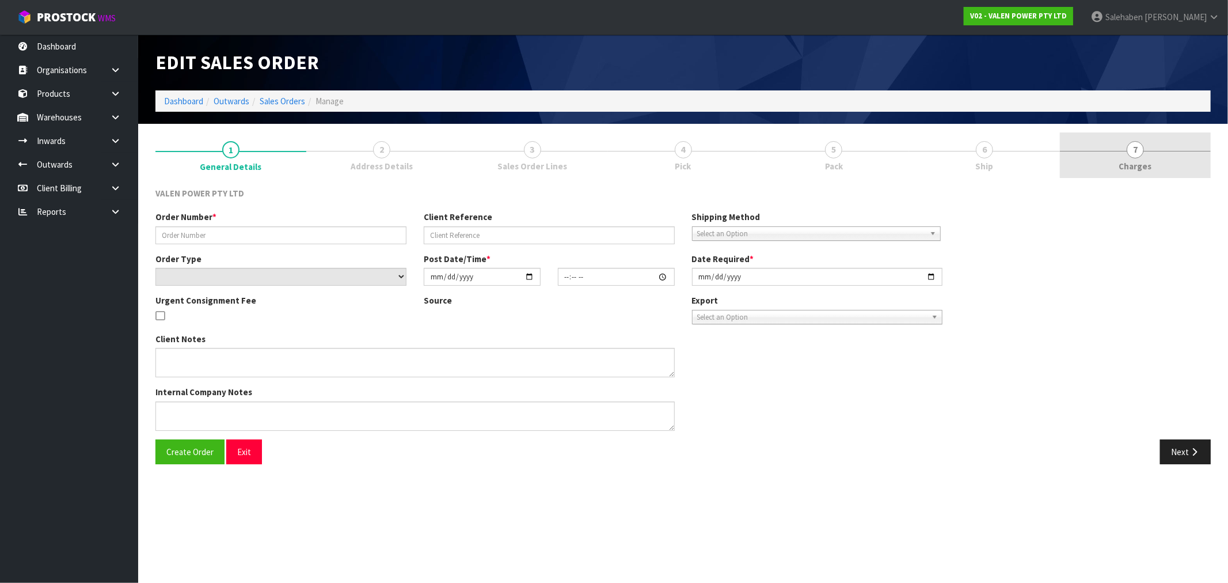
type input "S47073"
type input "[PERSON_NAME]"
select select "number:0"
type input "[DATE]"
type input "16:45:09.000"
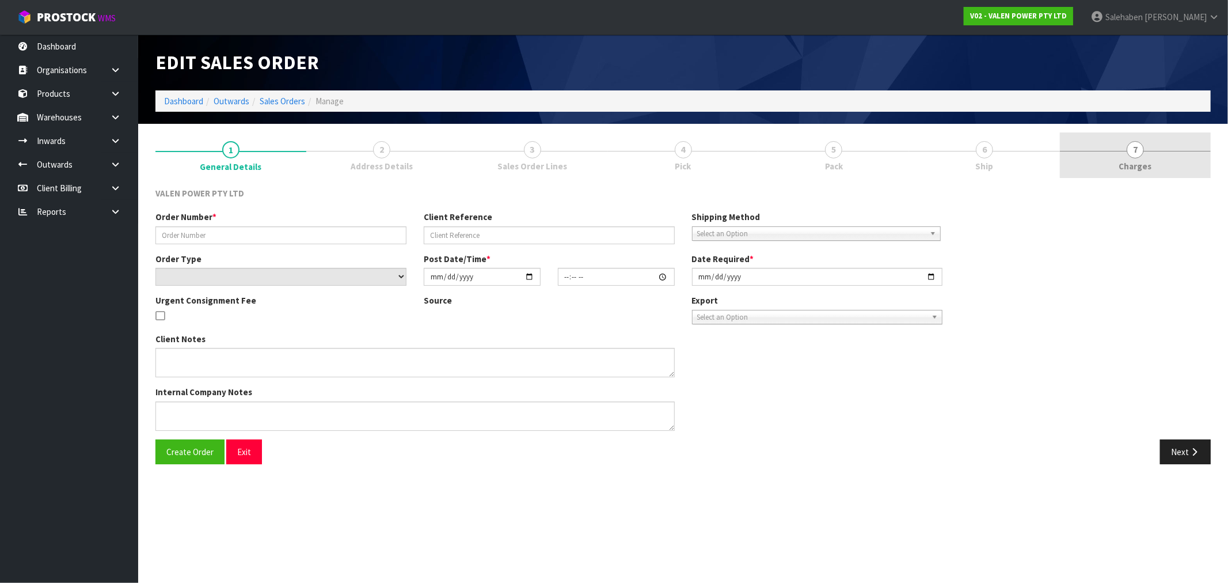
type input "[DATE]"
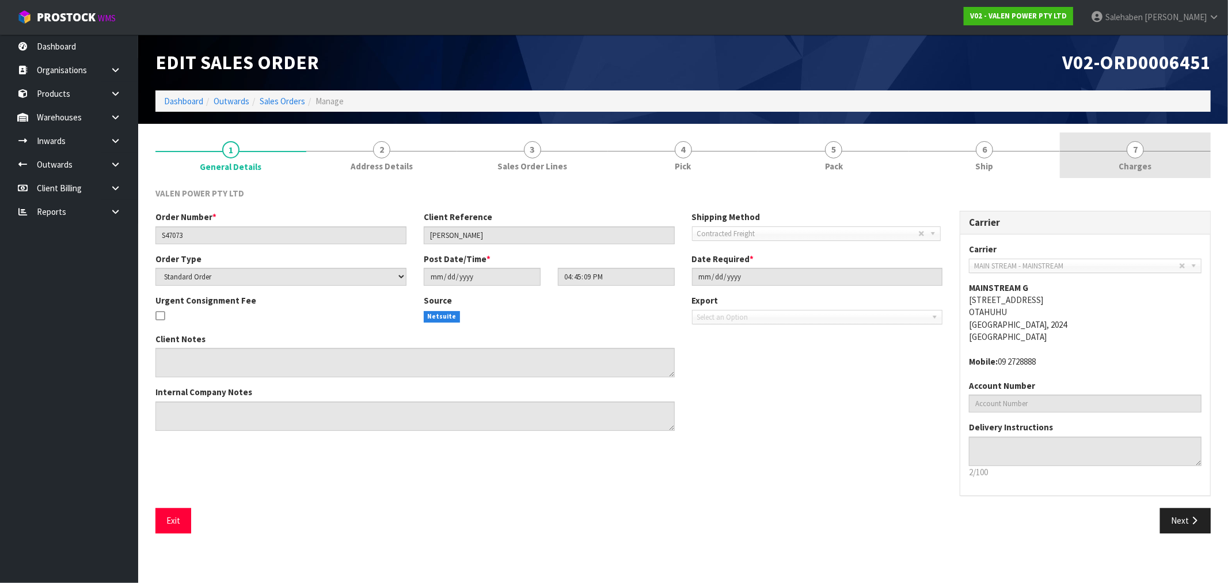
click at [1135, 169] on span "Charges" at bounding box center [1135, 166] width 33 height 12
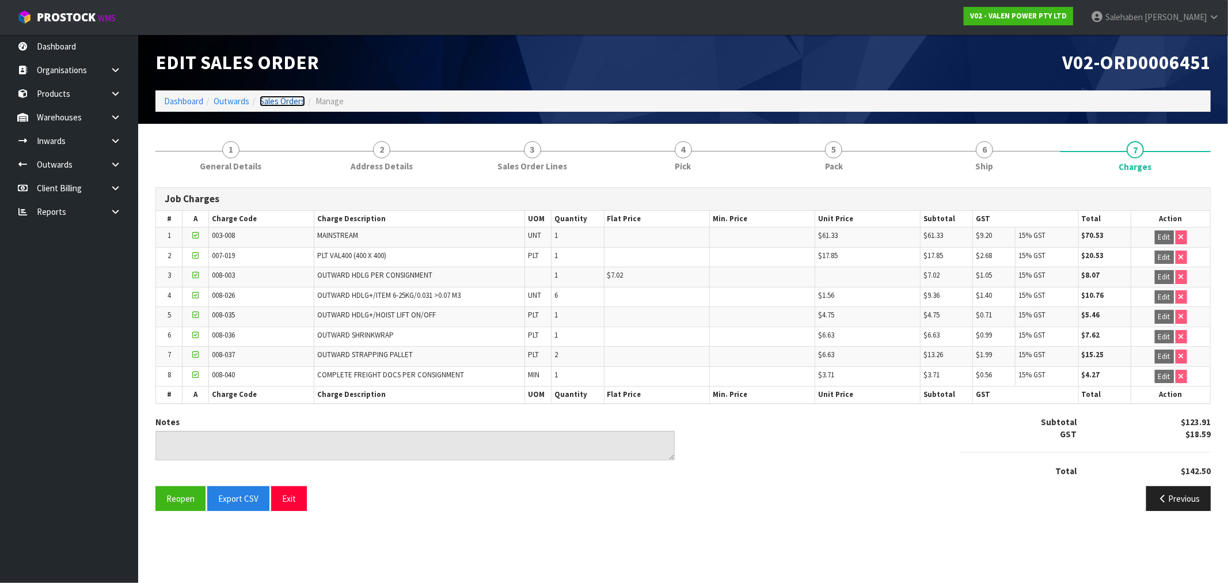
click at [278, 98] on link "Sales Orders" at bounding box center [282, 101] width 45 height 11
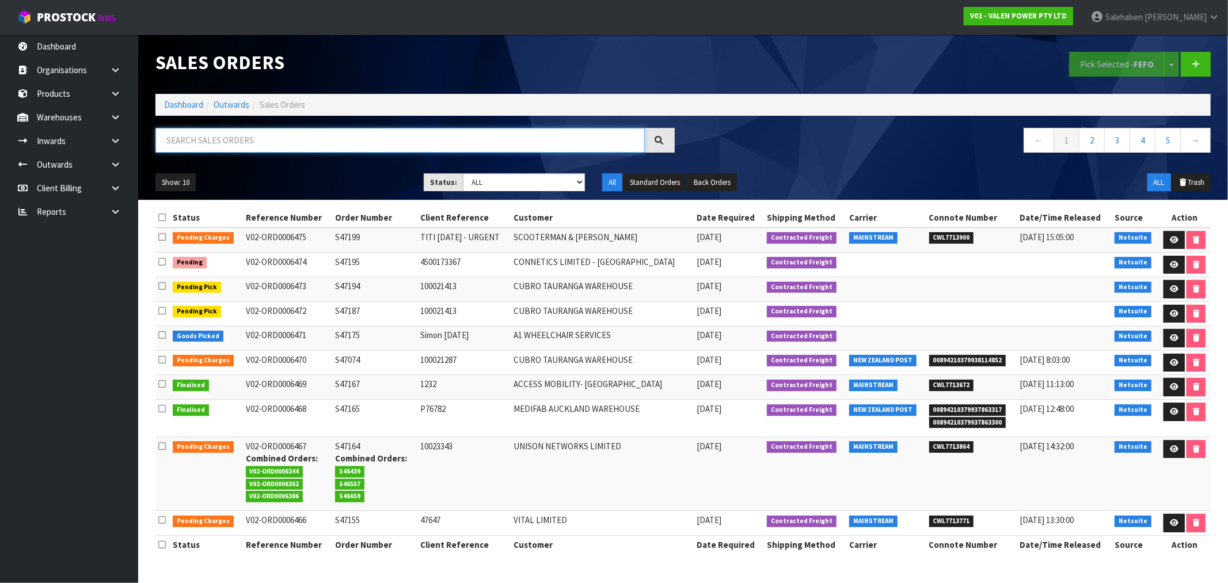
paste input "CWL7711865"
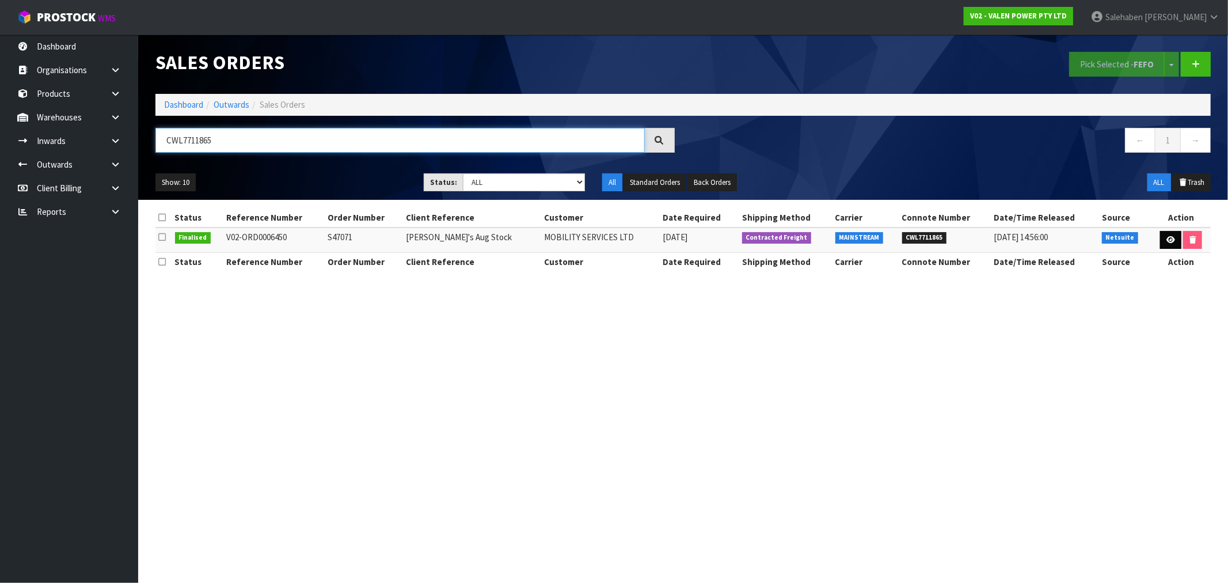
type input "CWL7711865"
click at [1167, 243] on icon at bounding box center [1170, 239] width 9 height 7
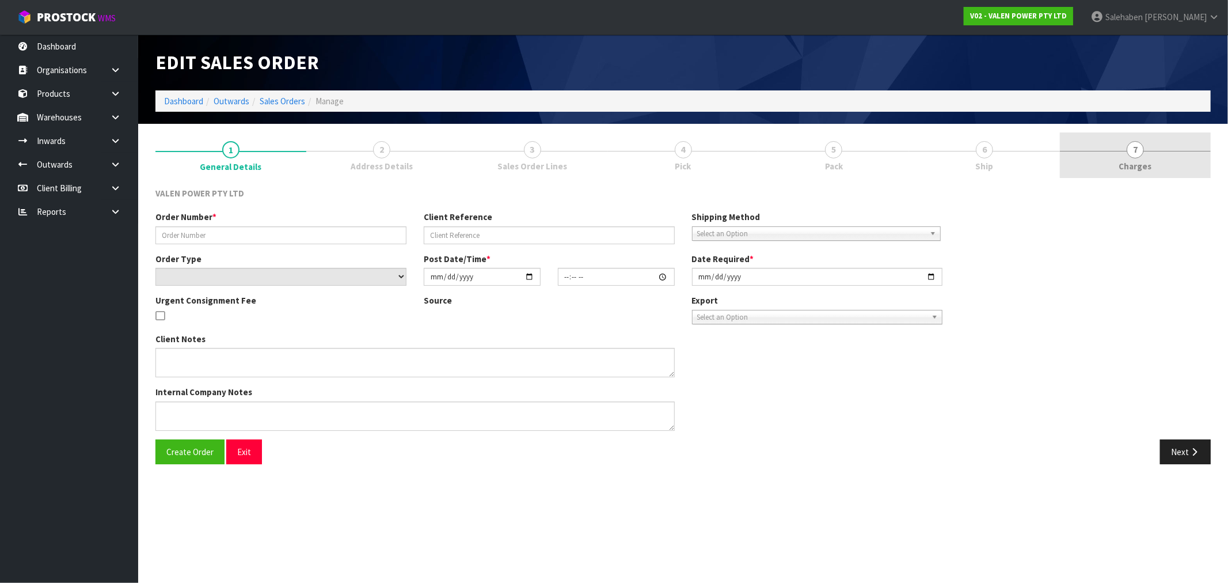
click at [1135, 165] on span "Charges" at bounding box center [1135, 166] width 33 height 12
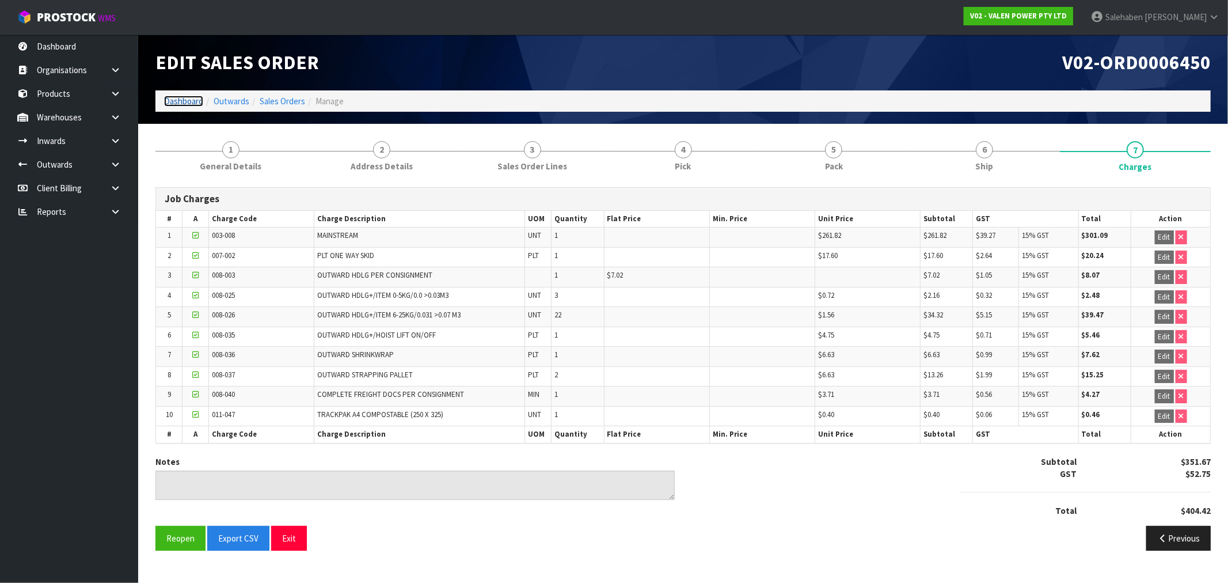
click at [187, 99] on link "Dashboard" at bounding box center [183, 101] width 39 height 11
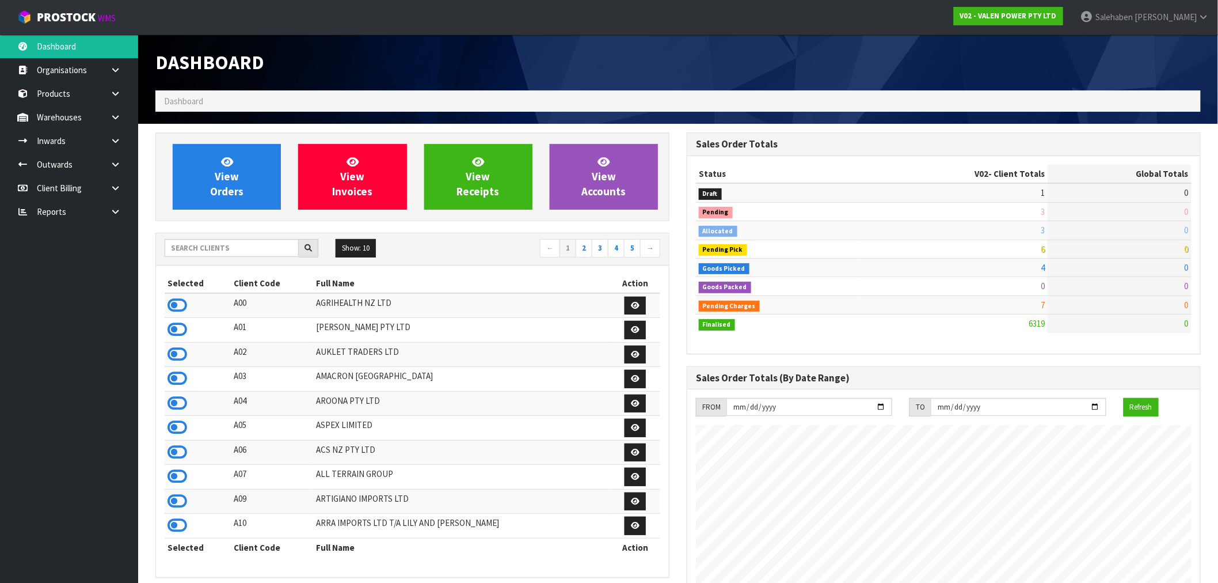
scroll to position [872, 531]
click at [223, 250] on input "text" at bounding box center [232, 248] width 134 height 18
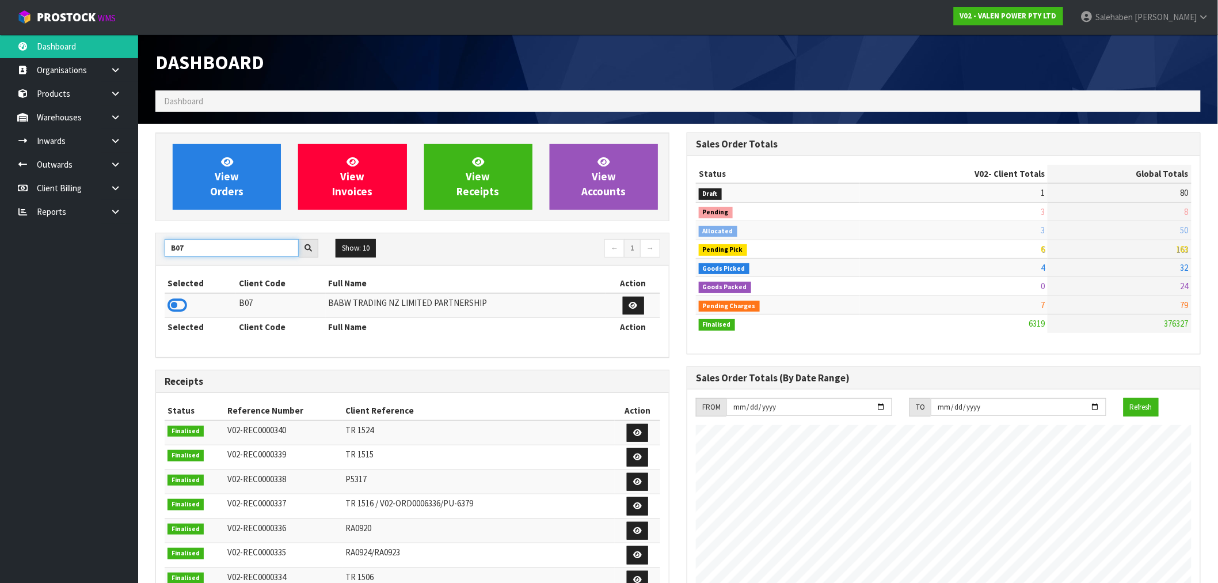
type input "B07"
click at [169, 314] on td at bounding box center [200, 305] width 71 height 25
click at [180, 306] on icon at bounding box center [178, 305] width 20 height 17
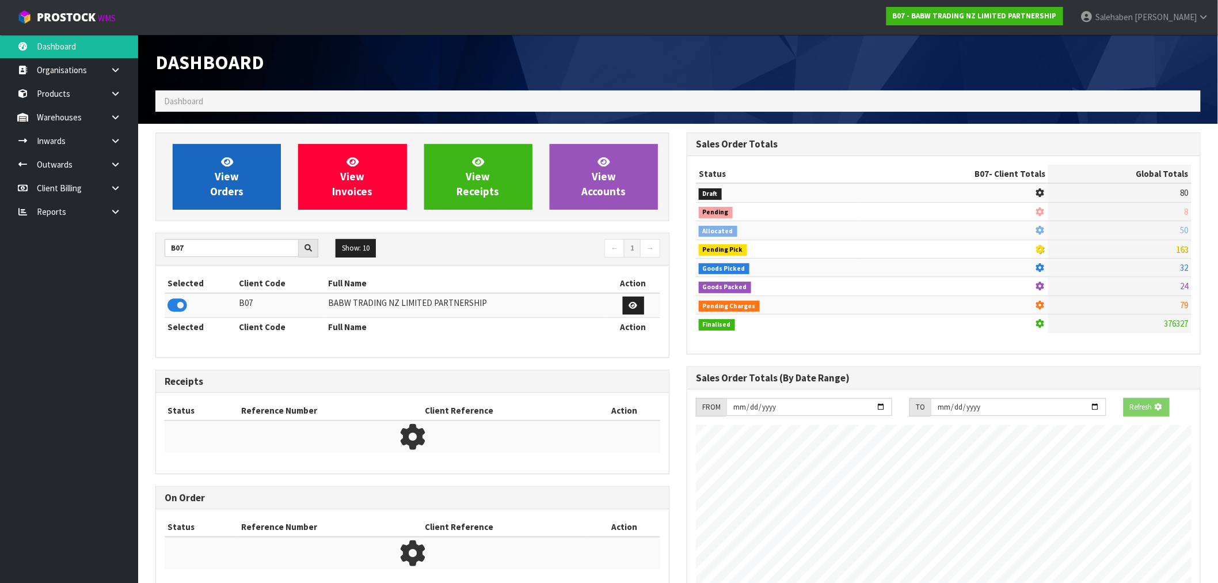
scroll to position [575042, 575228]
click at [240, 175] on link "View Orders" at bounding box center [227, 177] width 108 height 66
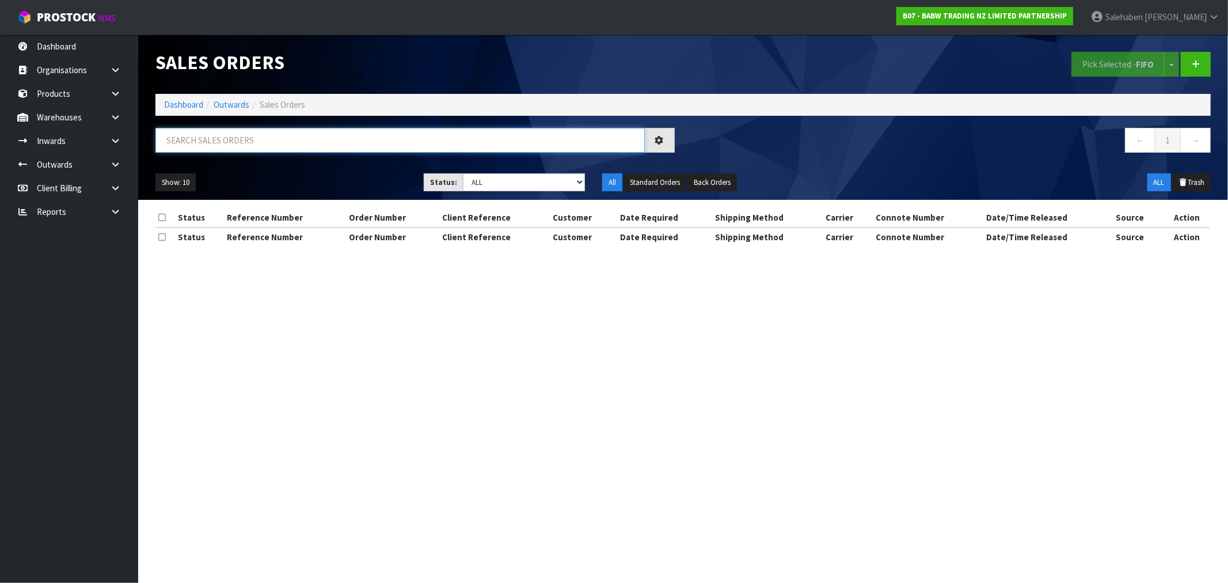
click at [253, 147] on input "text" at bounding box center [399, 140] width 489 height 25
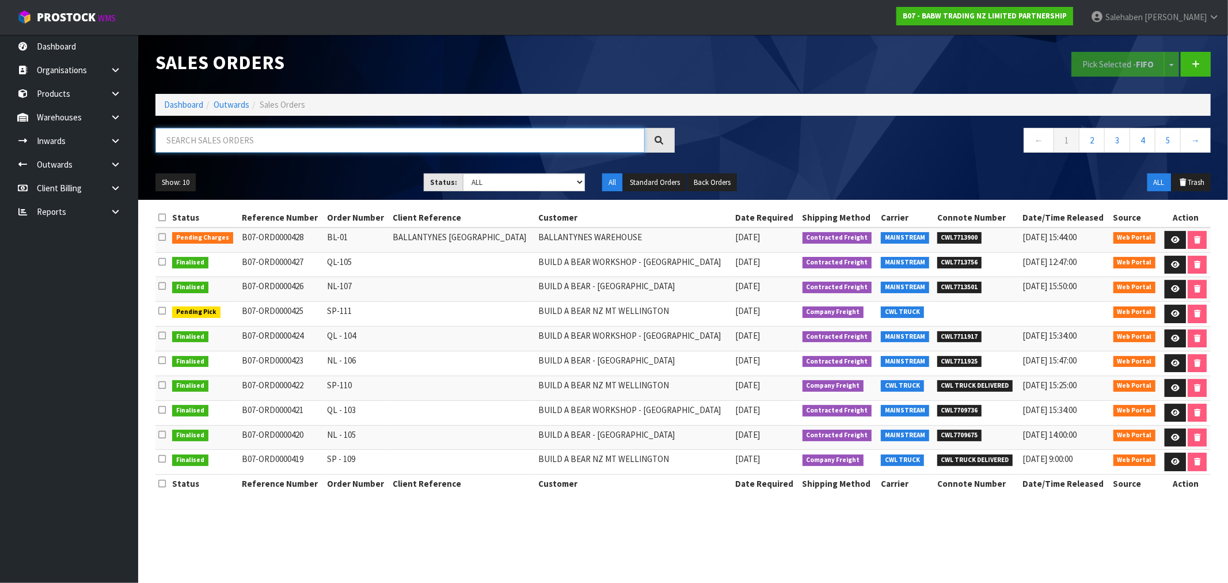
paste input "CWL7711925"
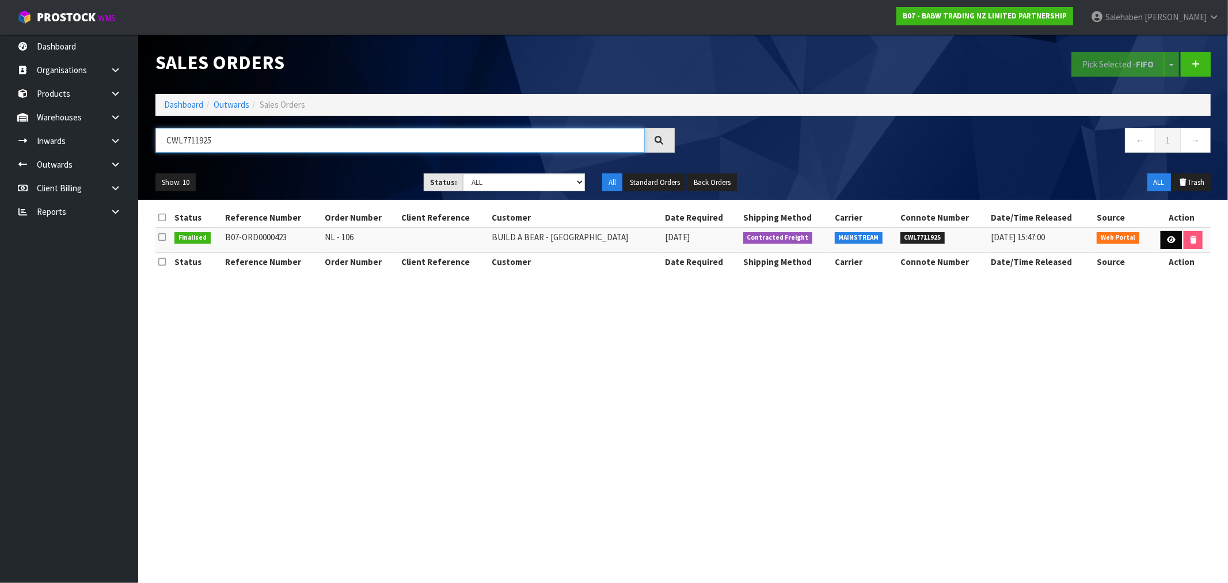
type input "CWL7711925"
click at [1171, 237] on icon at bounding box center [1171, 239] width 9 height 7
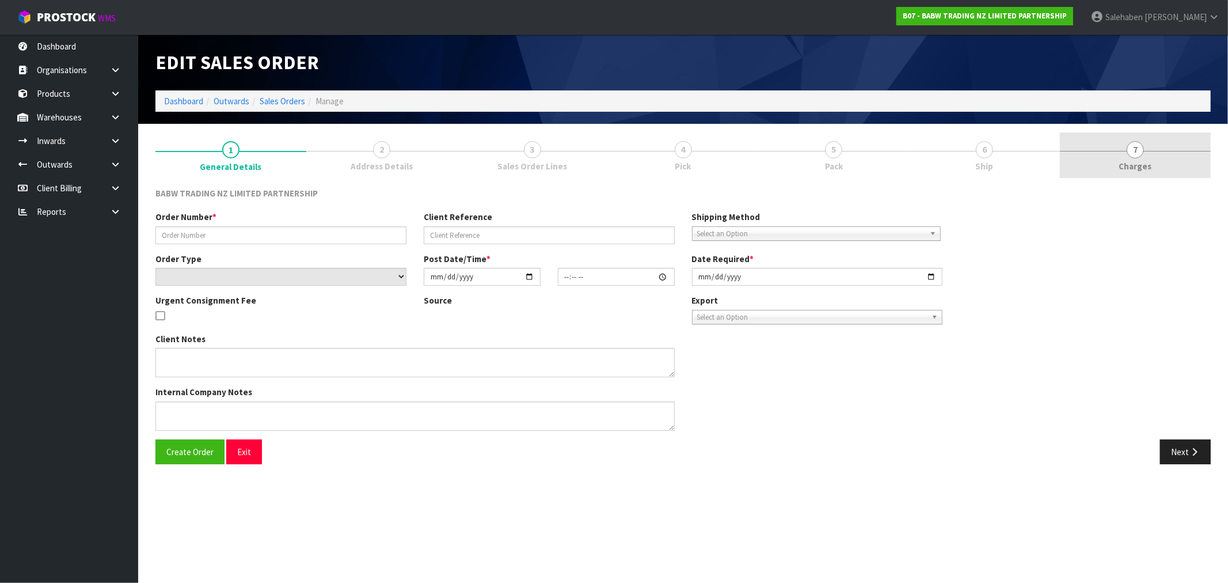
click at [1140, 167] on span "Charges" at bounding box center [1135, 166] width 33 height 12
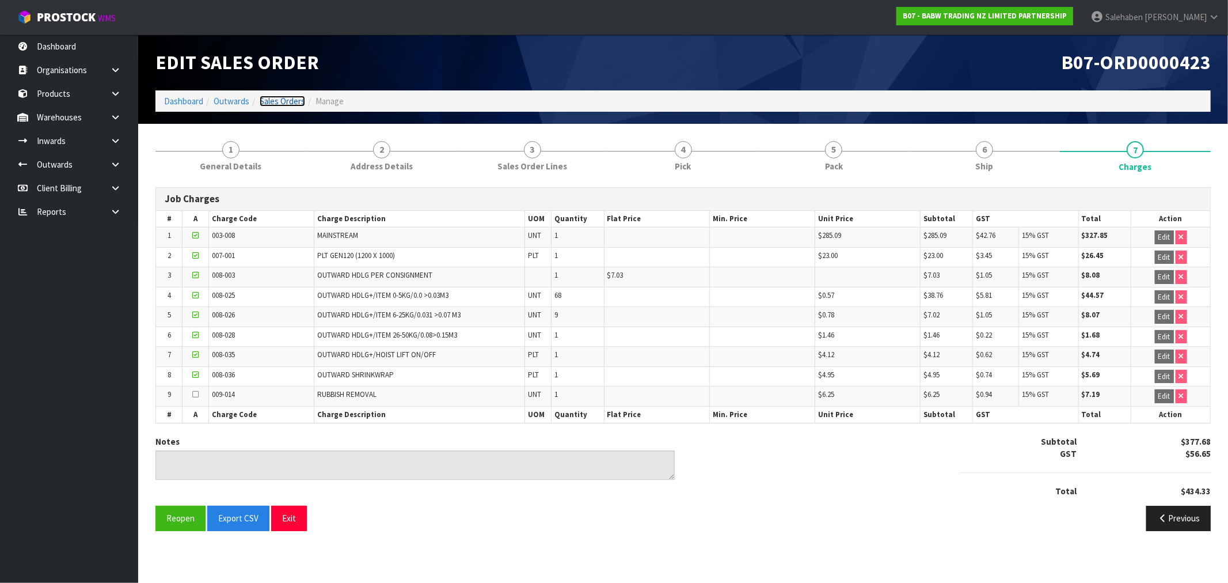
click at [281, 102] on link "Sales Orders" at bounding box center [282, 101] width 45 height 11
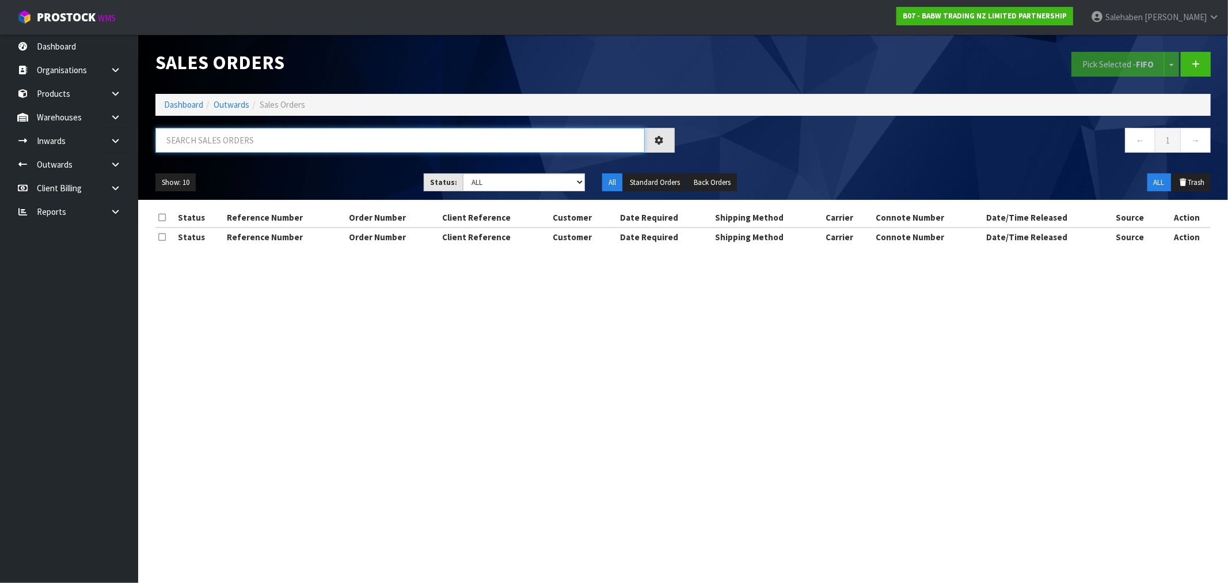
click at [258, 141] on input "text" at bounding box center [399, 140] width 489 height 25
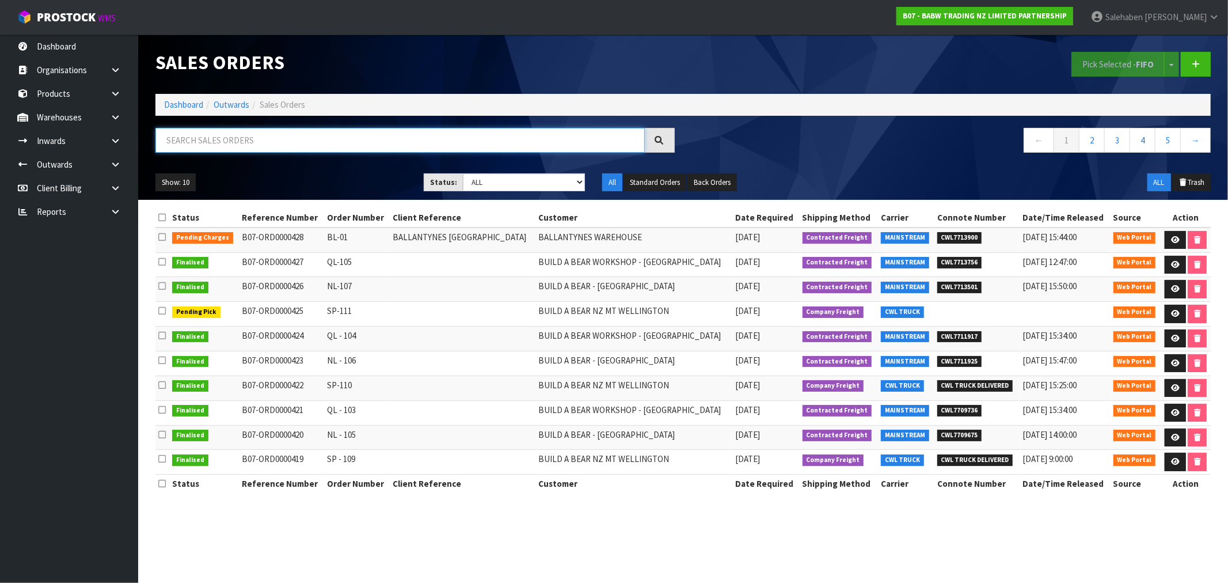
paste input "CWL7711917"
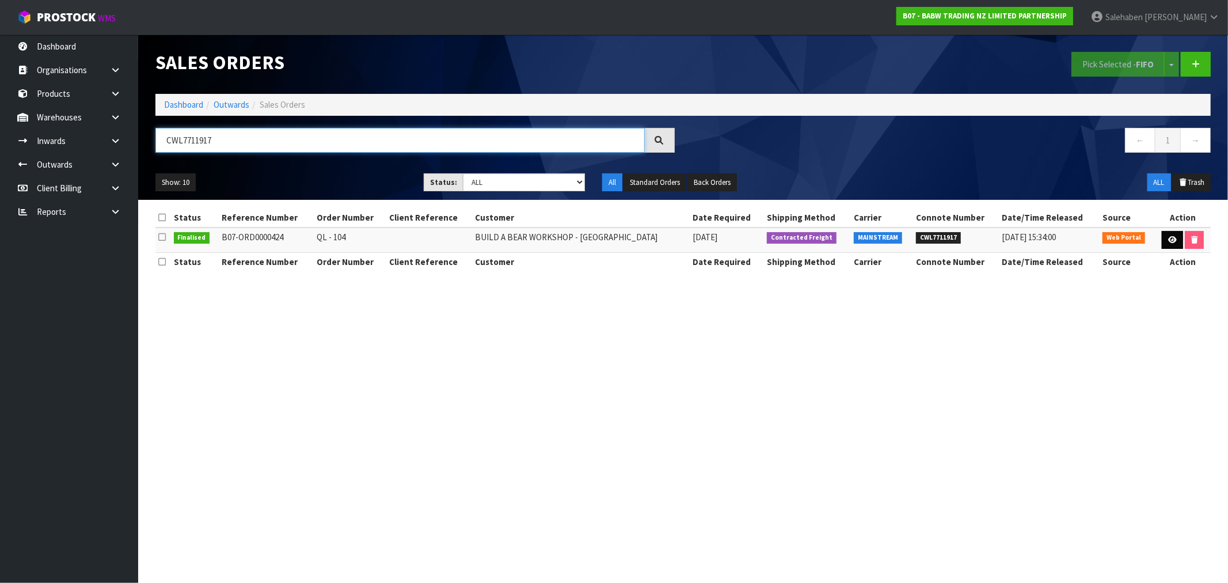
type input "CWL7711917"
click at [1164, 244] on link at bounding box center [1172, 240] width 21 height 18
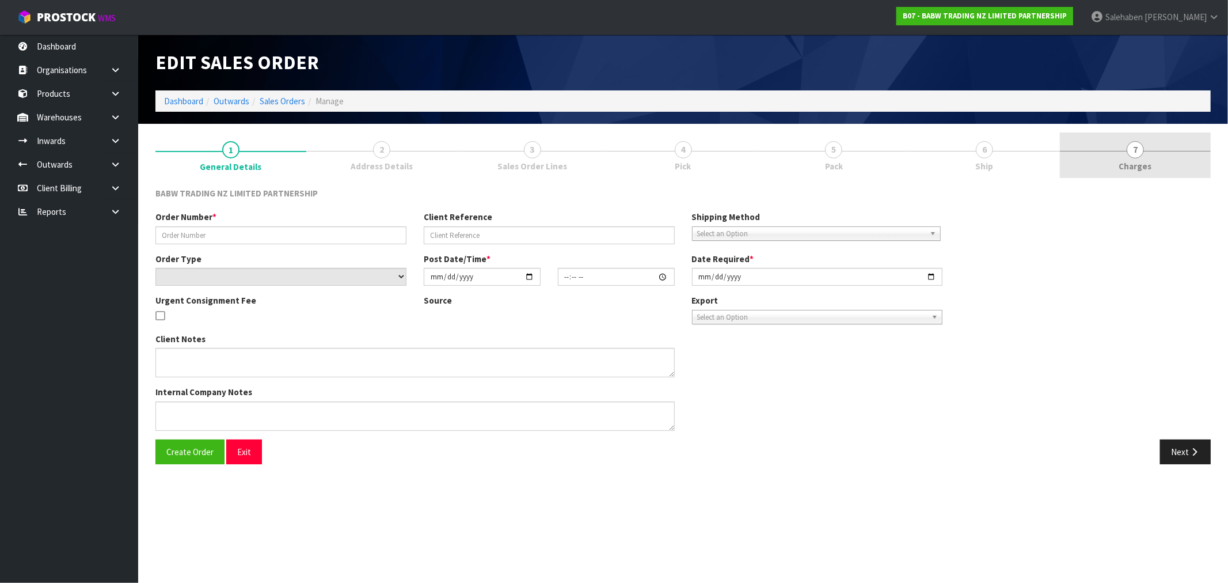
click at [1149, 173] on link "7 [GEOGRAPHIC_DATA]" at bounding box center [1135, 154] width 151 height 45
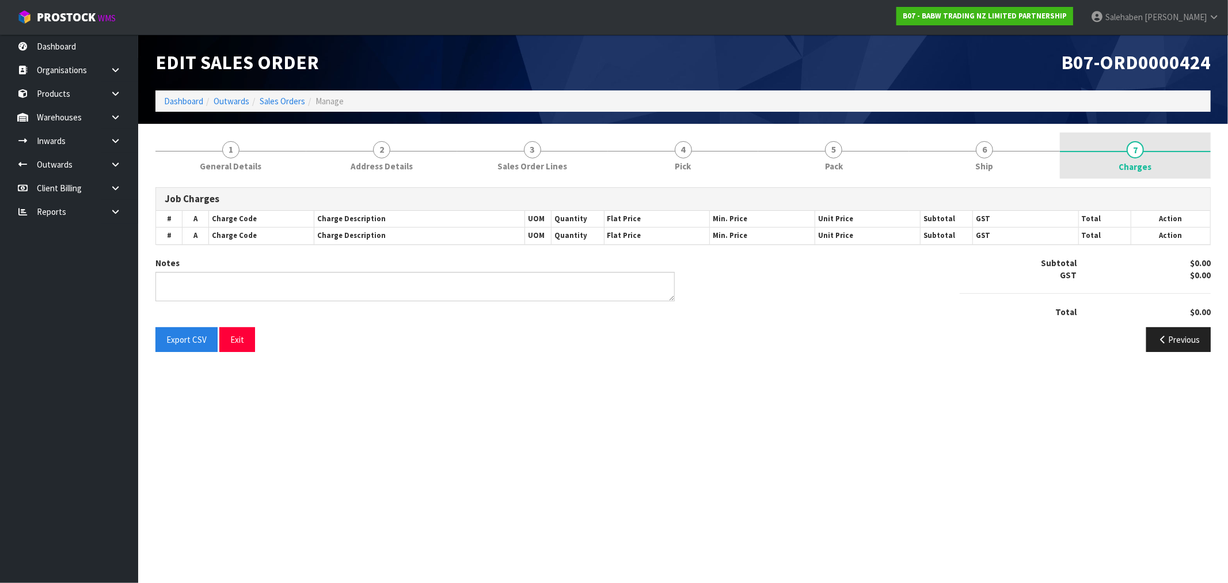
click at [1134, 168] on span "Charges" at bounding box center [1135, 167] width 33 height 12
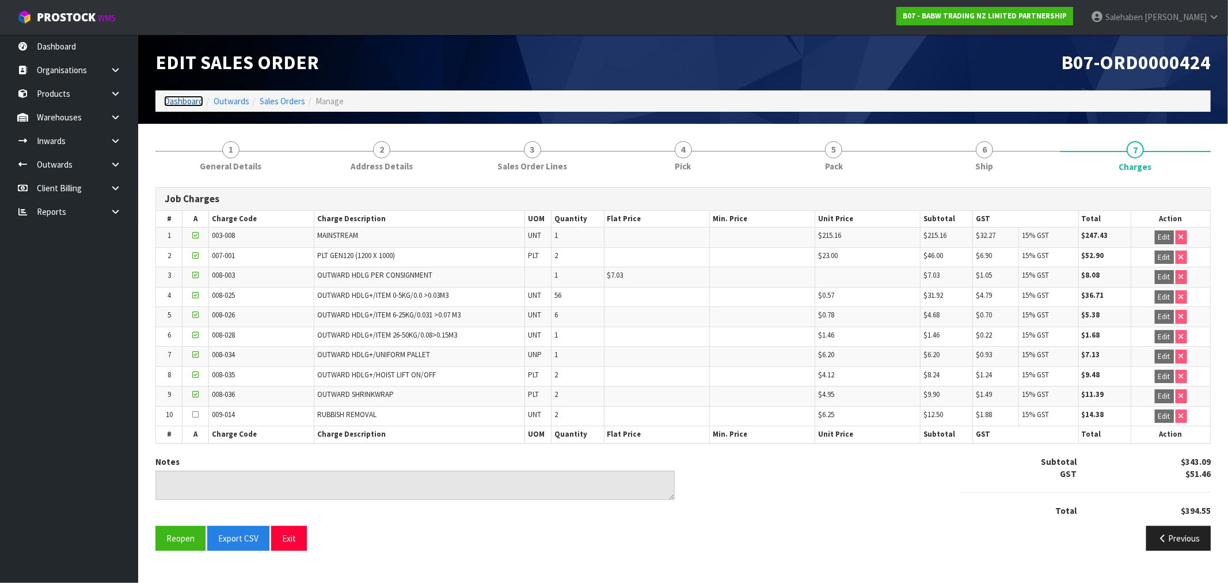
click at [172, 99] on link "Dashboard" at bounding box center [183, 101] width 39 height 11
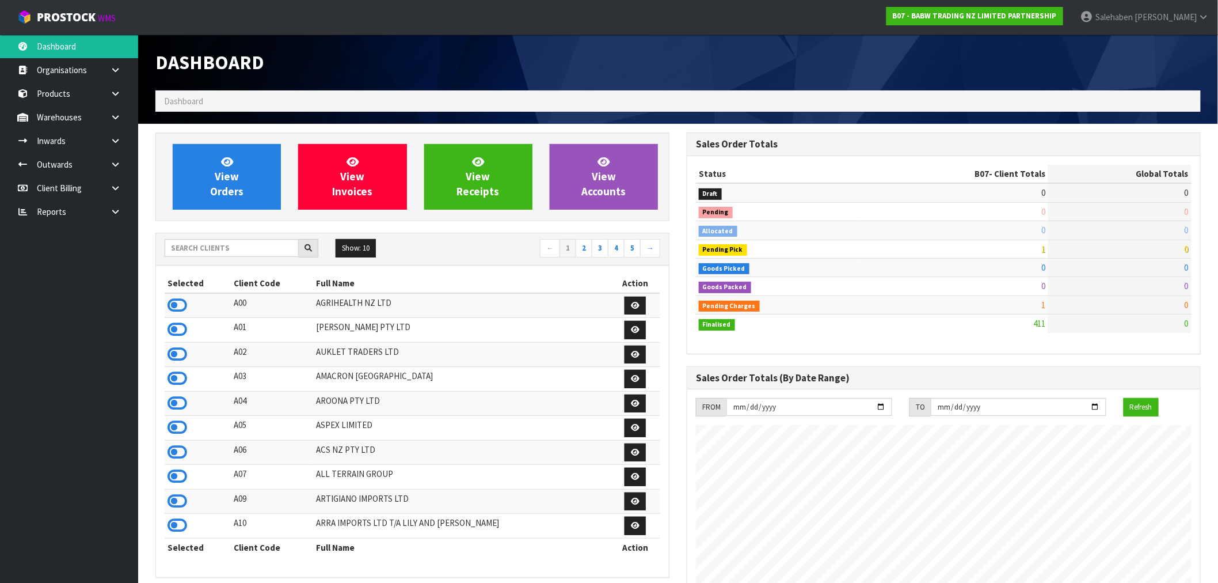
scroll to position [718, 531]
click at [186, 248] on input "text" at bounding box center [232, 248] width 134 height 18
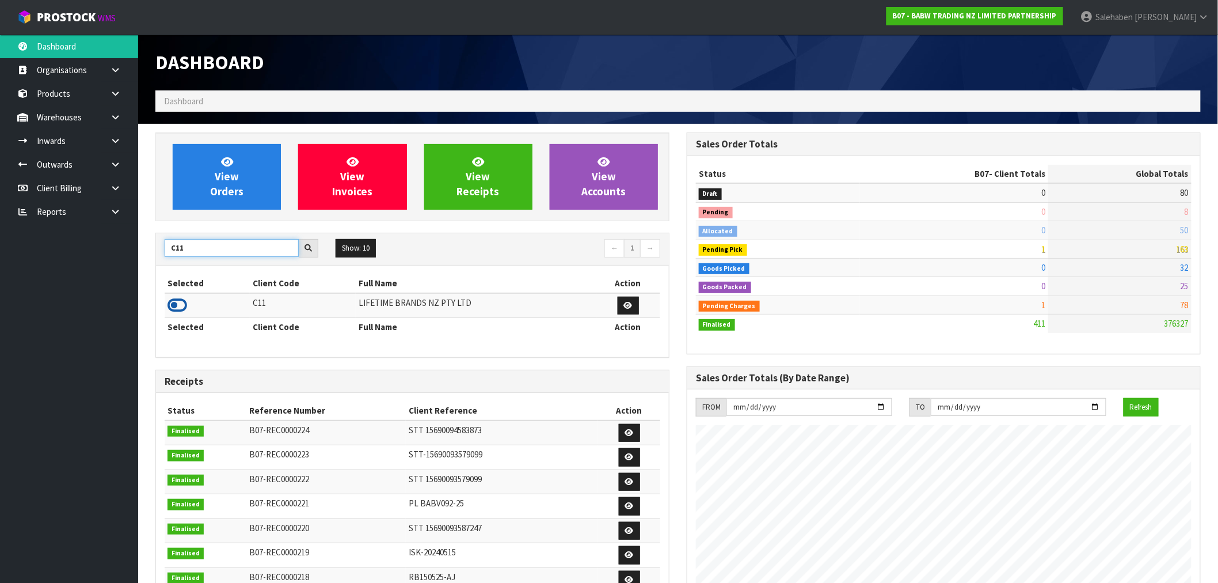
type input "C11"
click at [182, 304] on icon at bounding box center [178, 305] width 20 height 17
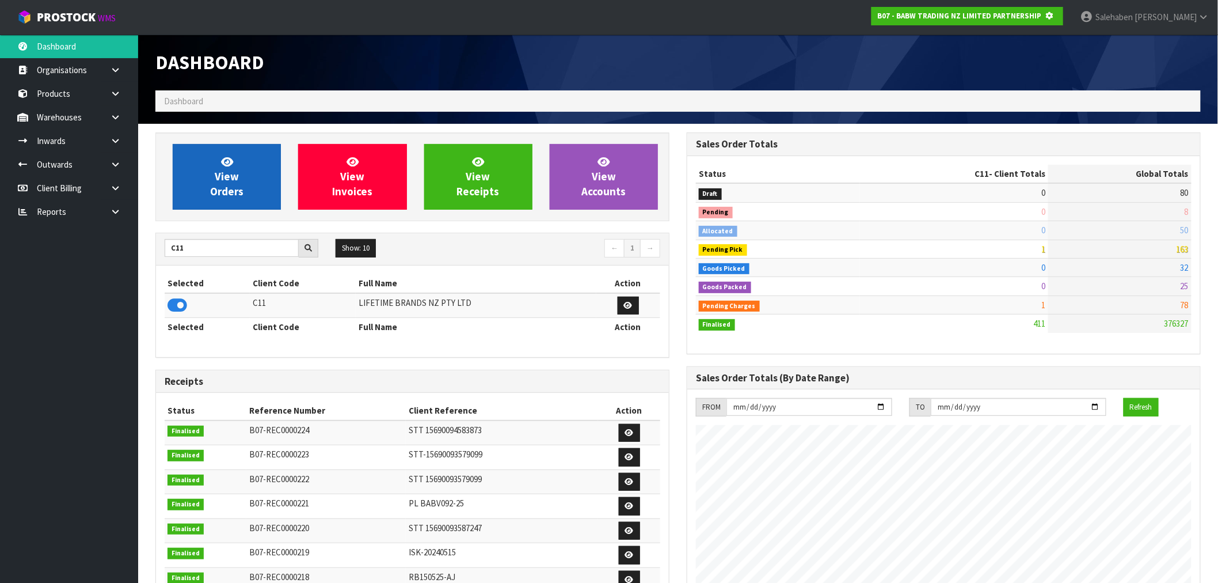
scroll to position [575042, 575228]
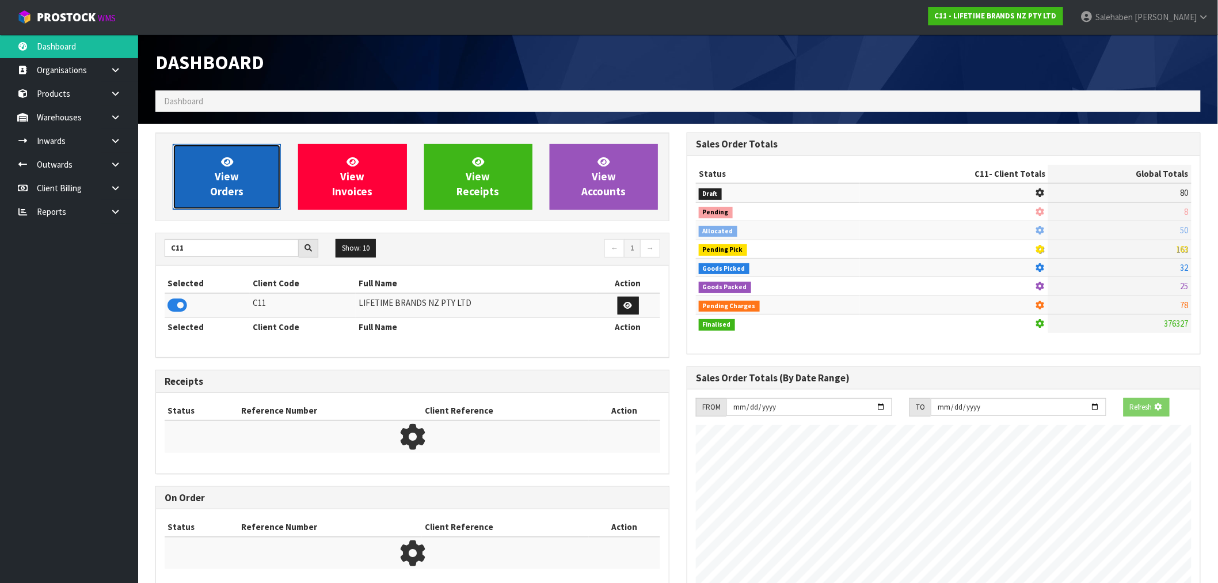
click at [240, 194] on span "View Orders" at bounding box center [226, 176] width 33 height 43
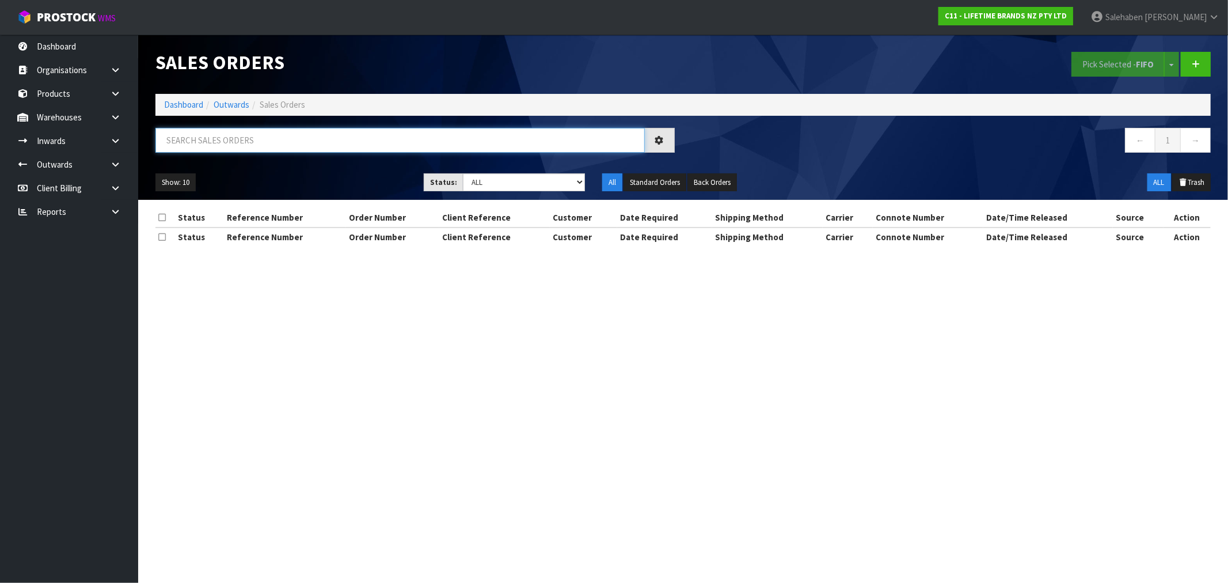
click at [308, 140] on input "text" at bounding box center [399, 140] width 489 height 25
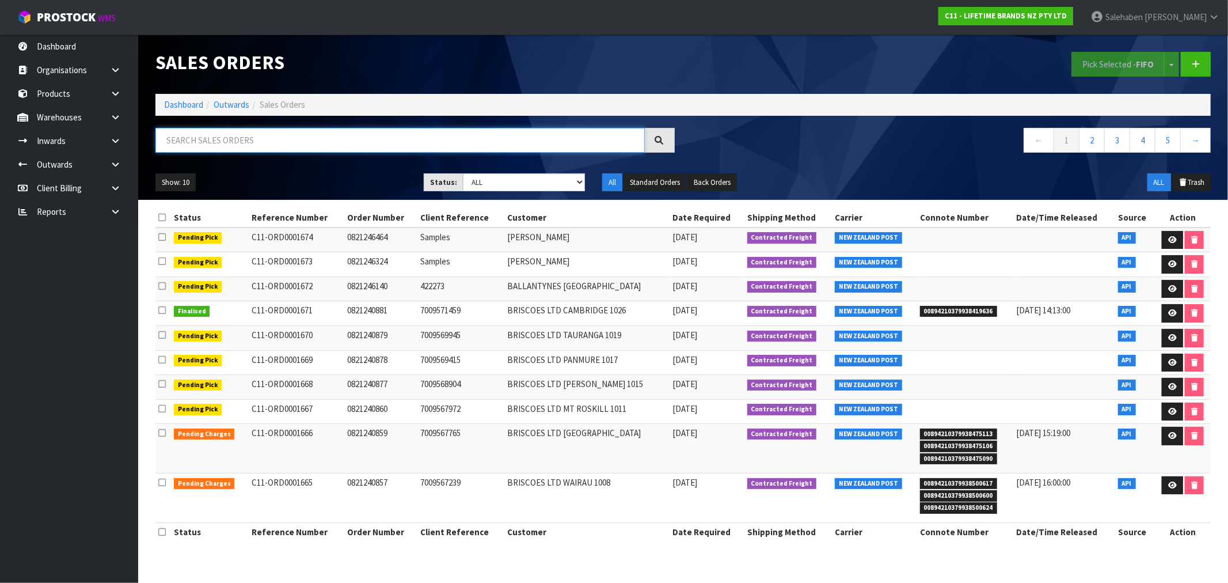
paste input "CWL7711952"
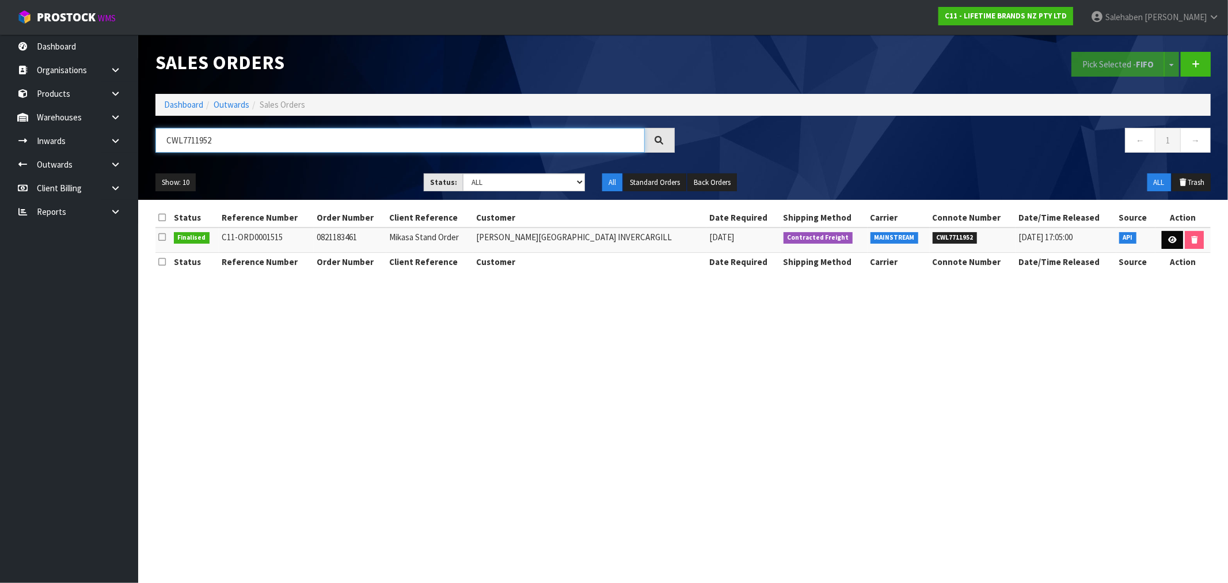
type input "CWL7711952"
click at [1168, 240] on icon at bounding box center [1172, 239] width 9 height 7
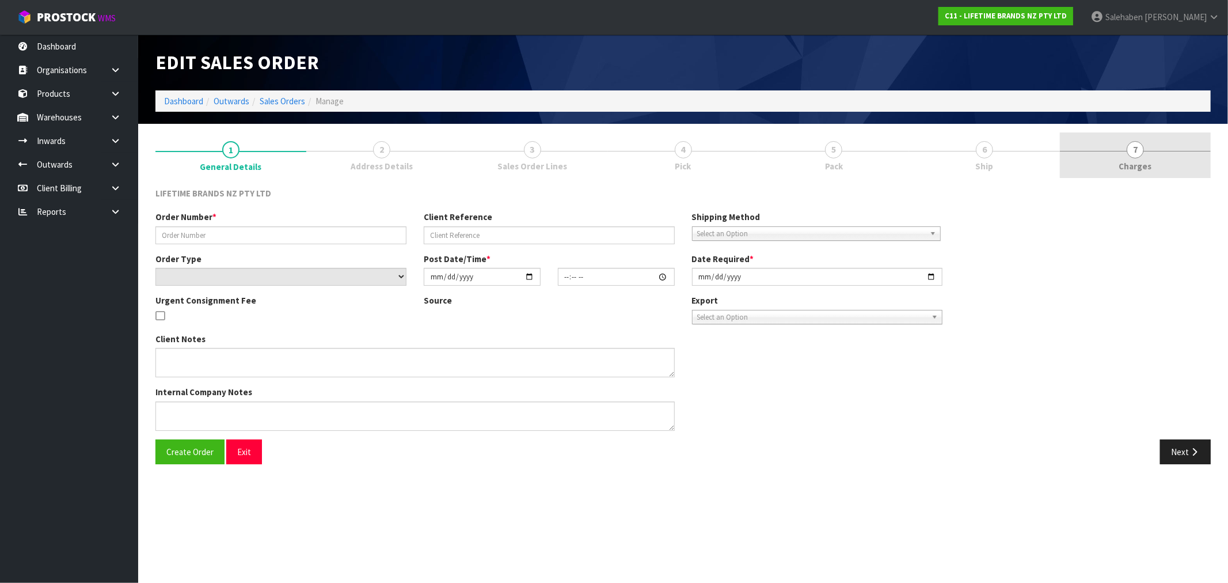
click at [1135, 163] on span "Charges" at bounding box center [1135, 166] width 33 height 12
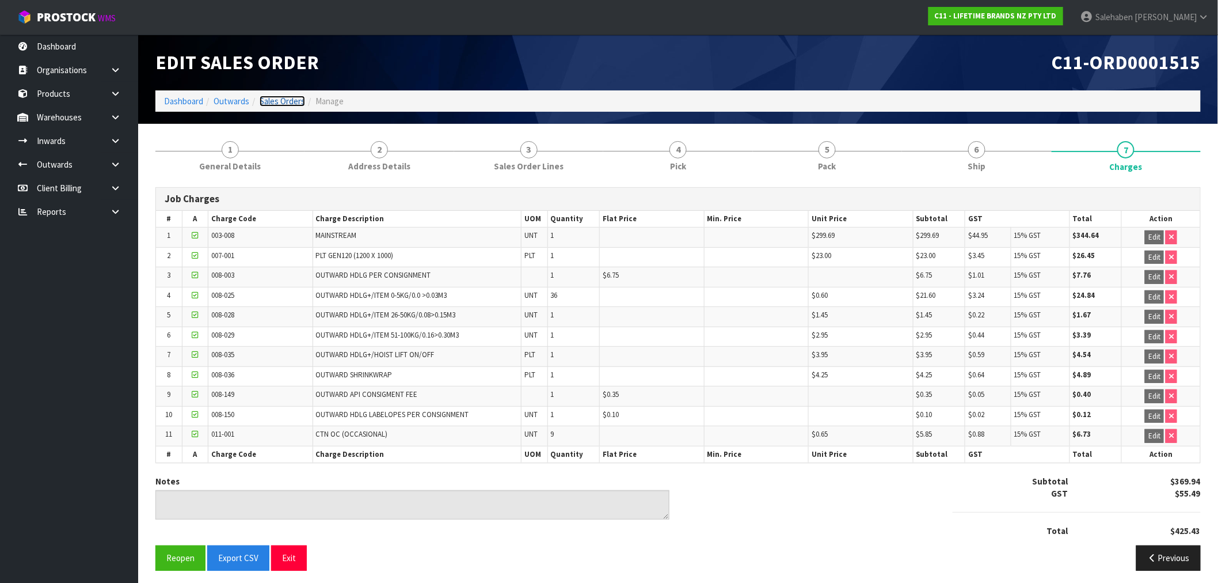
click at [285, 102] on link "Sales Orders" at bounding box center [282, 101] width 45 height 11
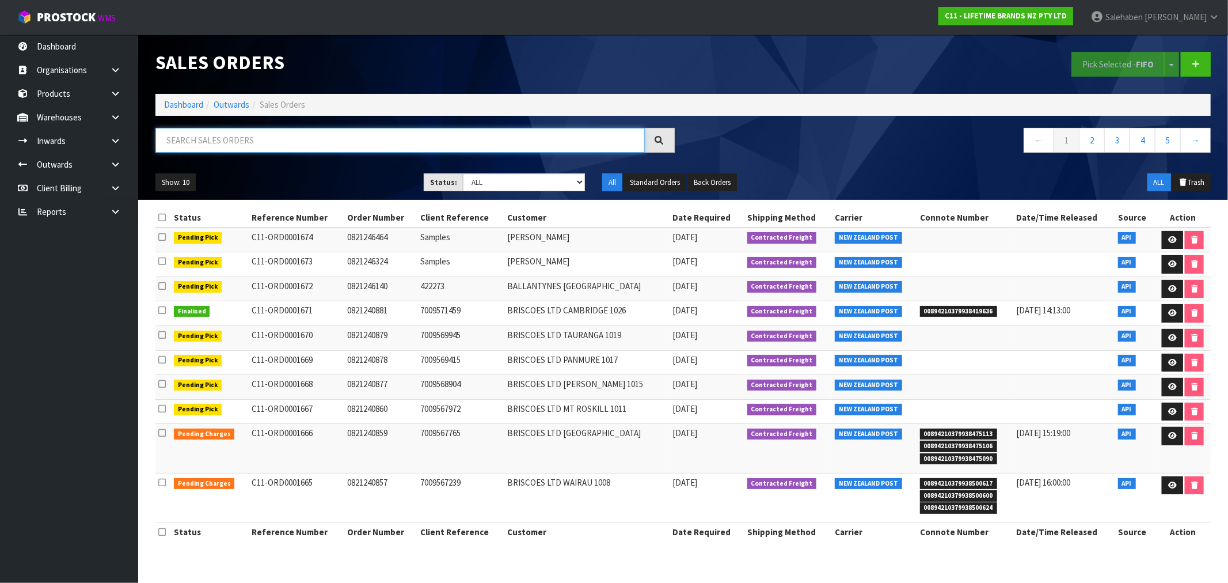
paste input "CWL7711954"
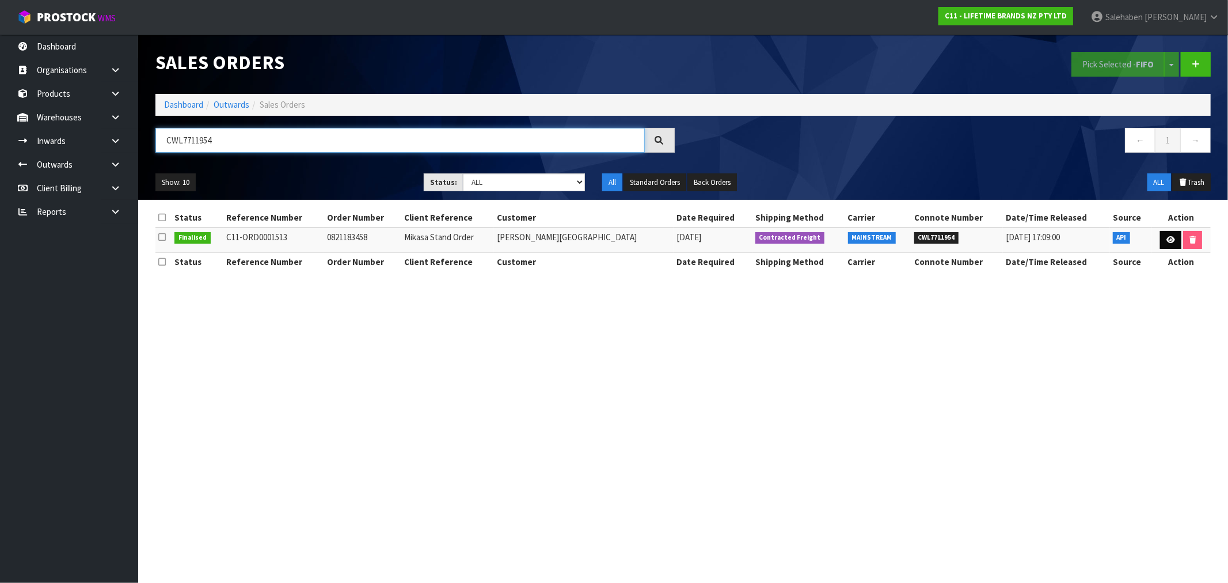
type input "CWL7711954"
click at [1167, 240] on icon at bounding box center [1170, 239] width 9 height 7
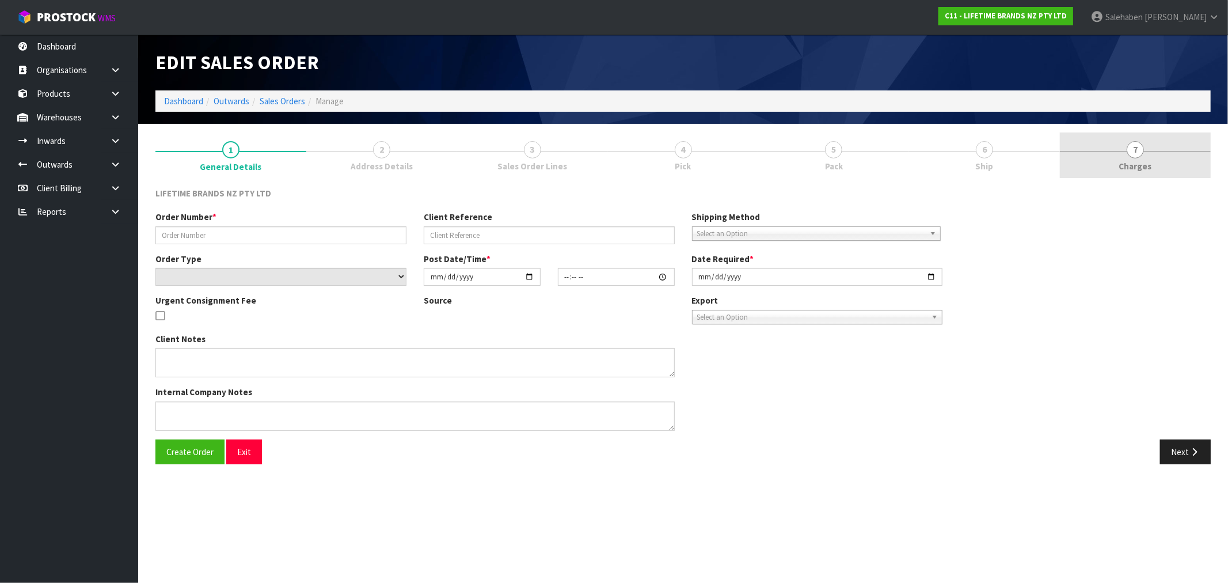
click at [1138, 169] on span "Charges" at bounding box center [1135, 166] width 33 height 12
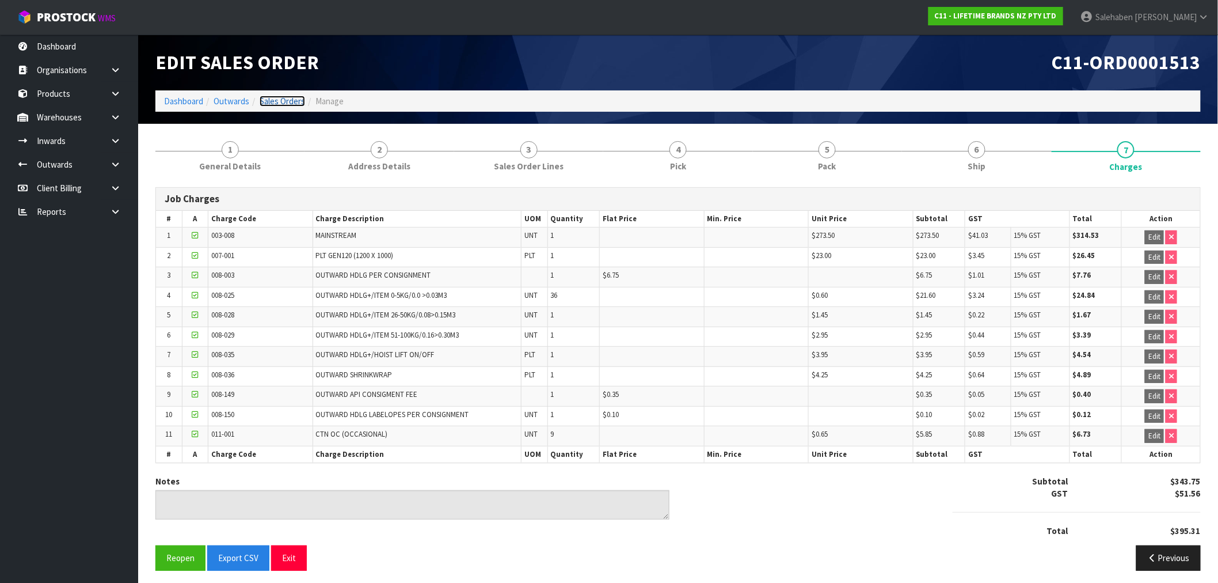
click at [284, 101] on link "Sales Orders" at bounding box center [282, 101] width 45 height 11
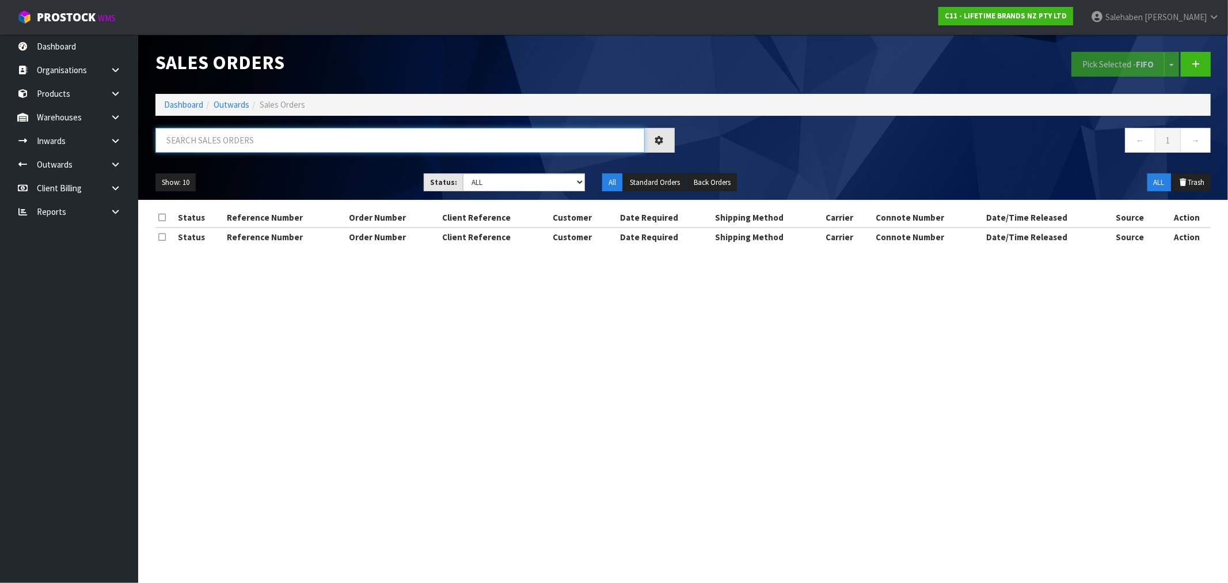
click at [249, 149] on input "text" at bounding box center [399, 140] width 489 height 25
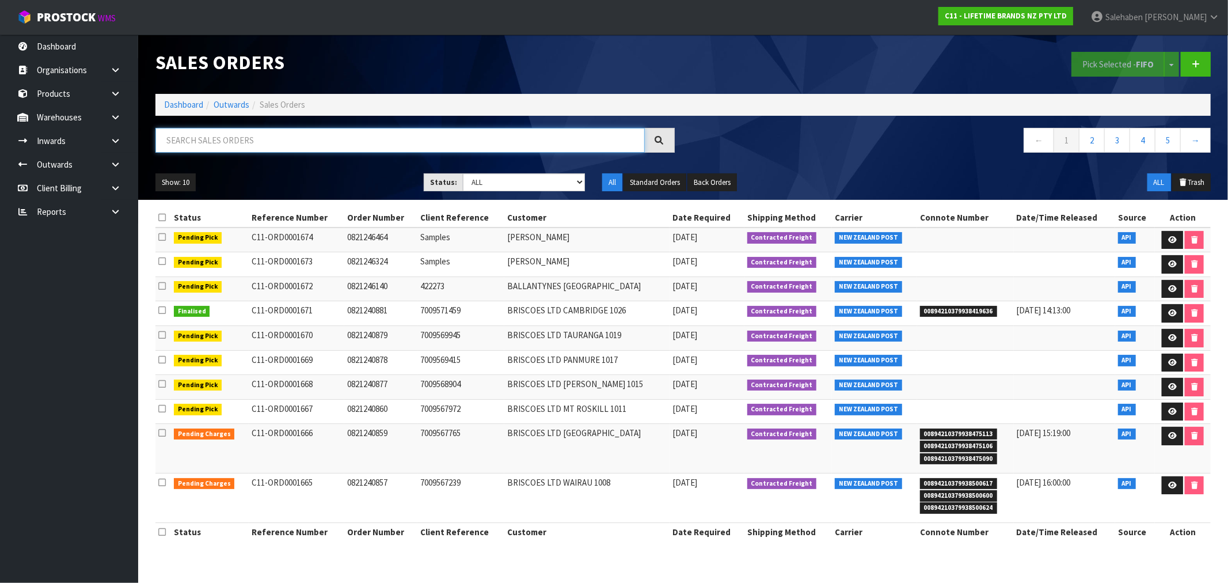
paste input "CWL7712030"
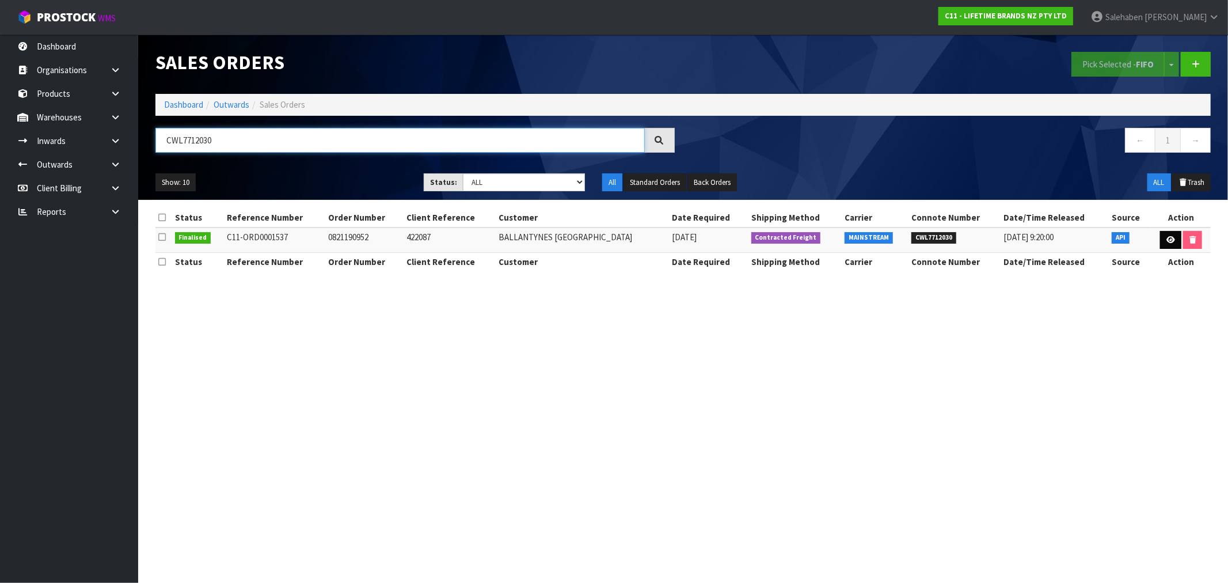
type input "CWL7712030"
click at [1169, 241] on icon at bounding box center [1170, 239] width 9 height 7
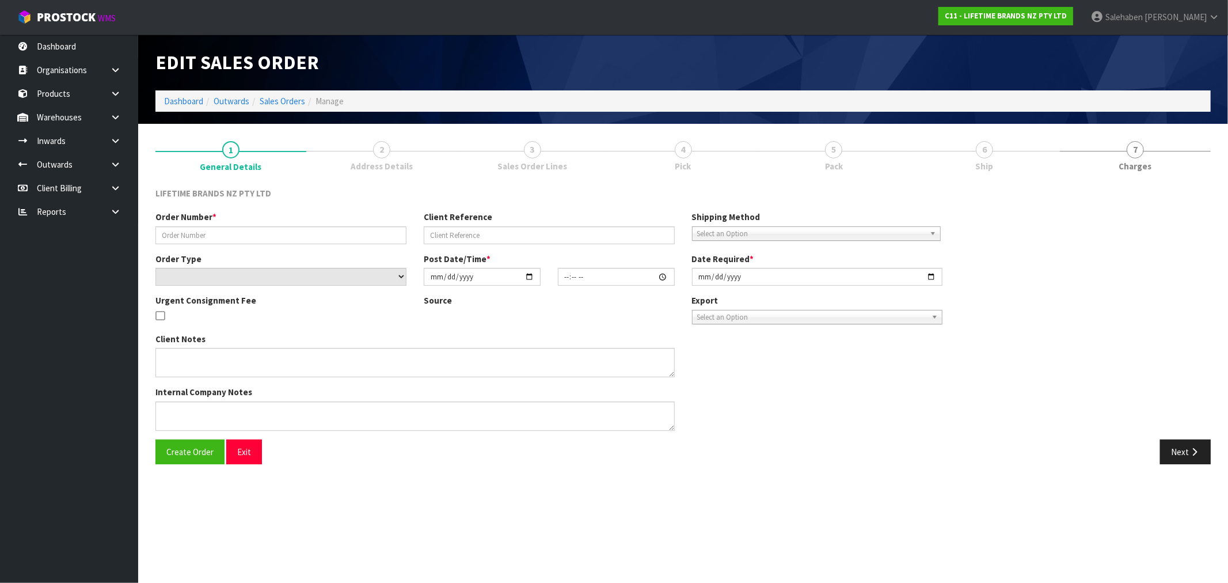
type input "0821190952"
type input "422087"
select select "number:0"
type input "[DATE]"
type input "19:47:58.000"
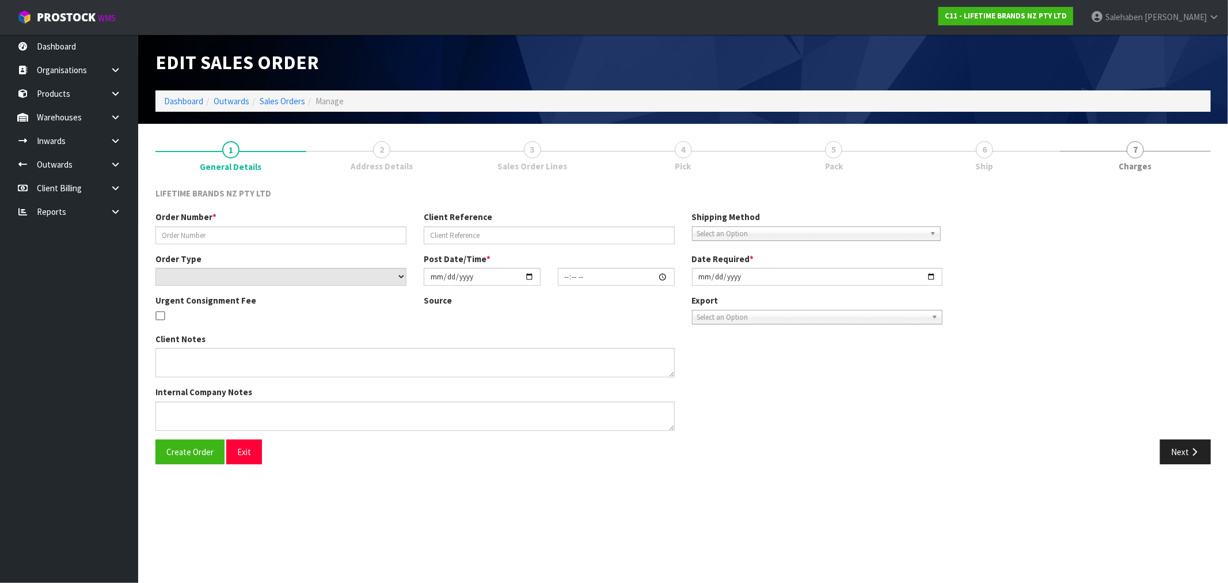
type input "[DATE]"
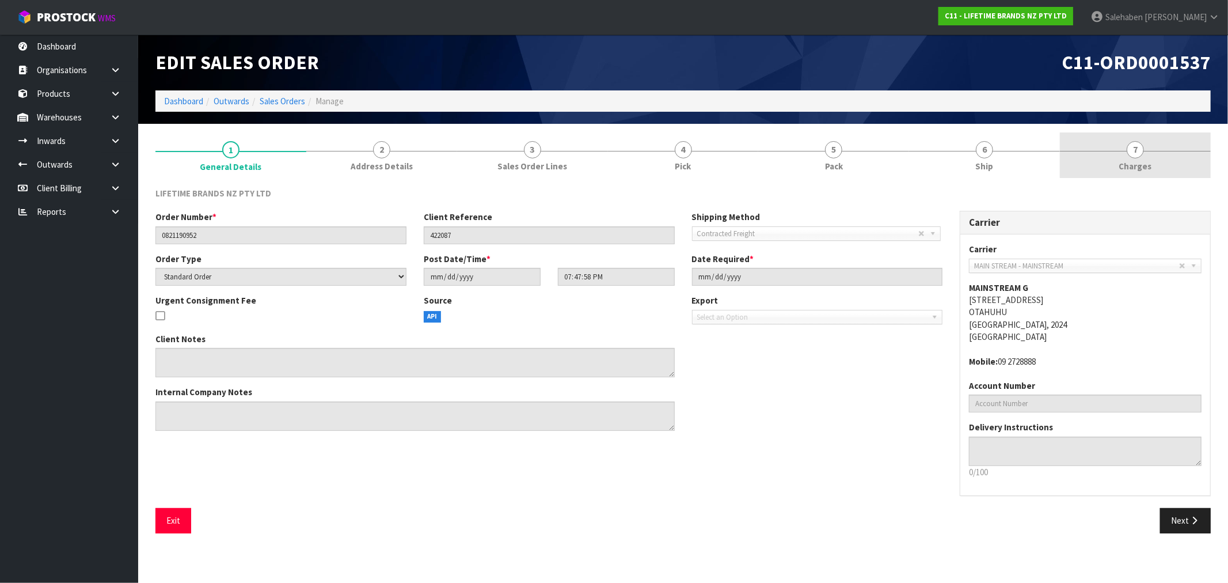
click at [1131, 169] on span "Charges" at bounding box center [1135, 166] width 33 height 12
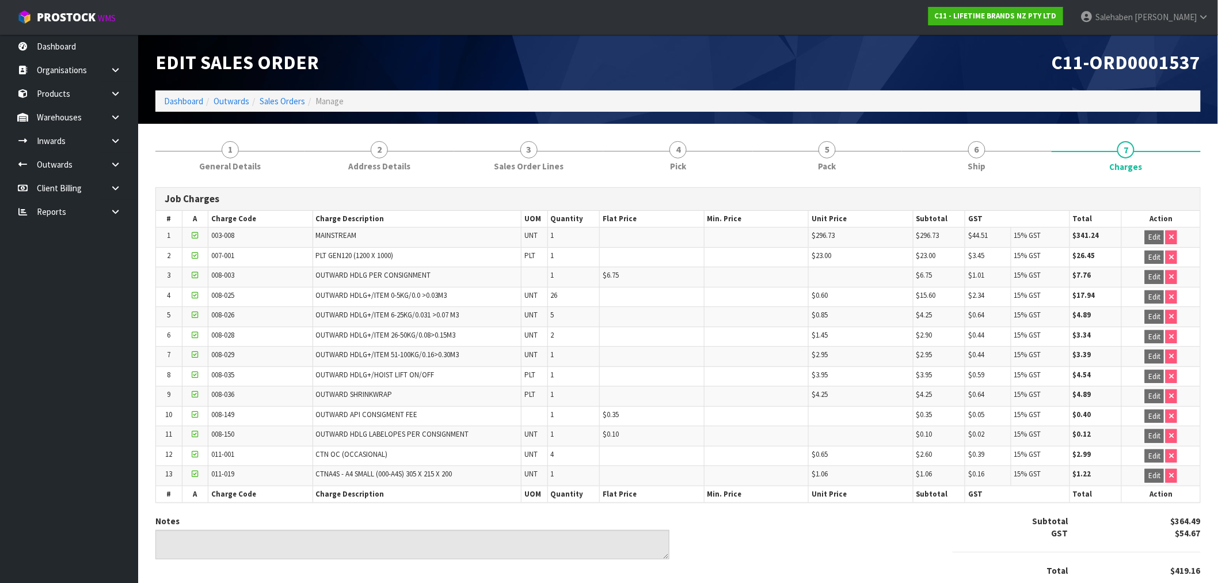
click at [286, 92] on ol "Dashboard Outwards Sales Orders Manage" at bounding box center [678, 100] width 1046 height 21
click at [283, 96] on link "Sales Orders" at bounding box center [282, 101] width 45 height 11
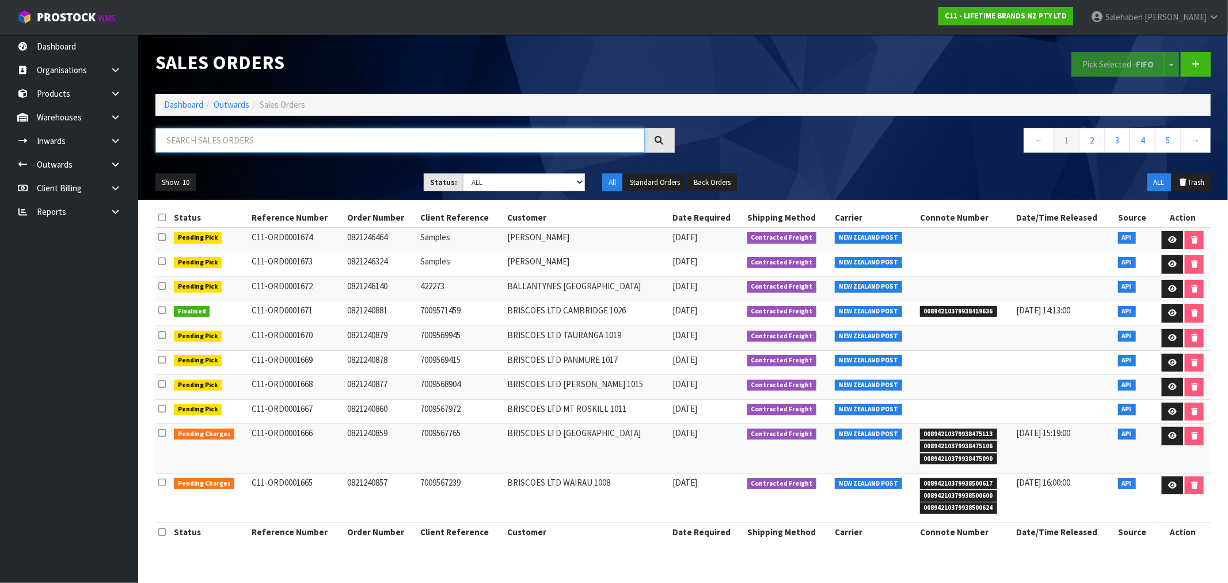
paste input "CWL7712040"
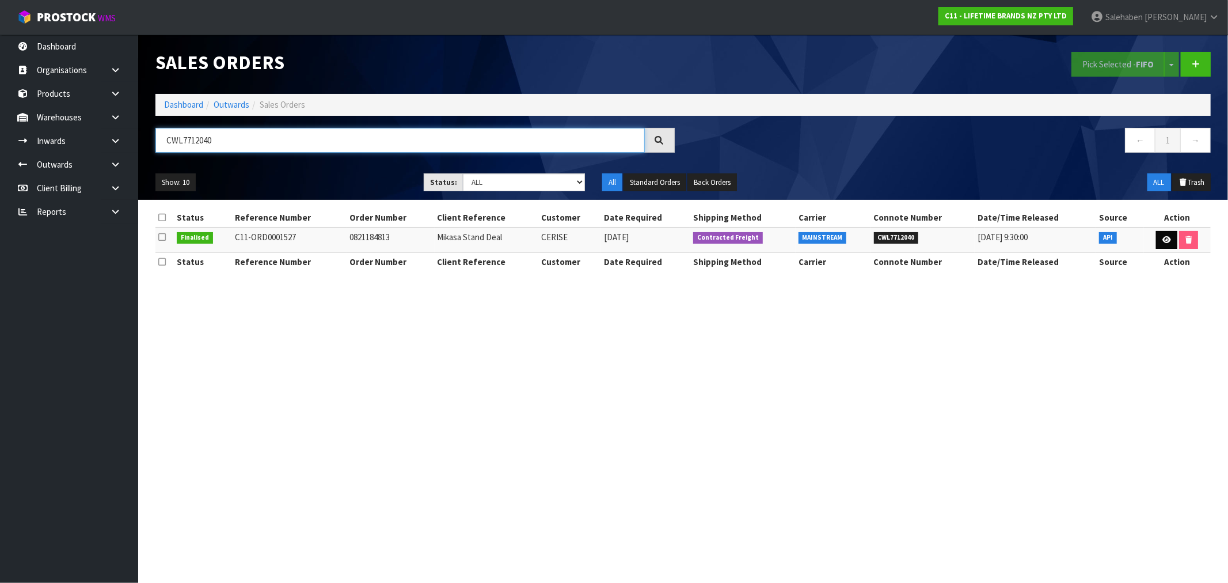
type input "CWL7712040"
click at [1169, 243] on icon at bounding box center [1166, 239] width 9 height 7
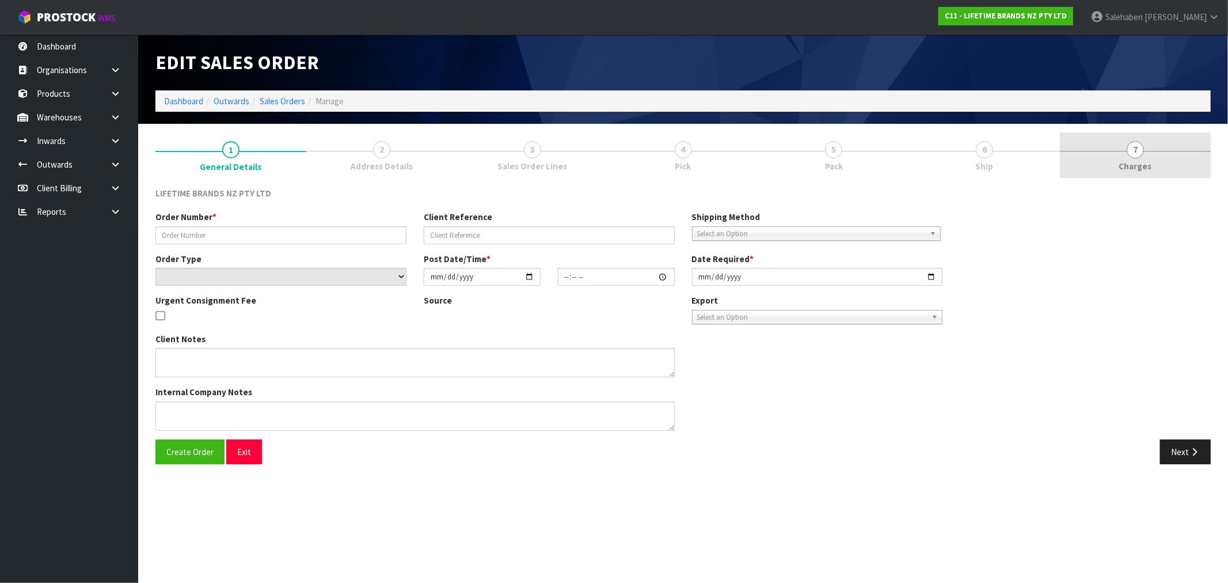
type input "0821184813"
type input "Mikasa Stand Deal"
select select "number:0"
type input "[DATE]"
type input "13:08:03.000"
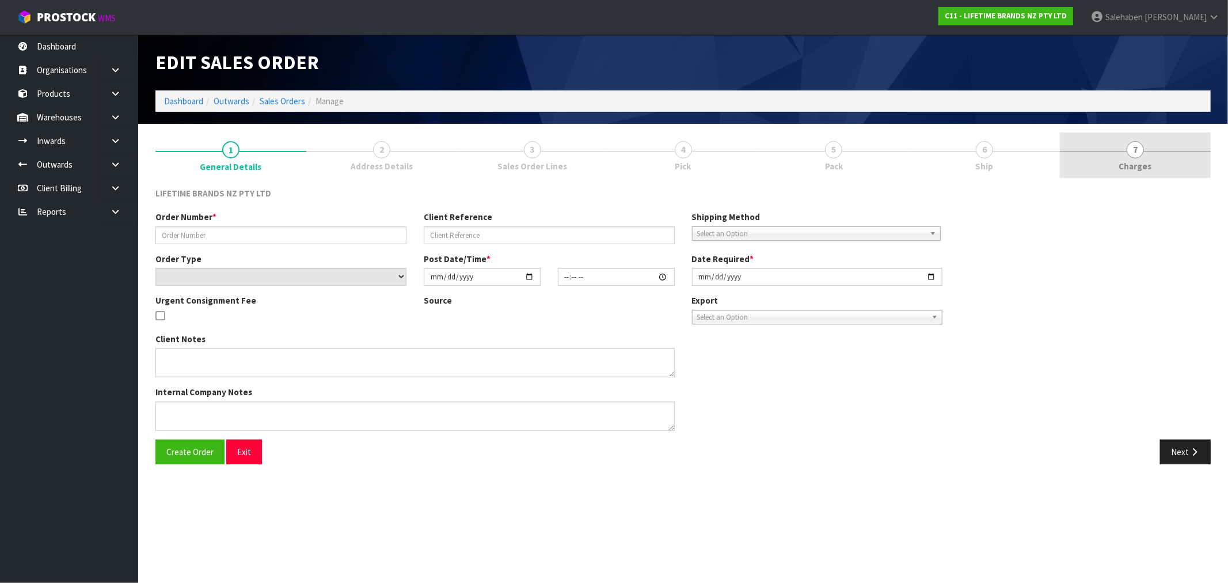
type input "[DATE]"
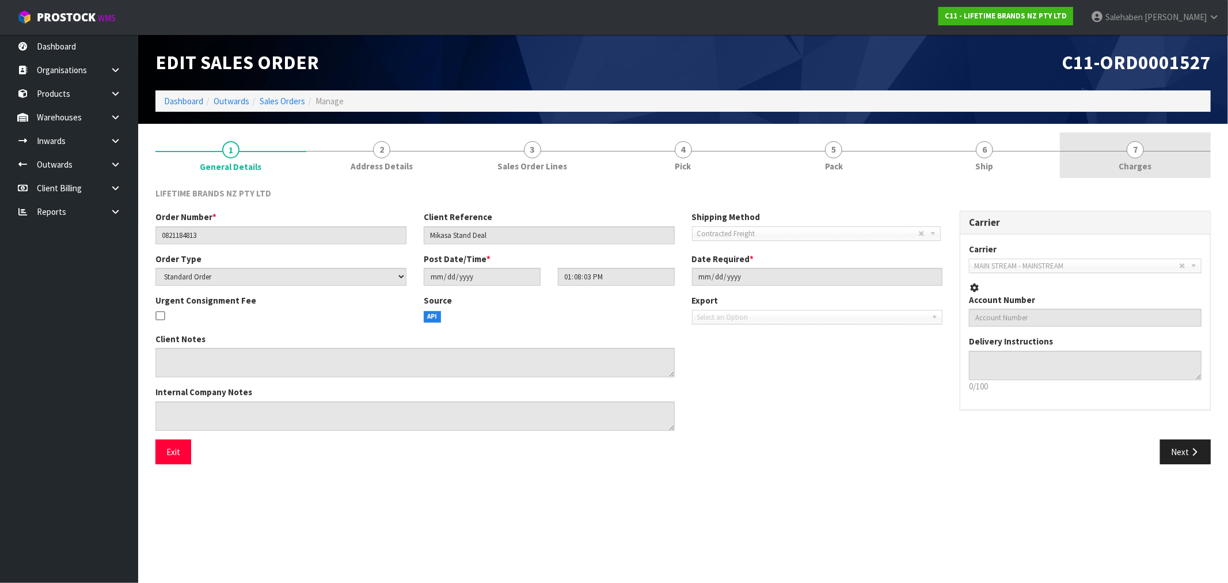
click at [1135, 165] on span "Charges" at bounding box center [1135, 166] width 33 height 12
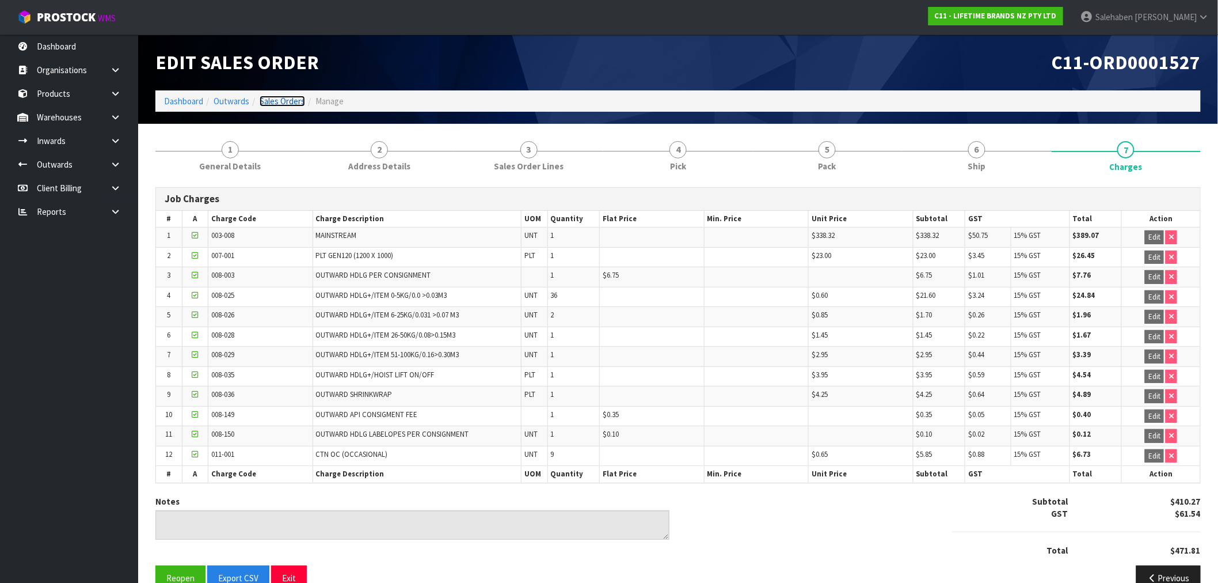
click at [279, 100] on link "Sales Orders" at bounding box center [282, 101] width 45 height 11
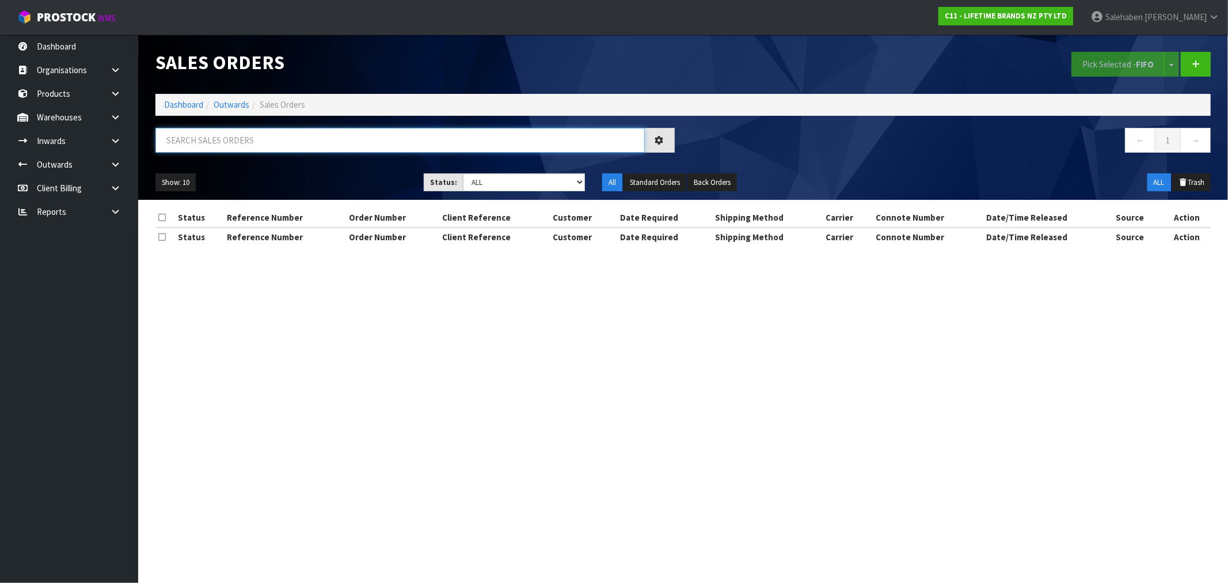
click at [259, 134] on input "text" at bounding box center [399, 140] width 489 height 25
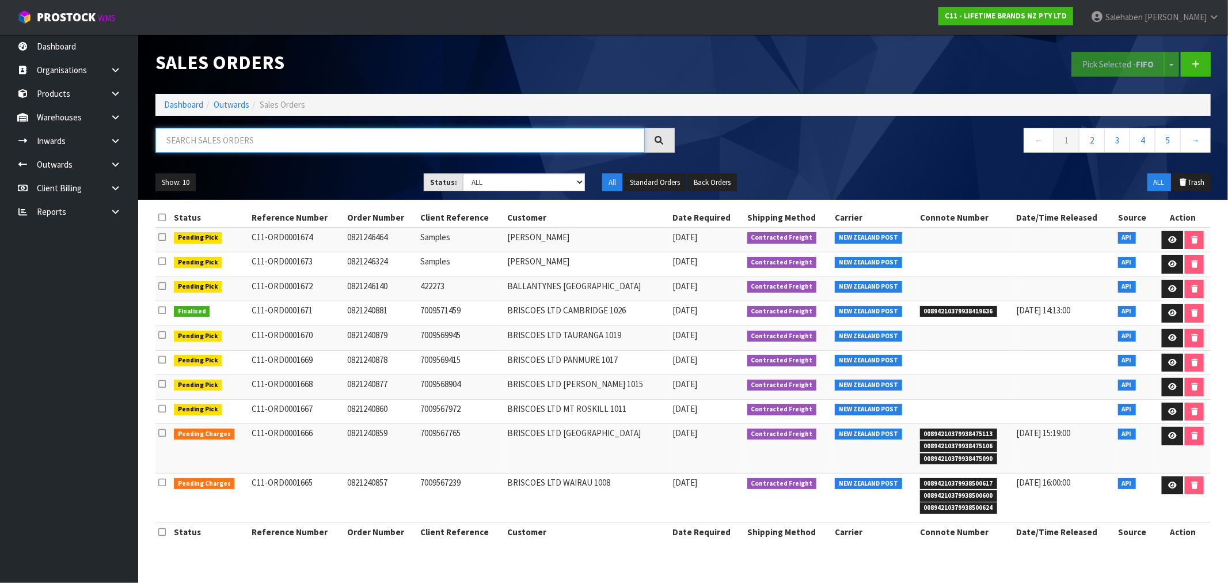
paste input "CWL7712221"
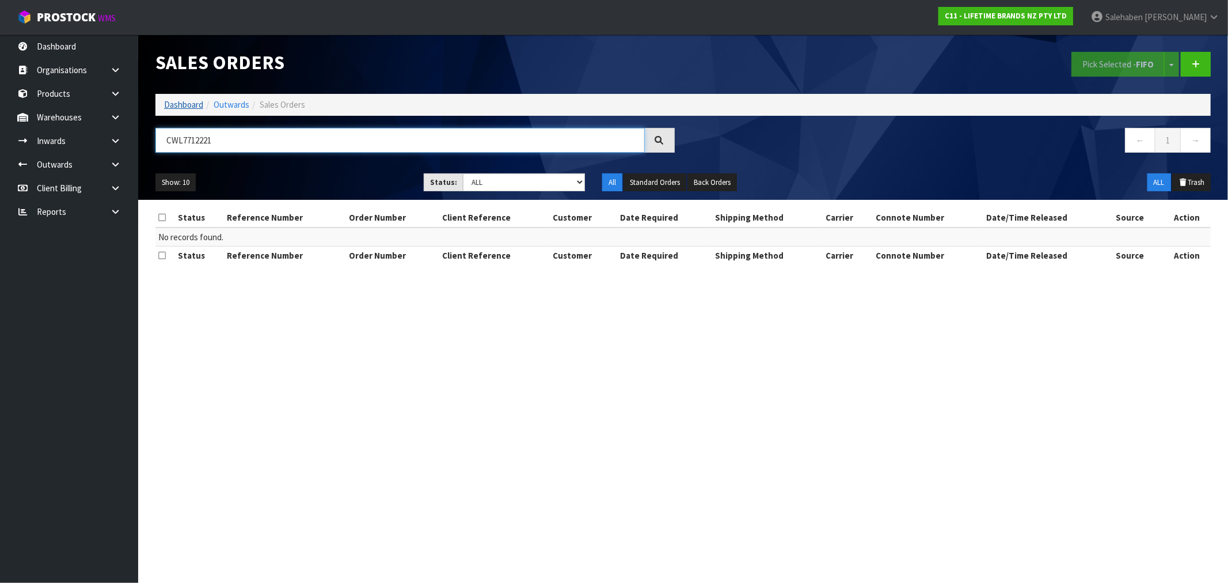
type input "CWL7712221"
click at [191, 102] on link "Dashboard" at bounding box center [183, 104] width 39 height 11
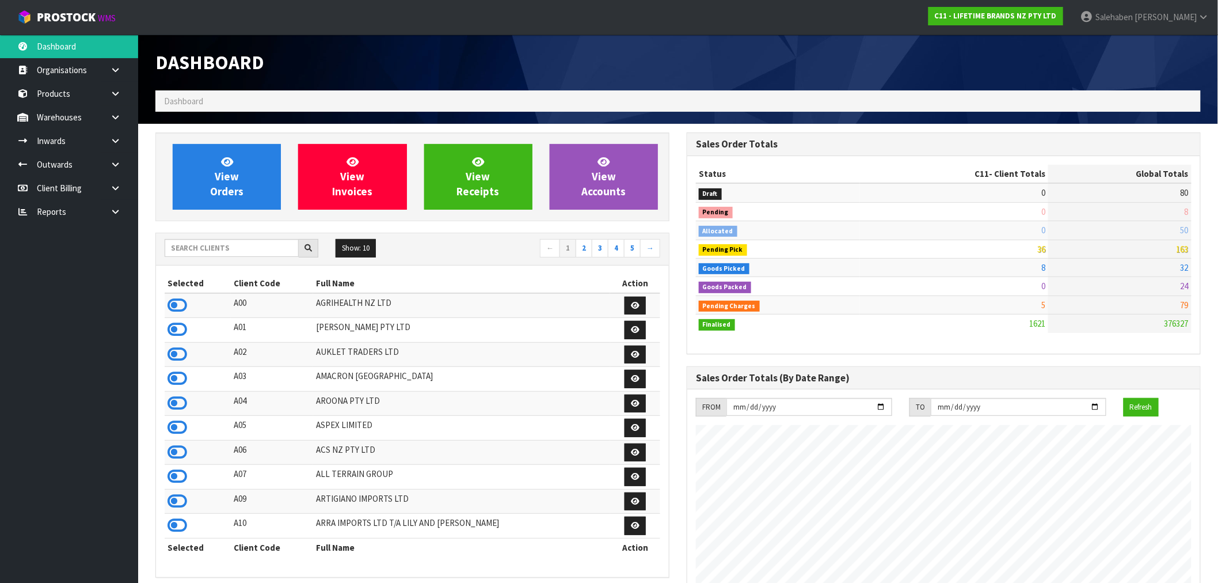
scroll to position [872, 531]
click at [216, 251] on input "text" at bounding box center [232, 248] width 134 height 18
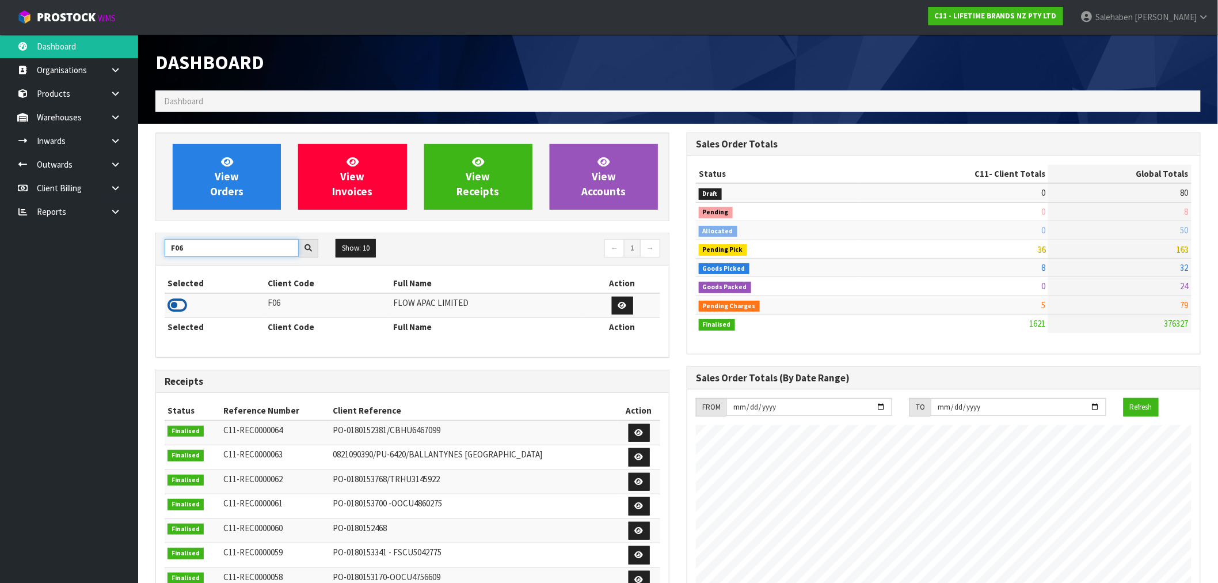
type input "F06"
click at [176, 311] on icon at bounding box center [178, 305] width 20 height 17
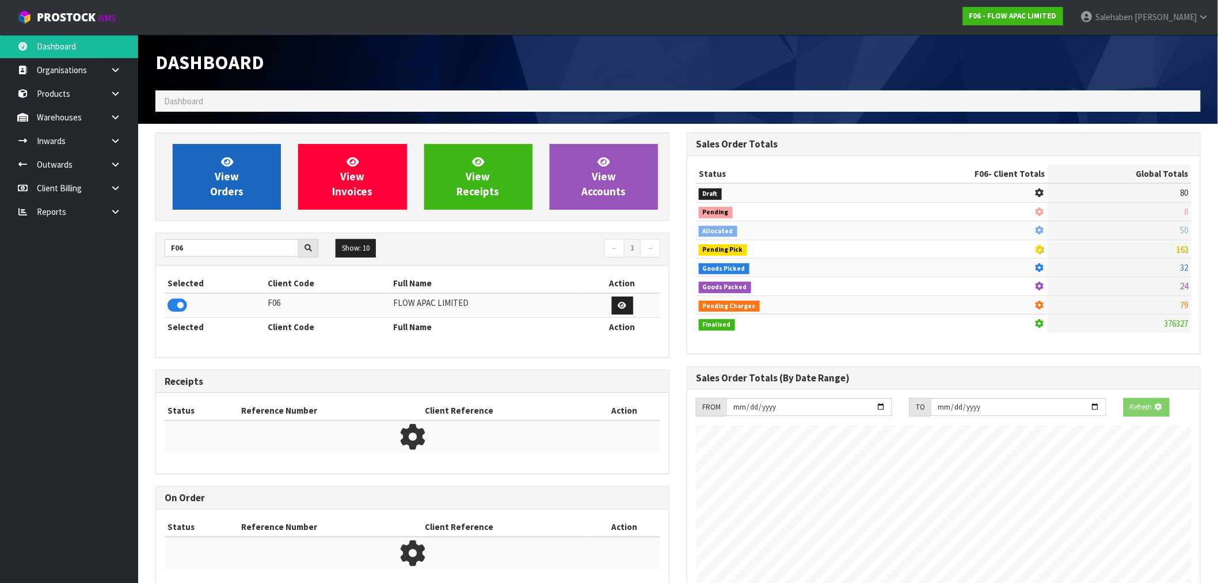
scroll to position [718, 531]
click at [257, 189] on link "View Orders" at bounding box center [227, 177] width 108 height 66
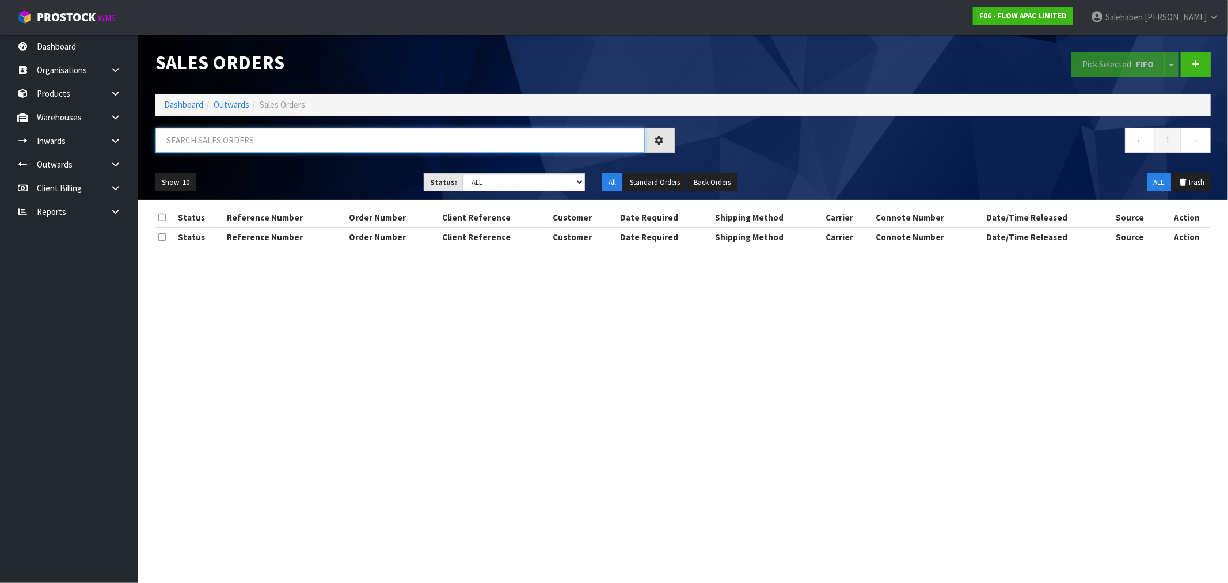
click at [286, 146] on input "text" at bounding box center [399, 140] width 489 height 25
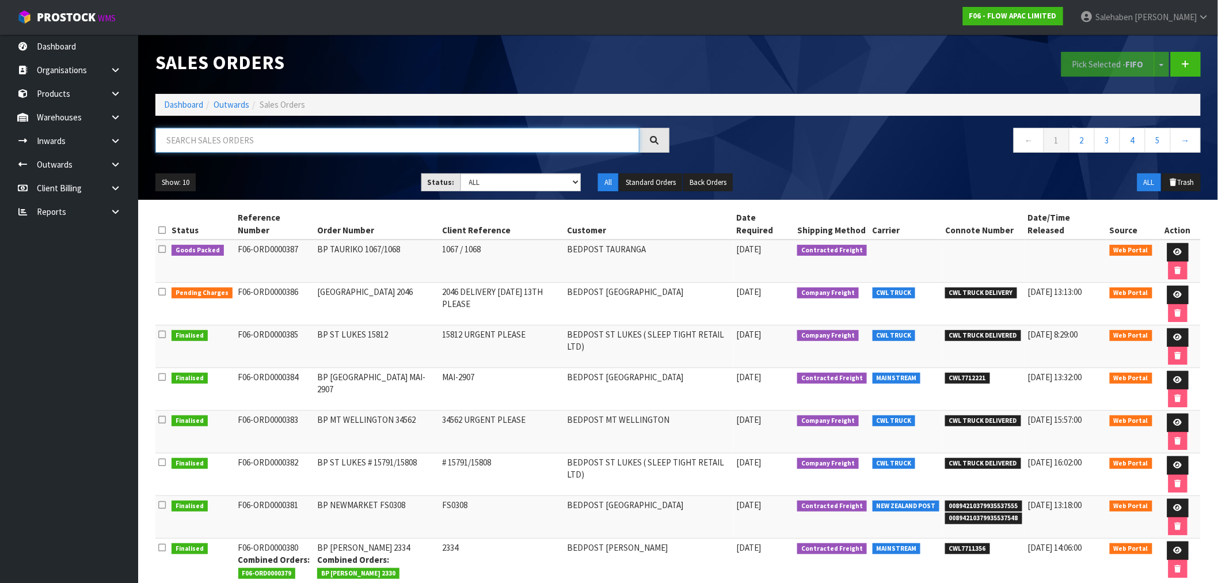
paste input "CWL7712221"
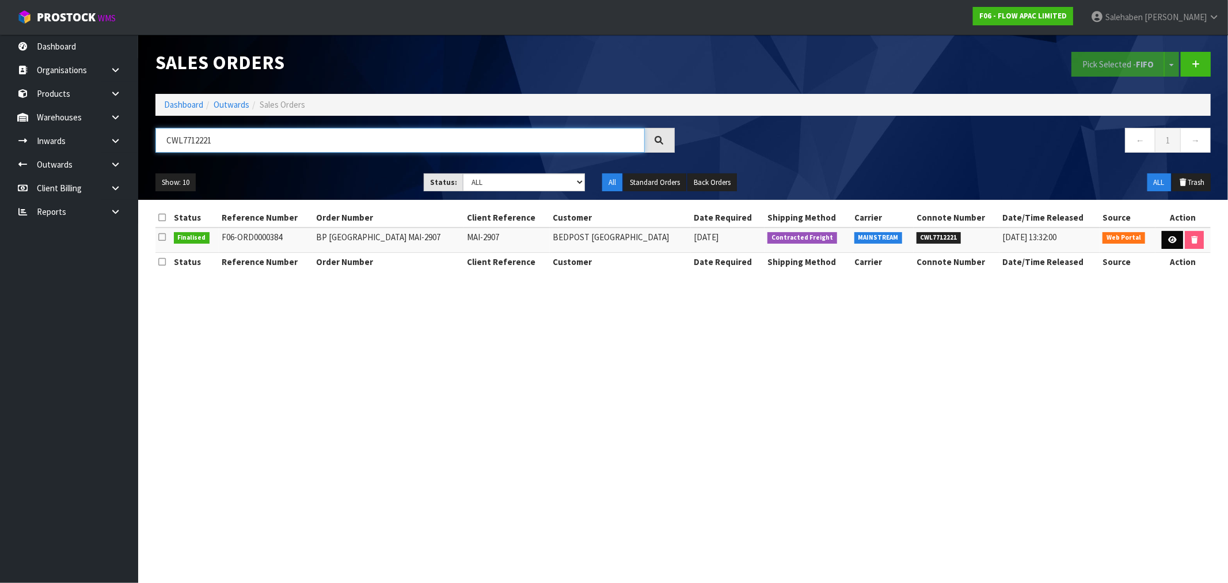
type input "CWL7712221"
click at [1168, 234] on link at bounding box center [1172, 240] width 21 height 18
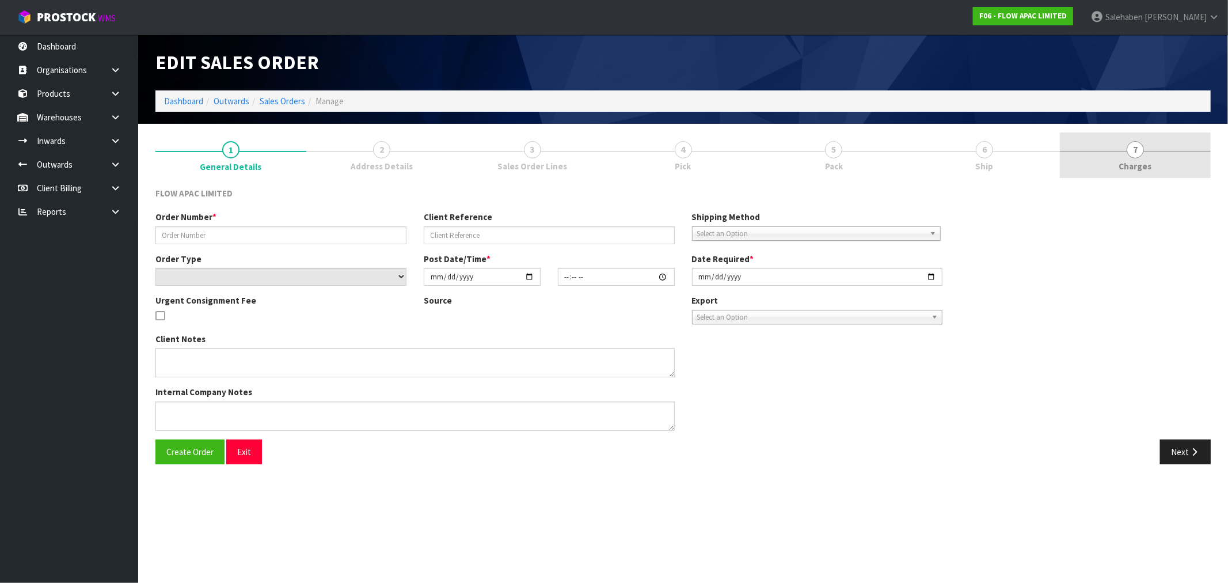
type input "BP [GEOGRAPHIC_DATA] MAI-2907"
type input "MAI-2907"
select select "number:0"
type input "[DATE]"
type input "17:55:00.000"
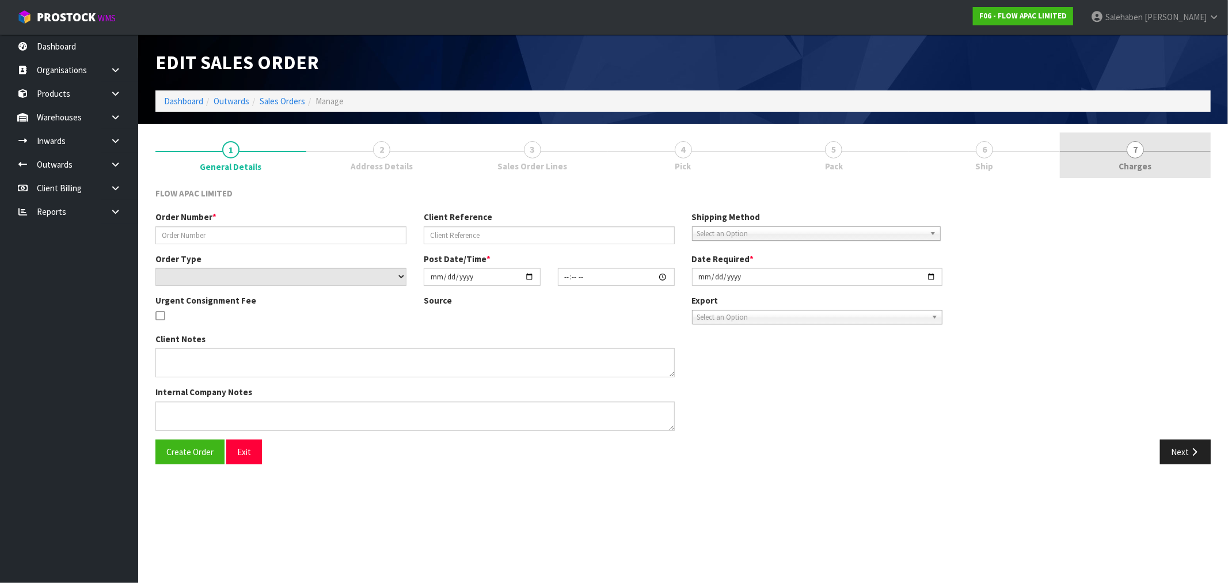
type input "[DATE]"
click at [1142, 165] on span "Charges" at bounding box center [1135, 166] width 33 height 12
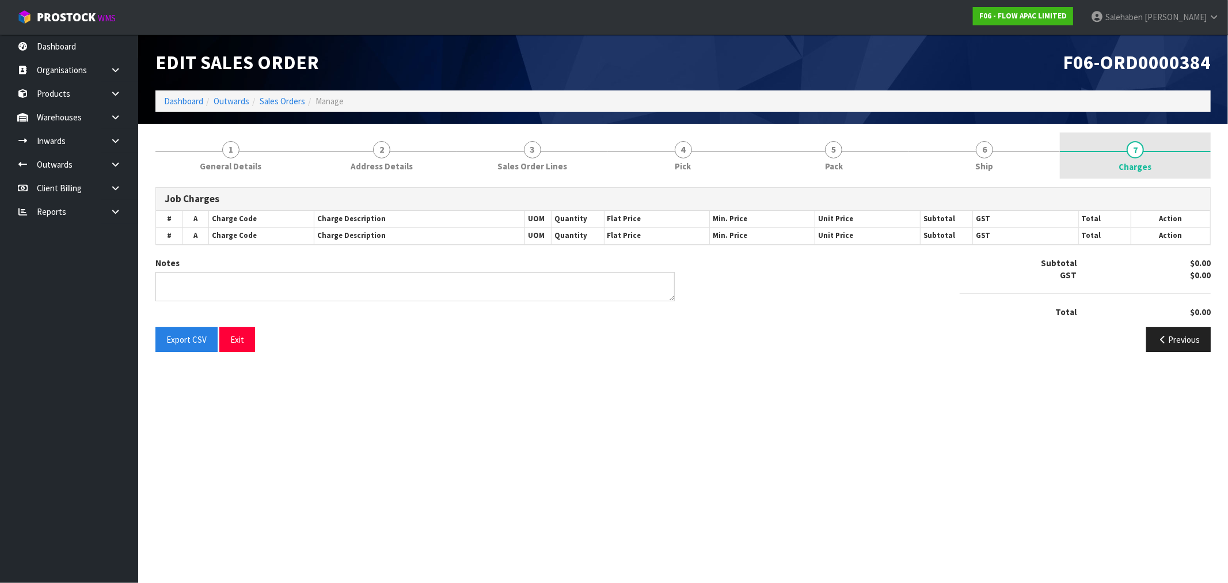
click at [1142, 165] on span "Charges" at bounding box center [1135, 167] width 33 height 12
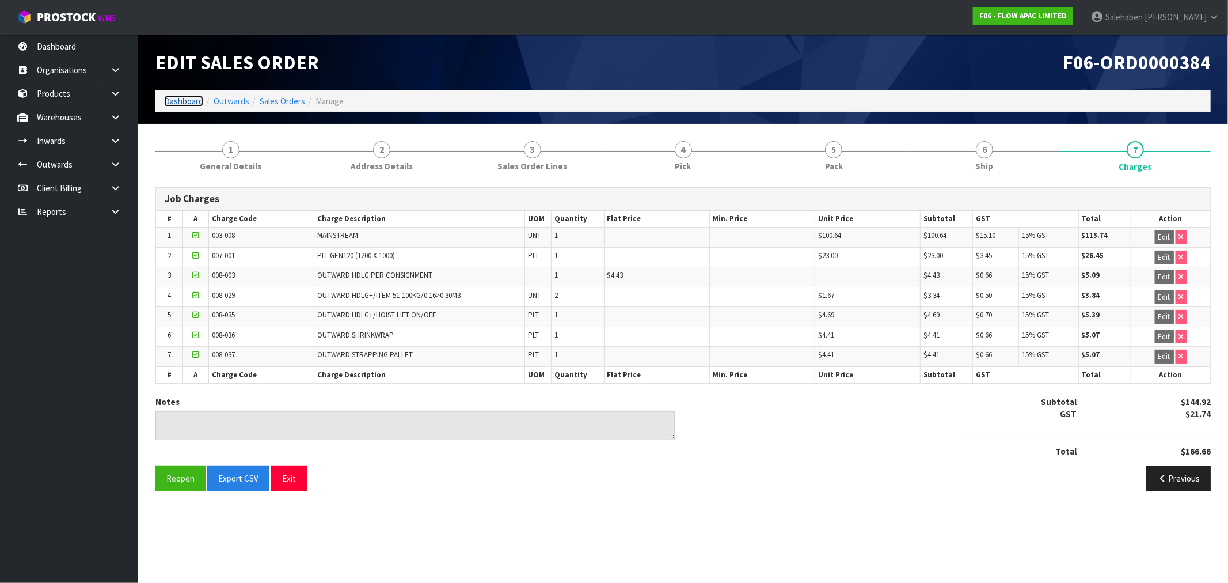
click at [186, 101] on link "Dashboard" at bounding box center [183, 101] width 39 height 11
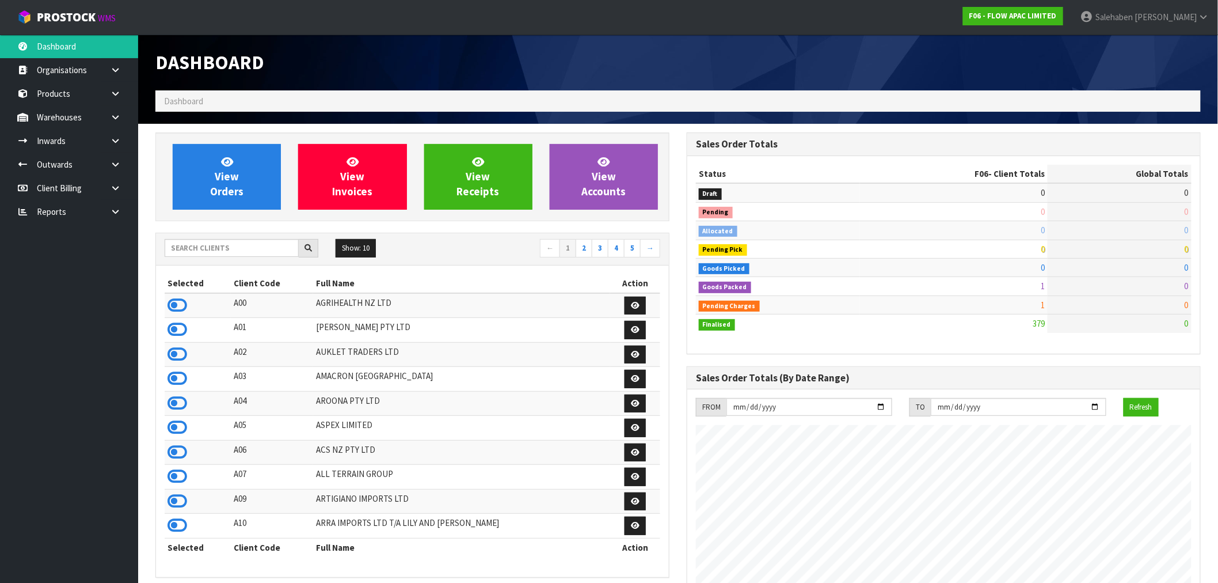
scroll to position [872, 531]
click at [196, 243] on input "text" at bounding box center [232, 248] width 134 height 18
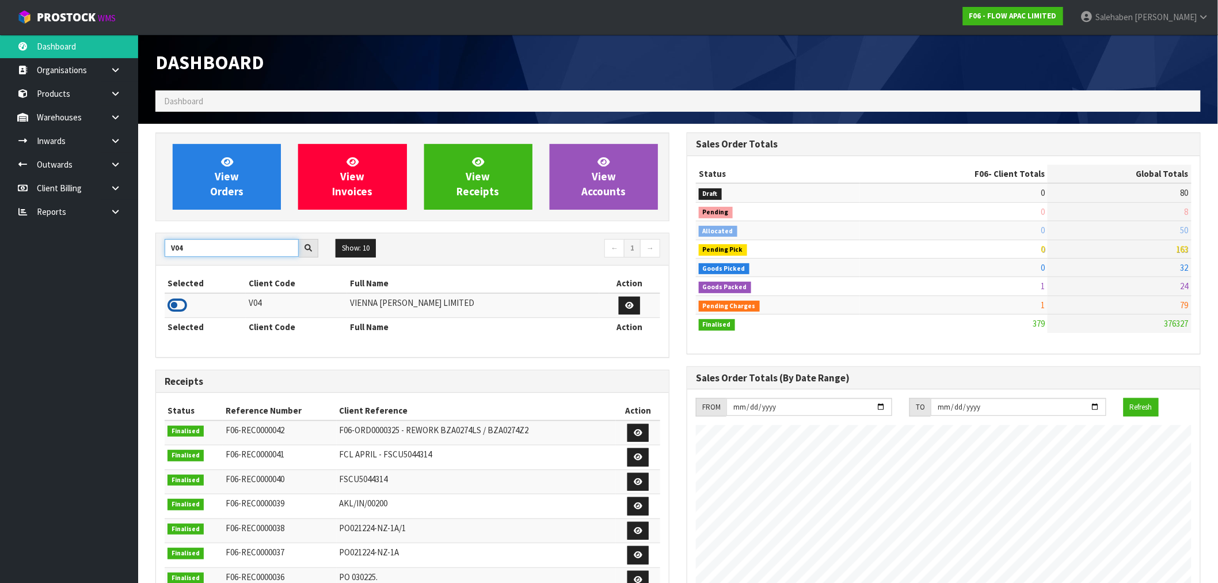
type input "V04"
click at [184, 306] on icon at bounding box center [178, 305] width 20 height 17
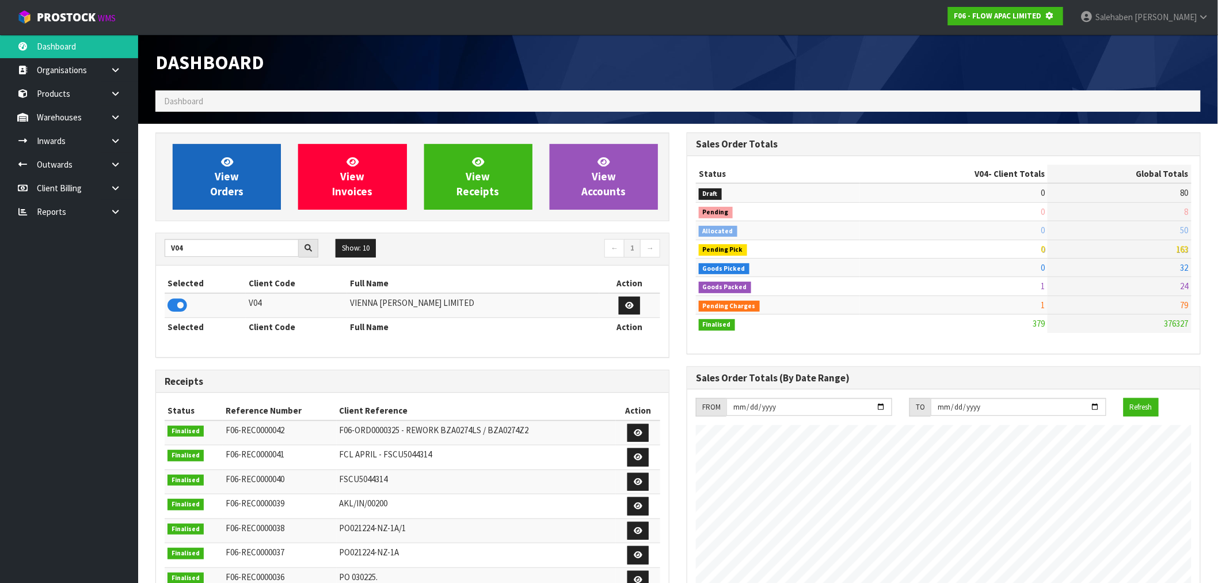
scroll to position [718, 531]
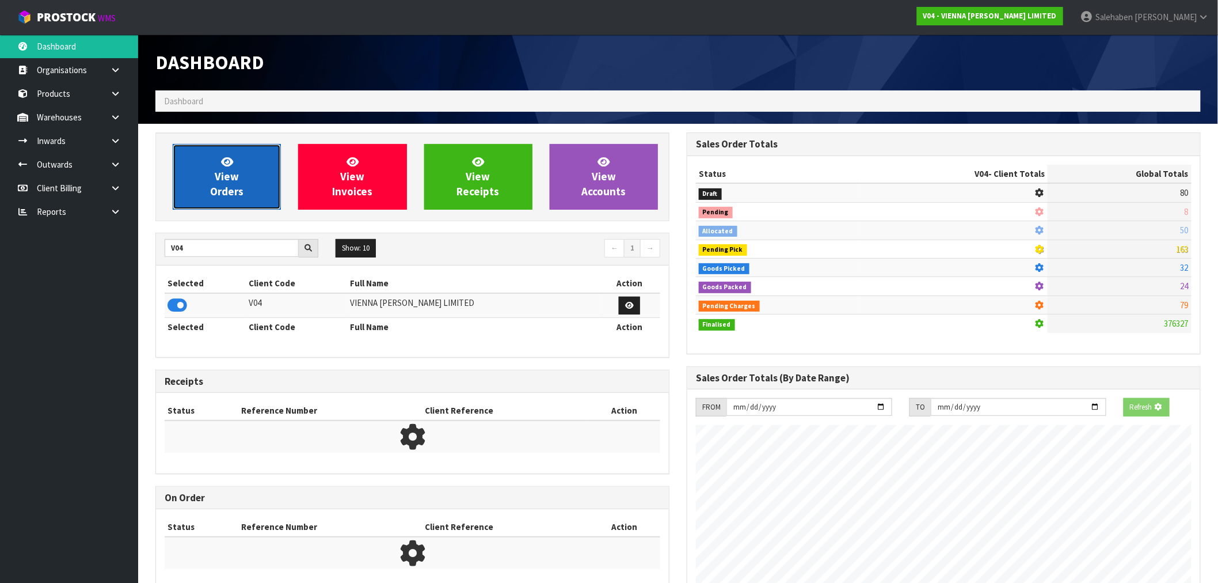
click at [234, 184] on span "View Orders" at bounding box center [226, 176] width 33 height 43
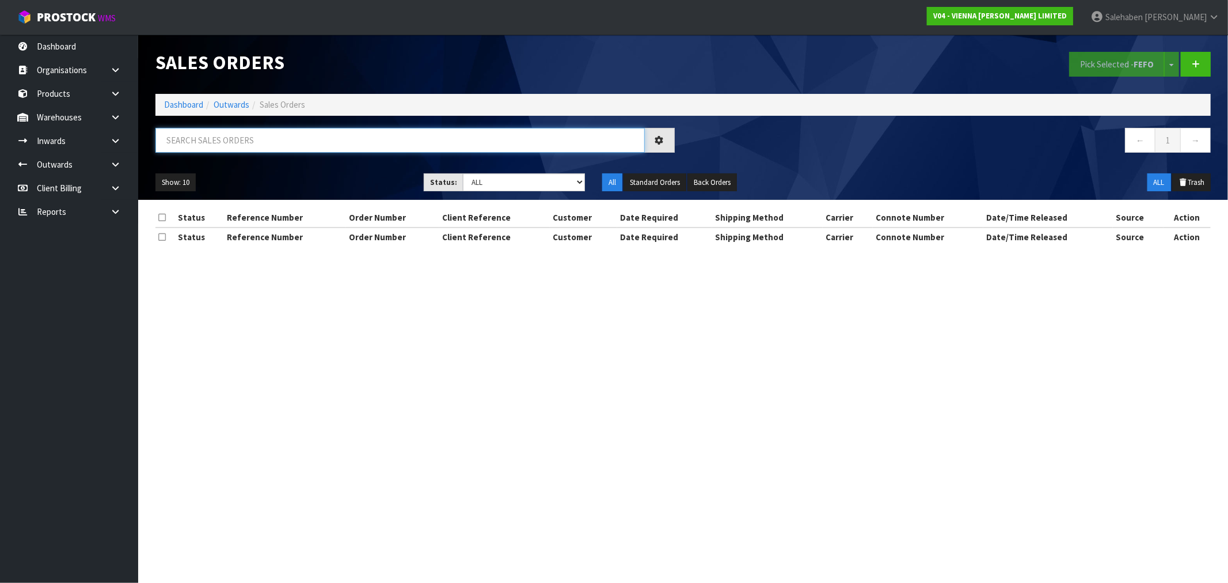
click at [278, 138] on input "text" at bounding box center [399, 140] width 489 height 25
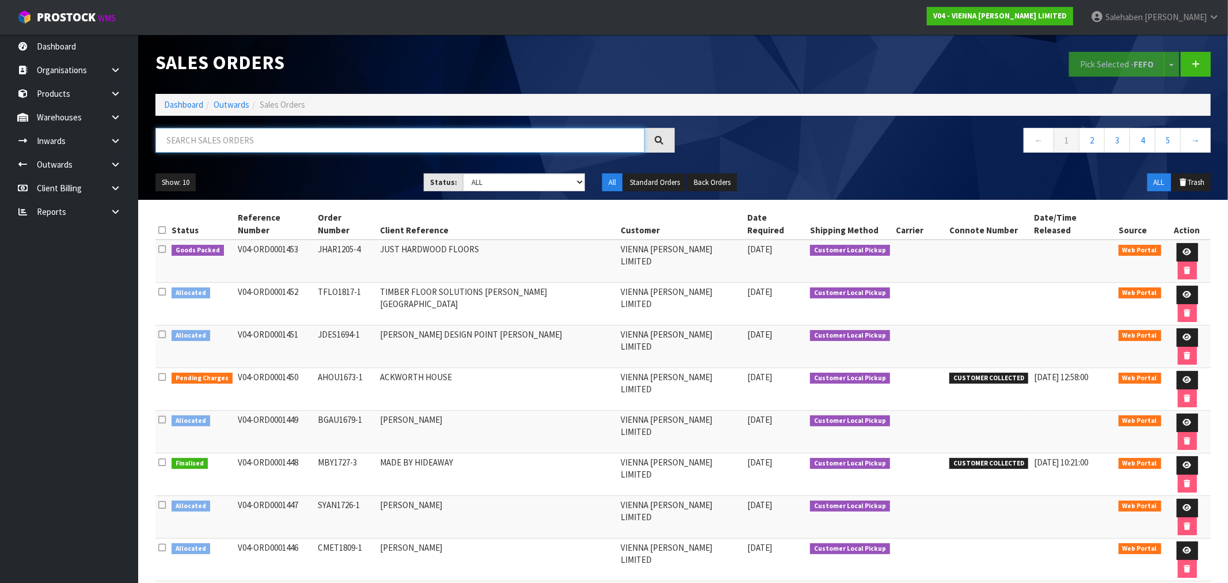
paste input "CWL7712260"
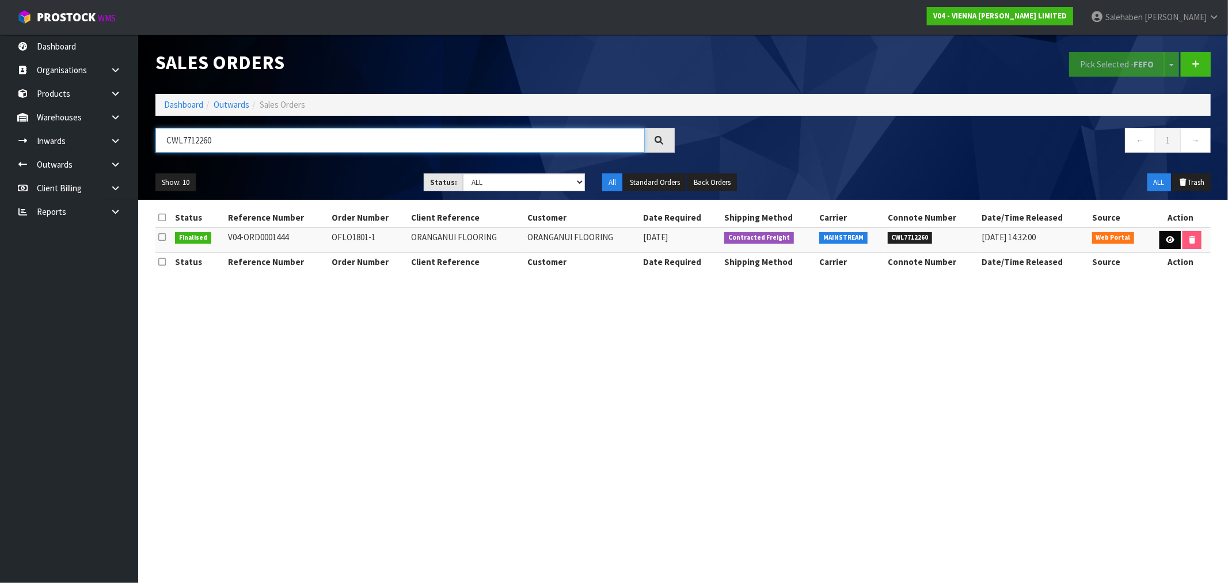
type input "CWL7712260"
click at [1172, 240] on icon at bounding box center [1170, 239] width 9 height 7
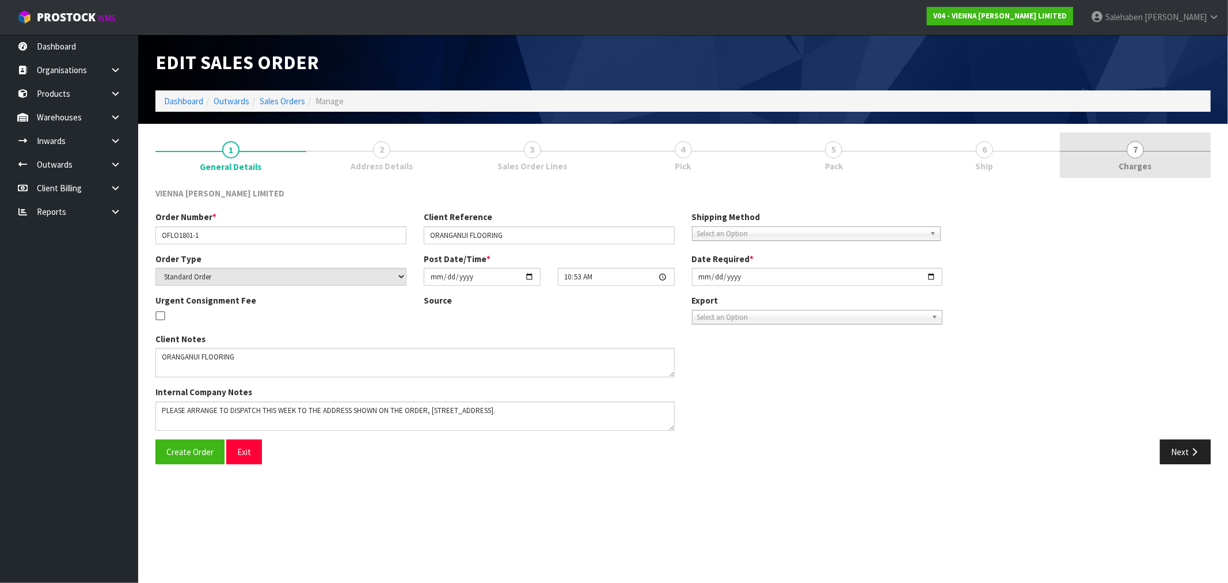
click at [1141, 170] on span "Charges" at bounding box center [1135, 166] width 33 height 12
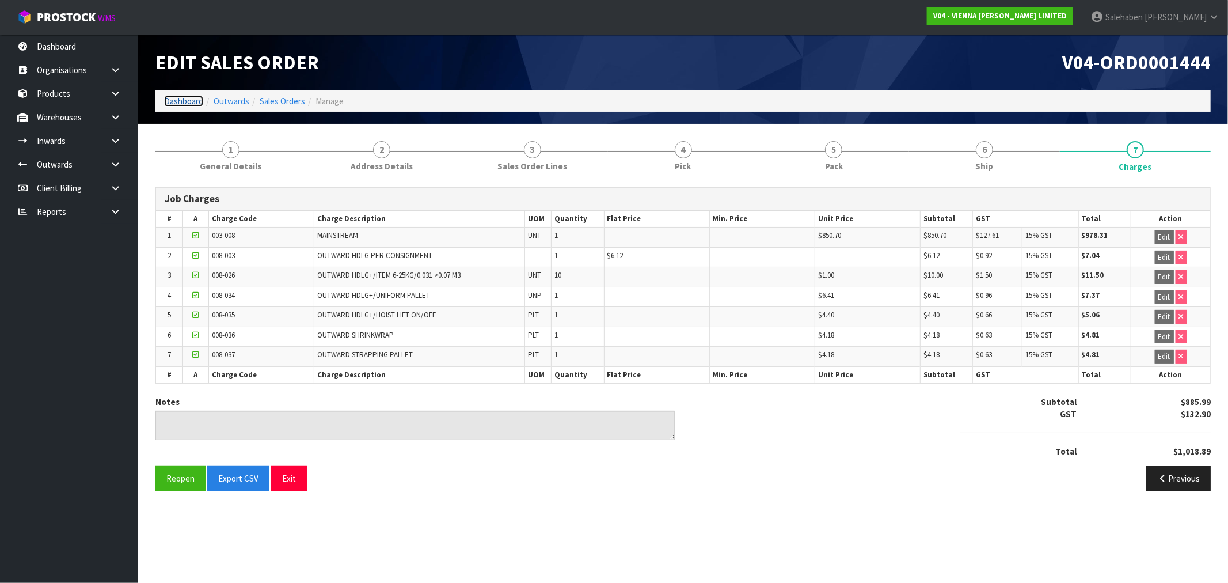
click at [176, 99] on link "Dashboard" at bounding box center [183, 101] width 39 height 11
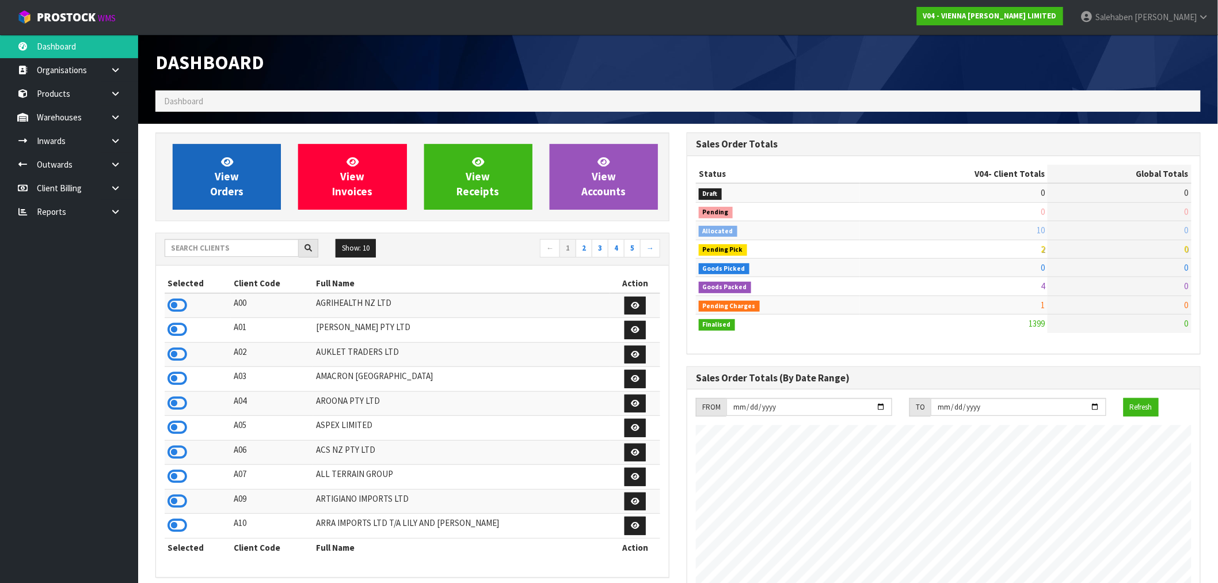
scroll to position [872, 531]
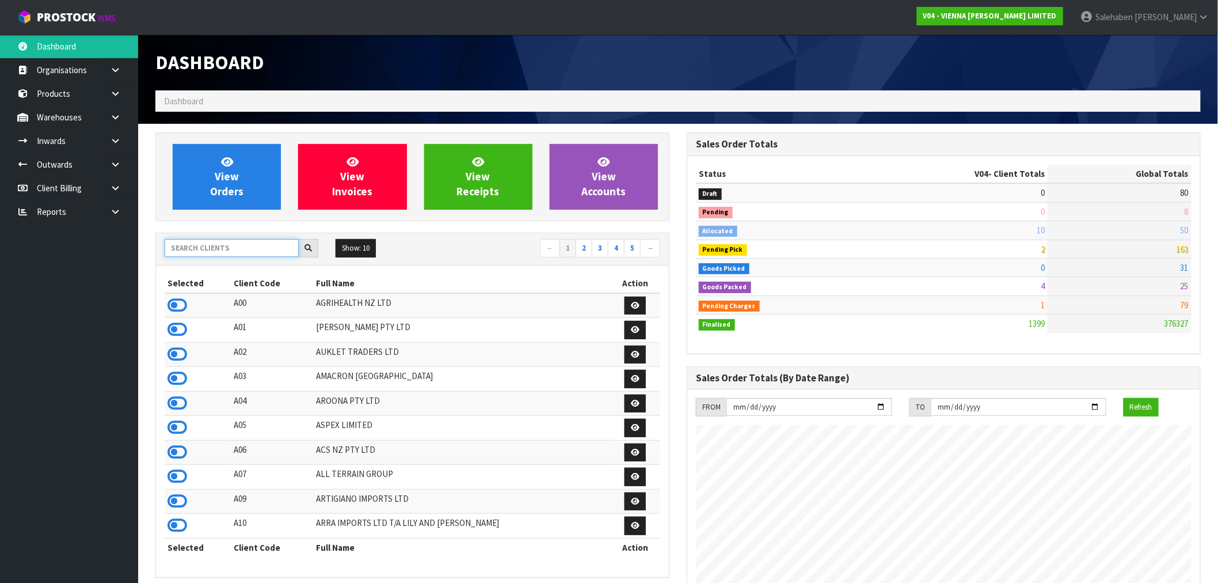
click at [203, 249] on input "text" at bounding box center [232, 248] width 134 height 18
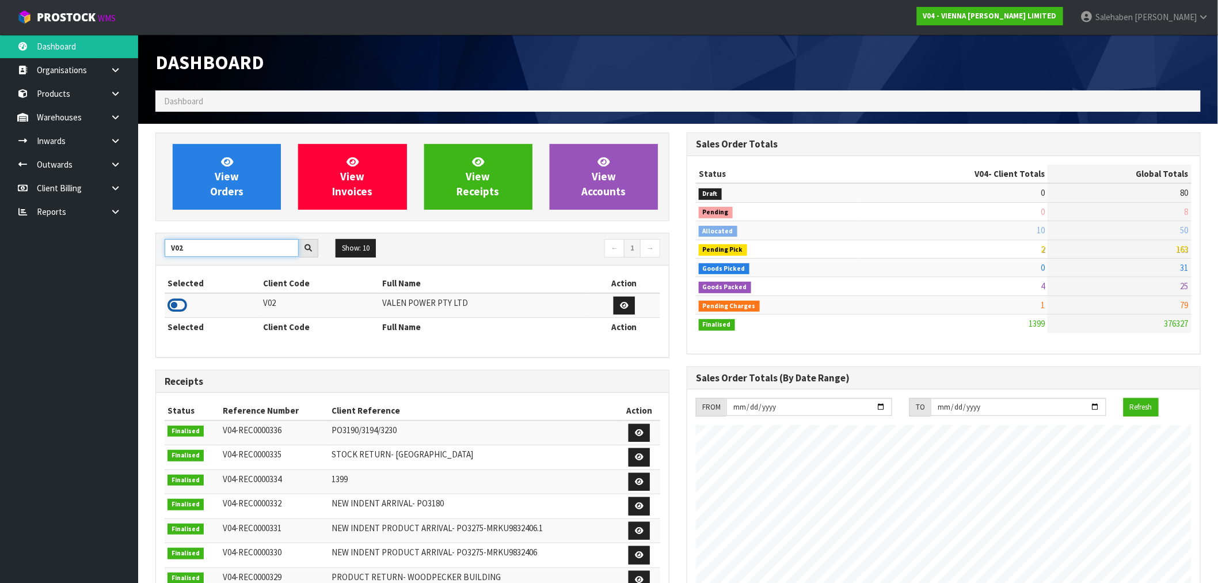
type input "V02"
click at [171, 303] on icon at bounding box center [178, 305] width 20 height 17
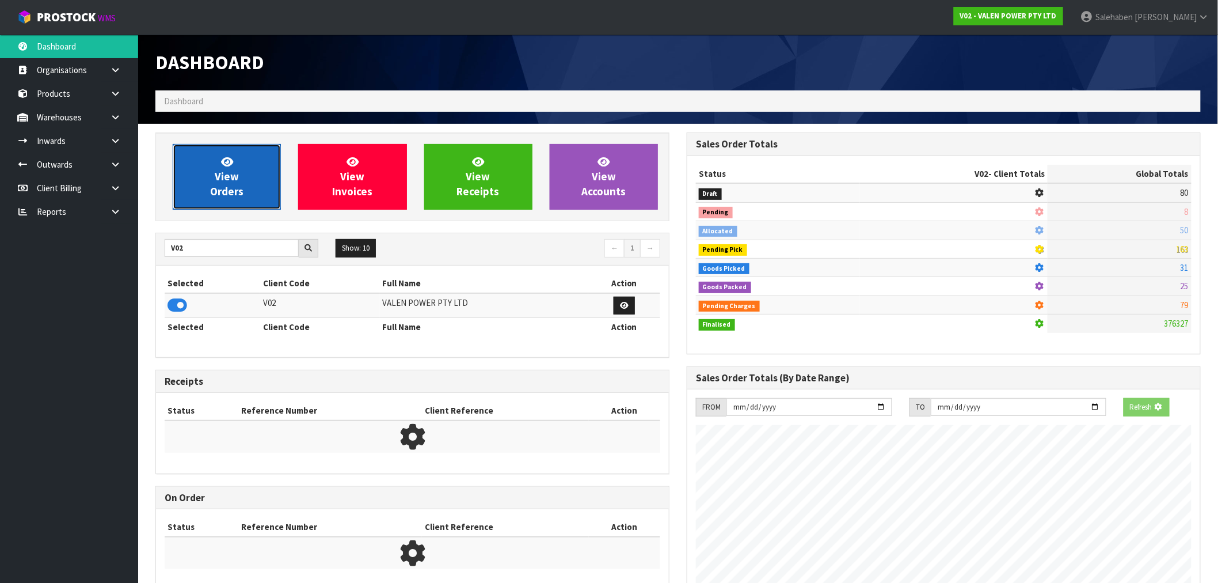
scroll to position [575042, 575228]
click at [222, 186] on span "View Orders" at bounding box center [226, 176] width 33 height 43
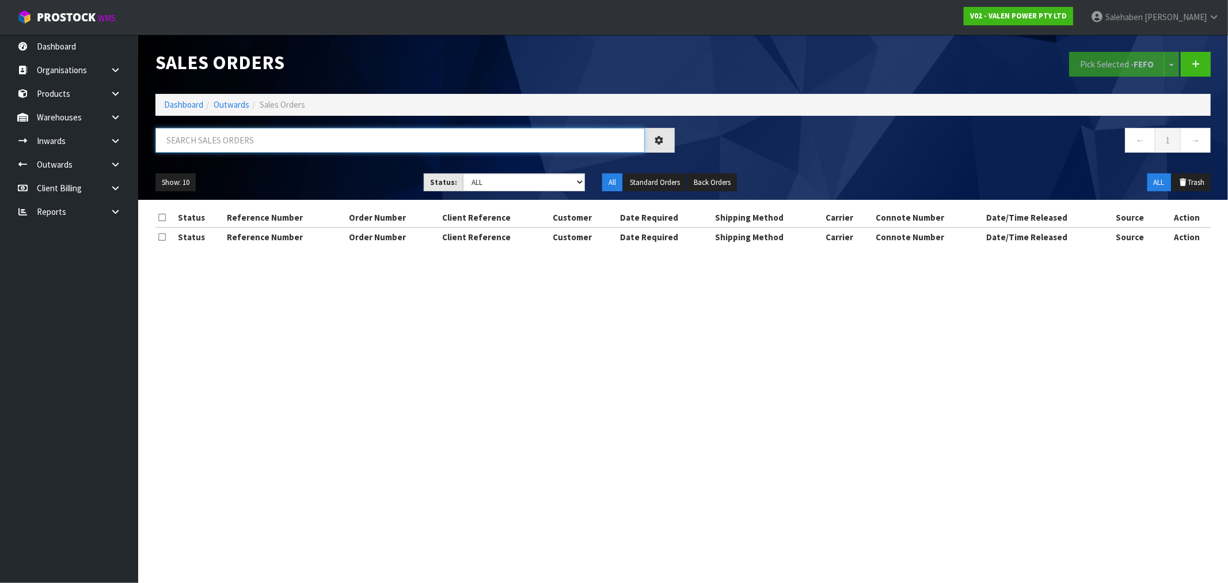
click at [341, 139] on input "text" at bounding box center [399, 140] width 489 height 25
paste input "CWL7712302"
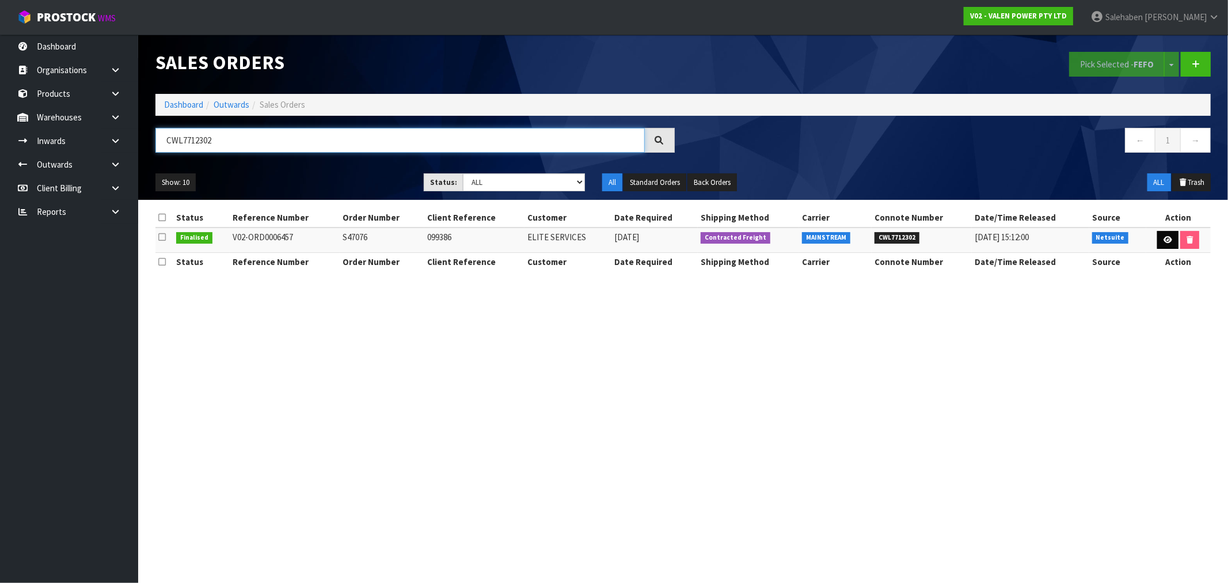
type input "CWL7712302"
click at [1164, 238] on icon at bounding box center [1168, 239] width 9 height 7
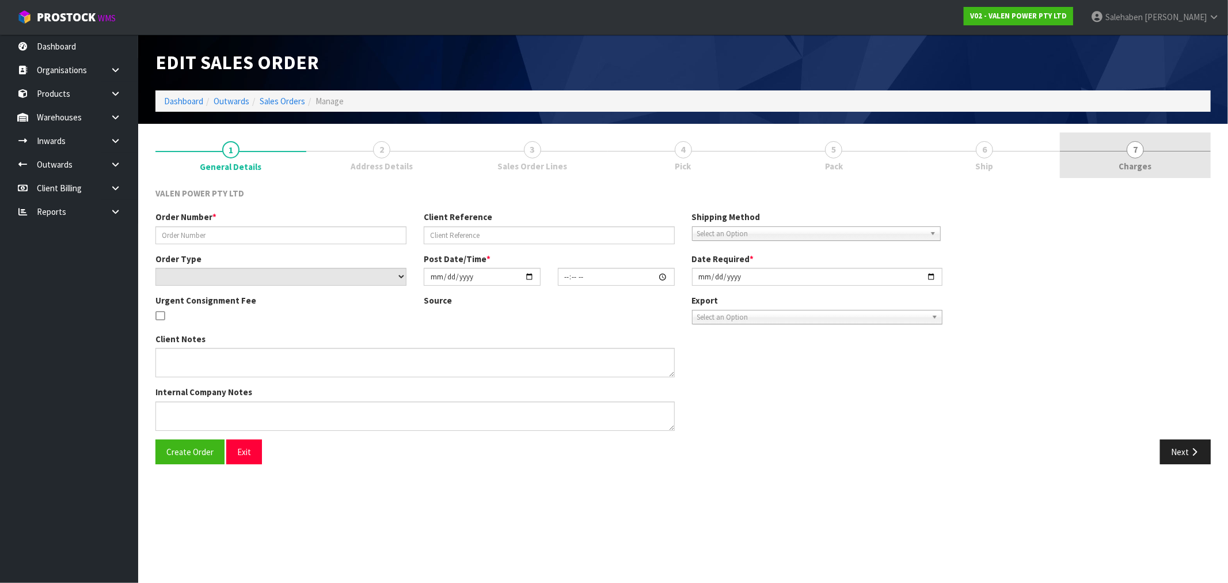
click at [1140, 165] on span "Charges" at bounding box center [1135, 166] width 33 height 12
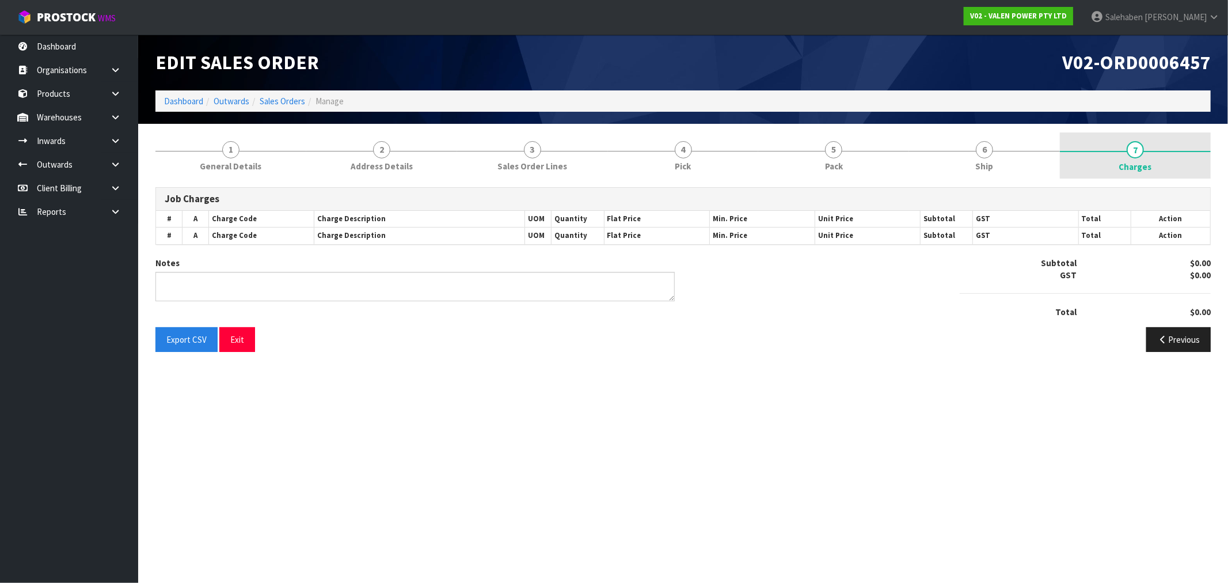
click at [1139, 165] on span "Charges" at bounding box center [1135, 167] width 33 height 12
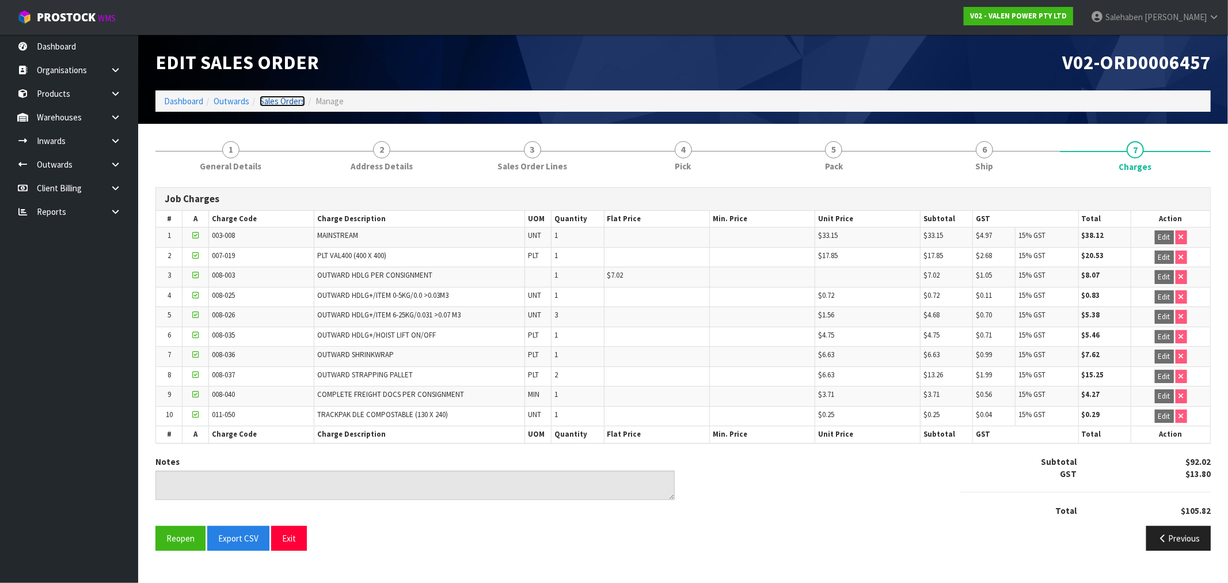
click at [288, 98] on link "Sales Orders" at bounding box center [282, 101] width 45 height 11
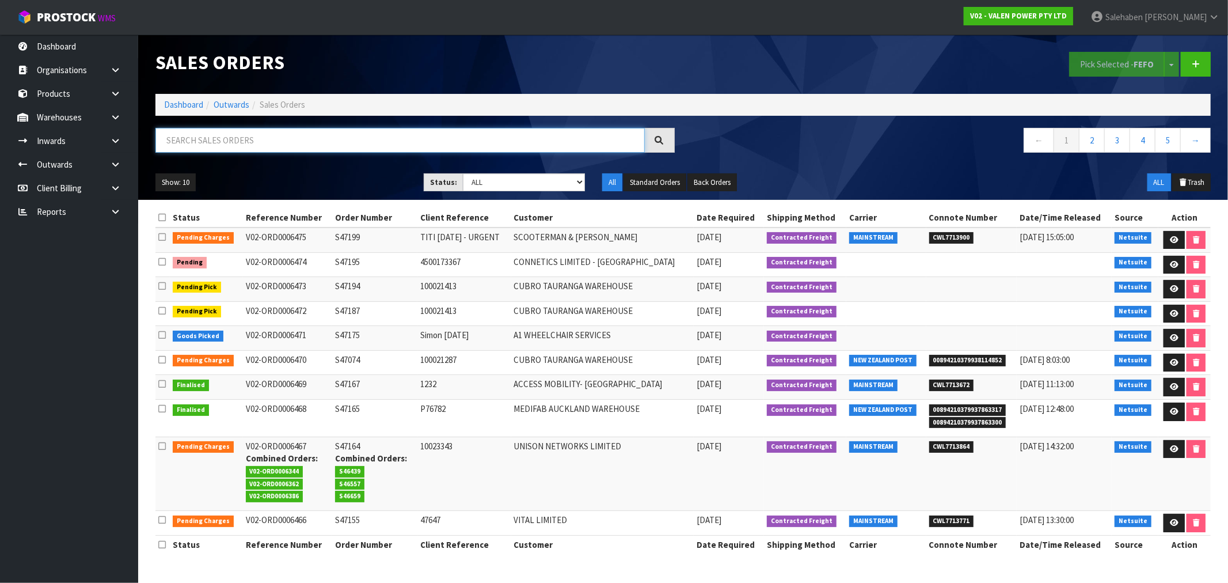
paste input "CWL7712307"
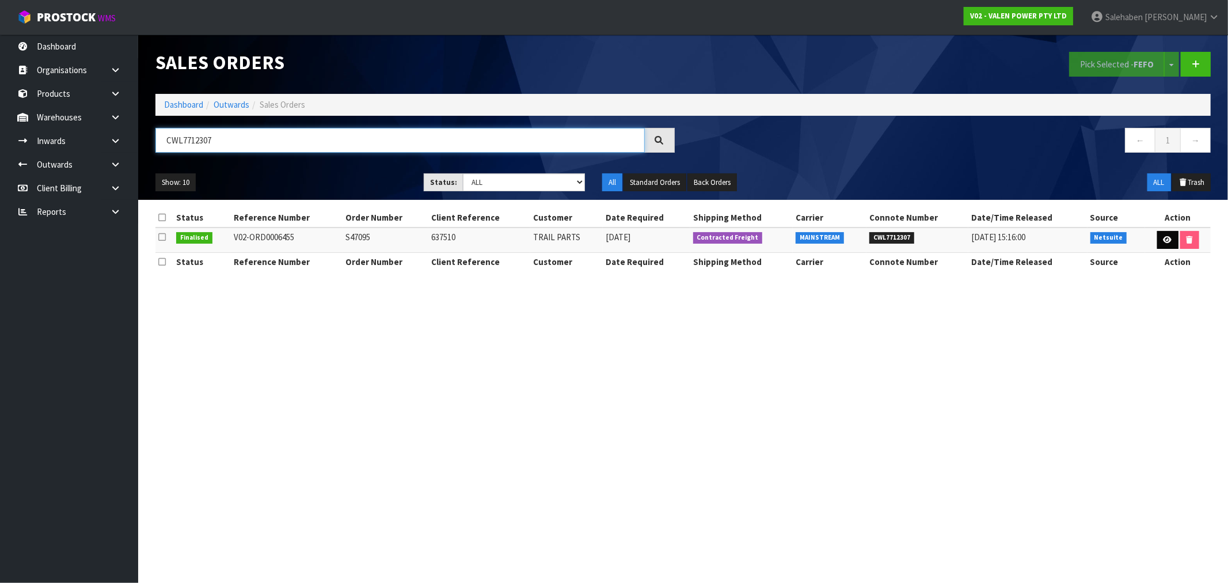
type input "CWL7712307"
click at [1164, 240] on icon at bounding box center [1168, 239] width 9 height 7
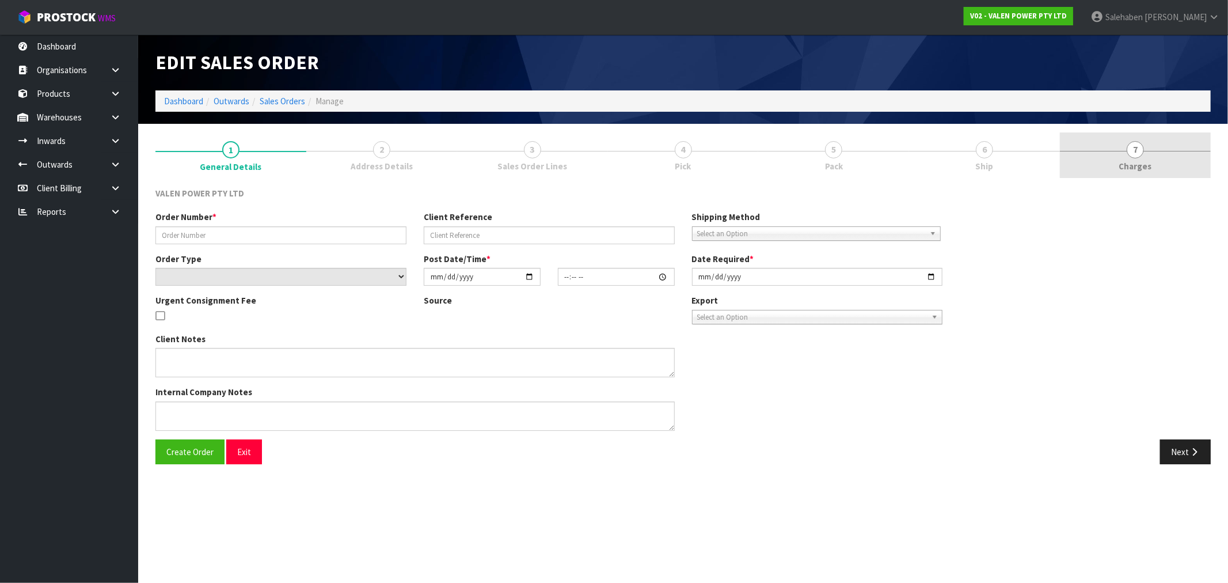
type input "S47095"
type input "637510"
select select "number:0"
type input "[DATE]"
type input "13:15:08.000"
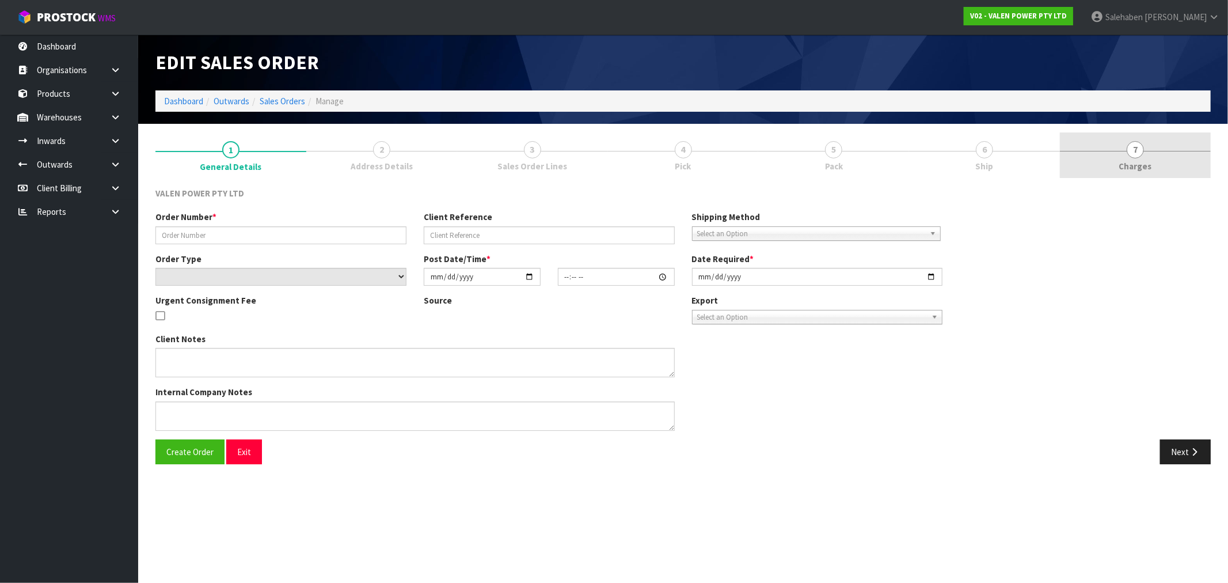
type input "[DATE]"
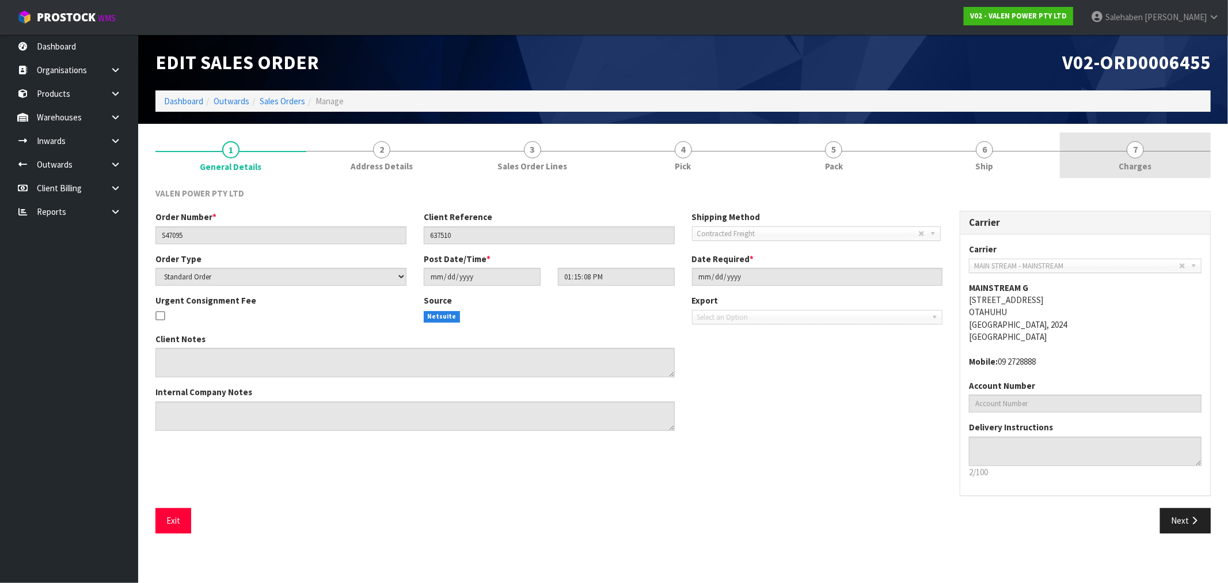
click at [1137, 164] on span "Charges" at bounding box center [1135, 166] width 33 height 12
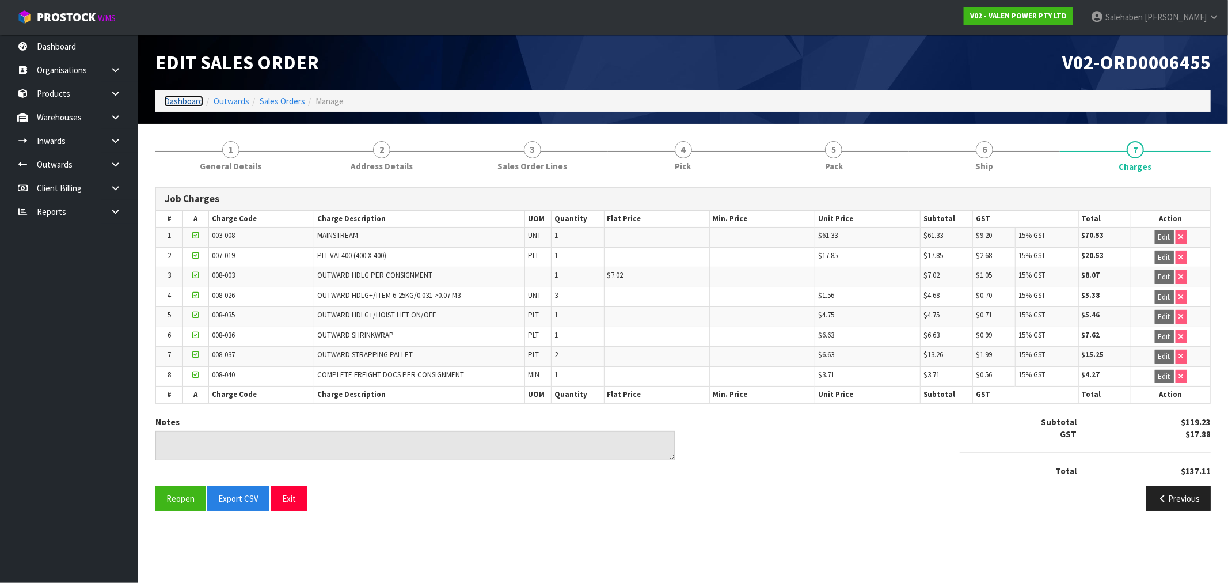
click at [183, 100] on link "Dashboard" at bounding box center [183, 101] width 39 height 11
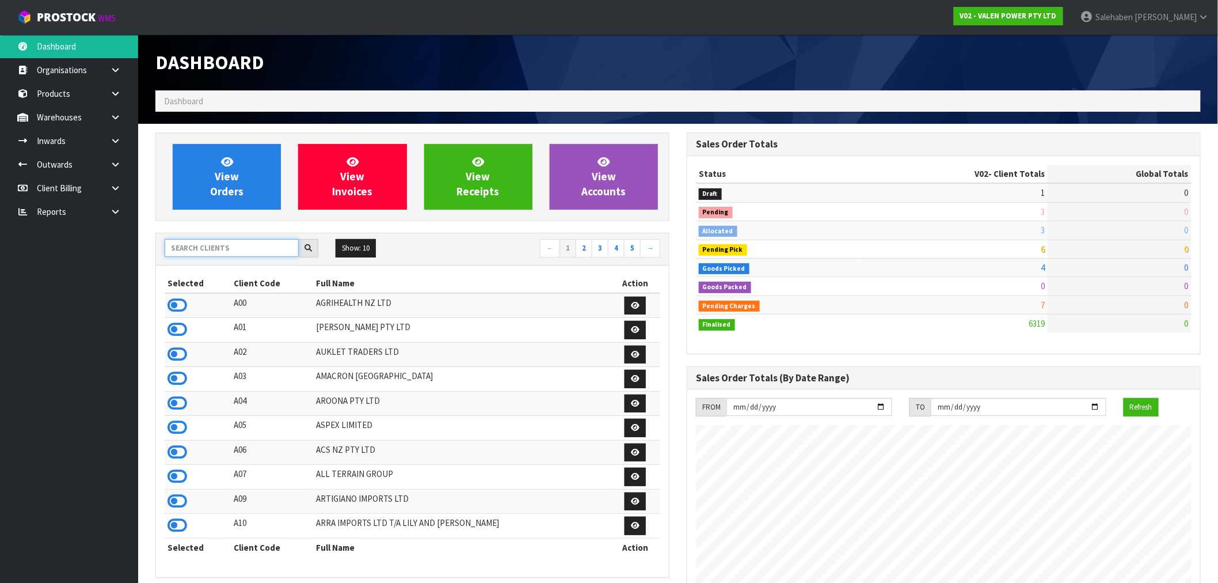
scroll to position [872, 531]
click at [221, 242] on input "text" at bounding box center [232, 248] width 134 height 18
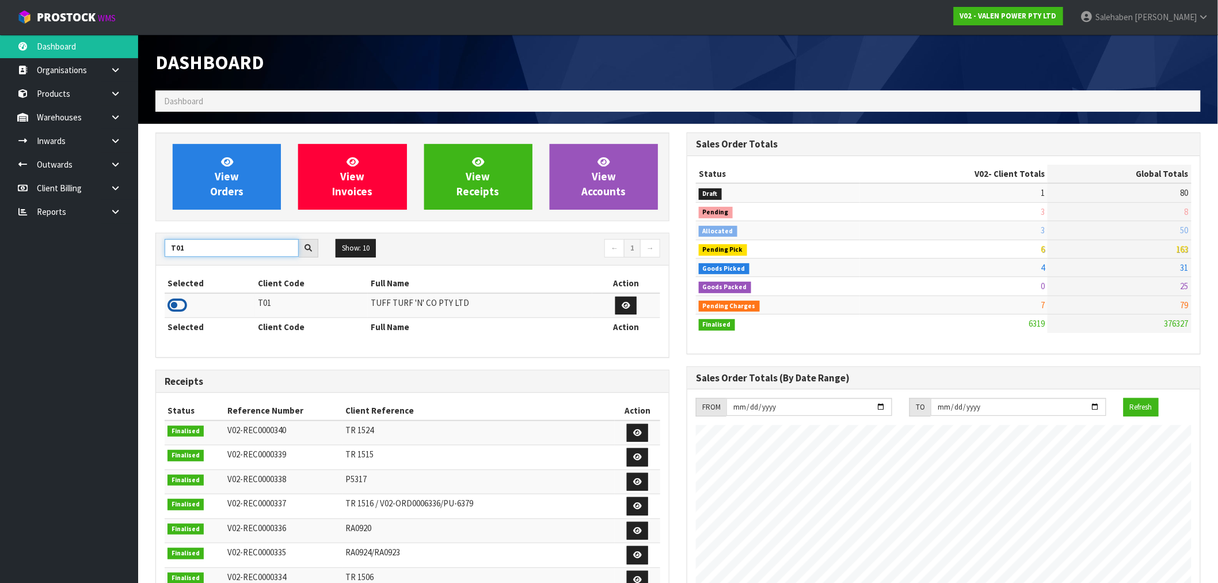
type input "T01"
click at [173, 303] on icon at bounding box center [178, 305] width 20 height 17
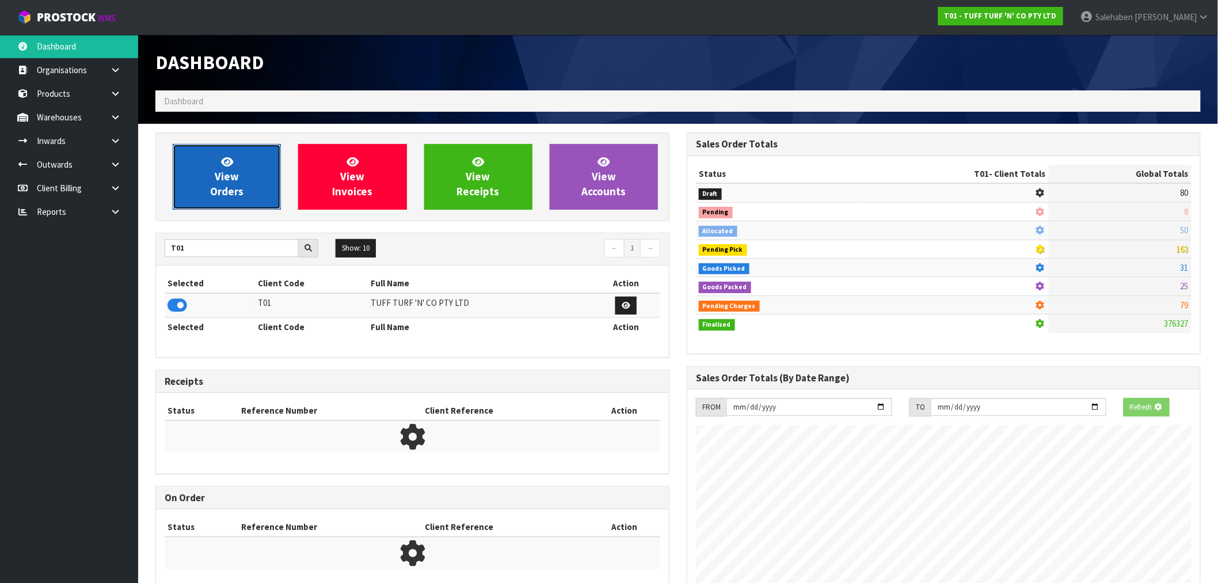
scroll to position [575042, 575228]
click at [220, 172] on span "View Orders" at bounding box center [226, 176] width 33 height 43
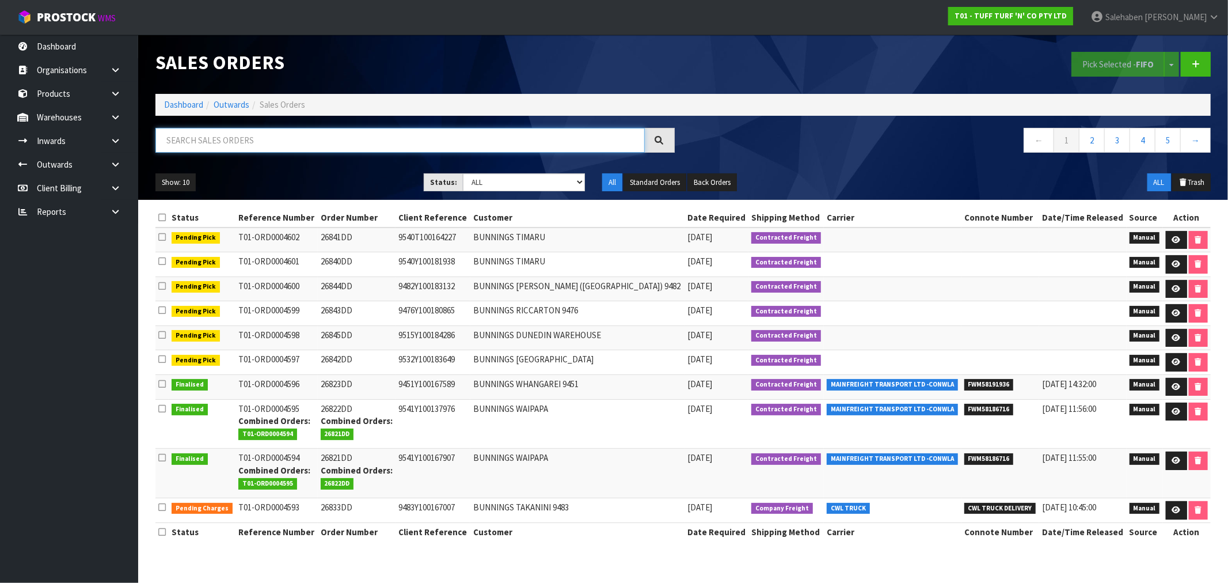
paste input "CWL7712454"
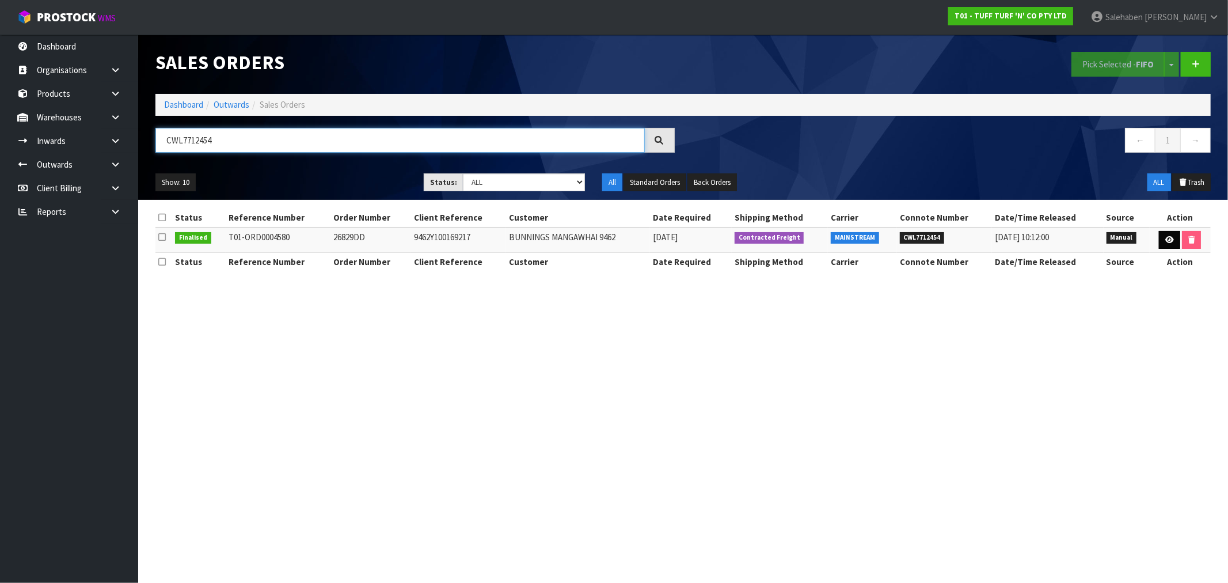
type input "CWL7712454"
click at [1169, 238] on icon at bounding box center [1169, 239] width 9 height 7
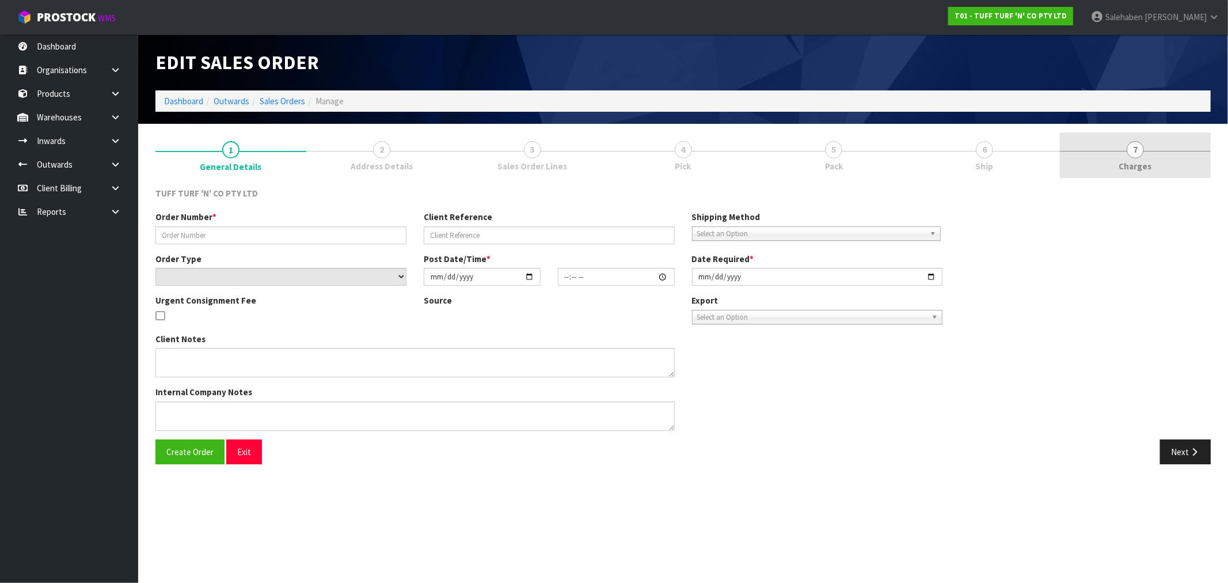
click at [1139, 154] on span "7" at bounding box center [1135, 149] width 17 height 17
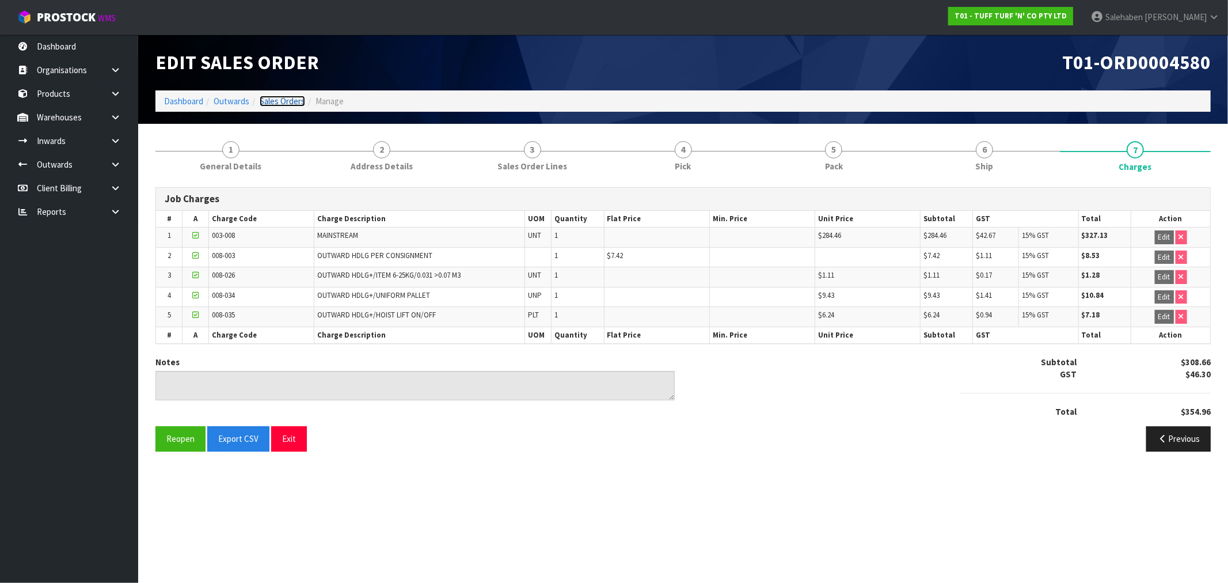
click at [278, 100] on link "Sales Orders" at bounding box center [282, 101] width 45 height 11
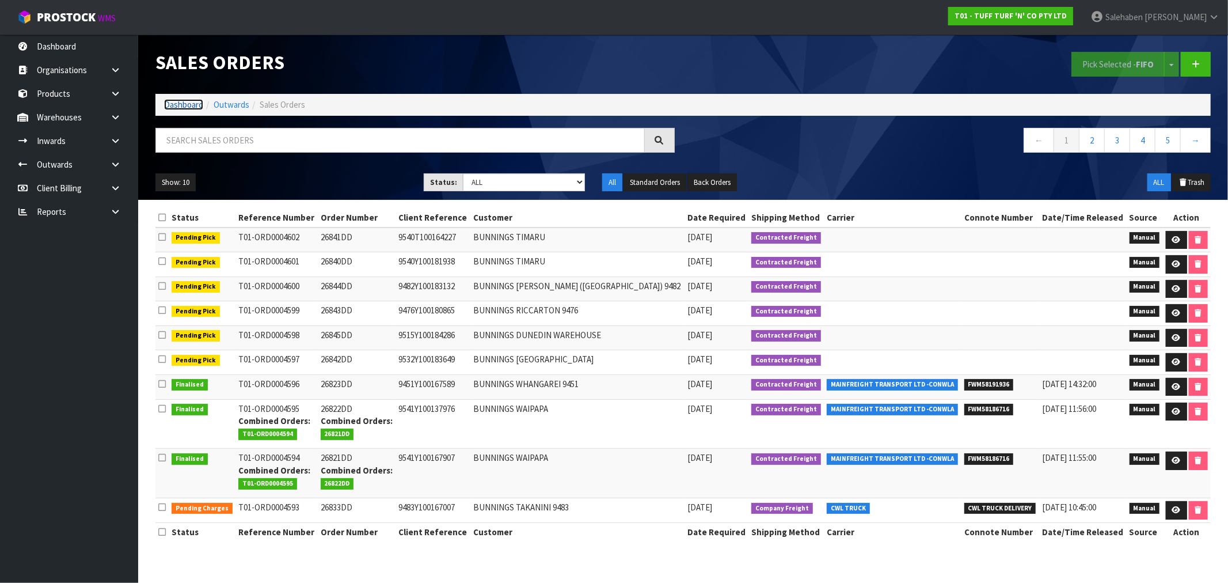
click at [188, 108] on link "Dashboard" at bounding box center [183, 104] width 39 height 11
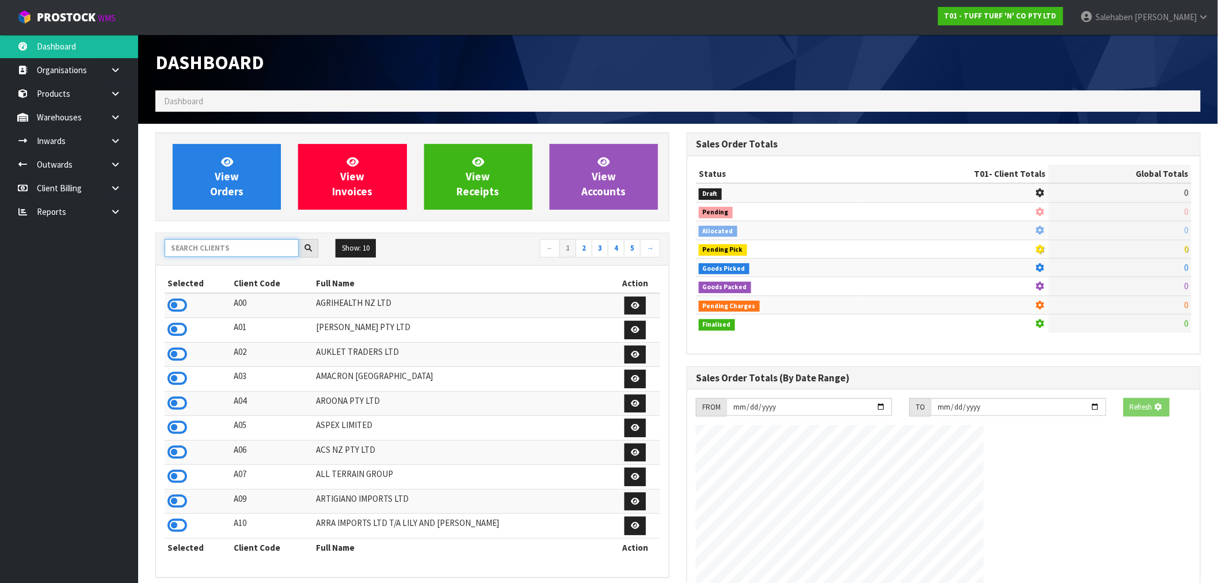
click at [223, 244] on input "text" at bounding box center [232, 248] width 134 height 18
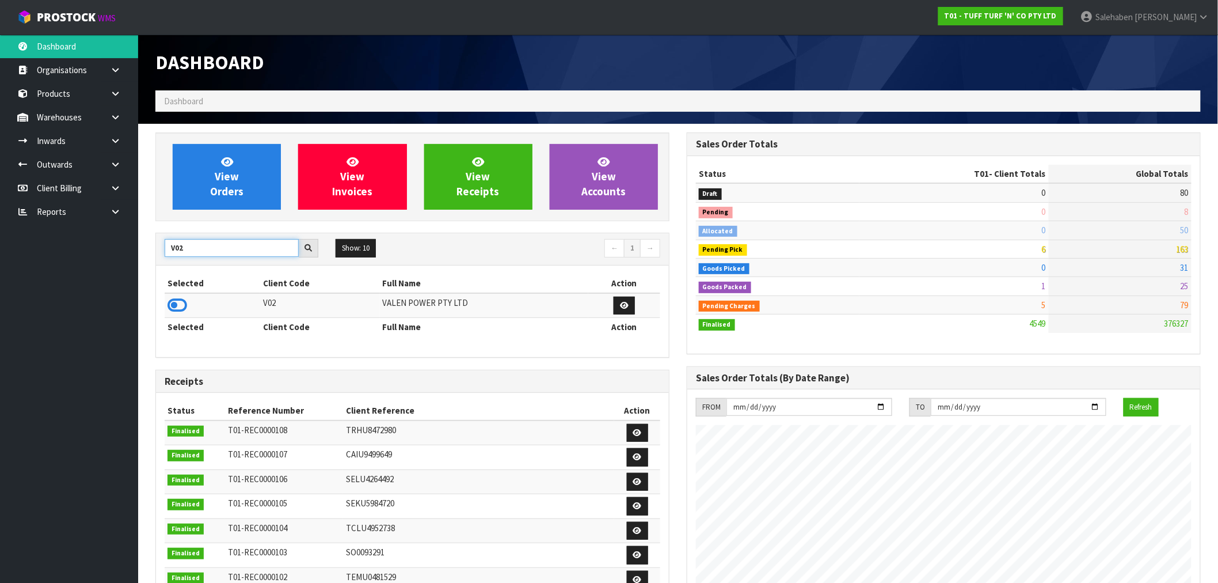
type input "V02"
click at [188, 305] on td at bounding box center [213, 305] width 96 height 25
drag, startPoint x: 179, startPoint y: 313, endPoint x: 185, endPoint y: 311, distance: 5.9
click at [183, 313] on icon at bounding box center [178, 305] width 20 height 17
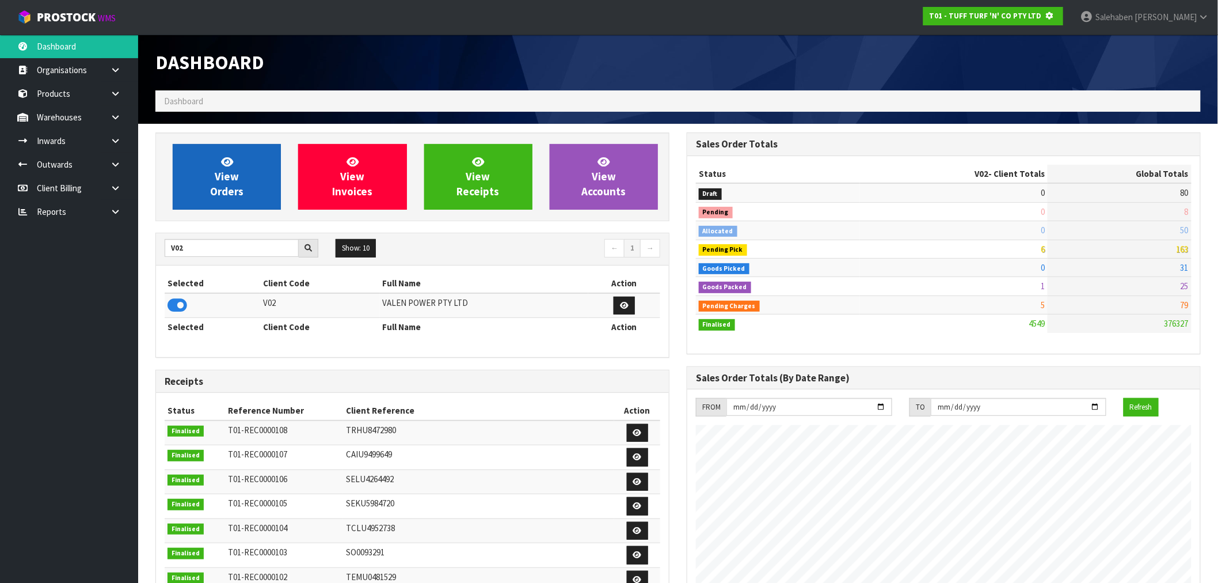
scroll to position [575042, 575228]
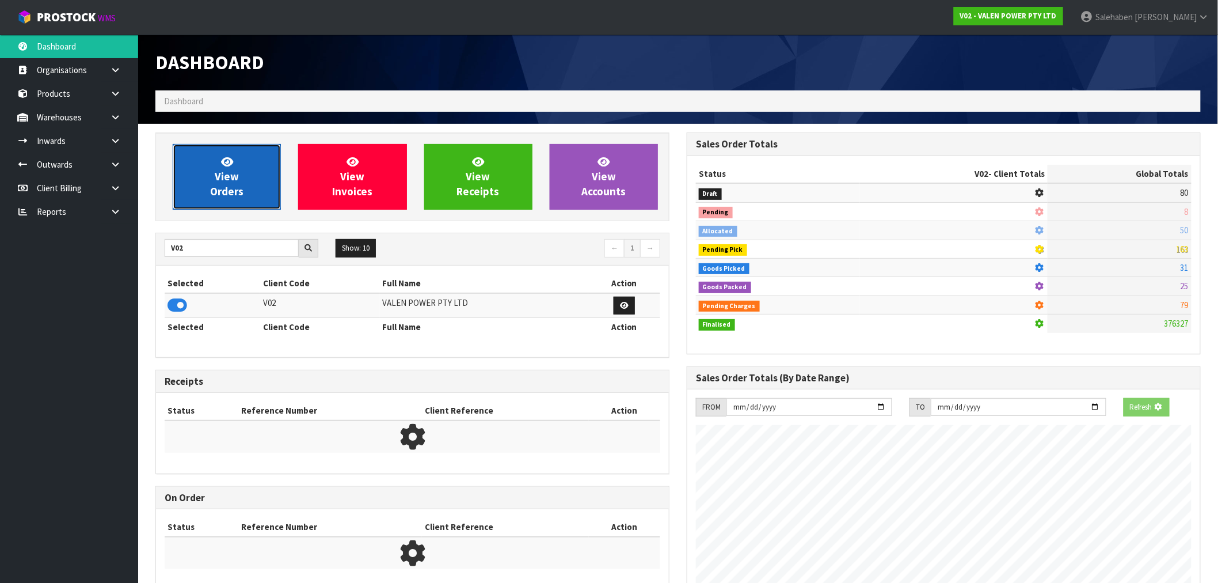
click at [251, 197] on link "View Orders" at bounding box center [227, 177] width 108 height 66
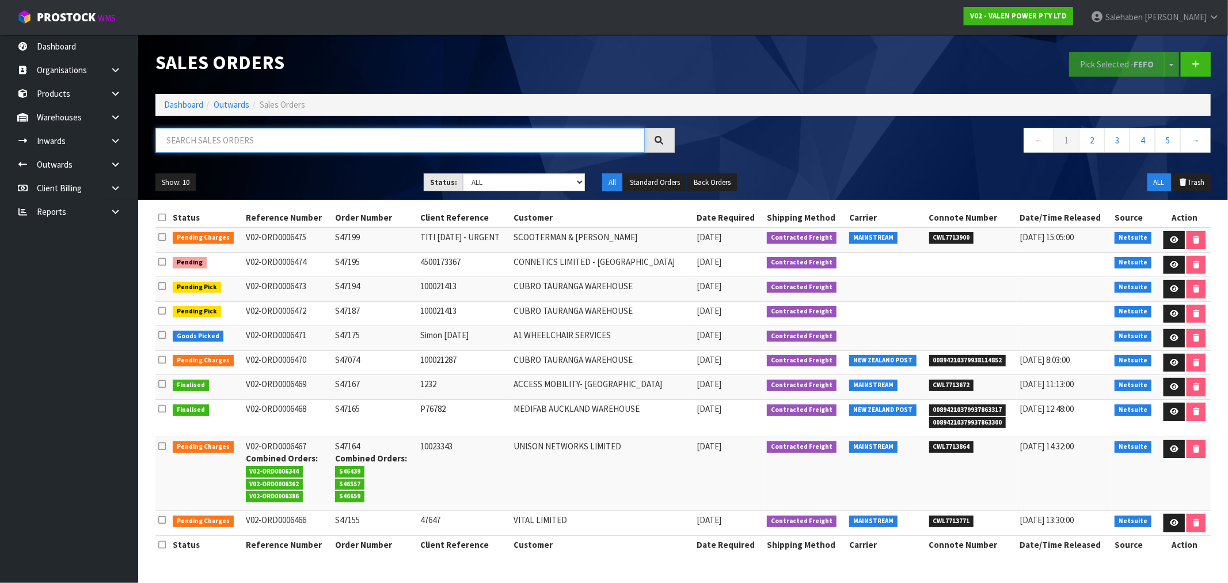
click at [325, 134] on input "text" at bounding box center [399, 140] width 489 height 25
paste input "CWL7712470"
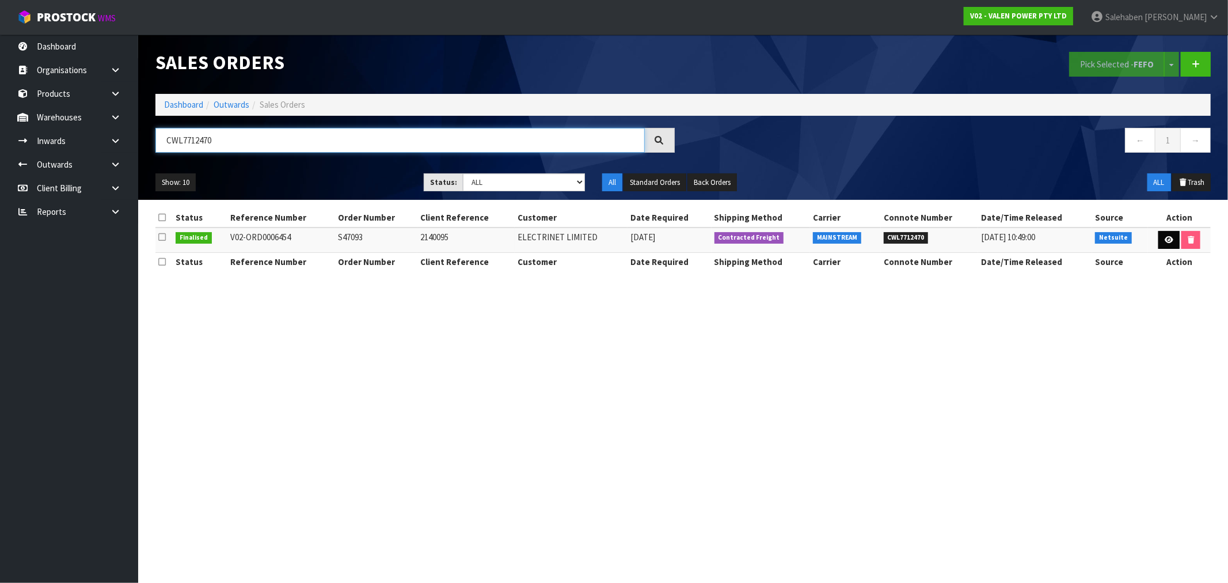
type input "CWL7712470"
click at [1161, 240] on link at bounding box center [1168, 240] width 21 height 18
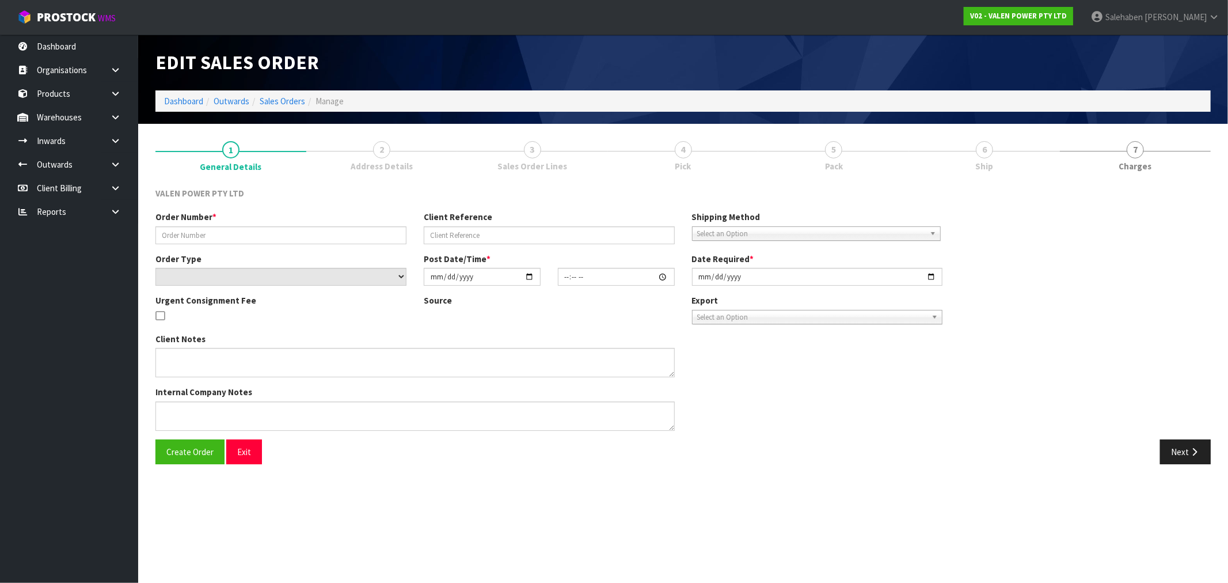
type input "S47093"
type input "2140095"
select select "number:0"
type input "[DATE]"
type input "13:00:12.000"
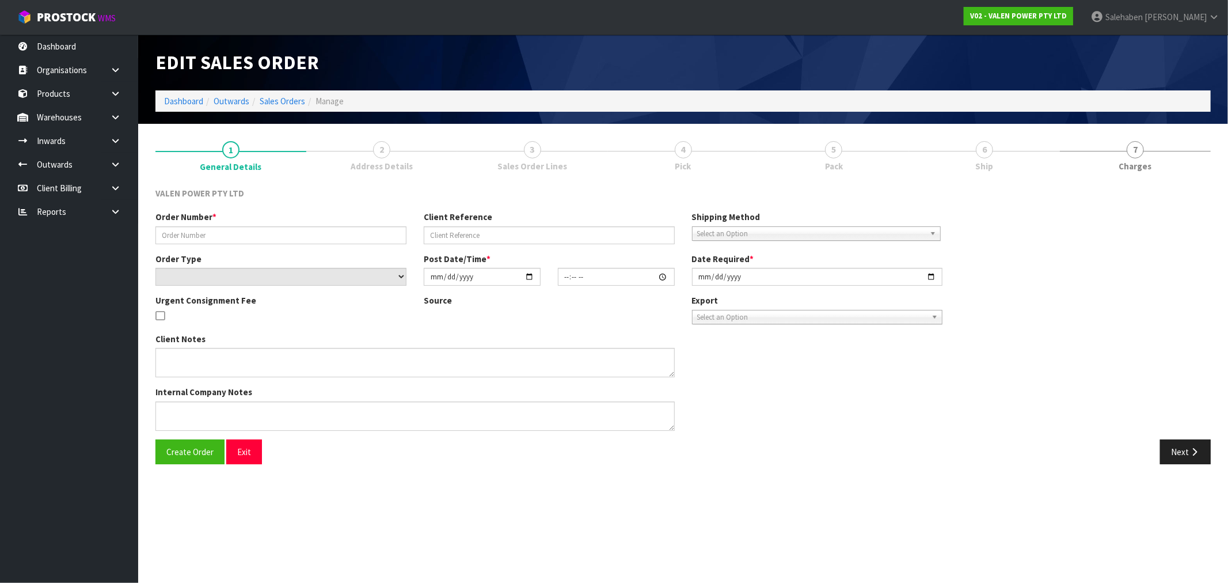
type input "[DATE]"
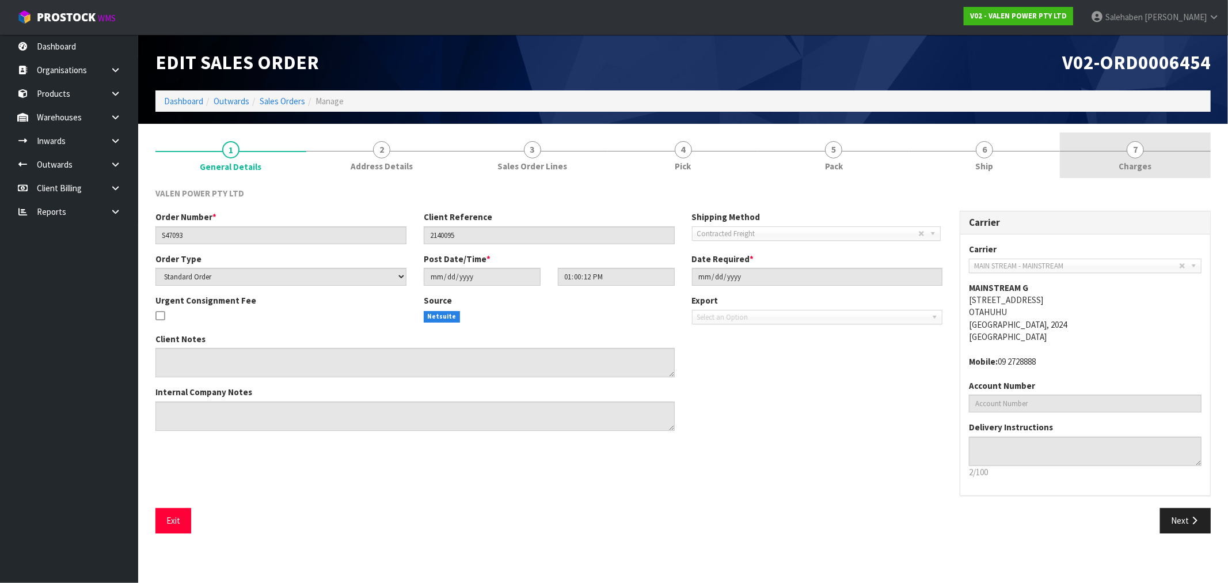
click at [1140, 154] on span "7" at bounding box center [1135, 149] width 17 height 17
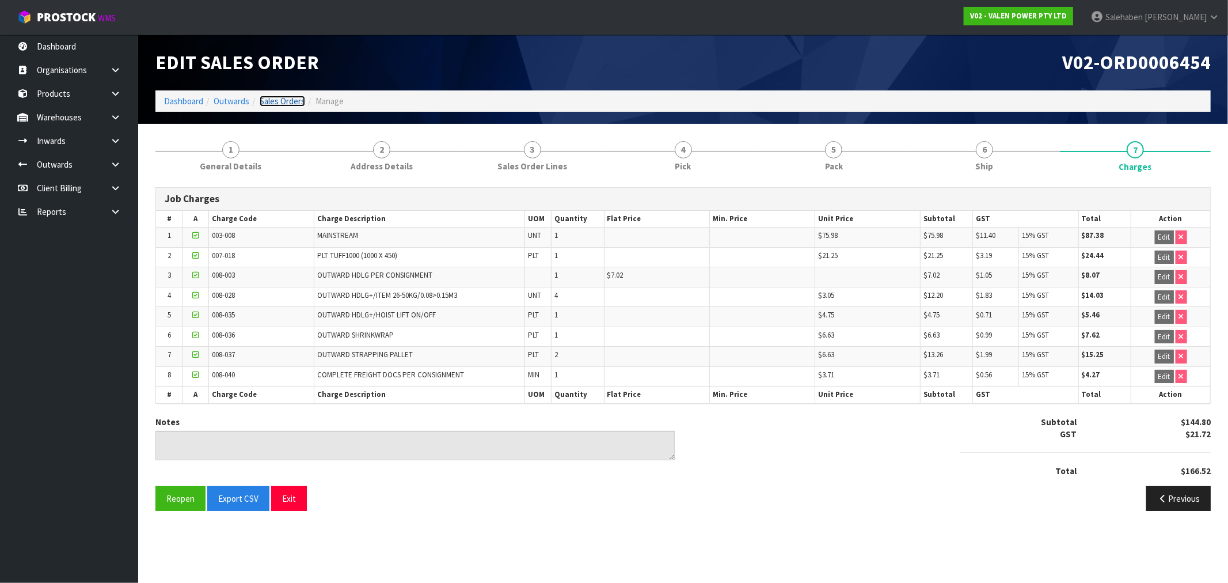
click at [268, 101] on link "Sales Orders" at bounding box center [282, 101] width 45 height 11
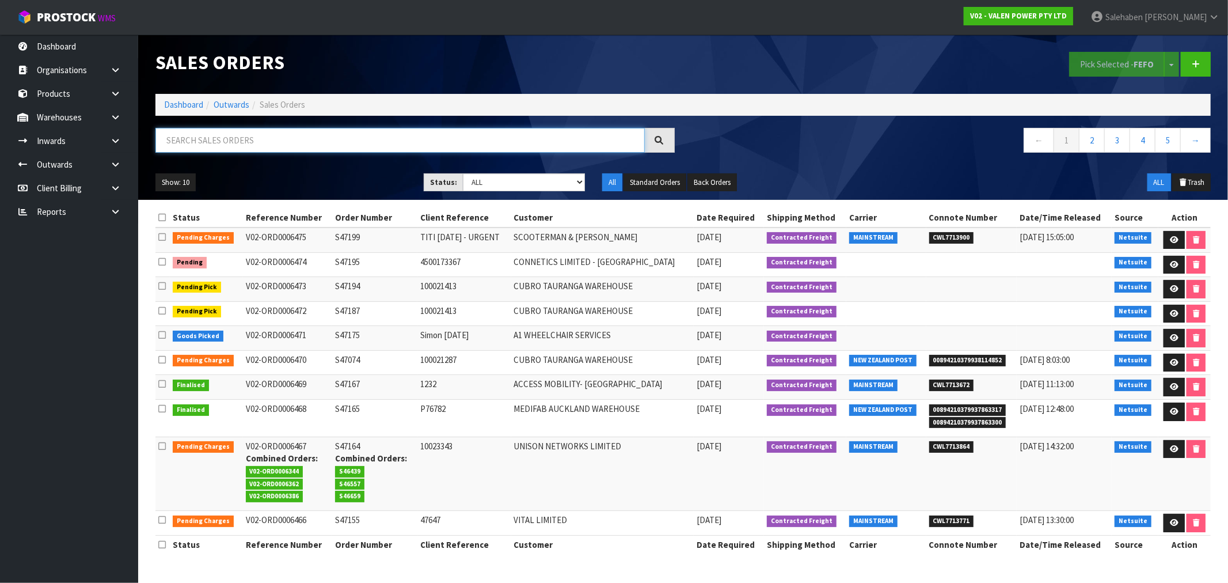
paste input "CWL7712519"
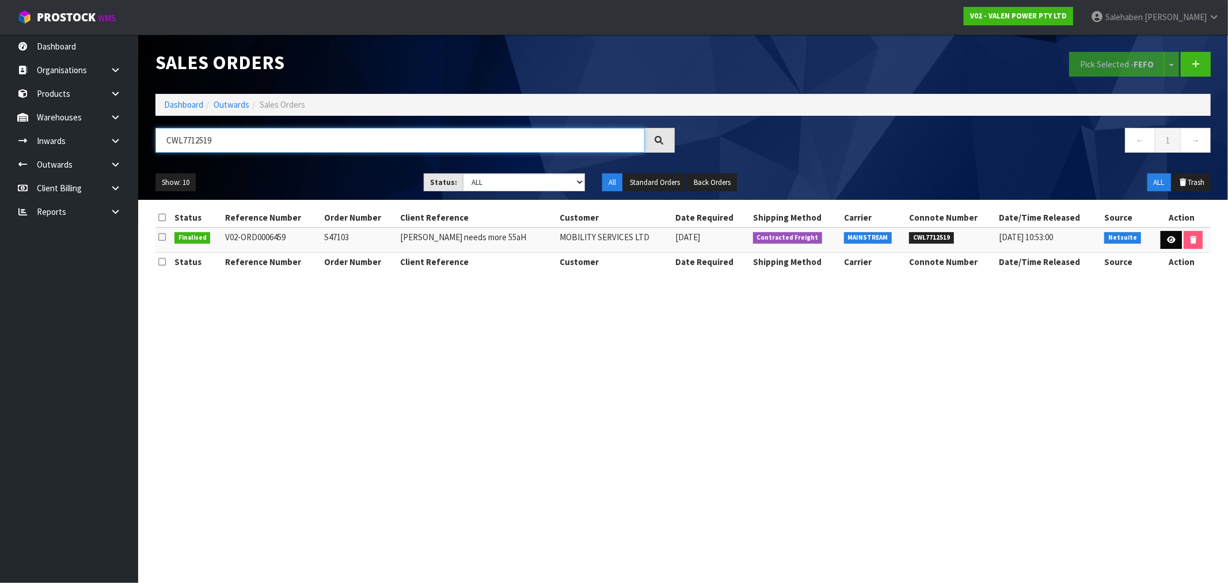
type input "CWL7712519"
click at [1167, 238] on icon at bounding box center [1171, 239] width 9 height 7
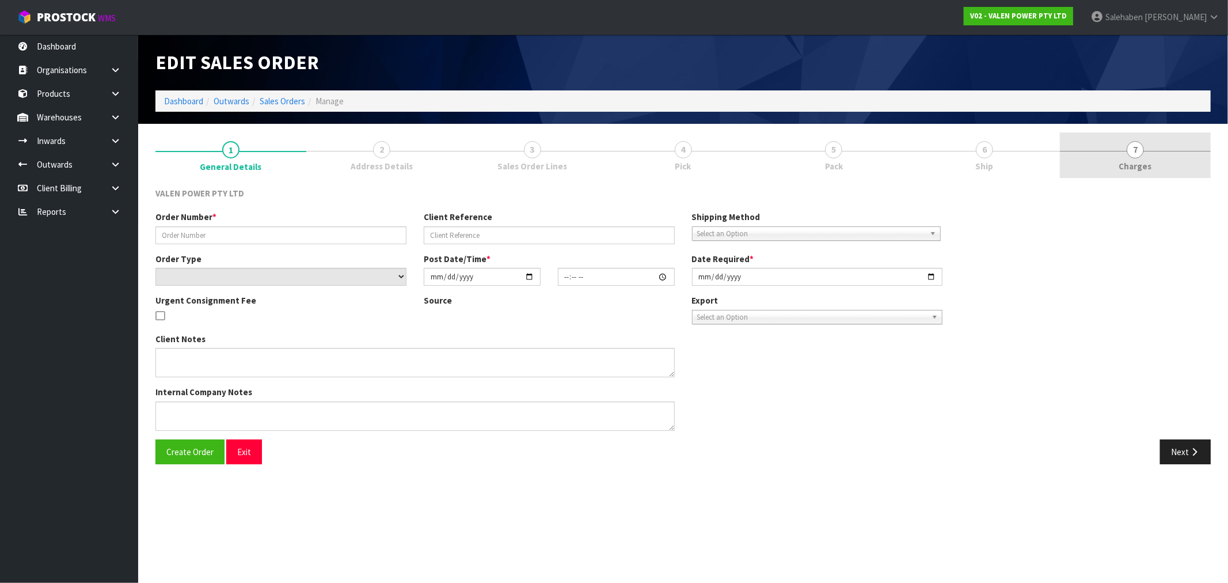
type input "S47103"
type input "[PERSON_NAME] needs more 55aH"
select select "number:0"
type input "[DATE]"
type input "11:00:07.000"
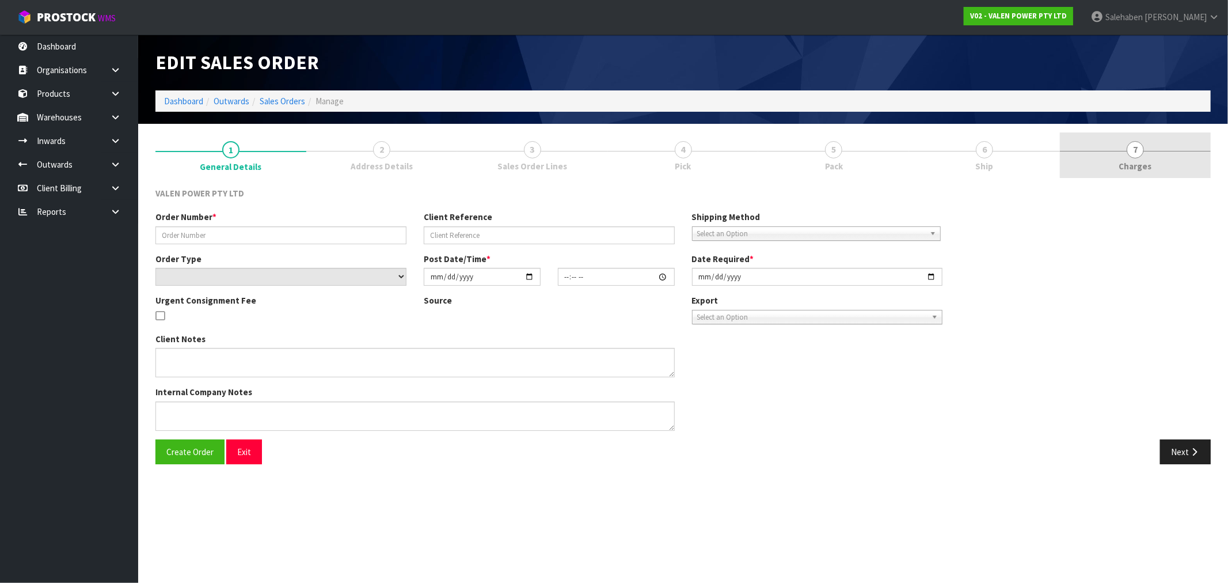
type input "[DATE]"
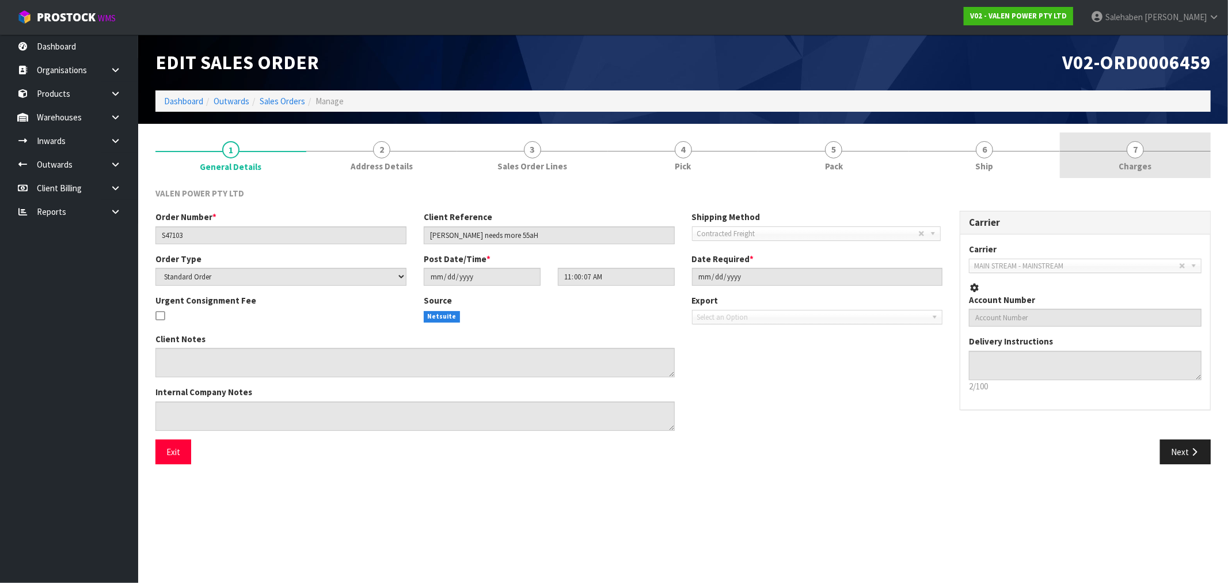
click at [1134, 164] on span "Charges" at bounding box center [1135, 166] width 33 height 12
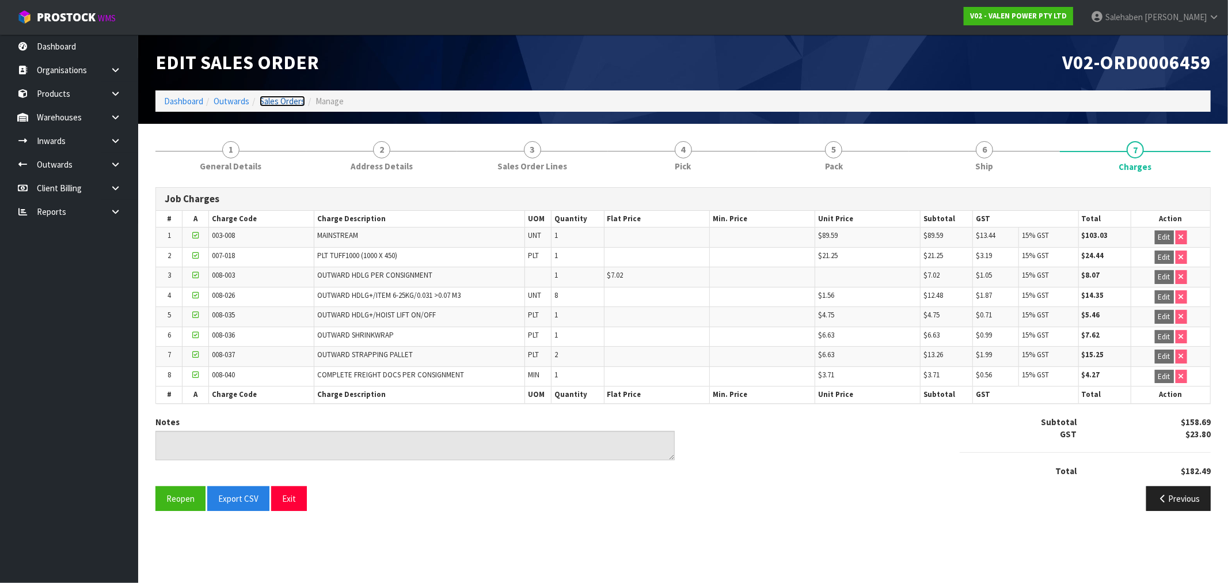
click at [273, 101] on link "Sales Orders" at bounding box center [282, 101] width 45 height 11
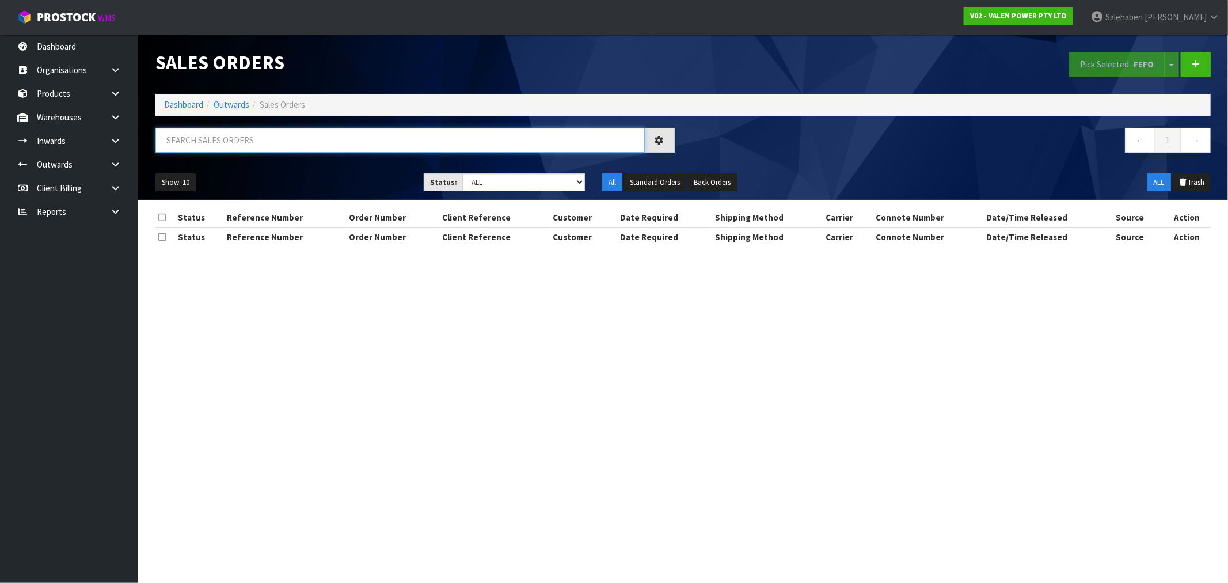
click at [237, 137] on input "text" at bounding box center [399, 140] width 489 height 25
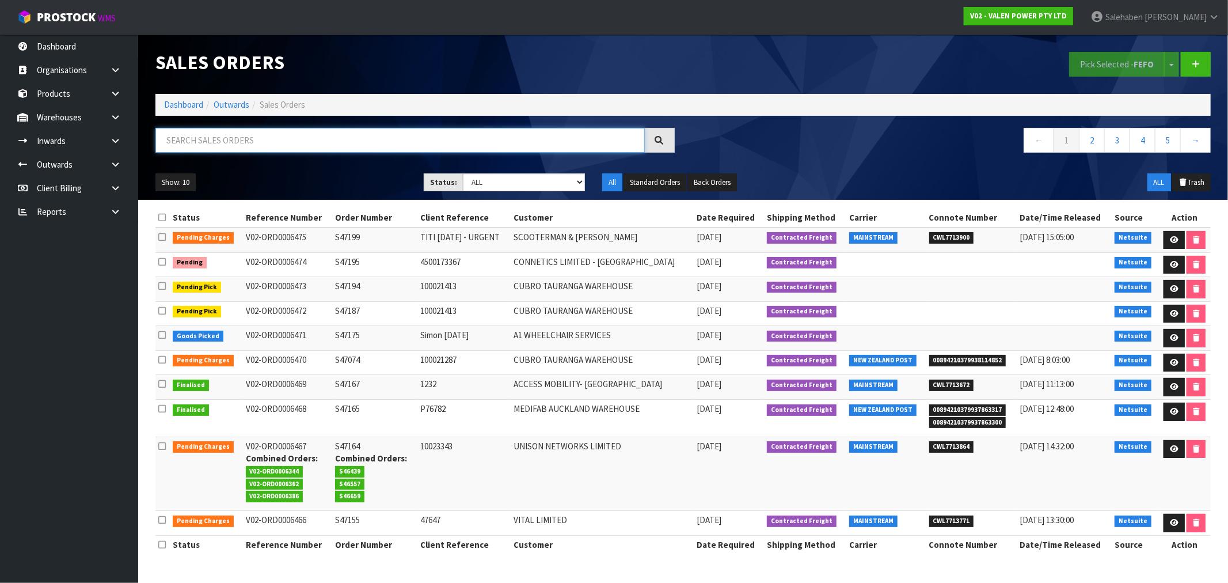
paste input "CWL7712524"
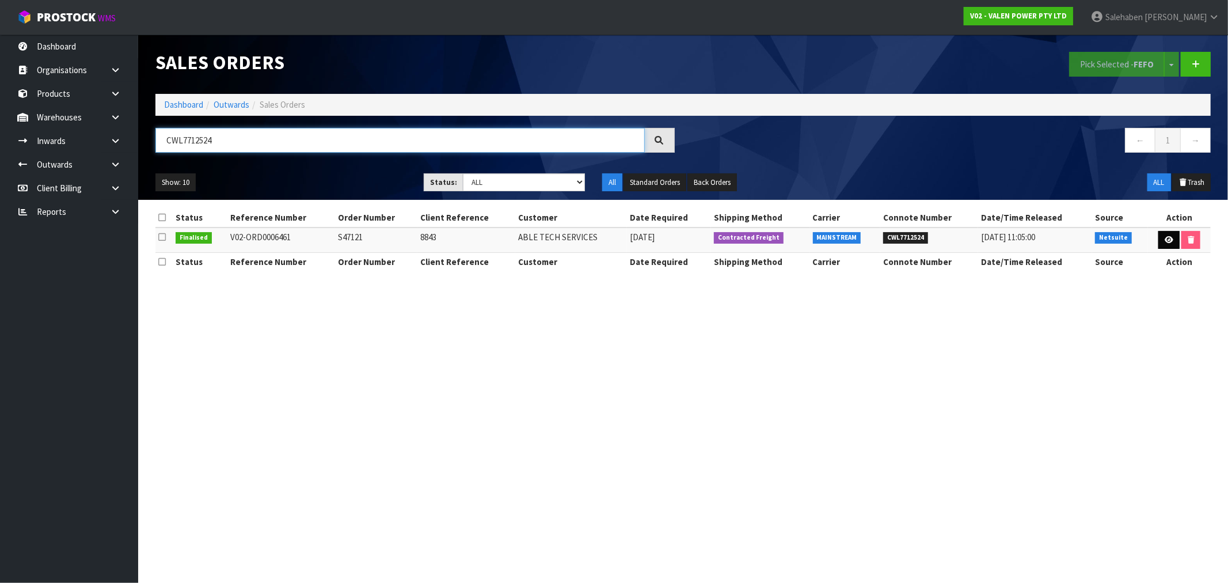
type input "CWL7712524"
click at [1165, 240] on icon at bounding box center [1169, 239] width 9 height 7
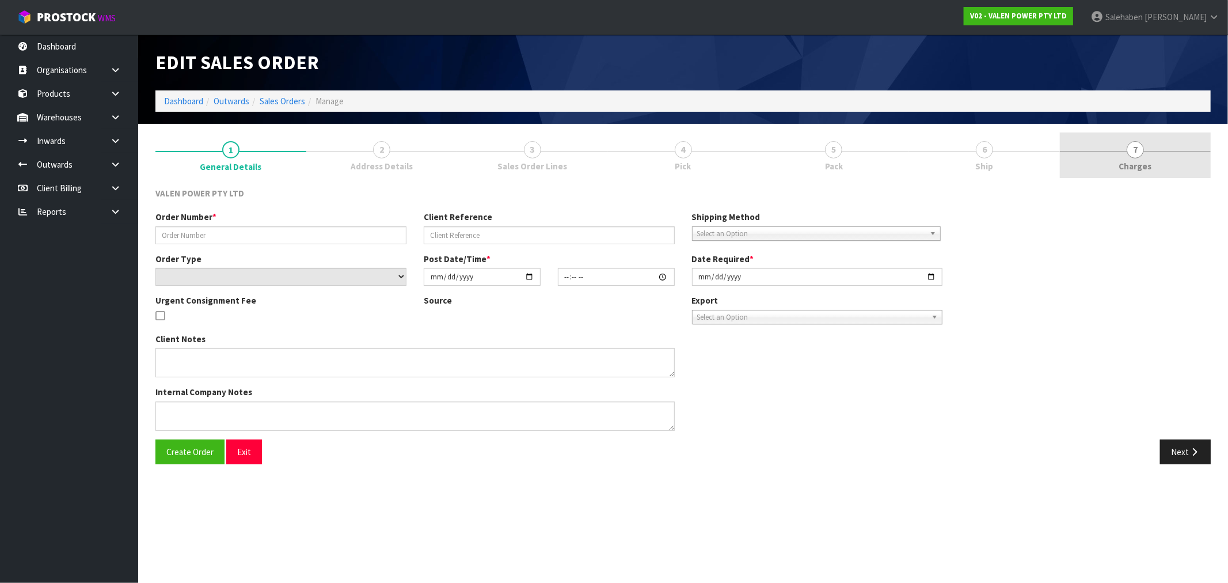
type input "S47121"
type input "8843"
select select "number:0"
type input "[DATE]"
type input "14:00:08.000"
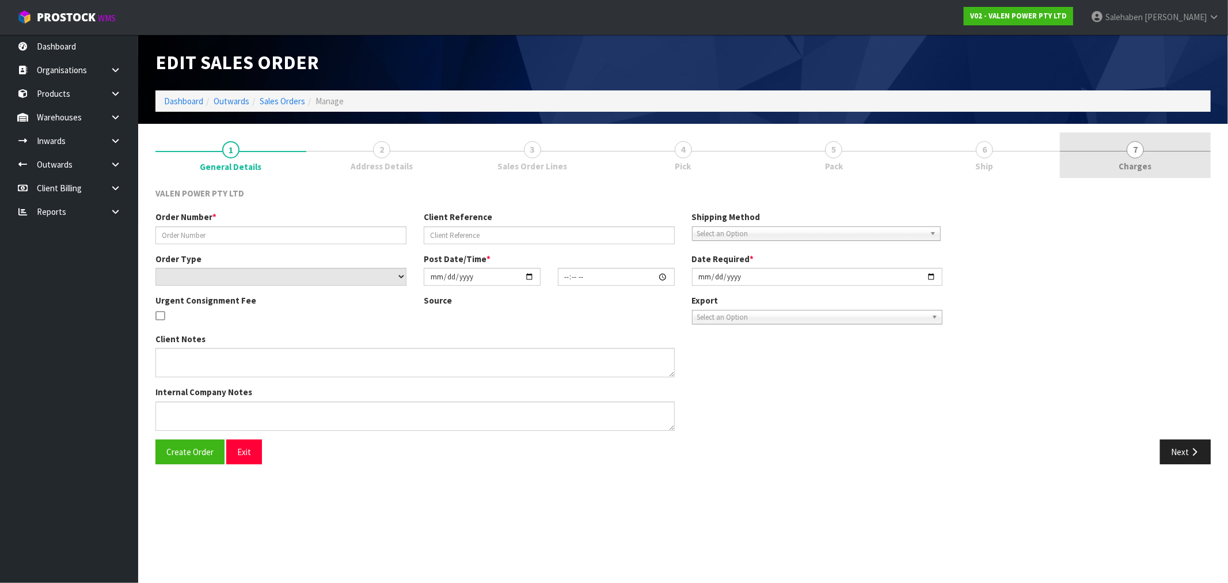
type input "[DATE]"
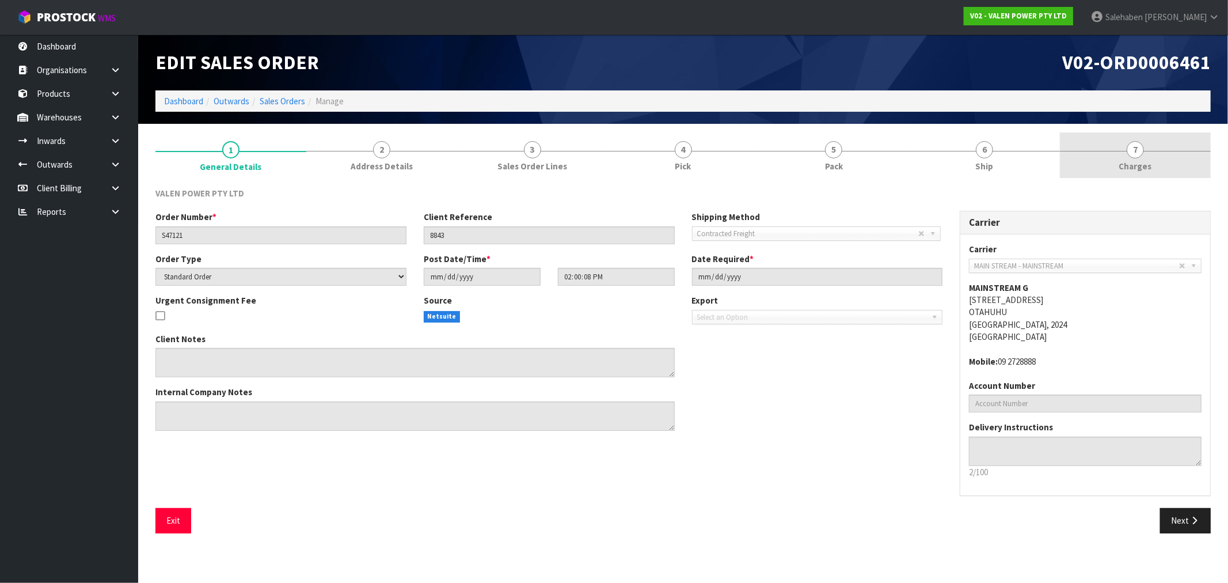
click at [1137, 164] on span "Charges" at bounding box center [1135, 166] width 33 height 12
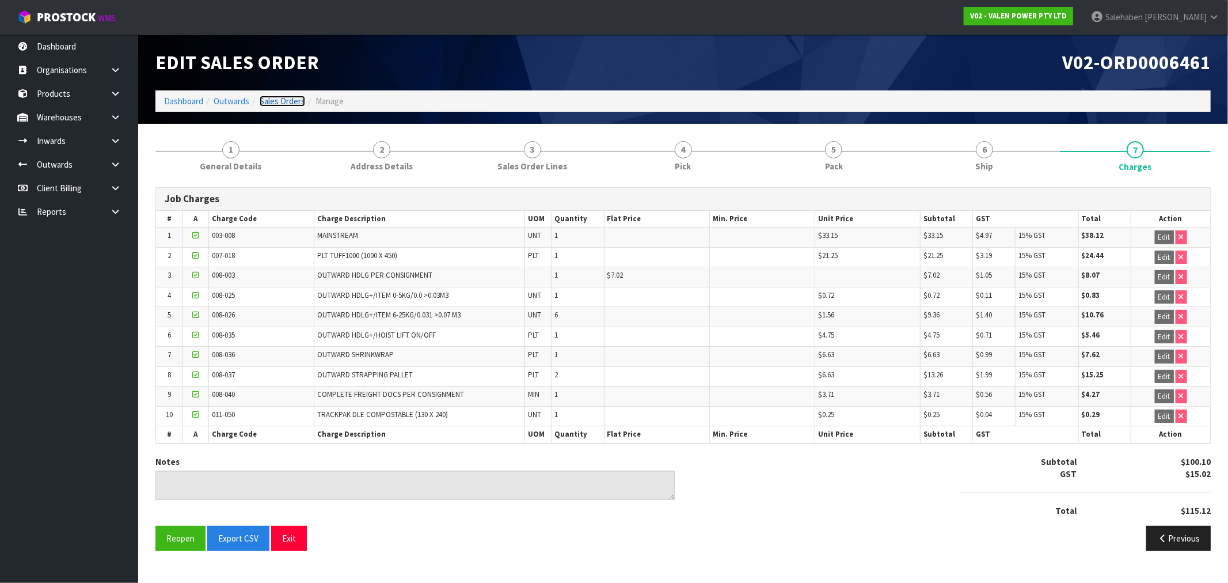
click at [271, 98] on link "Sales Orders" at bounding box center [282, 101] width 45 height 11
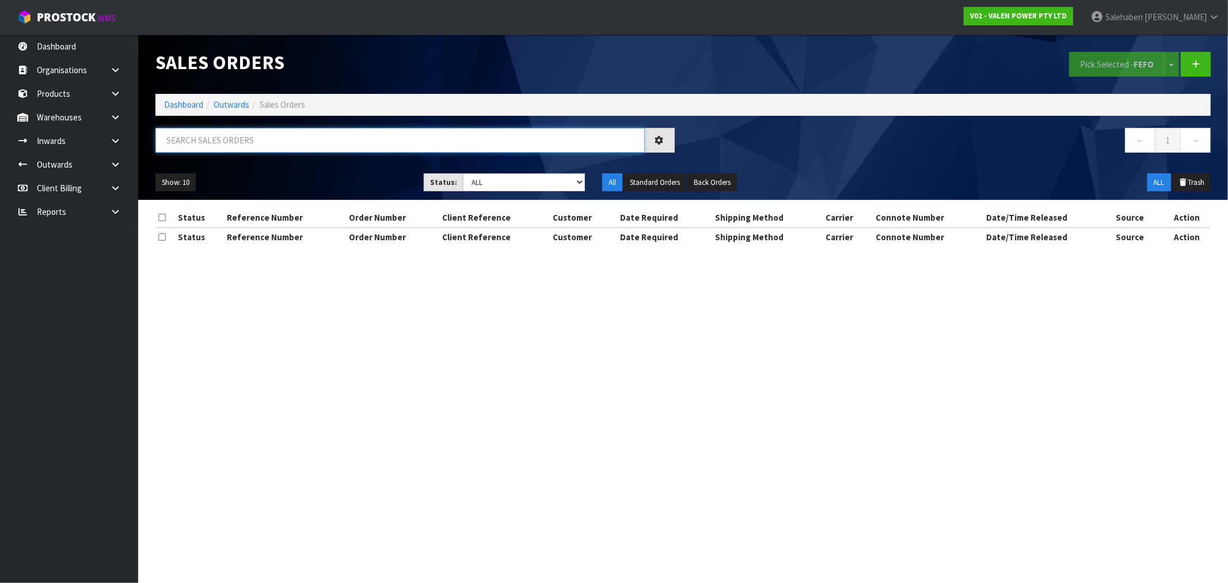
click at [246, 136] on input "text" at bounding box center [399, 140] width 489 height 25
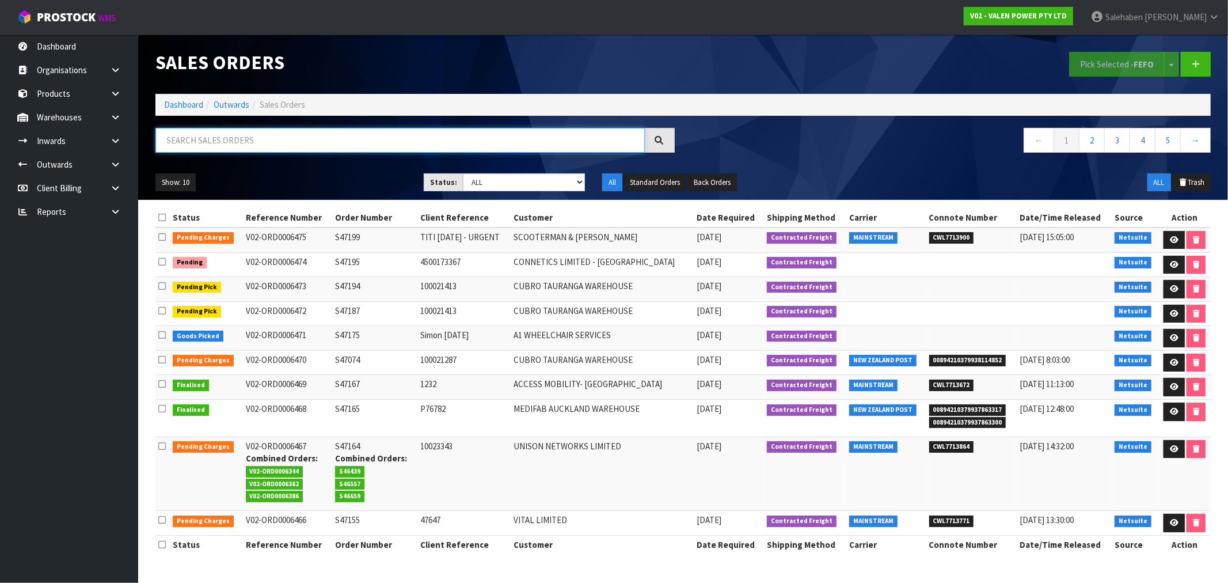
paste input "CWL7712524"
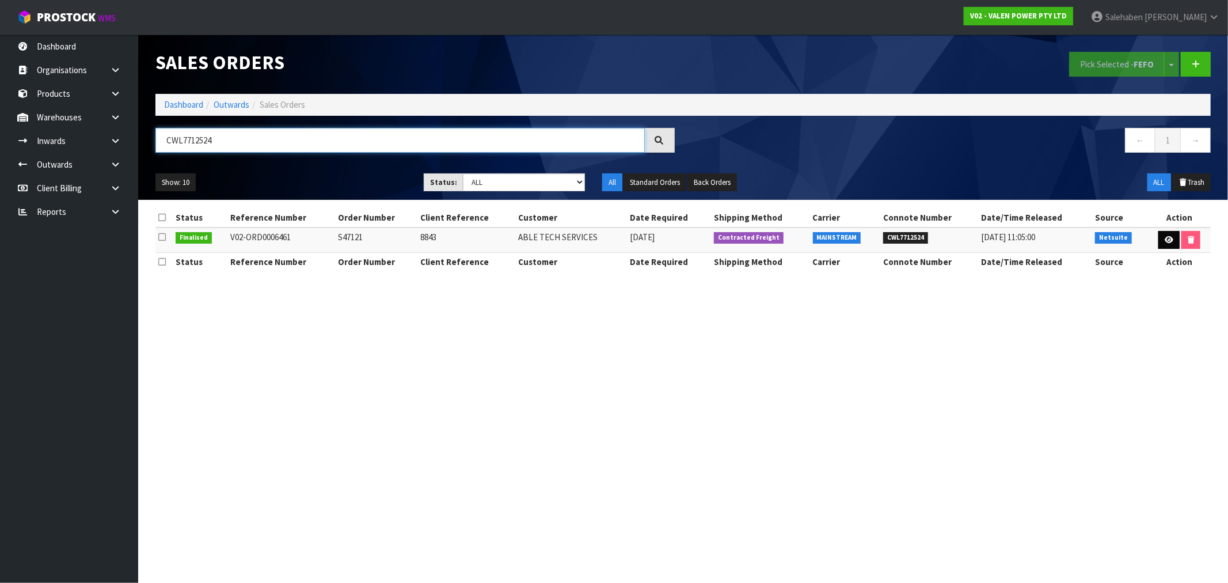
type input "CWL7712524"
click at [1170, 245] on link at bounding box center [1168, 240] width 21 height 18
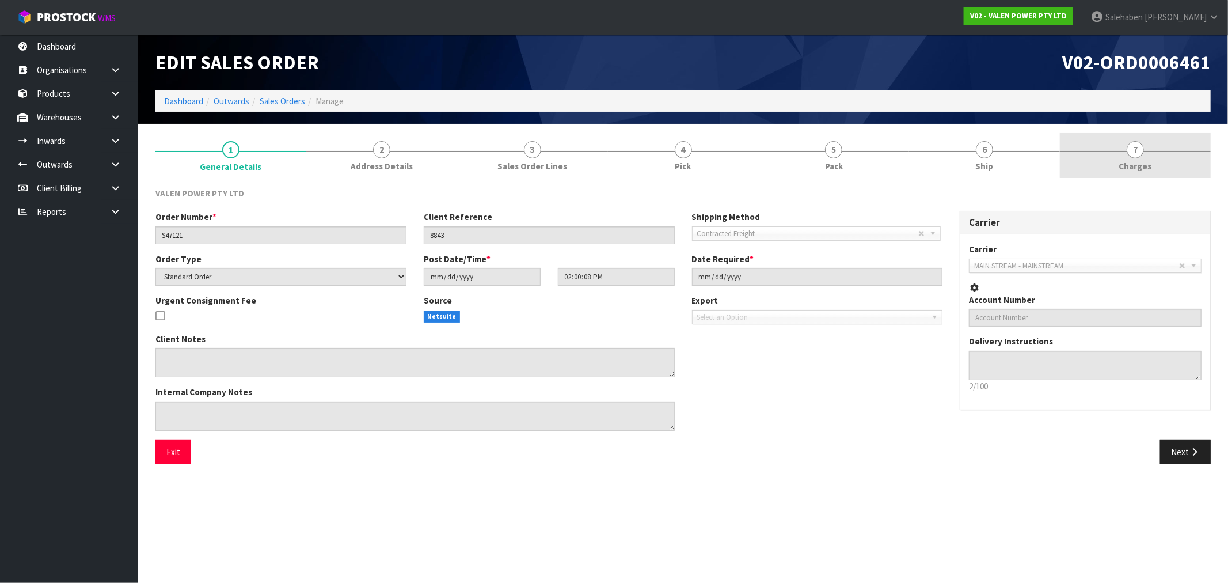
click at [1136, 153] on span "7" at bounding box center [1135, 149] width 17 height 17
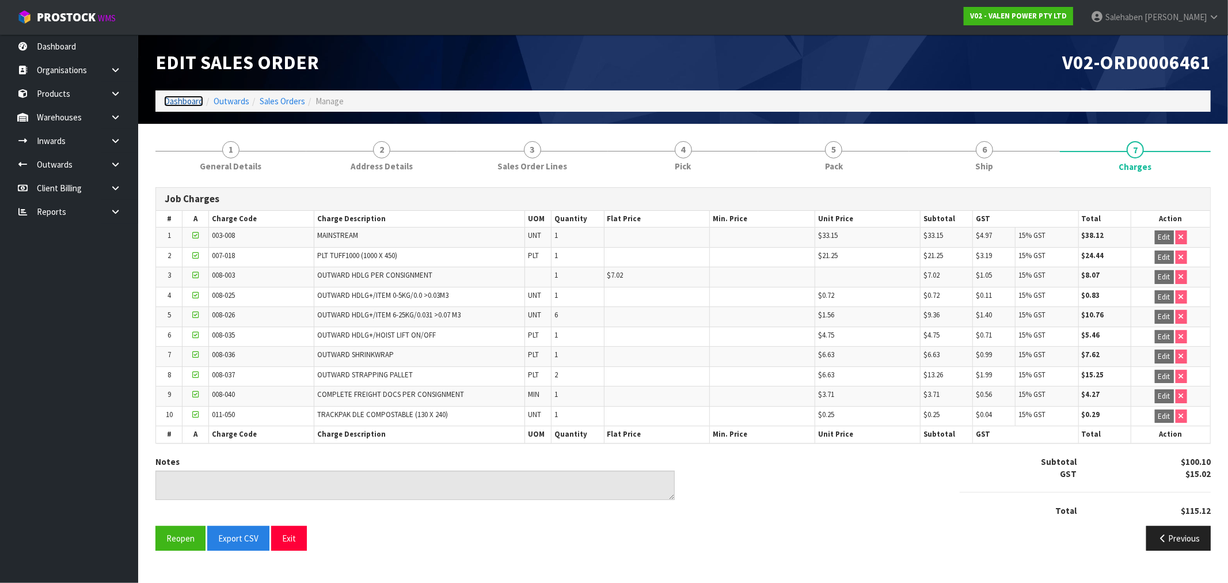
click at [183, 101] on link "Dashboard" at bounding box center [183, 101] width 39 height 11
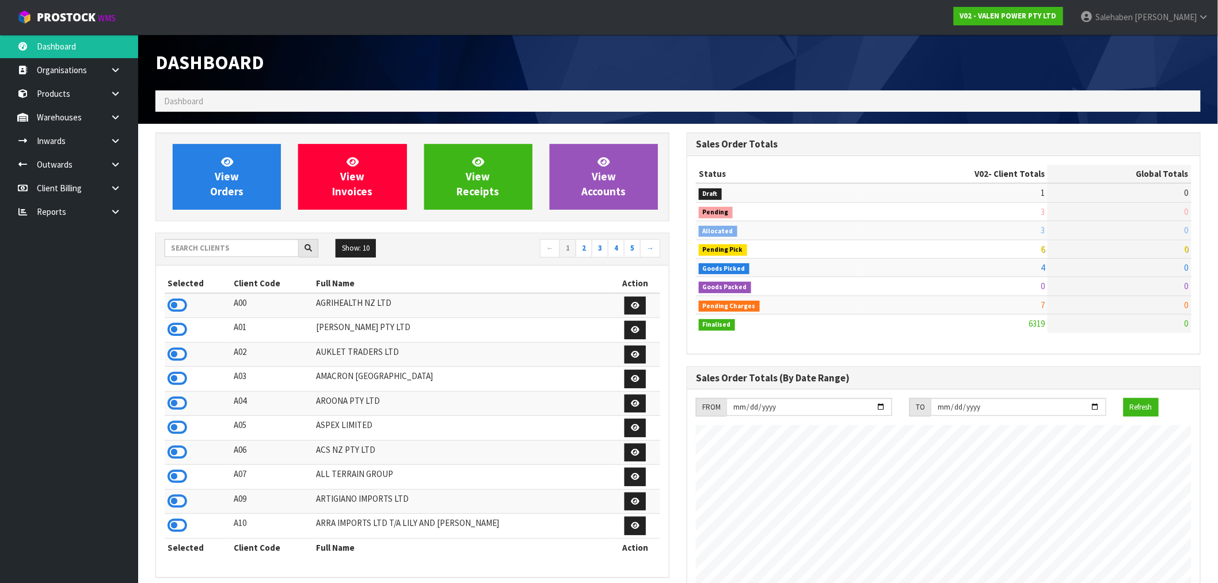
scroll to position [872, 531]
click at [196, 244] on input "text" at bounding box center [232, 248] width 134 height 18
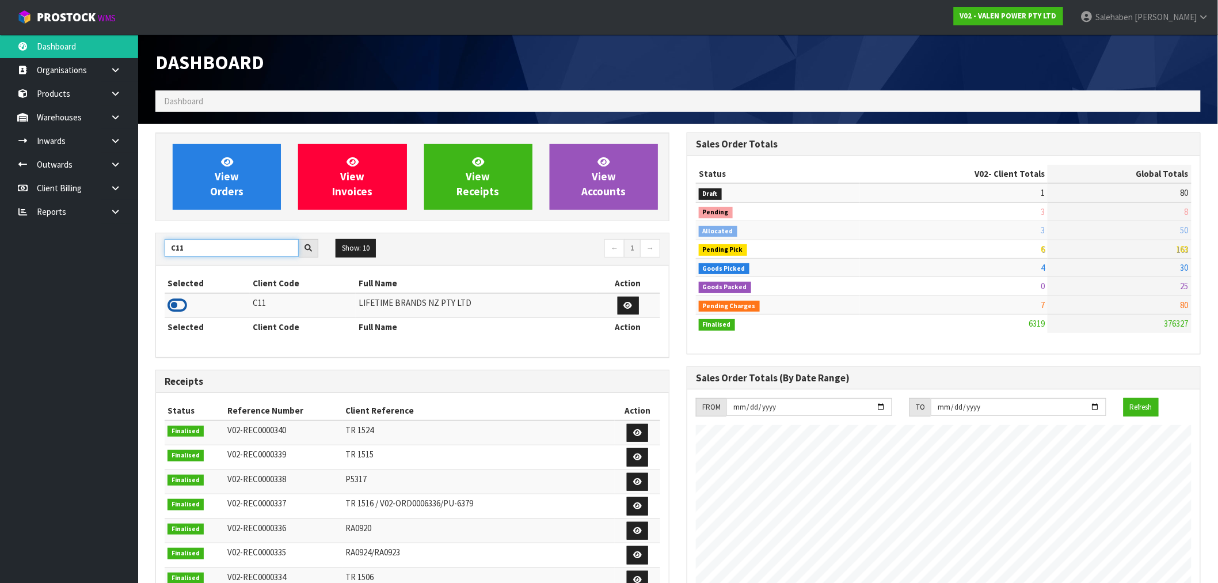
type input "C11"
click at [181, 303] on icon at bounding box center [178, 305] width 20 height 17
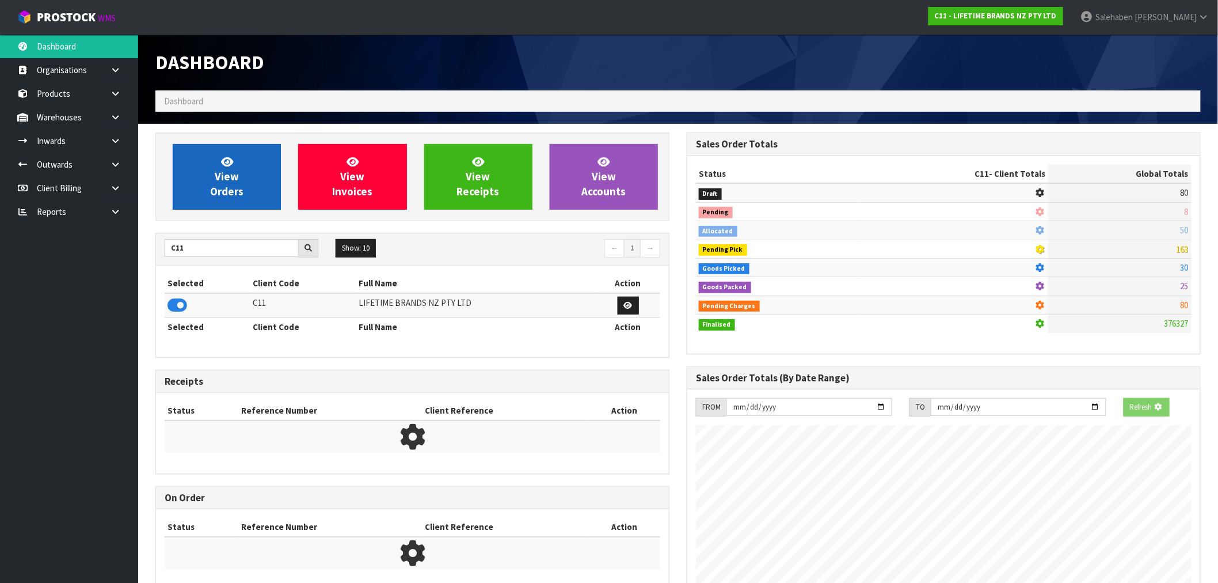
scroll to position [575042, 575228]
click at [258, 180] on link "View Orders" at bounding box center [227, 177] width 108 height 66
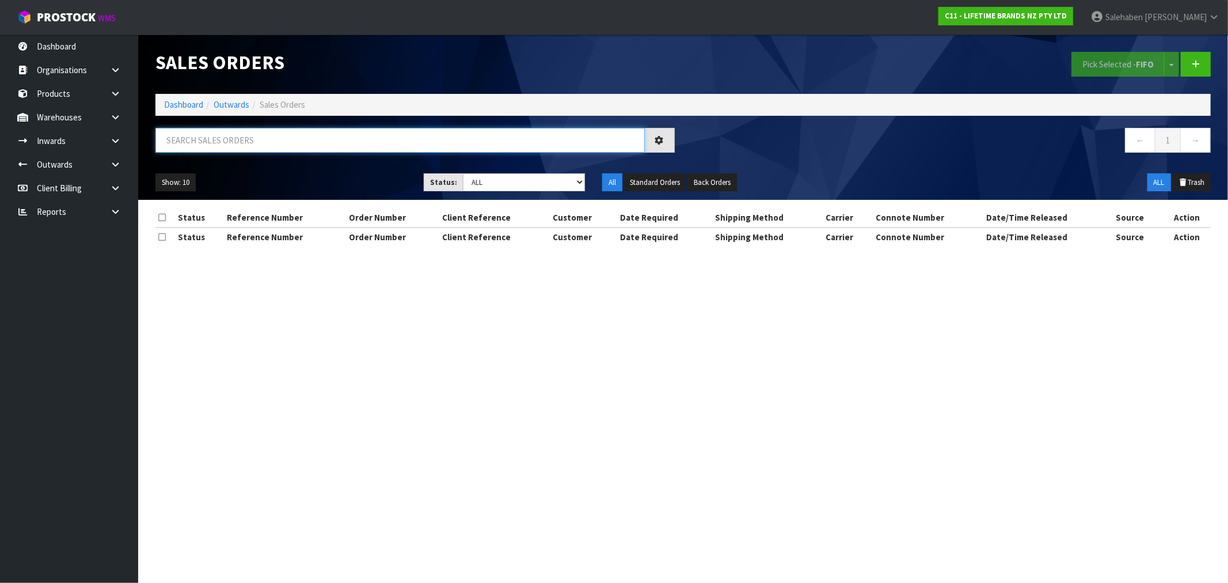
click at [354, 135] on input "text" at bounding box center [399, 140] width 489 height 25
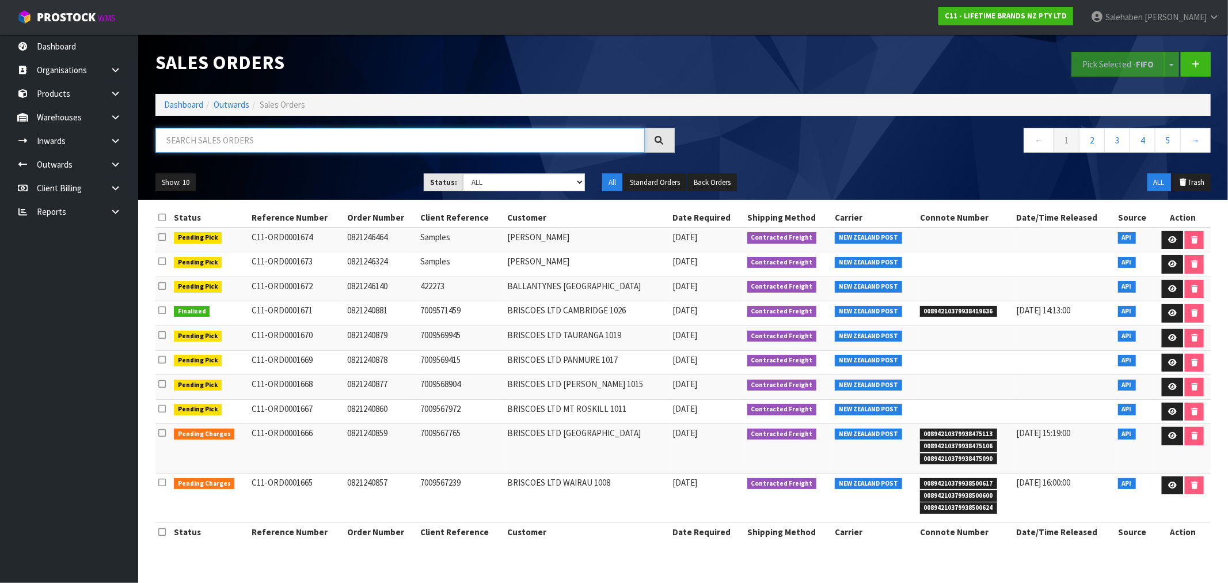
paste input "CWL7712545"
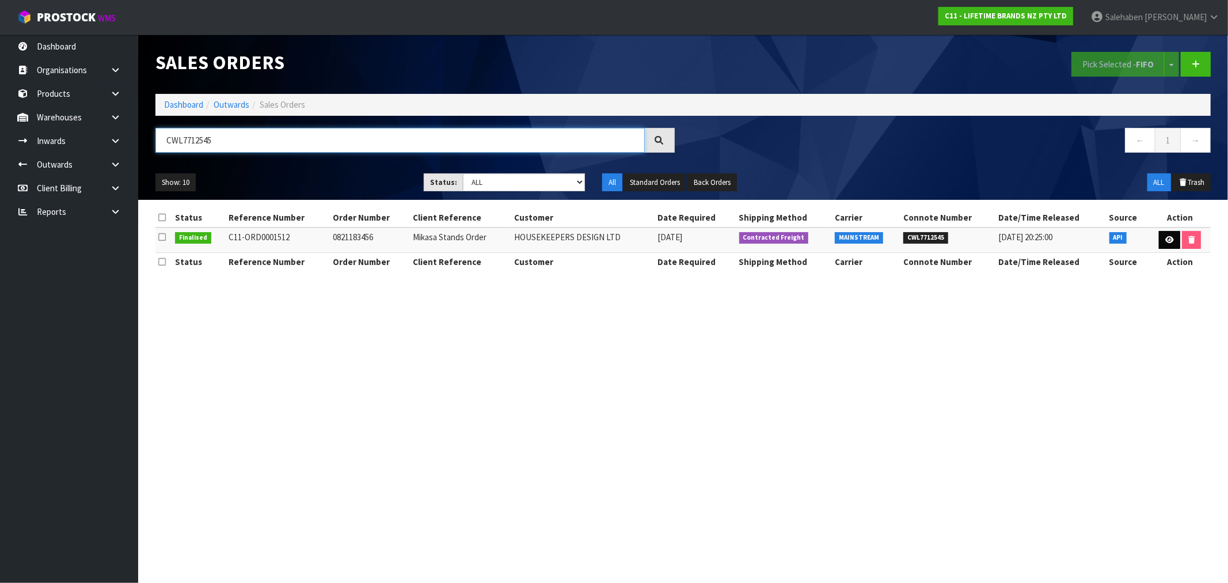
type input "CWL7712545"
click at [1169, 240] on icon at bounding box center [1169, 239] width 9 height 7
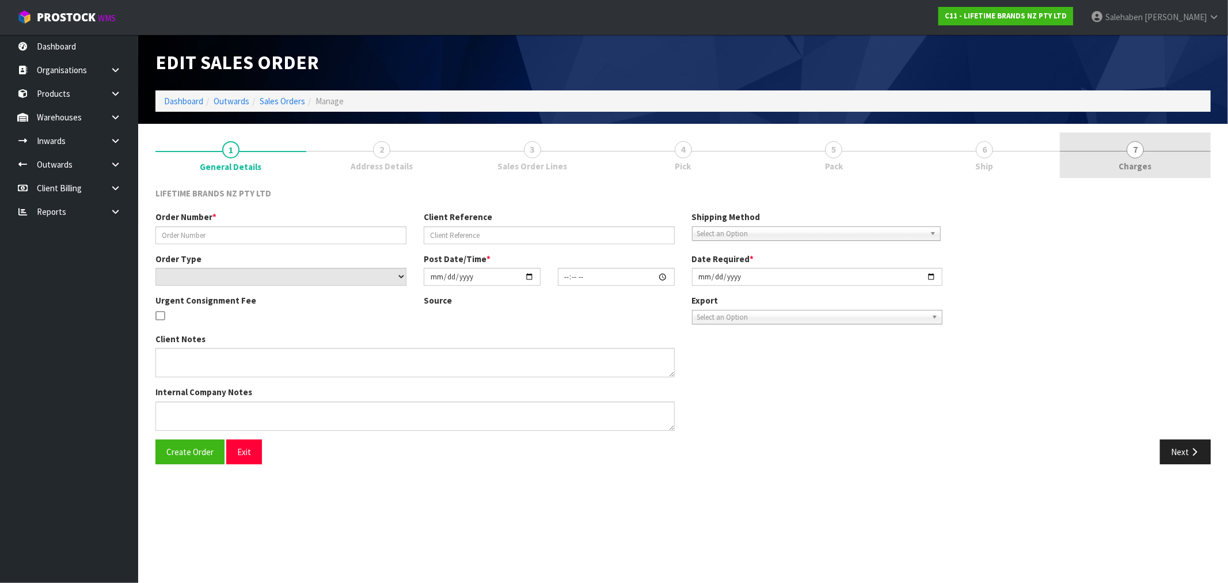
type input "0821183456"
type input "Mikasa Stands Order"
select select "number:0"
type input "[DATE]"
type input "09:07:53.000"
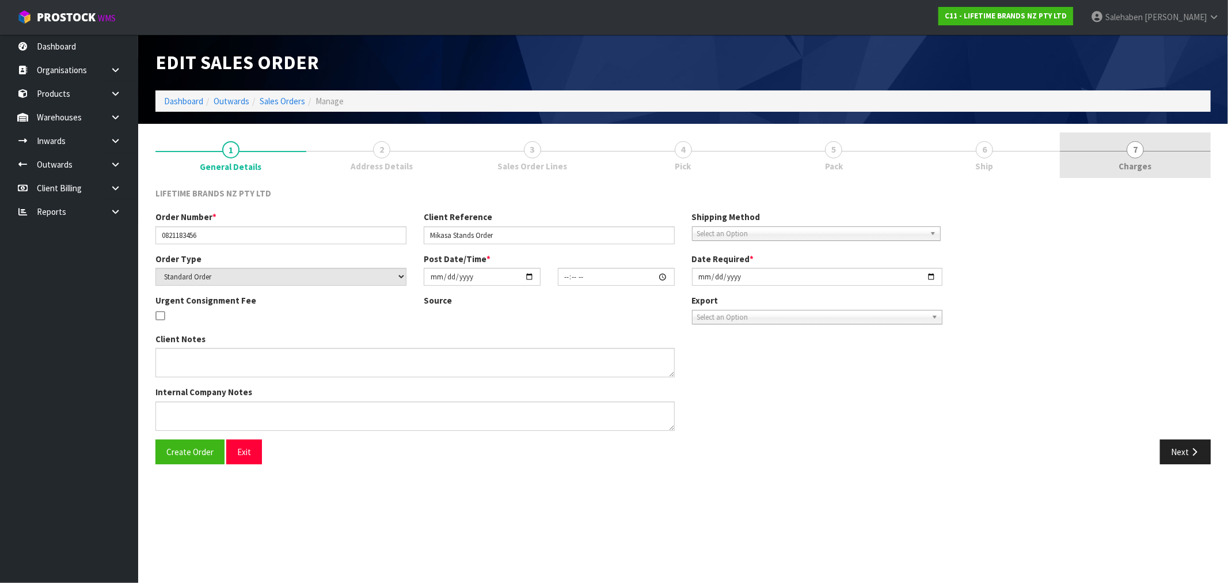
type input "[DATE]"
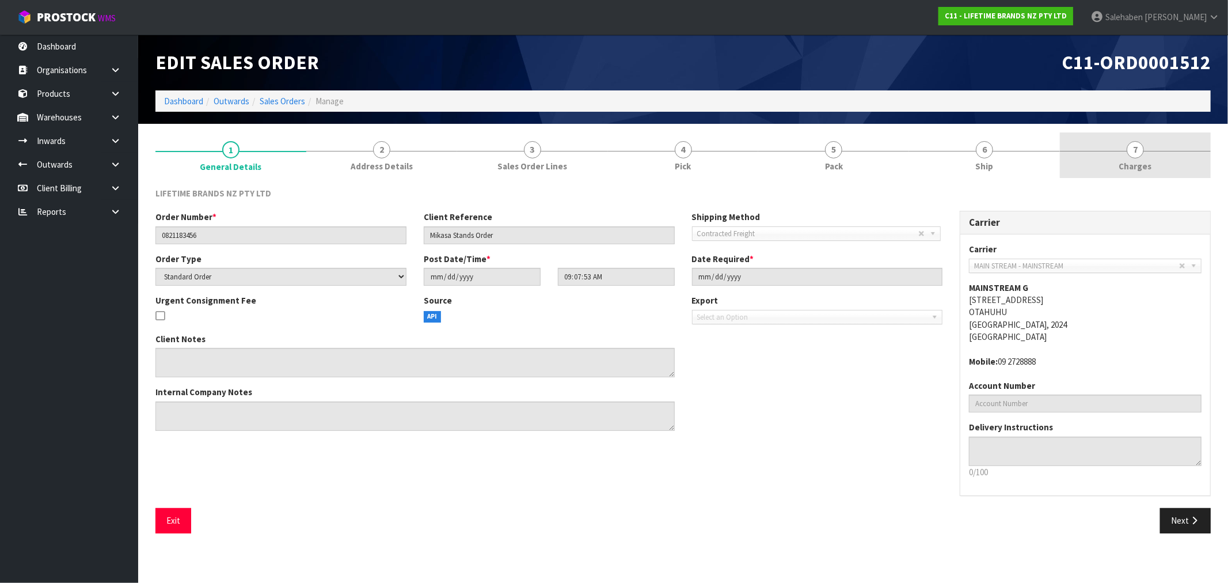
click at [1135, 164] on span "Charges" at bounding box center [1135, 166] width 33 height 12
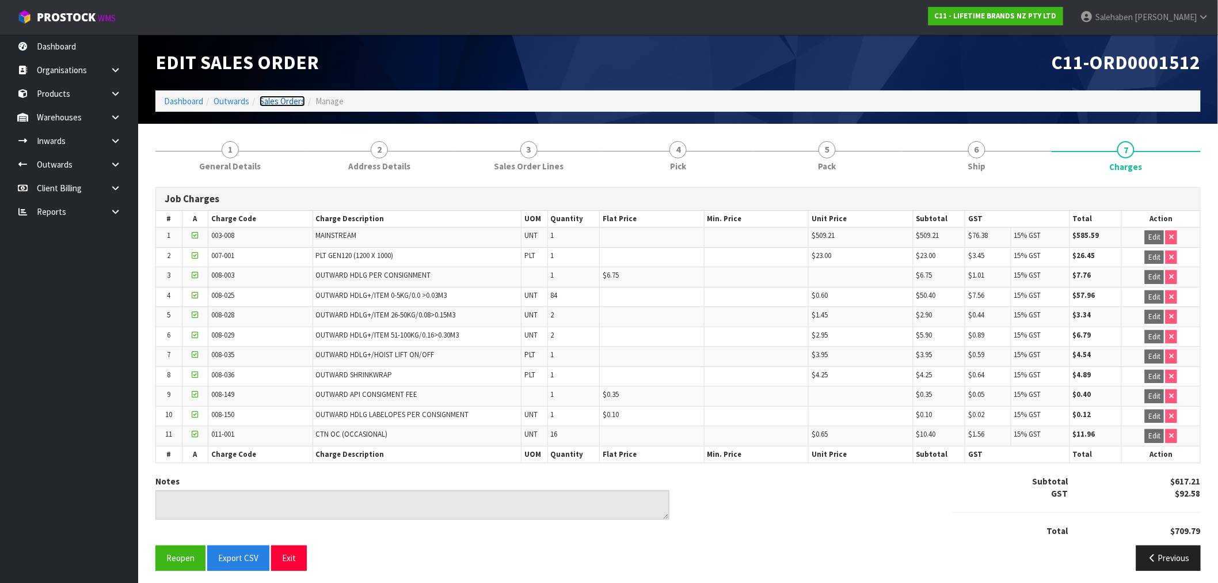
click at [273, 106] on link "Sales Orders" at bounding box center [282, 101] width 45 height 11
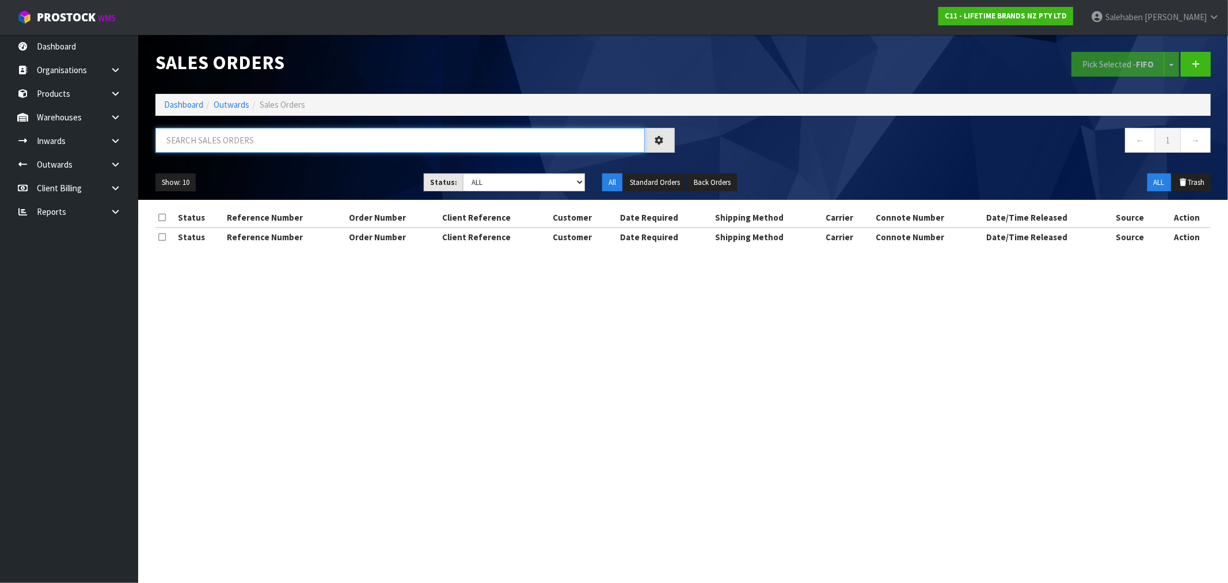
click at [233, 136] on input "text" at bounding box center [399, 140] width 489 height 25
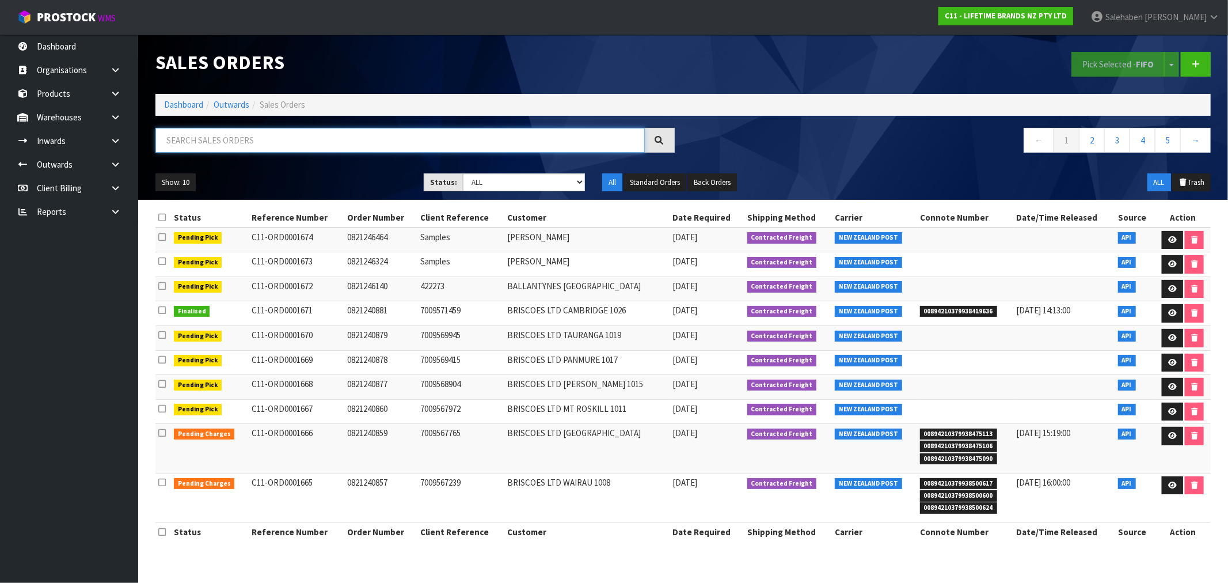
paste input "CWL7712604"
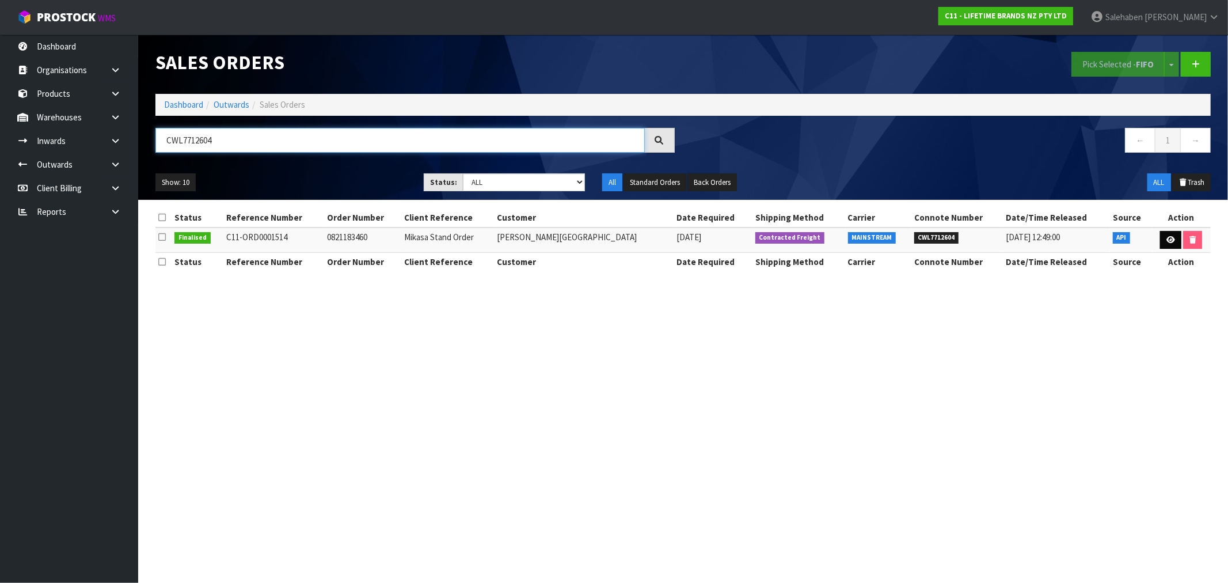
type input "CWL7712604"
click at [1171, 240] on icon at bounding box center [1170, 239] width 9 height 7
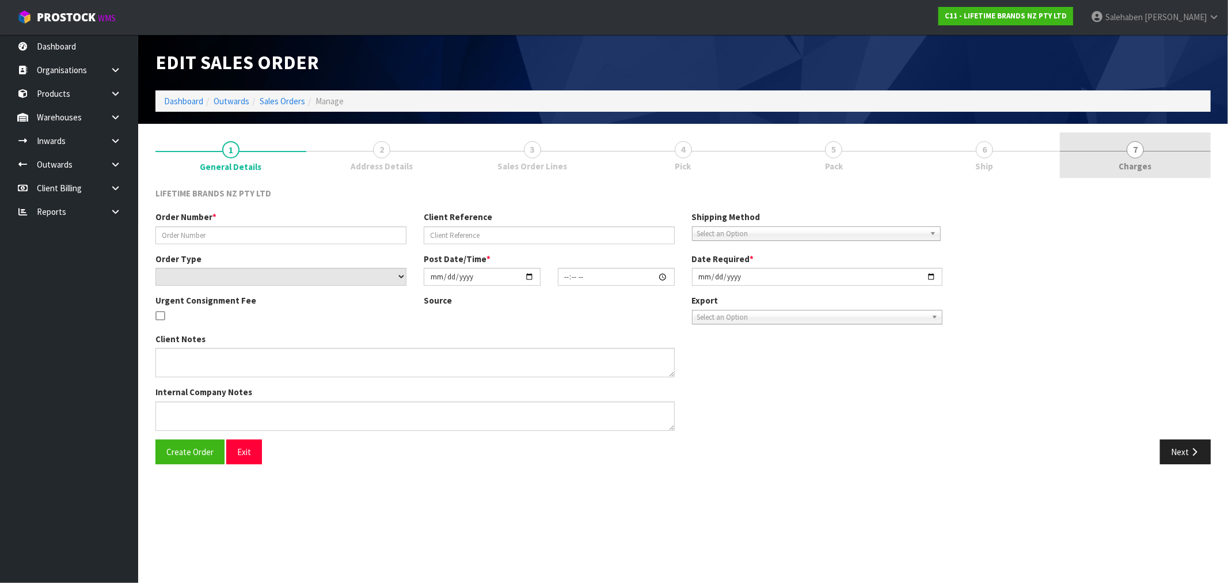
type input "0821183460"
type input "Mikasa Stand Order"
select select "number:0"
type input "[DATE]"
type input "09:17:59.000"
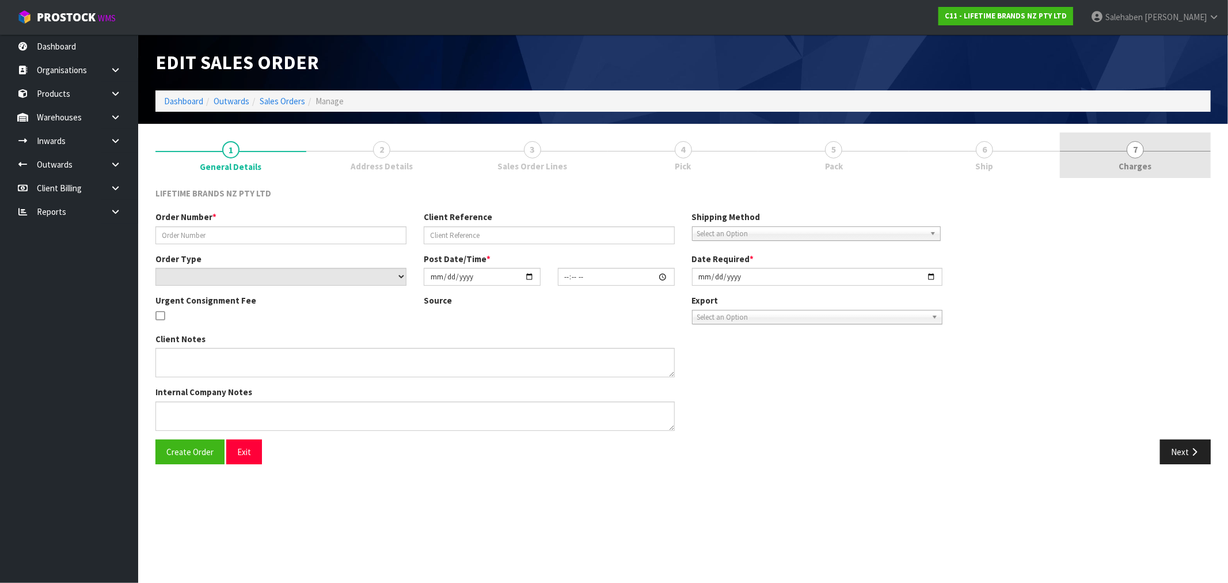
type input "[DATE]"
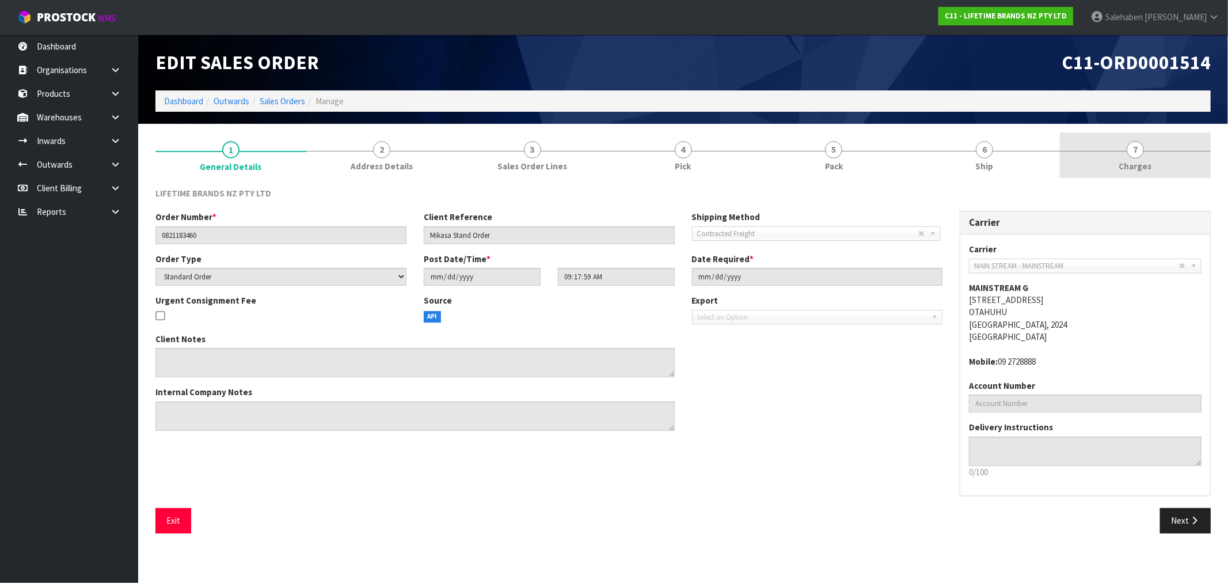
click at [1141, 165] on span "Charges" at bounding box center [1135, 166] width 33 height 12
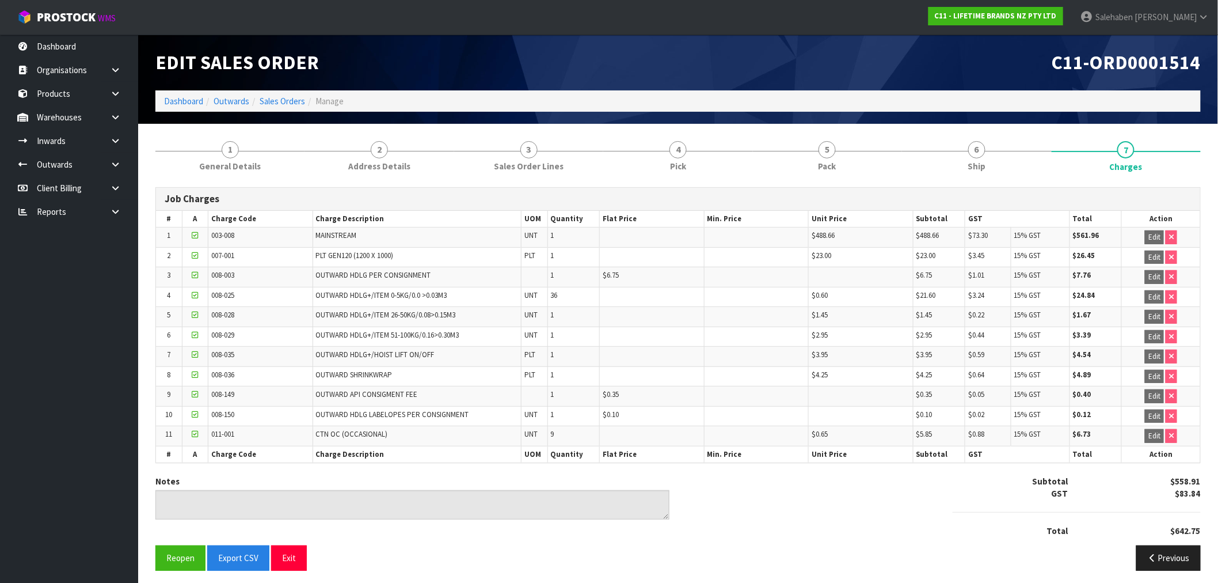
click at [170, 95] on li "Dashboard" at bounding box center [183, 101] width 39 height 12
click at [191, 104] on link "Dashboard" at bounding box center [183, 101] width 39 height 11
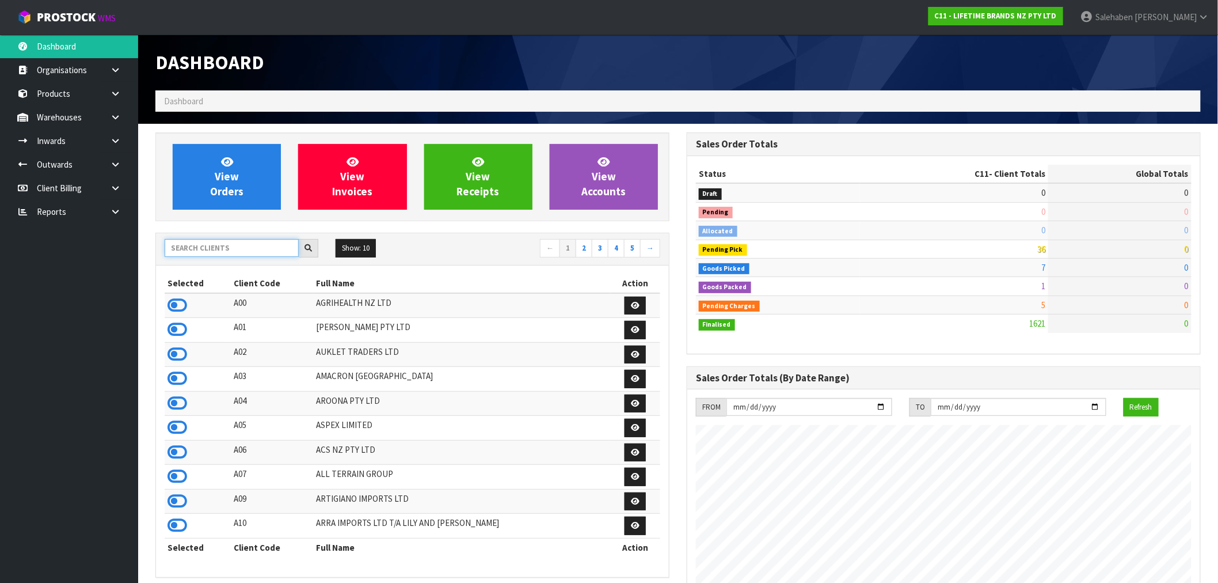
scroll to position [872, 531]
click at [200, 246] on input "text" at bounding box center [232, 248] width 134 height 18
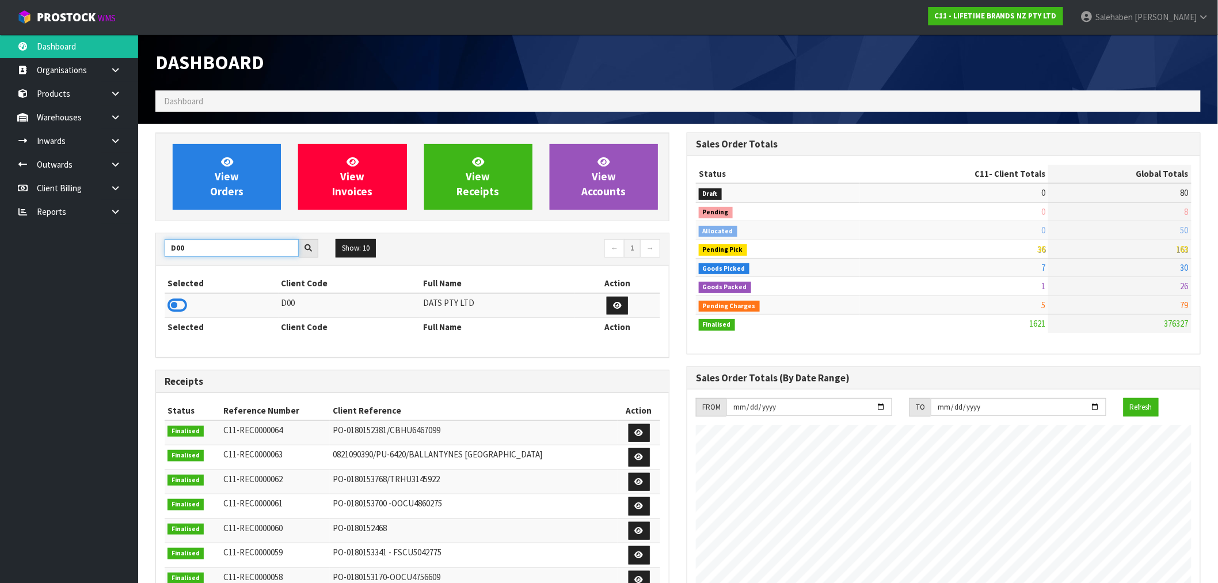
type input "D00"
click at [188, 294] on td at bounding box center [222, 305] width 114 height 25
click at [167, 308] on td at bounding box center [222, 305] width 114 height 25
click at [172, 305] on icon at bounding box center [178, 305] width 20 height 17
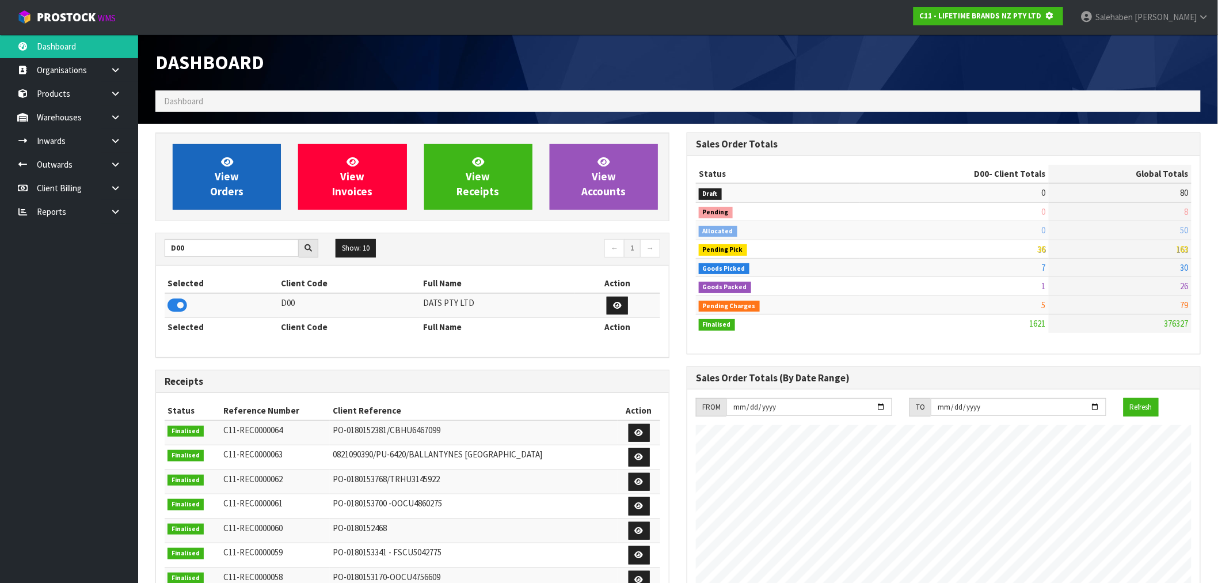
scroll to position [575042, 575228]
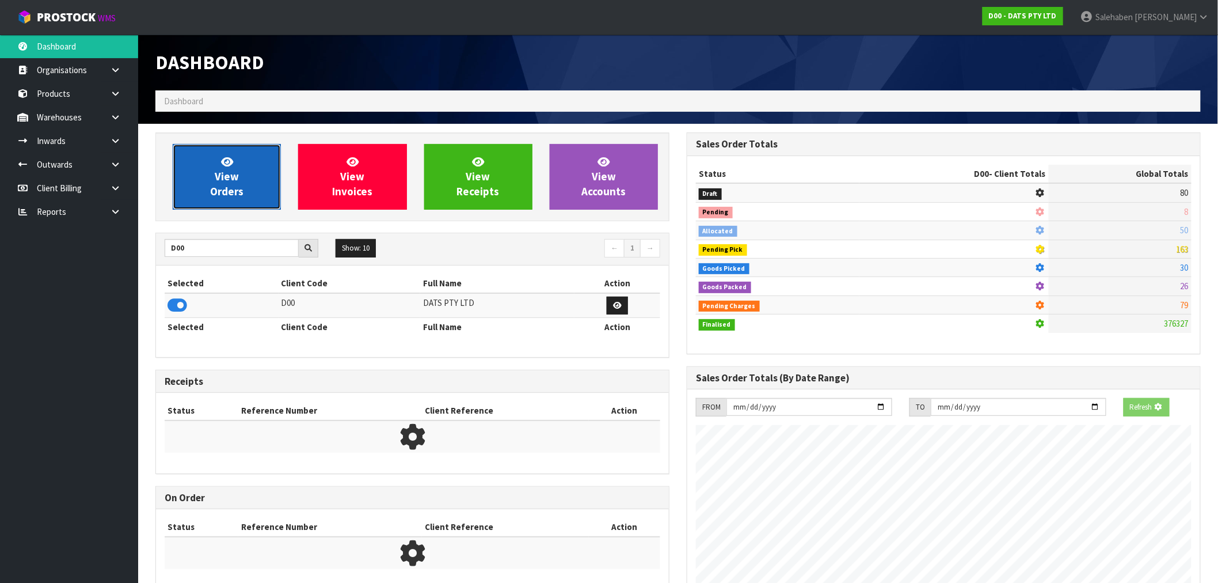
click at [238, 191] on span "View Orders" at bounding box center [226, 176] width 33 height 43
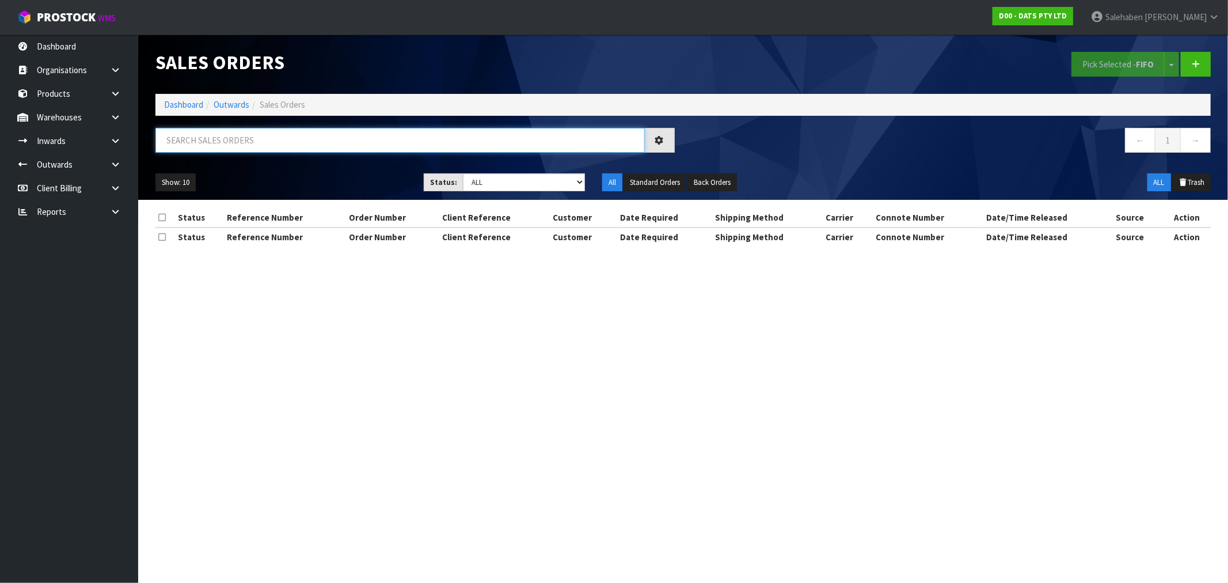
click at [306, 137] on input "text" at bounding box center [399, 140] width 489 height 25
paste input "CWL7712612"
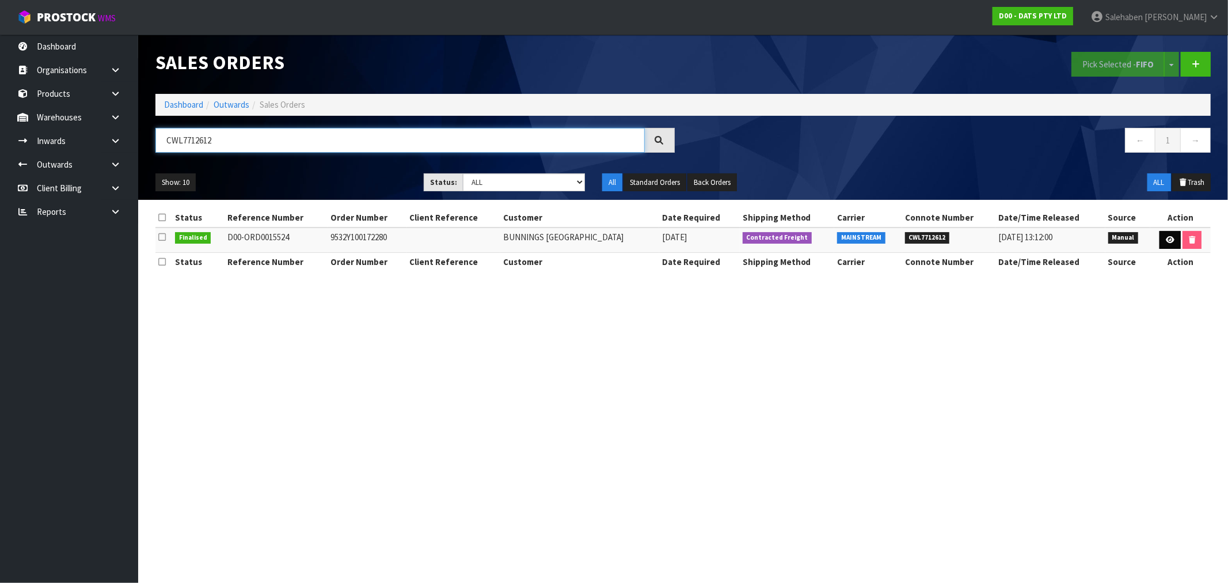
type input "CWL7712612"
click at [1173, 244] on link at bounding box center [1170, 240] width 21 height 18
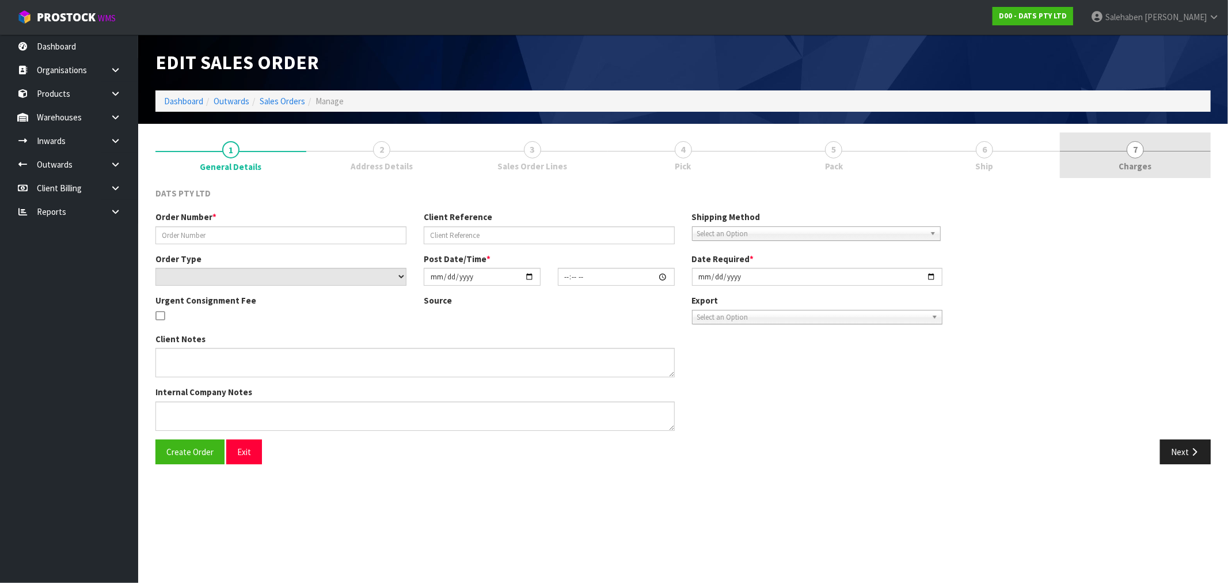
click at [1136, 153] on span "7" at bounding box center [1135, 149] width 17 height 17
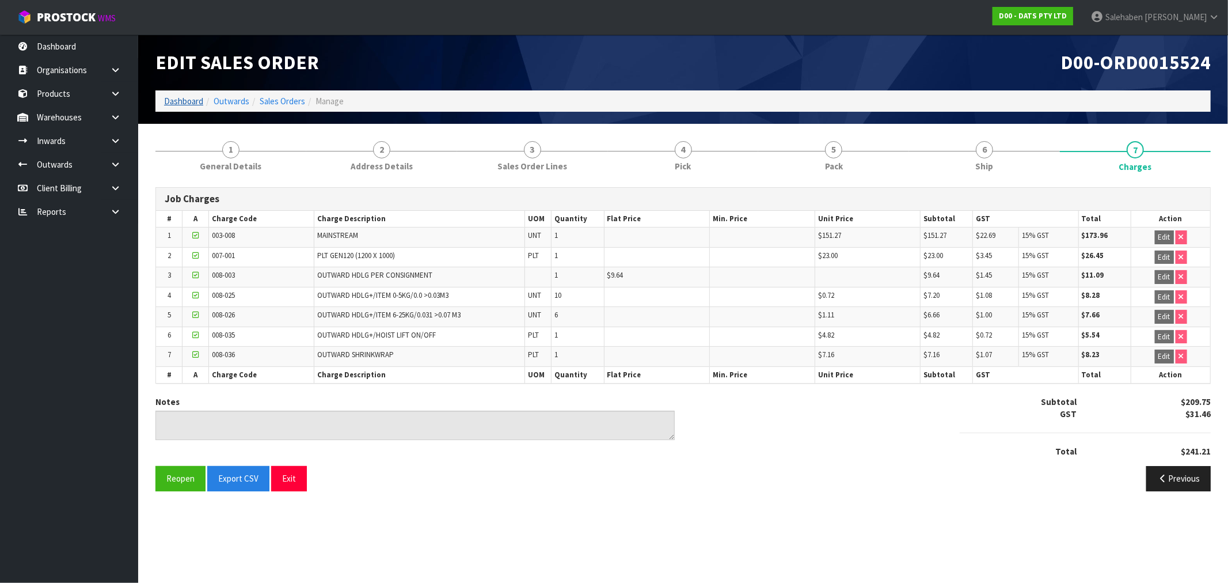
click at [188, 94] on ol "Dashboard Outwards Sales Orders Manage" at bounding box center [682, 100] width 1055 height 21
click at [185, 96] on link "Dashboard" at bounding box center [183, 101] width 39 height 11
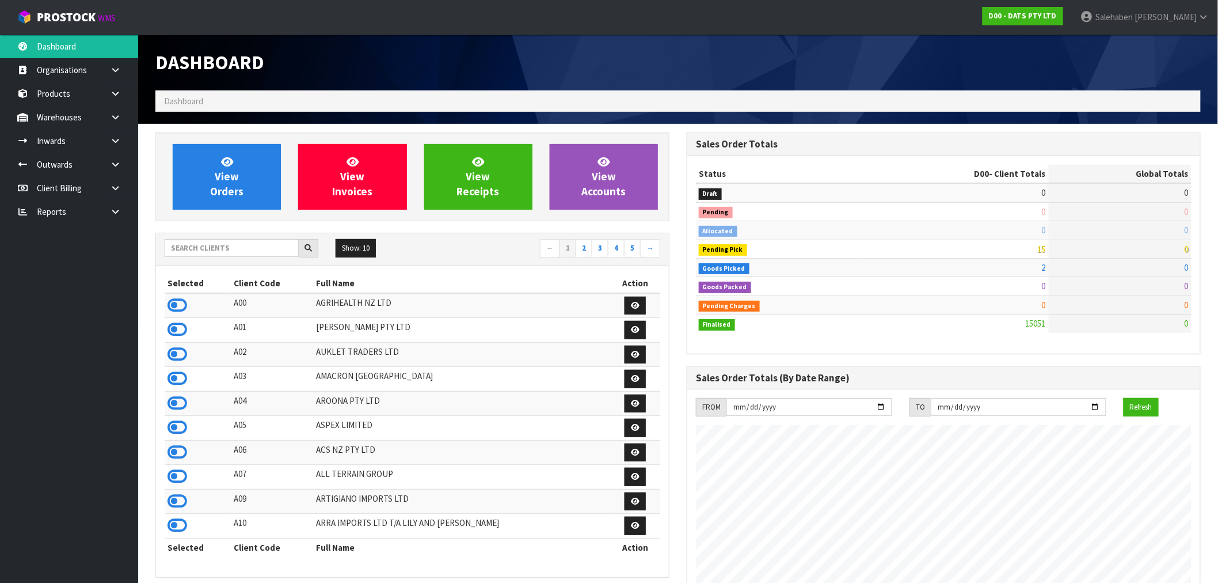
scroll to position [718, 531]
click at [219, 252] on input "text" at bounding box center [232, 248] width 134 height 18
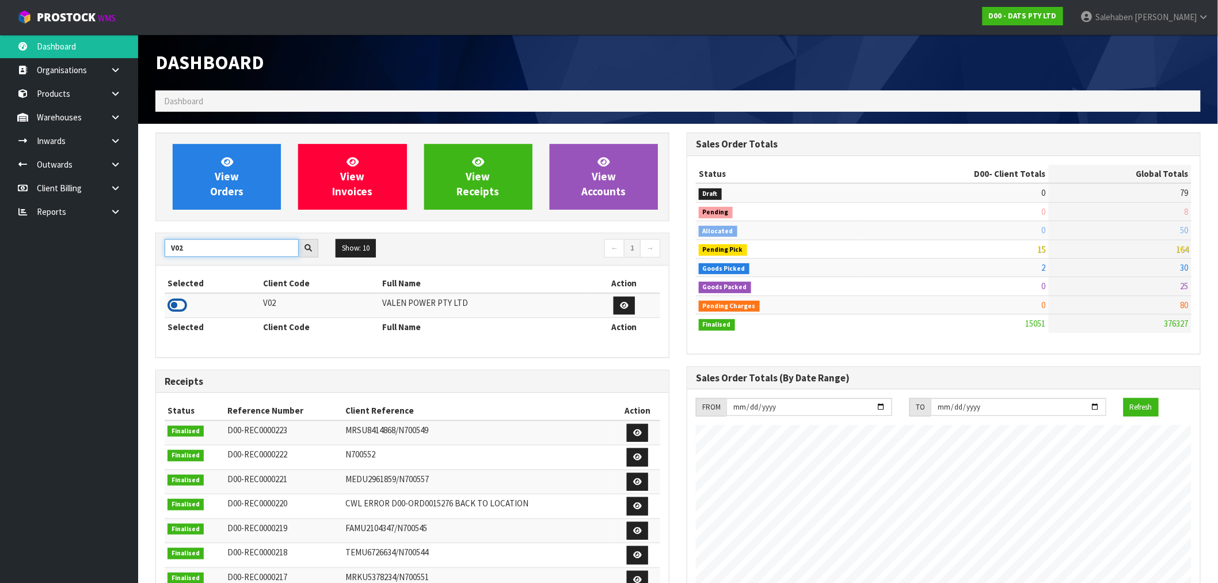
type input "V02"
click at [181, 306] on icon at bounding box center [178, 305] width 20 height 17
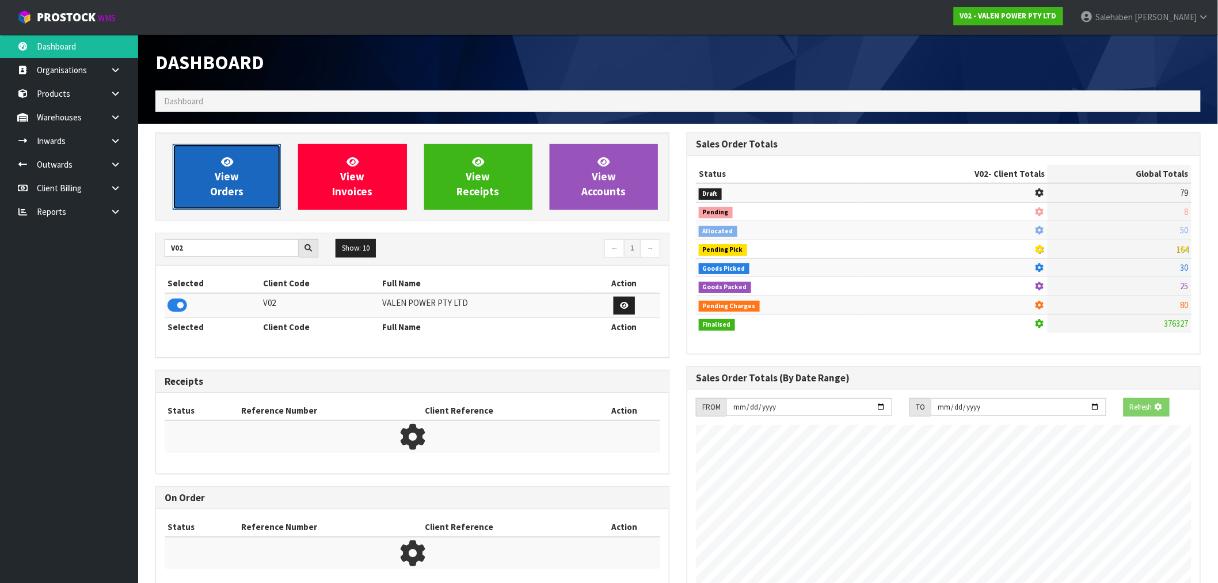
scroll to position [575042, 575228]
click at [226, 188] on span "View Orders" at bounding box center [226, 176] width 33 height 43
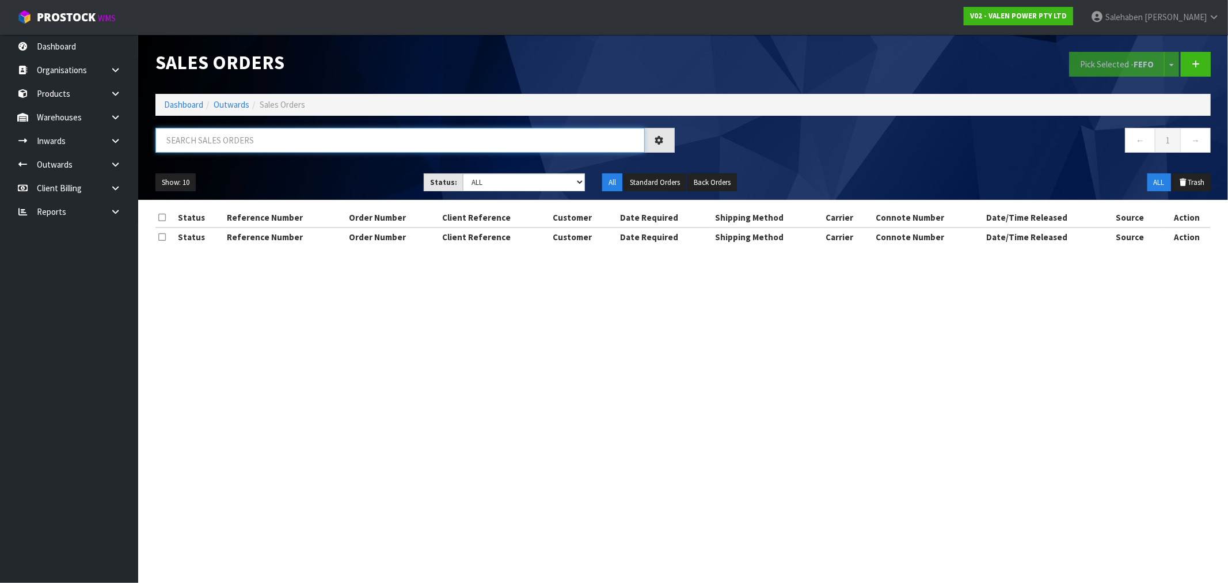
click at [268, 141] on input "text" at bounding box center [399, 140] width 489 height 25
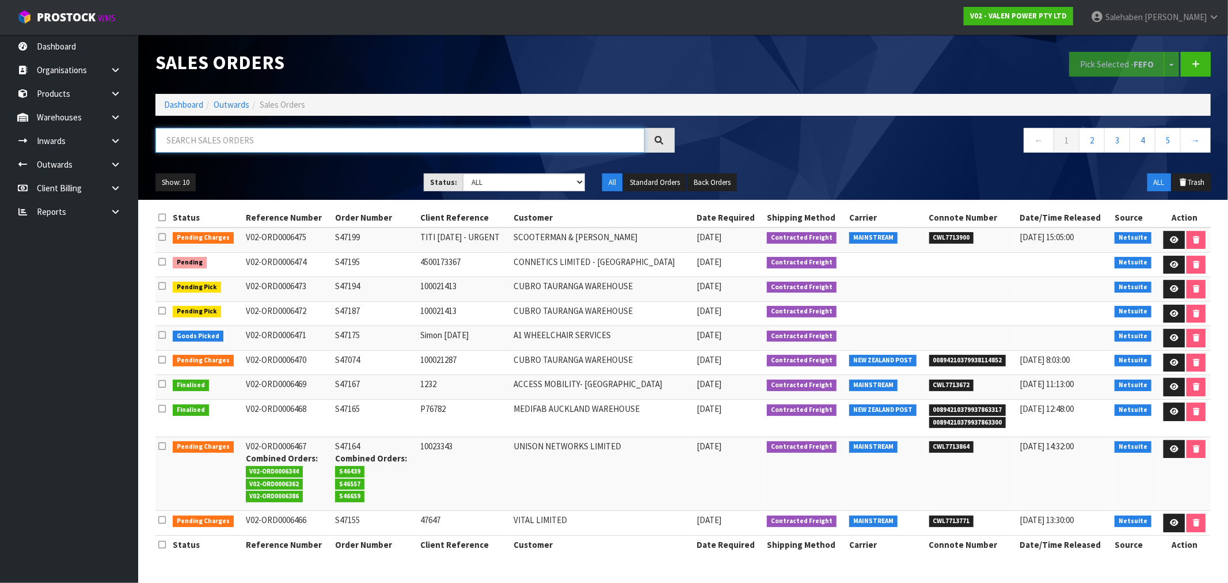
paste input "CWL7712688"
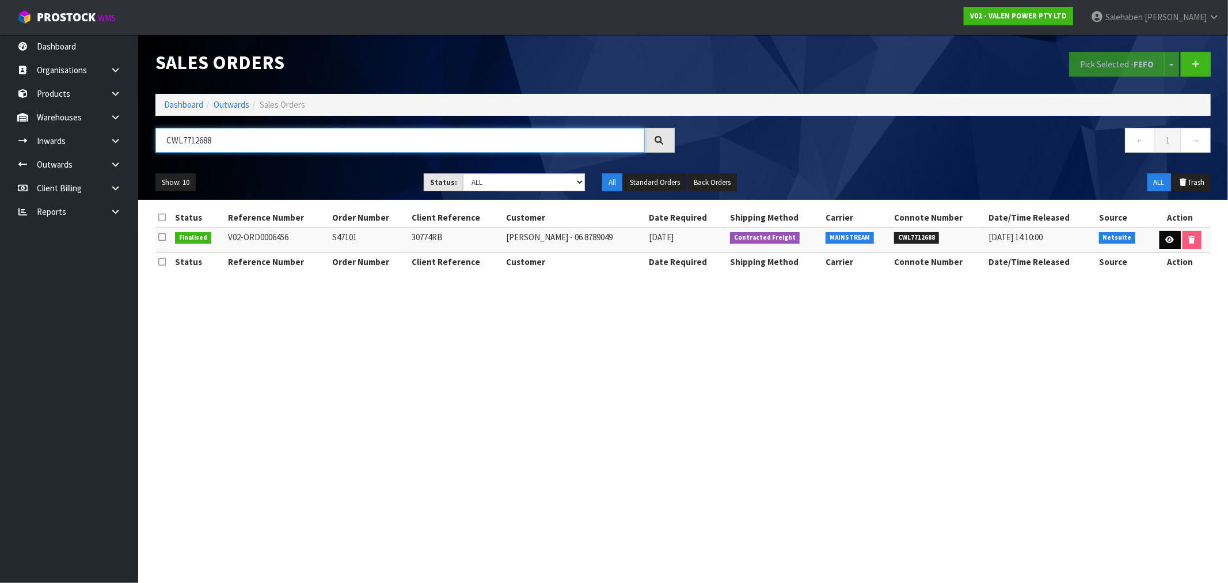
type input "CWL7712688"
click at [1169, 237] on icon at bounding box center [1170, 239] width 9 height 7
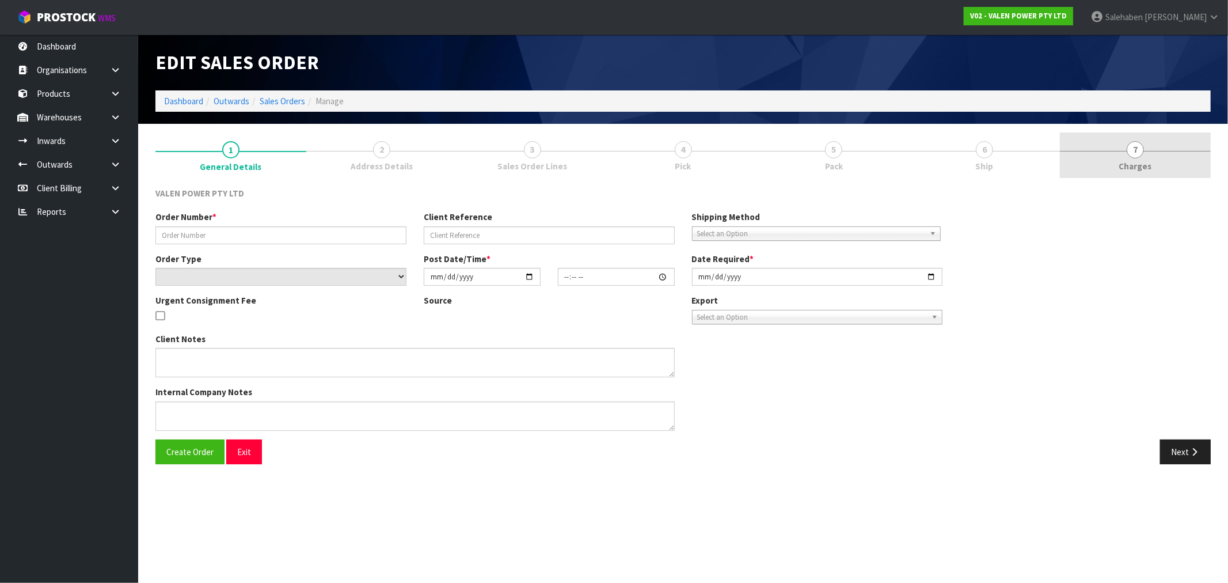
type input "S47101"
type input "30774RB"
select select "number:0"
type input "[DATE]"
type input "16:30:08.000"
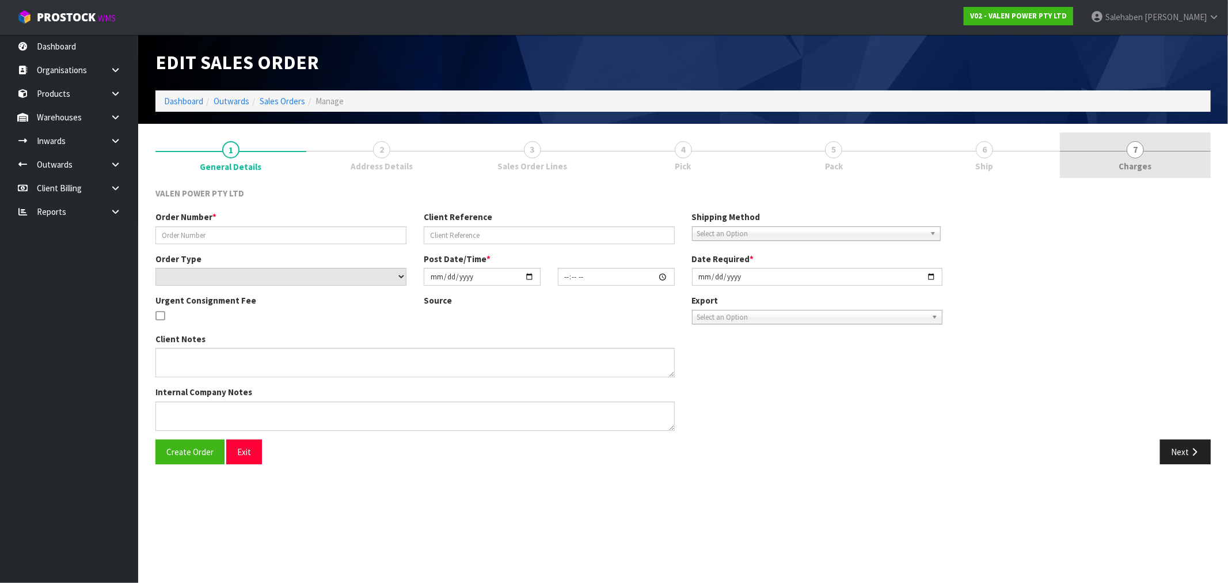
type input "[DATE]"
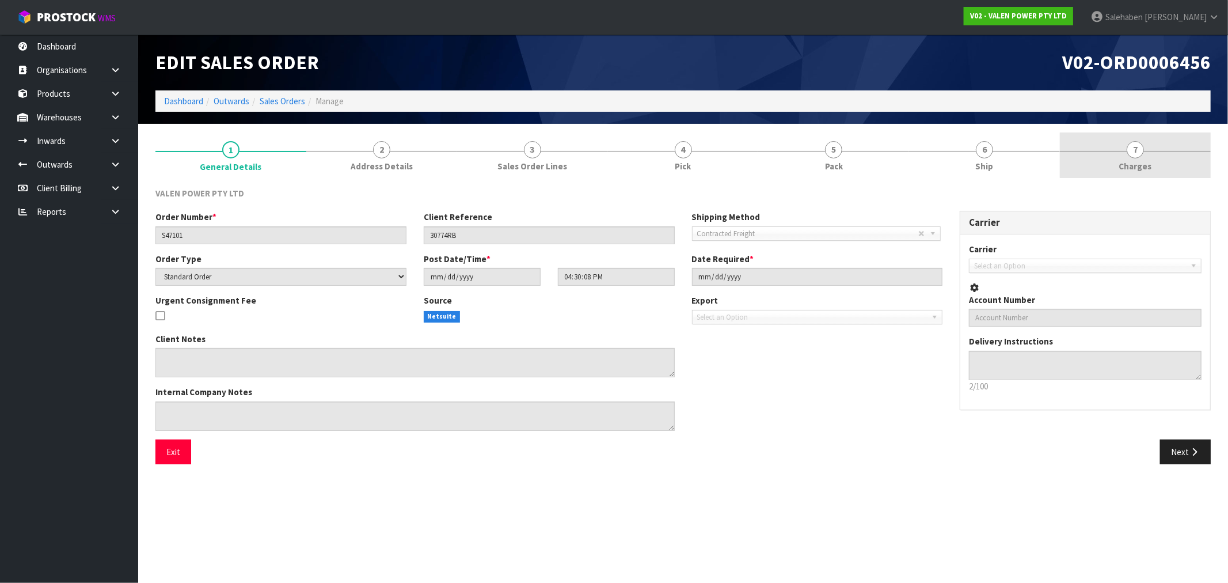
click at [1132, 165] on span "Charges" at bounding box center [1135, 166] width 33 height 12
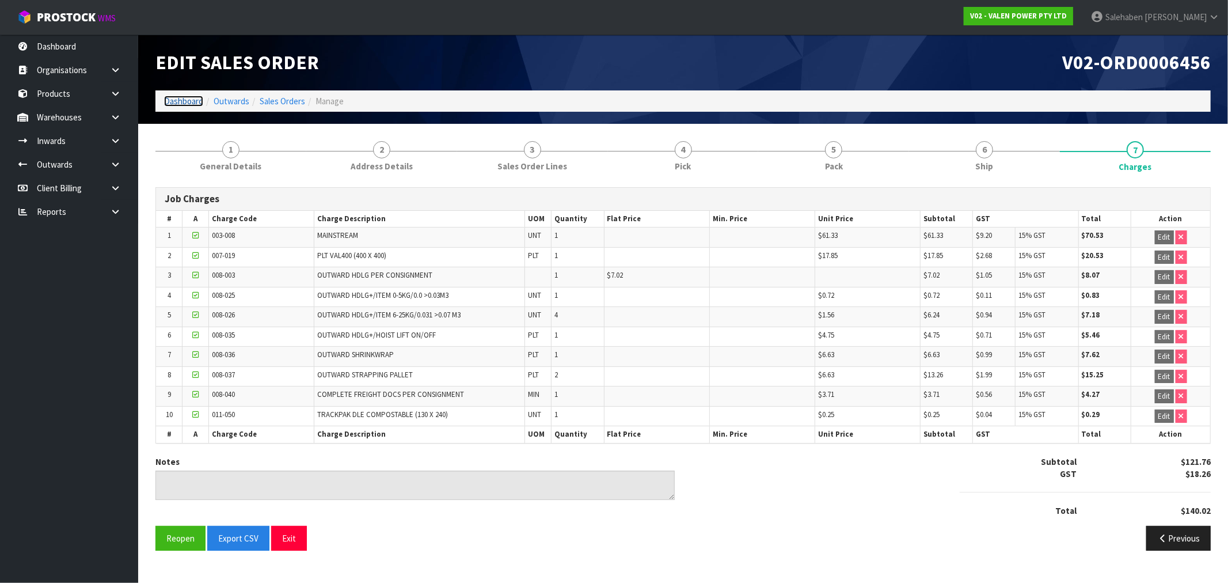
click at [190, 100] on link "Dashboard" at bounding box center [183, 101] width 39 height 11
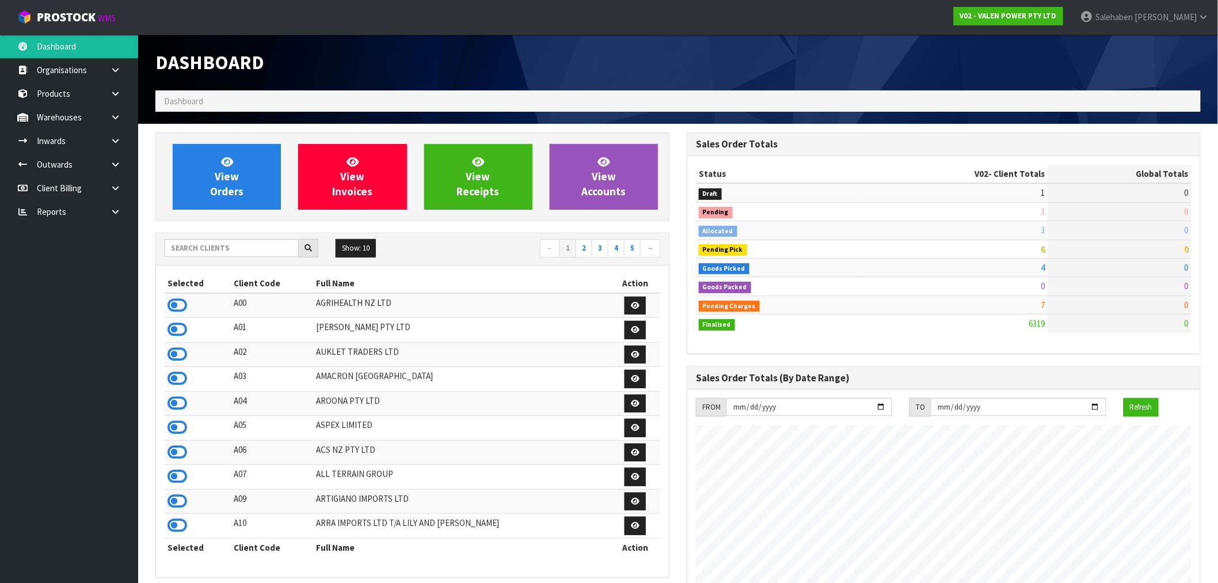
scroll to position [872, 531]
click at [237, 253] on input "text" at bounding box center [232, 248] width 134 height 18
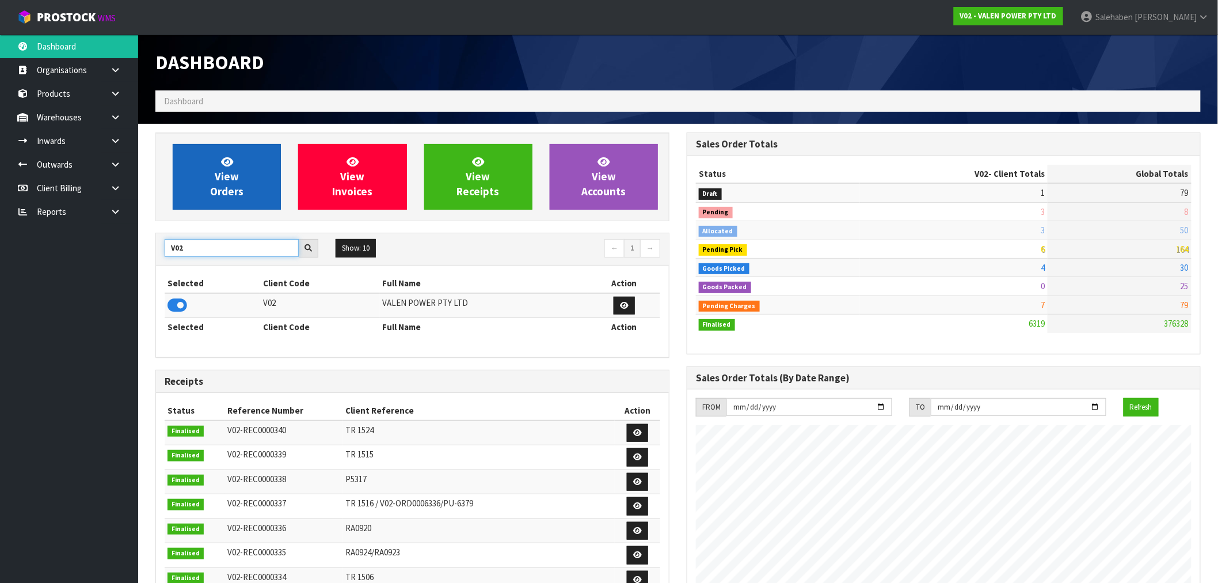
type input "V02"
click at [211, 183] on link "View Orders" at bounding box center [227, 177] width 108 height 66
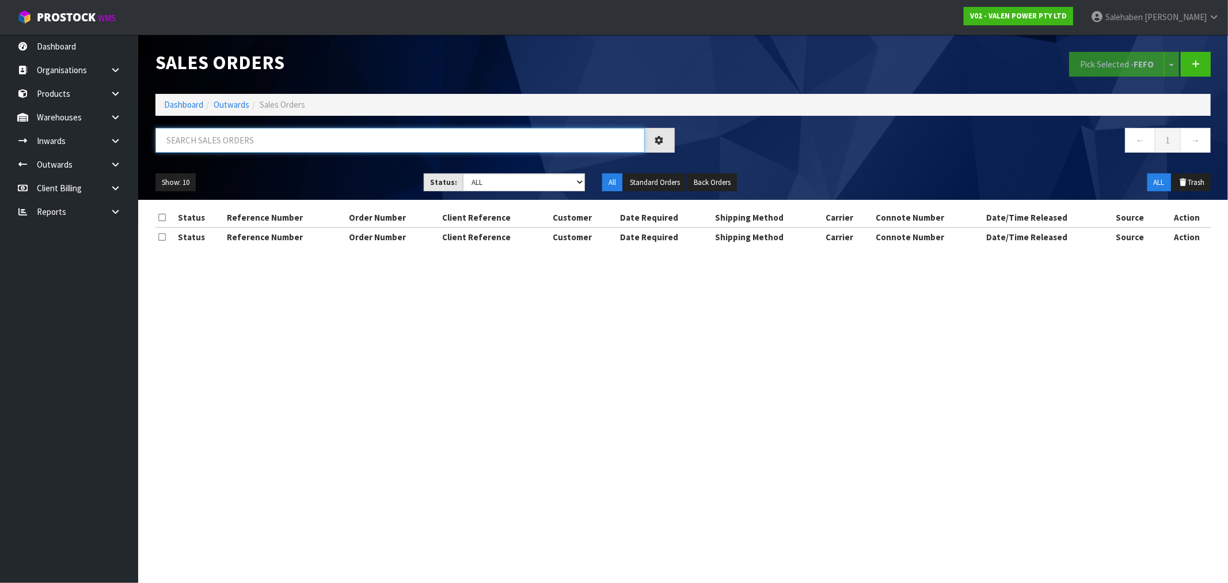
click at [231, 139] on input "text" at bounding box center [399, 140] width 489 height 25
paste input "CWL7712909"
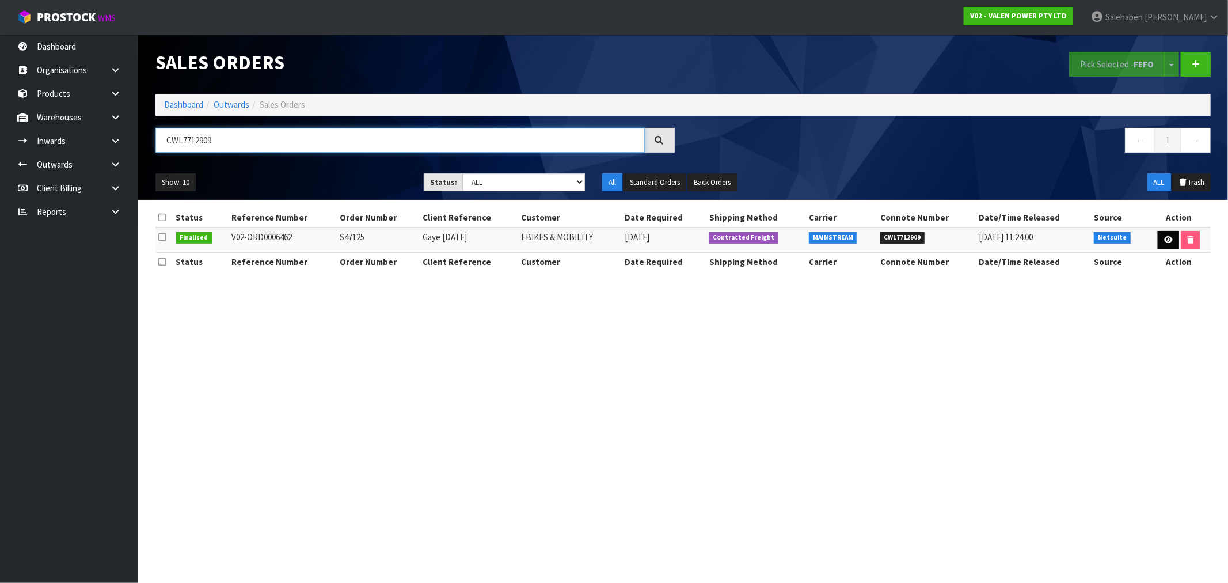
type input "CWL7712909"
click at [1169, 240] on icon at bounding box center [1168, 239] width 9 height 7
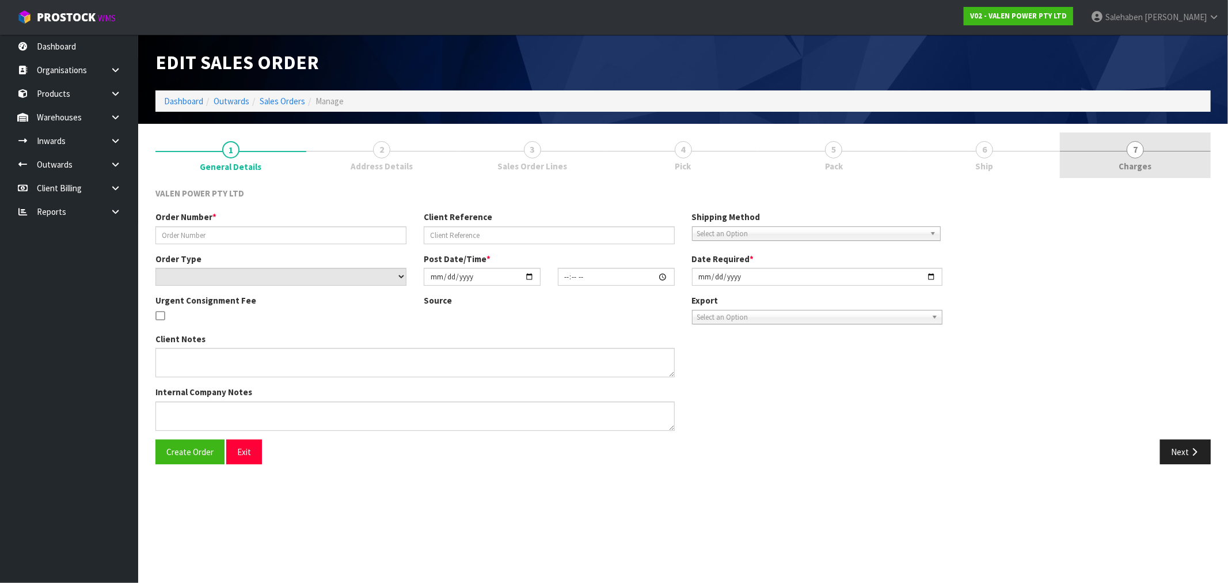
type input "S47125"
type input "Gaye [DATE]"
select select "number:0"
type input "[DATE]"
type input "15:00:08.000"
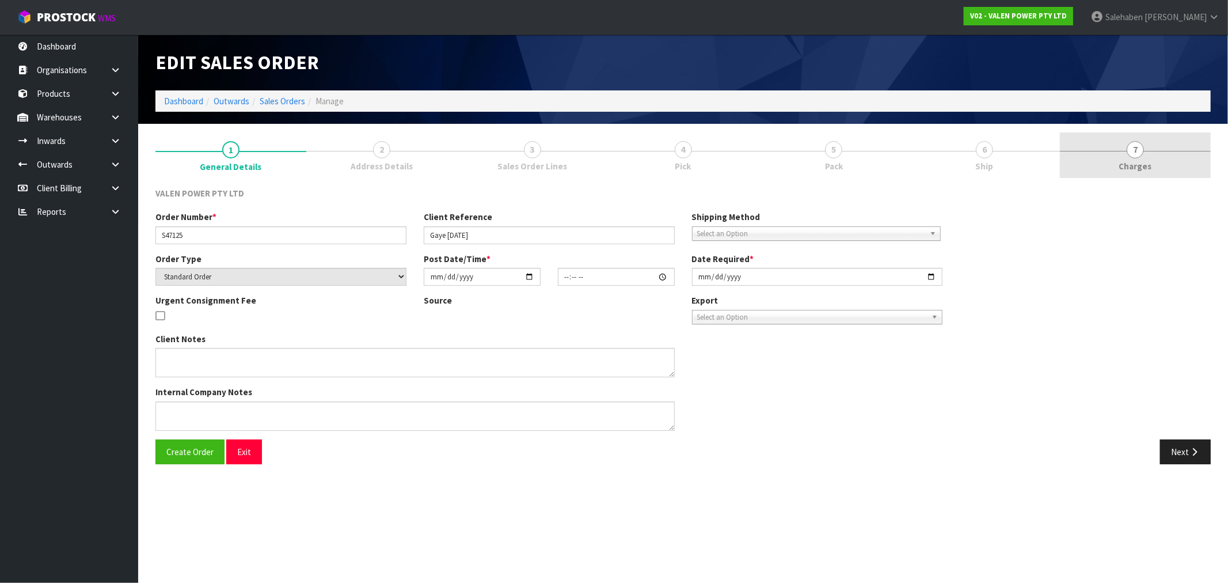
type input "[DATE]"
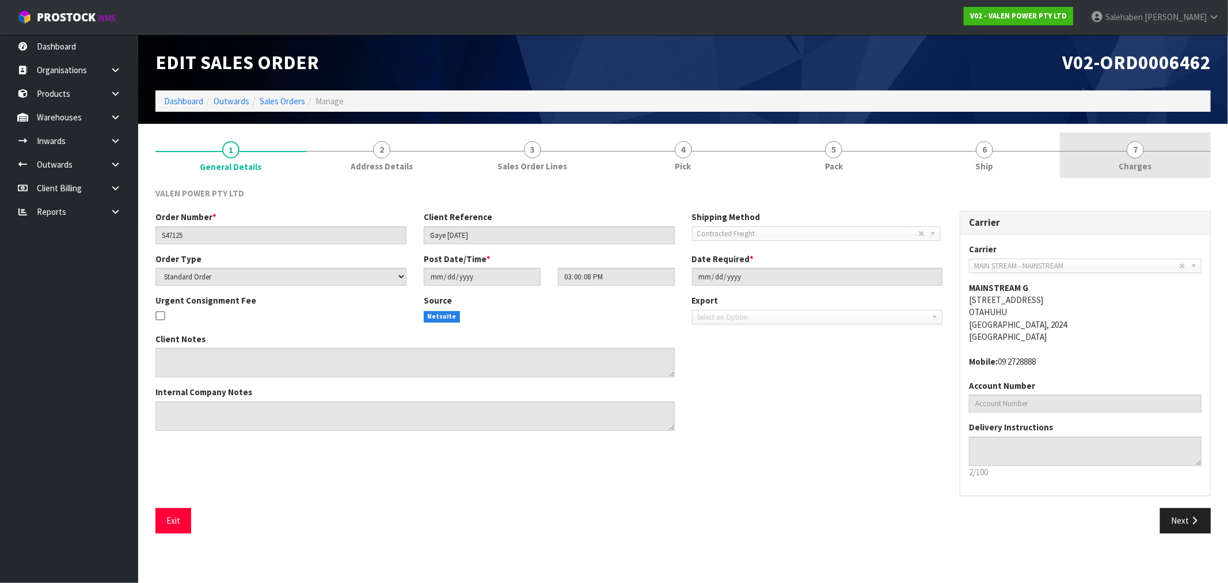
click at [1135, 165] on span "Charges" at bounding box center [1135, 166] width 33 height 12
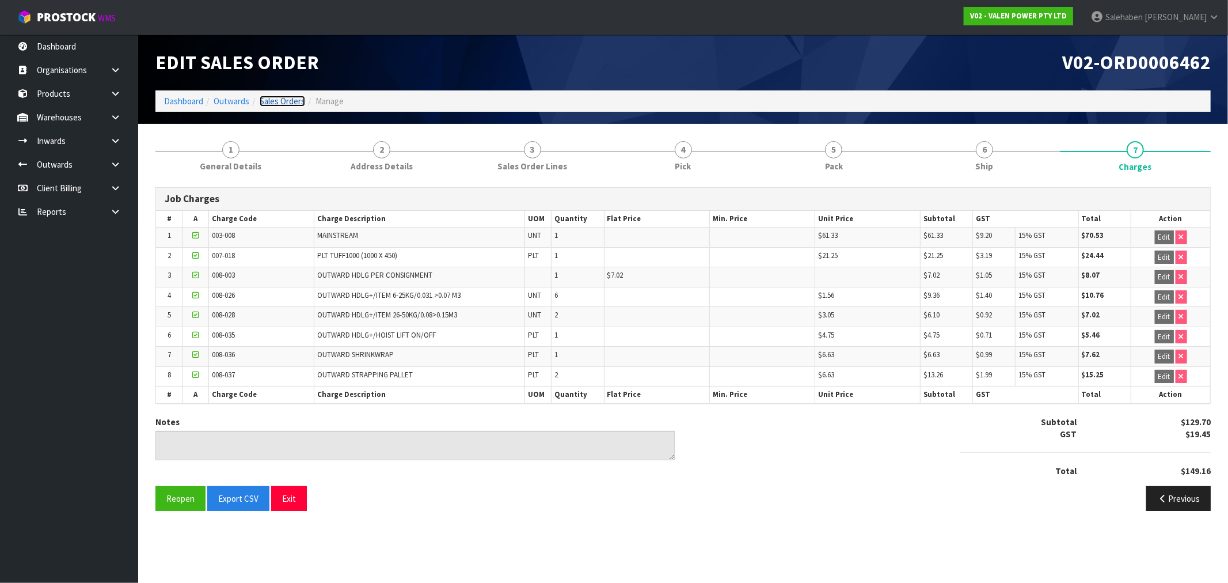
click at [290, 101] on link "Sales Orders" at bounding box center [282, 101] width 45 height 11
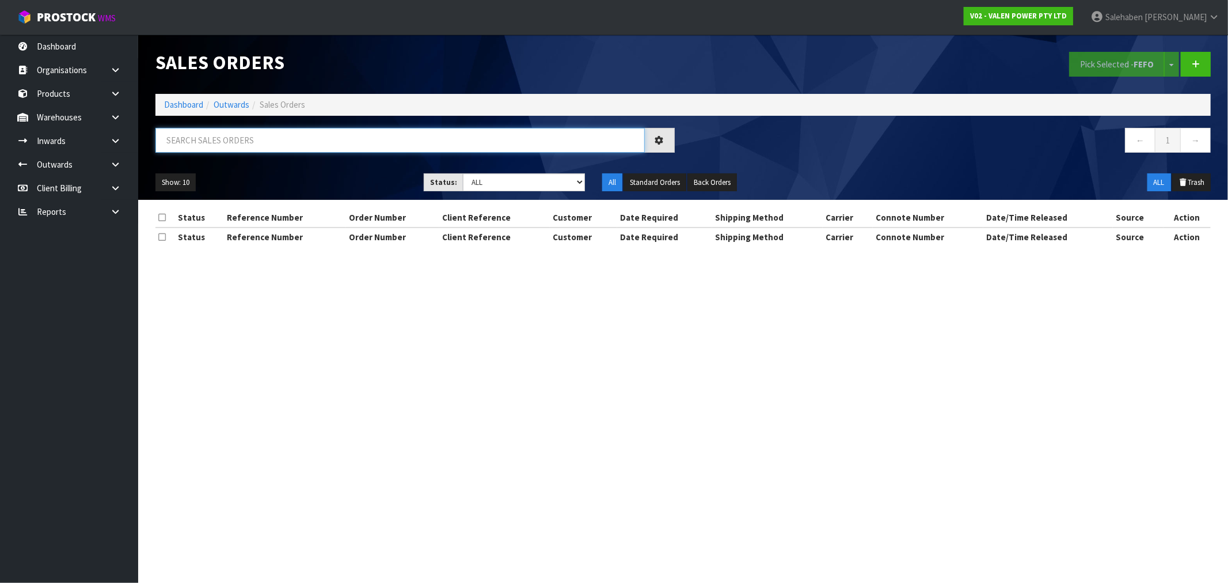
click at [320, 143] on input "text" at bounding box center [399, 140] width 489 height 25
paste input "CWL7712963"
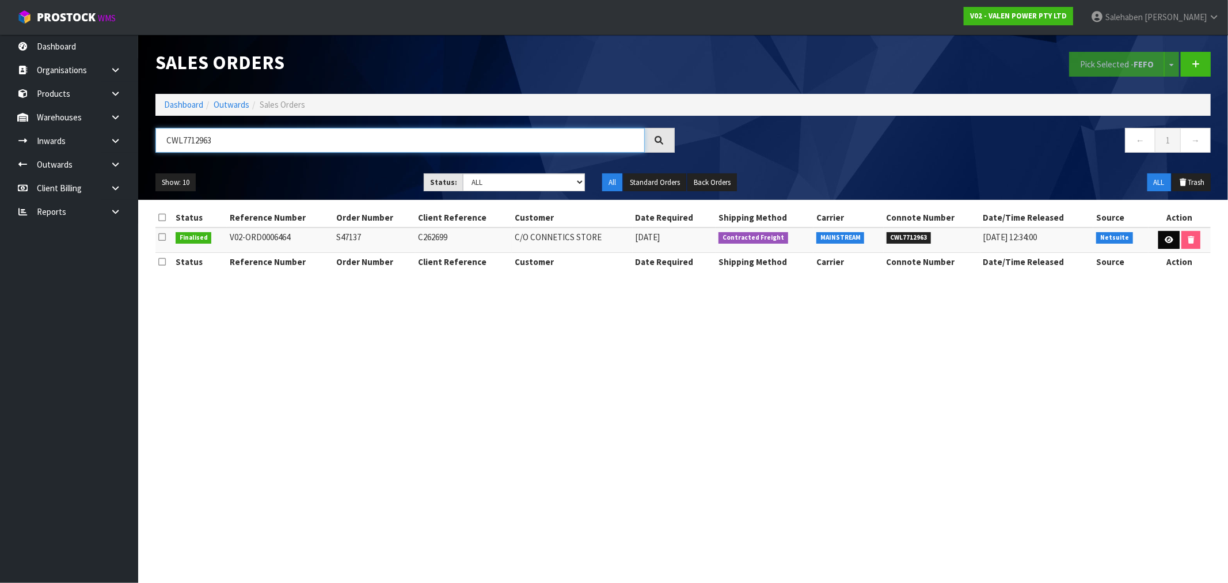
type input "CWL7712963"
click at [1160, 241] on link at bounding box center [1168, 240] width 21 height 18
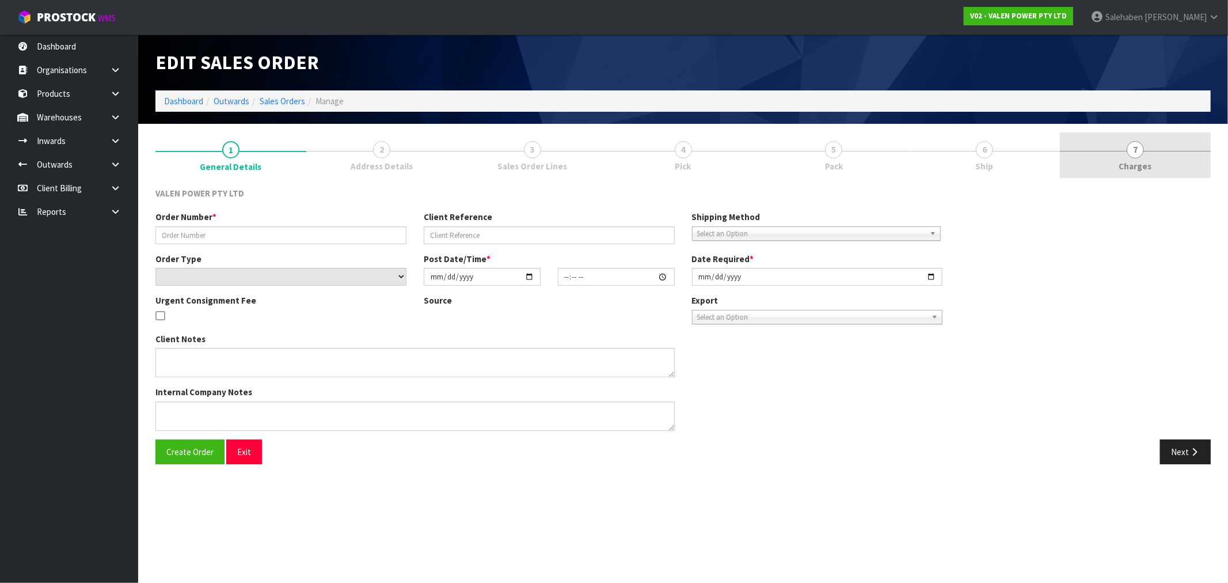
click at [1141, 167] on span "Charges" at bounding box center [1135, 166] width 33 height 12
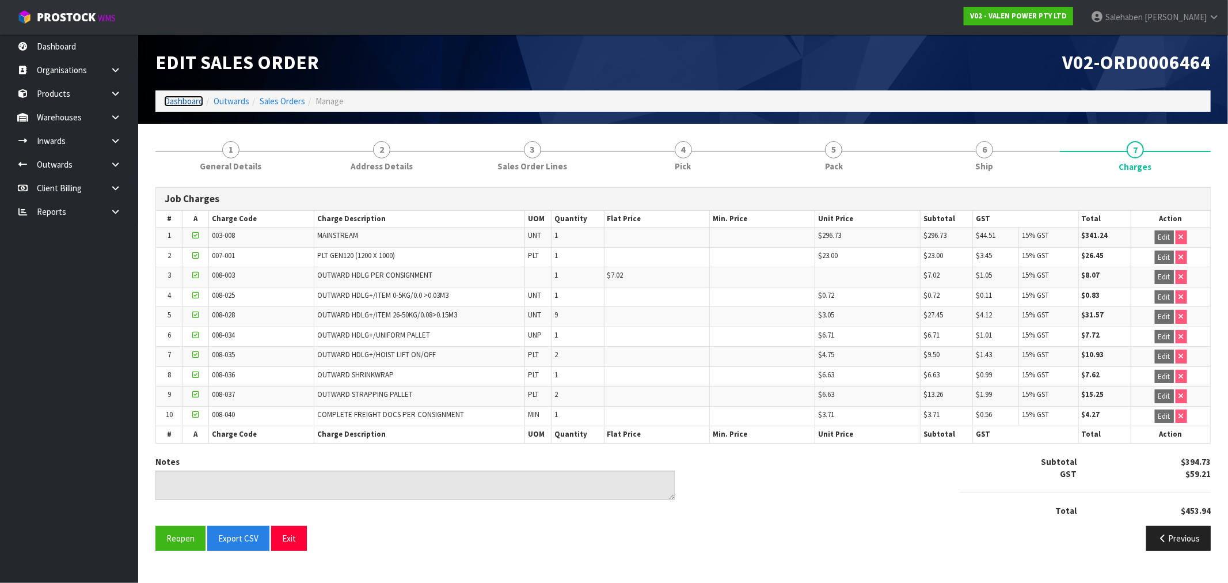
click at [177, 102] on link "Dashboard" at bounding box center [183, 101] width 39 height 11
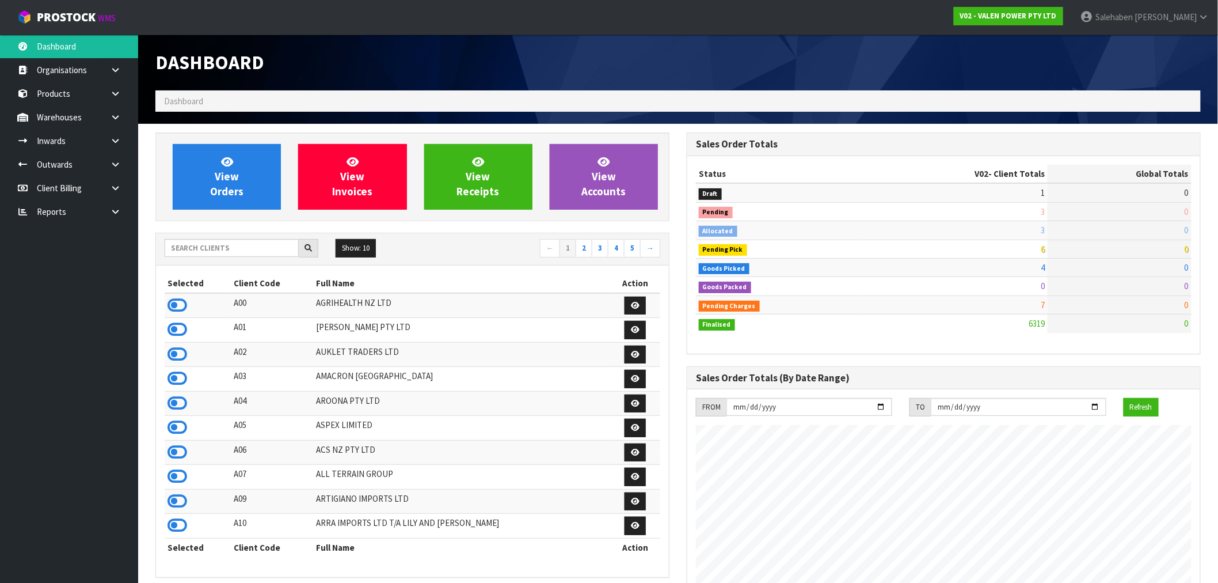
scroll to position [872, 531]
click at [193, 249] on input "text" at bounding box center [232, 248] width 134 height 18
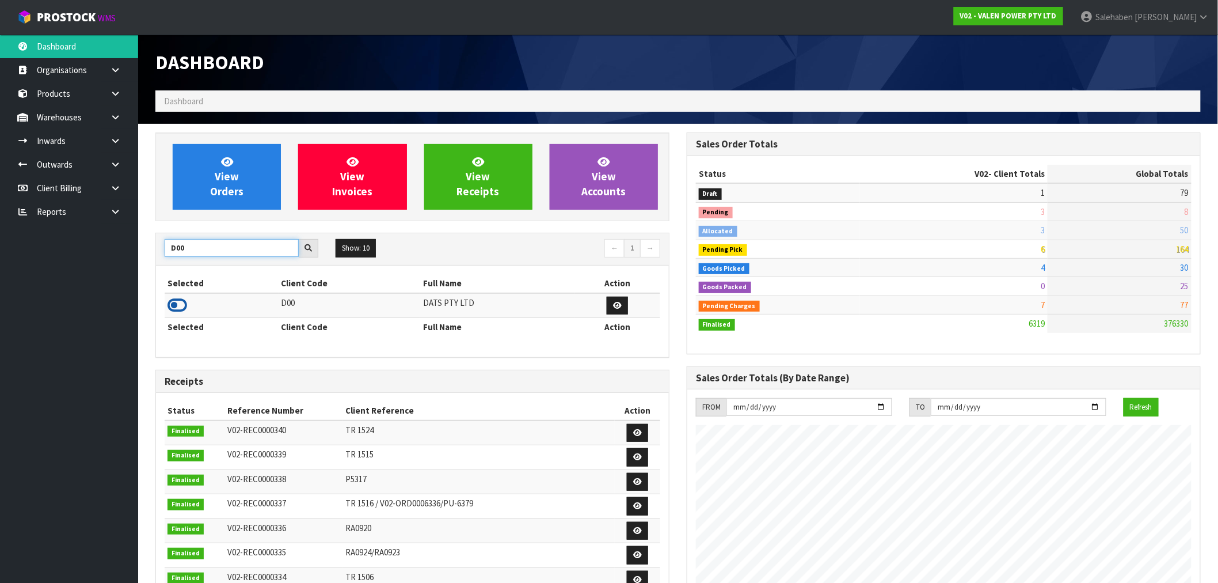
type input "D00"
click at [177, 303] on icon at bounding box center [178, 305] width 20 height 17
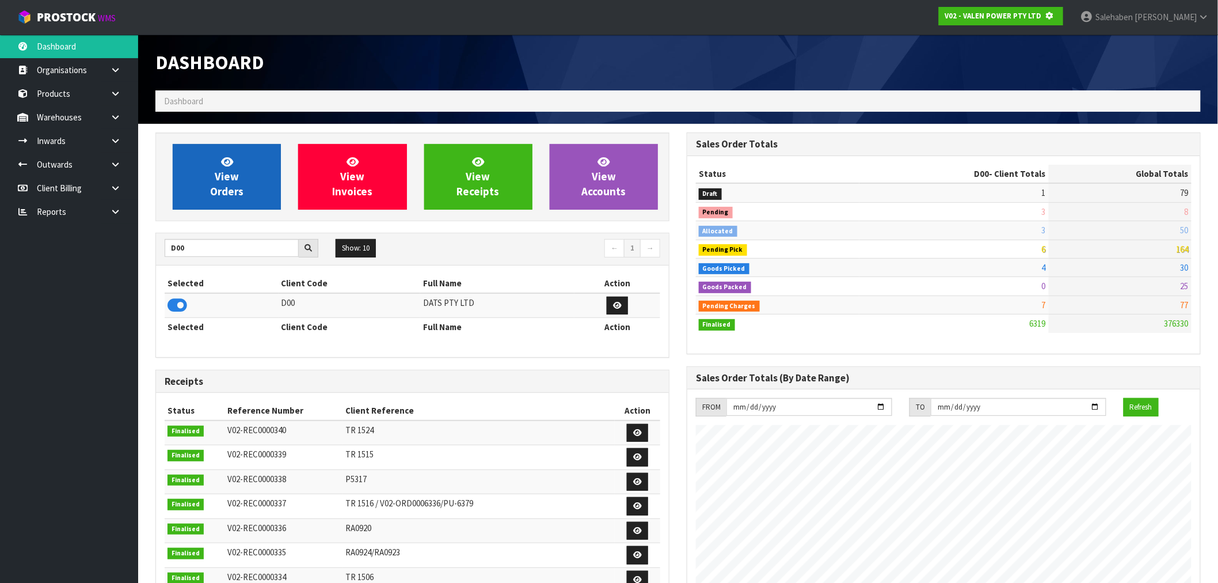
scroll to position [575042, 575228]
click at [230, 191] on span "View Orders" at bounding box center [226, 176] width 33 height 43
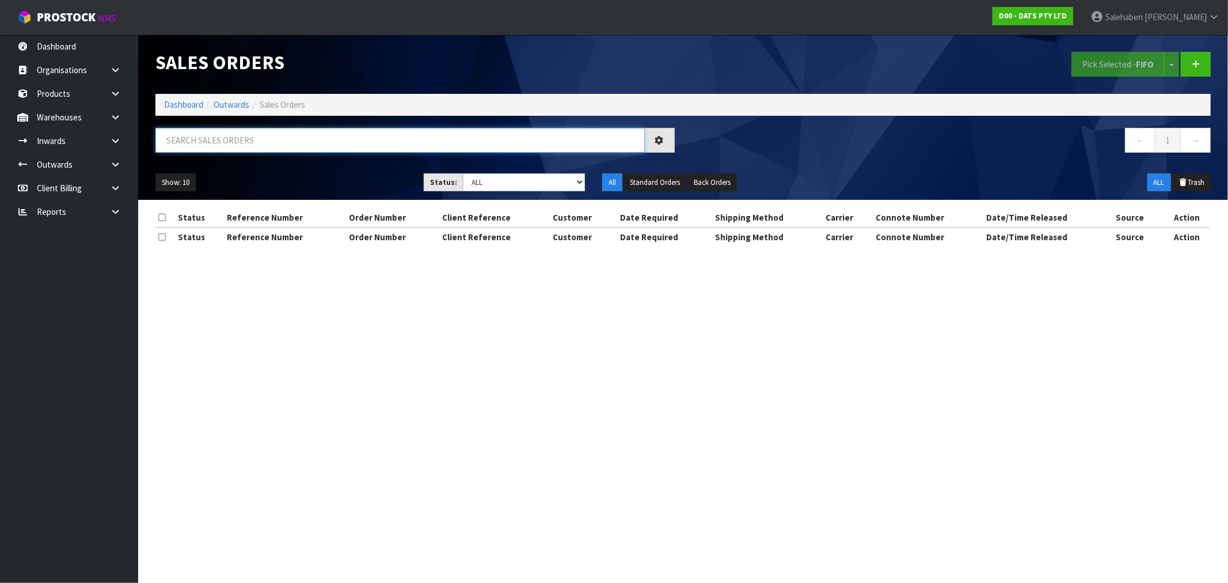
paste input "CWL7712967"
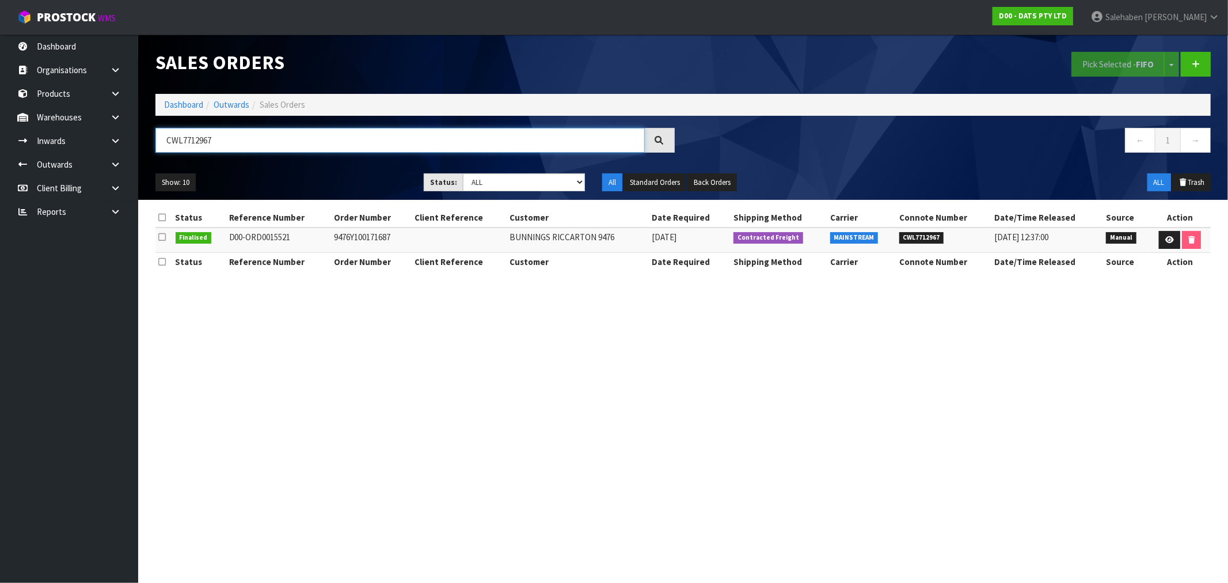
type input "CWL7712967"
click at [1170, 240] on icon at bounding box center [1169, 239] width 9 height 7
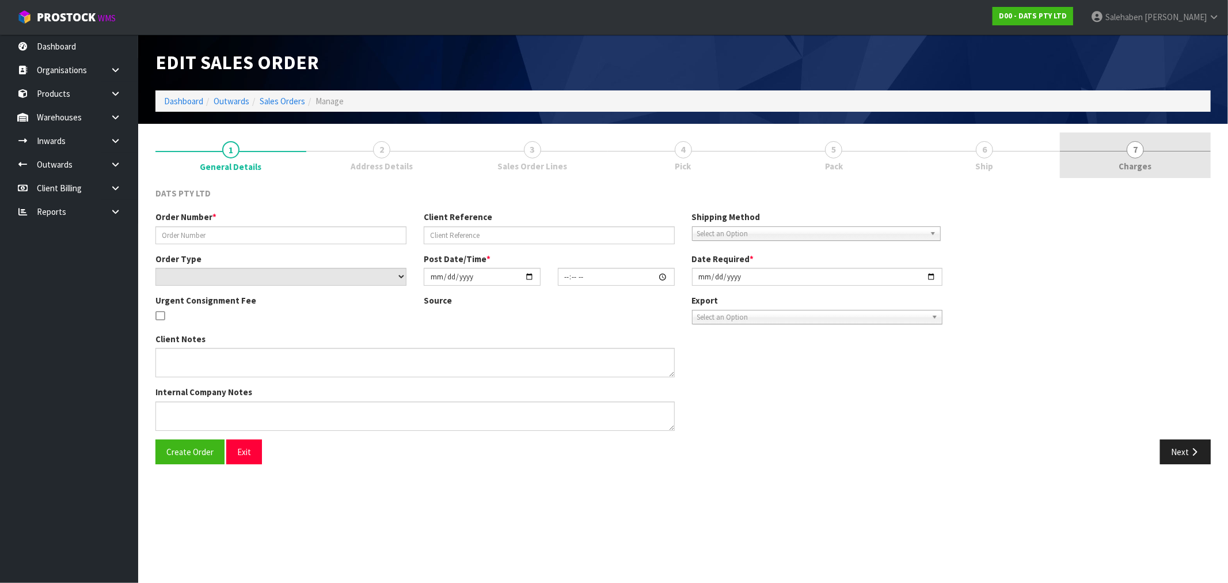
type input "9476Y100171687"
select select "number:0"
click at [1126, 165] on span "Charges" at bounding box center [1135, 166] width 33 height 12
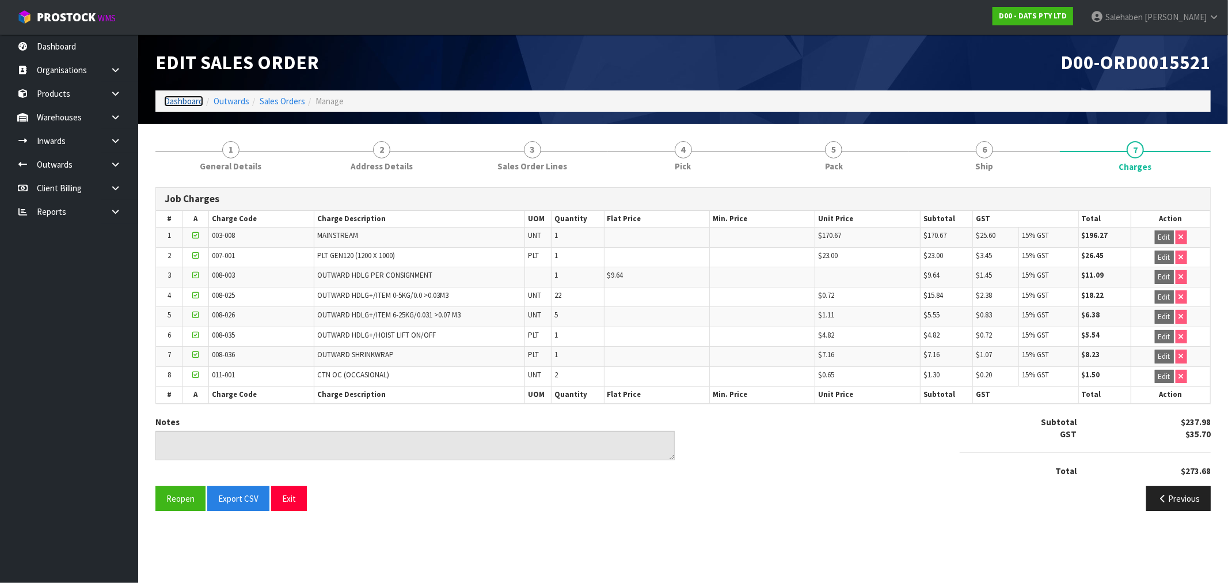
click at [186, 101] on link "Dashboard" at bounding box center [183, 101] width 39 height 11
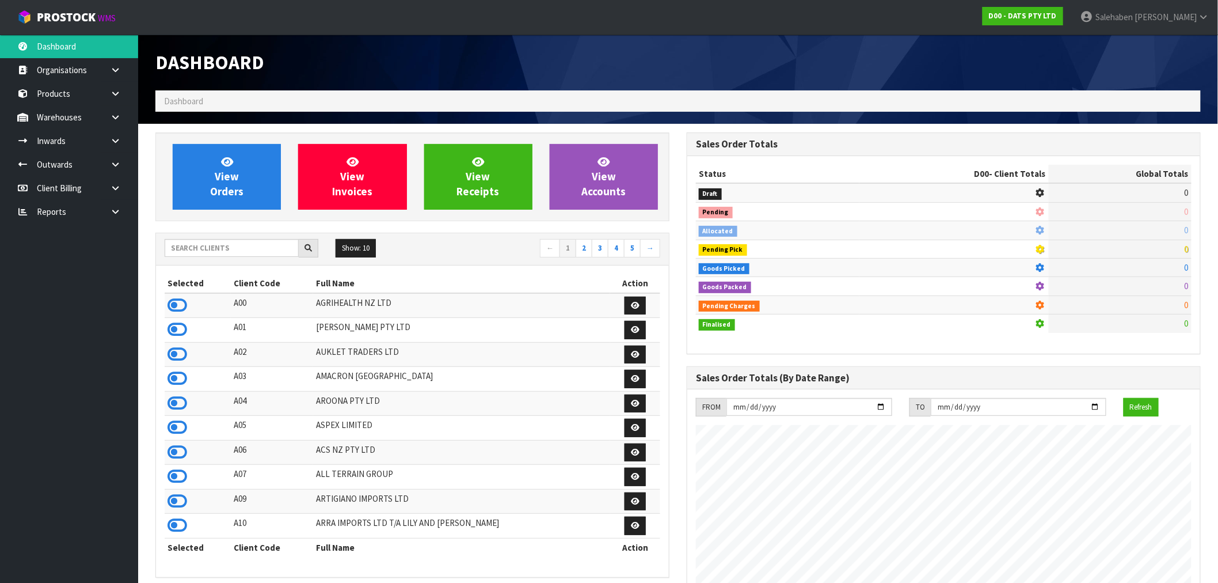
scroll to position [718, 531]
click at [213, 246] on input "text" at bounding box center [232, 248] width 134 height 18
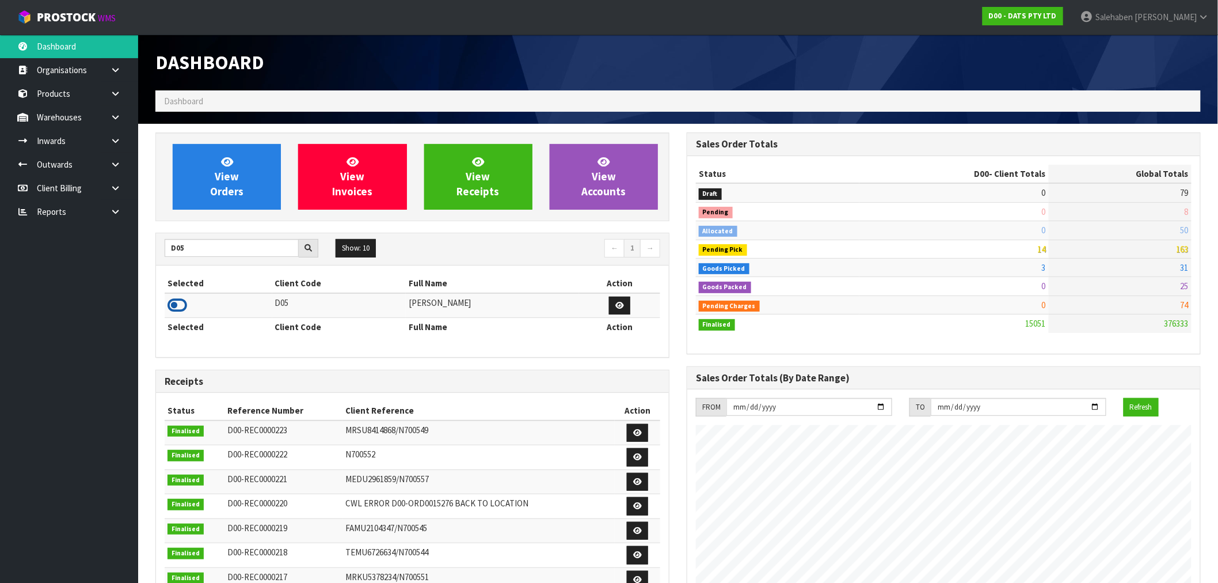
click at [172, 311] on icon at bounding box center [178, 305] width 20 height 17
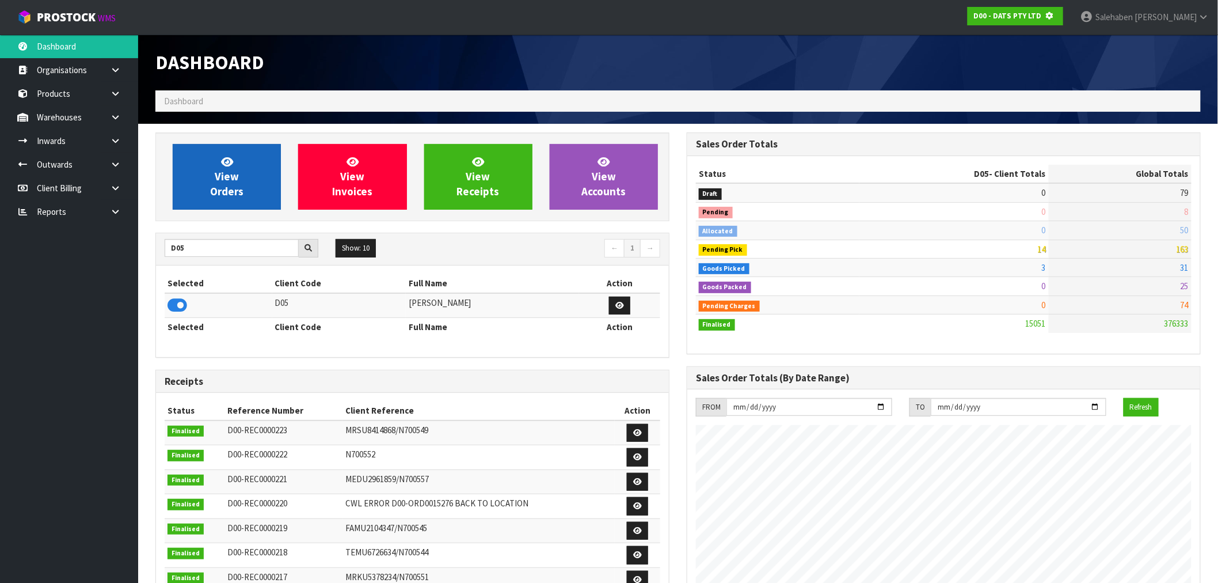
scroll to position [575042, 575228]
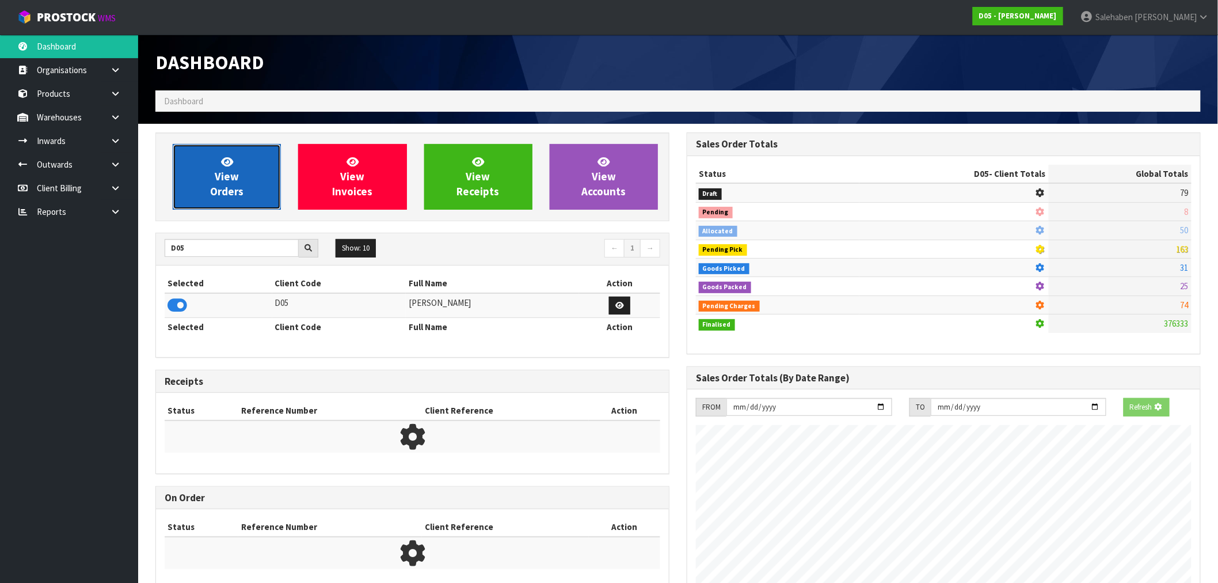
click at [206, 154] on link "View Orders" at bounding box center [227, 177] width 108 height 66
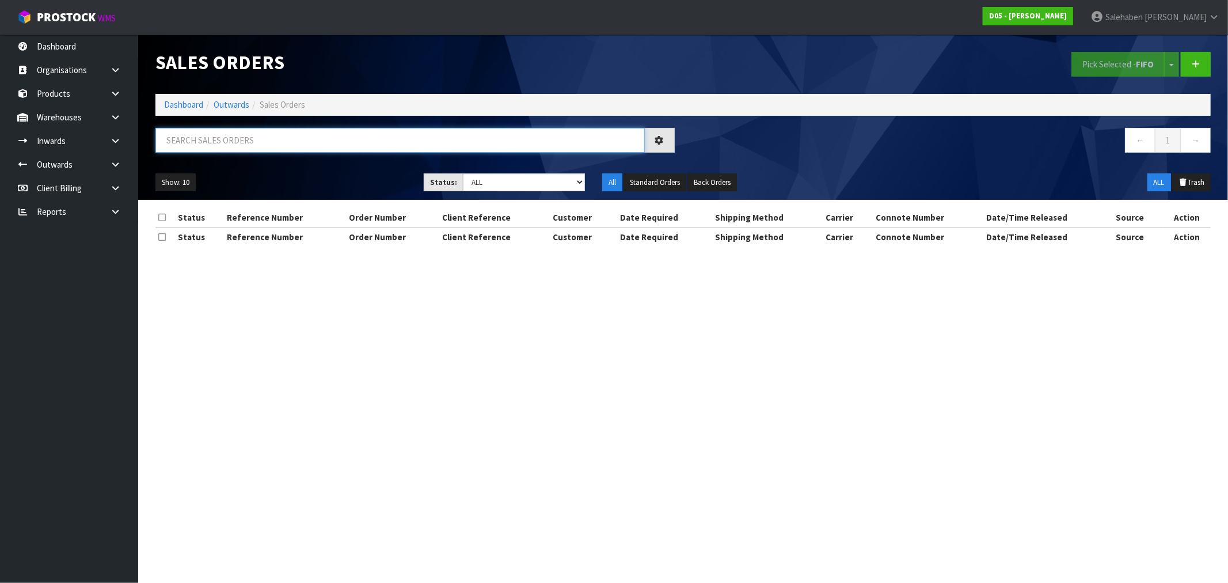
click at [206, 147] on input "text" at bounding box center [399, 140] width 489 height 25
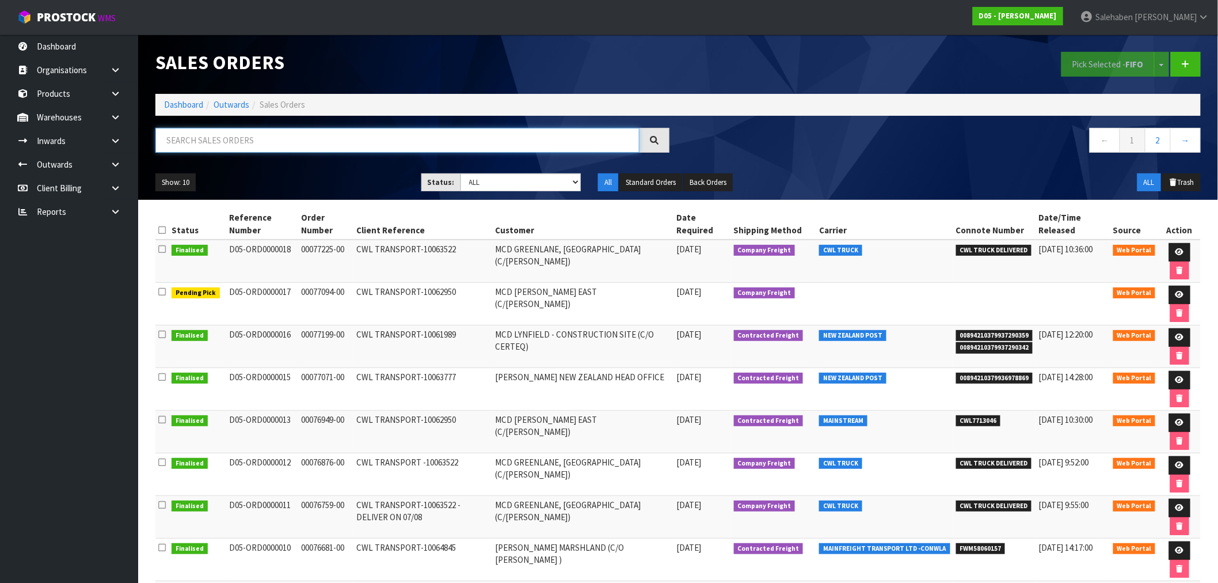
paste input "CWL7713046"
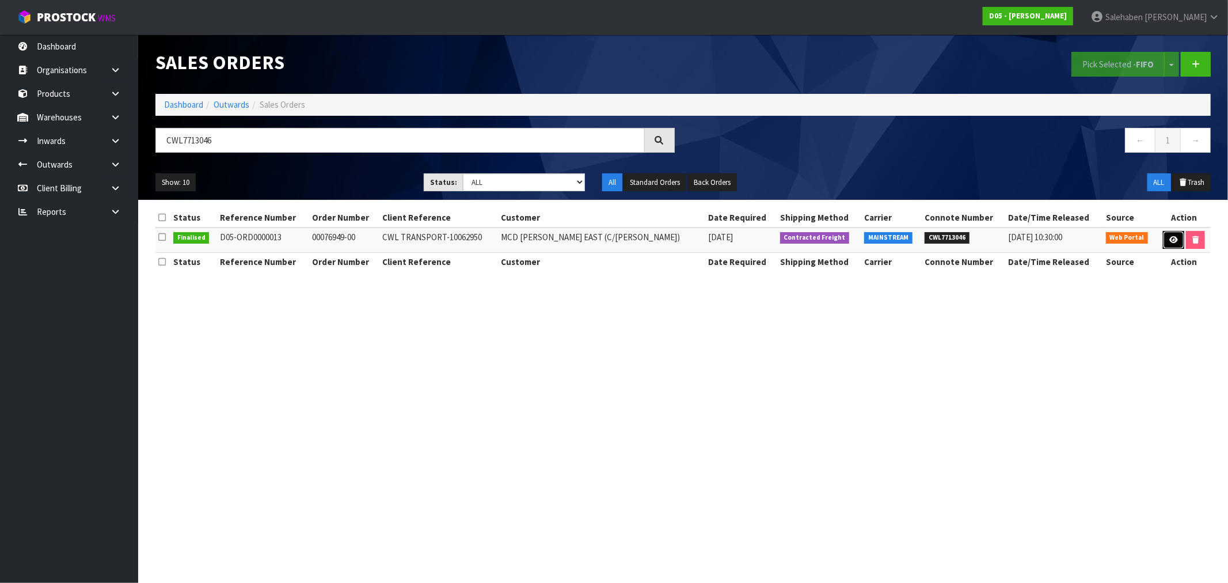
click at [1172, 245] on link at bounding box center [1173, 240] width 21 height 18
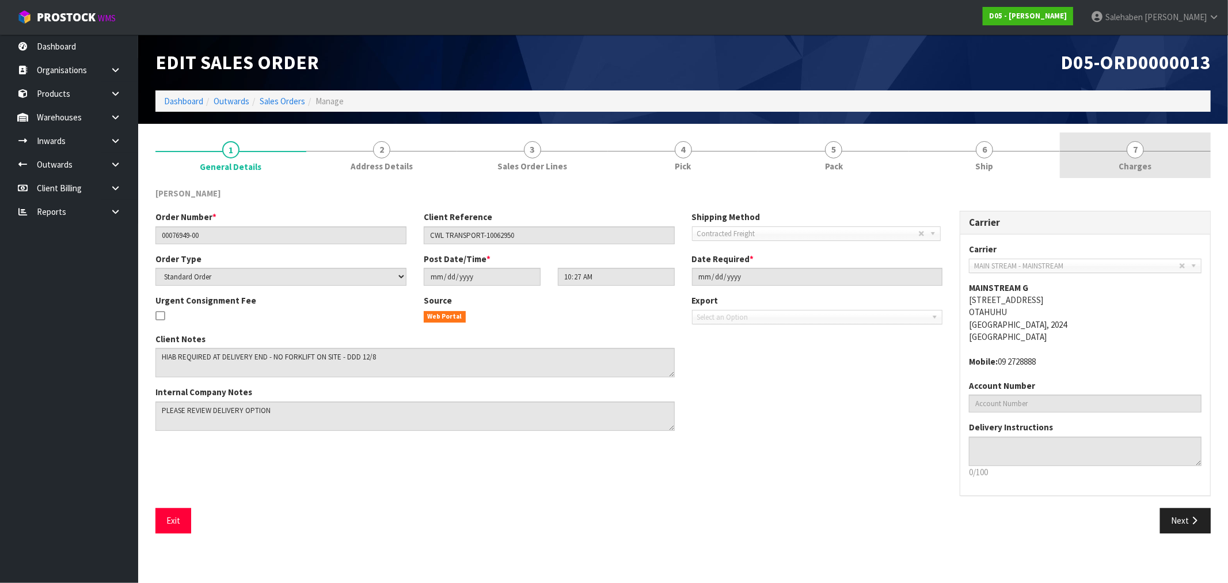
click at [1137, 162] on span "Charges" at bounding box center [1135, 166] width 33 height 12
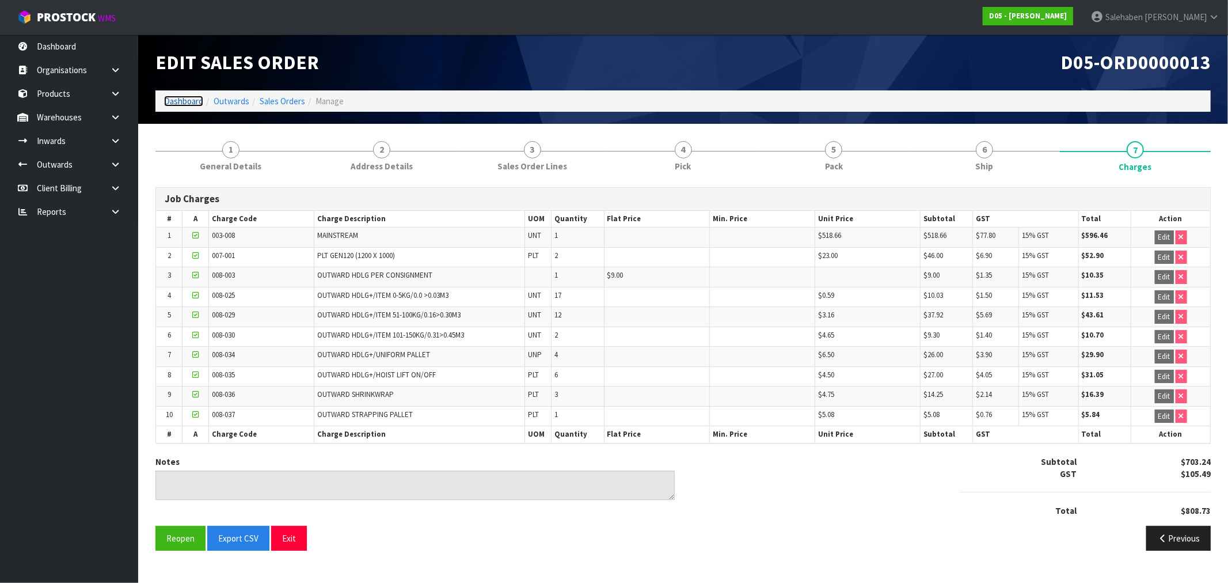
click at [187, 98] on link "Dashboard" at bounding box center [183, 101] width 39 height 11
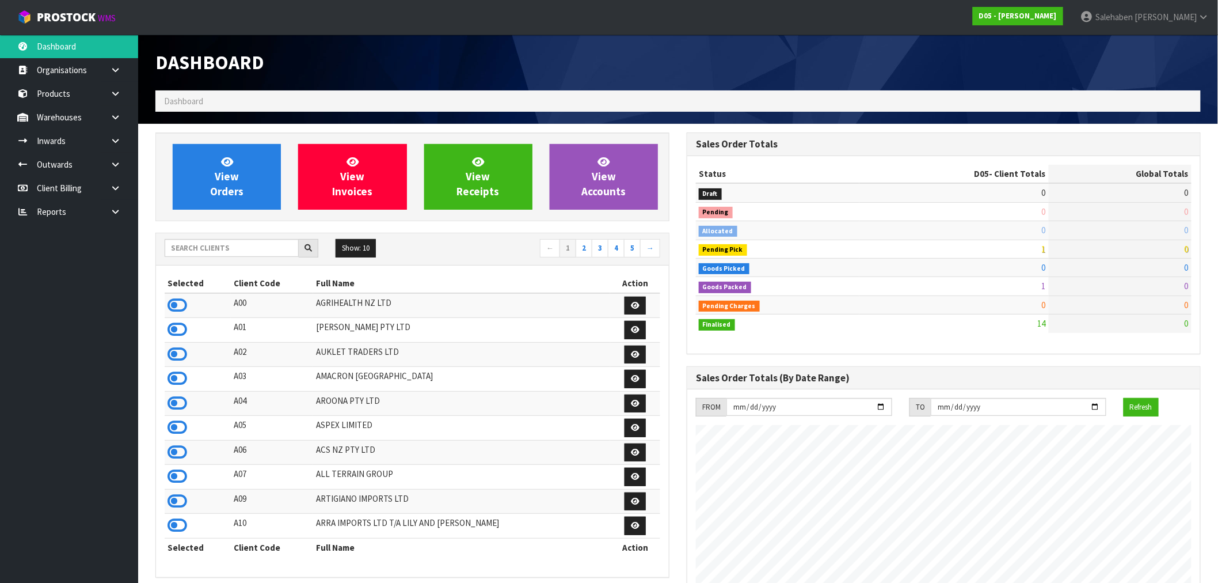
scroll to position [872, 531]
click at [209, 250] on input "text" at bounding box center [232, 248] width 134 height 18
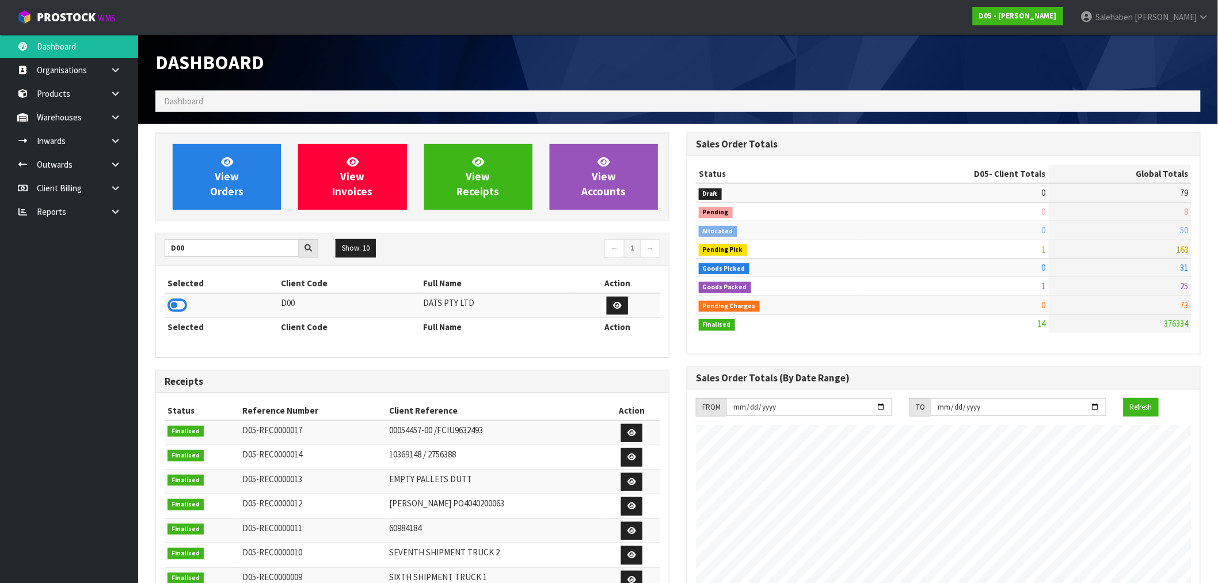
click at [188, 302] on td at bounding box center [222, 305] width 114 height 25
click at [181, 308] on icon at bounding box center [178, 305] width 20 height 17
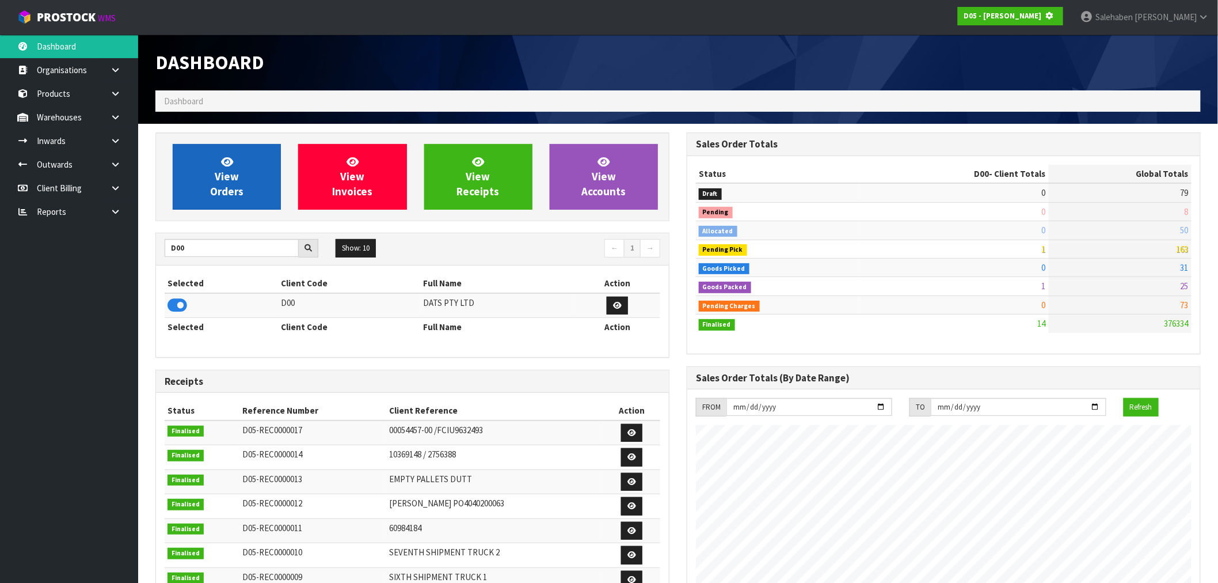
scroll to position [575042, 575228]
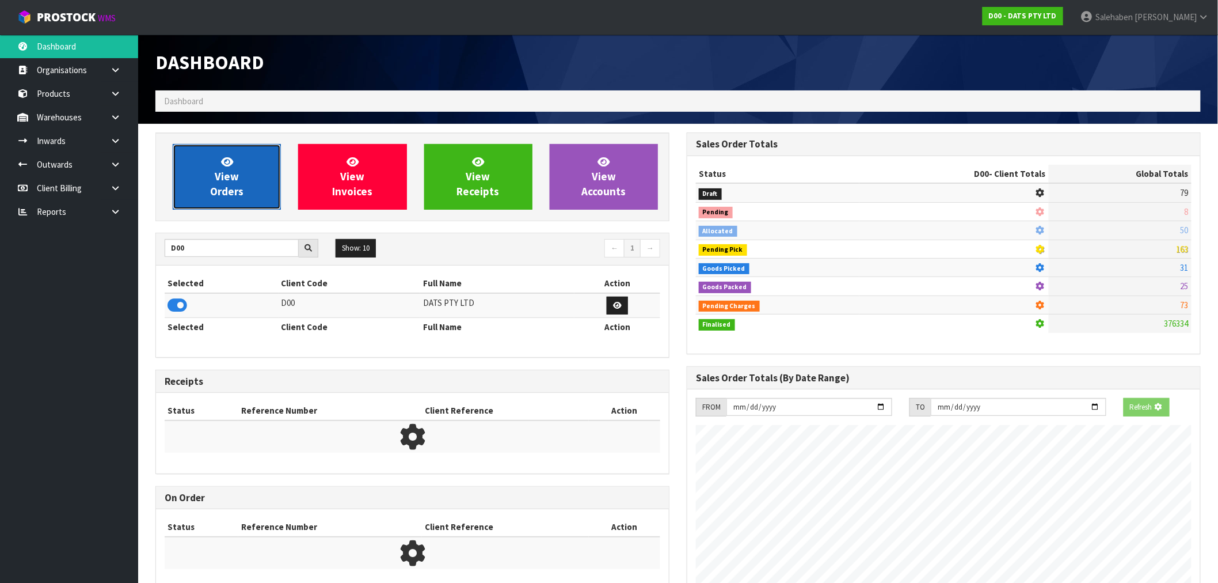
click at [249, 193] on link "View Orders" at bounding box center [227, 177] width 108 height 66
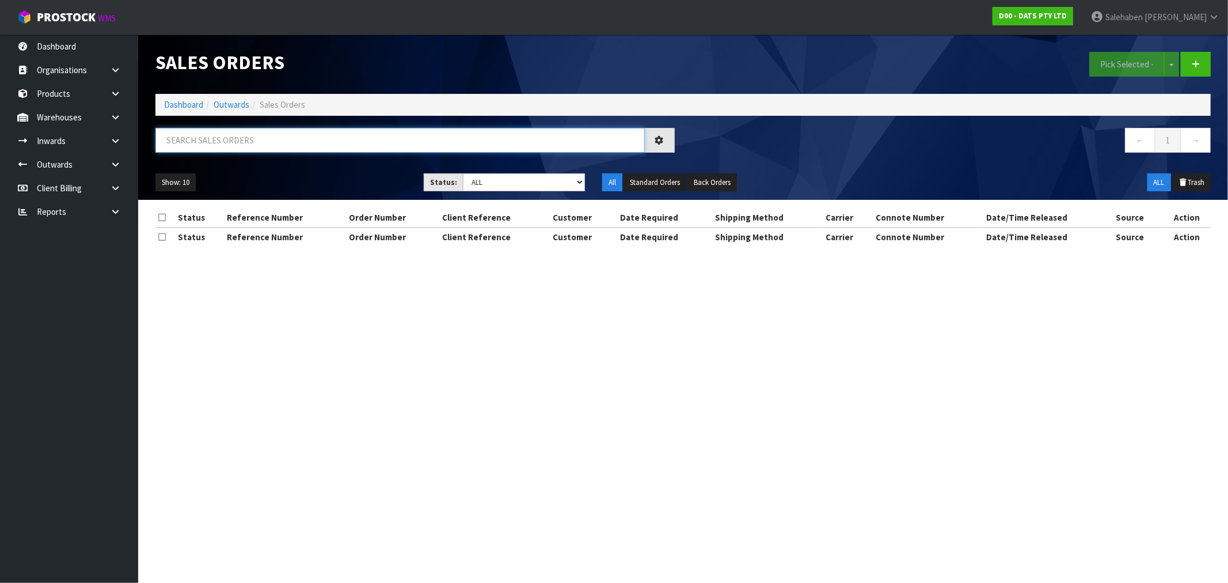
click at [316, 131] on input "text" at bounding box center [399, 140] width 489 height 25
paste input "CWL7712539"
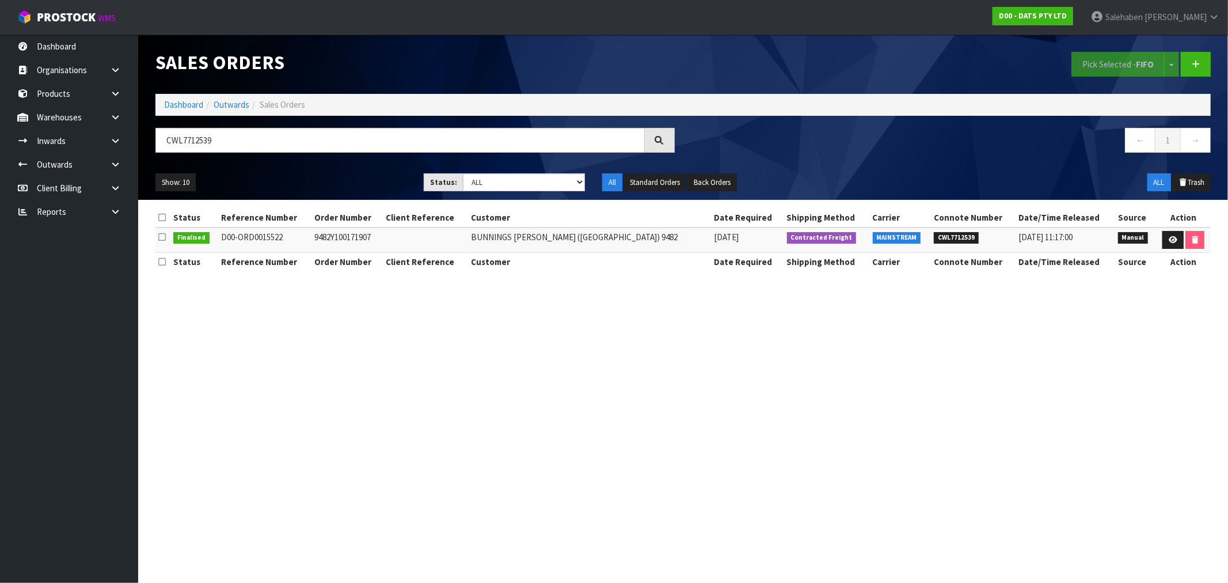
click at [661, 139] on icon at bounding box center [659, 140] width 9 height 9
click at [1172, 240] on icon at bounding box center [1173, 239] width 9 height 7
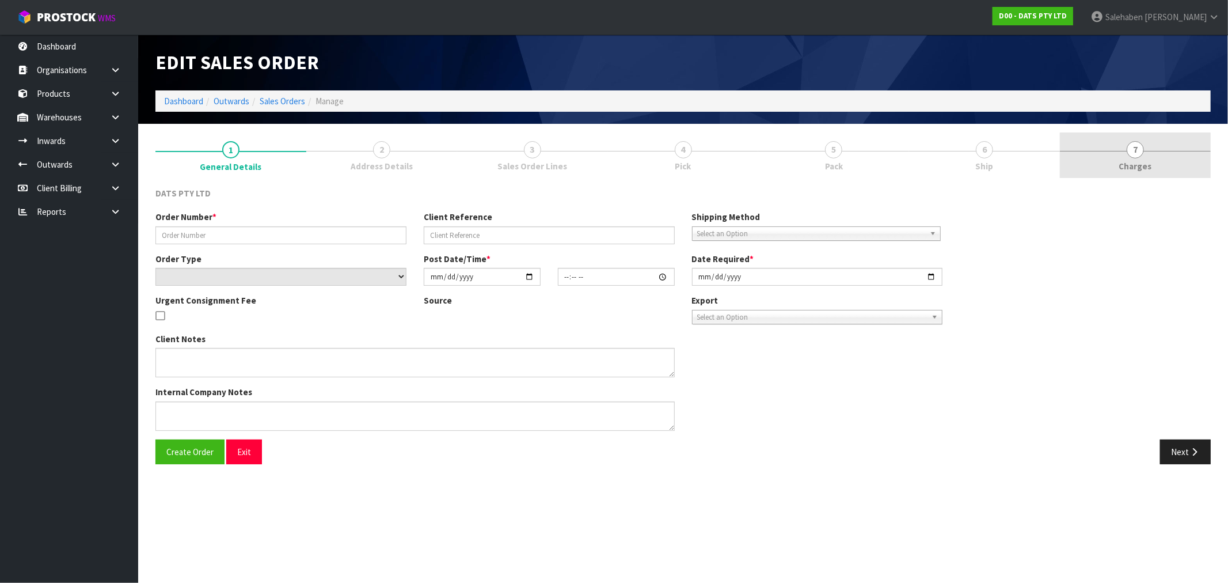
click at [1136, 164] on span "Charges" at bounding box center [1135, 166] width 33 height 12
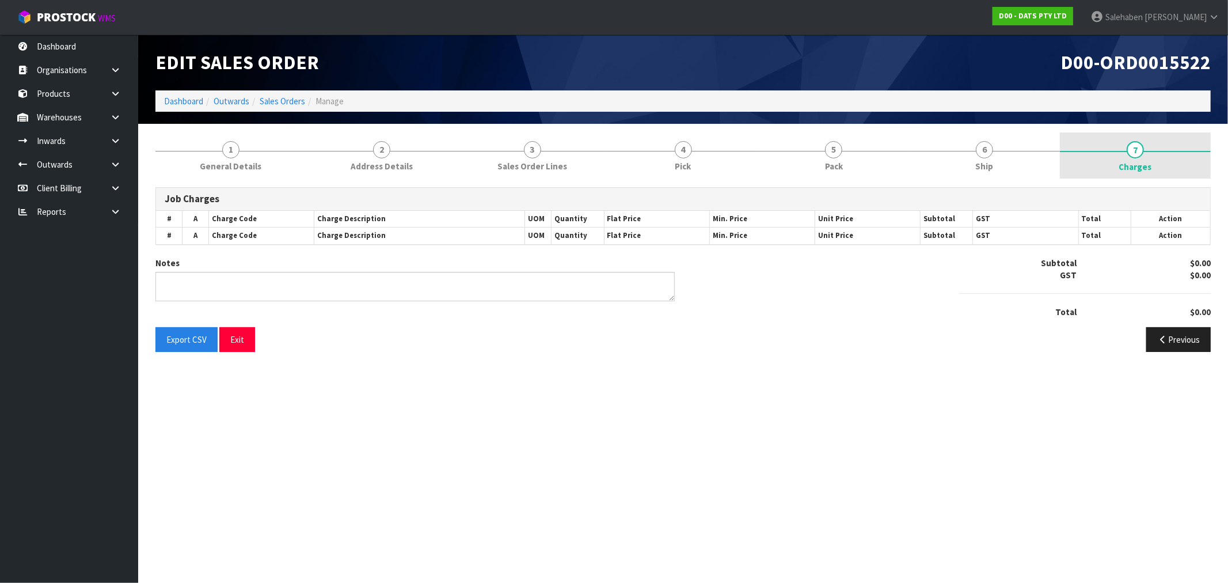
click at [1136, 164] on span "Charges" at bounding box center [1135, 167] width 33 height 12
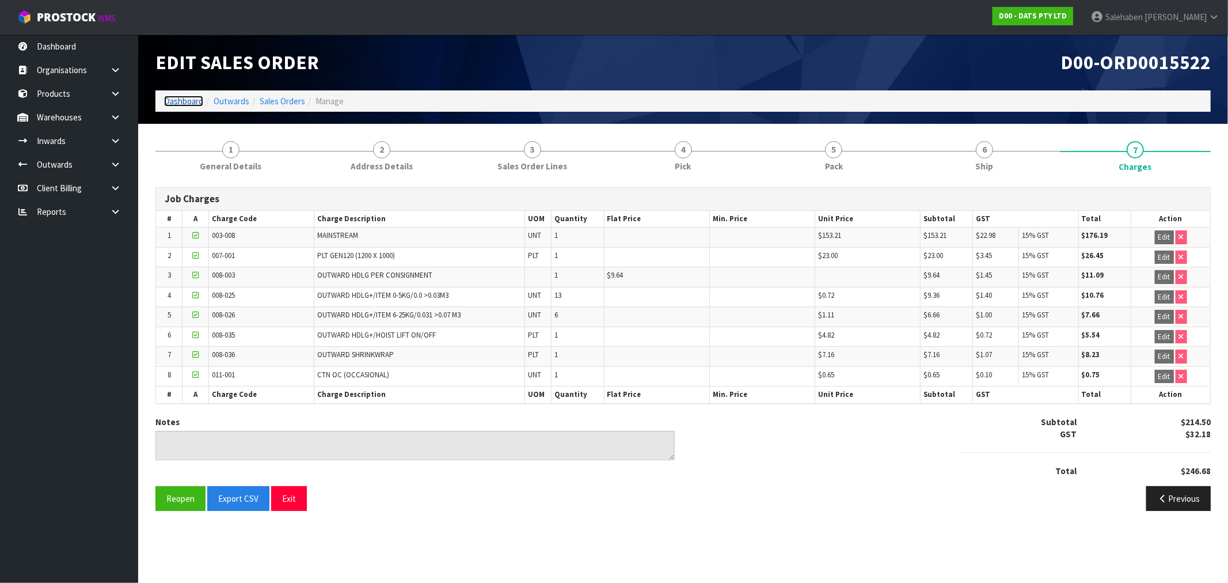
click at [183, 102] on link "Dashboard" at bounding box center [183, 101] width 39 height 11
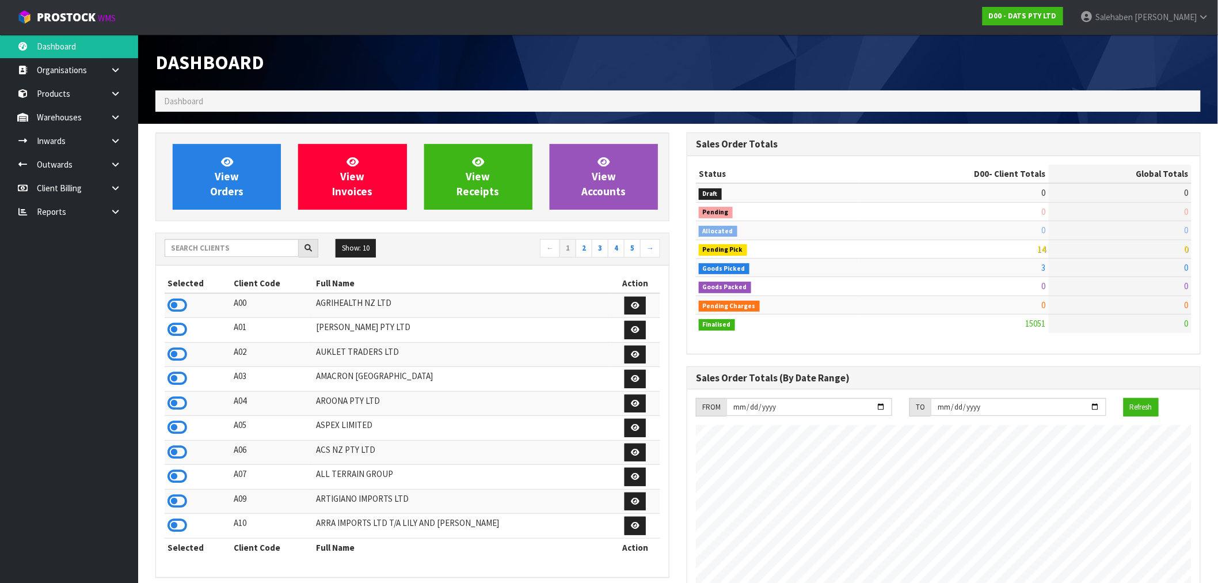
scroll to position [872, 531]
